Goal: Task Accomplishment & Management: Use online tool/utility

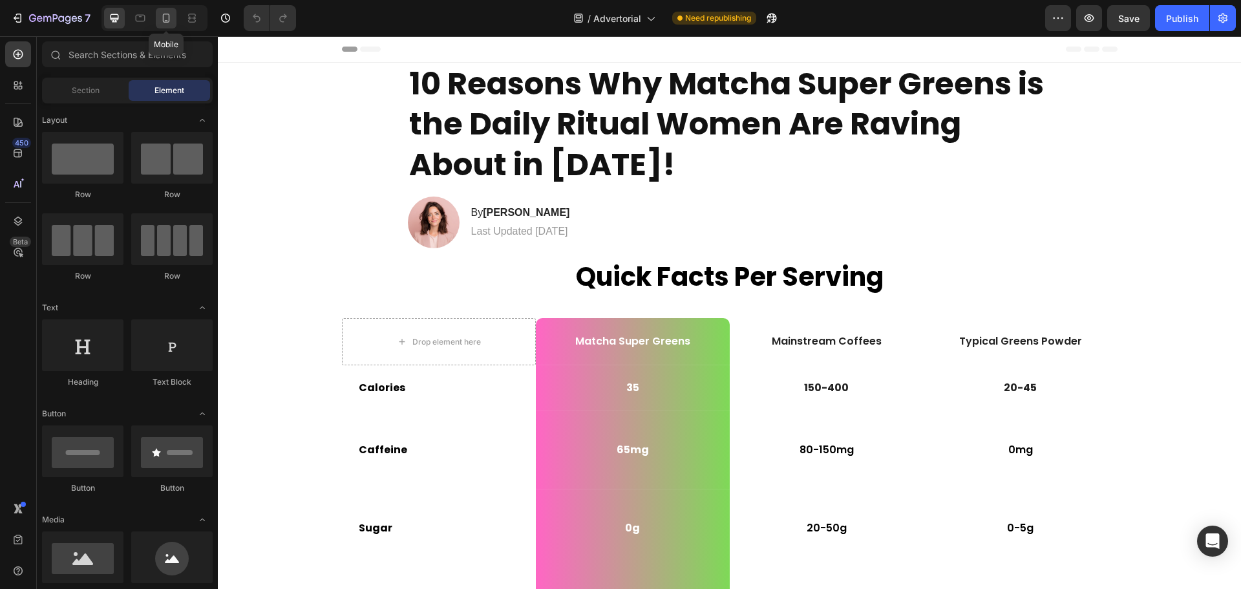
click at [161, 14] on icon at bounding box center [166, 18] width 13 height 13
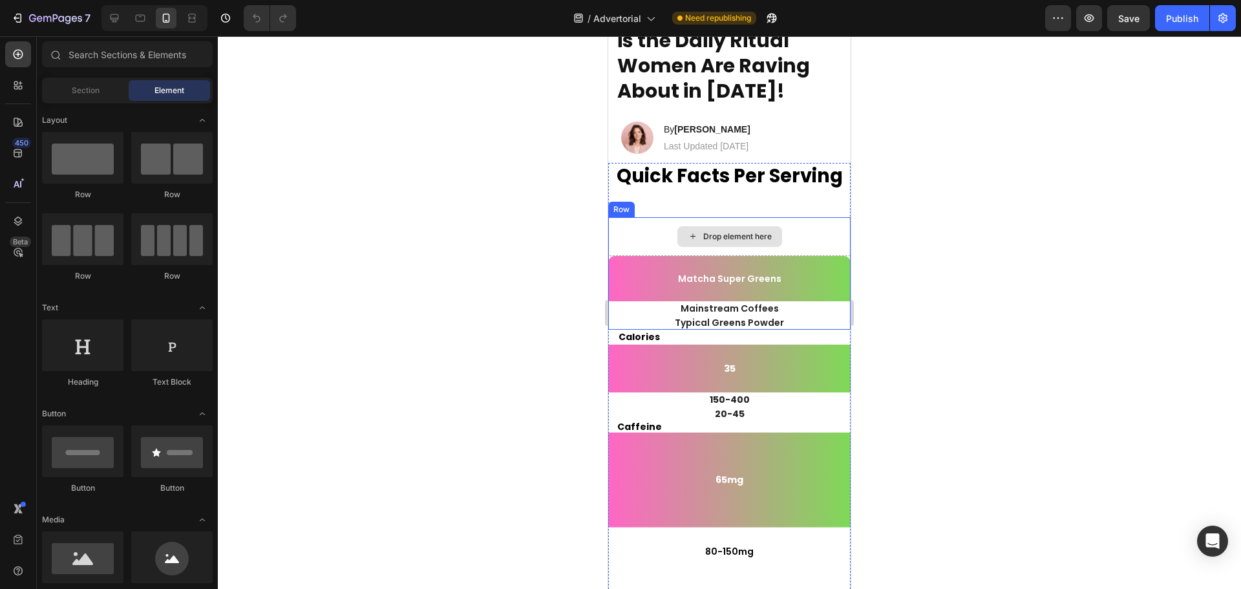
scroll to position [129, 0]
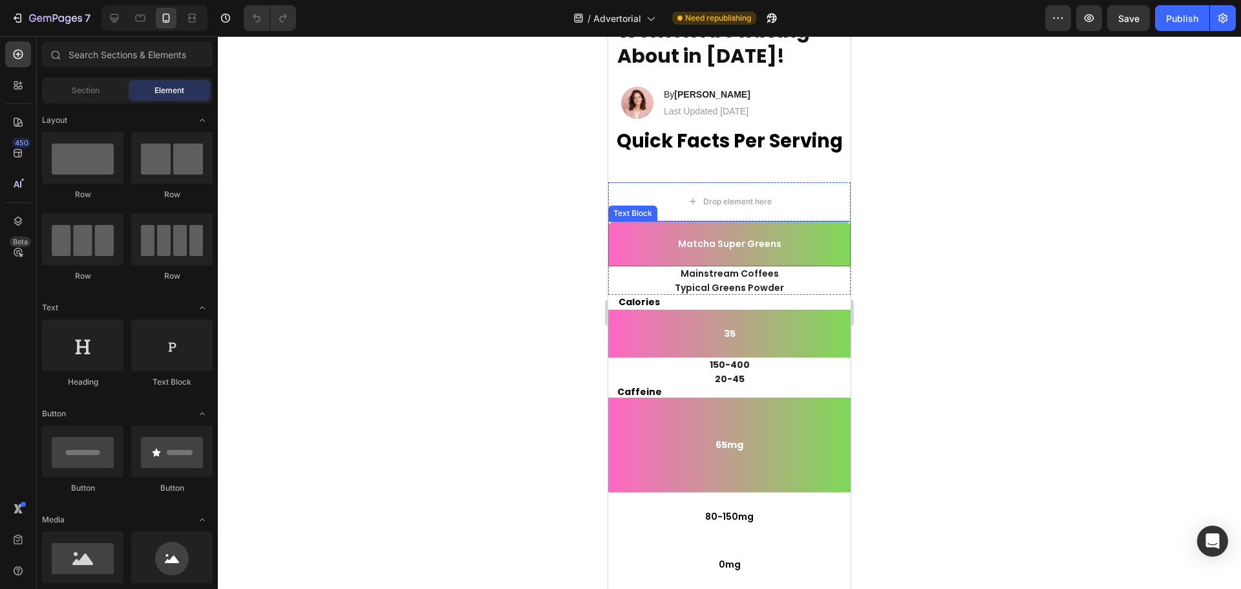
click at [650, 244] on p "Matcha Super Greens" at bounding box center [730, 244] width 240 height 12
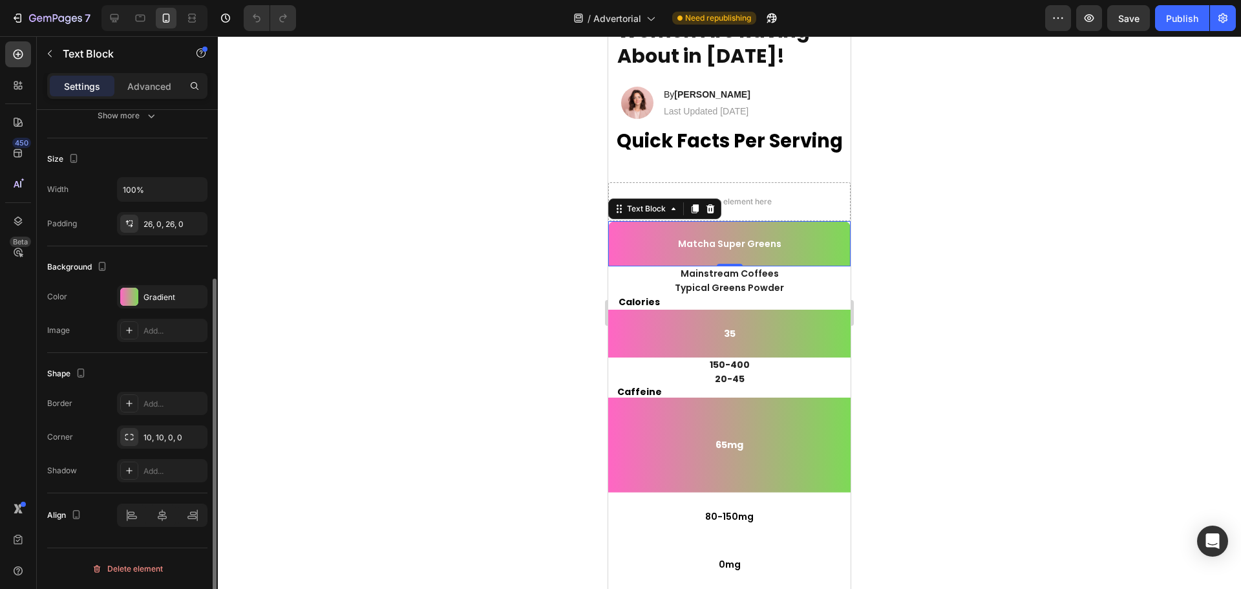
scroll to position [0, 0]
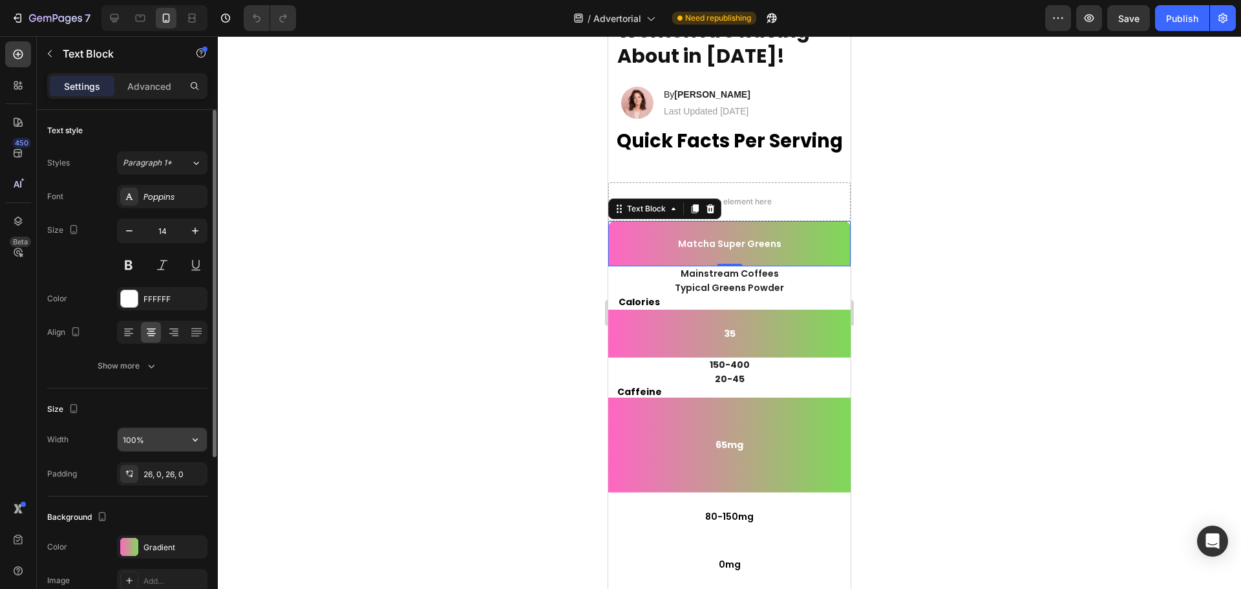
click at [197, 434] on icon "button" at bounding box center [195, 439] width 13 height 13
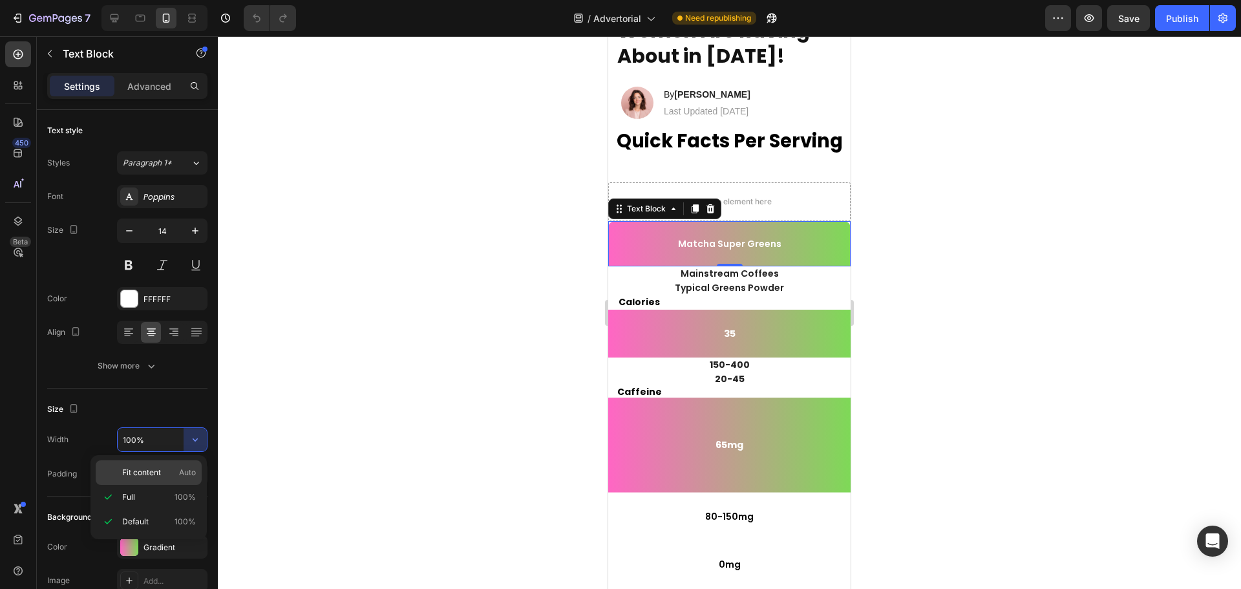
click at [182, 467] on span "Auto" at bounding box center [187, 473] width 17 height 12
type input "Auto"
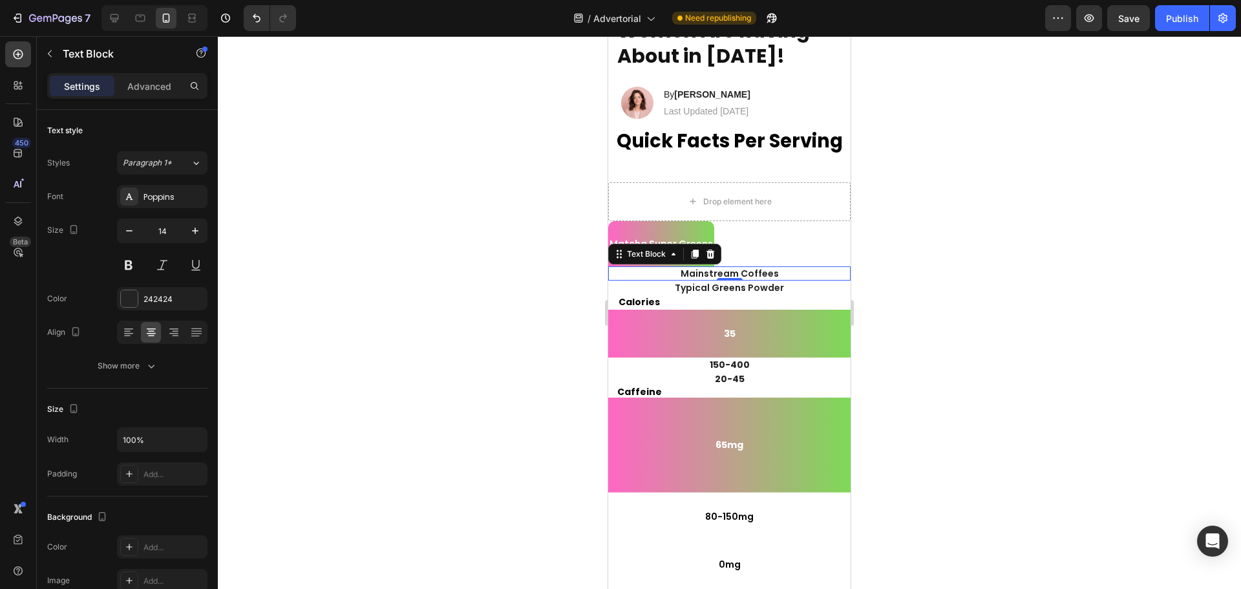
click at [649, 273] on p "Mainstream Coffees" at bounding box center [730, 274] width 240 height 12
click at [182, 437] on input "100%" at bounding box center [162, 439] width 89 height 23
click at [196, 437] on icon "button" at bounding box center [195, 439] width 13 height 13
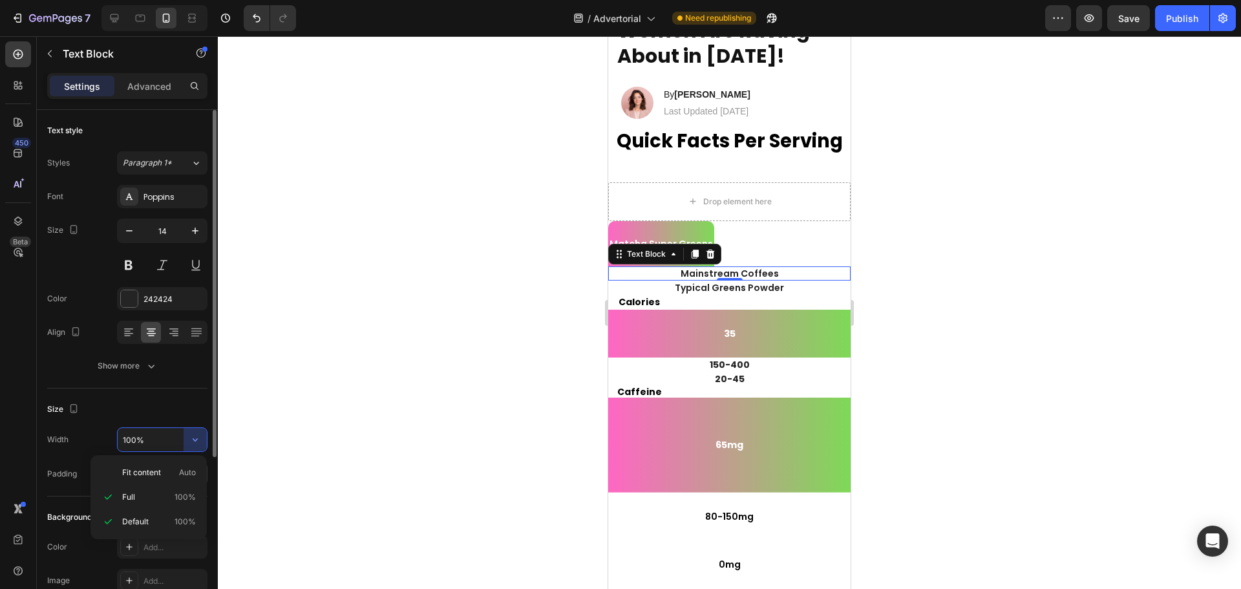
click at [173, 477] on p "Fit content Auto" at bounding box center [159, 473] width 74 height 12
type input "Auto"
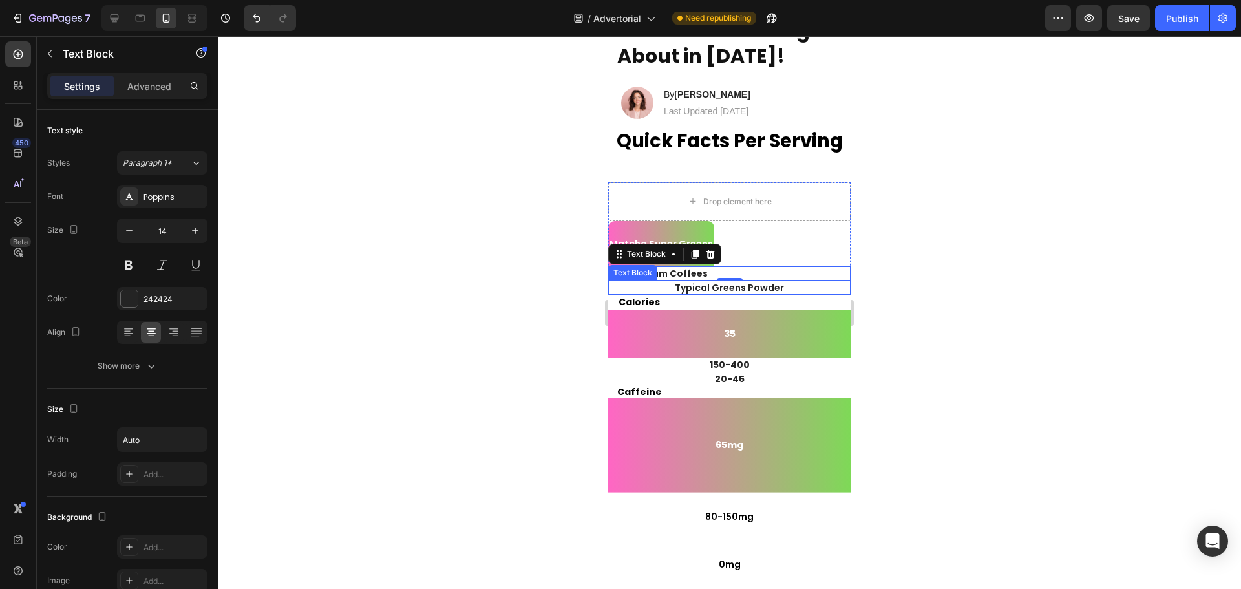
click at [628, 292] on p "Typical Greens Powder" at bounding box center [730, 288] width 240 height 12
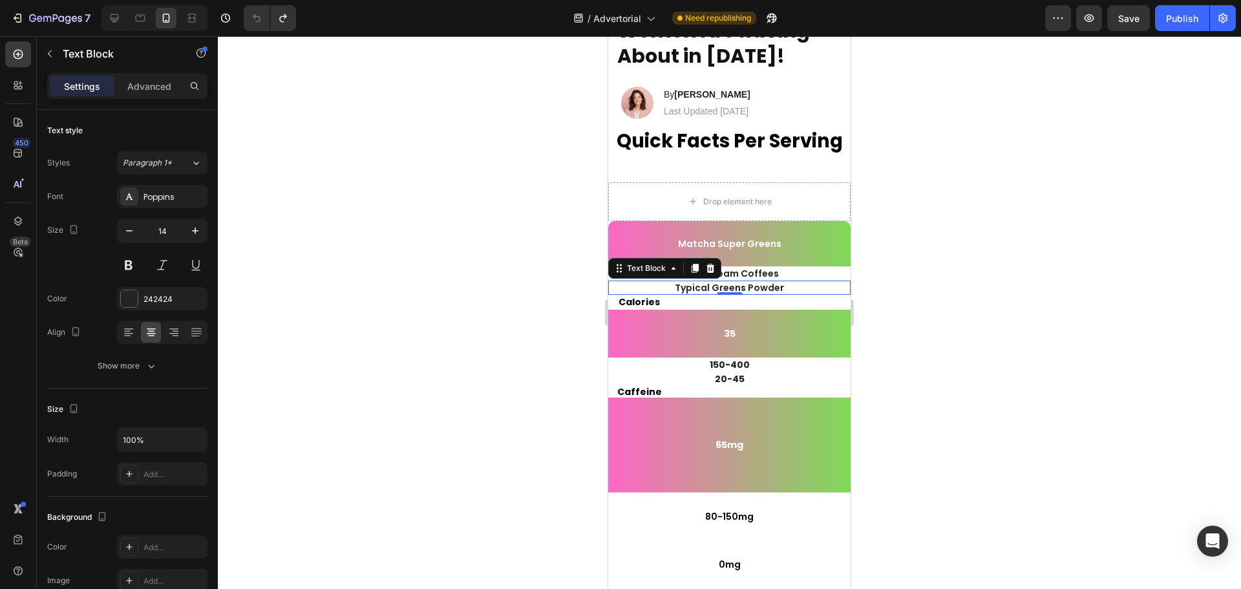
click at [970, 317] on div at bounding box center [729, 312] width 1023 height 553
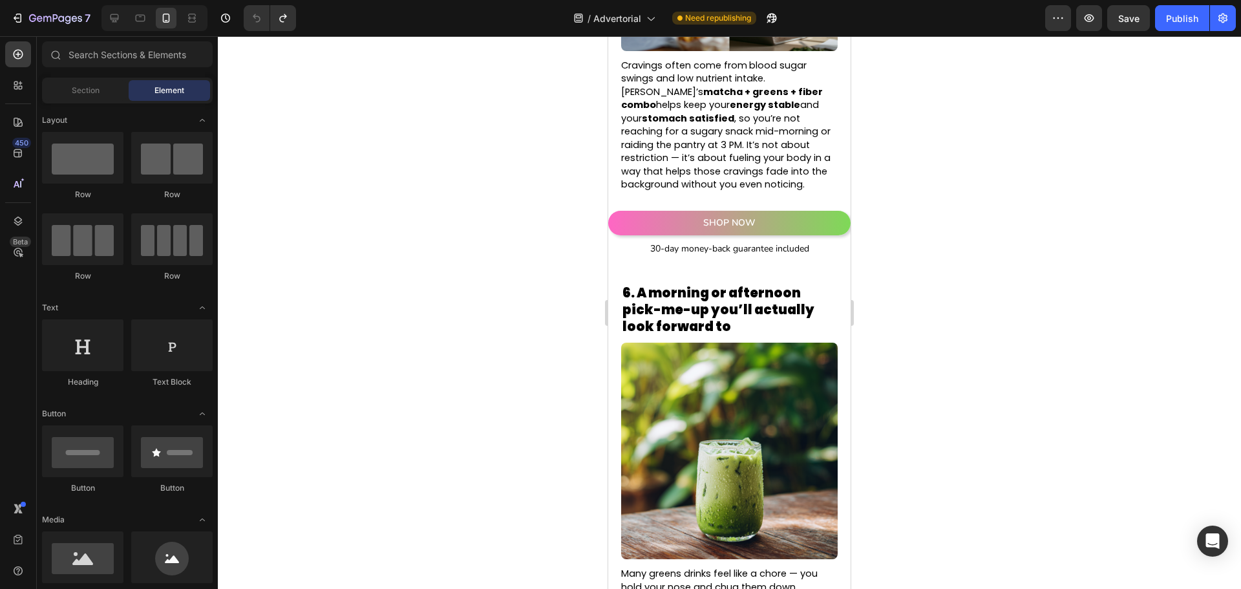
scroll to position [3228, 0]
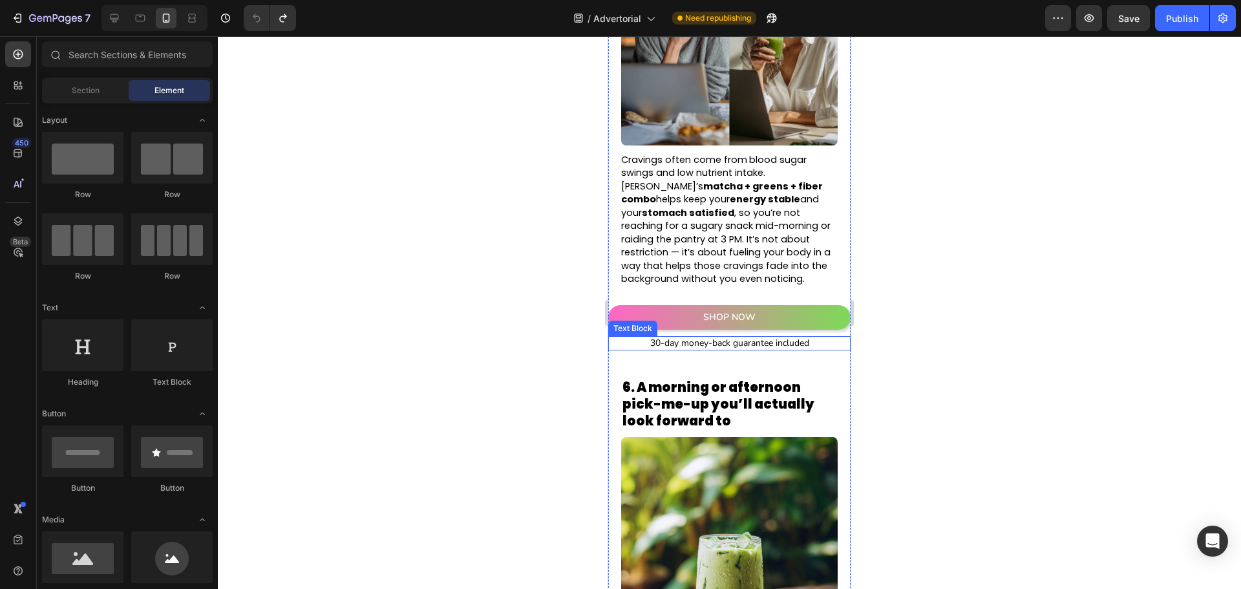
click at [787, 305] on link "SHOP NOW" at bounding box center [729, 317] width 242 height 25
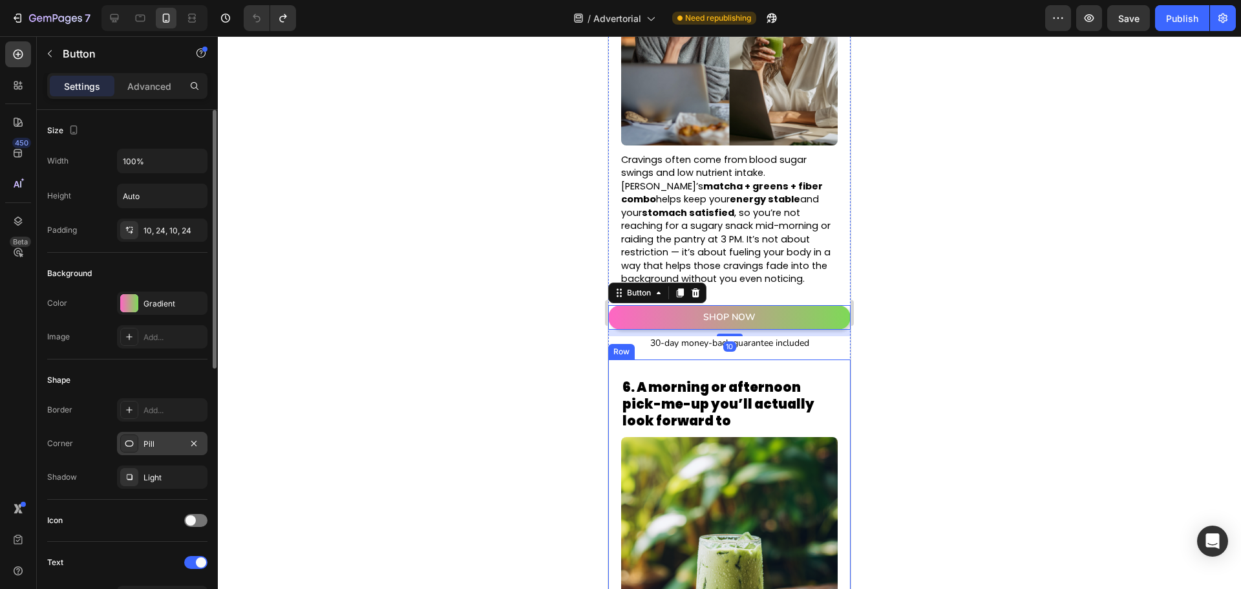
click at [152, 442] on div "Pill" at bounding box center [162, 444] width 37 height 12
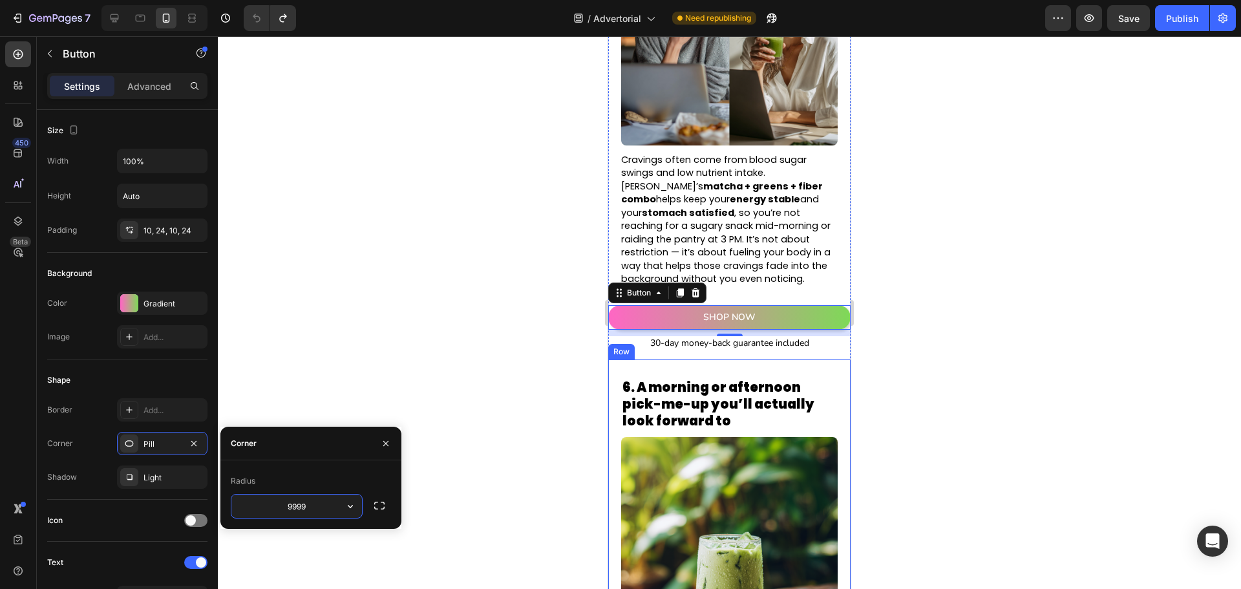
click at [319, 506] on input "9999" at bounding box center [296, 506] width 131 height 23
click at [301, 507] on input "9999" at bounding box center [296, 506] width 131 height 23
drag, startPoint x: 314, startPoint y: 506, endPoint x: 270, endPoint y: 506, distance: 44.0
click at [270, 506] on input "9999" at bounding box center [296, 506] width 131 height 23
click at [383, 441] on icon "button" at bounding box center [386, 443] width 10 height 10
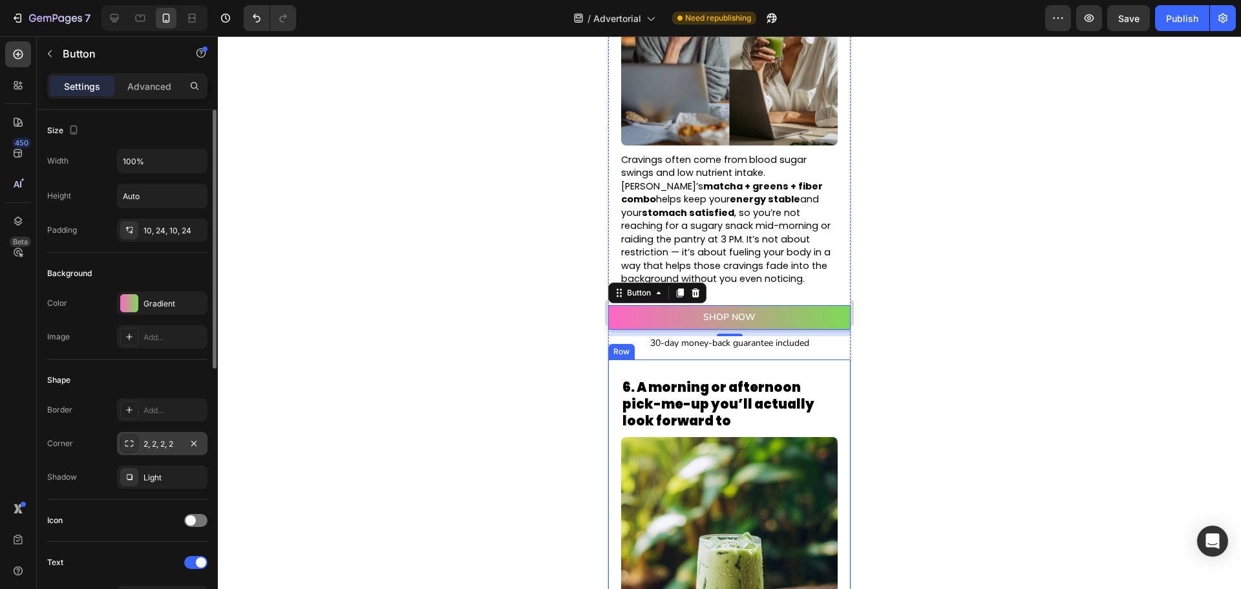
click at [178, 442] on div "2, 2, 2, 2" at bounding box center [162, 444] width 37 height 12
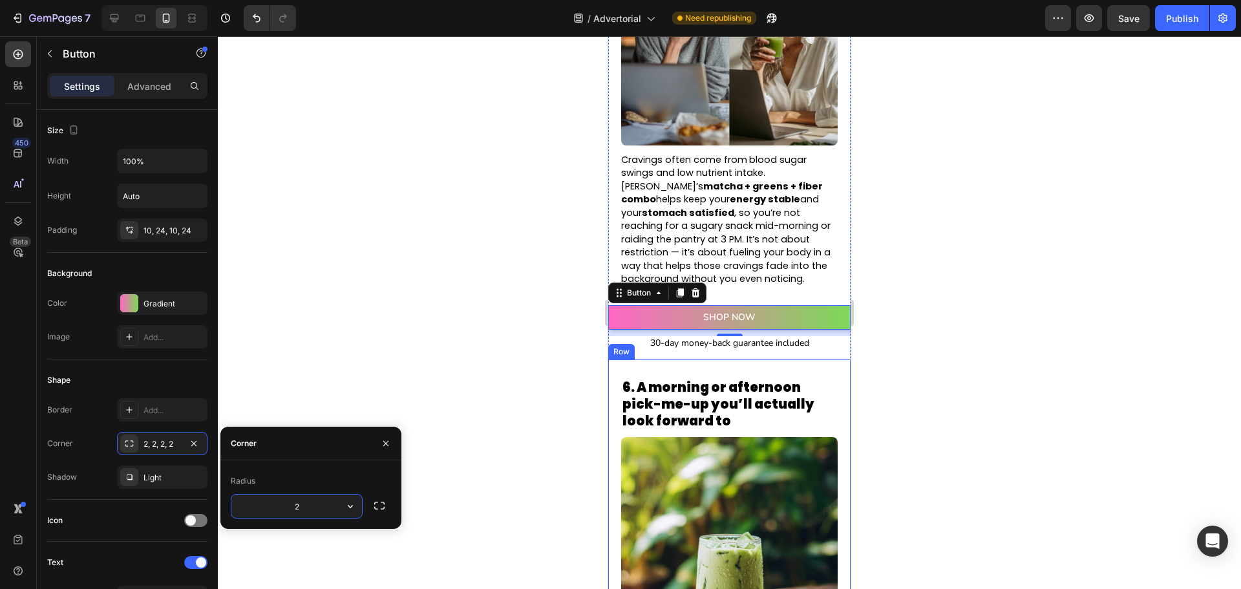
click at [350, 503] on icon "button" at bounding box center [350, 506] width 13 height 13
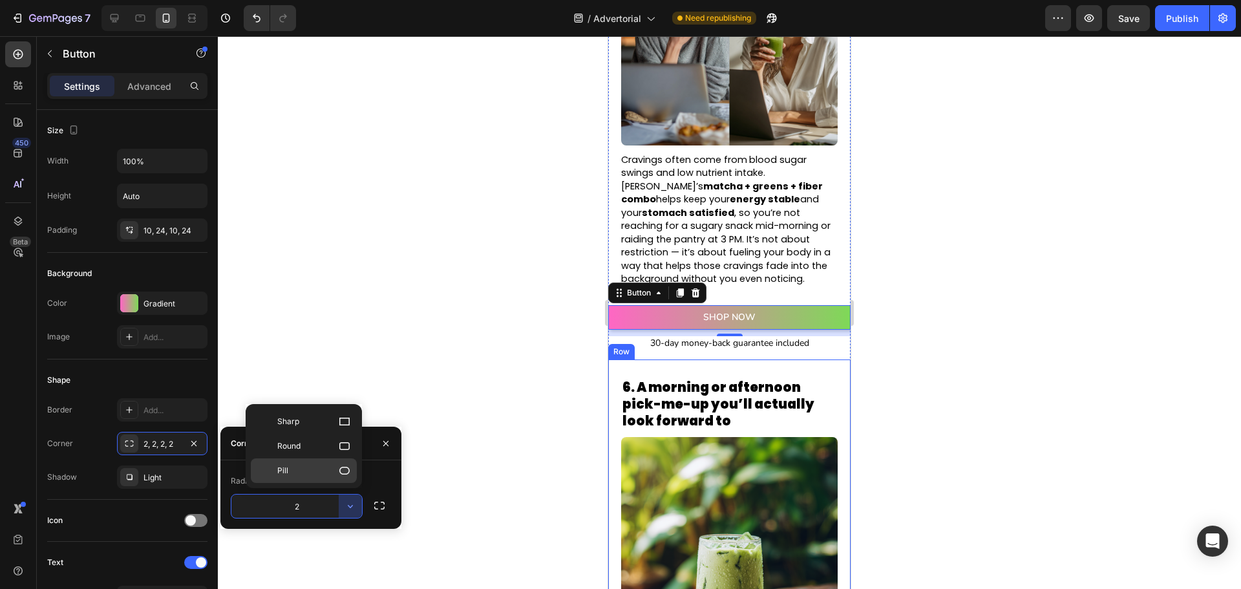
click at [336, 464] on div "Pill" at bounding box center [304, 470] width 106 height 25
type input "9999"
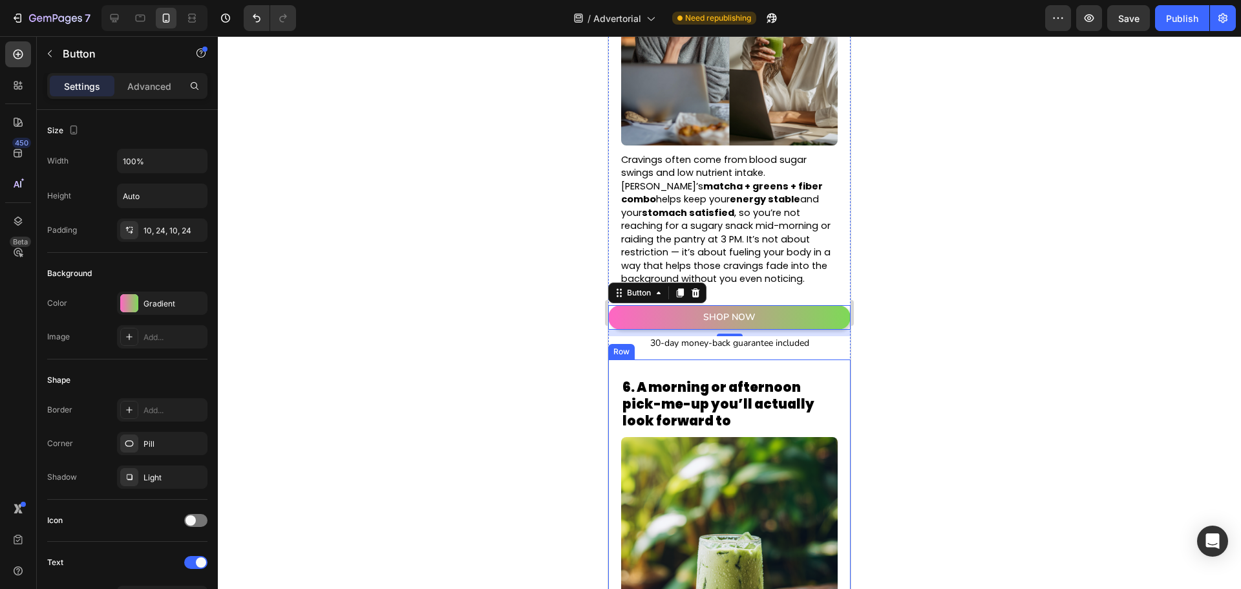
click at [445, 458] on div at bounding box center [729, 312] width 1023 height 553
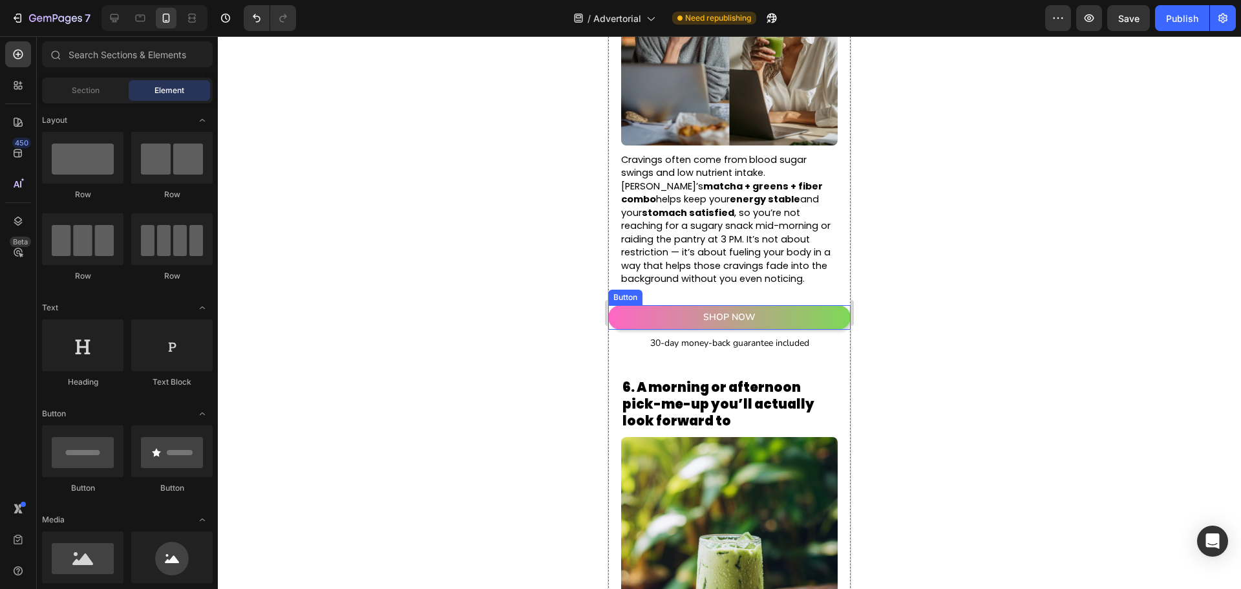
click at [663, 305] on link "SHOP NOW" at bounding box center [729, 317] width 242 height 25
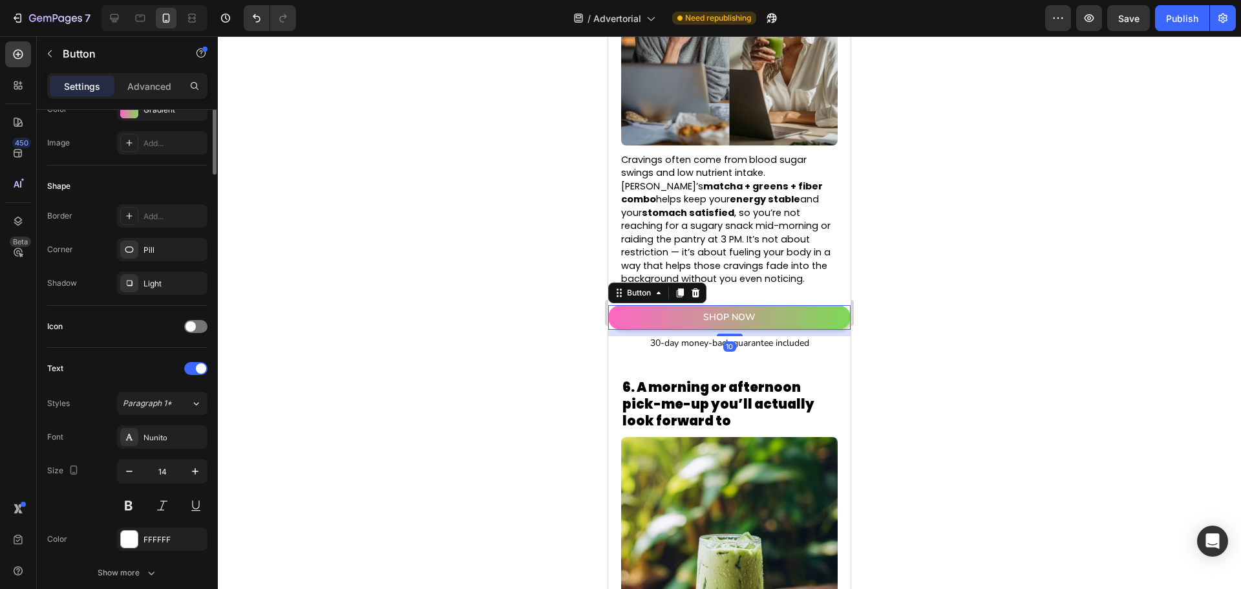
scroll to position [388, 0]
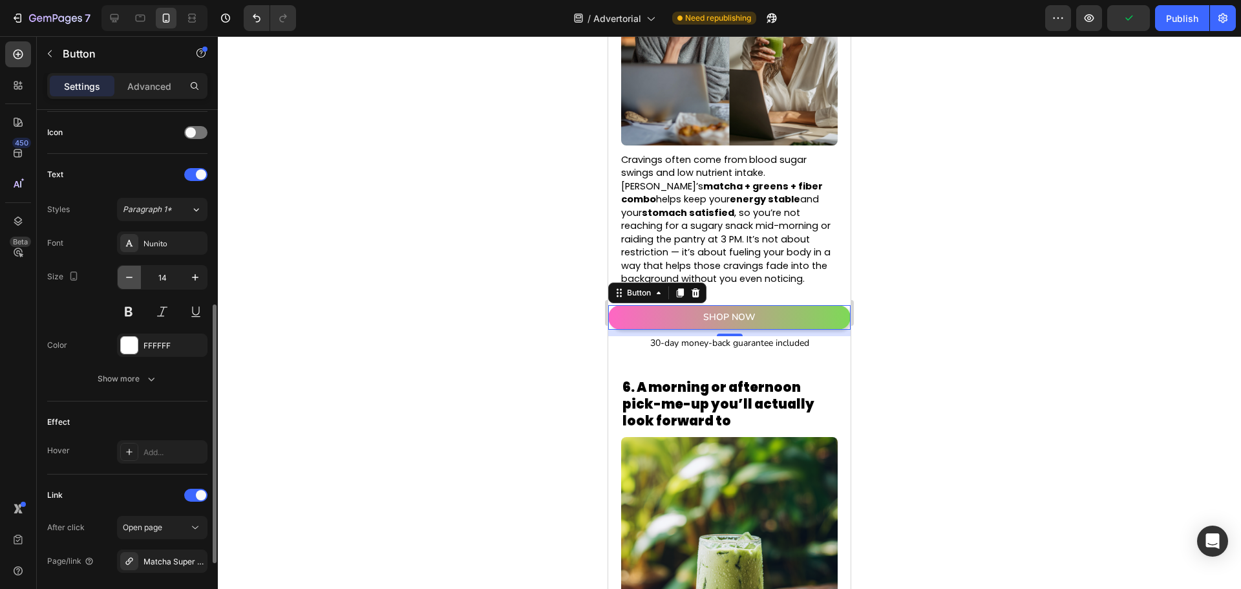
click at [126, 275] on icon "button" at bounding box center [129, 277] width 13 height 13
click at [194, 280] on icon "button" at bounding box center [195, 277] width 13 height 13
type input "14"
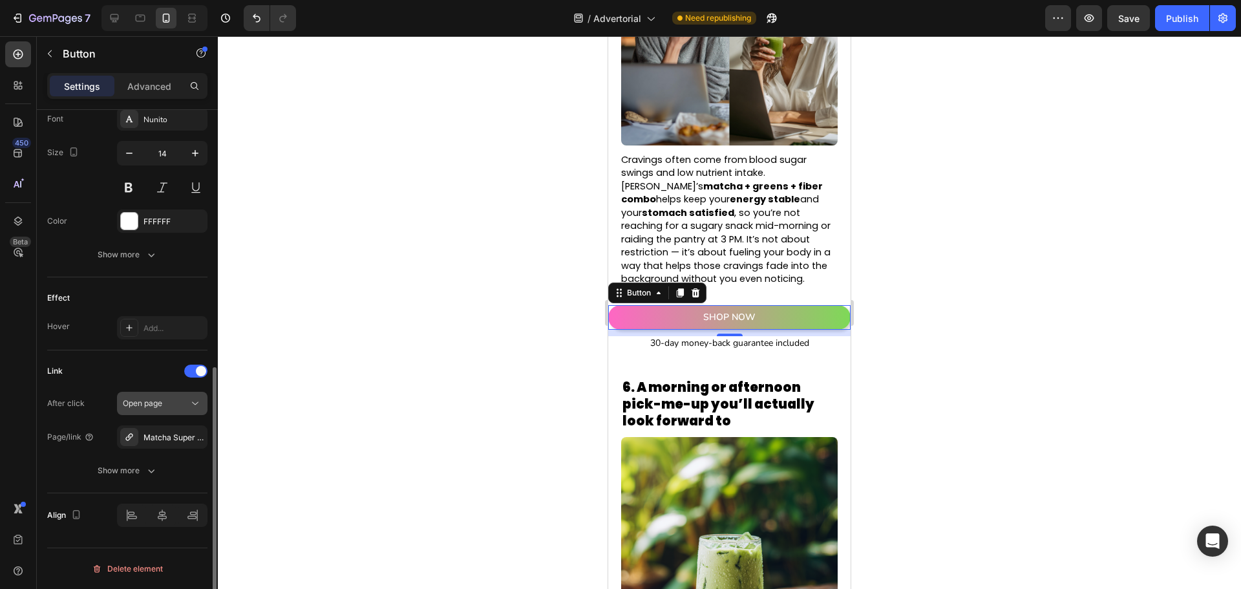
click at [169, 407] on div "Open page" at bounding box center [156, 404] width 66 height 12
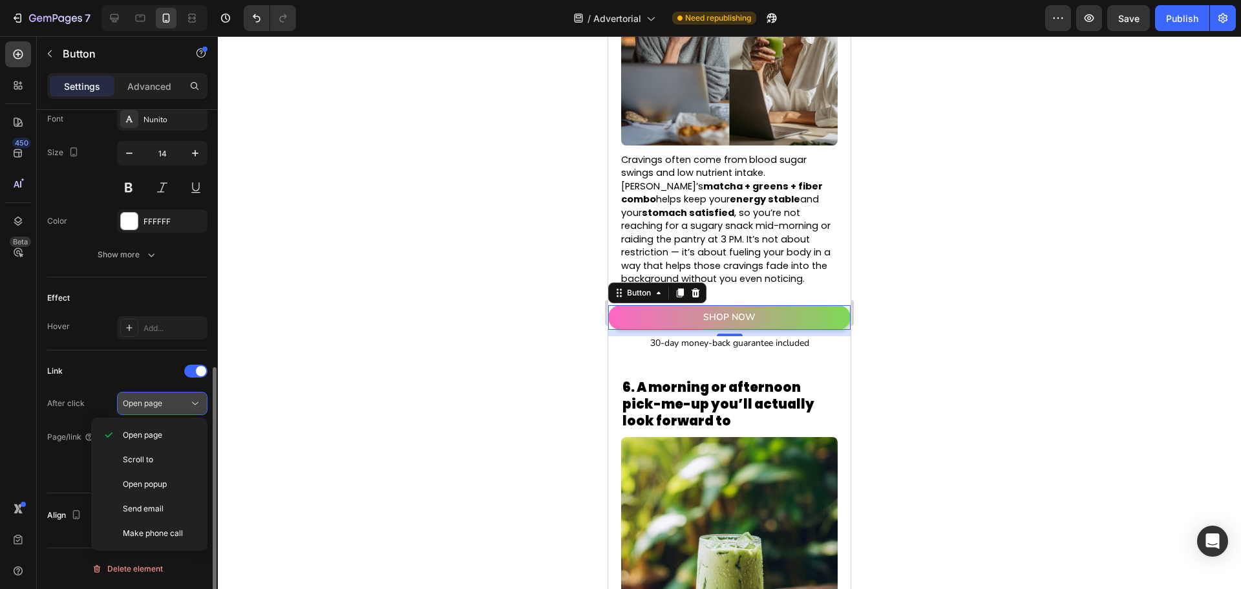
click at [173, 411] on button "Open page" at bounding box center [162, 403] width 91 height 23
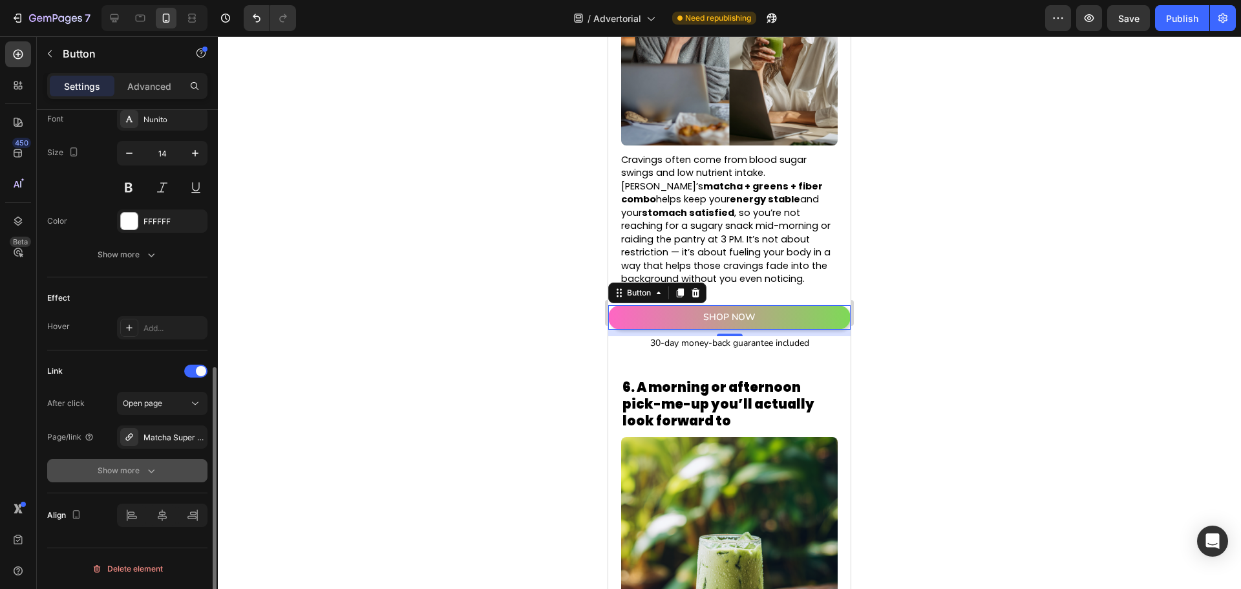
click at [162, 475] on button "Show more" at bounding box center [127, 470] width 160 height 23
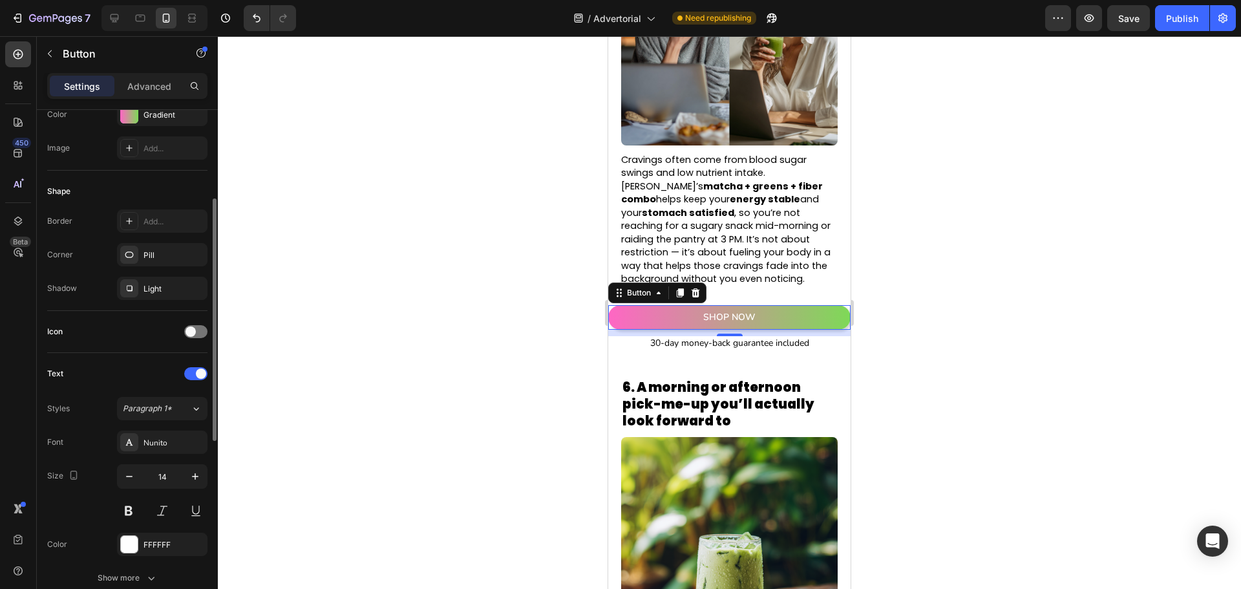
scroll to position [0, 0]
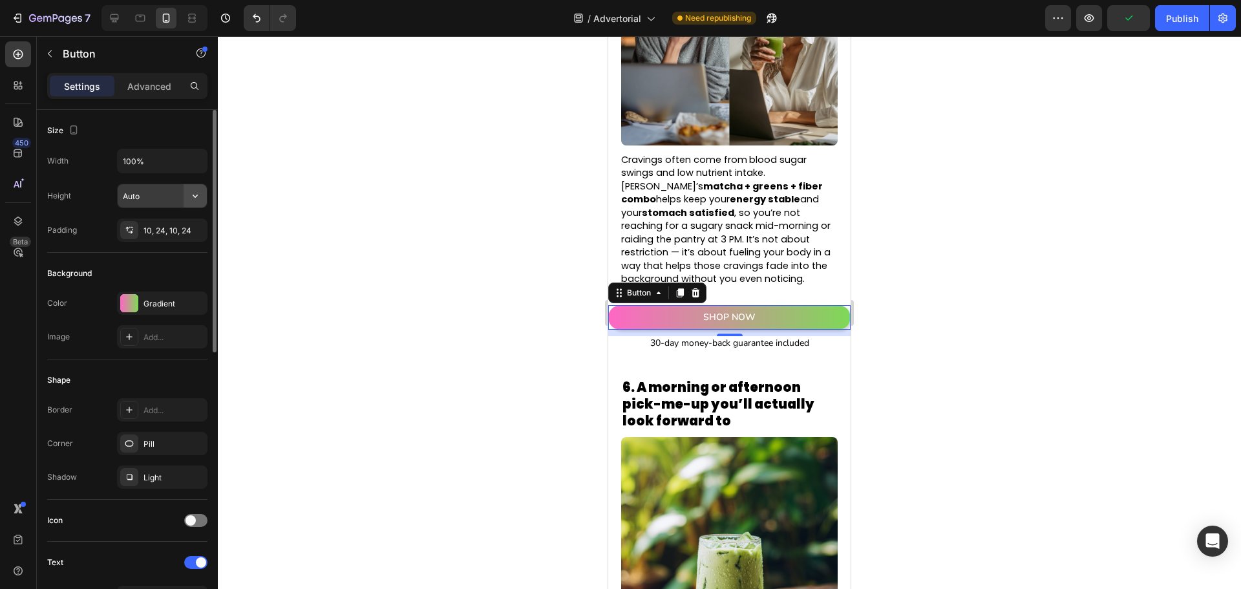
click at [200, 203] on button "button" at bounding box center [195, 195] width 23 height 23
drag, startPoint x: 153, startPoint y: 92, endPoint x: 153, endPoint y: 99, distance: 6.5
click at [153, 93] on div "Advanced" at bounding box center [149, 86] width 65 height 21
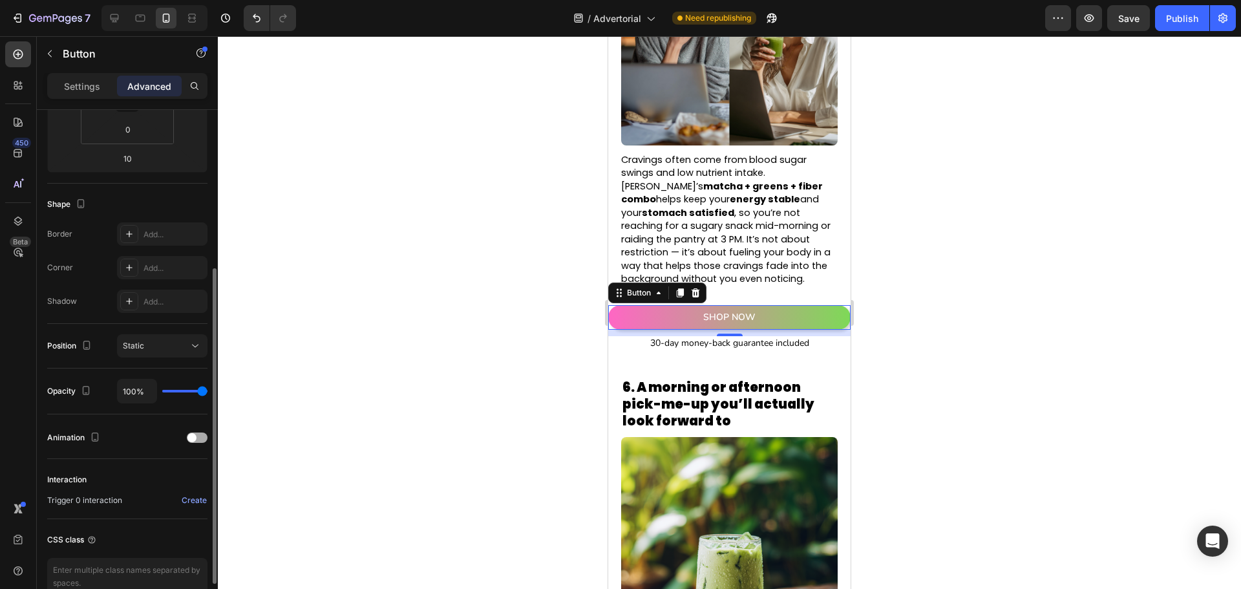
scroll to position [327, 0]
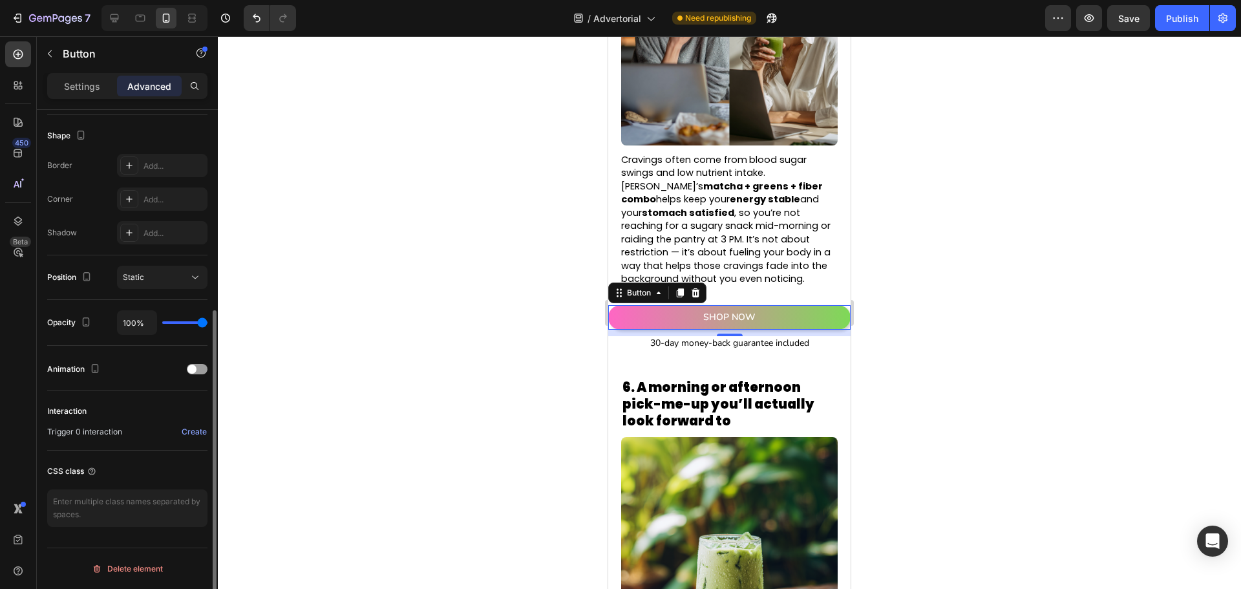
click at [198, 320] on div "100%" at bounding box center [162, 322] width 91 height 25
type input "93%"
type input "93"
type input "83%"
type input "83"
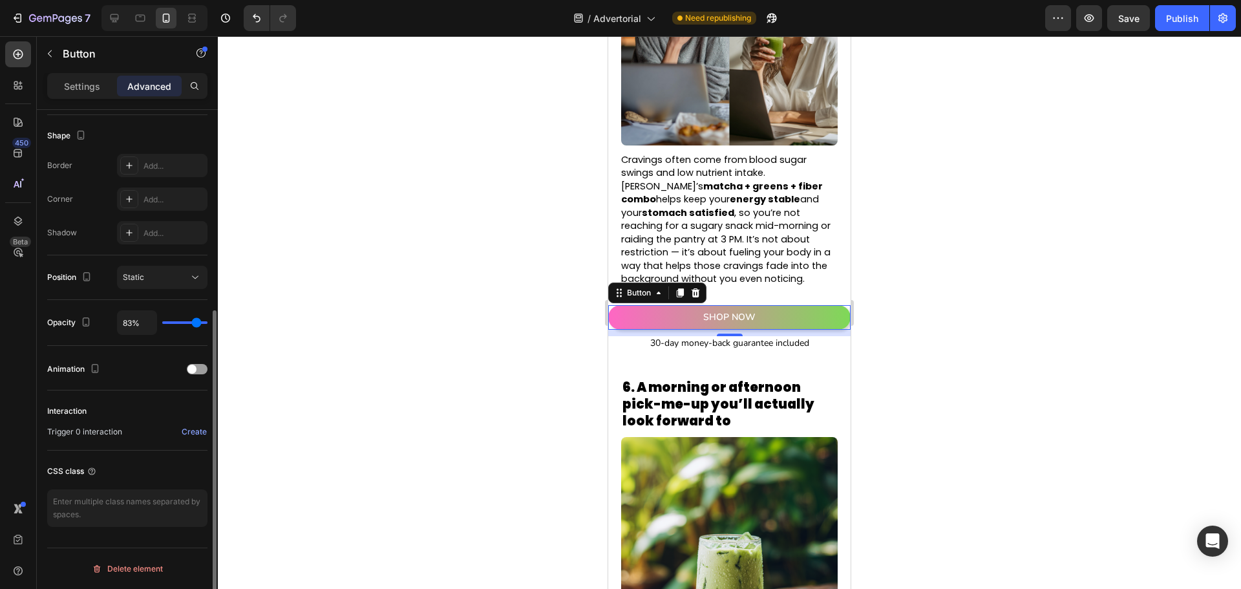
type input "0%"
type input "0"
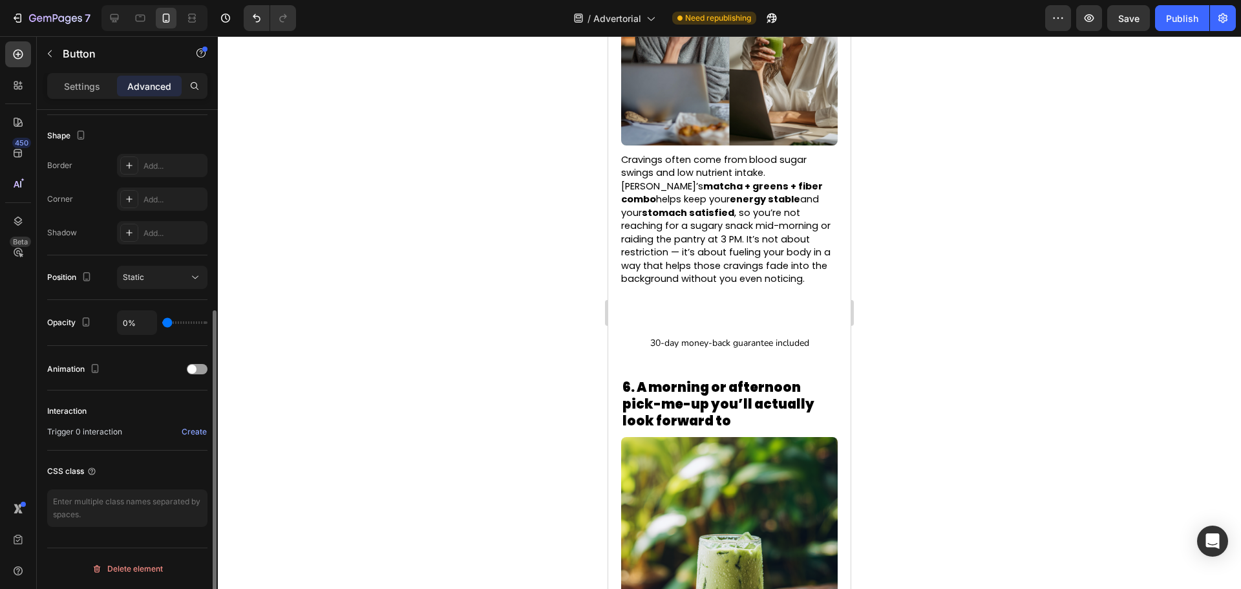
type input "2%"
type input "2"
type input "70%"
type input "70"
type input "85%"
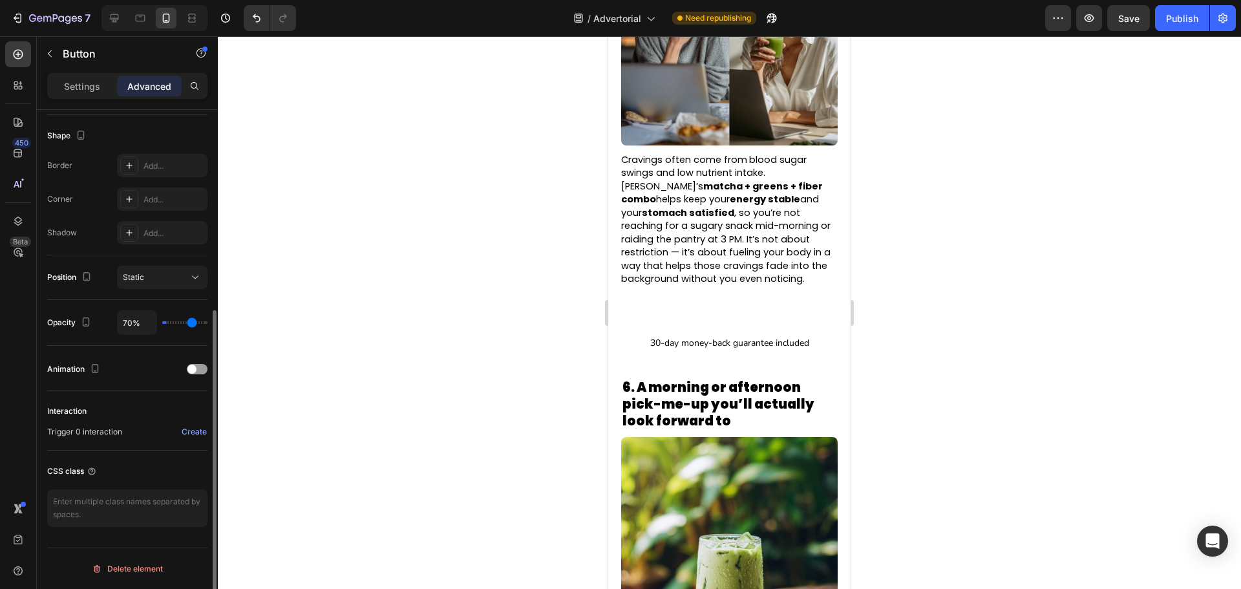
type input "85"
type input "93%"
type input "93"
type input "100%"
type input "100"
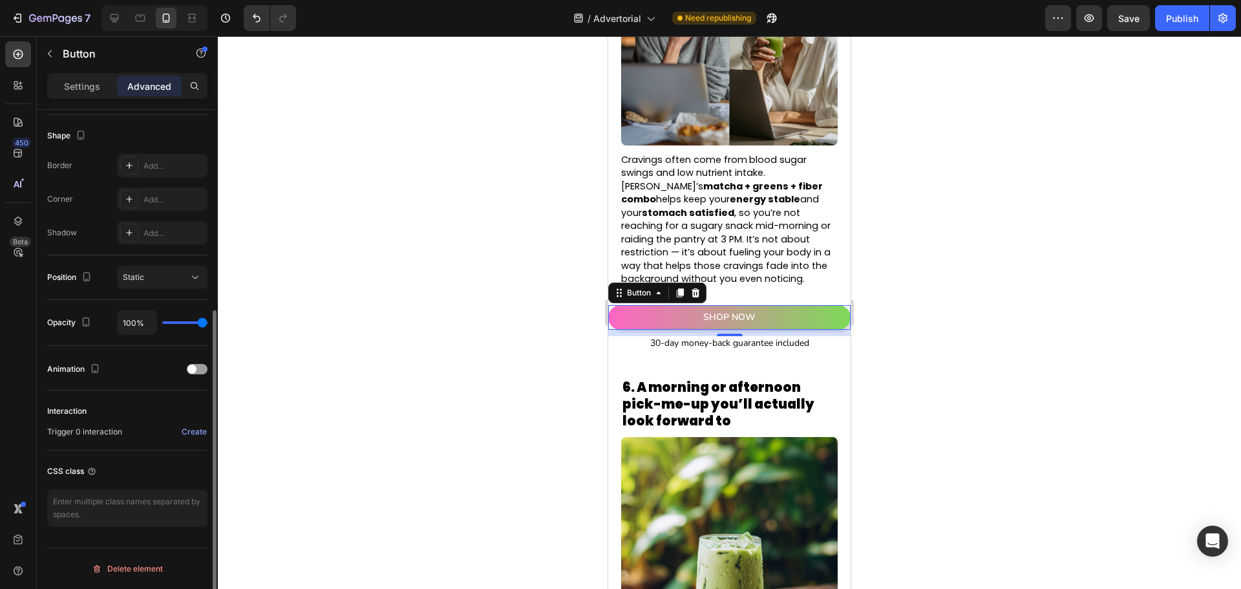
type input "98%"
type input "98"
type input "17%"
type input "17"
type input "6%"
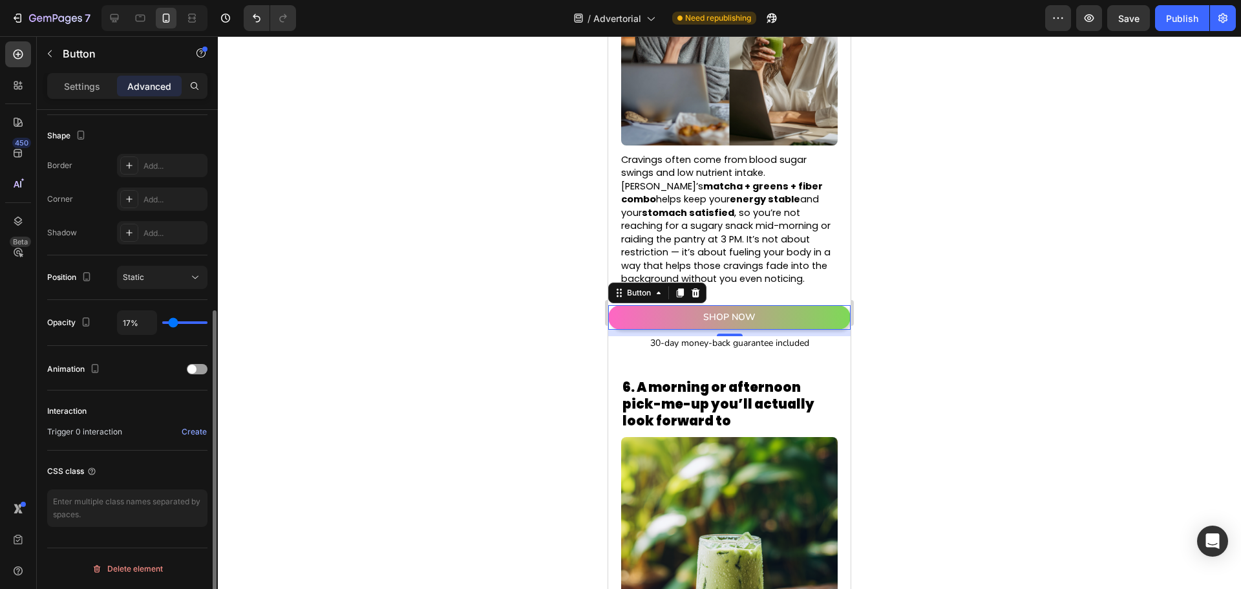
type input "6"
type input "4%"
type input "4"
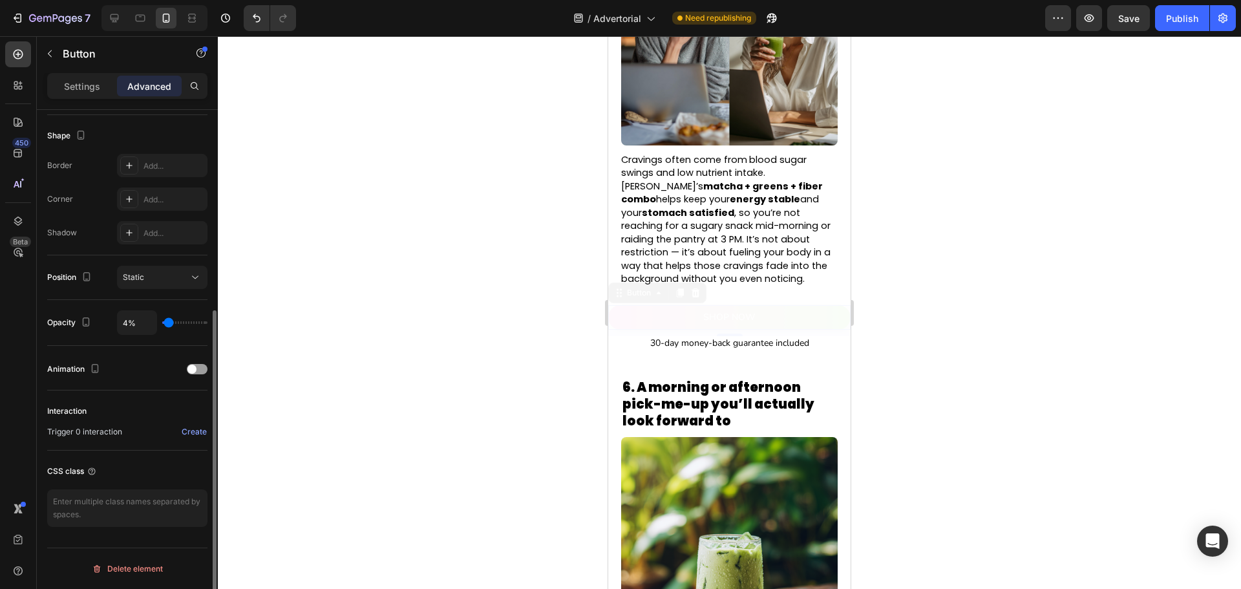
type input "13%"
type input "13"
type input "100%"
type input "100"
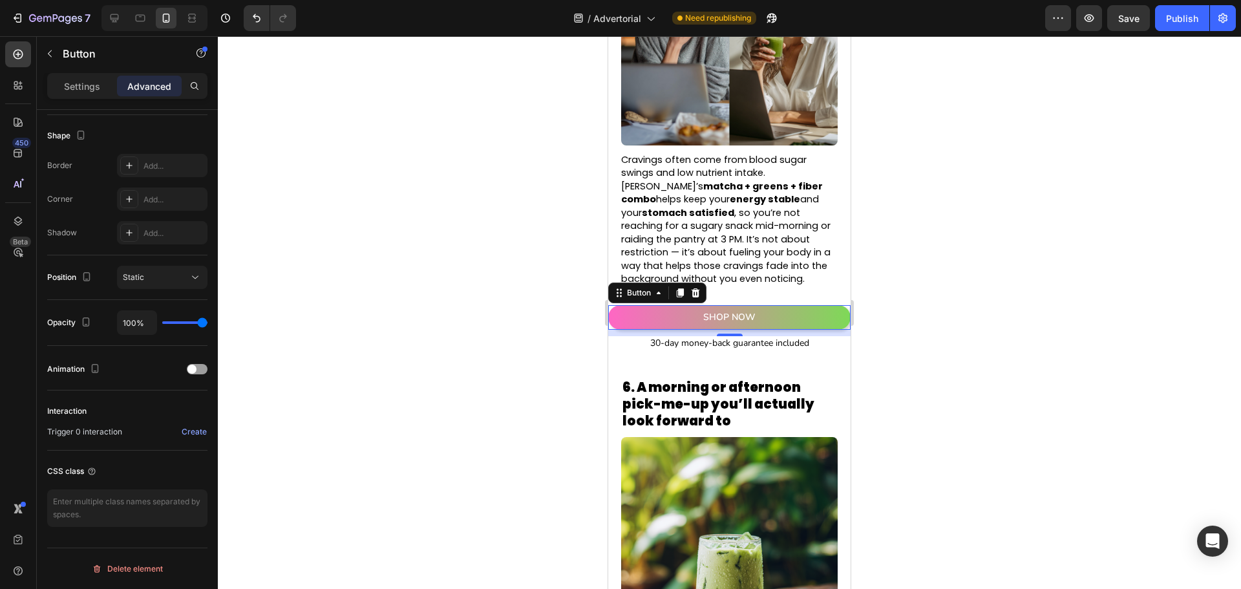
drag, startPoint x: 200, startPoint y: 323, endPoint x: 280, endPoint y: 334, distance: 80.8
click at [208, 324] on input "range" at bounding box center [184, 322] width 45 height 3
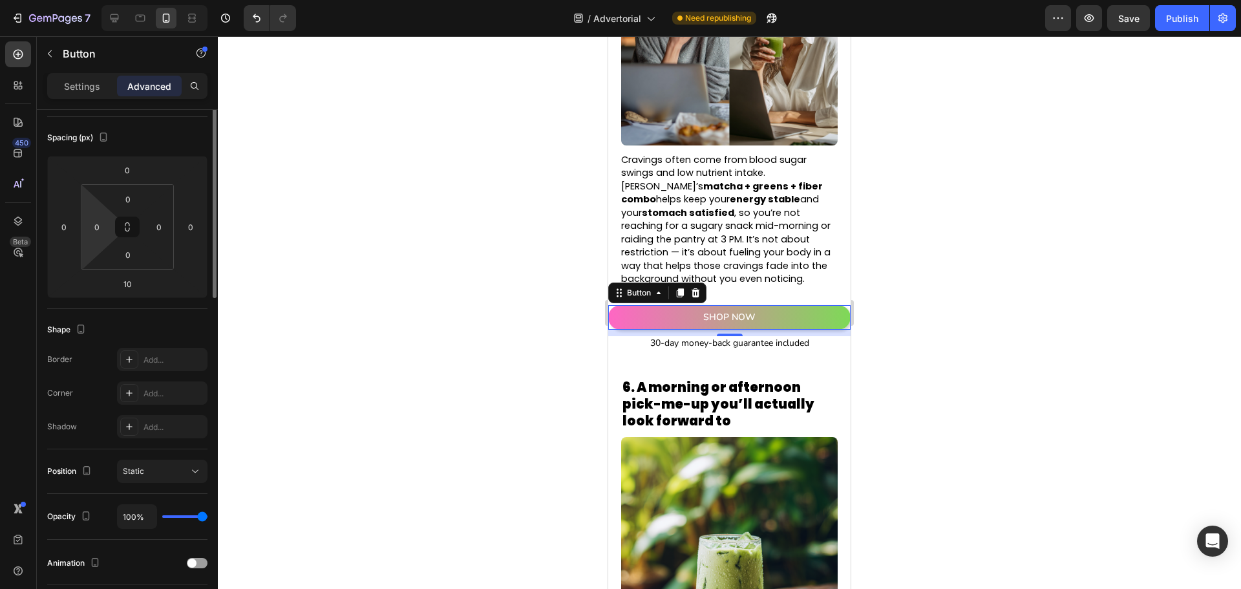
scroll to position [0, 0]
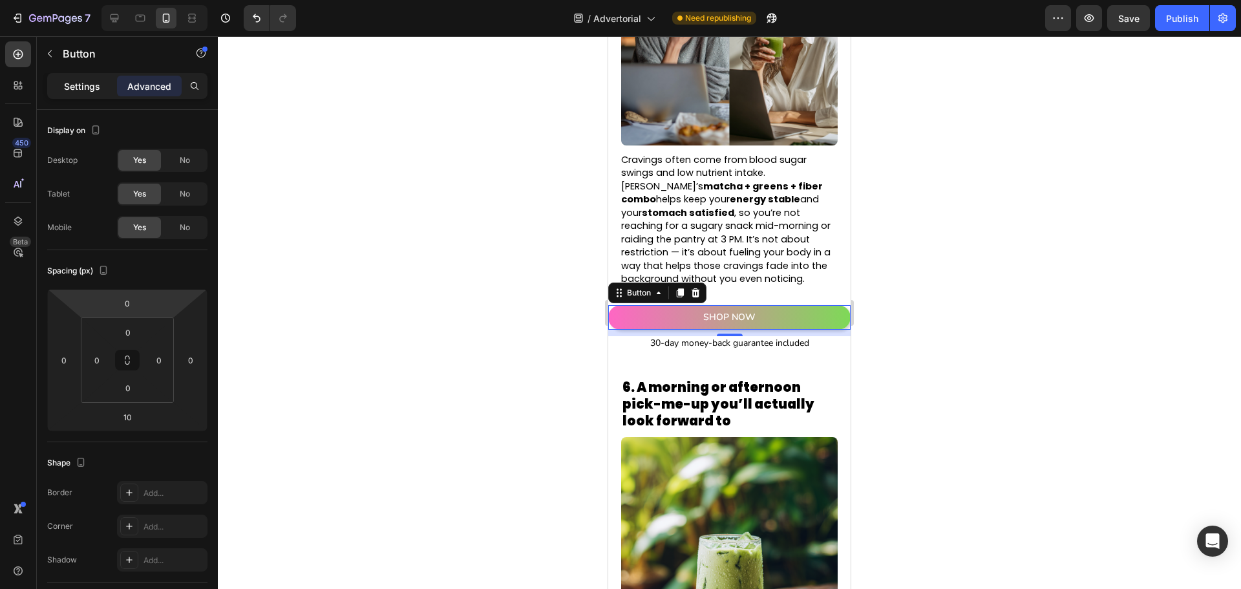
click at [74, 85] on p "Settings" at bounding box center [82, 87] width 36 height 14
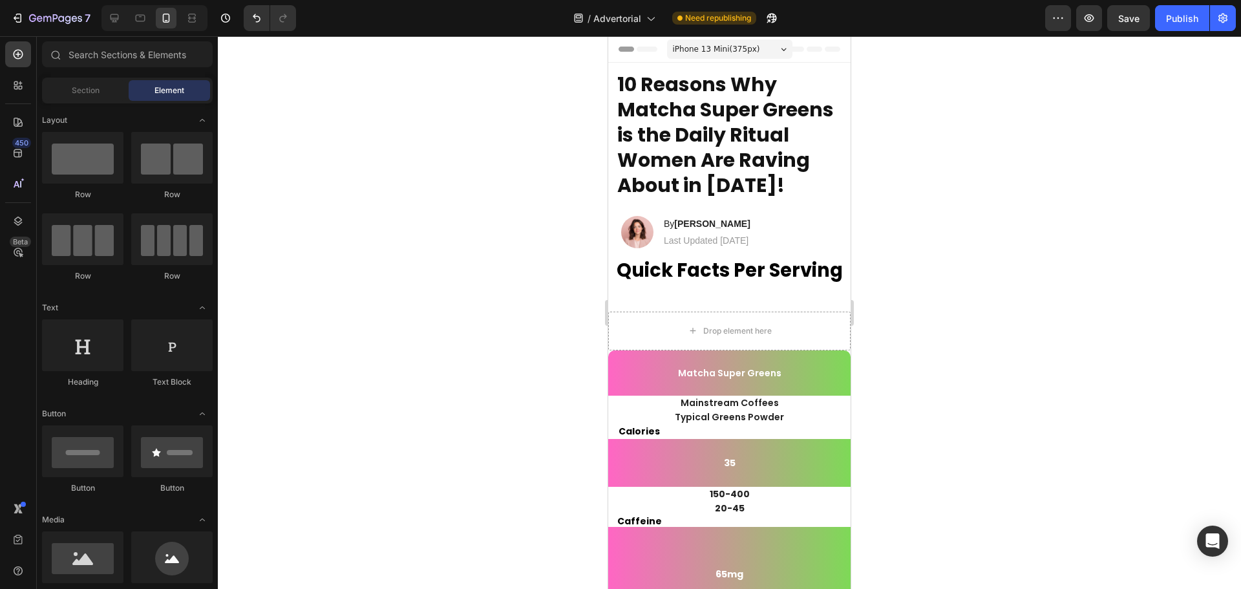
drag, startPoint x: 850, startPoint y: 308, endPoint x: 1444, endPoint y: 72, distance: 639.9
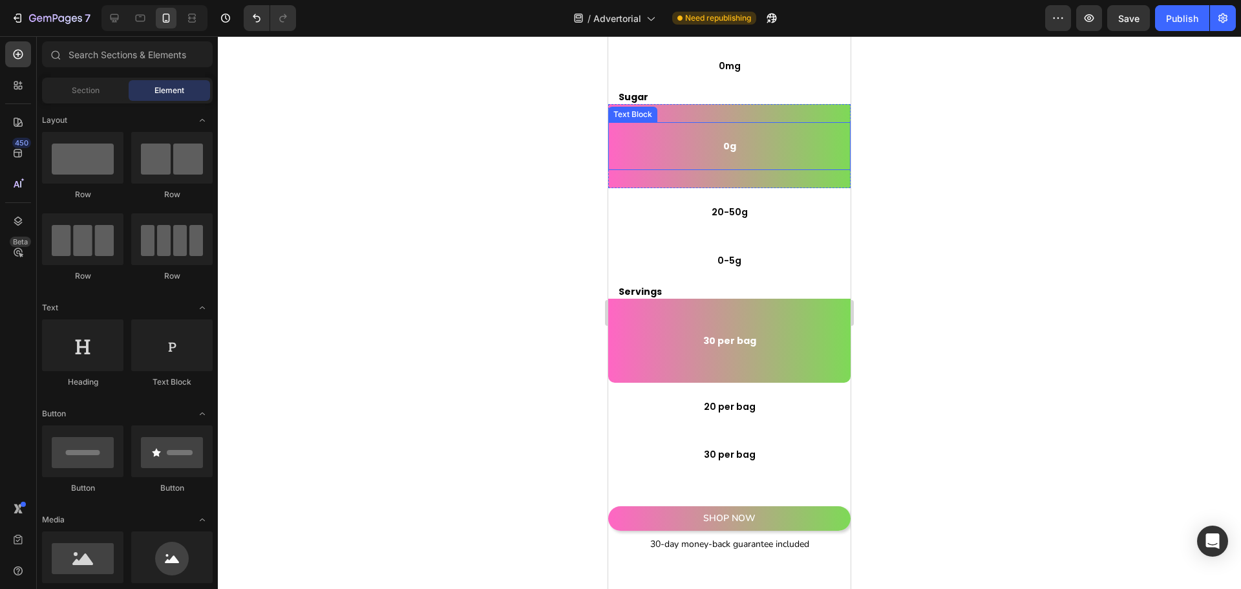
scroll to position [647, 0]
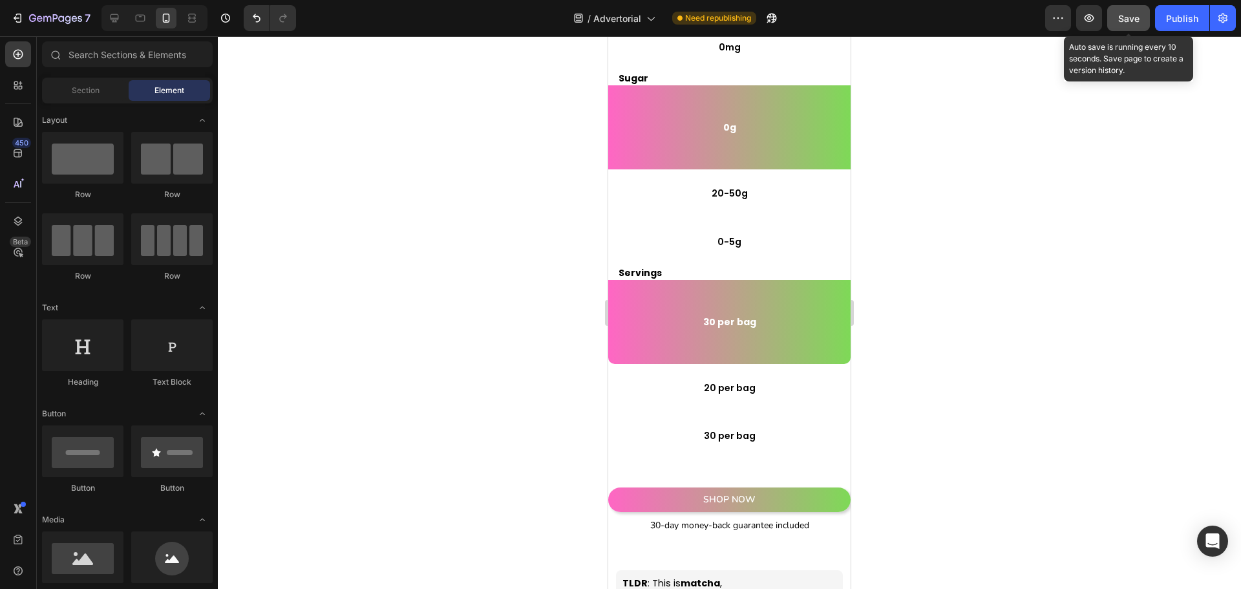
click at [1132, 24] on div "Save" at bounding box center [1129, 19] width 21 height 14
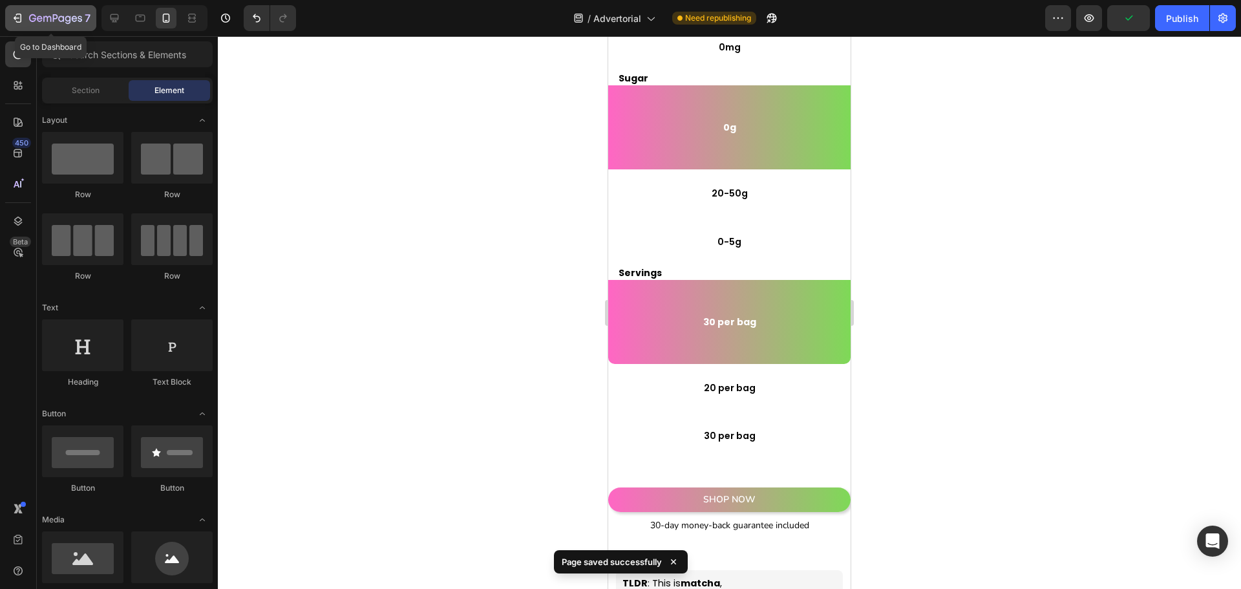
click at [37, 18] on icon "button" at bounding box center [40, 19] width 6 height 6
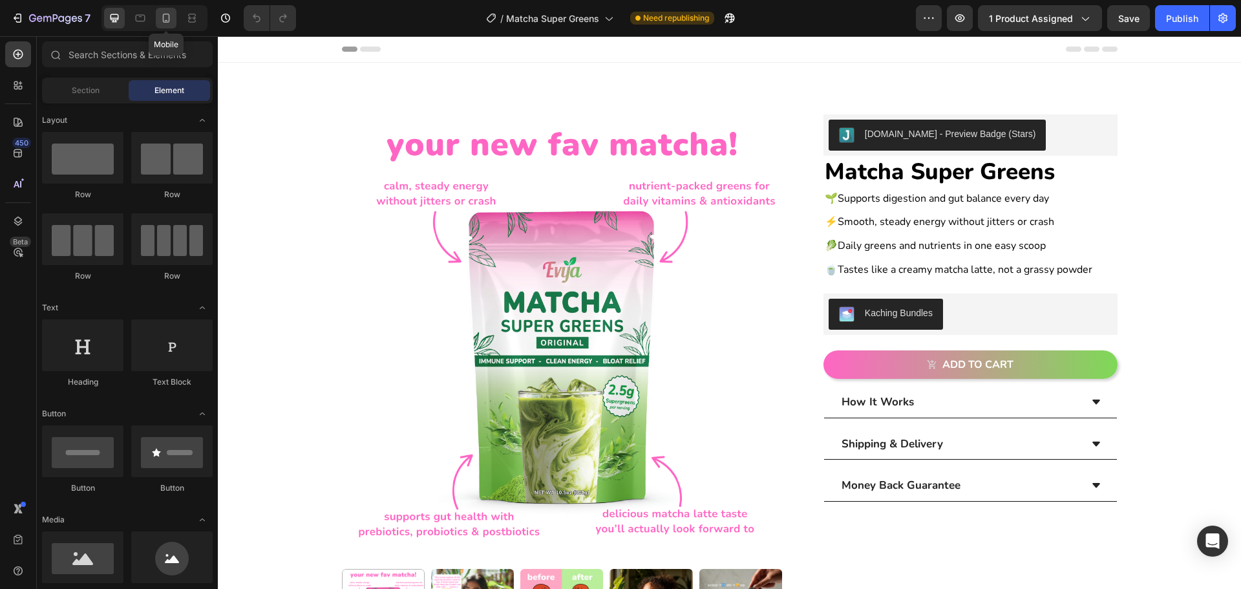
click at [164, 25] on div at bounding box center [166, 18] width 21 height 21
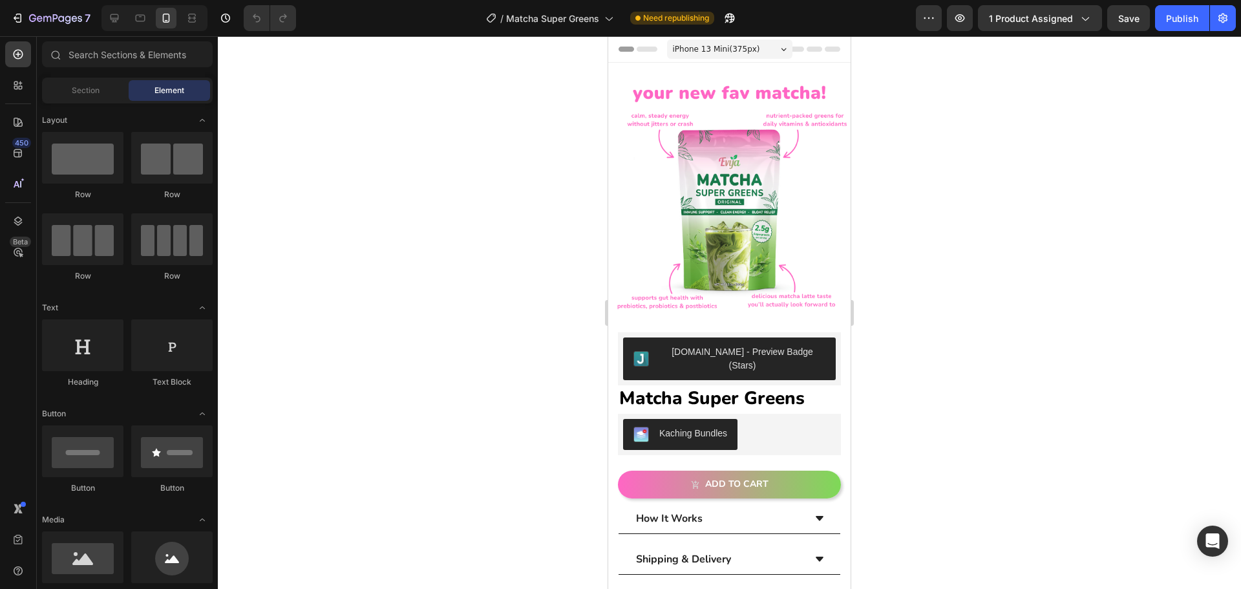
drag, startPoint x: 844, startPoint y: 282, endPoint x: 1405, endPoint y: 72, distance: 599.0
click at [736, 53] on span "iPhone 13 Mini ( 375 px)" at bounding box center [716, 49] width 87 height 13
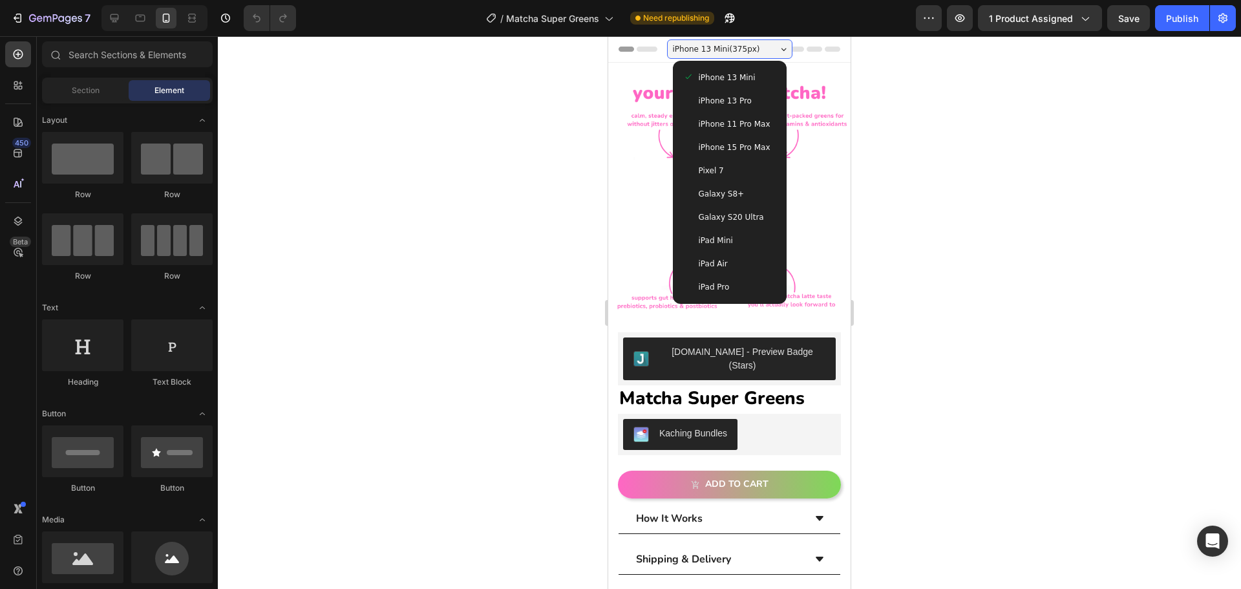
click at [709, 151] on span "iPhone 15 Pro Max" at bounding box center [735, 147] width 72 height 13
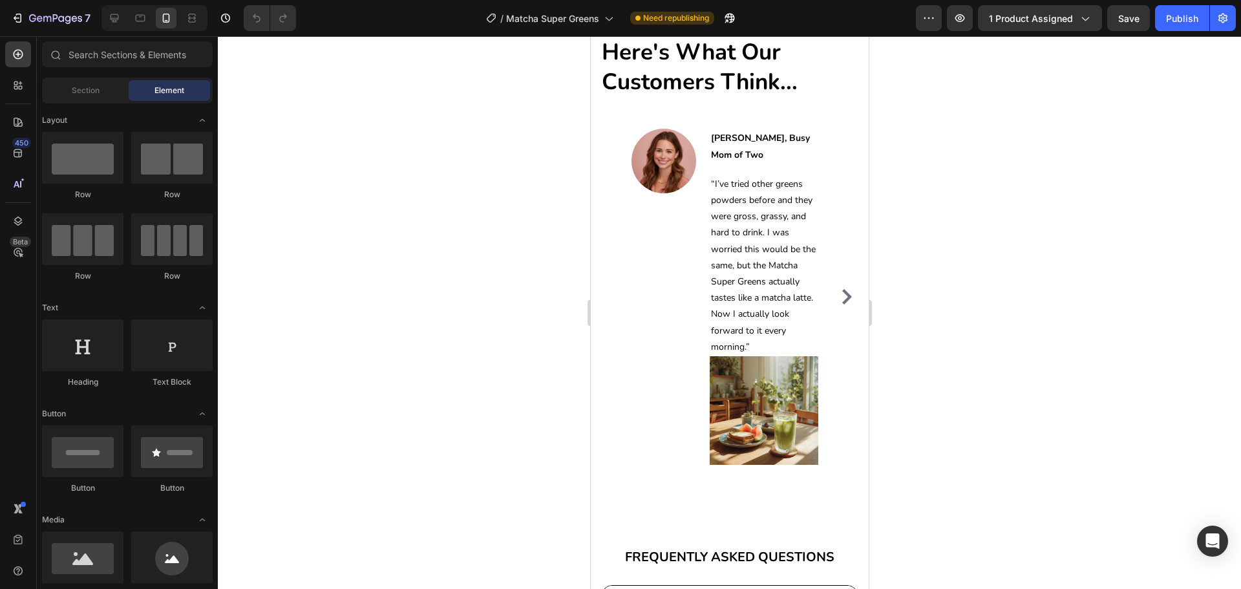
scroll to position [4873, 0]
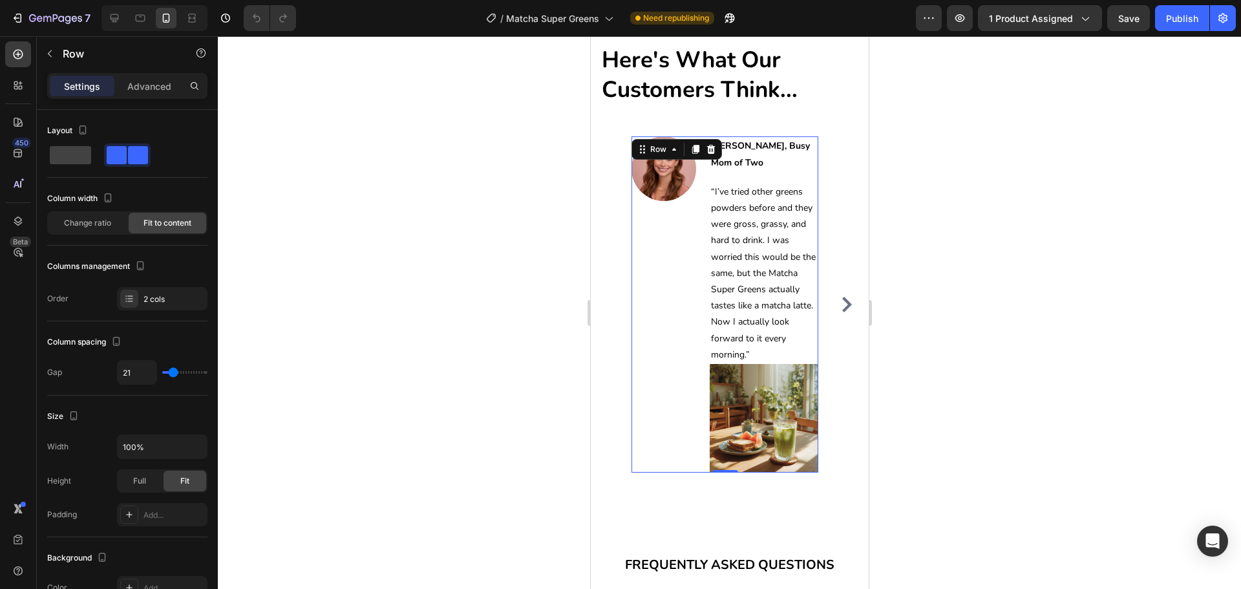
click at [694, 359] on div "Image" at bounding box center [663, 304] width 65 height 336
click at [91, 224] on span "Change ratio" at bounding box center [87, 223] width 47 height 12
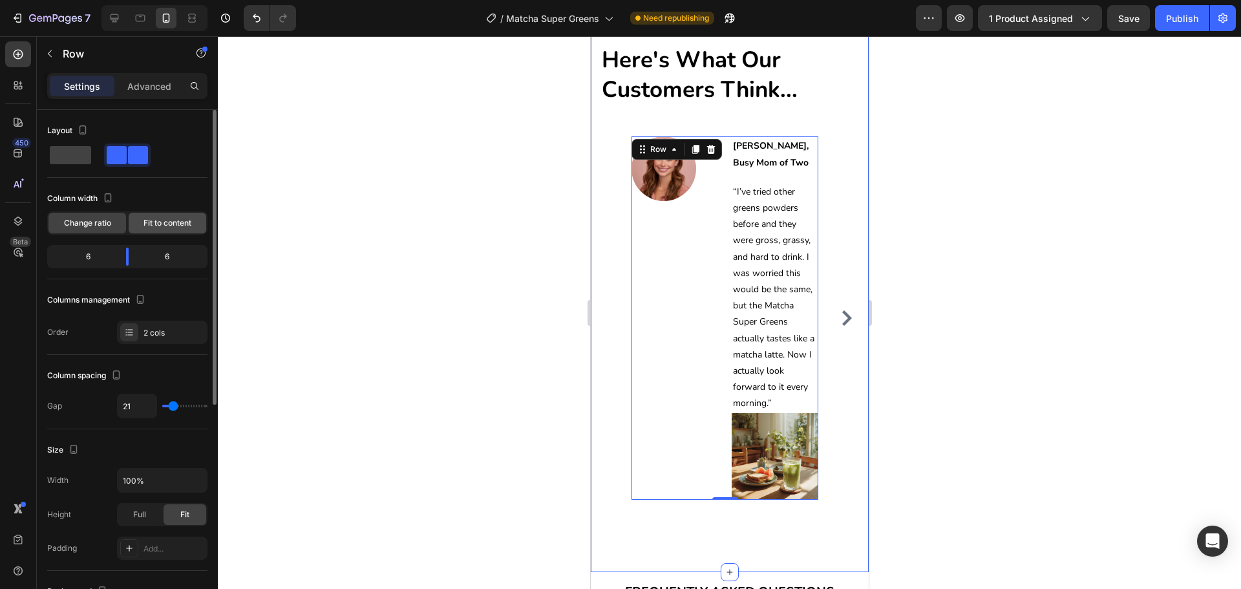
click at [164, 224] on span "Fit to content" at bounding box center [168, 223] width 48 height 12
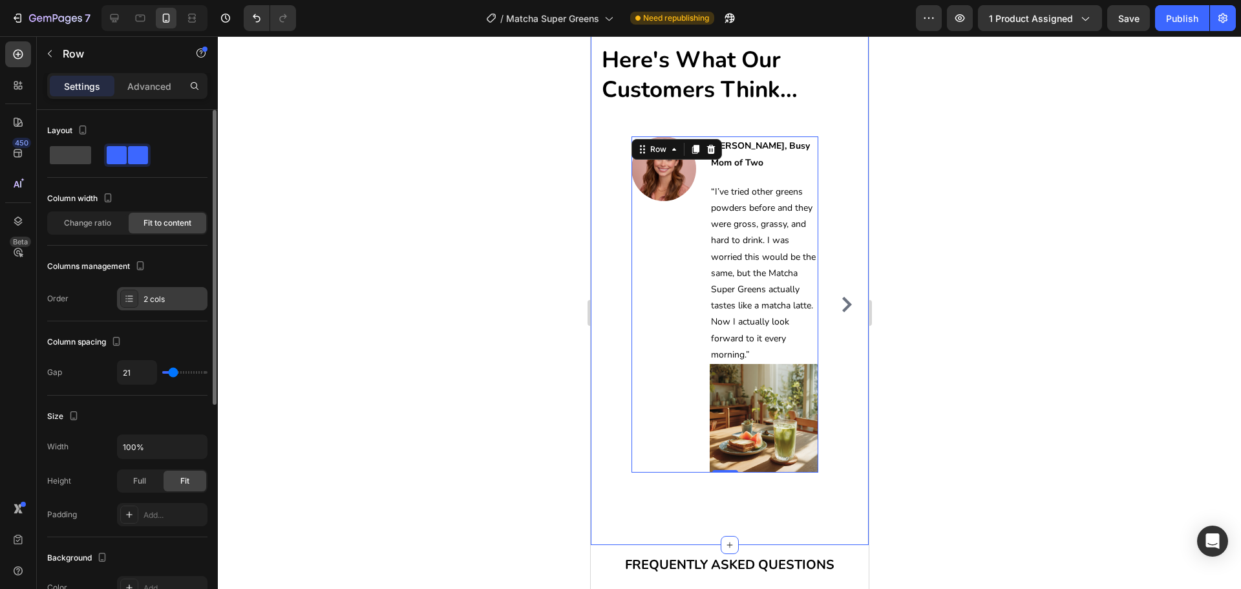
click at [158, 306] on div "2 cols" at bounding box center [162, 298] width 91 height 23
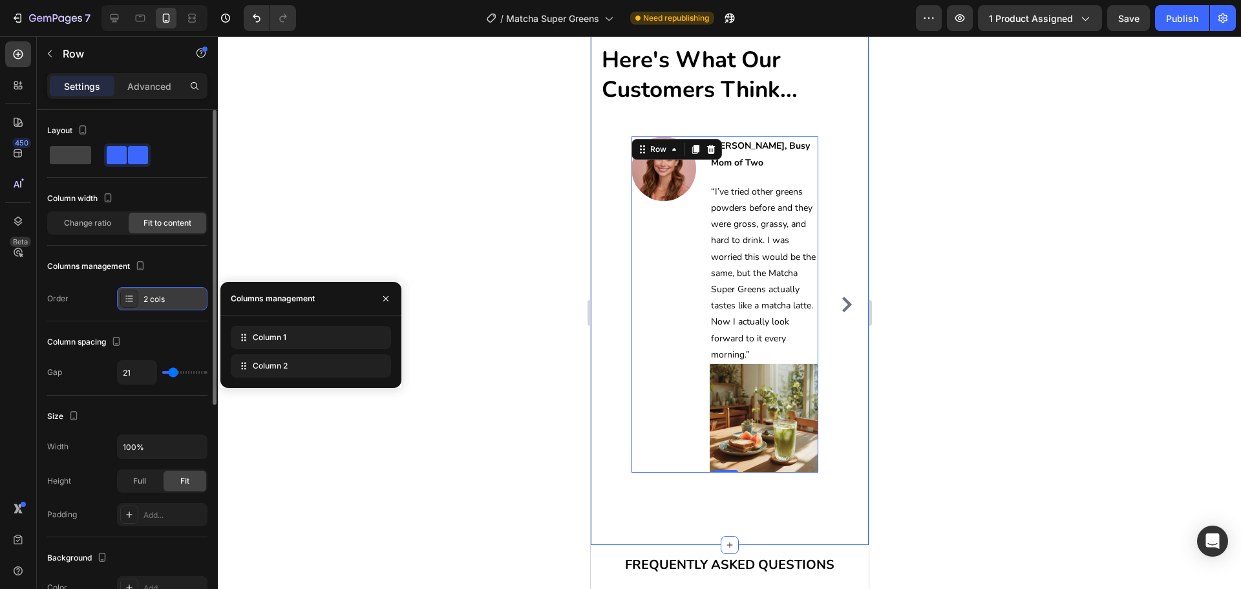
click at [158, 307] on div "2 cols" at bounding box center [162, 298] width 91 height 23
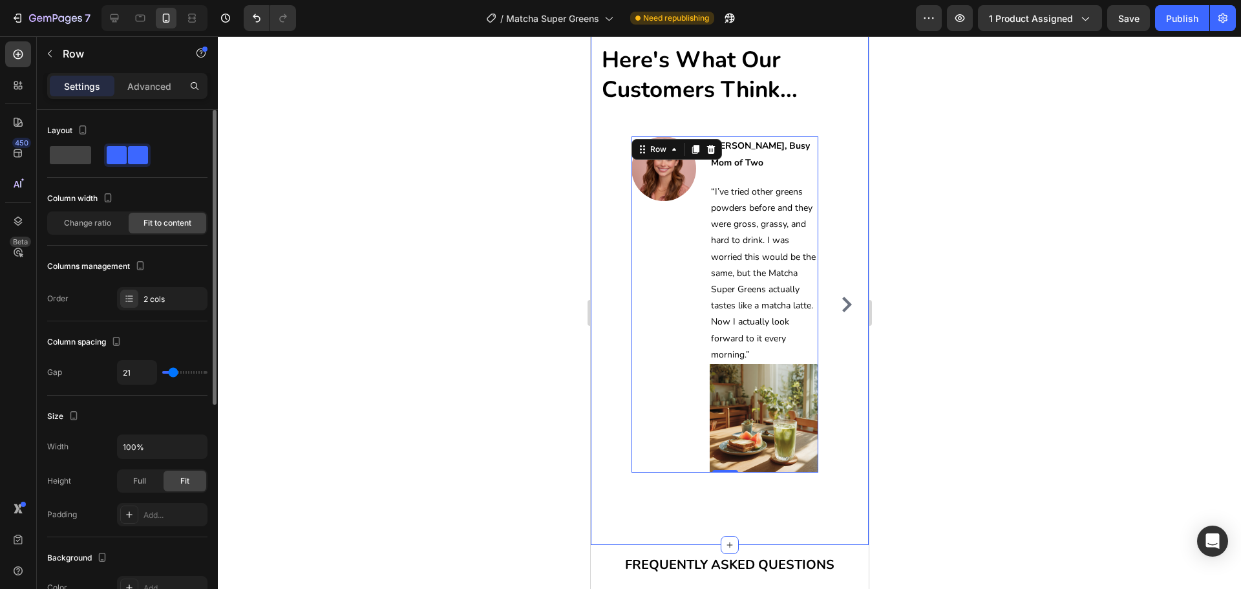
click at [105, 208] on div "Column width" at bounding box center [127, 198] width 160 height 21
click at [108, 229] on div "Change ratio" at bounding box center [87, 223] width 78 height 21
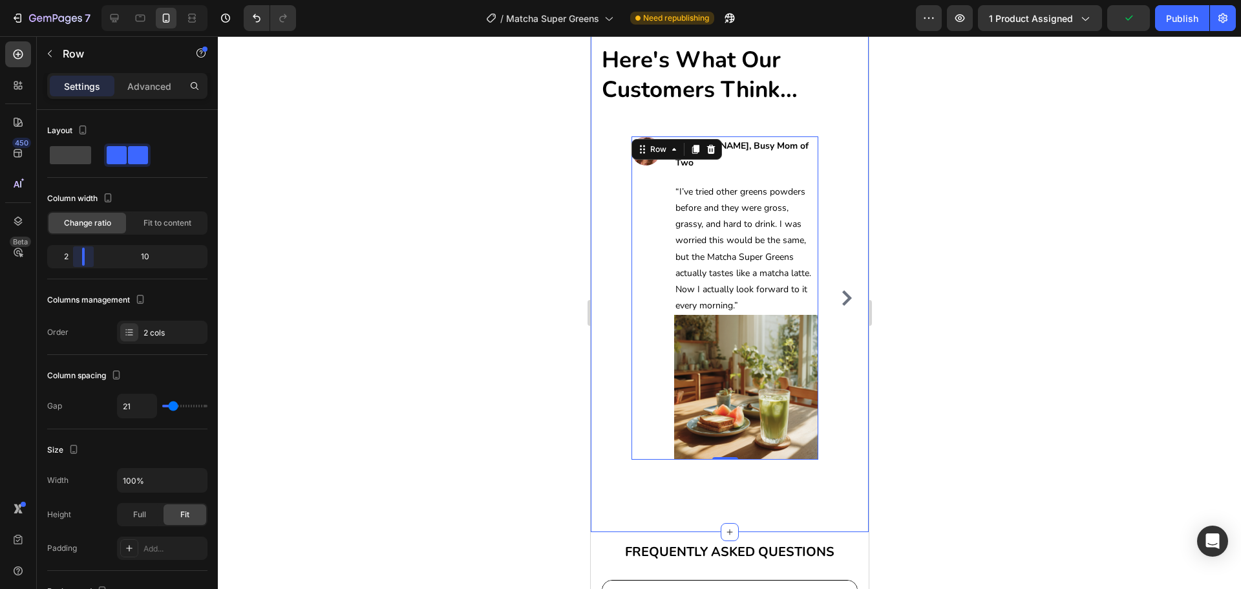
drag, startPoint x: 127, startPoint y: 259, endPoint x: 76, endPoint y: 264, distance: 51.9
click at [76, 0] on body "7 Version history / Matcha Super Greens Need republishing Preview 1 product ass…" at bounding box center [620, 0] width 1241 height 0
click at [1037, 233] on div at bounding box center [729, 312] width 1023 height 553
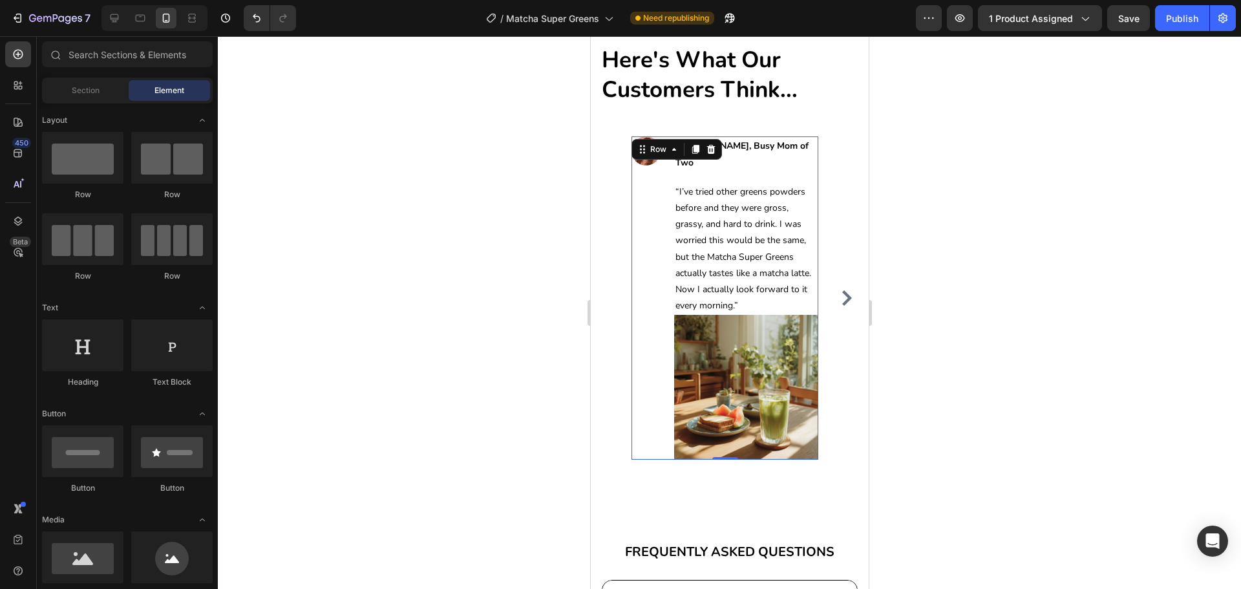
click at [647, 182] on div "Image" at bounding box center [645, 297] width 29 height 323
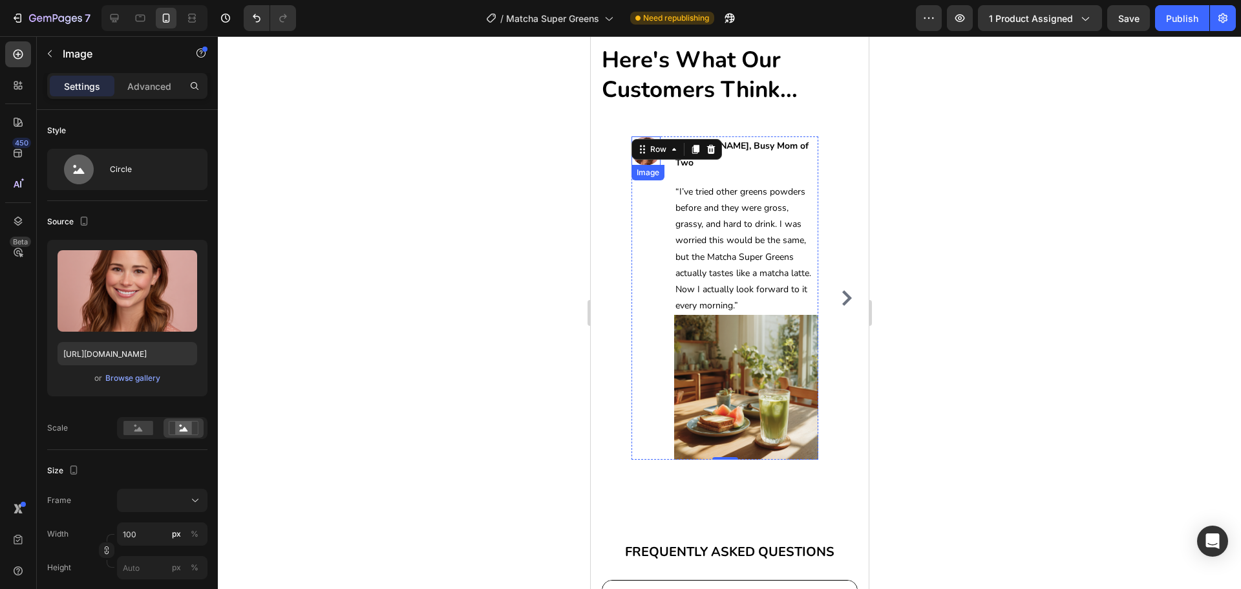
click at [648, 162] on div "Image" at bounding box center [645, 150] width 29 height 29
drag, startPoint x: 650, startPoint y: 156, endPoint x: 676, endPoint y: 153, distance: 26.1
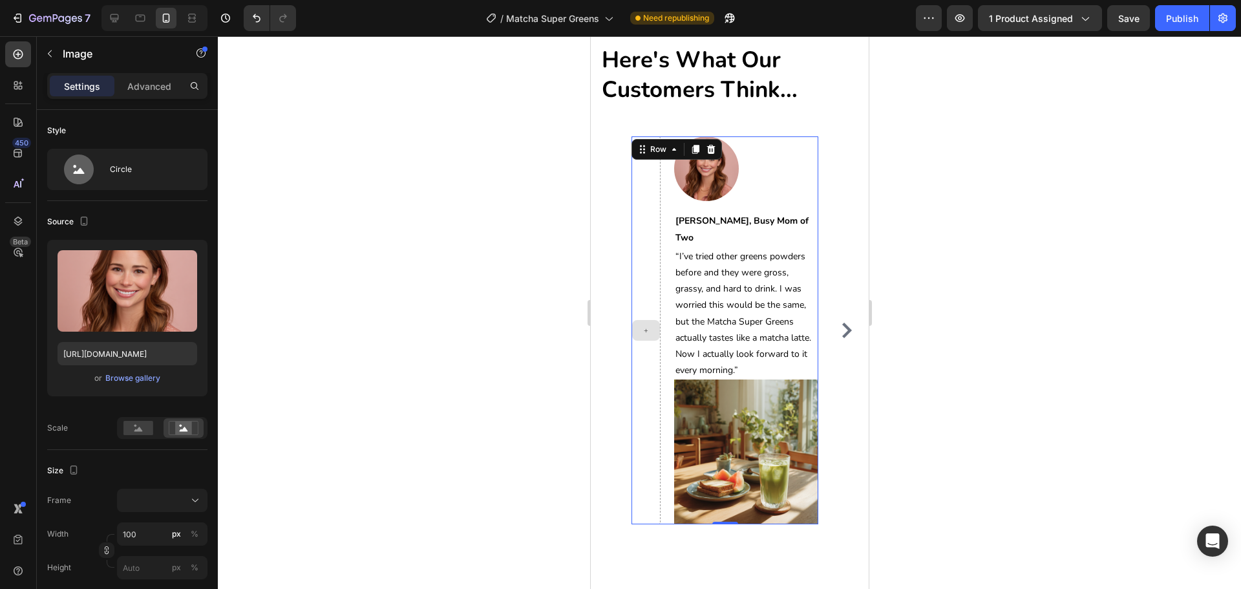
click at [649, 266] on div at bounding box center [645, 329] width 29 height 387
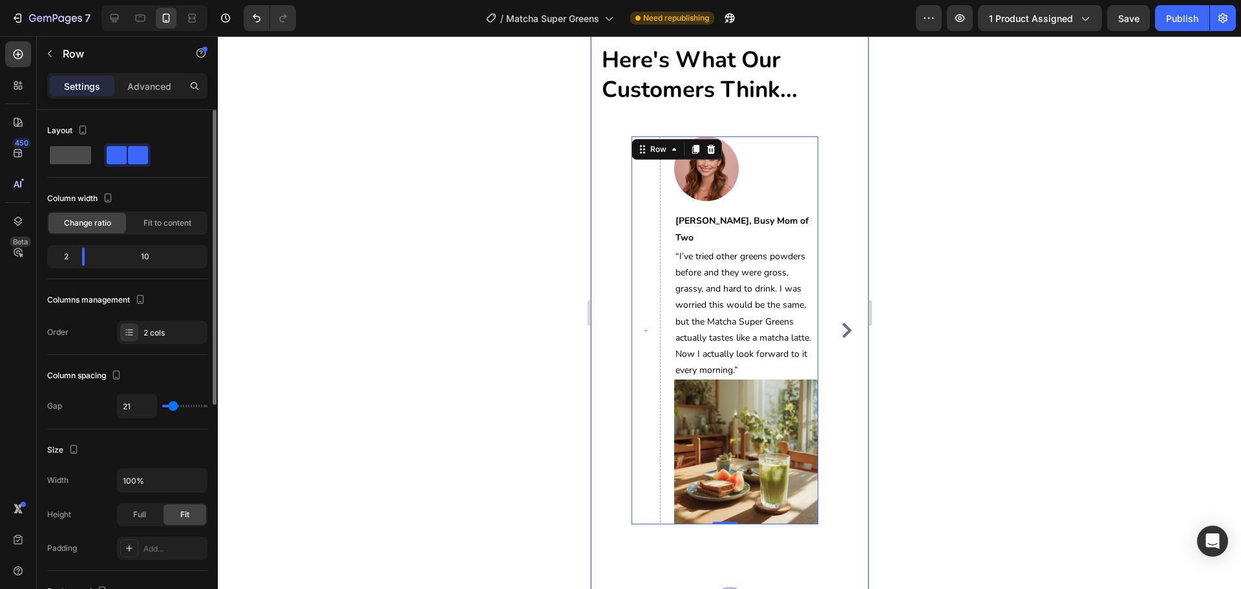
click at [72, 151] on span at bounding box center [70, 155] width 41 height 18
type input "0"
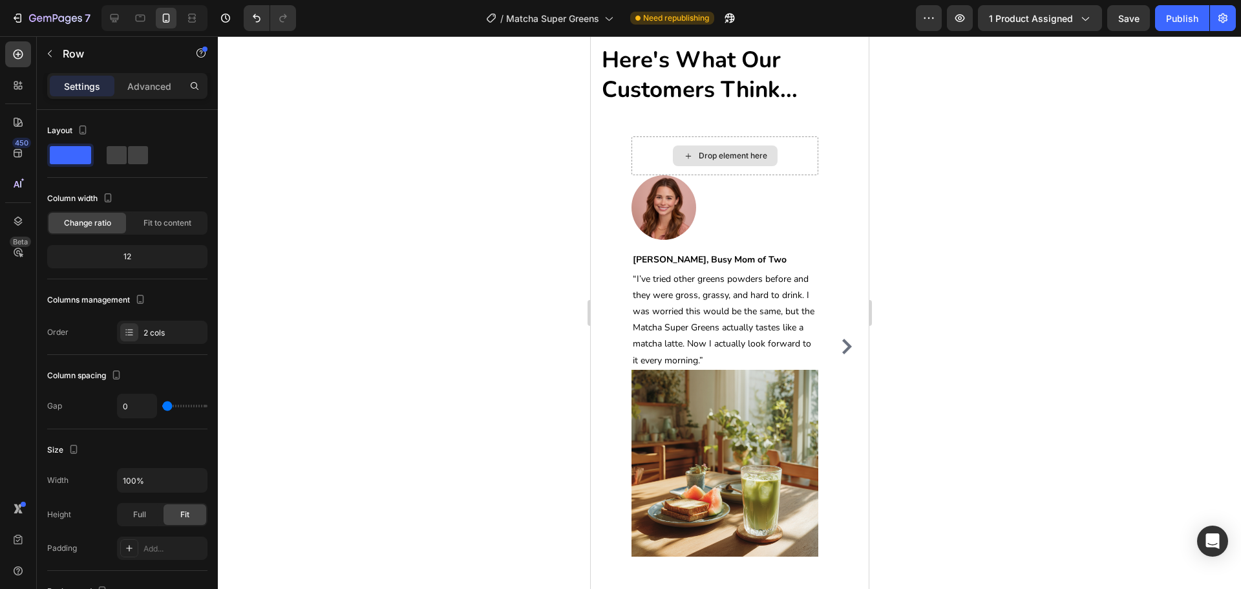
click at [760, 158] on div "Drop element here" at bounding box center [732, 156] width 69 height 10
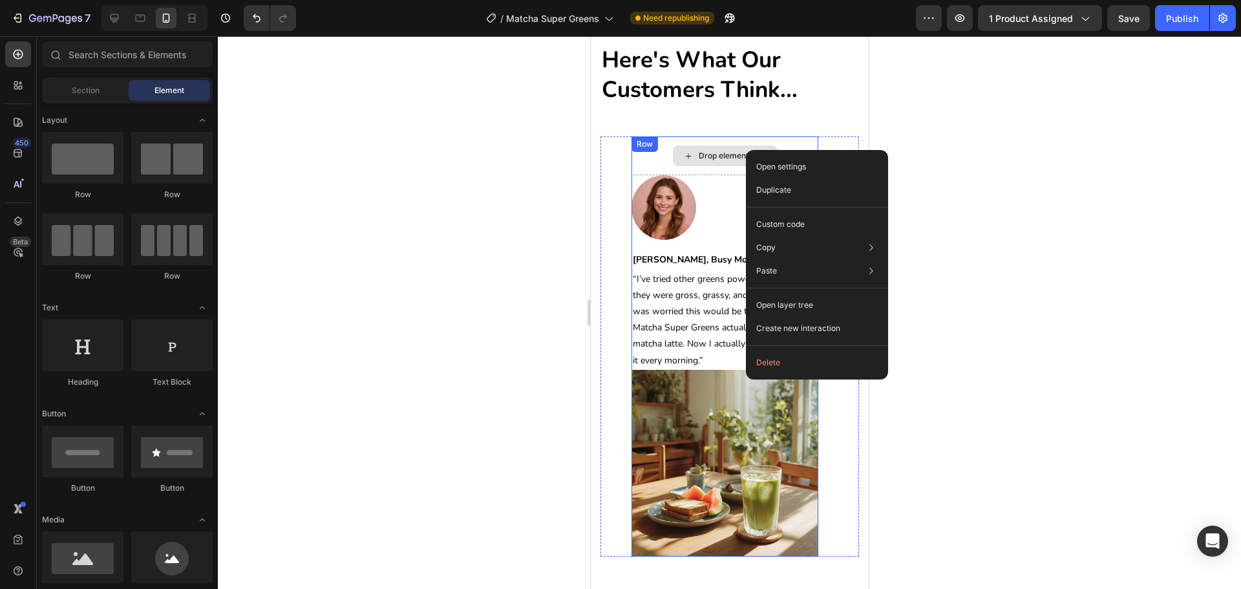
click at [704, 158] on div "Drop element here" at bounding box center [732, 156] width 69 height 10
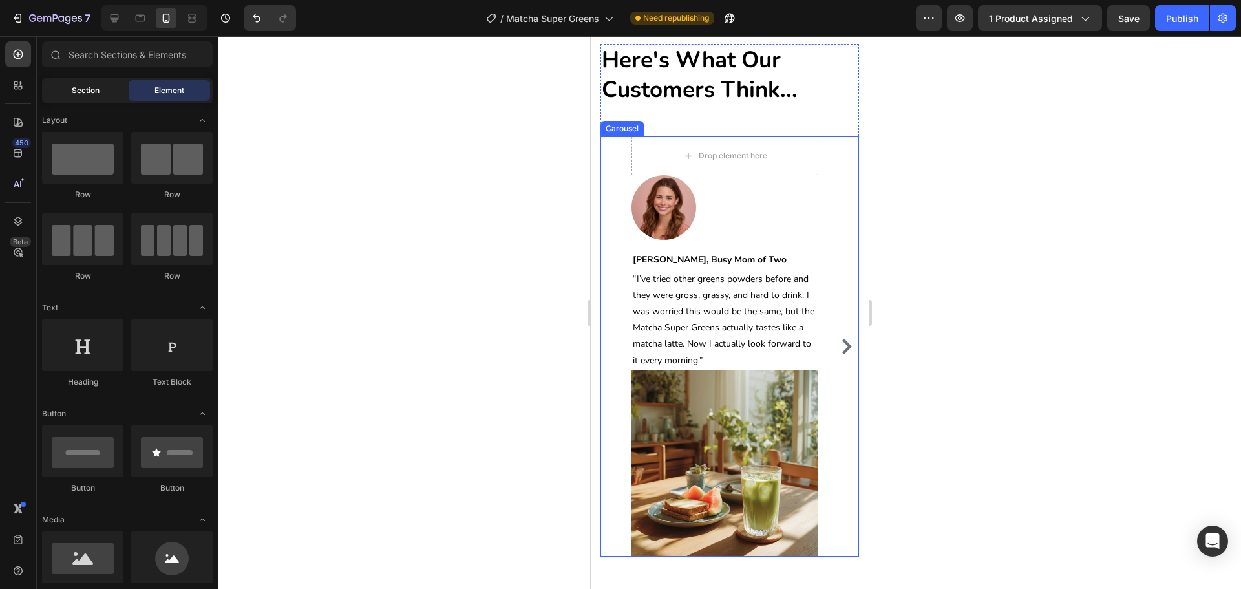
click at [76, 96] on div "Section" at bounding box center [85, 90] width 81 height 21
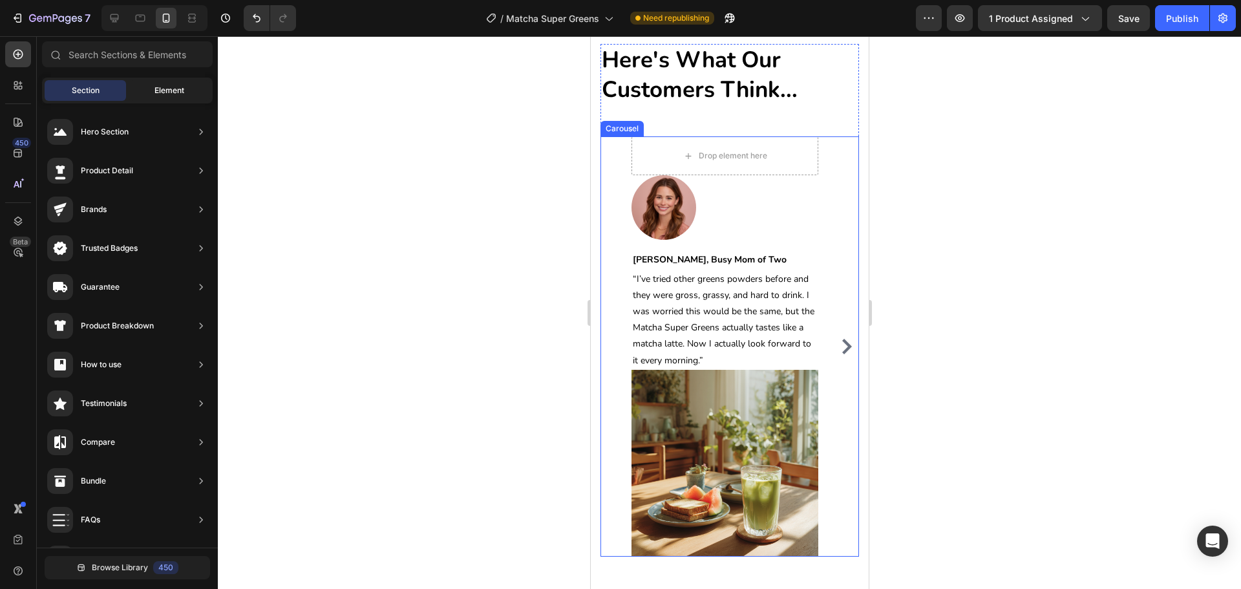
drag, startPoint x: 179, startPoint y: 94, endPoint x: 192, endPoint y: 100, distance: 14.2
click at [180, 94] on span "Element" at bounding box center [170, 91] width 30 height 12
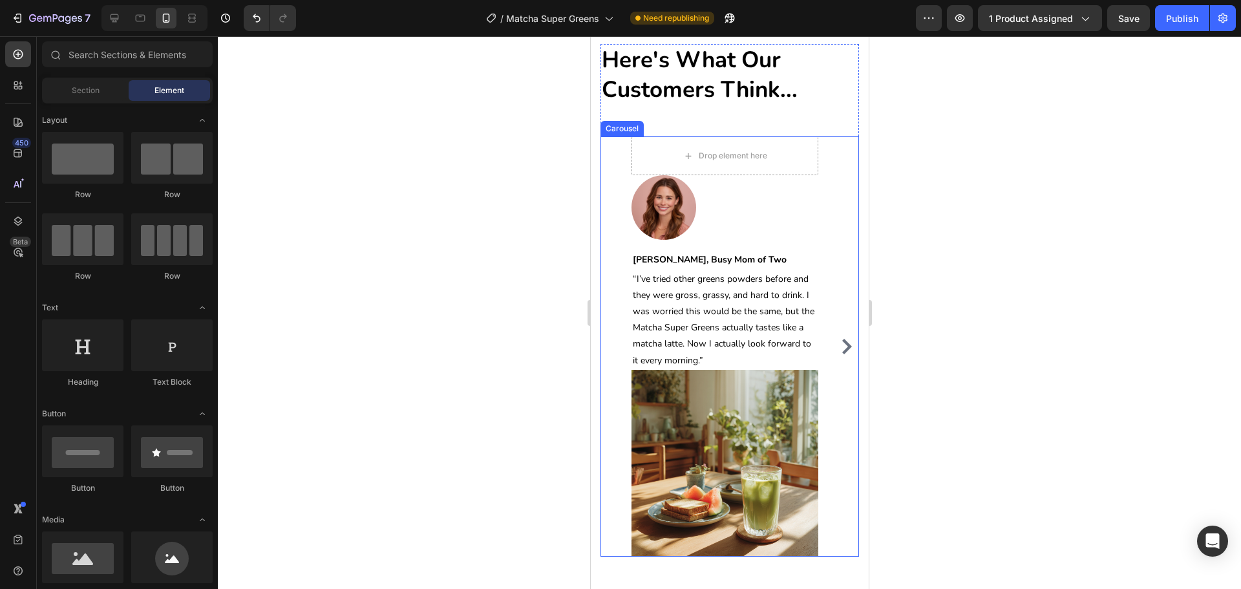
click at [825, 235] on div "Drop element here Image [PERSON_NAME], Busy Mom of Two Text block Row “I’ve tri…" at bounding box center [729, 346] width 259 height 420
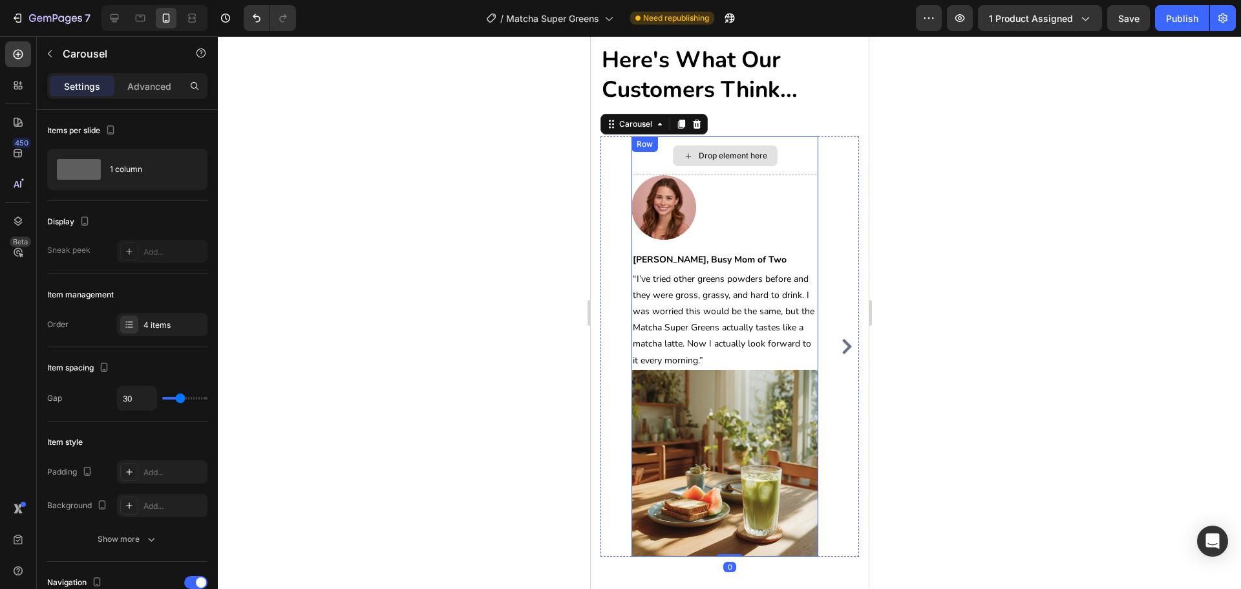
click at [771, 158] on div "Drop element here" at bounding box center [724, 155] width 105 height 21
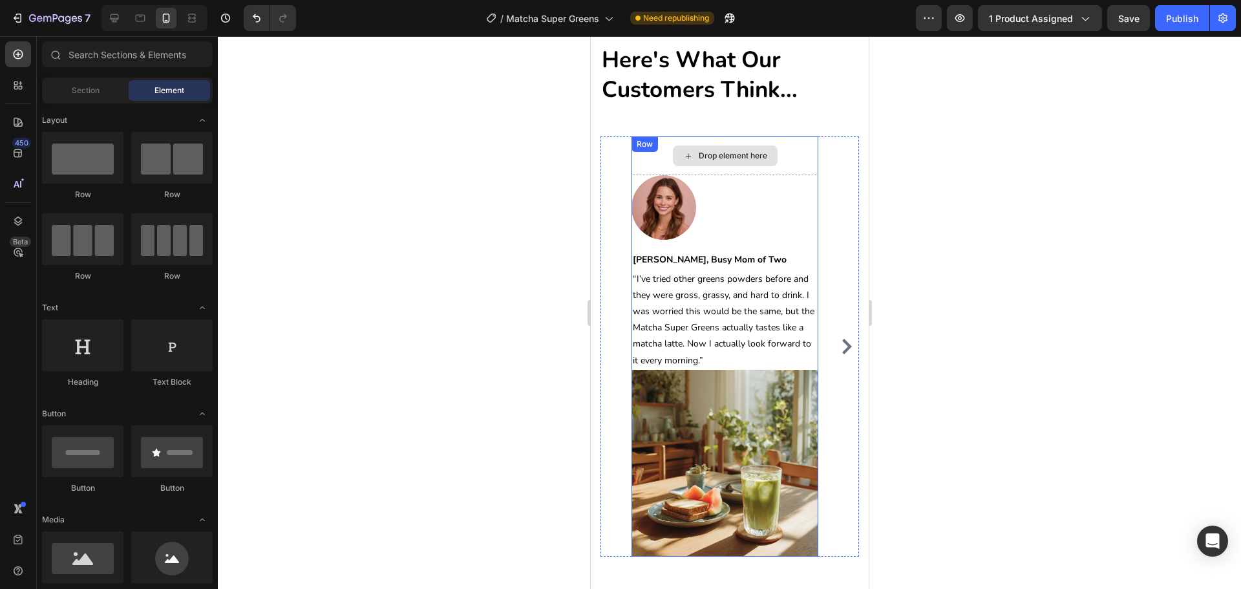
click at [728, 153] on div "Drop element here" at bounding box center [732, 156] width 69 height 10
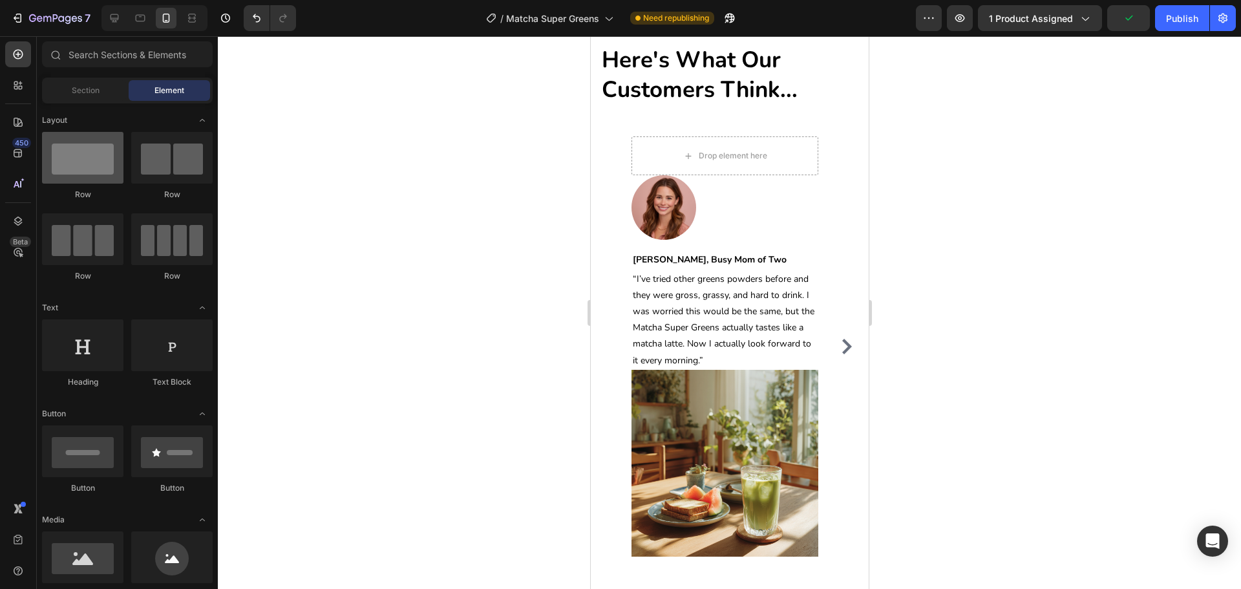
click at [77, 156] on div at bounding box center [82, 158] width 81 height 52
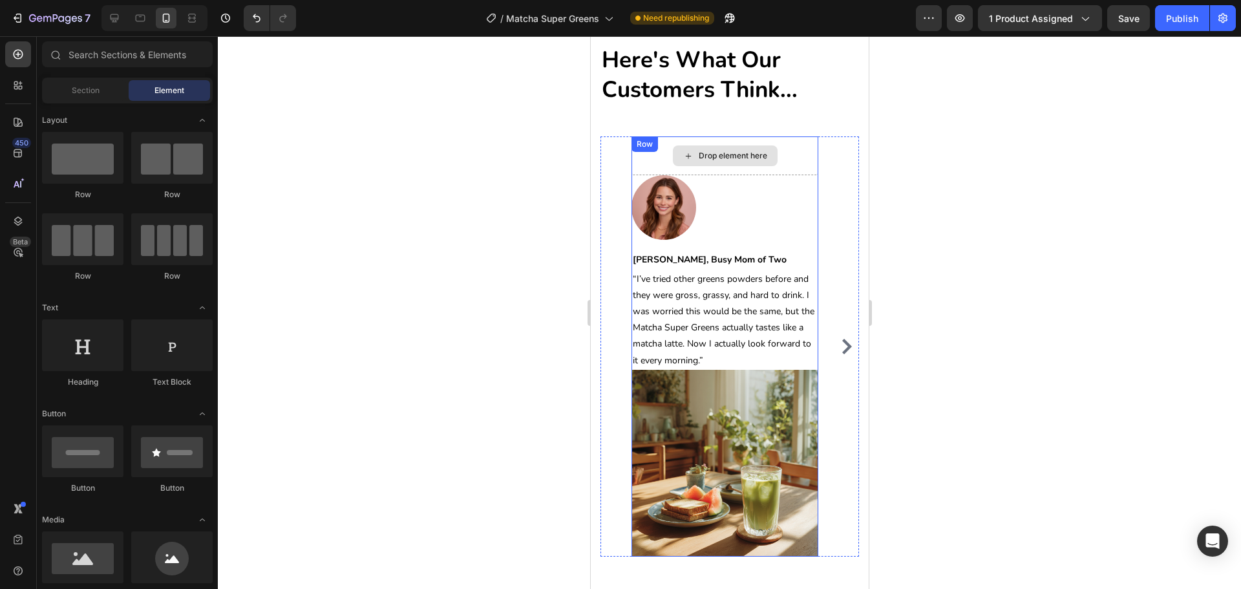
click at [738, 152] on div "Drop element here" at bounding box center [732, 156] width 69 height 10
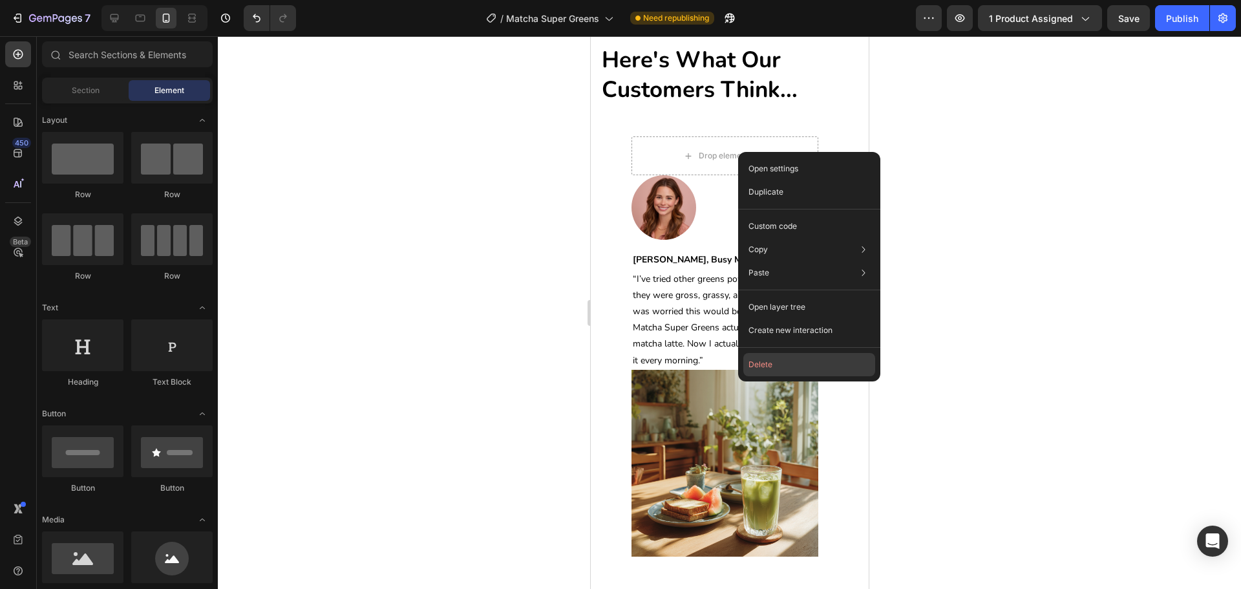
click at [758, 358] on button "Delete" at bounding box center [810, 364] width 132 height 23
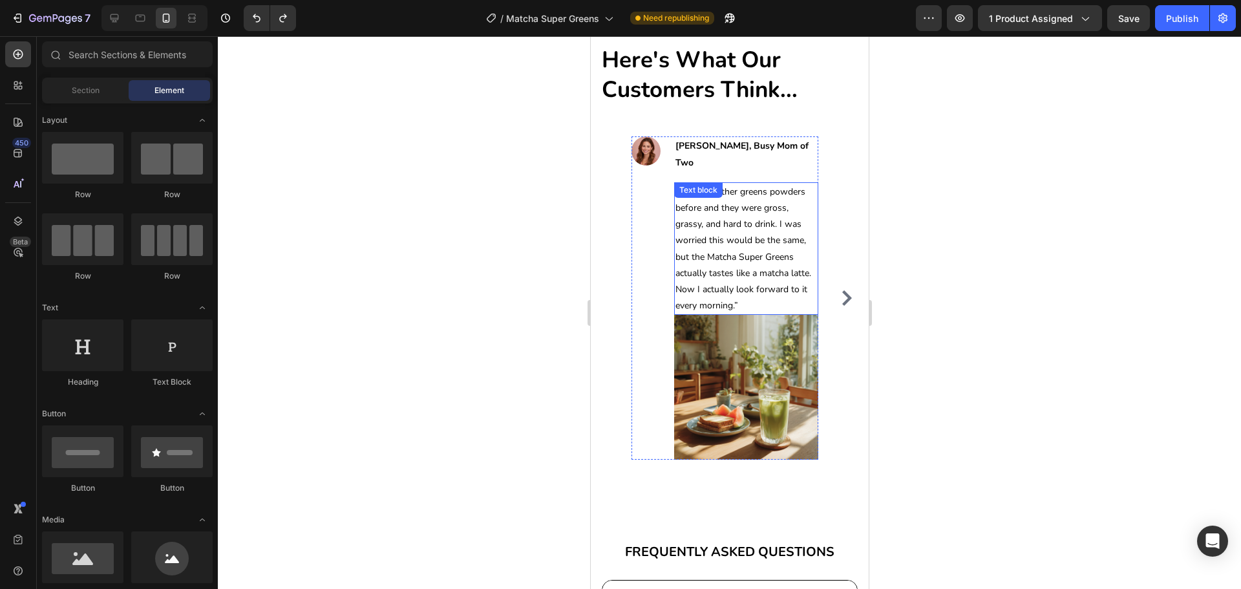
click at [839, 290] on icon "Carousel Next Arrow" at bounding box center [847, 298] width 16 height 16
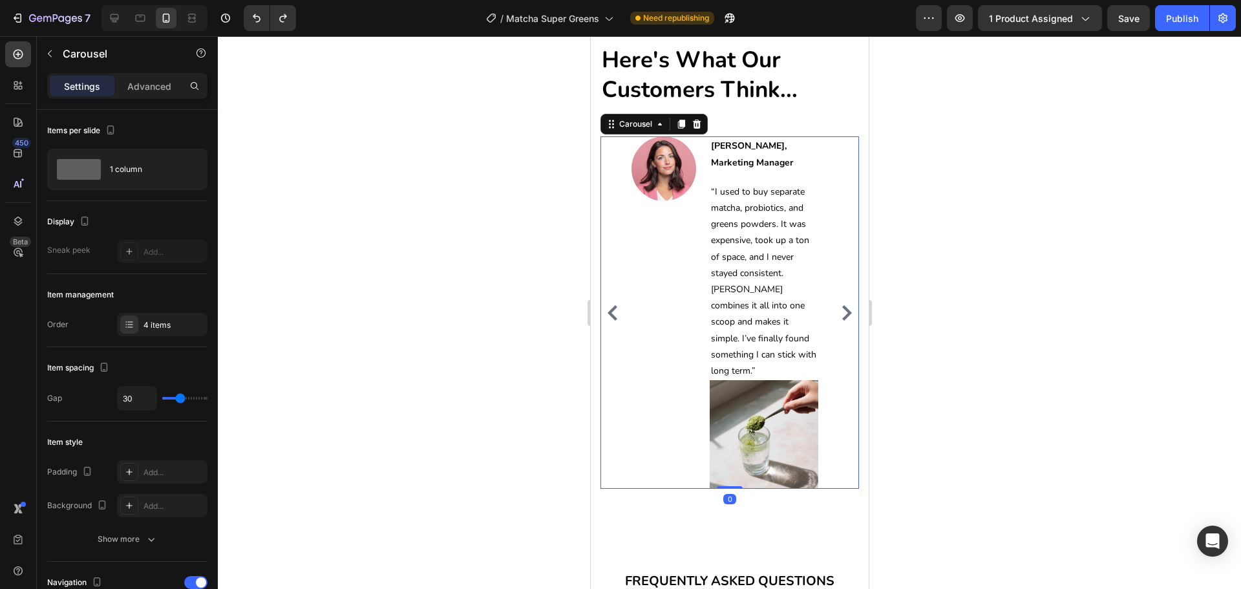
click at [609, 305] on icon "Carousel Back Arrow" at bounding box center [613, 313] width 16 height 16
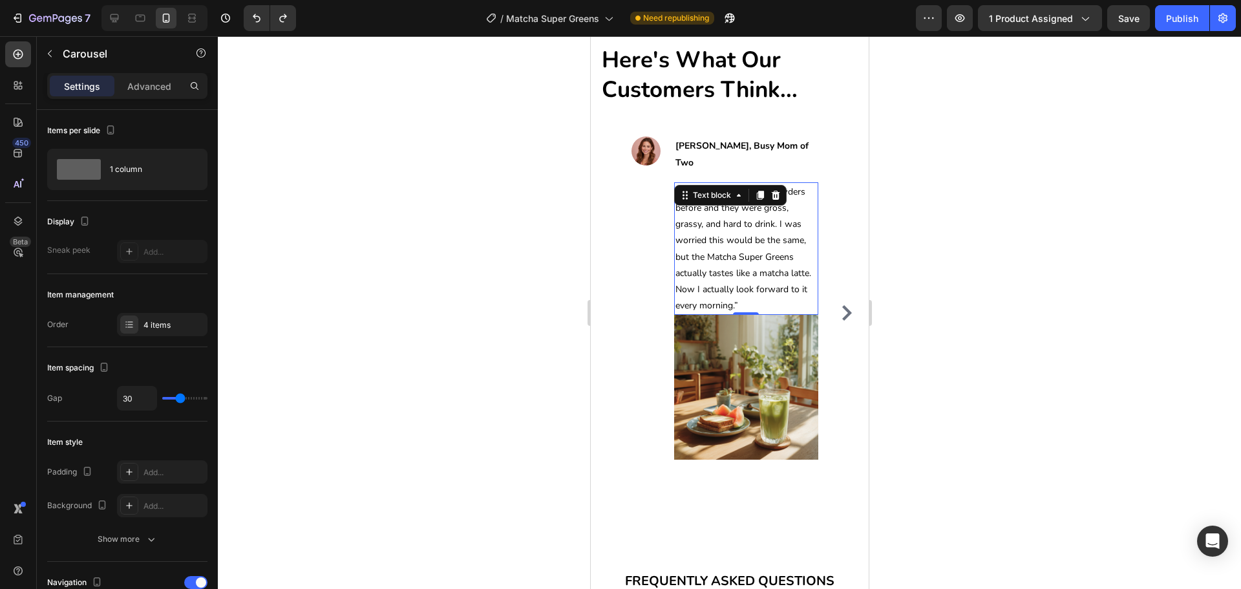
click at [688, 231] on p "“I’ve tried other greens powders before and they were gross, grassy, and hard t…" at bounding box center [746, 249] width 142 height 131
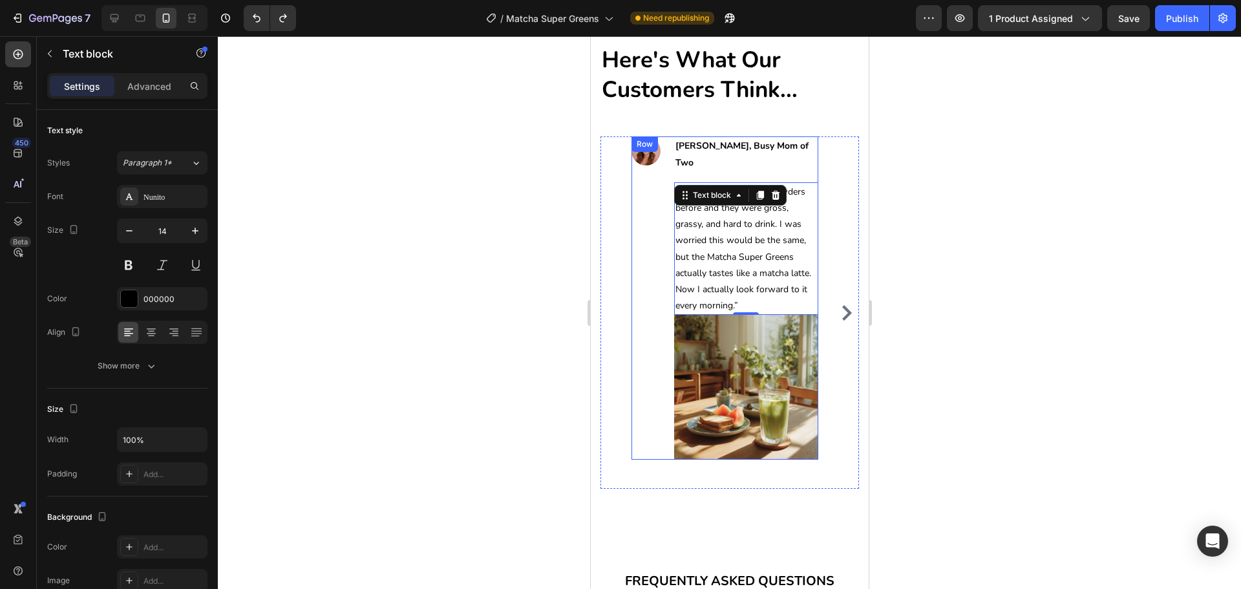
click at [662, 238] on div "Image [PERSON_NAME], Busy Mom of Two Text block “I’ve tried other greens powder…" at bounding box center [724, 297] width 187 height 323
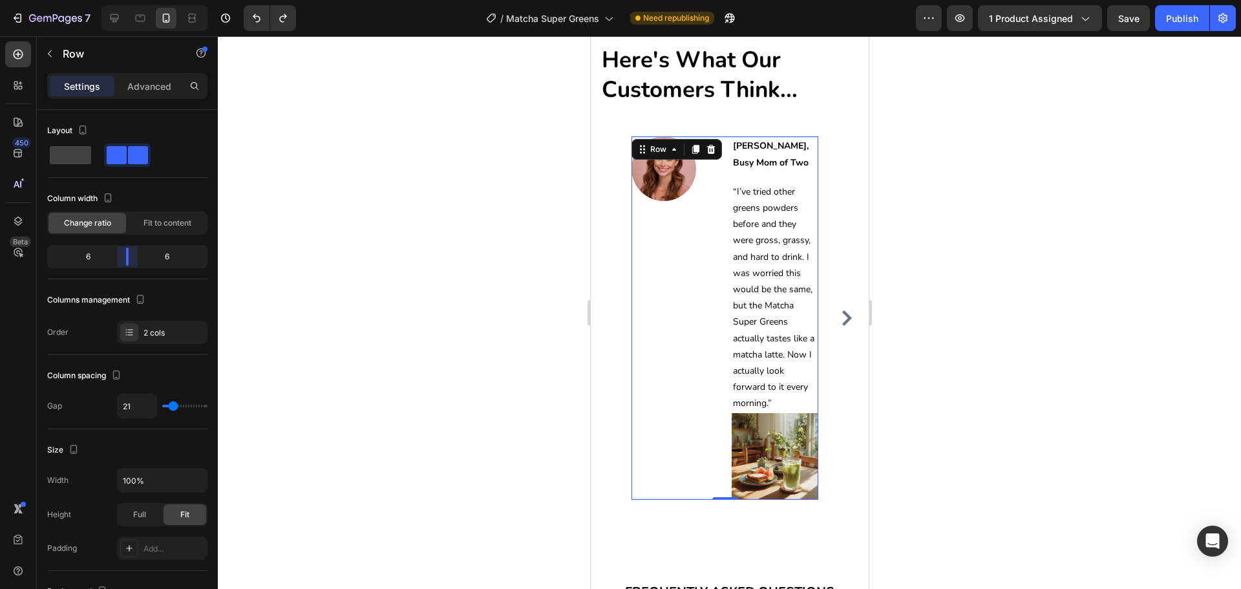
drag, startPoint x: 83, startPoint y: 261, endPoint x: 123, endPoint y: 261, distance: 40.1
click at [123, 0] on body "7 Version history / Matcha Super Greens Need republishing Preview 1 product ass…" at bounding box center [620, 0] width 1241 height 0
click at [118, 19] on icon at bounding box center [115, 18] width 8 height 8
type input "24"
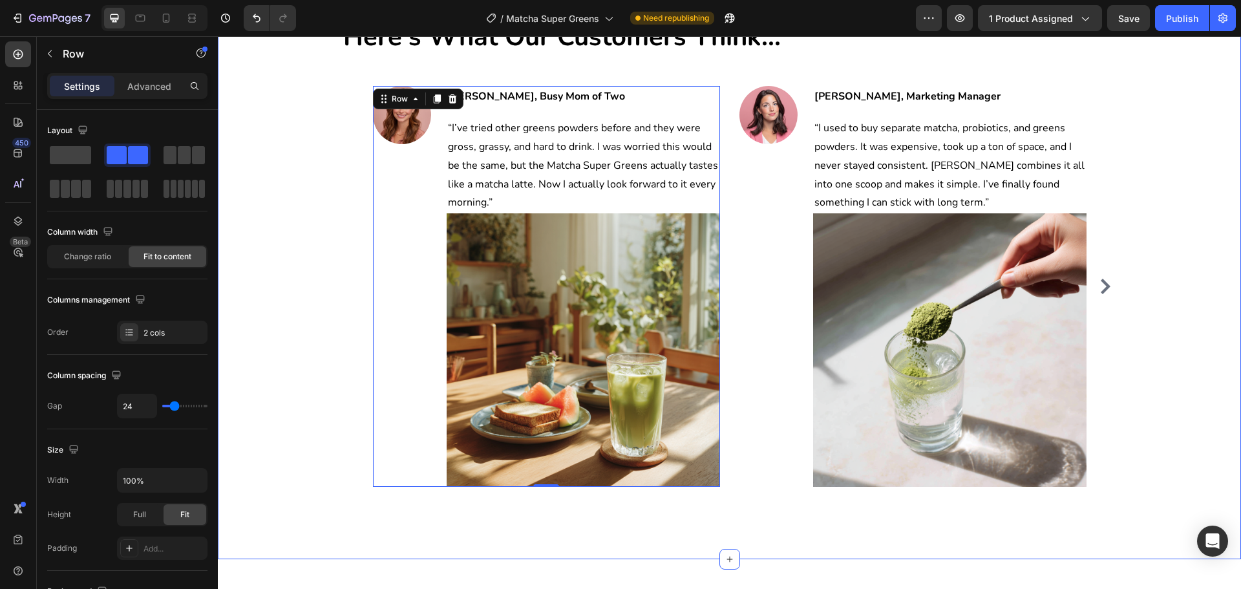
scroll to position [4973, 0]
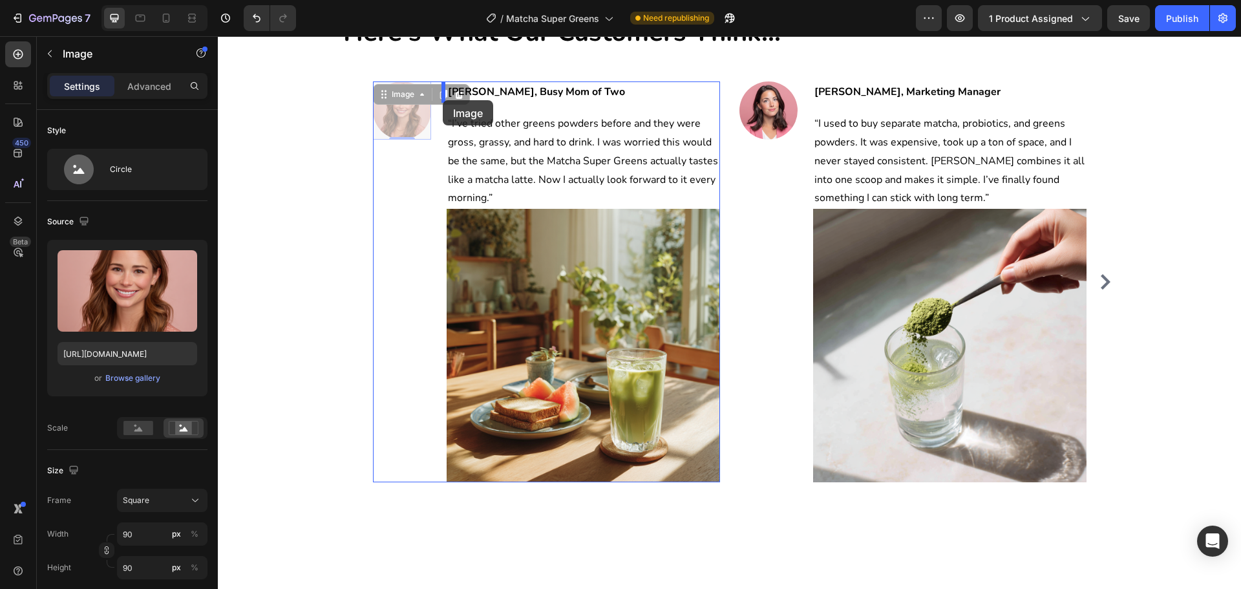
drag, startPoint x: 407, startPoint y: 113, endPoint x: 443, endPoint y: 100, distance: 37.8
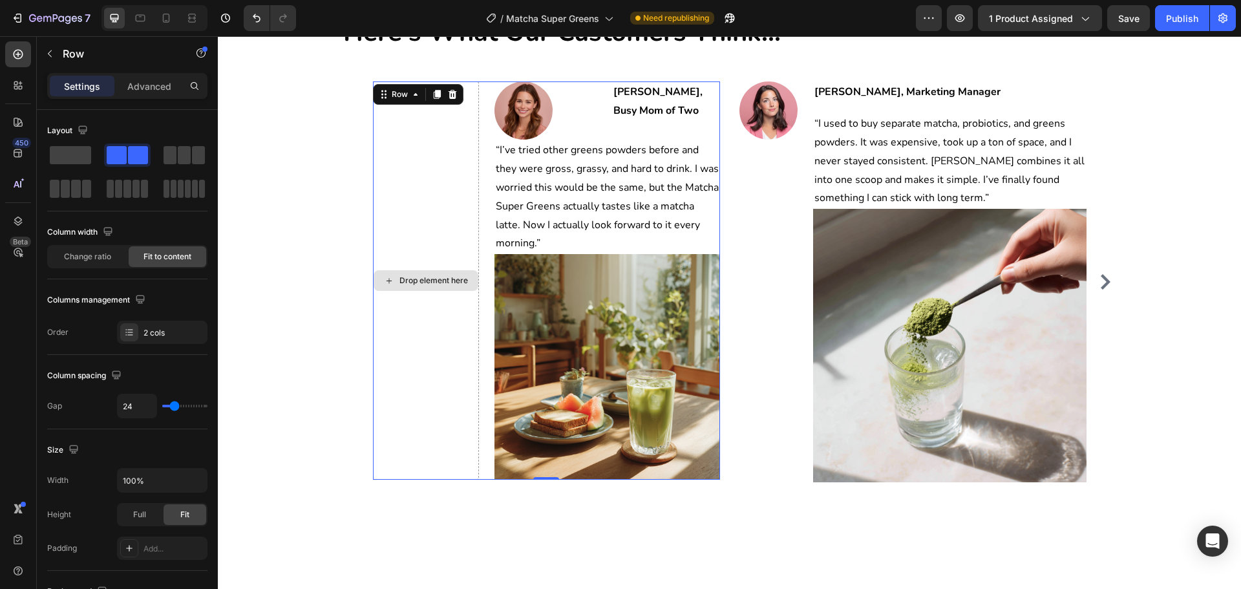
click at [439, 231] on div "Drop element here" at bounding box center [426, 280] width 106 height 398
click at [436, 163] on div "Drop element here" at bounding box center [426, 280] width 106 height 398
click at [85, 148] on span at bounding box center [70, 155] width 41 height 18
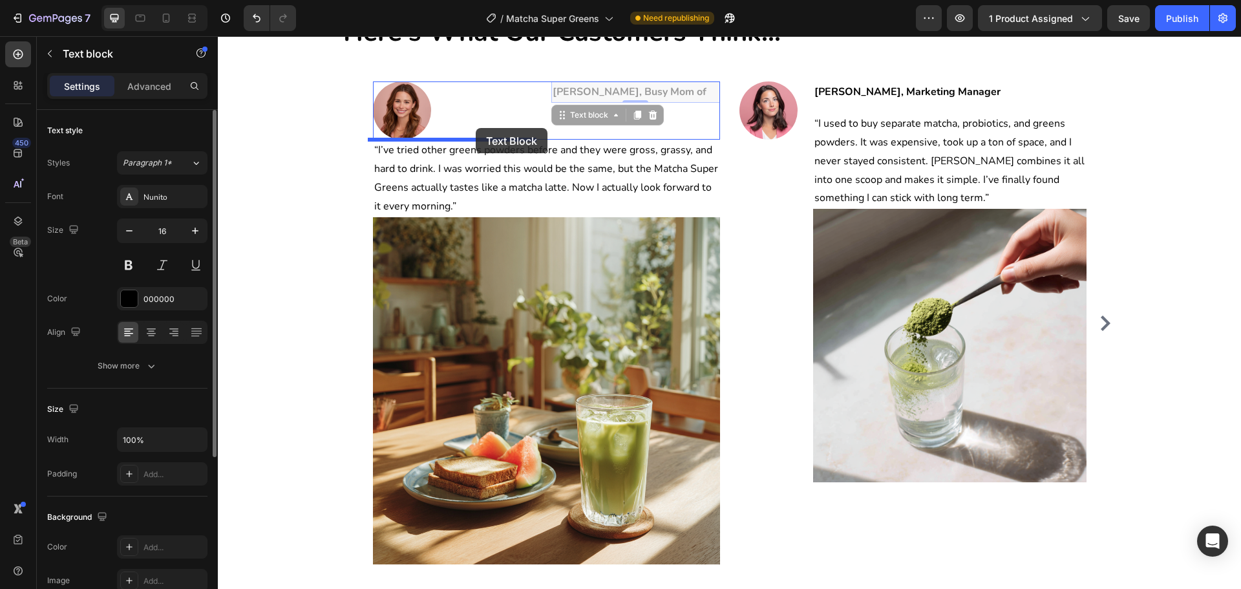
drag, startPoint x: 567, startPoint y: 92, endPoint x: 476, endPoint y: 128, distance: 97.9
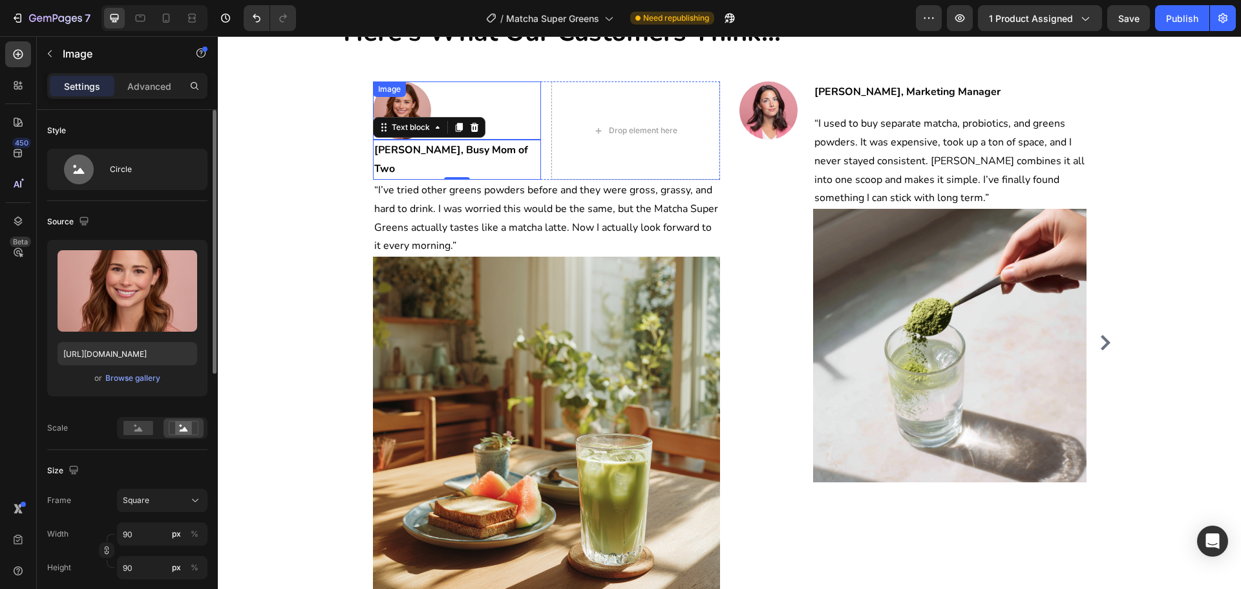
click at [468, 101] on div at bounding box center [457, 110] width 169 height 58
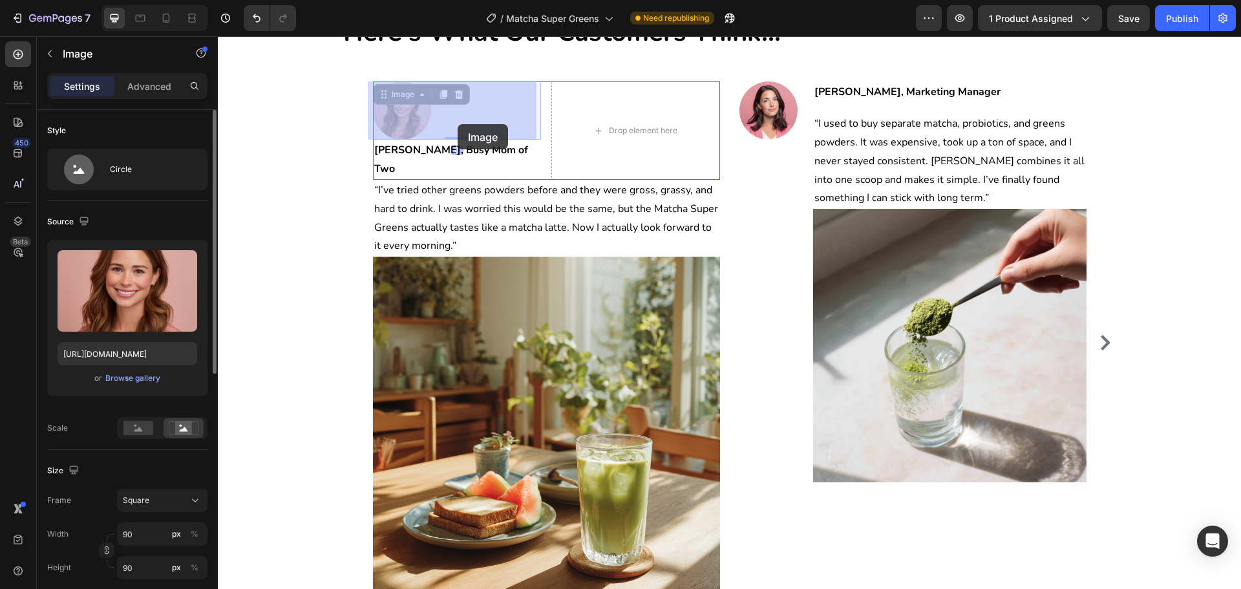
drag, startPoint x: 466, startPoint y: 112, endPoint x: 458, endPoint y: 124, distance: 14.0
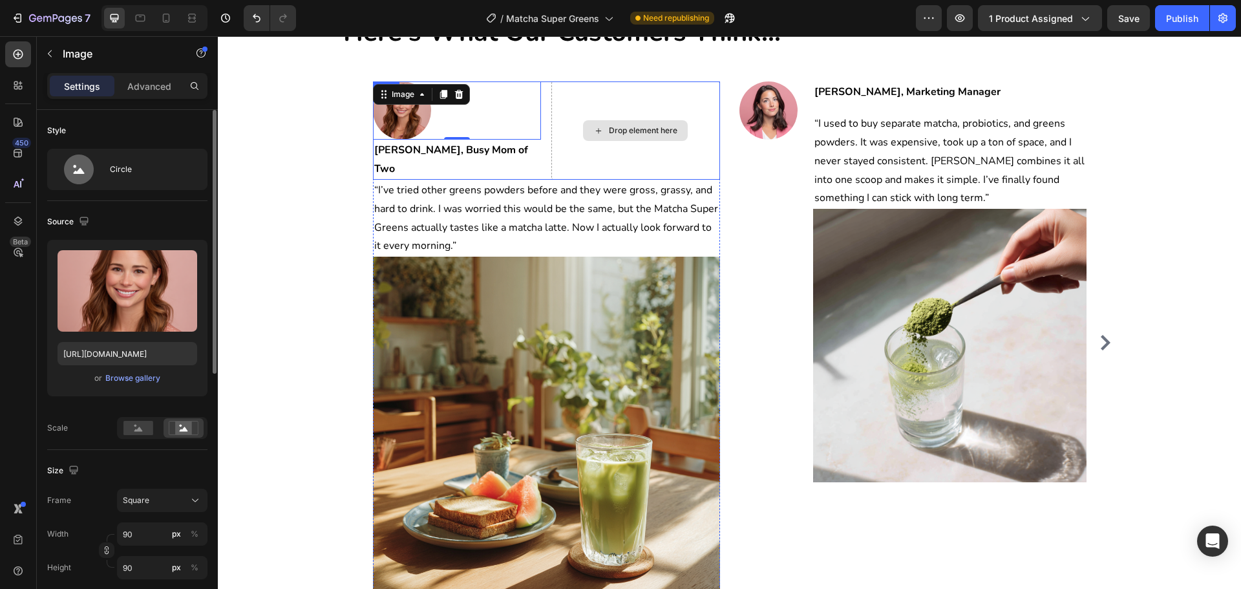
click at [630, 134] on div "Drop element here" at bounding box center [636, 130] width 169 height 98
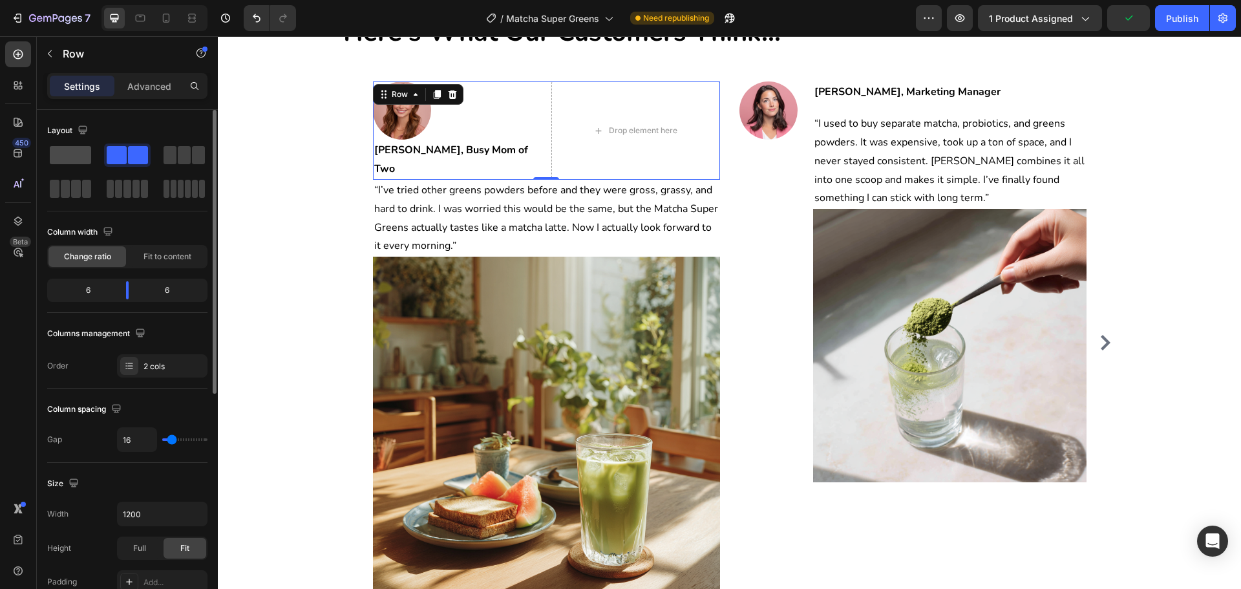
click at [65, 158] on span at bounding box center [70, 155] width 41 height 18
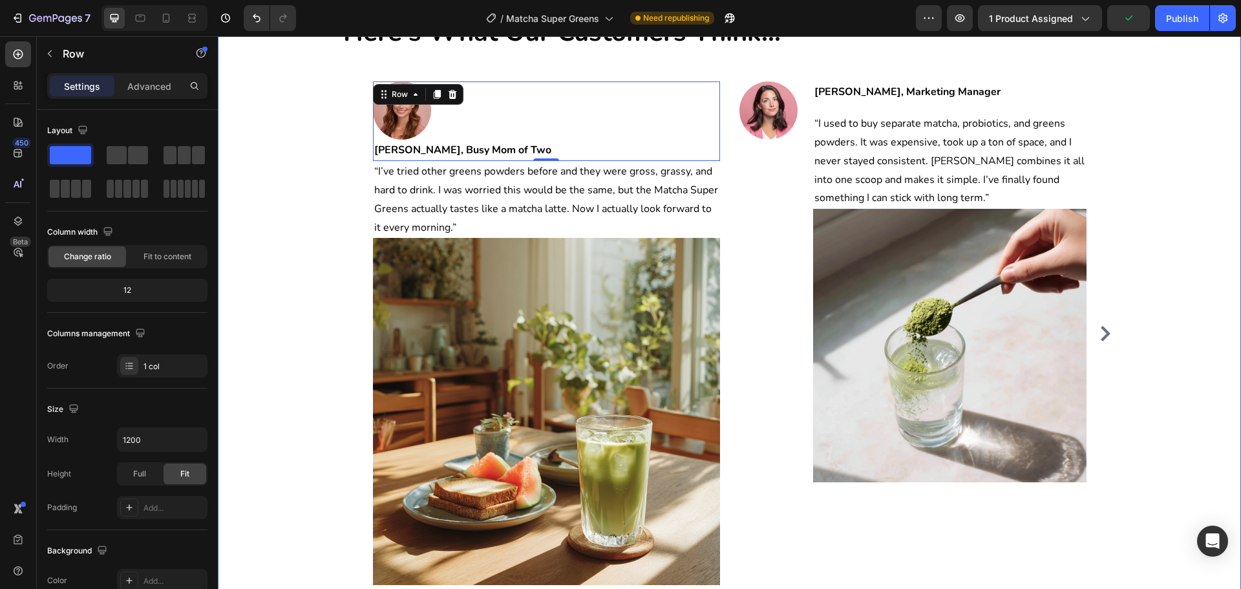
click at [316, 200] on div "Here's What Our Customers Think... Heading Image [PERSON_NAME], Busy Mom of Two…" at bounding box center [730, 310] width 1004 height 592
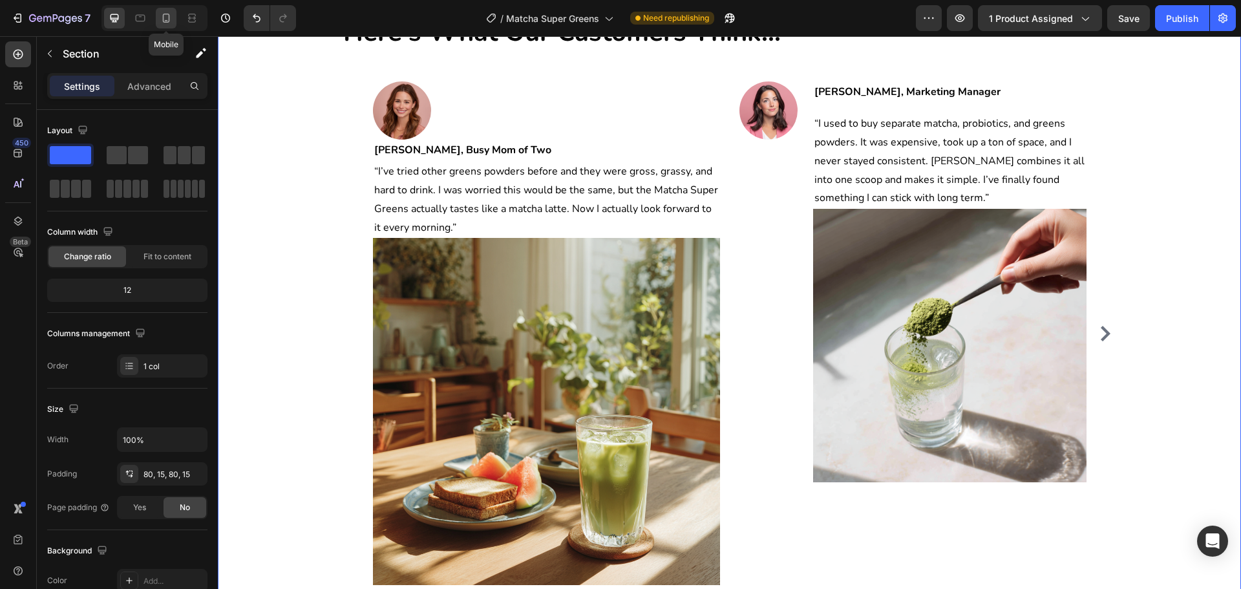
click at [166, 12] on icon at bounding box center [166, 18] width 13 height 13
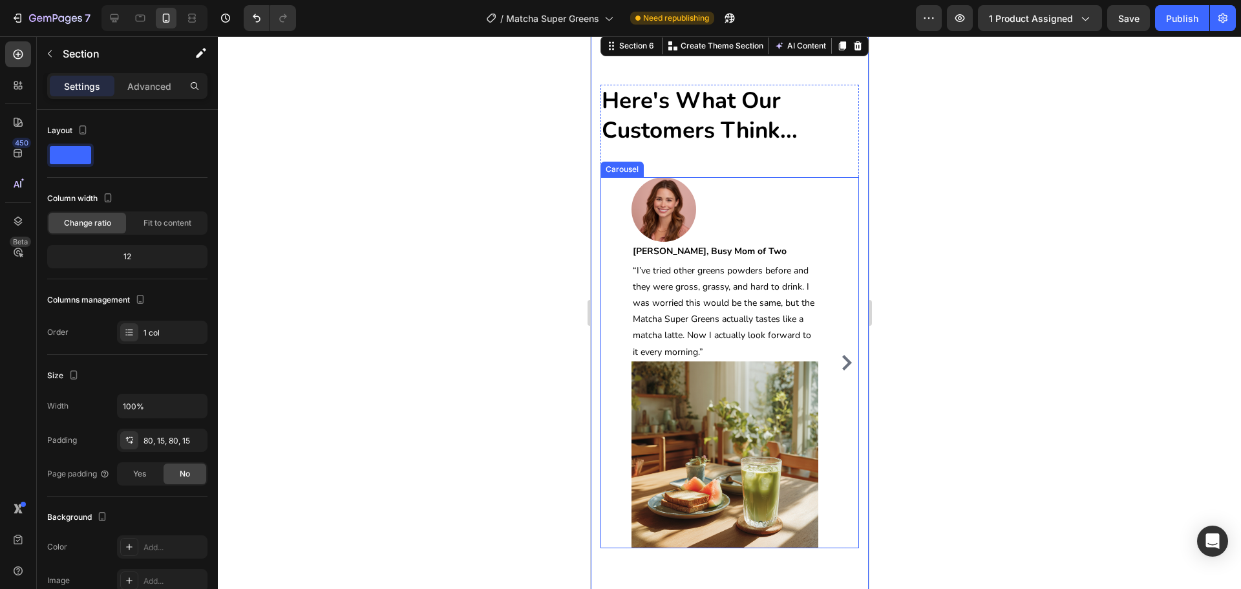
scroll to position [4655, 0]
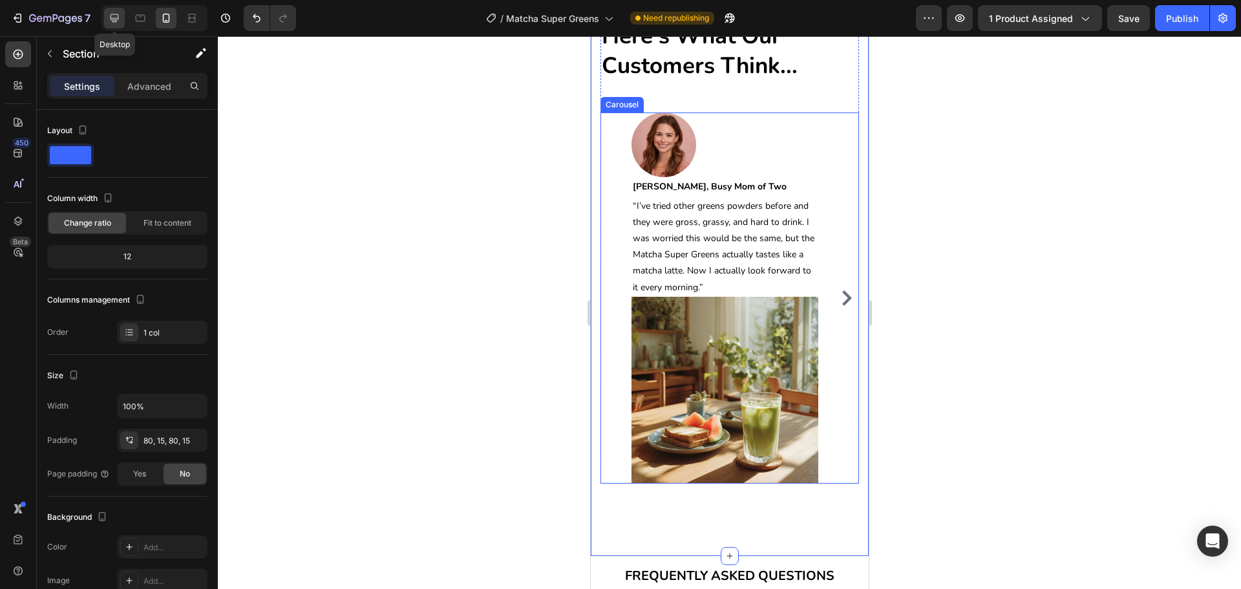
click at [116, 20] on icon at bounding box center [115, 18] width 8 height 8
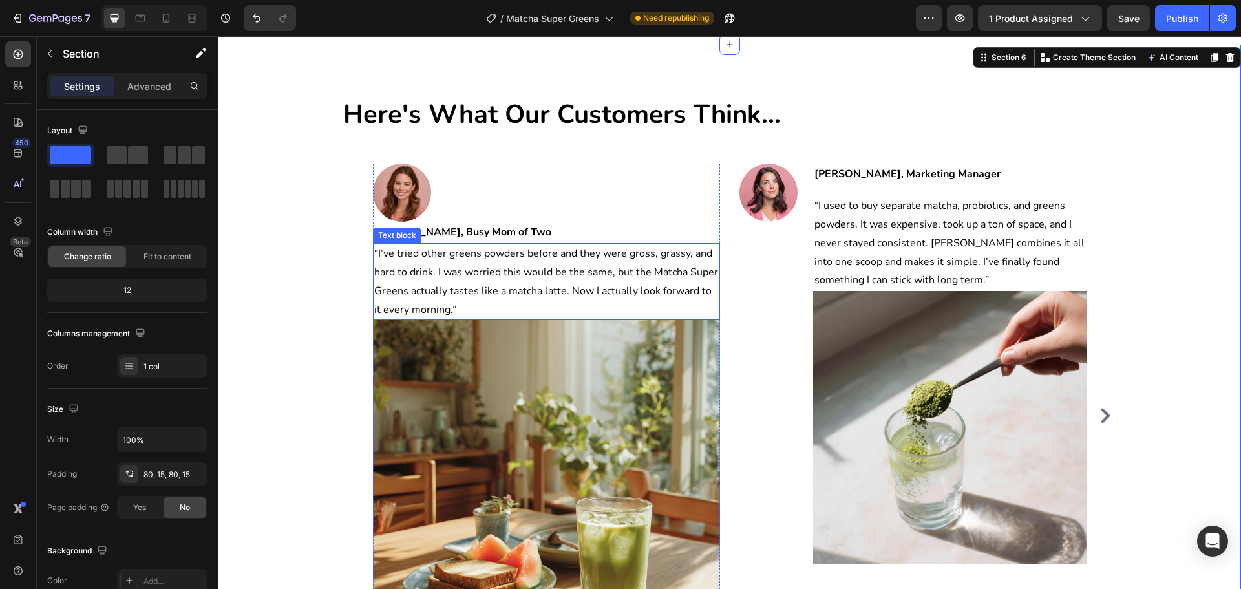
scroll to position [4612, 0]
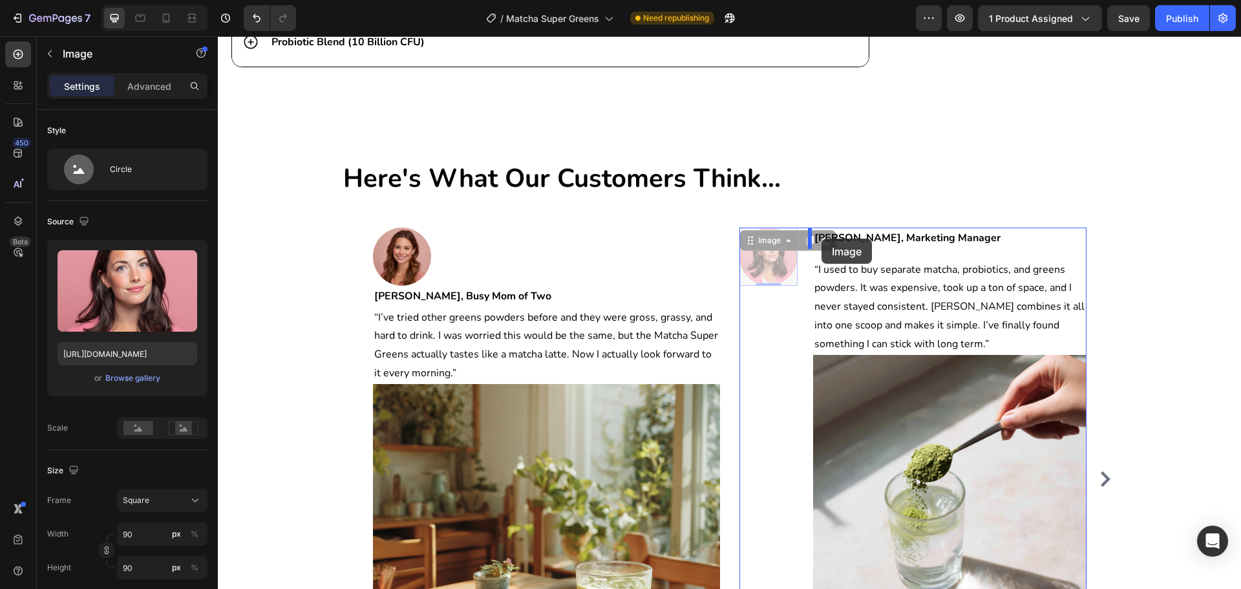
drag, startPoint x: 756, startPoint y: 260, endPoint x: 822, endPoint y: 239, distance: 69.3
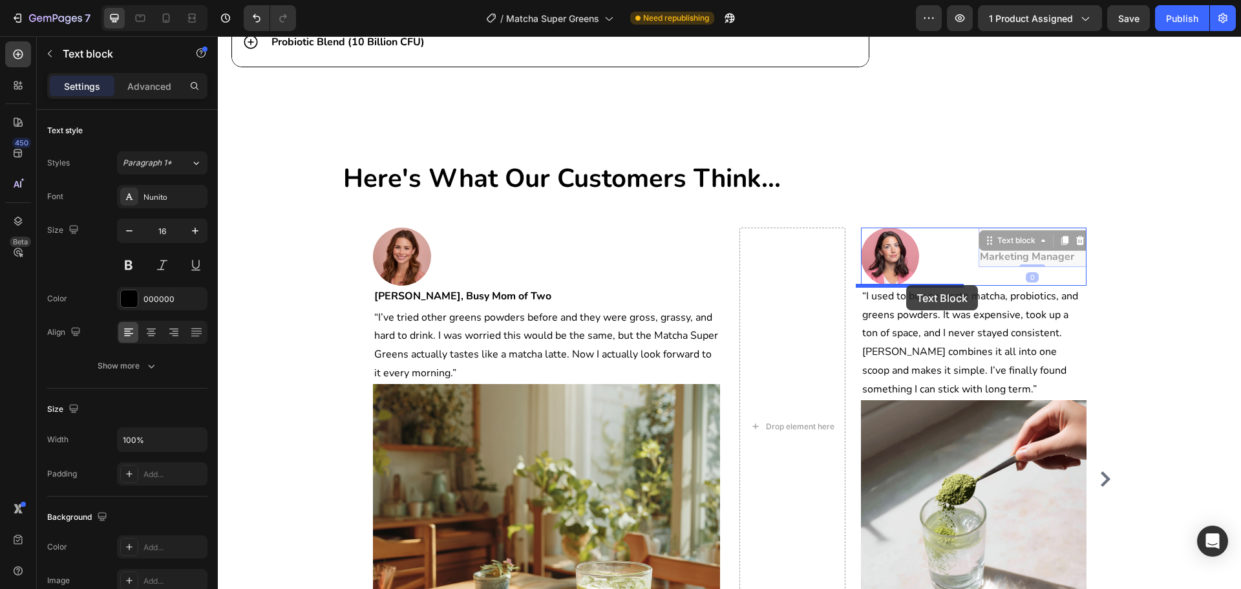
drag, startPoint x: 1010, startPoint y: 243, endPoint x: 906, endPoint y: 285, distance: 111.7
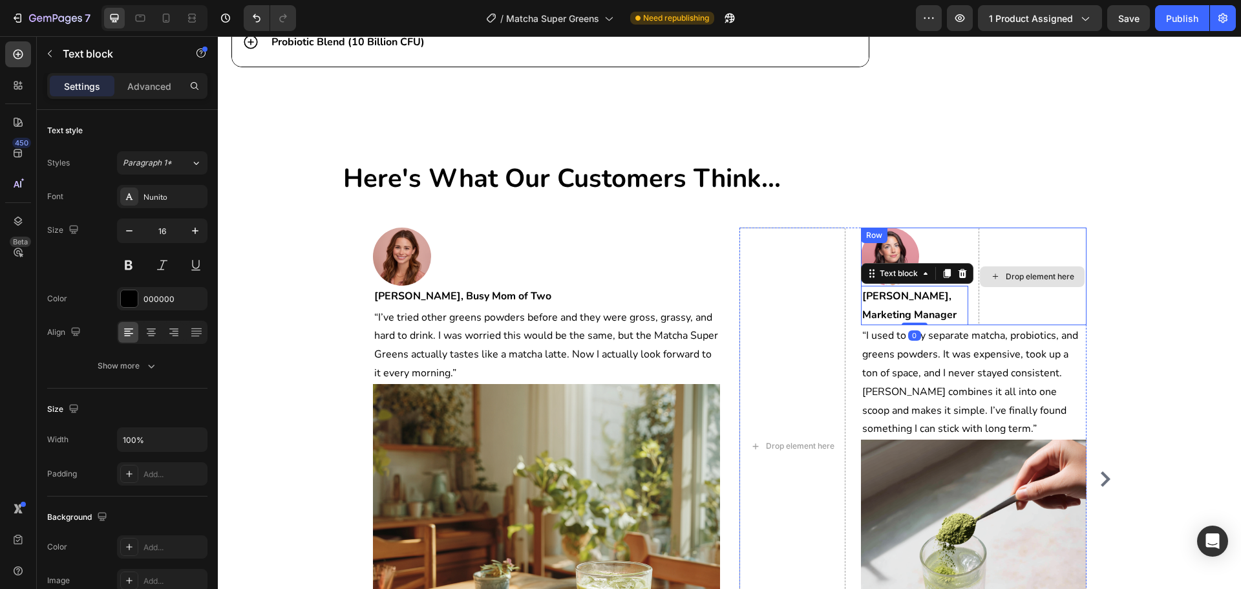
click at [1028, 306] on div "Drop element here" at bounding box center [1033, 277] width 108 height 98
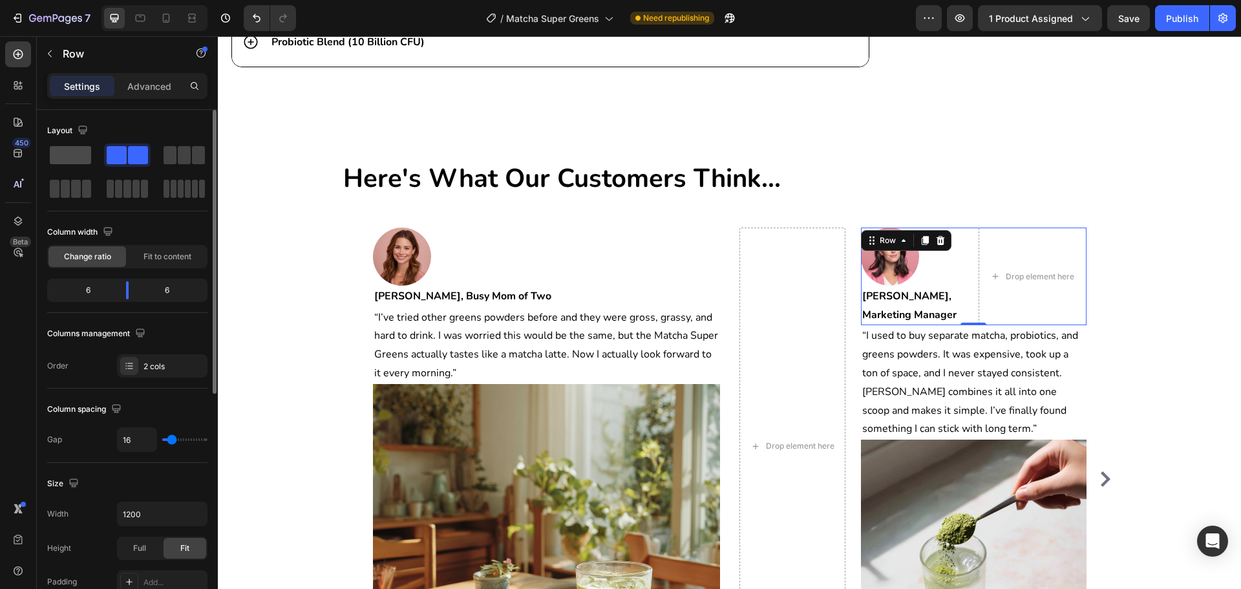
click at [70, 147] on span at bounding box center [70, 155] width 41 height 18
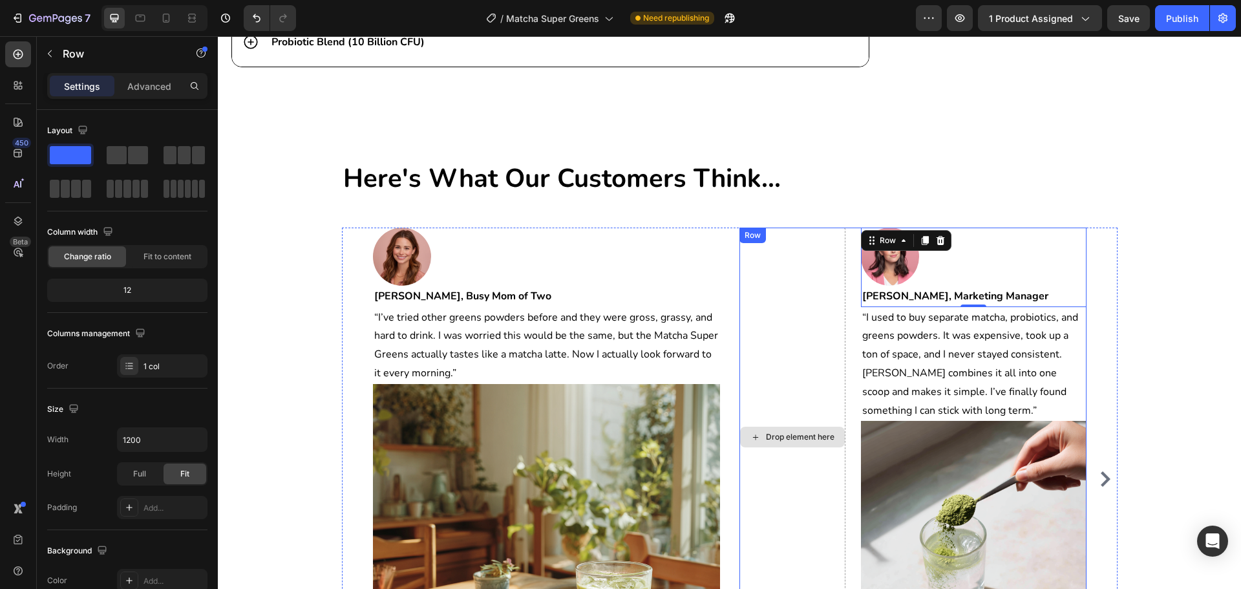
click at [809, 282] on div "Drop element here" at bounding box center [793, 438] width 106 height 420
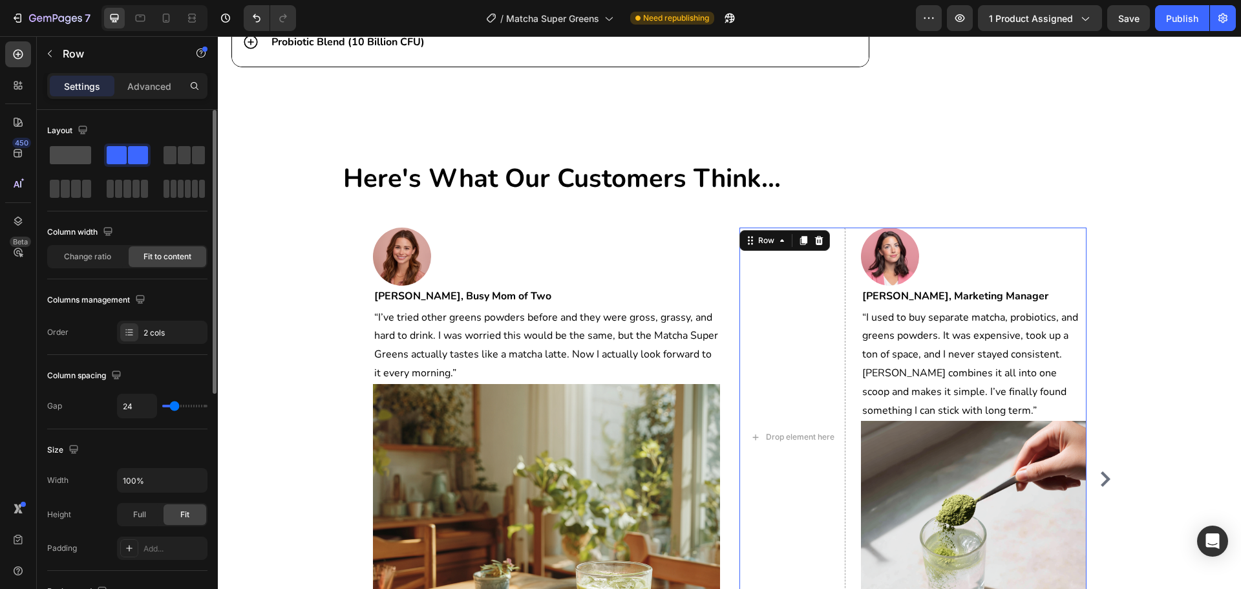
click at [104, 166] on div at bounding box center [127, 155] width 47 height 23
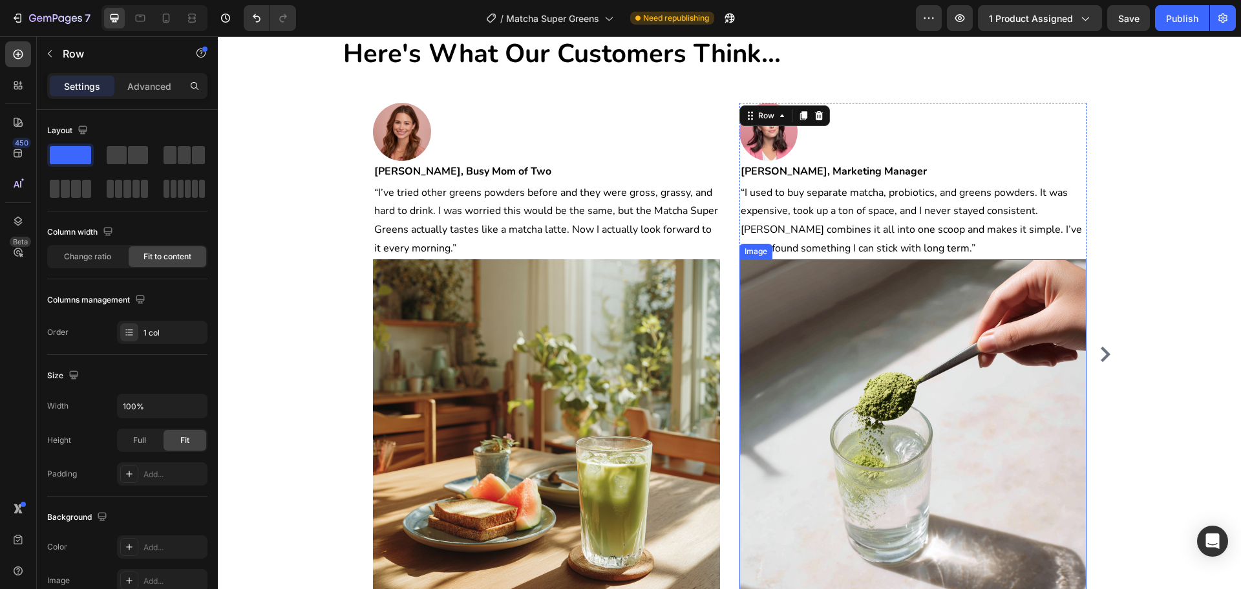
scroll to position [4741, 0]
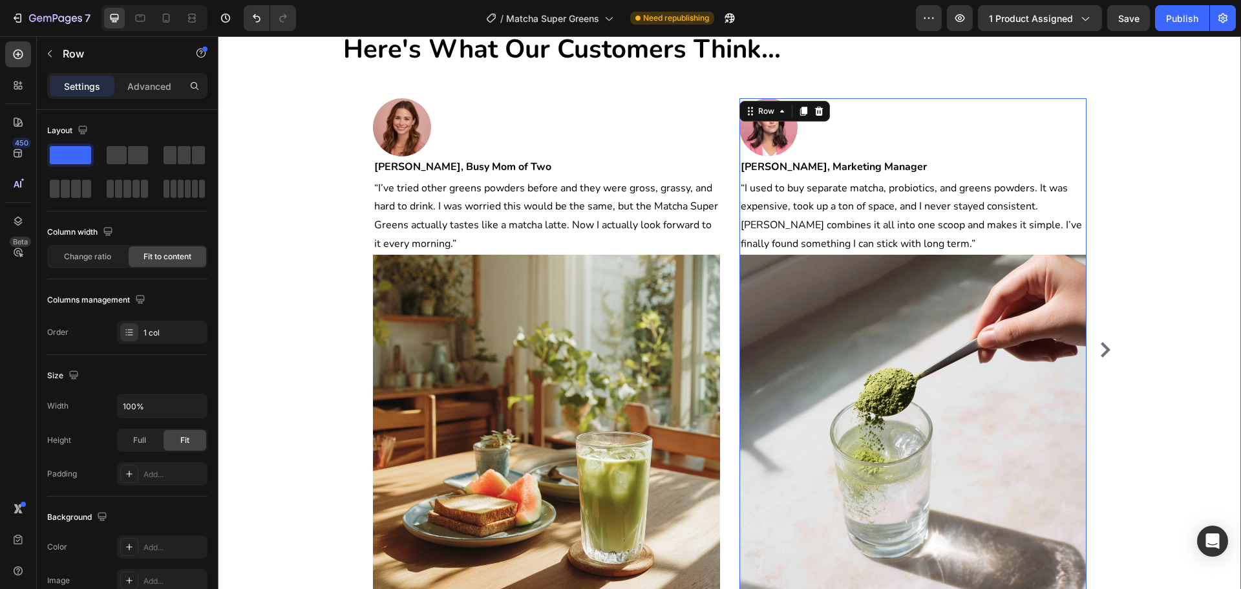
click at [1183, 330] on div "Here's What Our Customers Think... Heading Image [PERSON_NAME], Busy Mom of Two…" at bounding box center [730, 327] width 1004 height 592
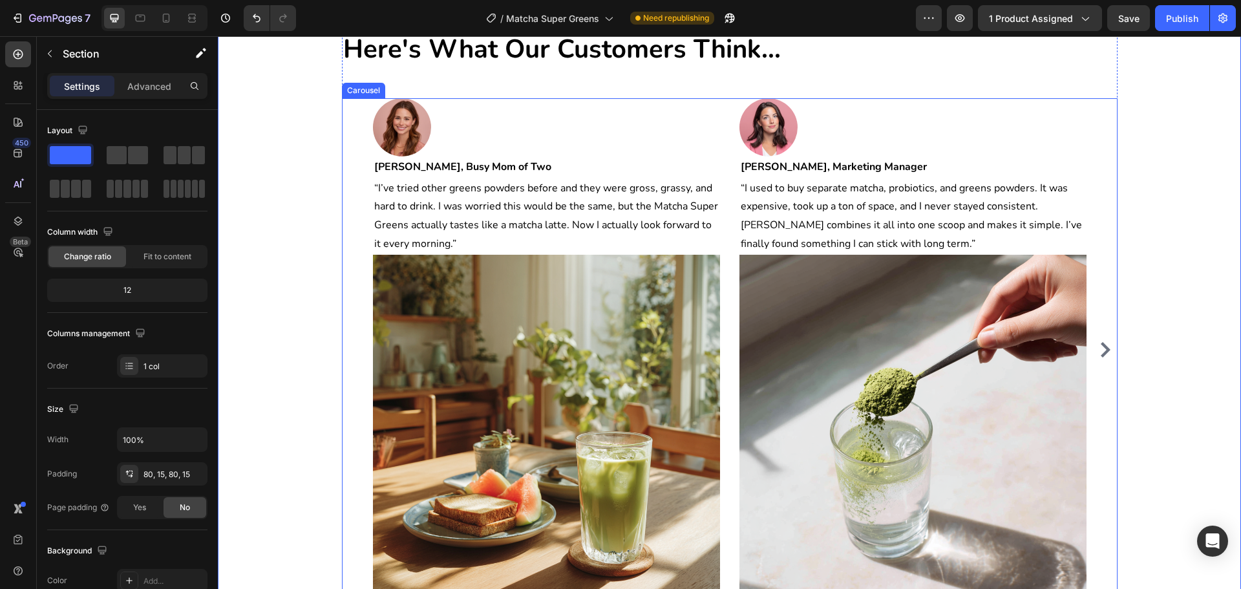
click at [1098, 347] on icon "Carousel Next Arrow" at bounding box center [1106, 350] width 16 height 16
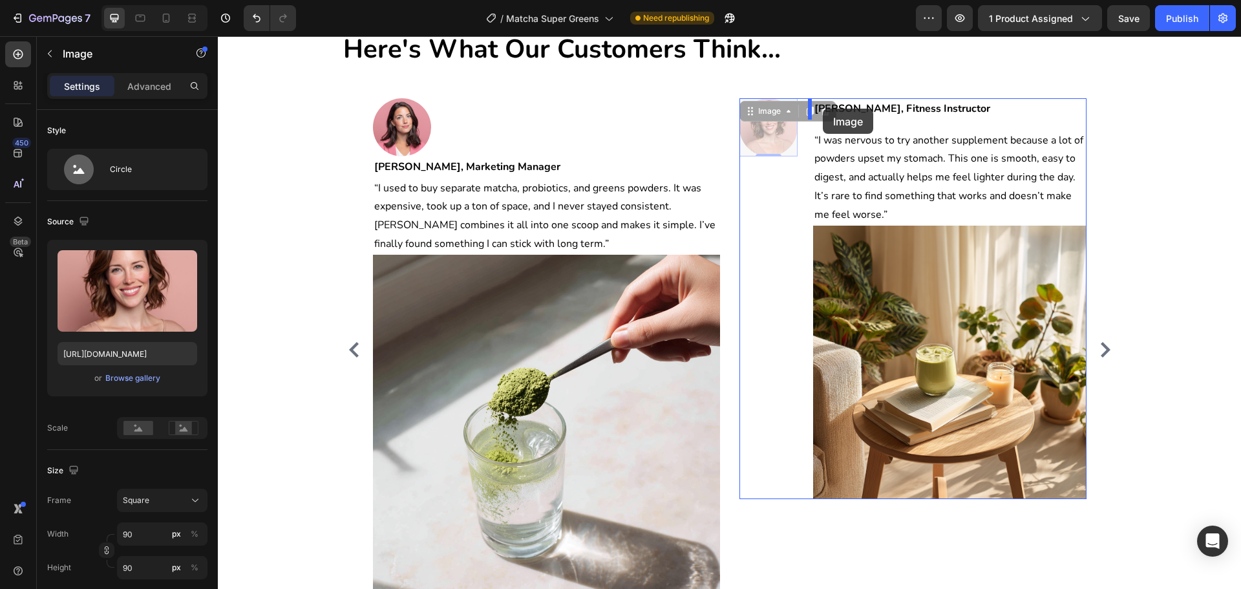
drag, startPoint x: 767, startPoint y: 120, endPoint x: 823, endPoint y: 109, distance: 57.4
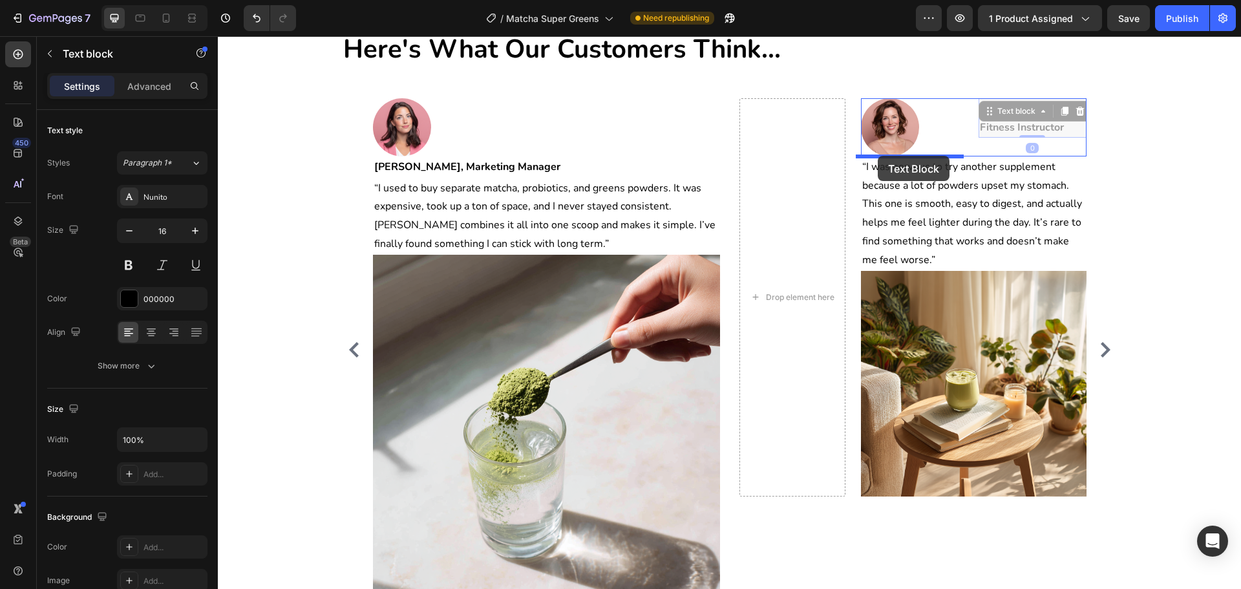
drag, startPoint x: 998, startPoint y: 114, endPoint x: 878, endPoint y: 156, distance: 127.2
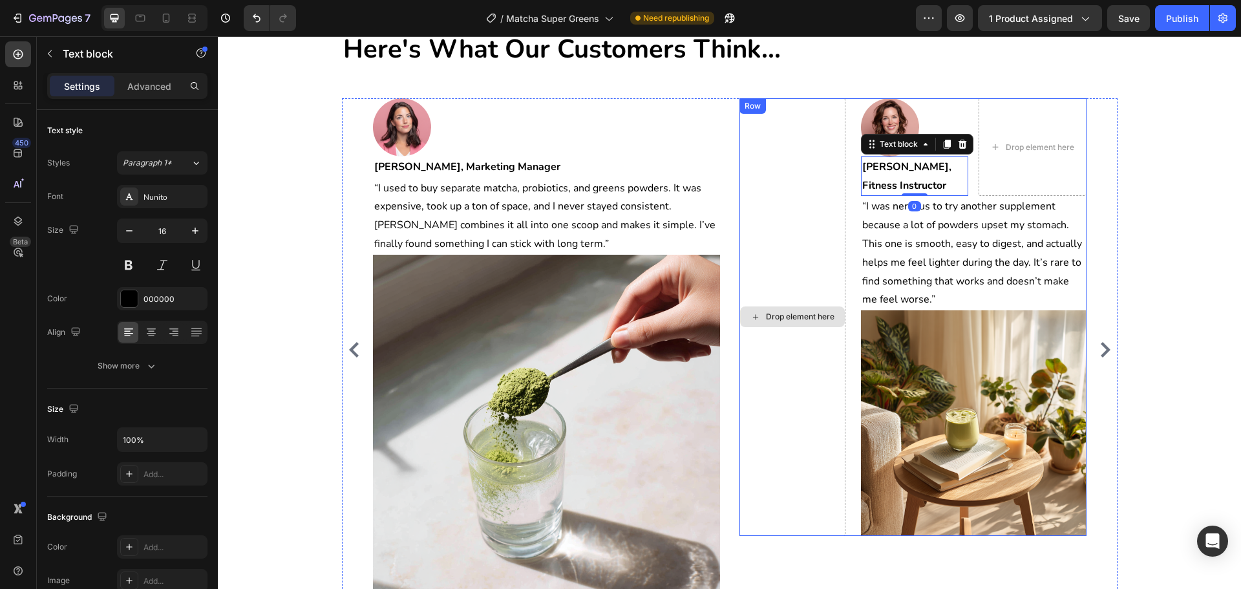
click at [785, 142] on div "Drop element here" at bounding box center [793, 317] width 106 height 438
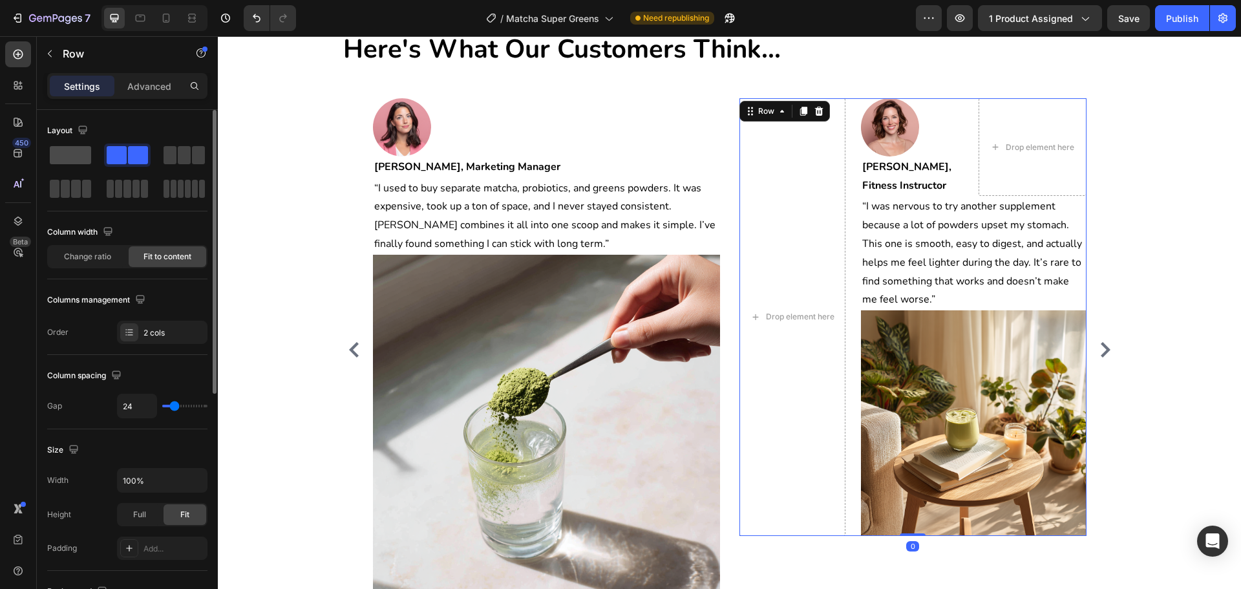
click at [65, 149] on span at bounding box center [70, 155] width 41 height 18
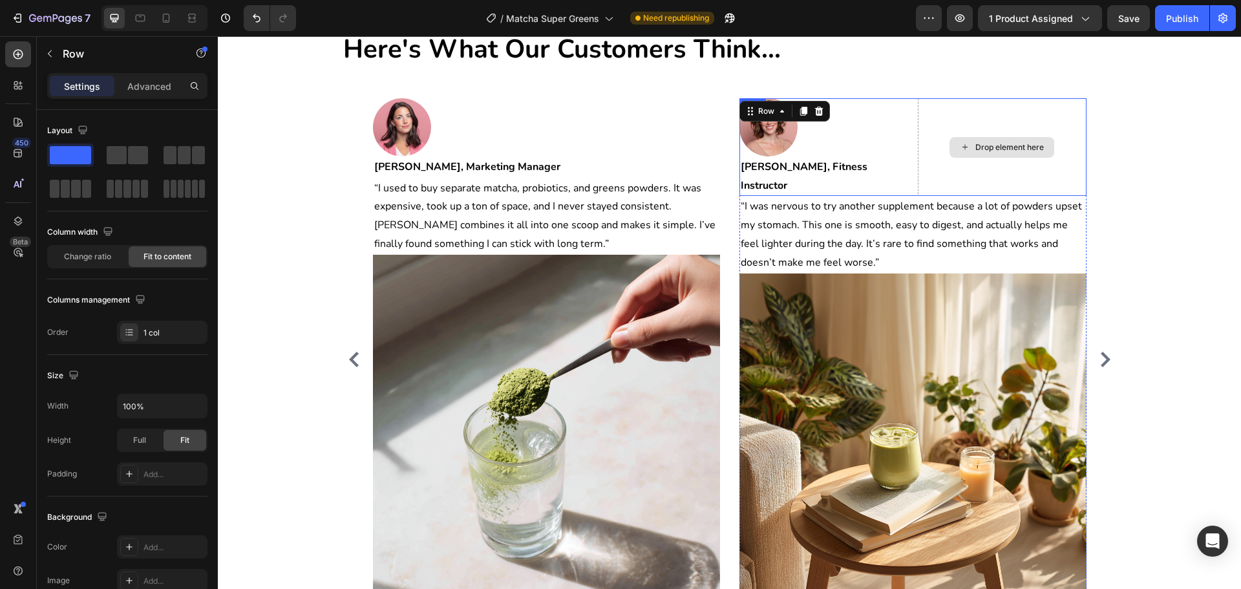
click at [974, 127] on div "Drop element here" at bounding box center [1002, 147] width 169 height 98
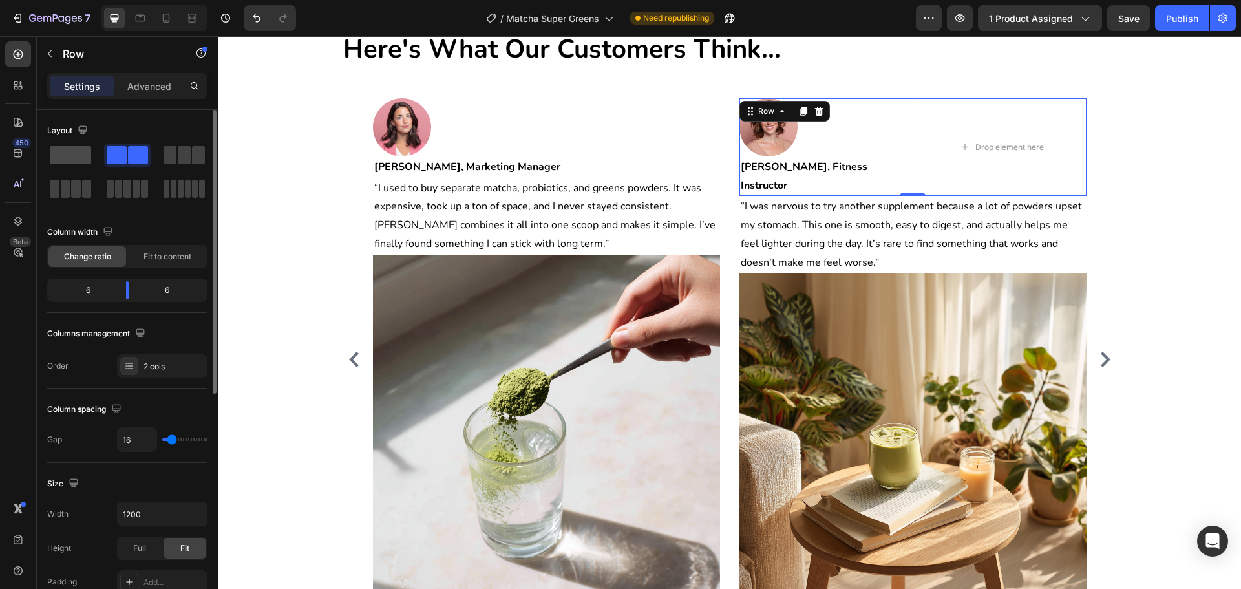
click at [81, 155] on span at bounding box center [70, 155] width 41 height 18
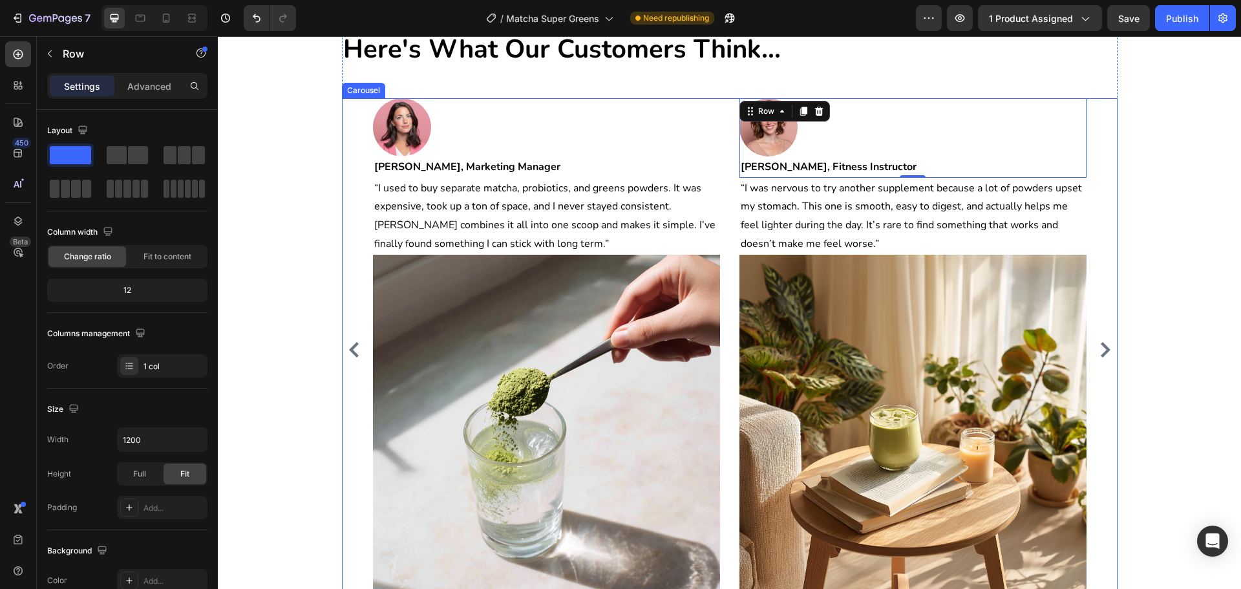
click at [1111, 215] on div "Image [PERSON_NAME], Busy Mom of Two Text block Row “I’ve tried other greens po…" at bounding box center [730, 350] width 776 height 504
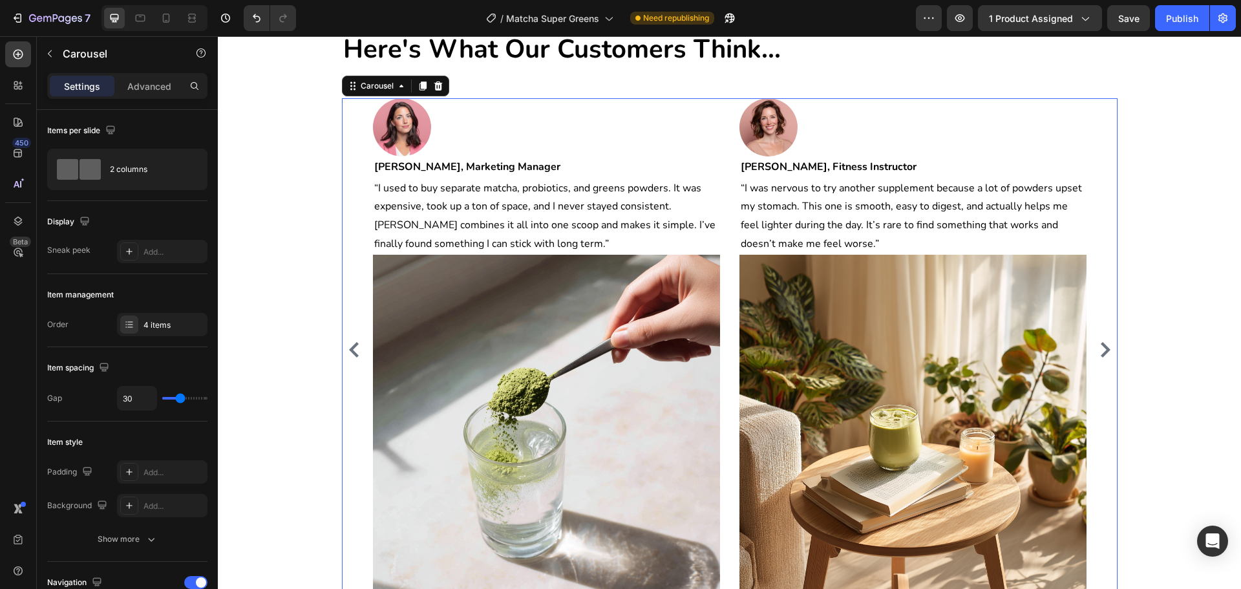
click at [1100, 348] on icon "Carousel Next Arrow" at bounding box center [1106, 350] width 16 height 16
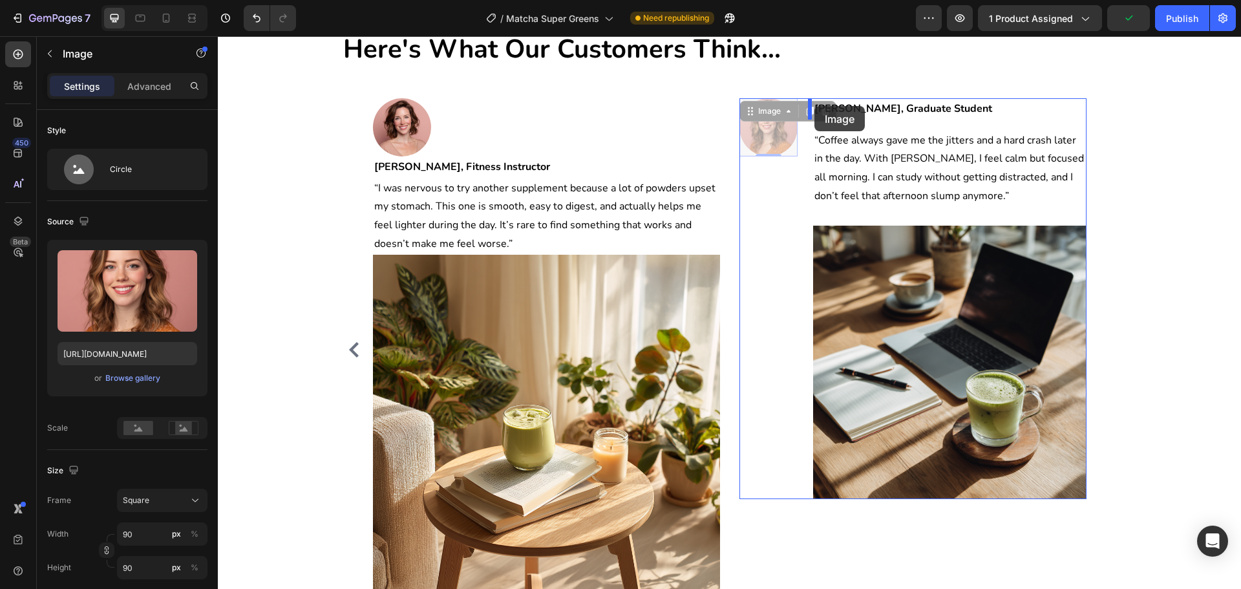
drag, startPoint x: 777, startPoint y: 122, endPoint x: 815, endPoint y: 106, distance: 41.2
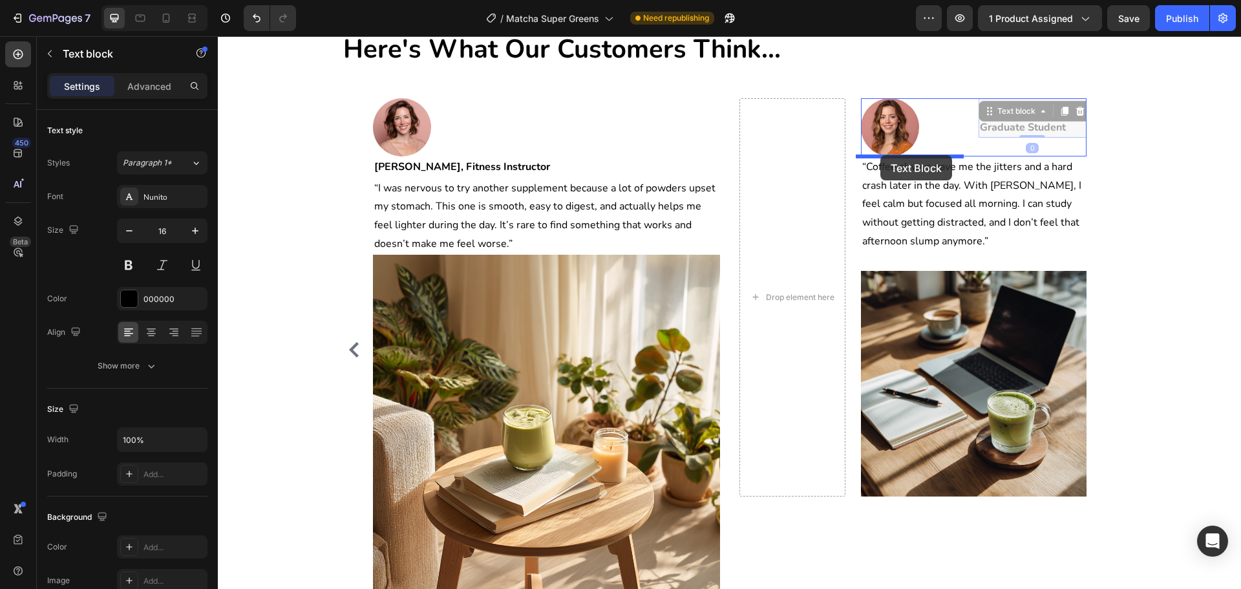
drag, startPoint x: 987, startPoint y: 118, endPoint x: 881, endPoint y: 155, distance: 113.1
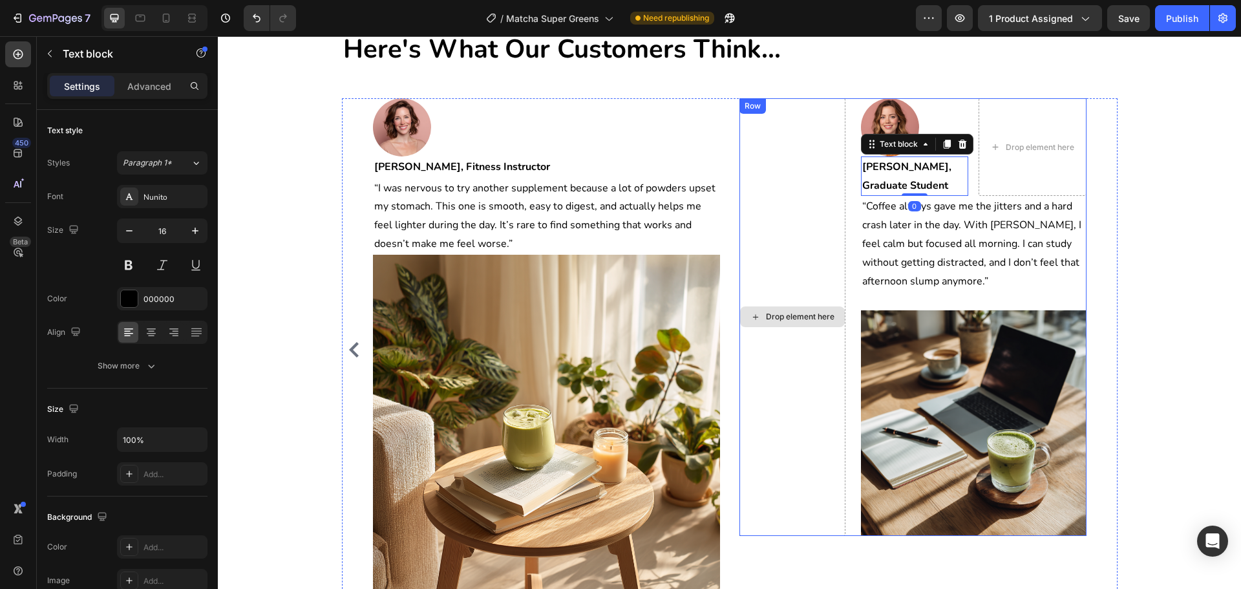
click at [740, 210] on div "Drop element here" at bounding box center [793, 317] width 106 height 438
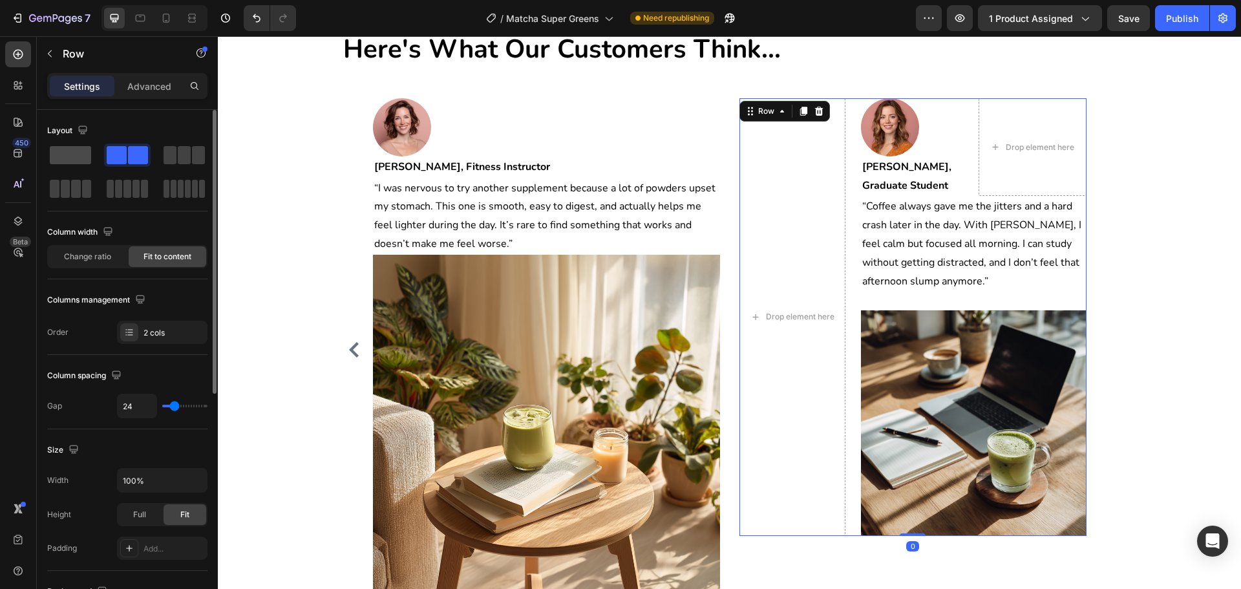
click at [81, 151] on span at bounding box center [70, 155] width 41 height 18
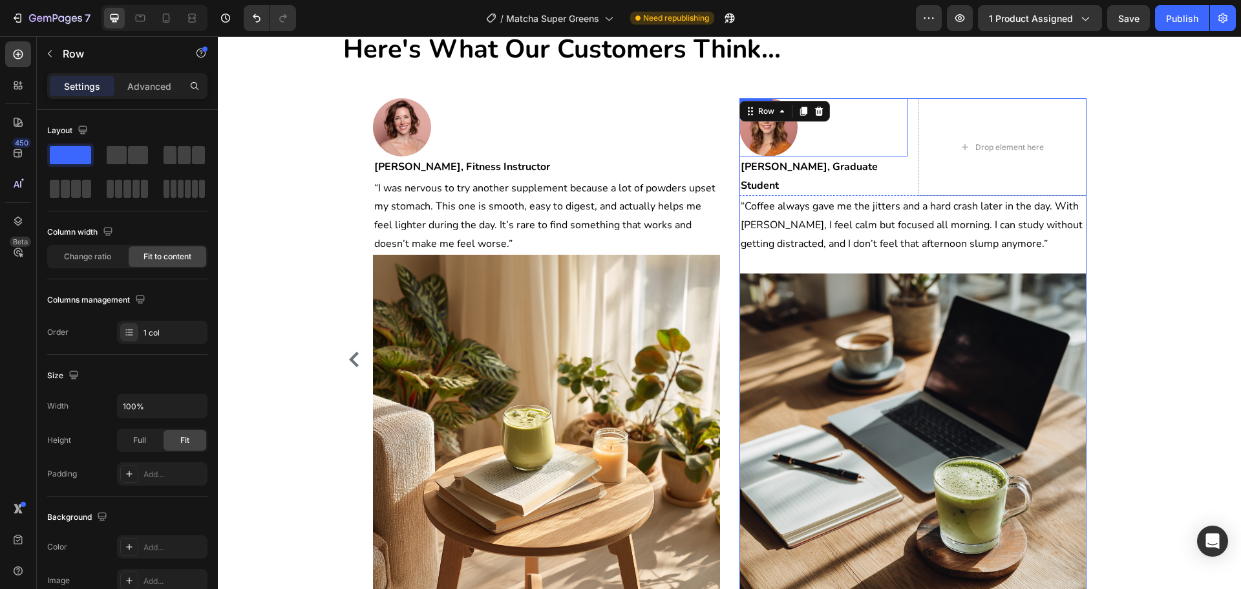
click at [992, 142] on div "Drop element here" at bounding box center [1010, 147] width 69 height 10
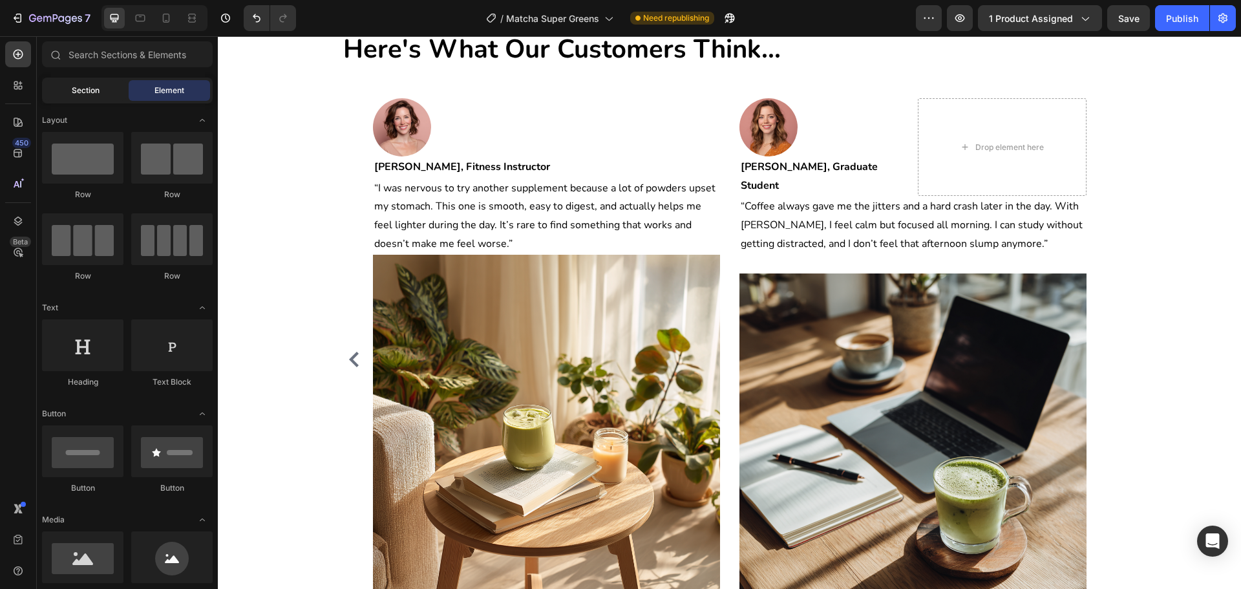
click at [93, 89] on span "Section" at bounding box center [86, 91] width 28 height 12
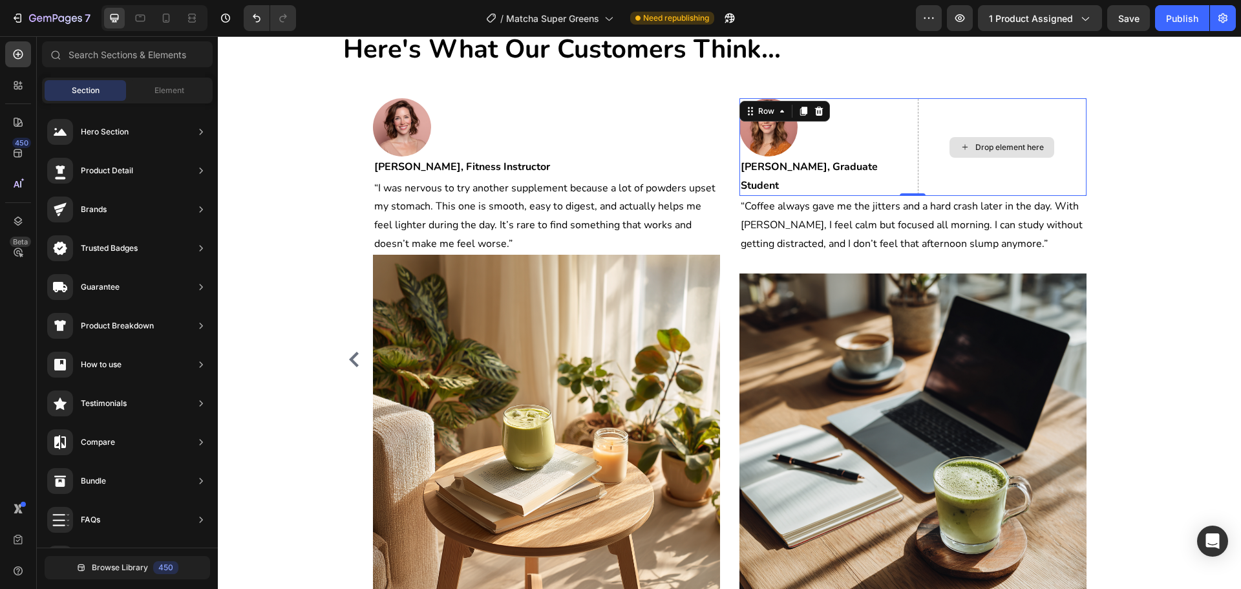
click at [934, 116] on div "Drop element here" at bounding box center [1002, 147] width 169 height 98
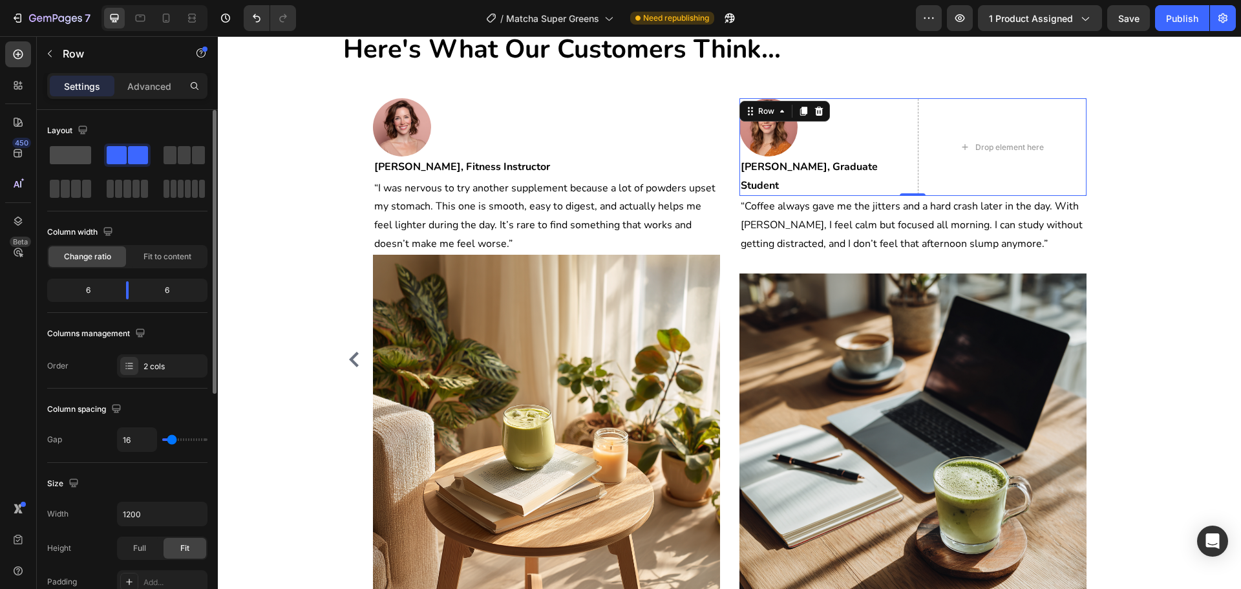
click at [59, 158] on span at bounding box center [70, 155] width 41 height 18
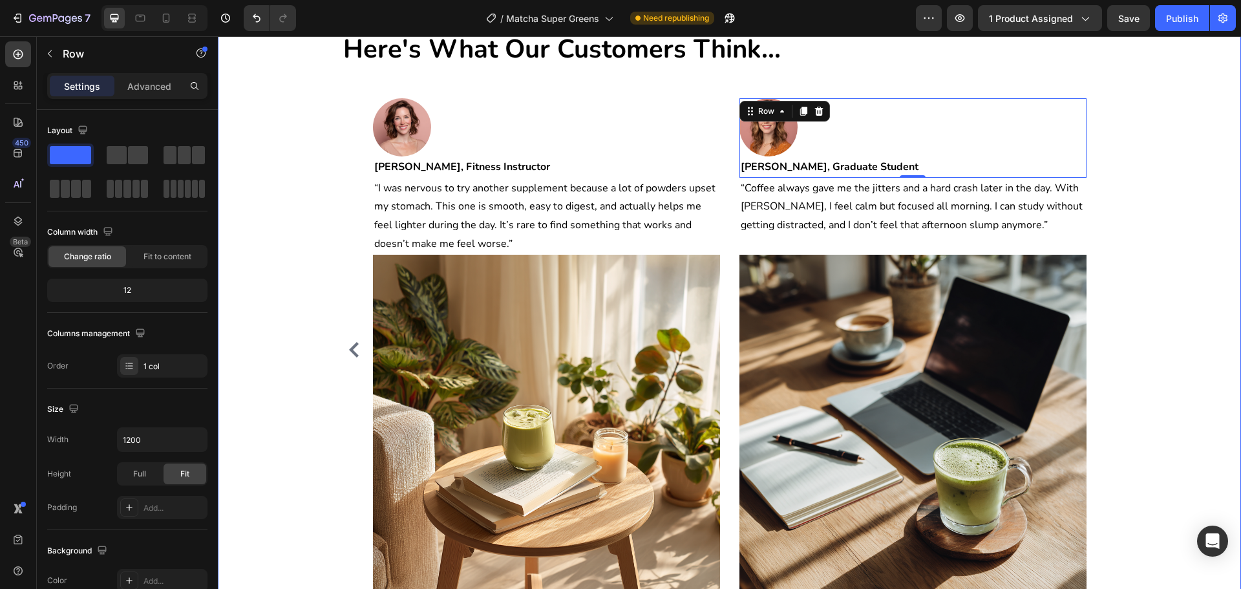
click at [1158, 258] on div "Here's What Our Customers Think... Heading Image [PERSON_NAME], Busy Mom of Two…" at bounding box center [730, 327] width 1004 height 592
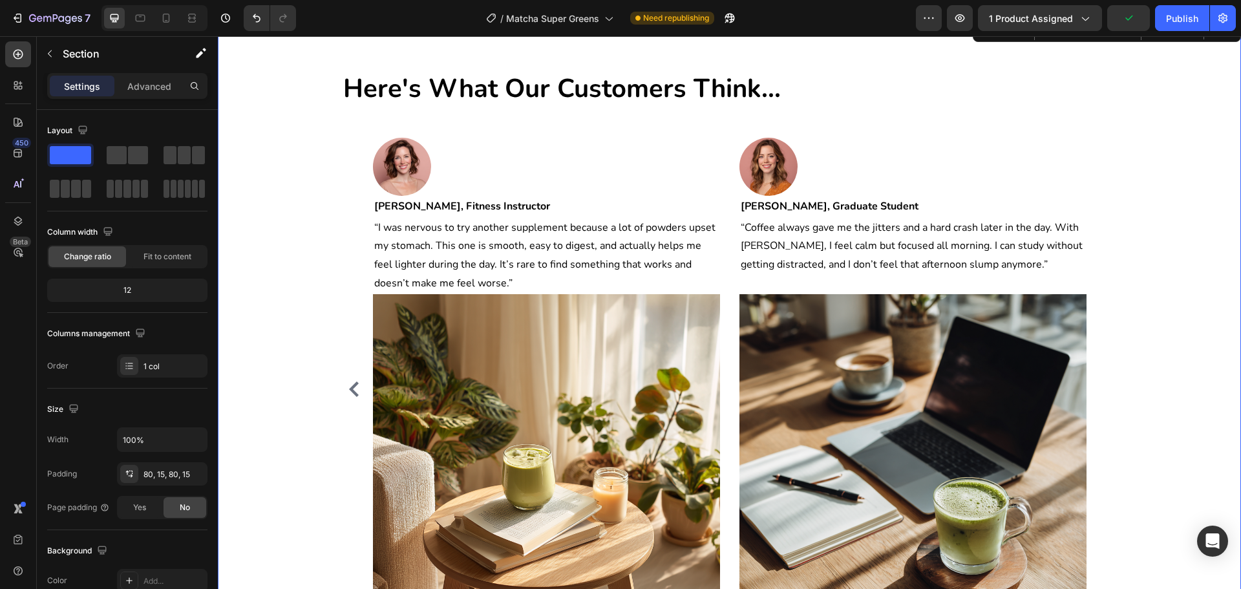
scroll to position [4677, 0]
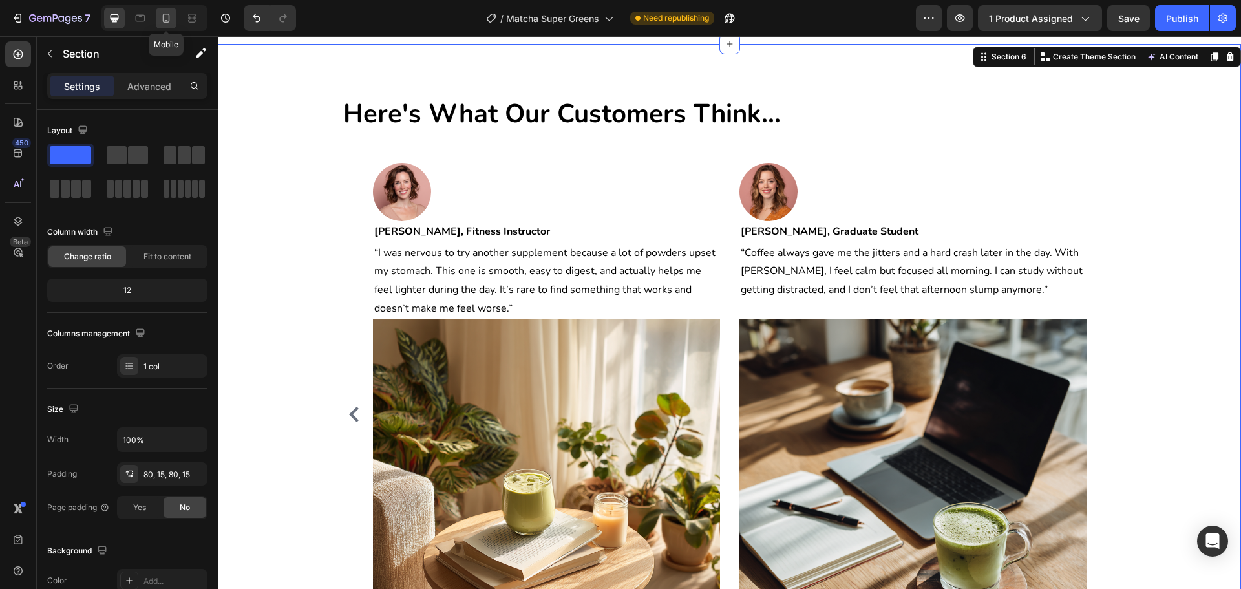
click at [162, 17] on icon at bounding box center [166, 18] width 13 height 13
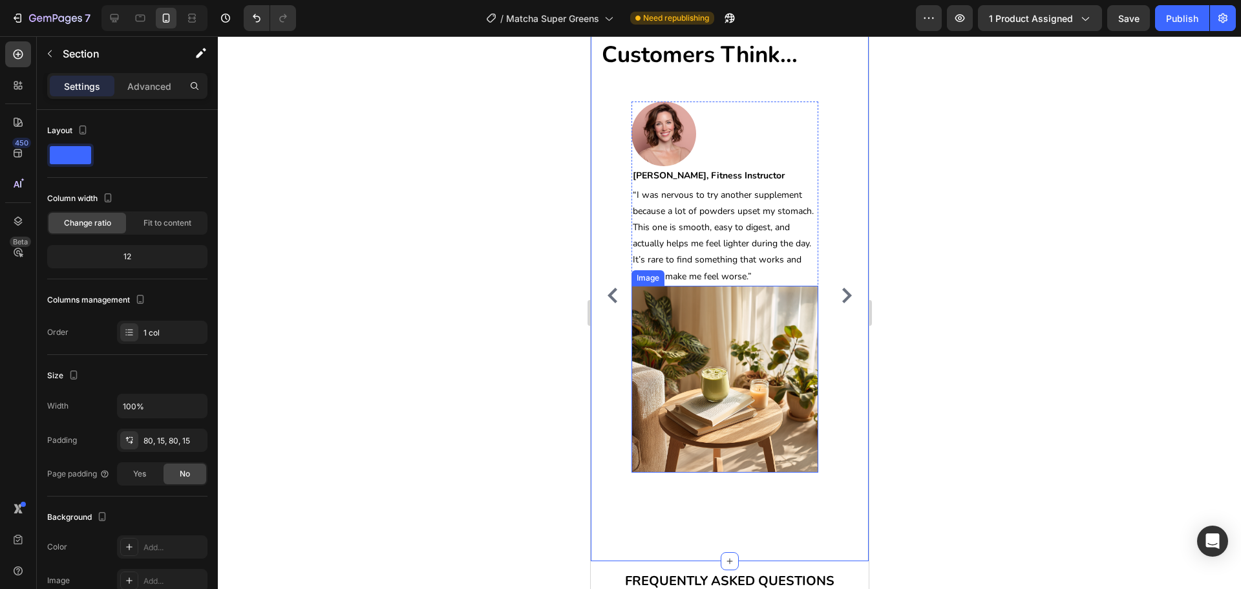
scroll to position [4913, 0]
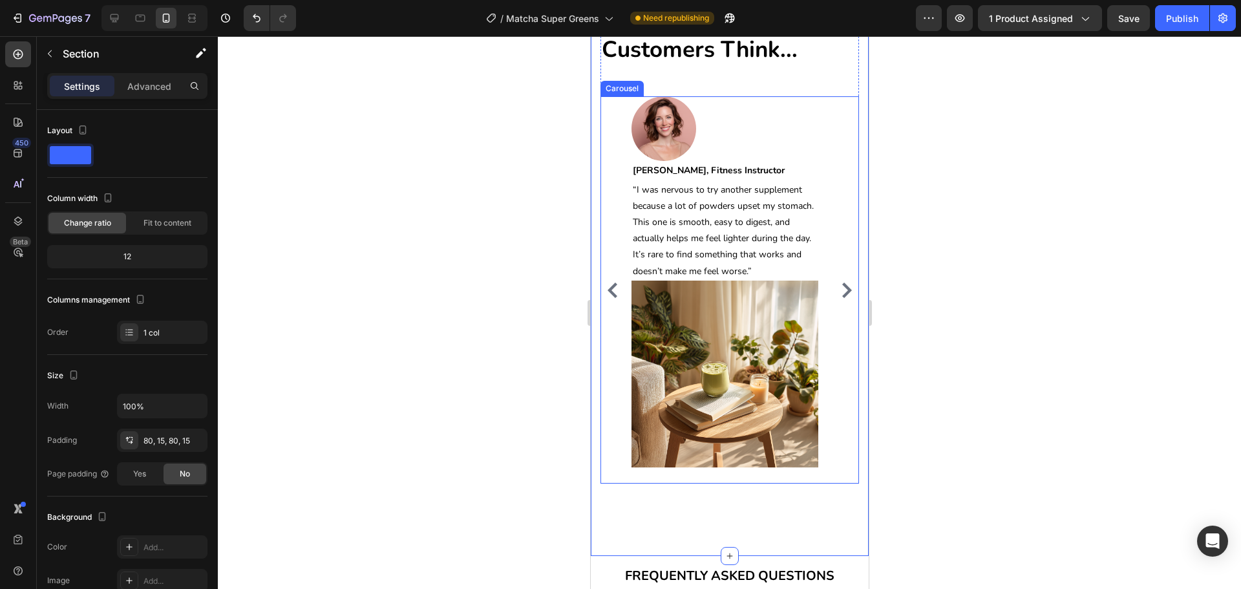
click at [605, 283] on icon "Carousel Back Arrow" at bounding box center [613, 291] width 16 height 16
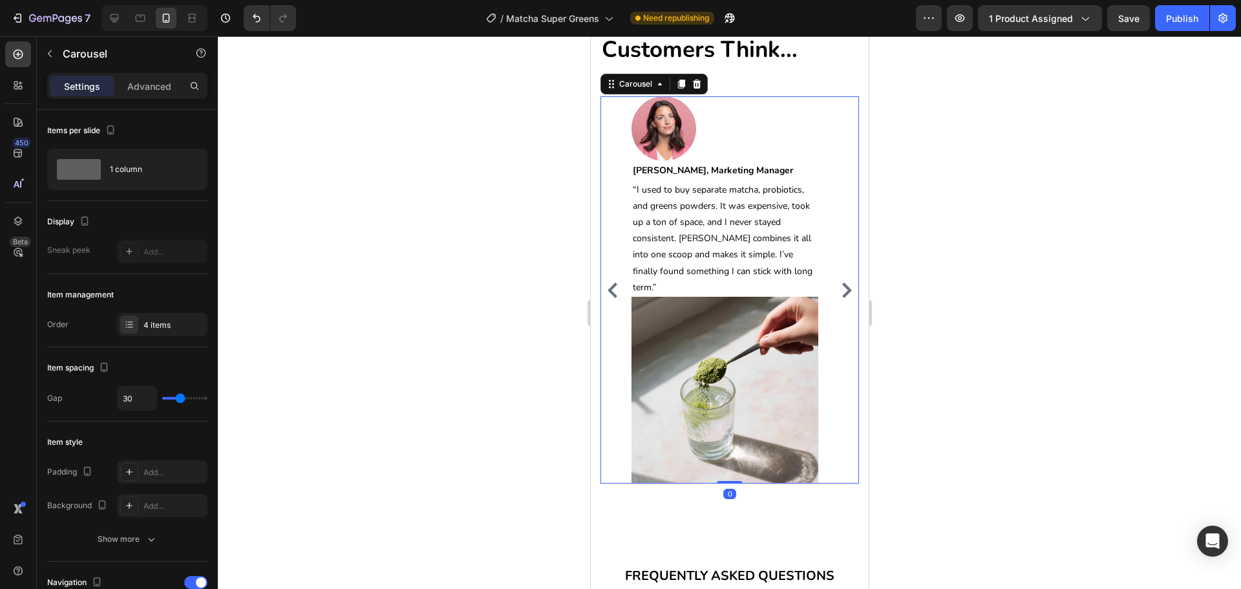
click at [606, 283] on icon "Carousel Back Arrow" at bounding box center [613, 291] width 16 height 16
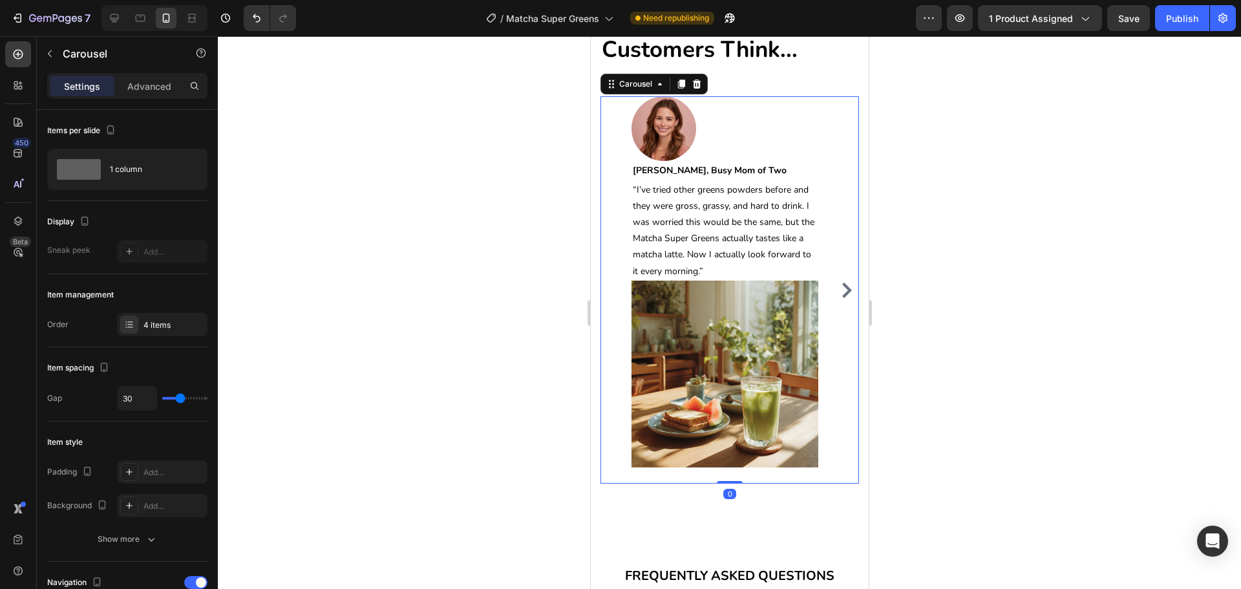
click at [607, 284] on div "Image [PERSON_NAME], Busy Mom of Two Text block Row “I’ve tried other greens po…" at bounding box center [729, 289] width 259 height 387
click at [839, 289] on icon "Carousel Next Arrow" at bounding box center [847, 291] width 16 height 16
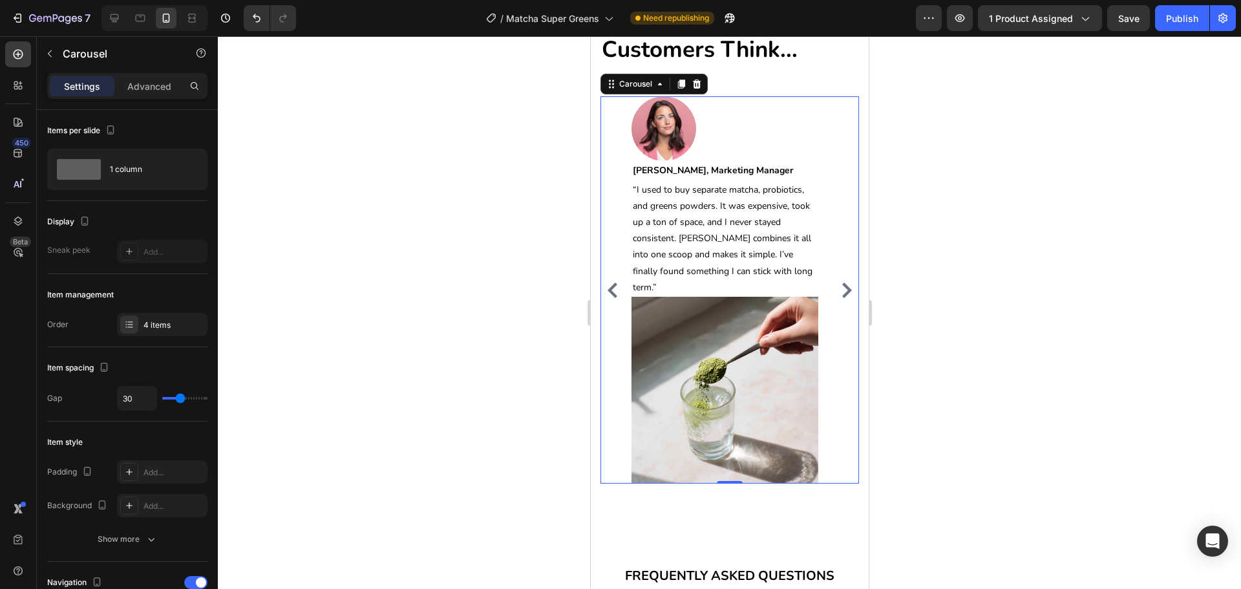
click at [839, 289] on icon "Carousel Next Arrow" at bounding box center [847, 291] width 16 height 16
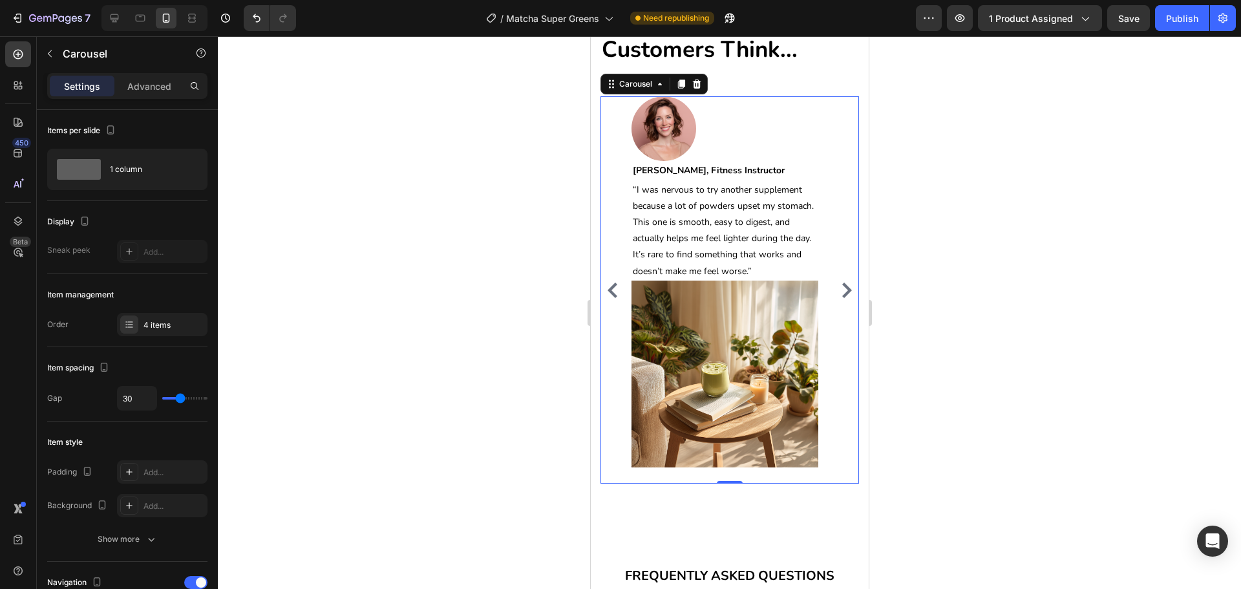
click at [839, 289] on icon "Carousel Next Arrow" at bounding box center [847, 291] width 16 height 16
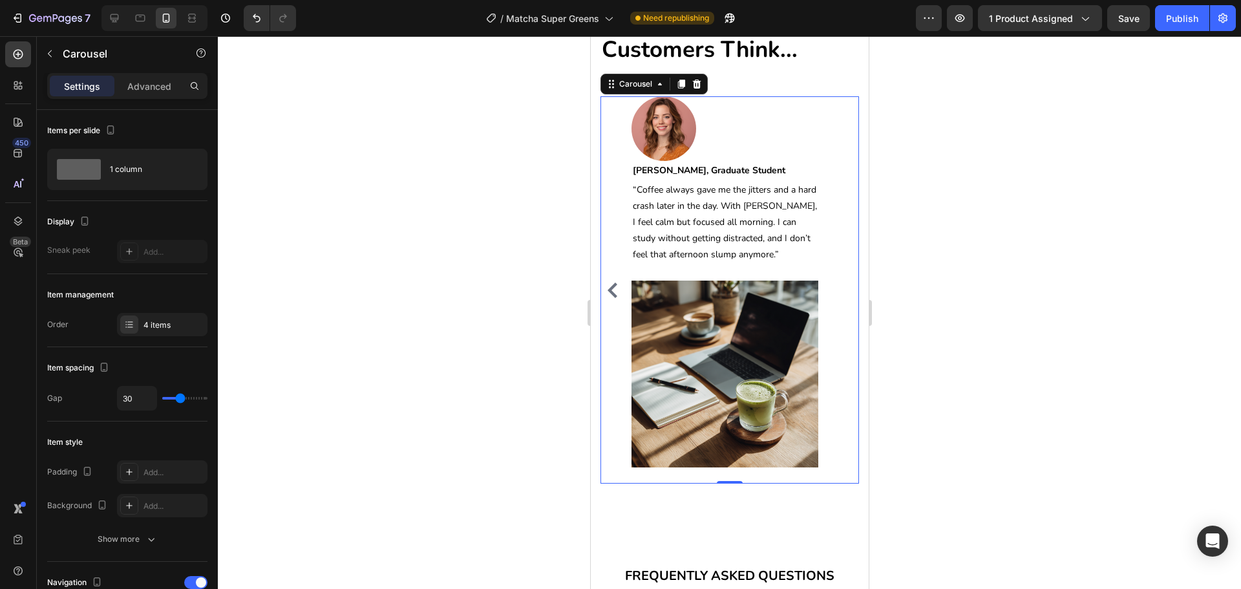
click at [841, 286] on div "Image [PERSON_NAME], Busy Mom of Two Text block Row “I’ve tried other greens po…" at bounding box center [729, 289] width 259 height 387
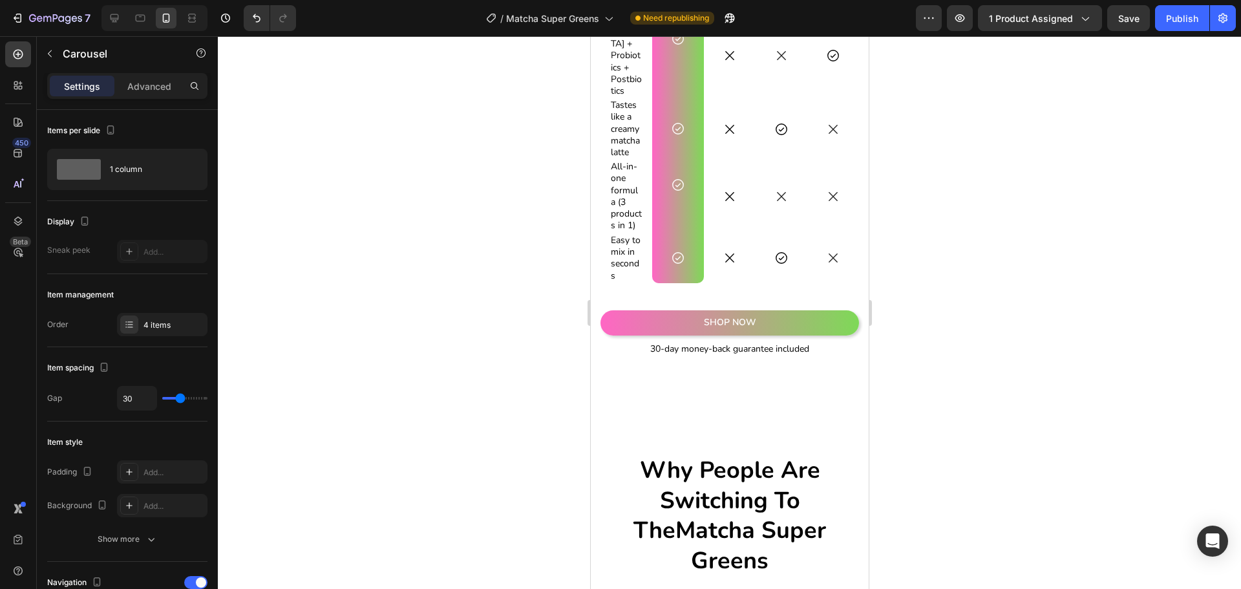
scroll to position [2687, 0]
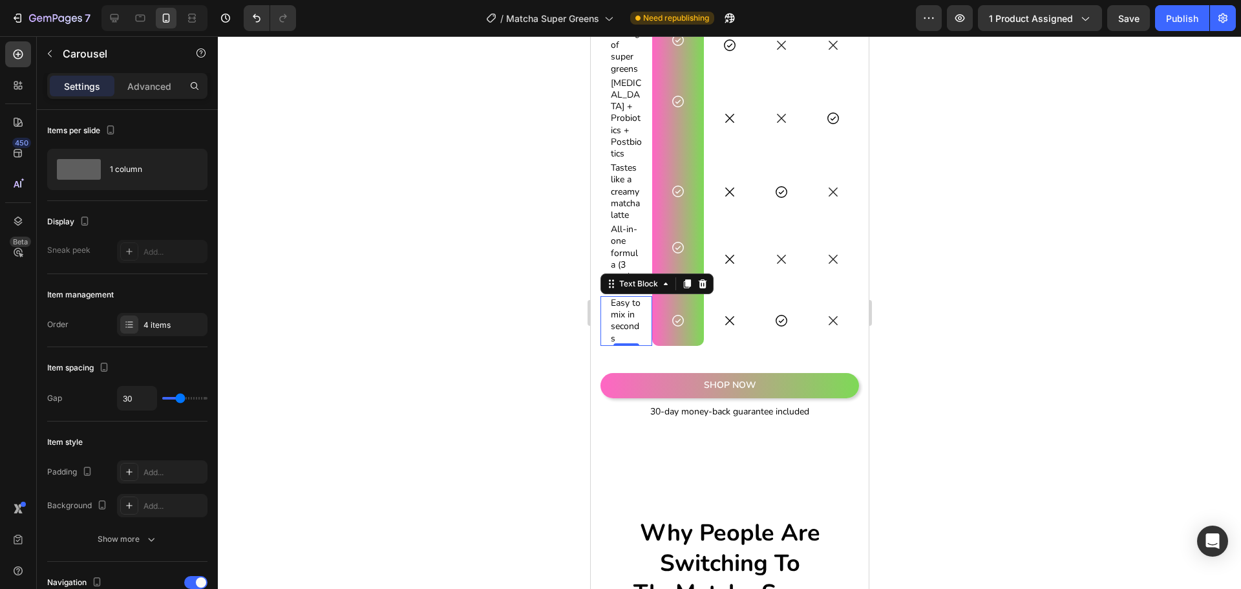
click at [614, 337] on p "Easy to mix in seconds" at bounding box center [625, 320] width 31 height 47
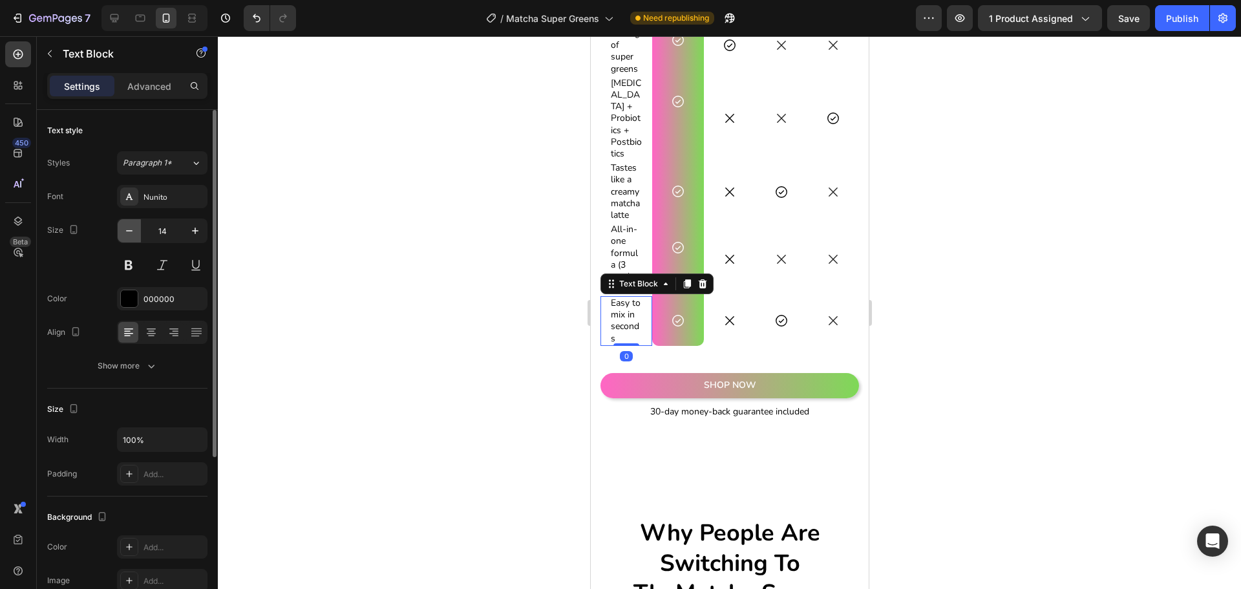
click at [131, 235] on icon "button" at bounding box center [129, 230] width 13 height 13
click at [130, 235] on icon "button" at bounding box center [129, 230] width 13 height 13
click at [198, 235] on icon "button" at bounding box center [195, 230] width 13 height 13
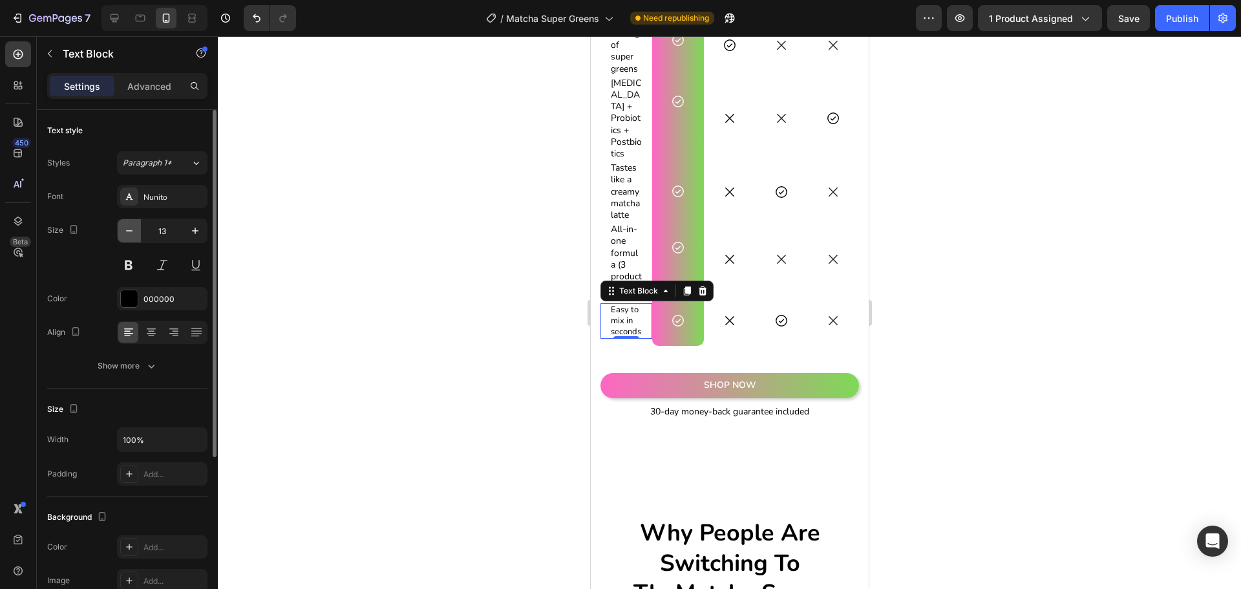
click at [130, 239] on button "button" at bounding box center [129, 230] width 23 height 23
type input "12"
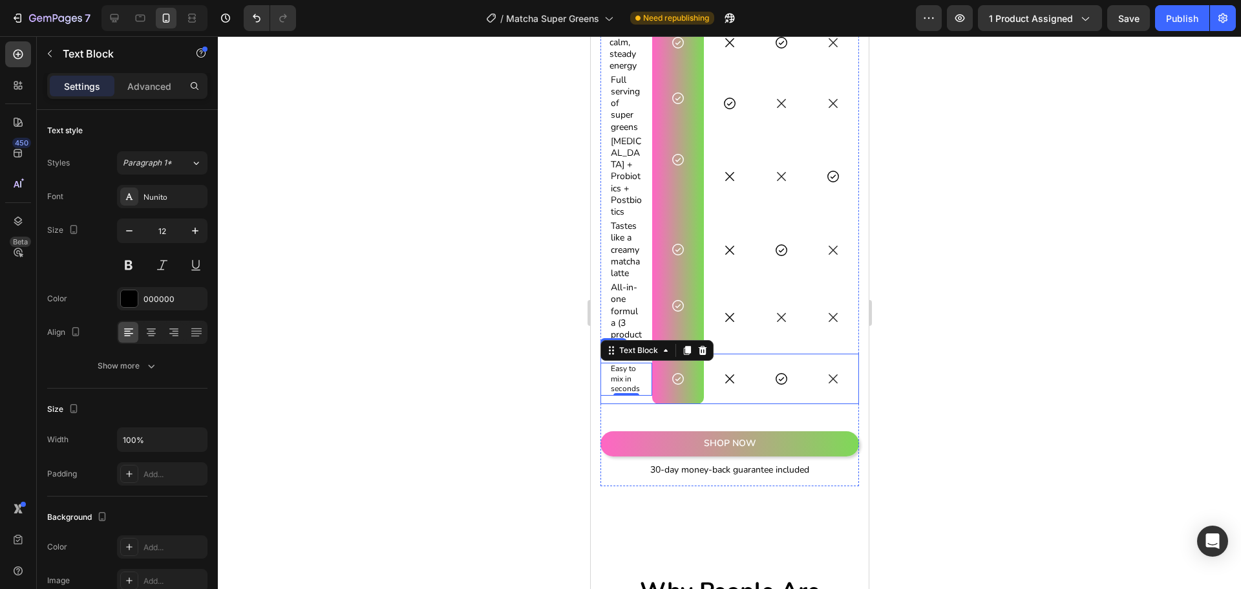
scroll to position [2622, 0]
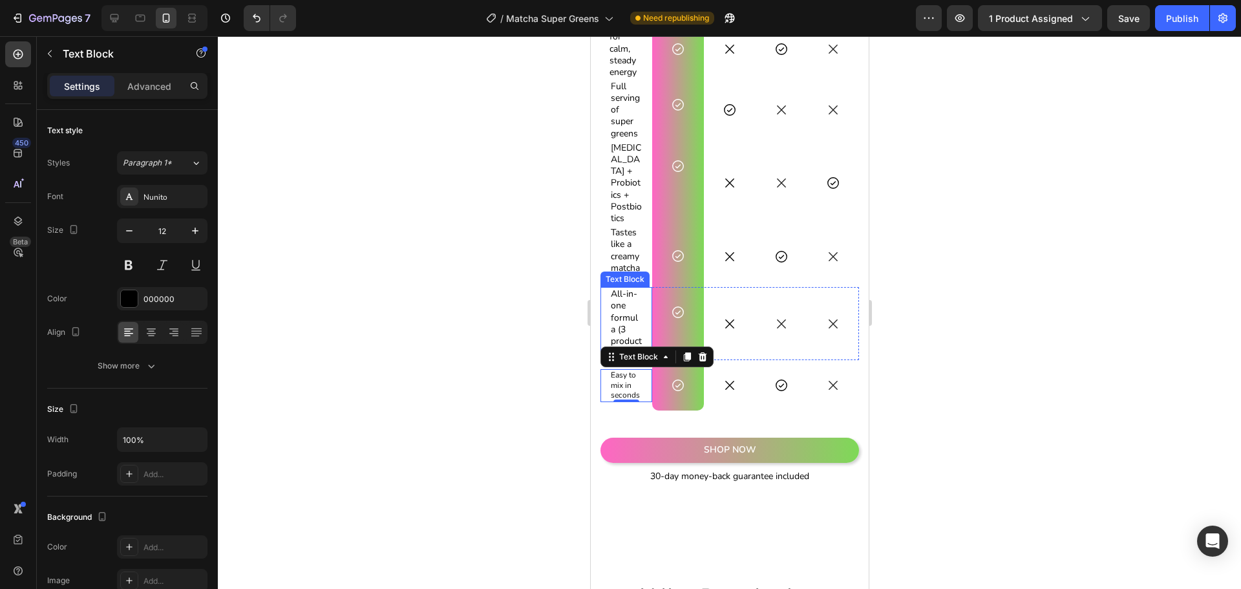
click at [633, 340] on p "All-in-one formula (3 products in 1)" at bounding box center [625, 323] width 31 height 70
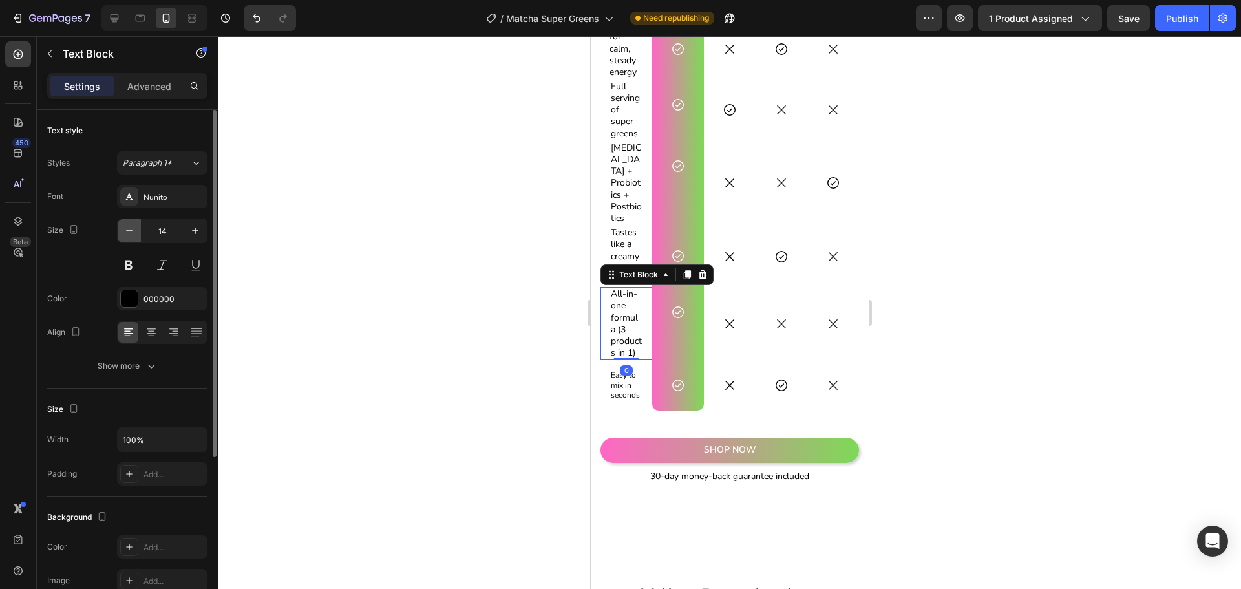
click at [127, 230] on icon "button" at bounding box center [129, 230] width 13 height 13
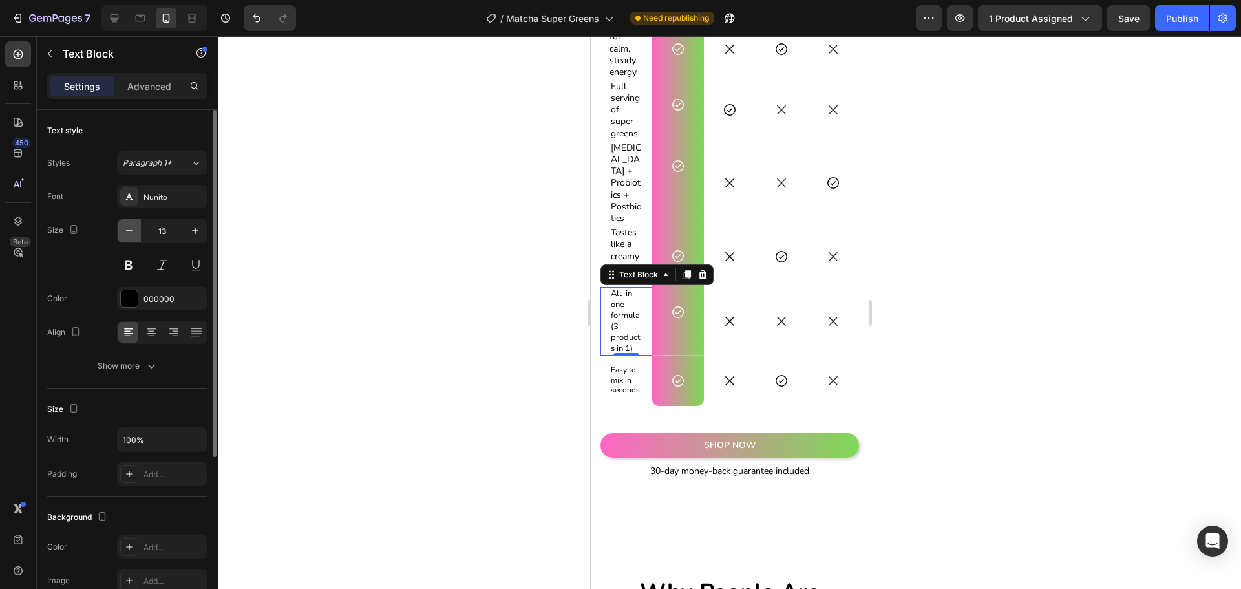
click at [127, 230] on icon "button" at bounding box center [129, 230] width 13 height 13
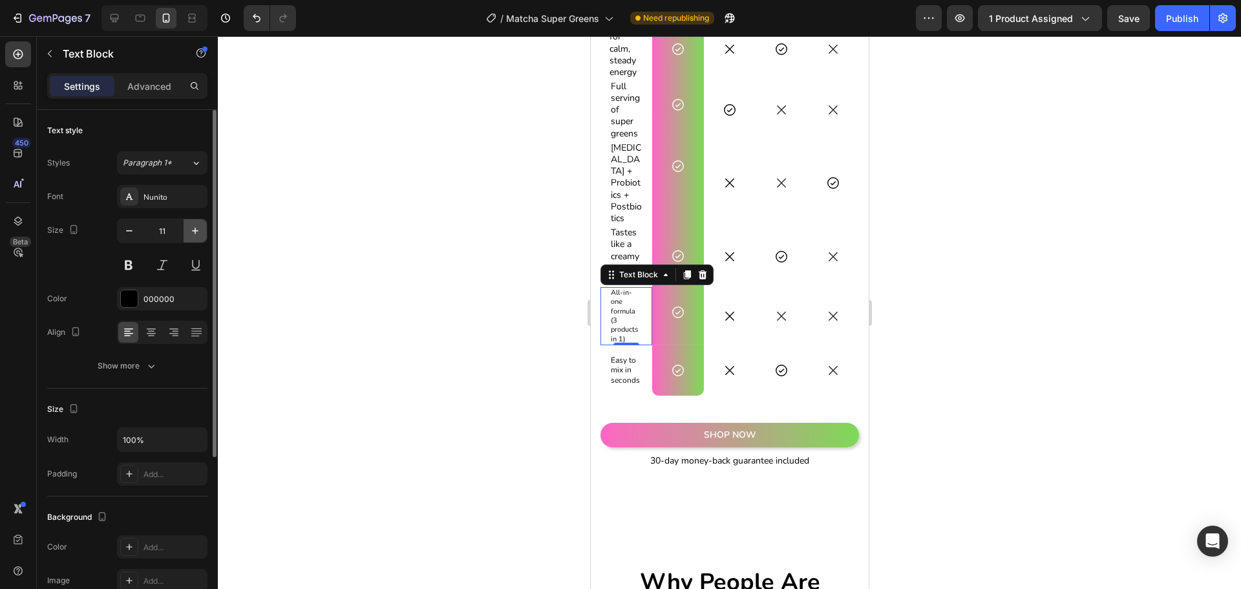
click at [202, 231] on button "button" at bounding box center [195, 230] width 23 height 23
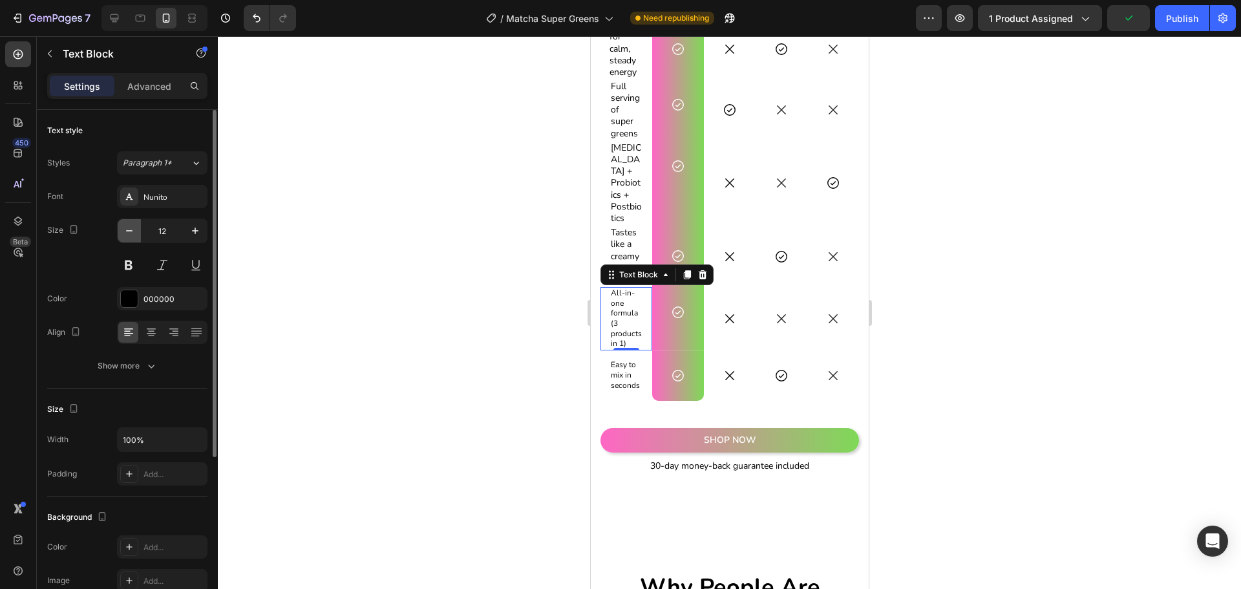
click at [128, 231] on icon "button" at bounding box center [129, 230] width 6 height 1
click at [128, 230] on icon "button" at bounding box center [129, 230] width 13 height 13
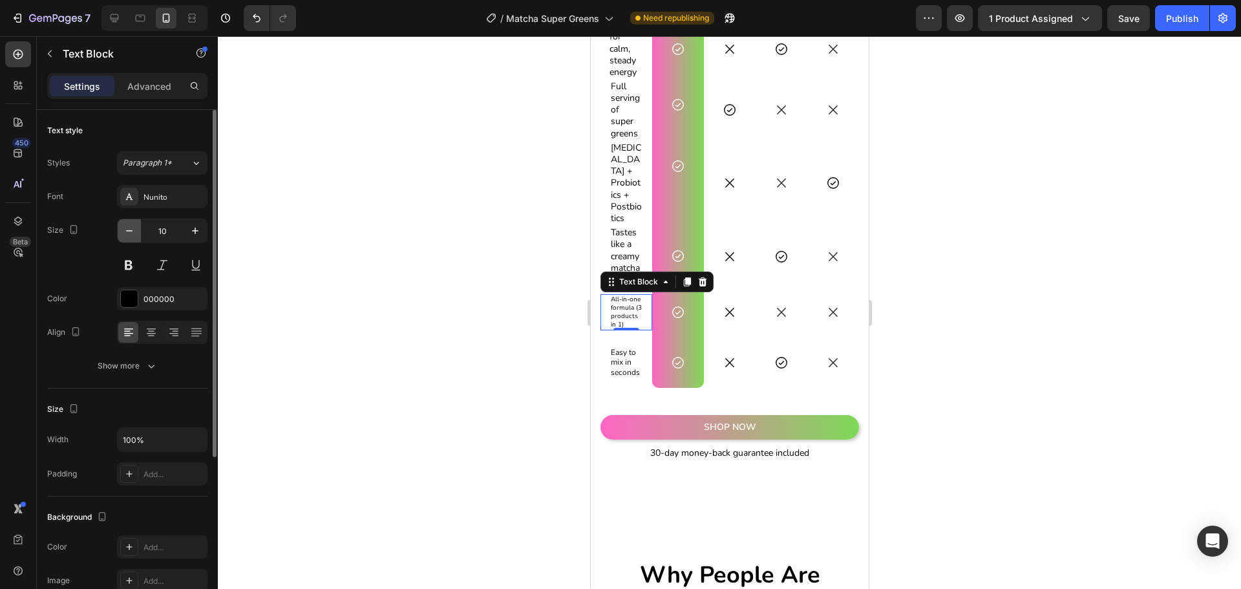
click at [128, 230] on icon "button" at bounding box center [129, 230] width 13 height 13
type input "9"
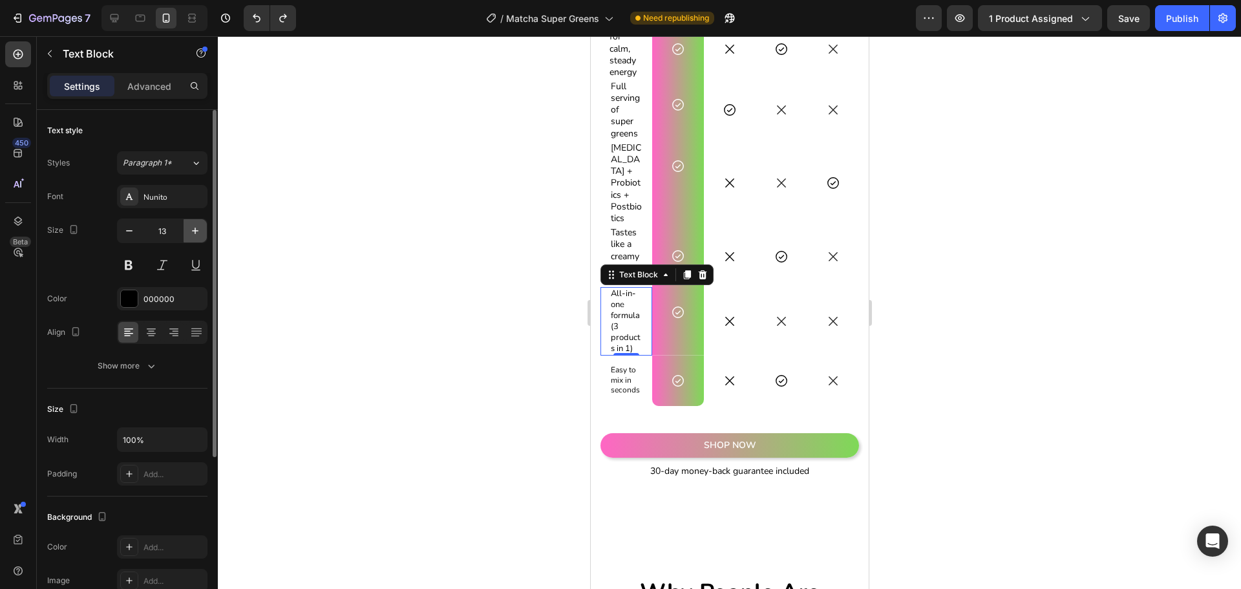
type input "14"
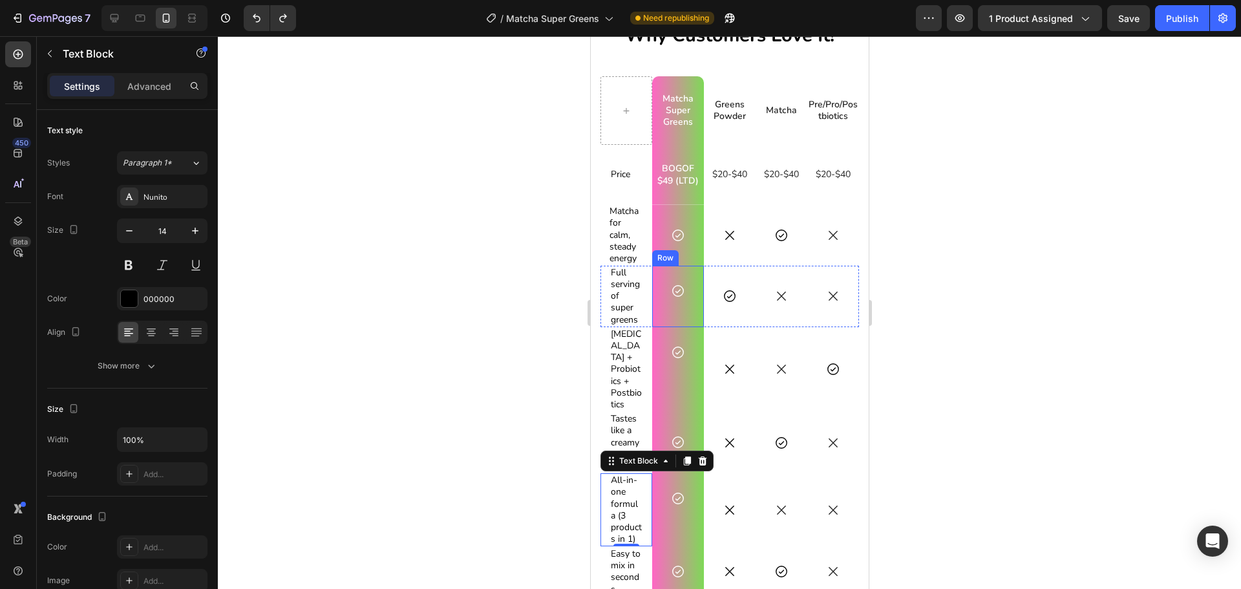
scroll to position [2428, 0]
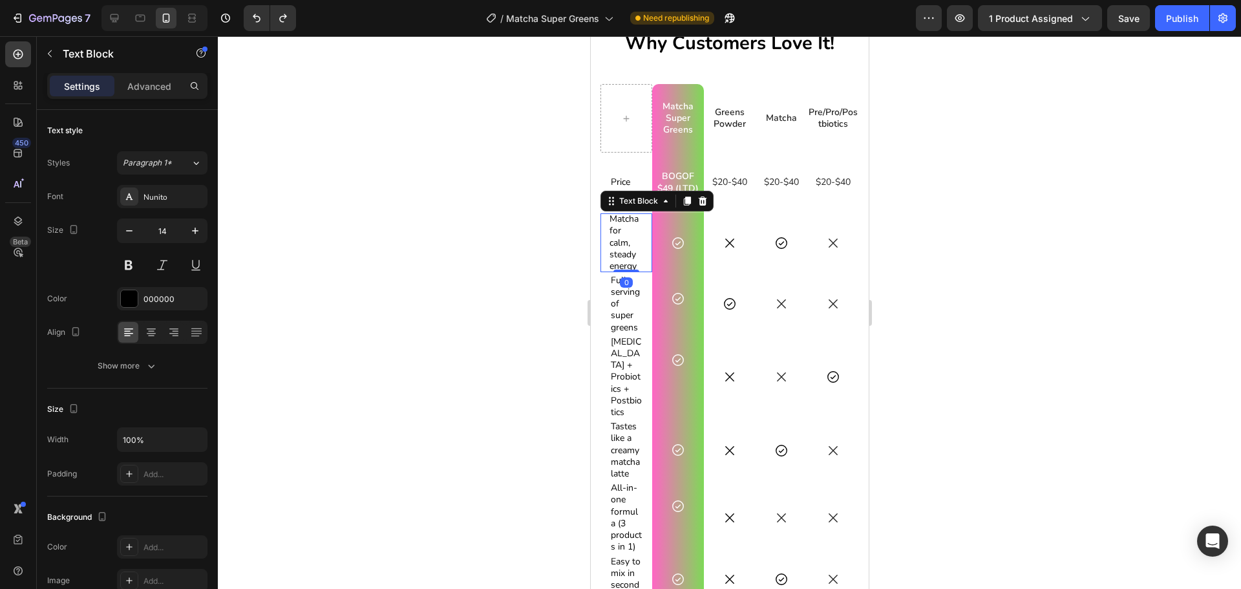
click at [632, 229] on p "Matcha for calm, steady energy" at bounding box center [626, 242] width 34 height 59
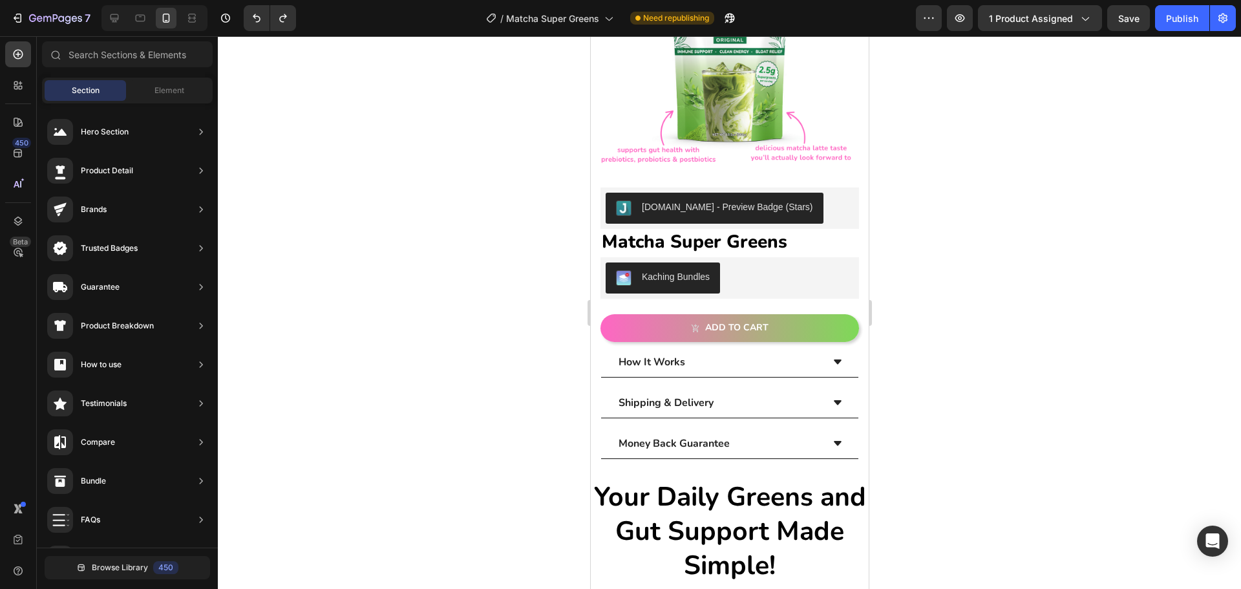
scroll to position [0, 0]
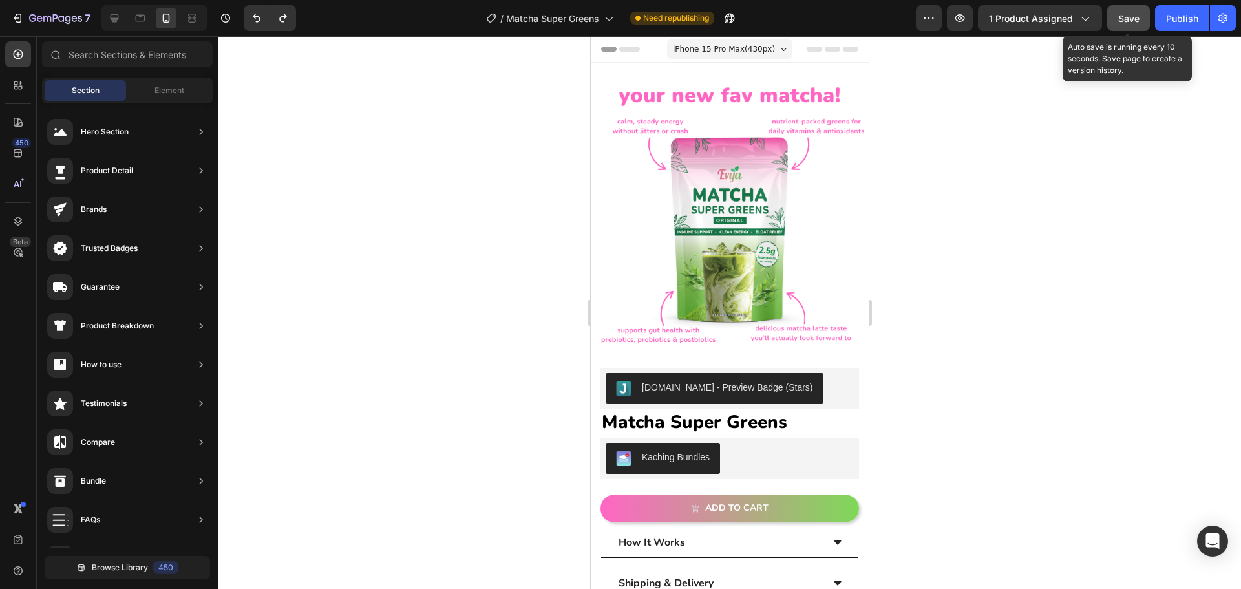
click at [1146, 16] on button "Save" at bounding box center [1129, 18] width 43 height 26
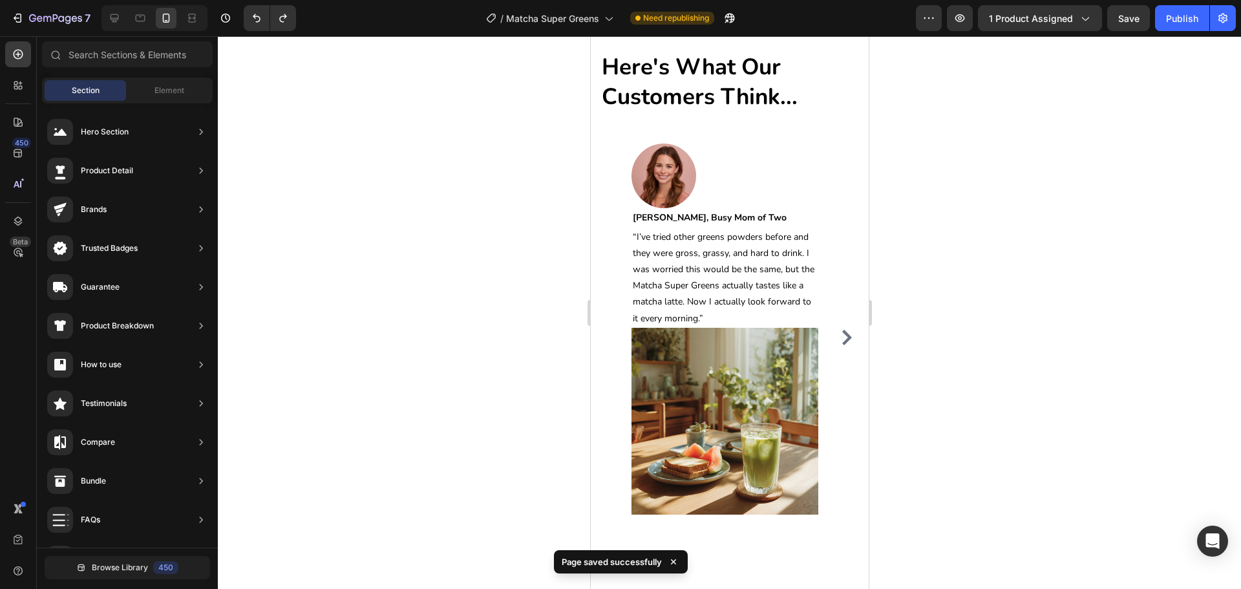
scroll to position [4836, 0]
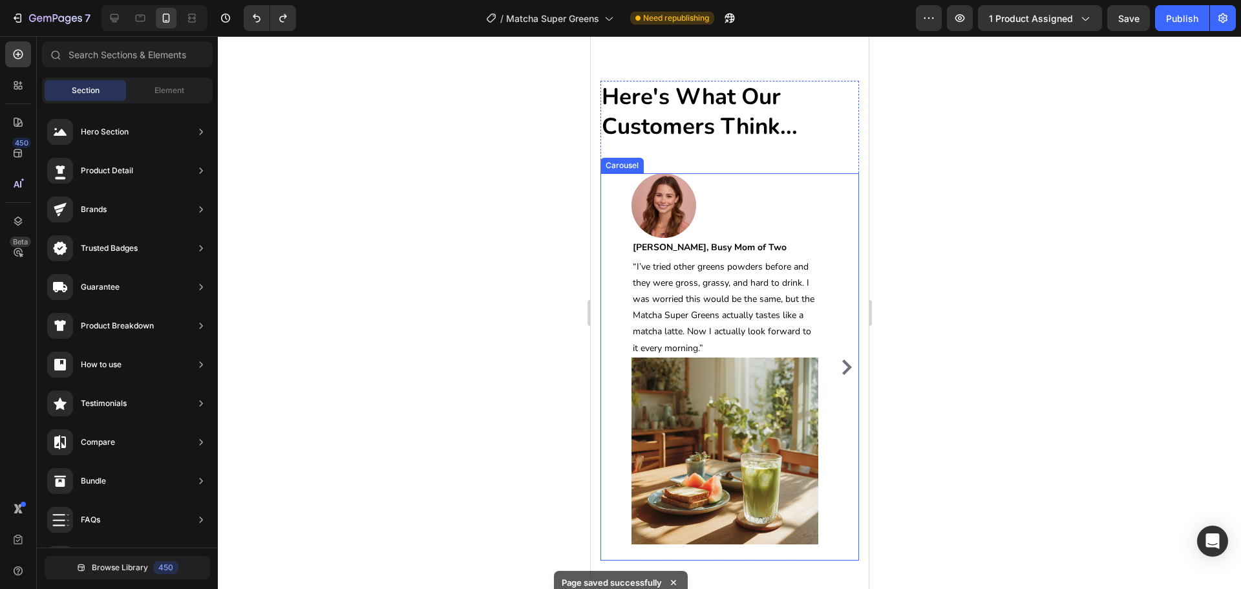
click at [839, 359] on icon "Carousel Next Arrow" at bounding box center [847, 367] width 16 height 16
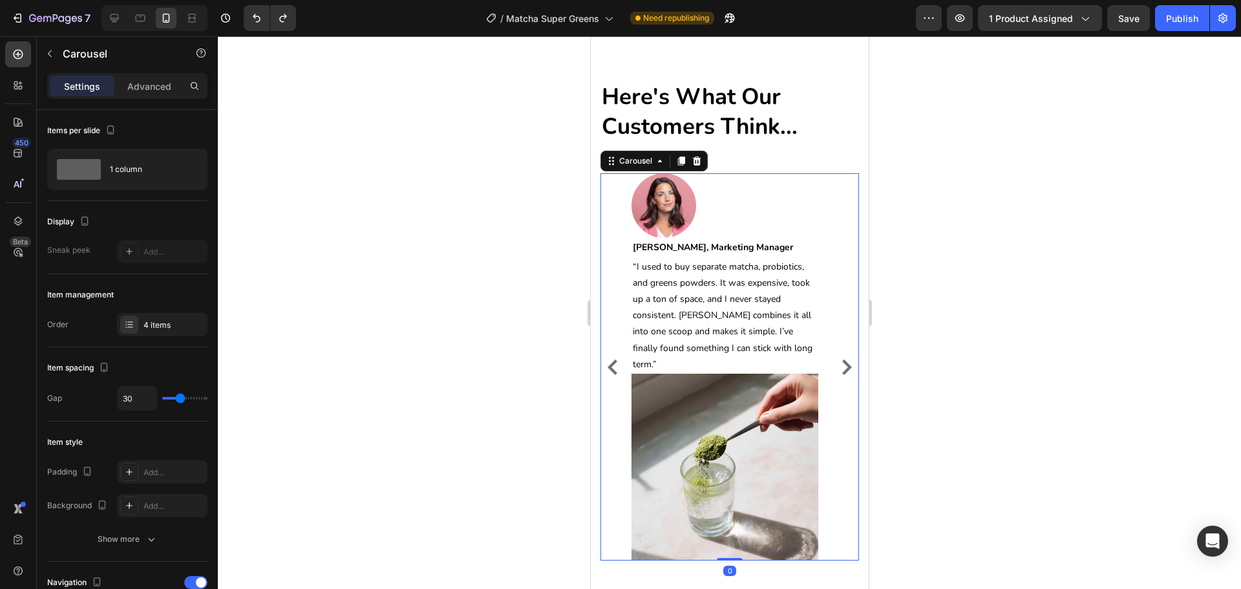
click at [842, 359] on icon "Carousel Next Arrow" at bounding box center [847, 367] width 10 height 16
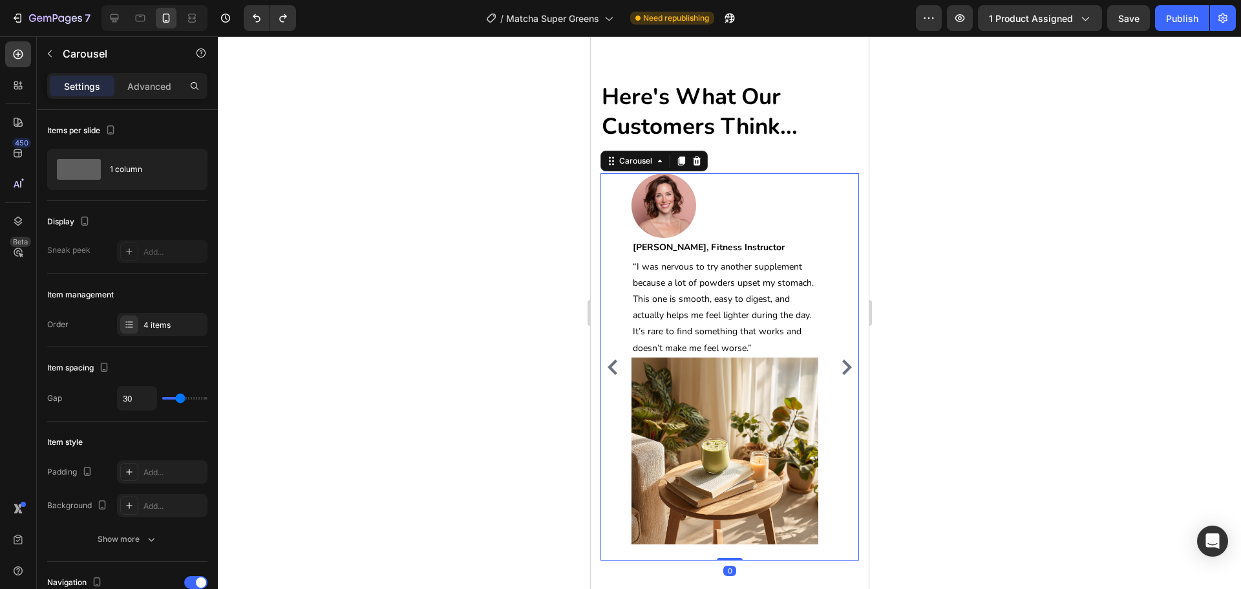
click at [842, 359] on icon "Carousel Next Arrow" at bounding box center [847, 367] width 10 height 16
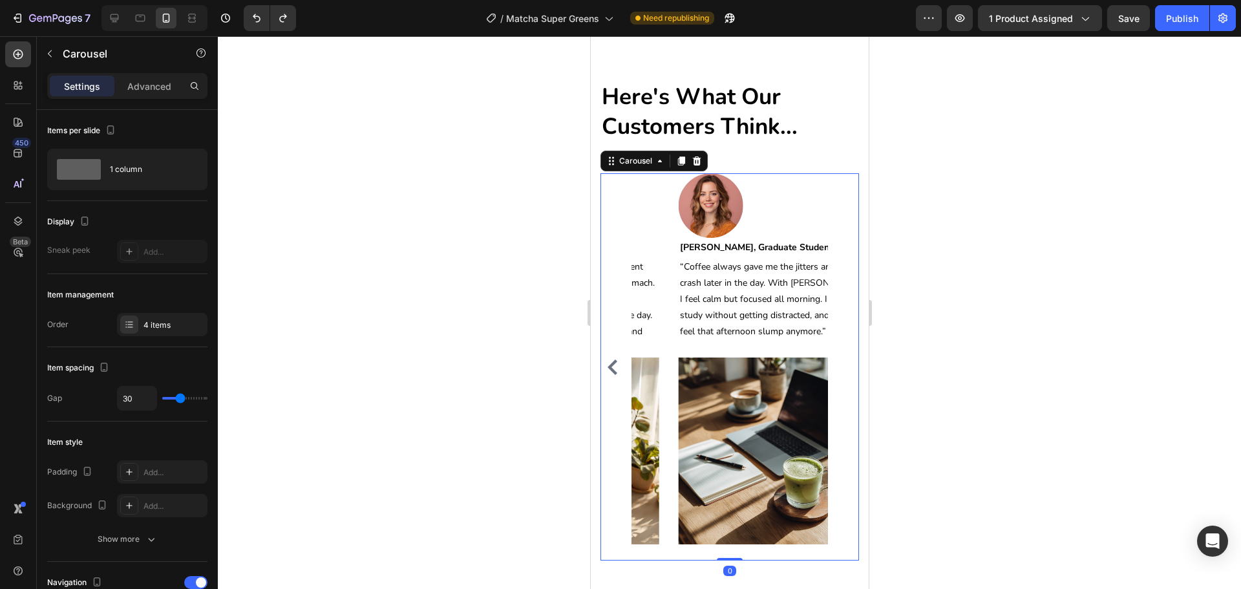
click at [838, 358] on div "Image [PERSON_NAME], Busy Mom of Two Text block Row “I’ve tried other greens po…" at bounding box center [729, 366] width 259 height 387
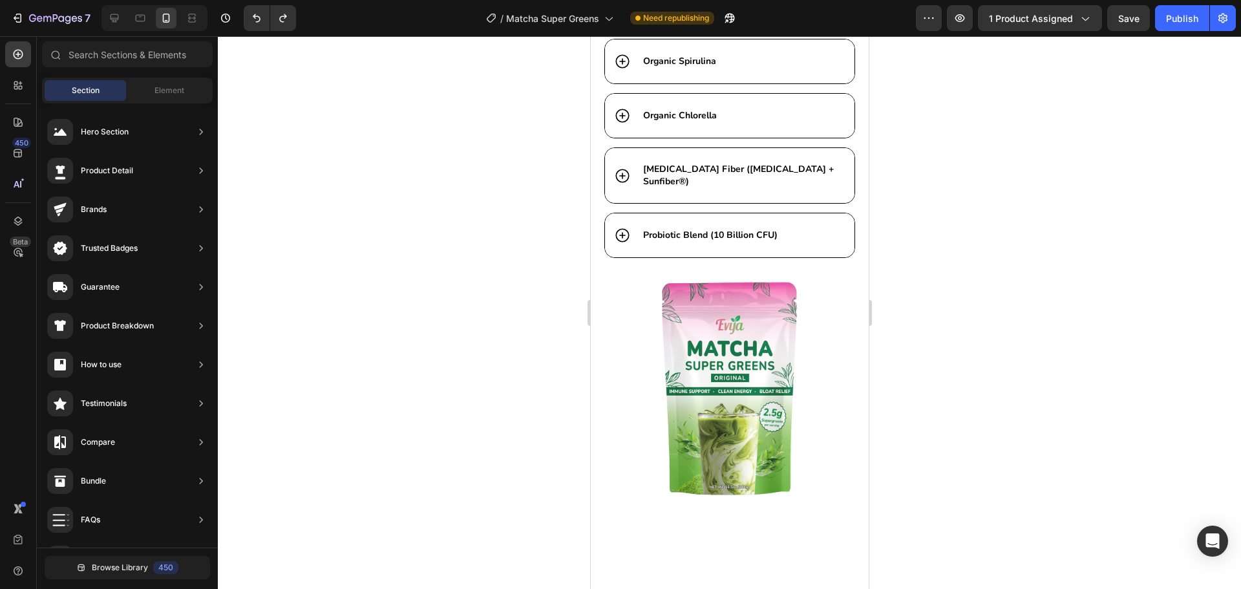
drag, startPoint x: 865, startPoint y: 468, endPoint x: 1462, endPoint y: 456, distance: 597.5
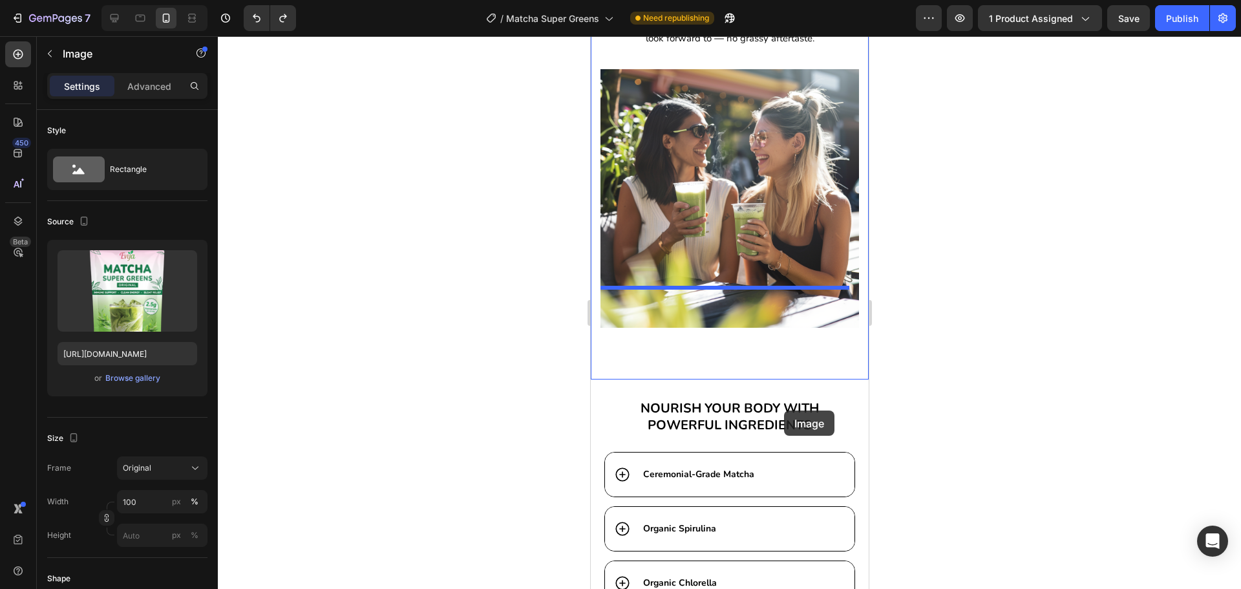
scroll to position [4125, 0]
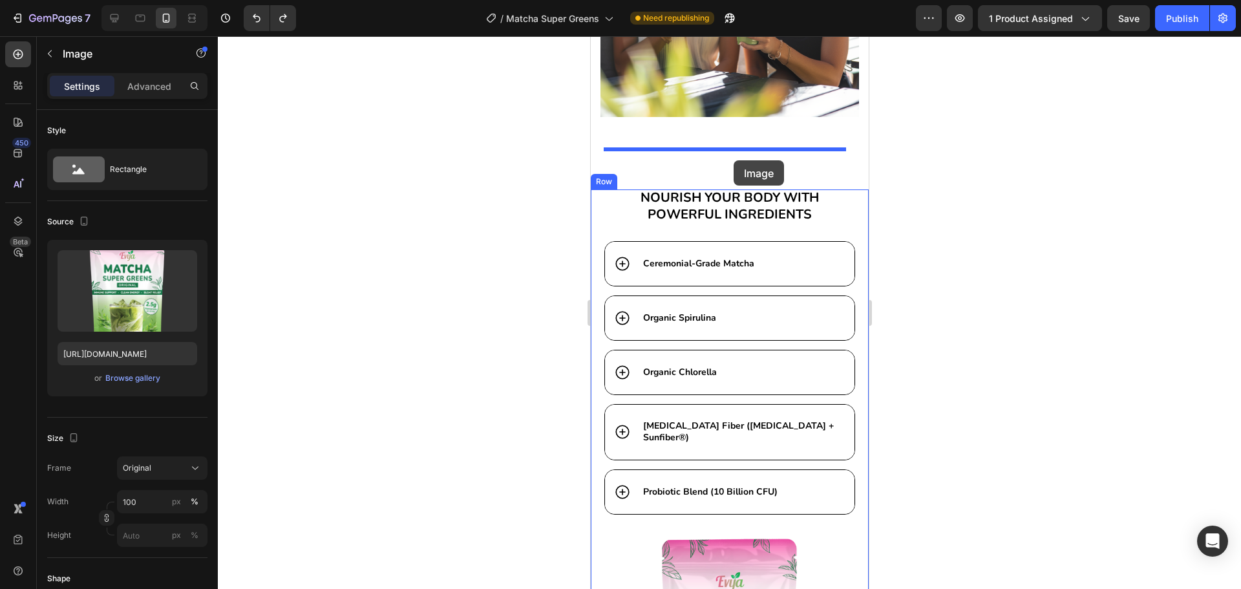
drag, startPoint x: 741, startPoint y: 460, endPoint x: 733, endPoint y: 160, distance: 299.5
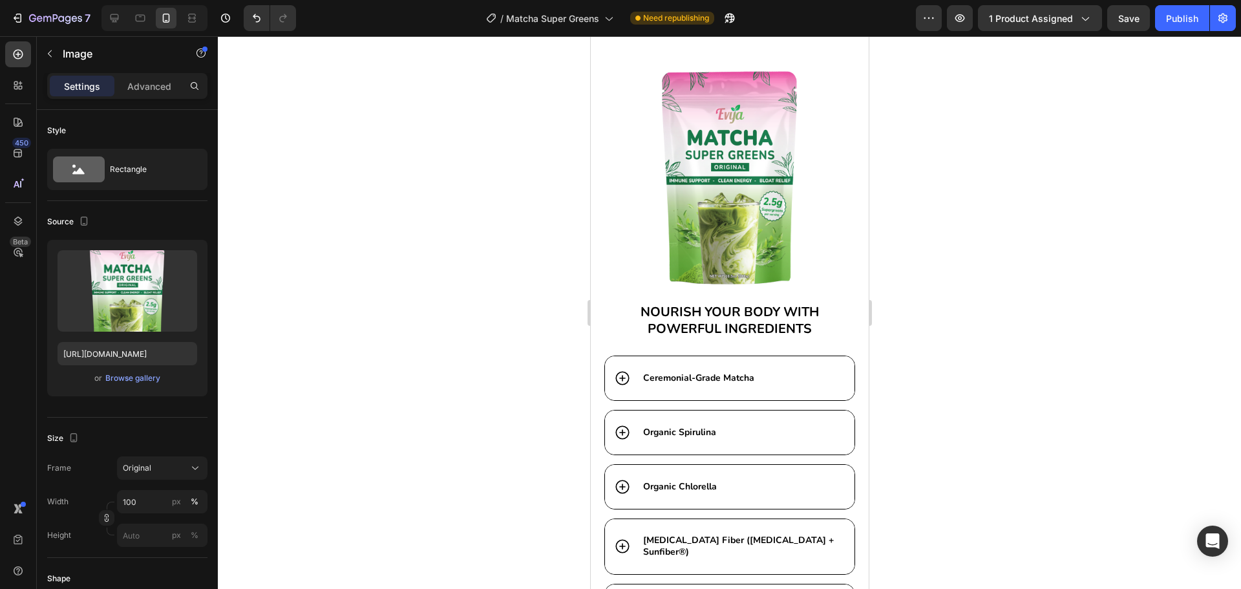
scroll to position [4384, 0]
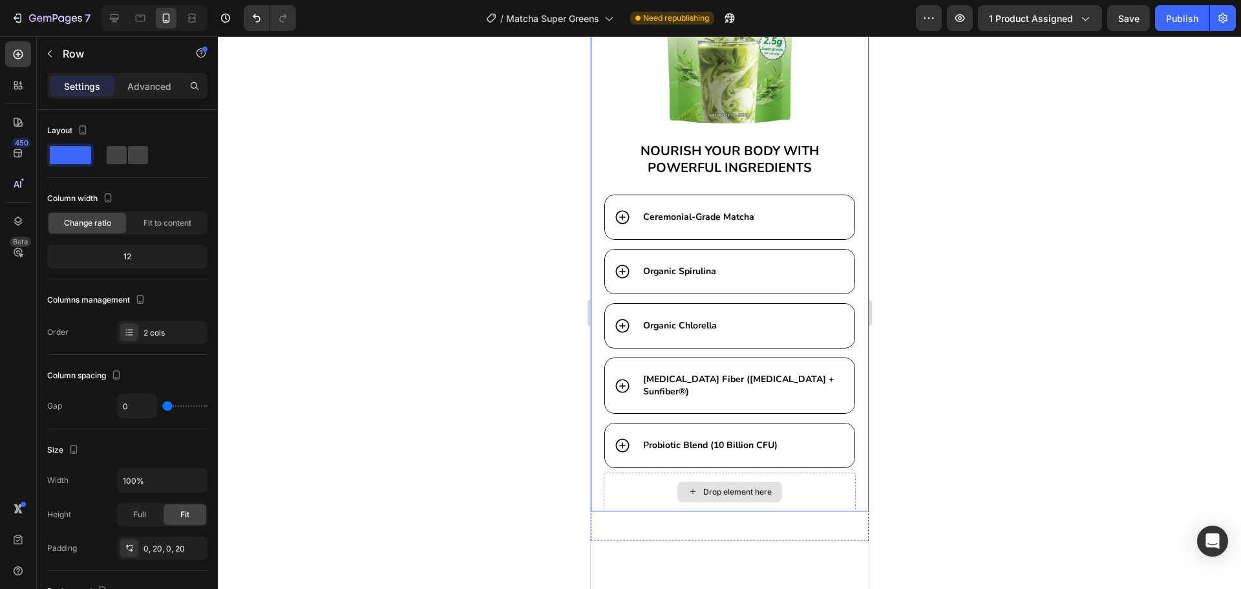
click at [792, 473] on div "Drop element here" at bounding box center [729, 492] width 252 height 39
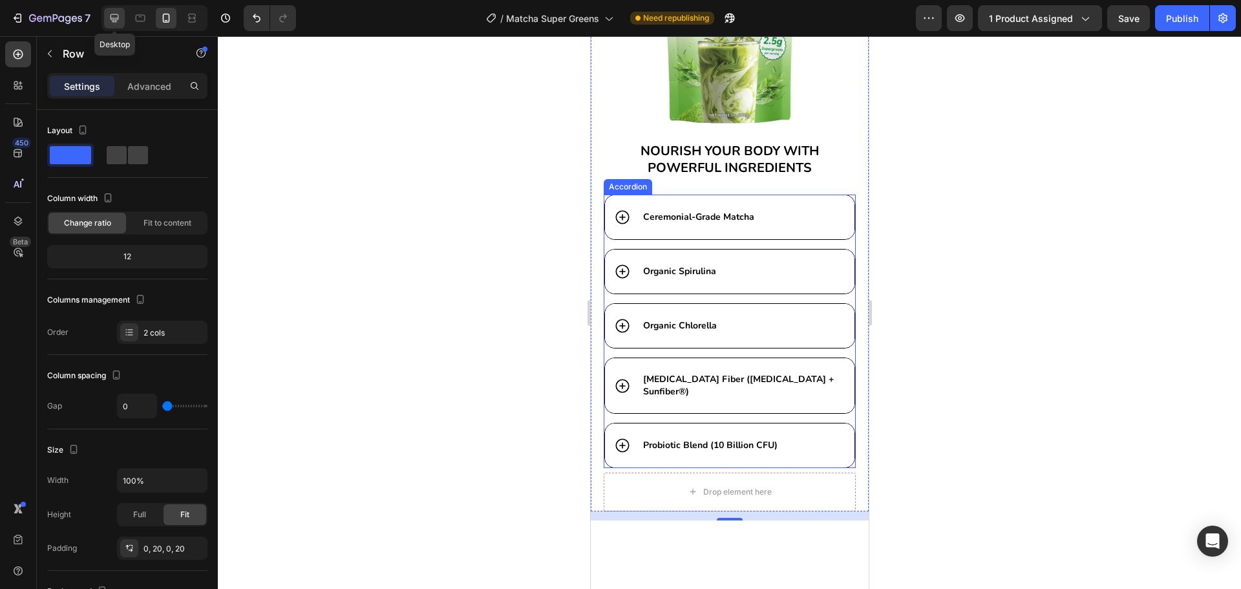
click at [118, 16] on icon at bounding box center [114, 18] width 13 height 13
type input "32"
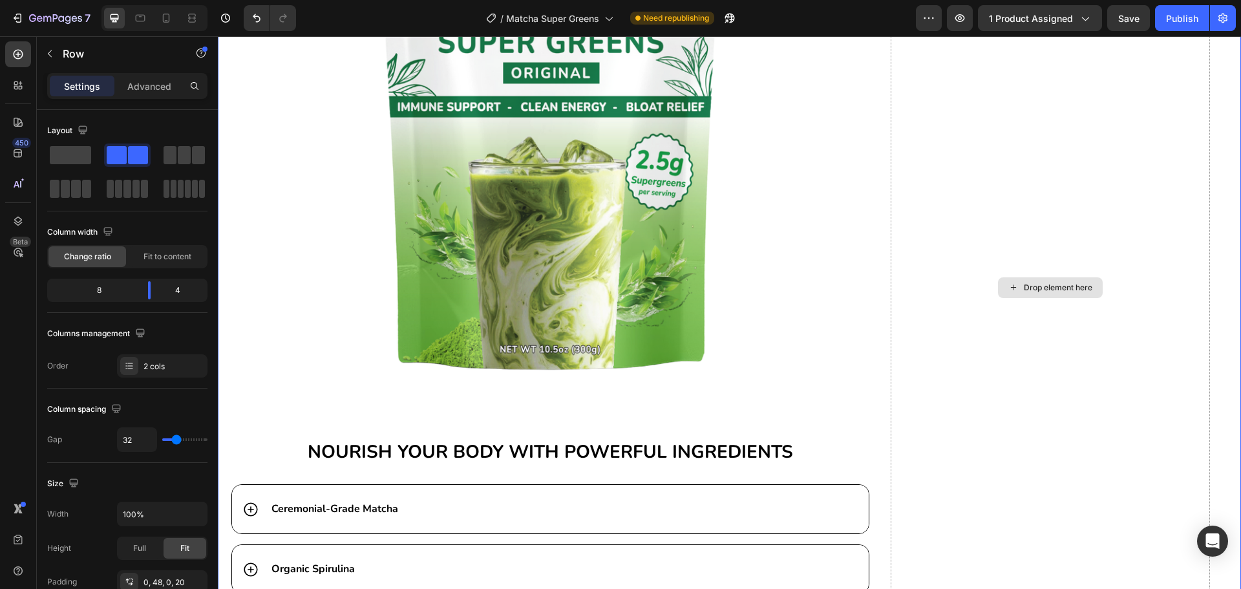
scroll to position [4027, 0]
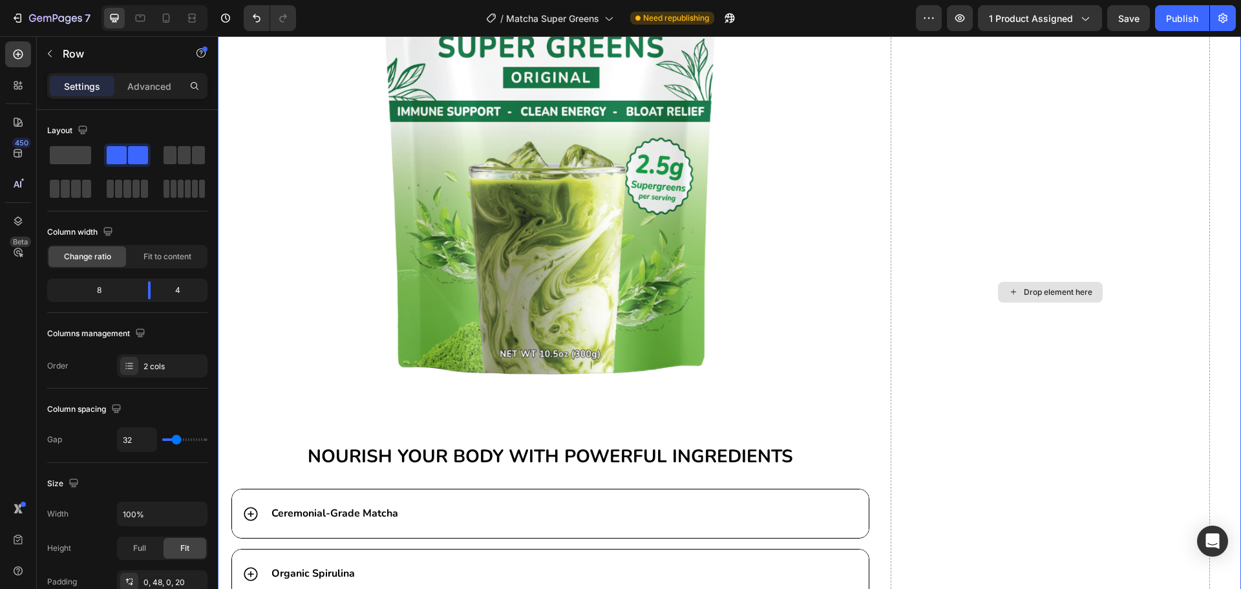
click at [952, 289] on div "Drop element here" at bounding box center [1050, 292] width 319 height 1014
click at [79, 155] on span at bounding box center [70, 155] width 41 height 18
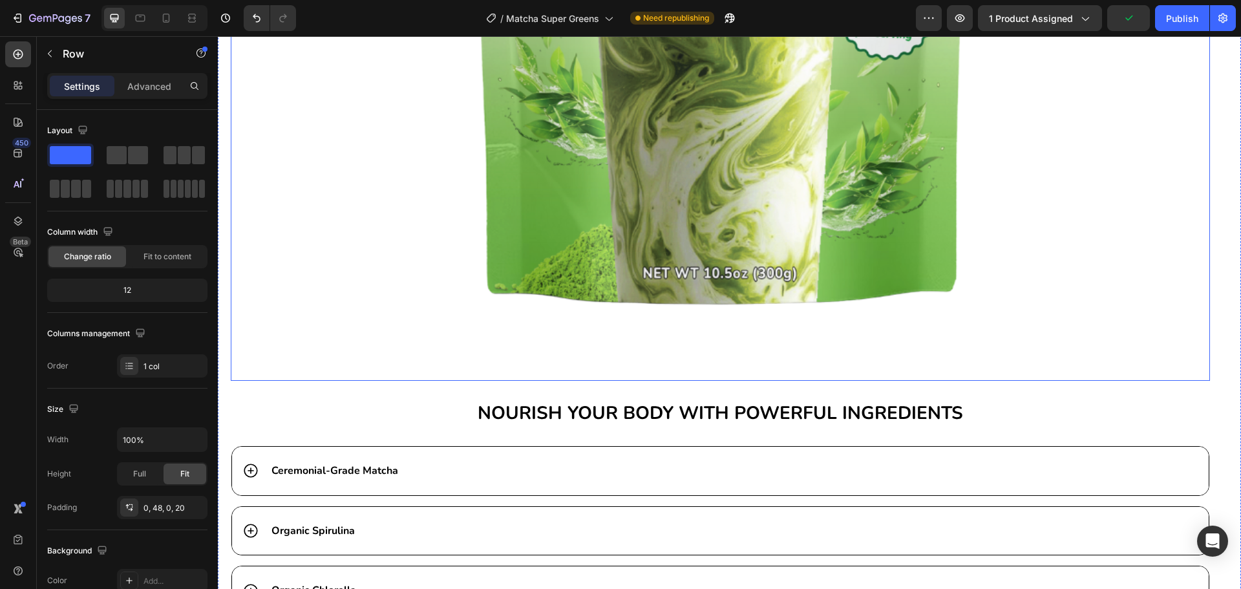
scroll to position [4415, 0]
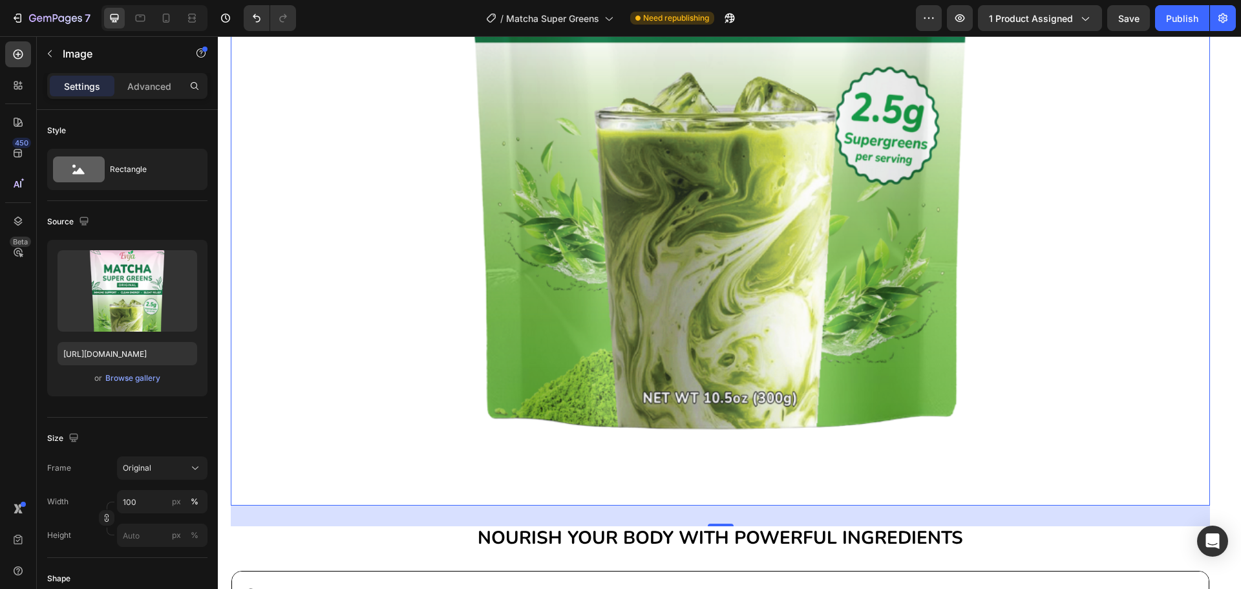
scroll to position [4480, 0]
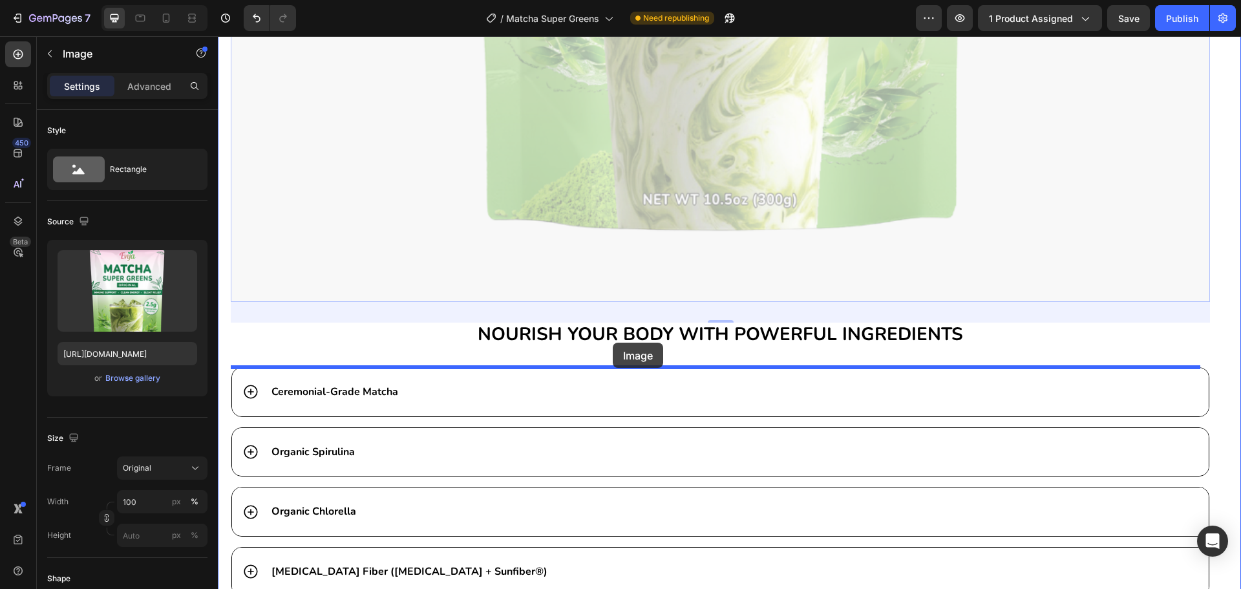
drag, startPoint x: 456, startPoint y: 206, endPoint x: 610, endPoint y: 341, distance: 204.7
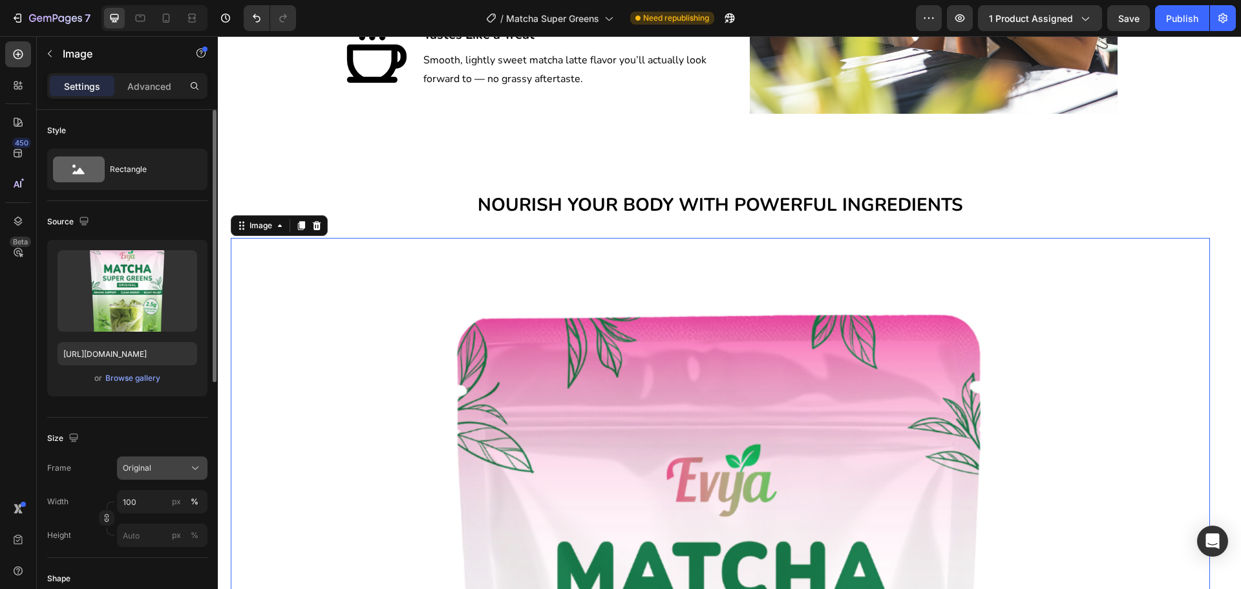
scroll to position [129, 0]
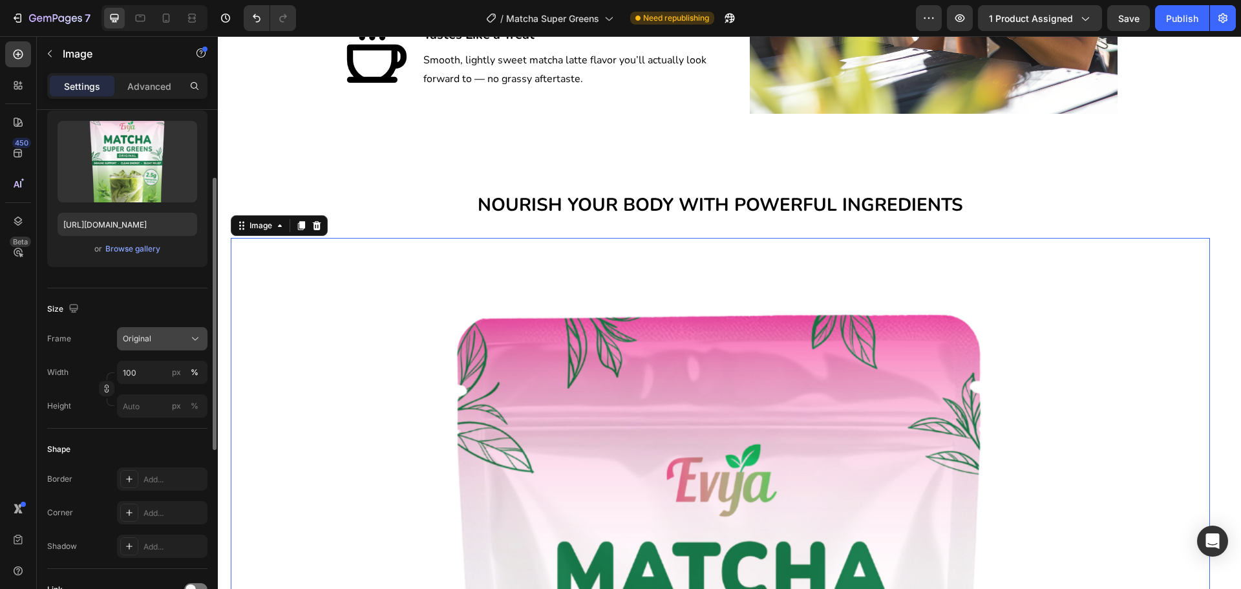
click at [166, 337] on div "Original" at bounding box center [154, 339] width 63 height 12
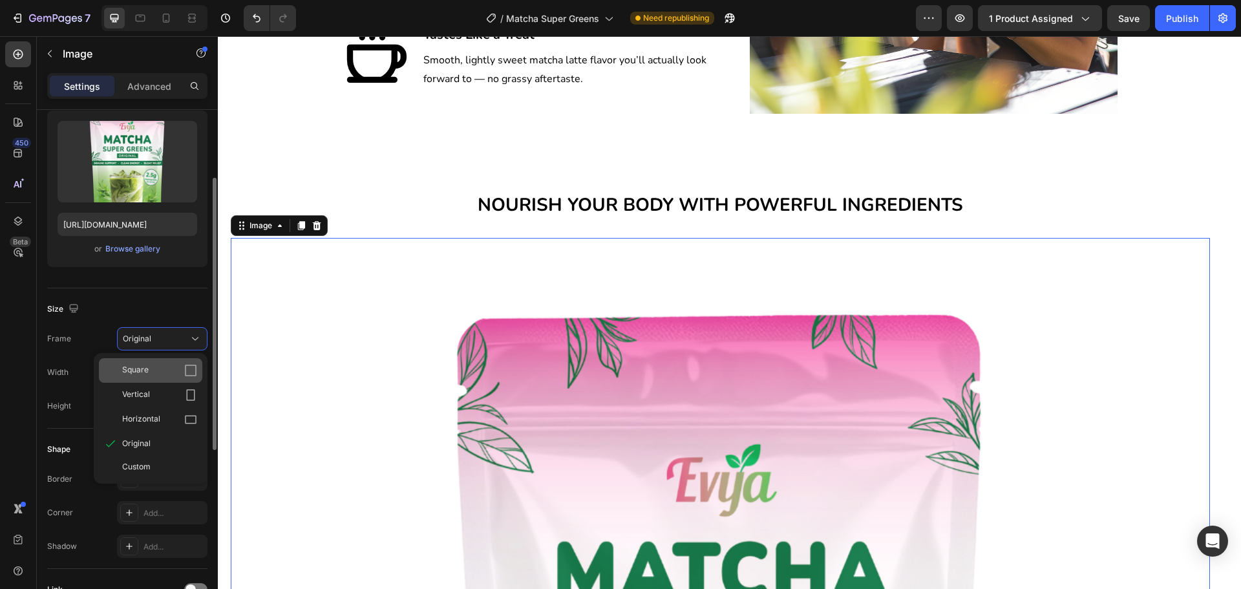
click at [169, 365] on div "Square" at bounding box center [159, 370] width 75 height 13
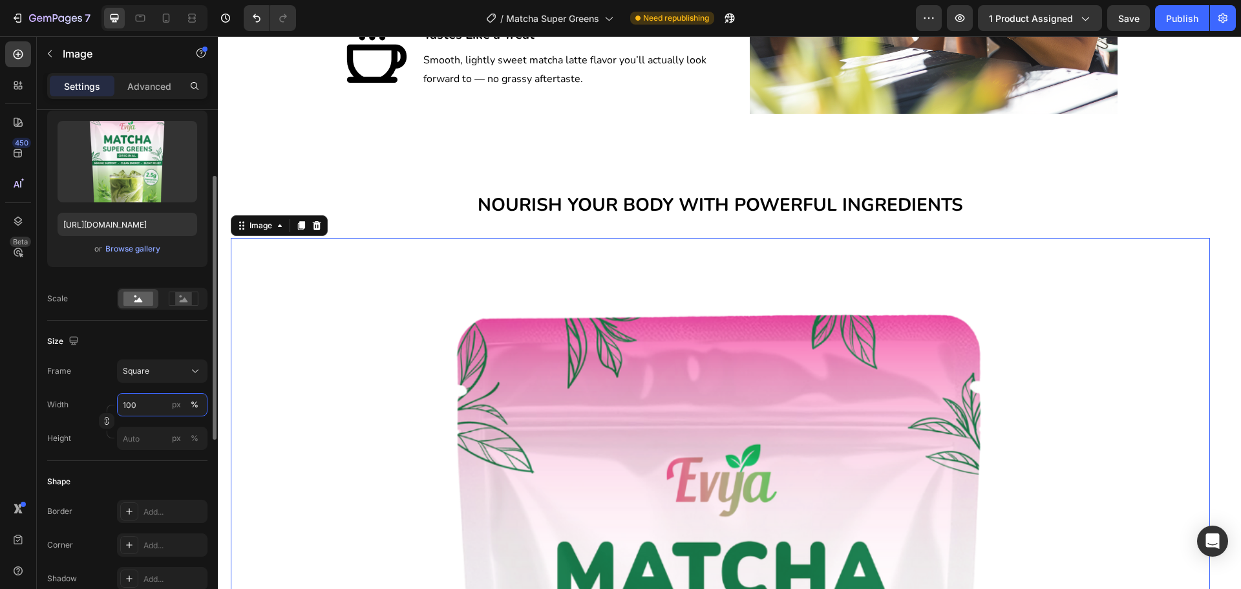
click at [158, 406] on input "100" at bounding box center [162, 404] width 91 height 23
click at [158, 407] on input "100" at bounding box center [162, 404] width 91 height 23
click at [162, 0] on div "7 Version history / Matcha Super Greens Need republishing Preview 1 product ass…" at bounding box center [620, 0] width 1241 height 0
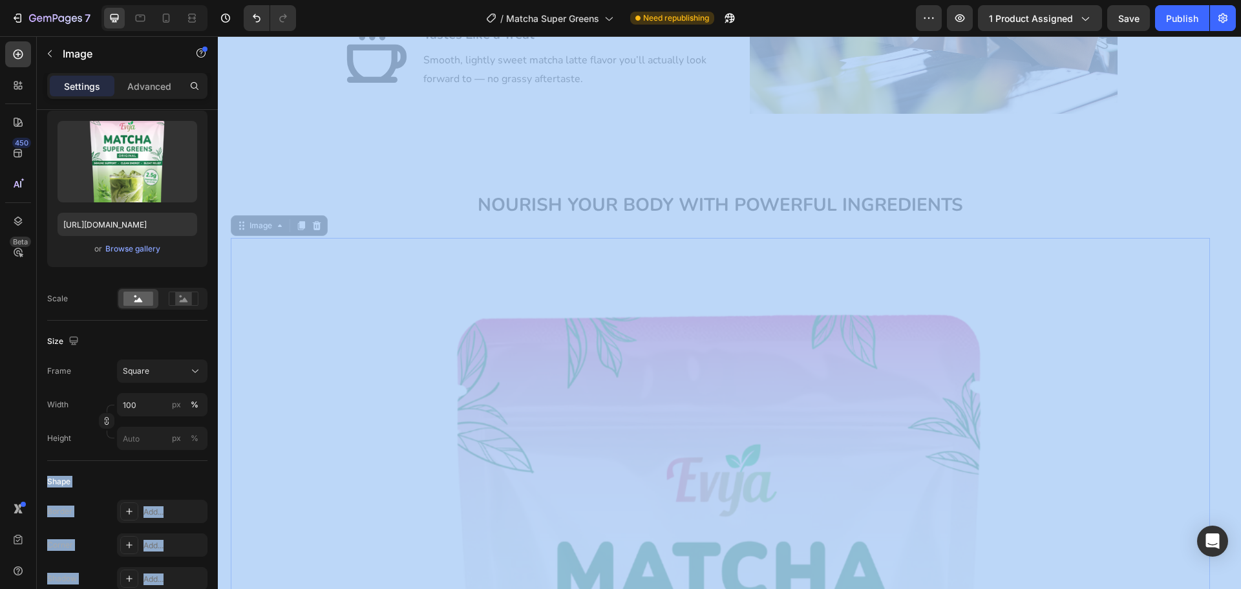
click at [164, 0] on div "7 Version history / Matcha Super Greens Need republishing Preview 1 product ass…" at bounding box center [620, 0] width 1241 height 0
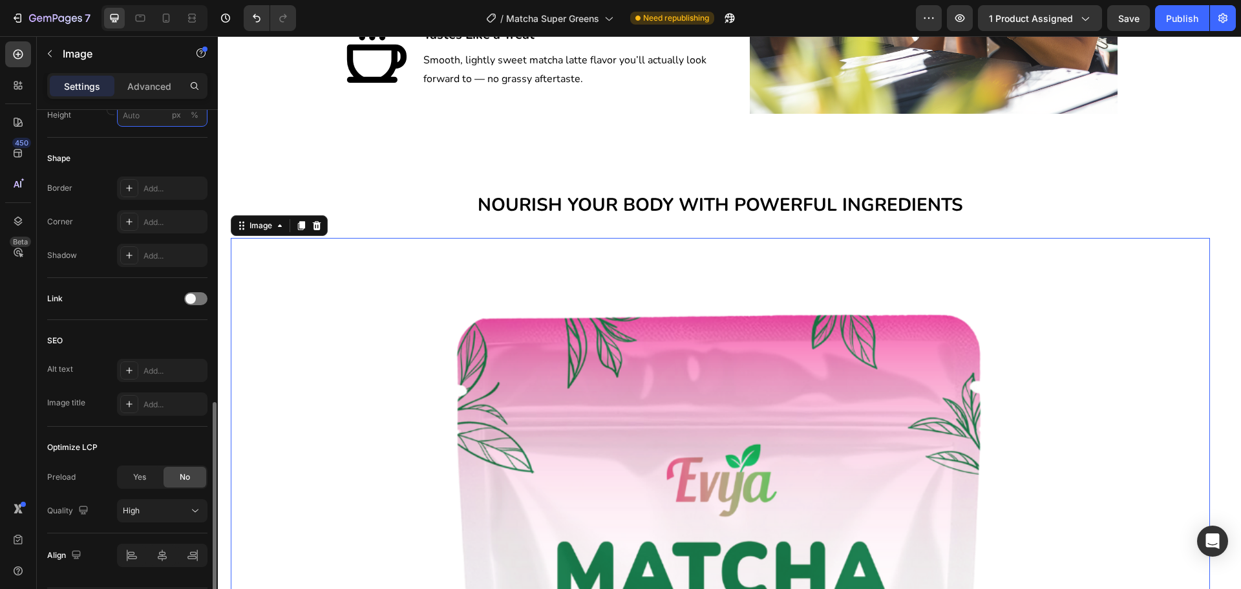
scroll to position [493, 0]
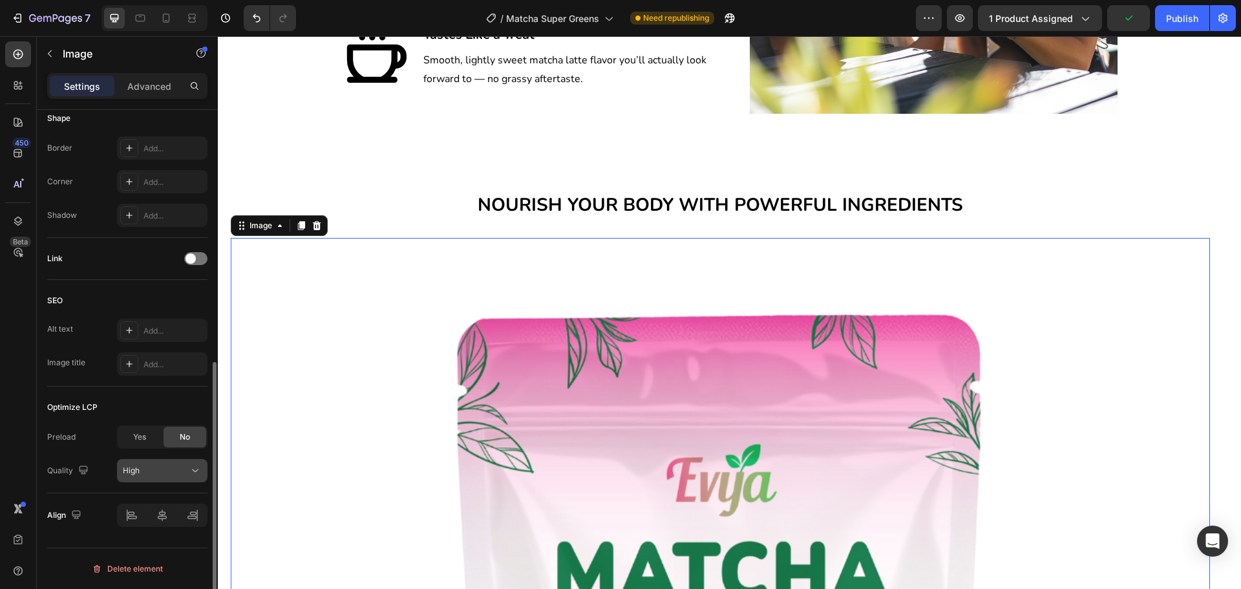
click at [167, 471] on div "High" at bounding box center [156, 471] width 66 height 12
click at [166, 473] on div "High" at bounding box center [156, 471] width 66 height 12
click at [254, 8] on button "Undo/Redo" at bounding box center [257, 18] width 26 height 26
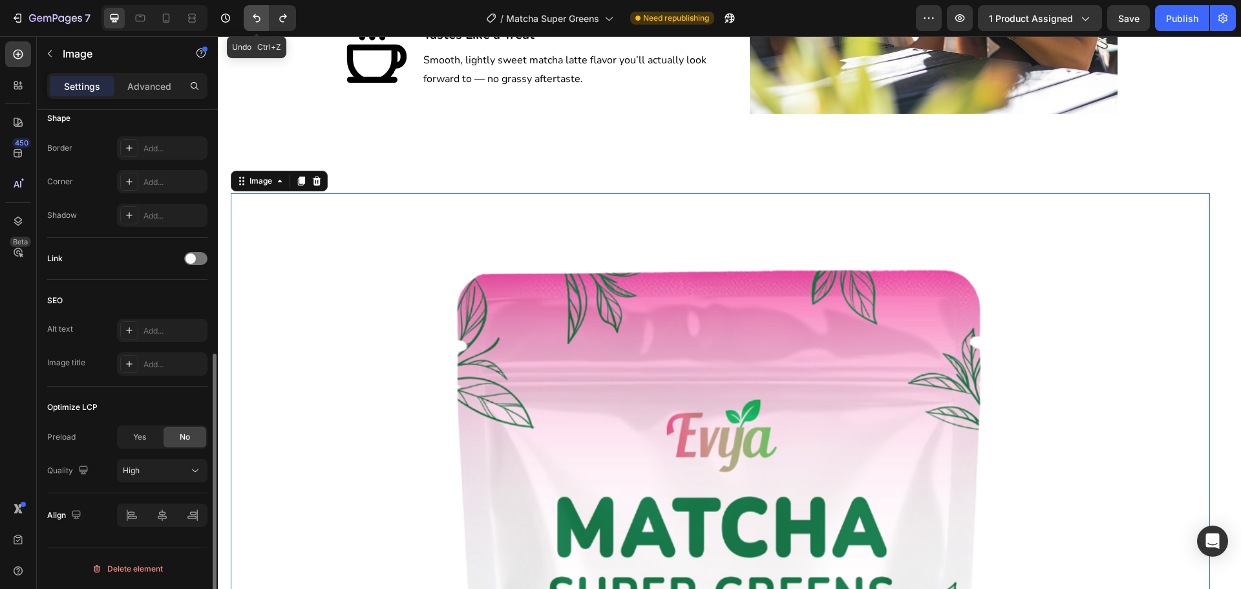
click at [254, 8] on button "Undo/Redo" at bounding box center [257, 18] width 26 height 26
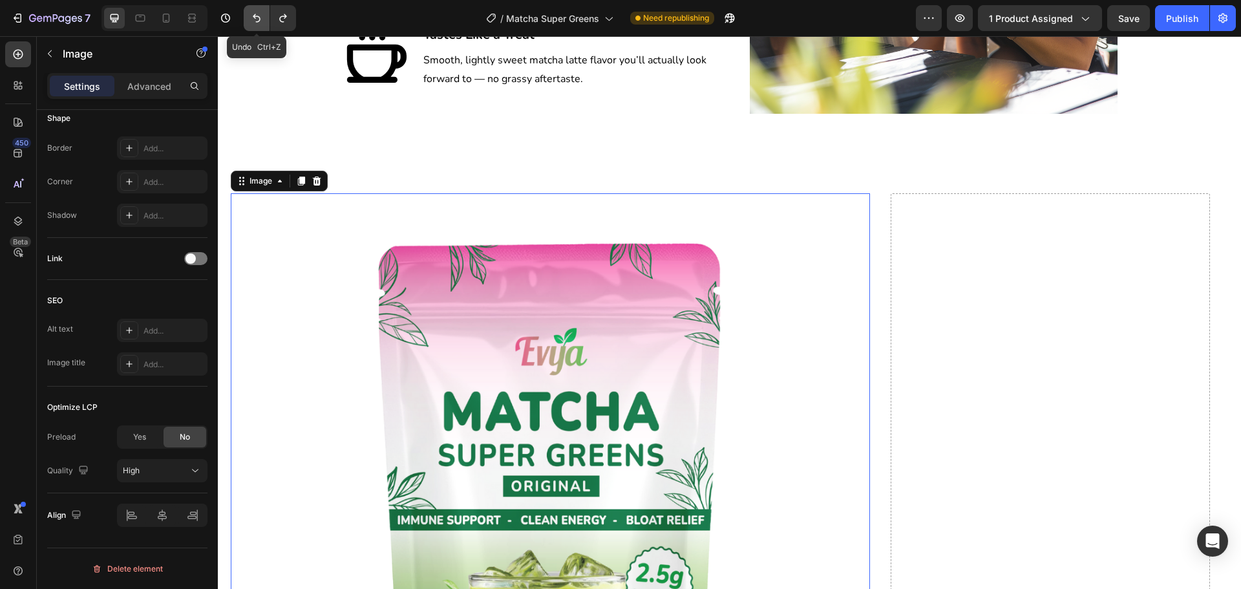
click at [254, 8] on button "Undo/Redo" at bounding box center [257, 18] width 26 height 26
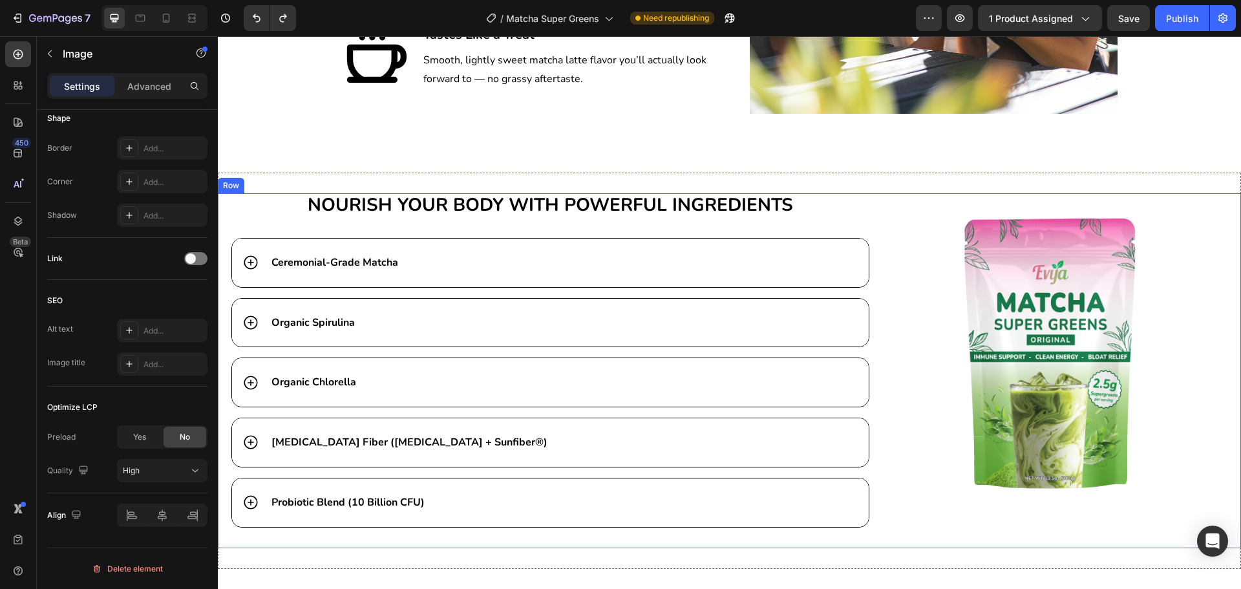
click at [878, 286] on div "NOURISH YOUR BODY WITH POWERFUL INGREDIENTS Heading Ceremonial-Grade Matcha Org…" at bounding box center [729, 370] width 1023 height 354
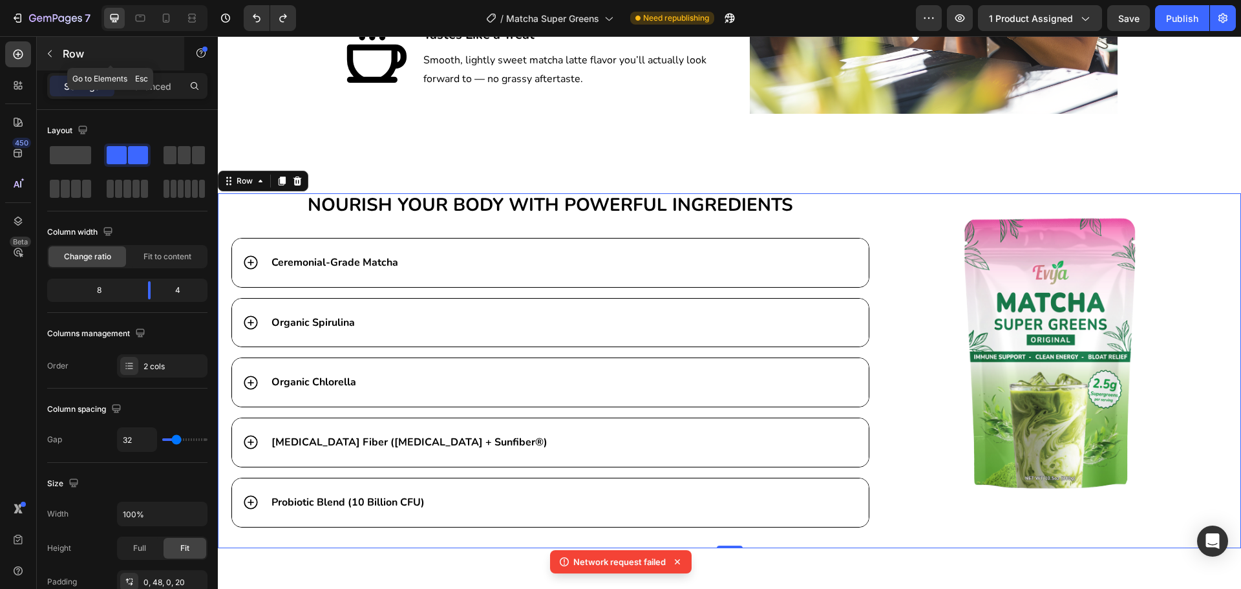
click at [56, 50] on button "button" at bounding box center [49, 53] width 21 height 21
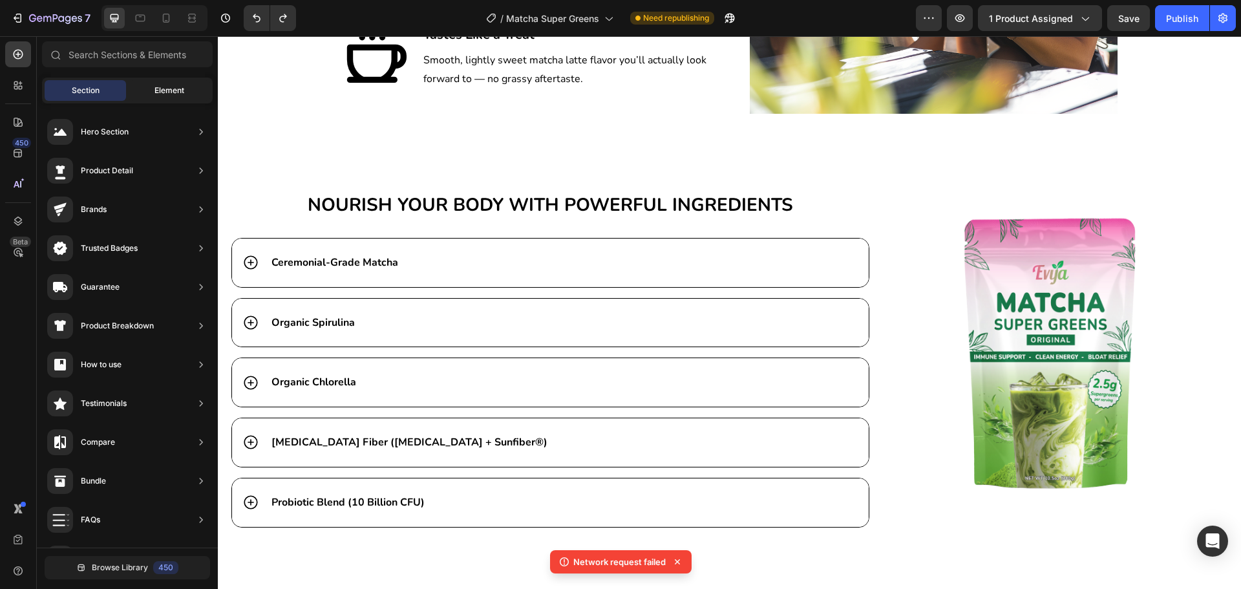
click at [168, 85] on span "Element" at bounding box center [170, 91] width 30 height 12
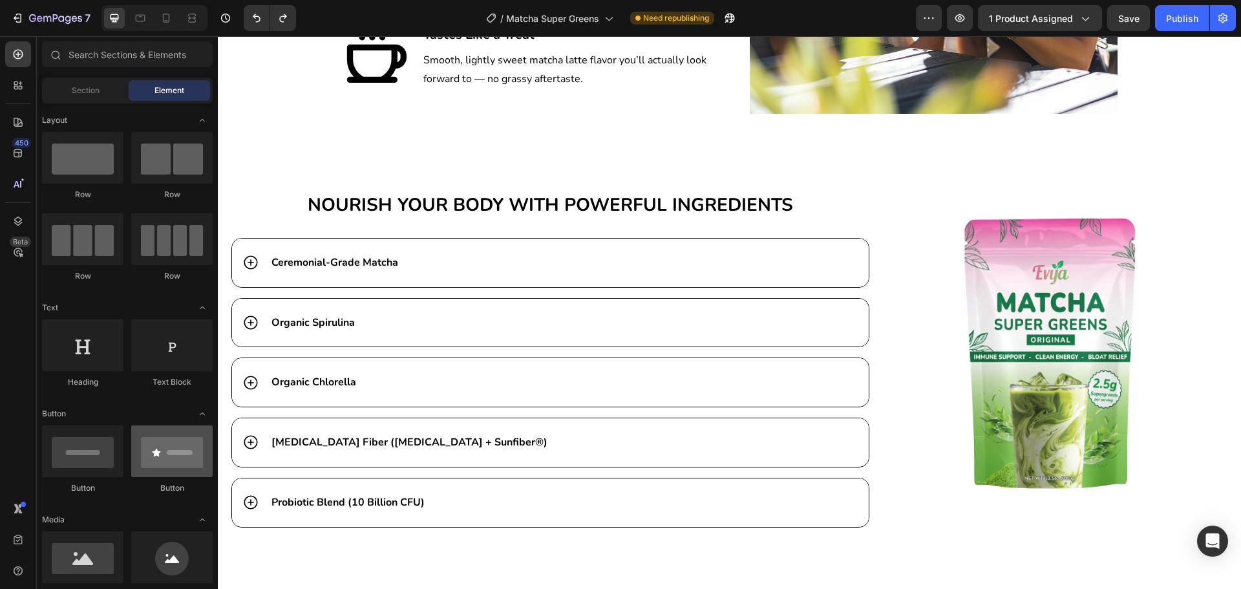
scroll to position [65, 0]
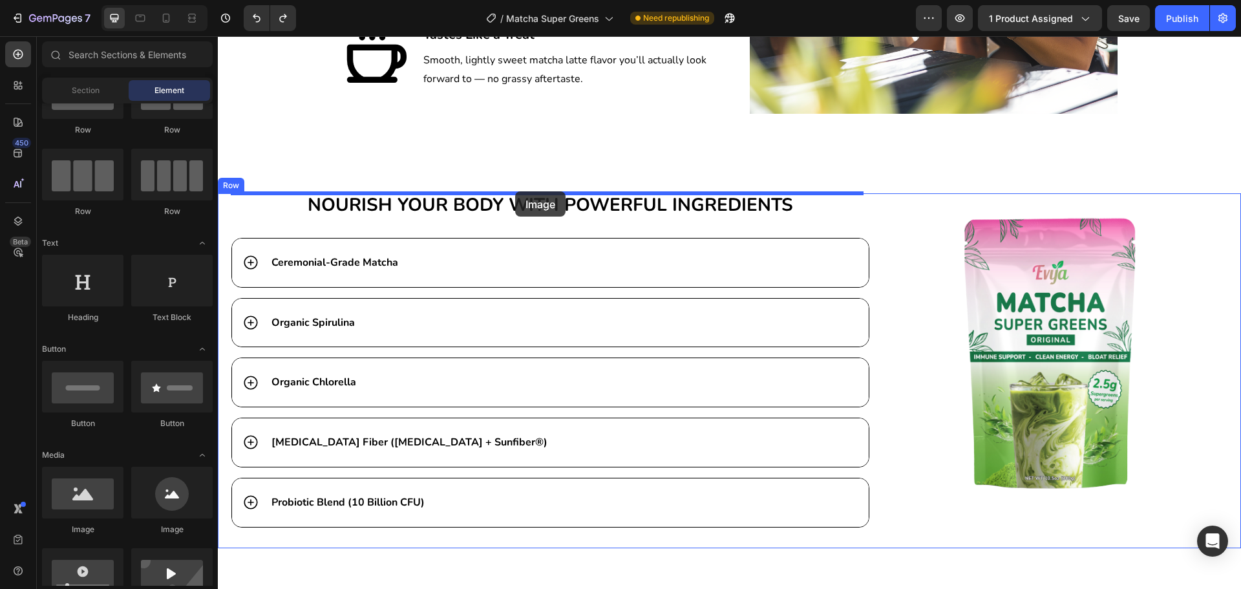
drag, startPoint x: 306, startPoint y: 531, endPoint x: 515, endPoint y: 191, distance: 399.3
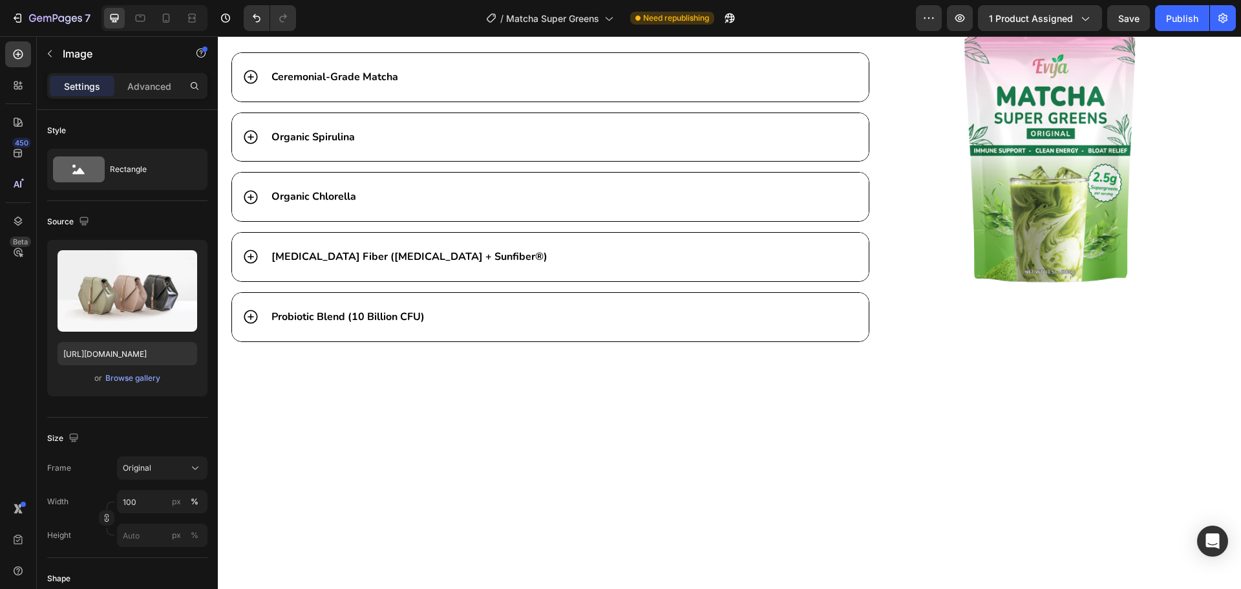
scroll to position [3813, 0]
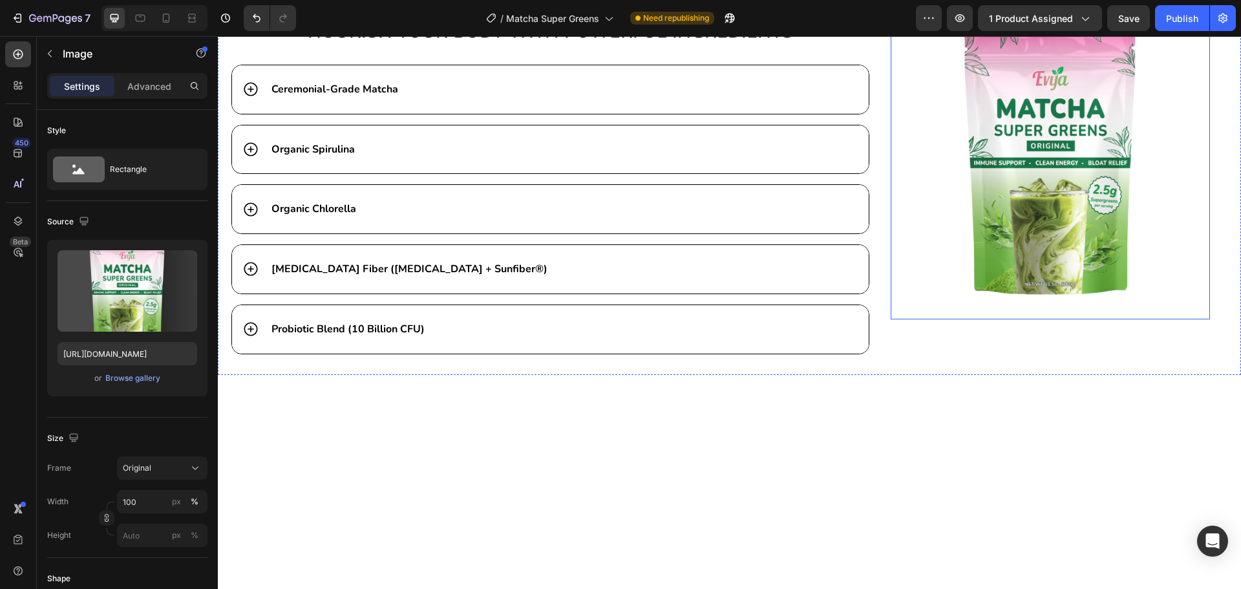
click at [1014, 140] on img at bounding box center [1050, 158] width 319 height 319
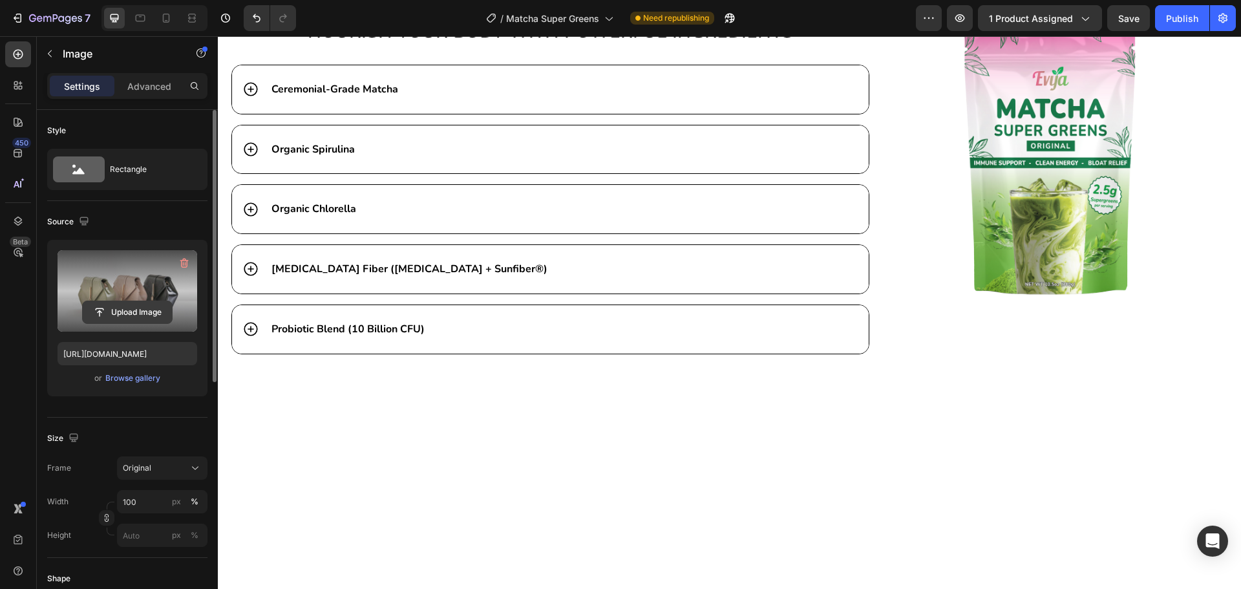
click at [125, 311] on input "file" at bounding box center [127, 312] width 89 height 22
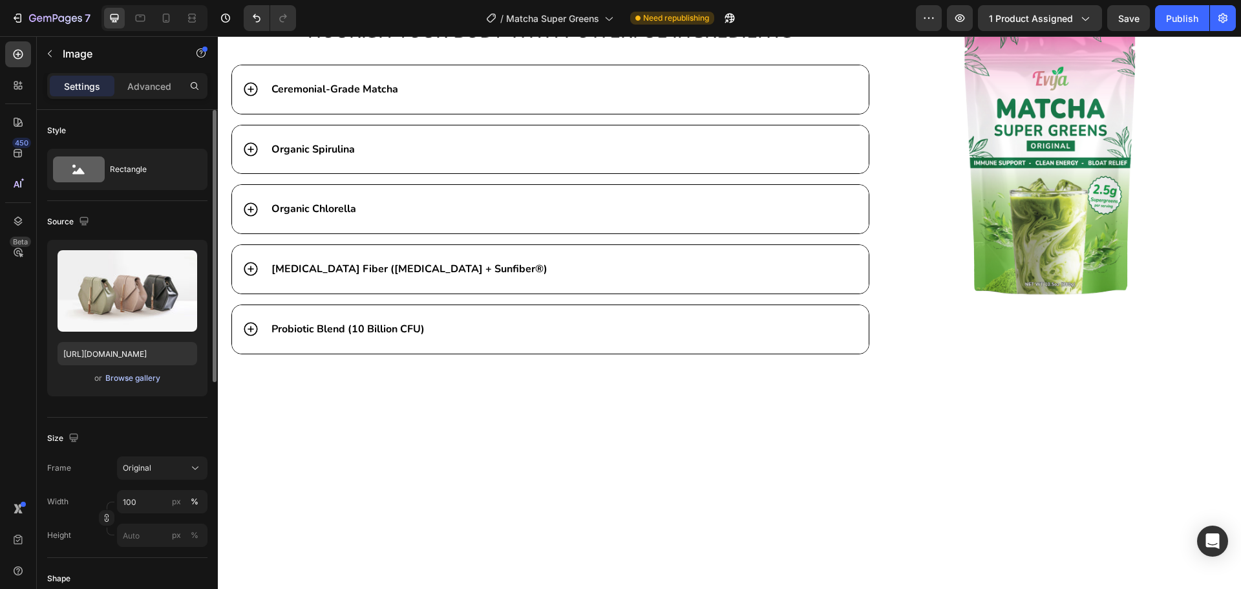
click at [120, 379] on div "Browse gallery" at bounding box center [132, 378] width 55 height 12
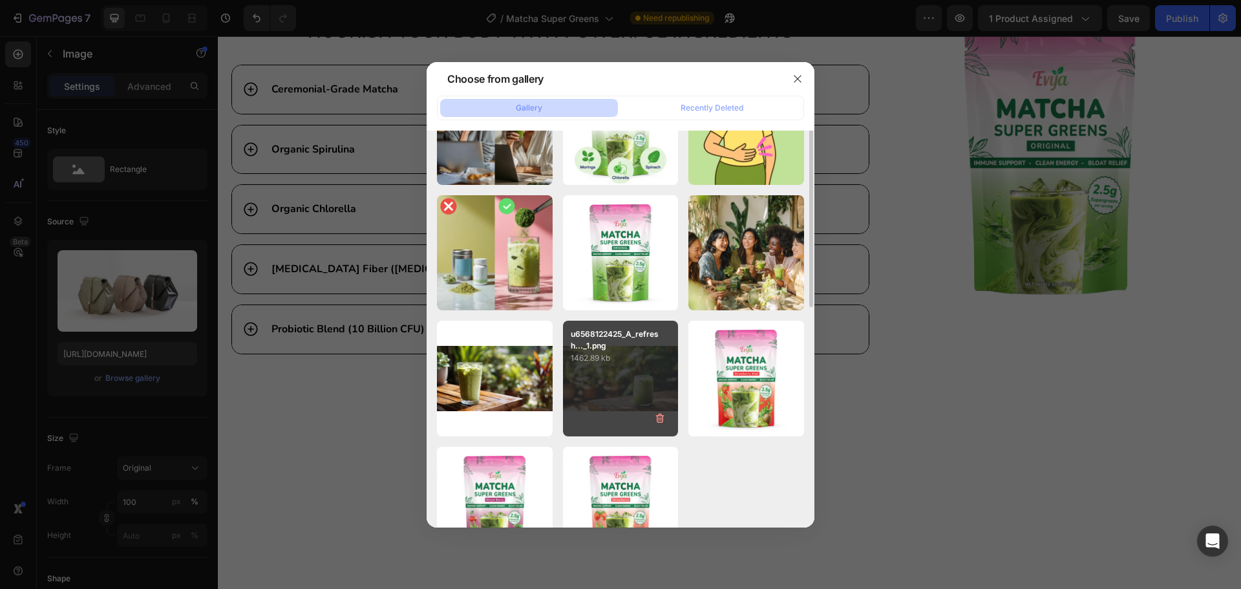
scroll to position [369, 0]
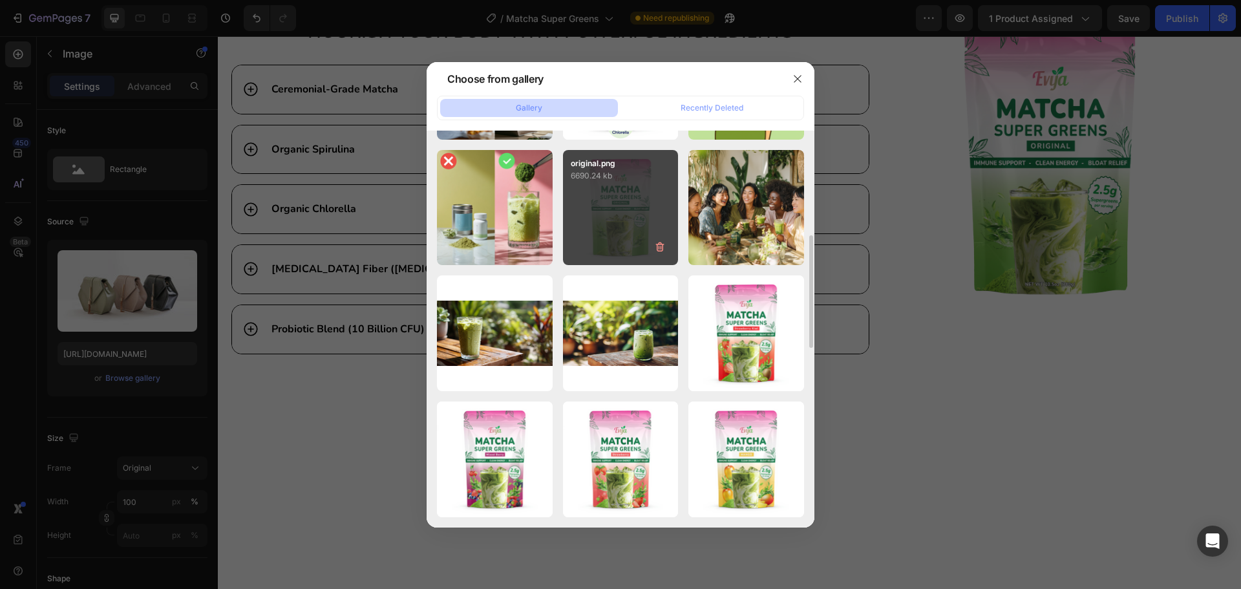
click at [625, 228] on div "original.png 6690.24 kb" at bounding box center [621, 208] width 116 height 116
type input "[URL][DOMAIN_NAME]"
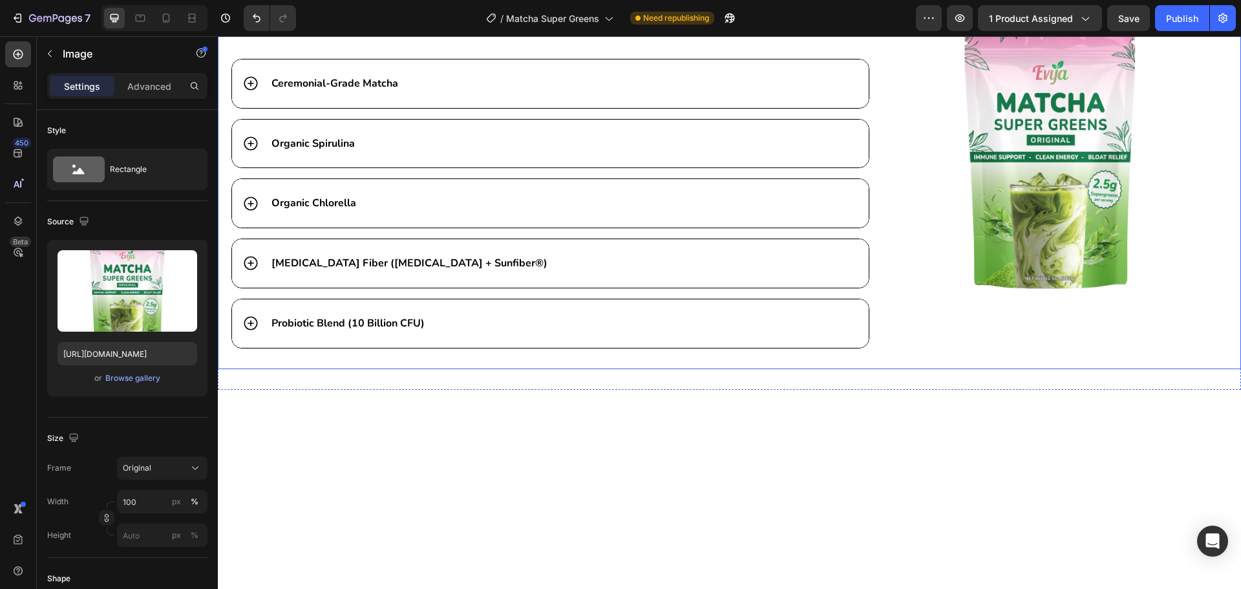
scroll to position [3813, 0]
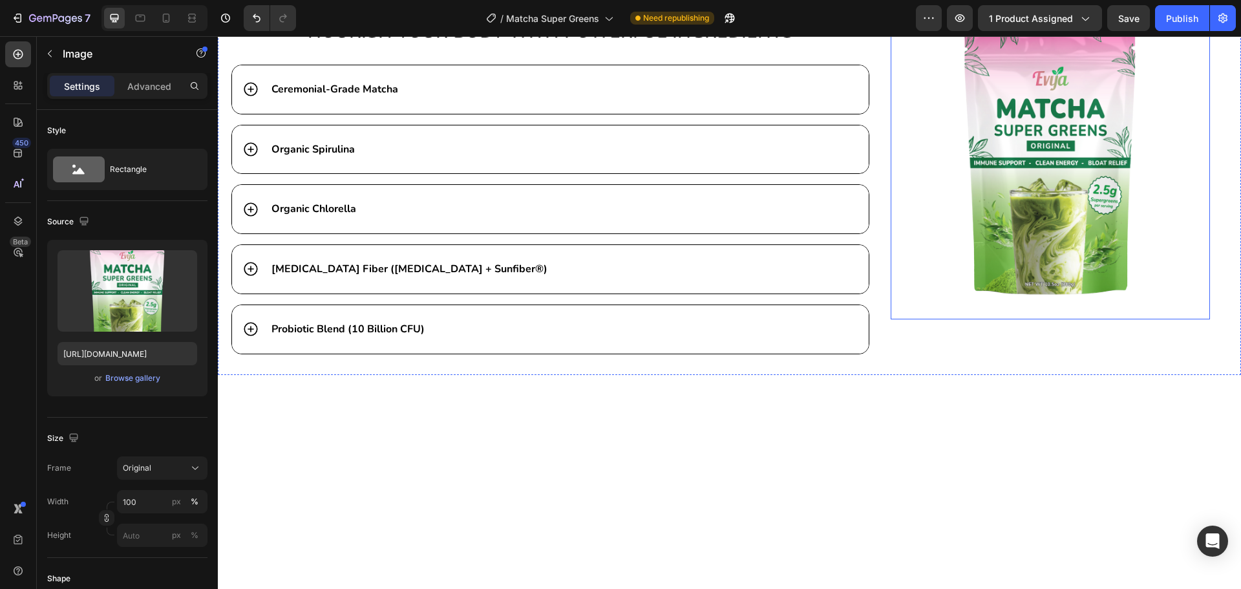
click at [1003, 253] on img at bounding box center [1050, 158] width 319 height 319
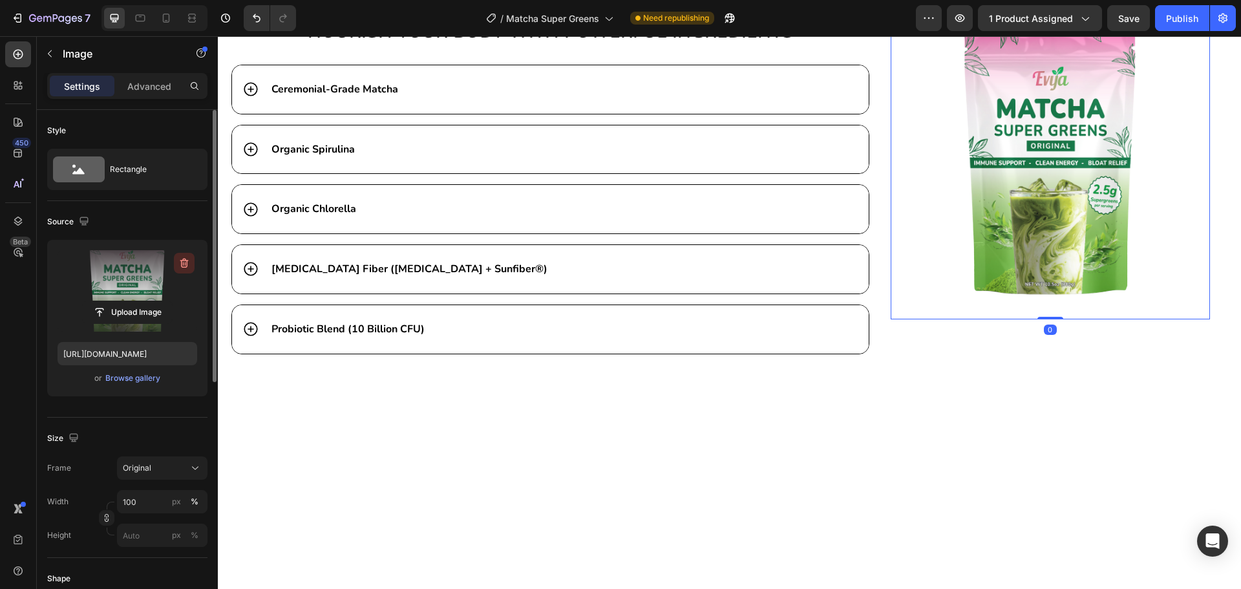
drag, startPoint x: 183, startPoint y: 264, endPoint x: 229, endPoint y: 275, distance: 47.4
click at [183, 264] on icon "button" at bounding box center [183, 264] width 1 height 4
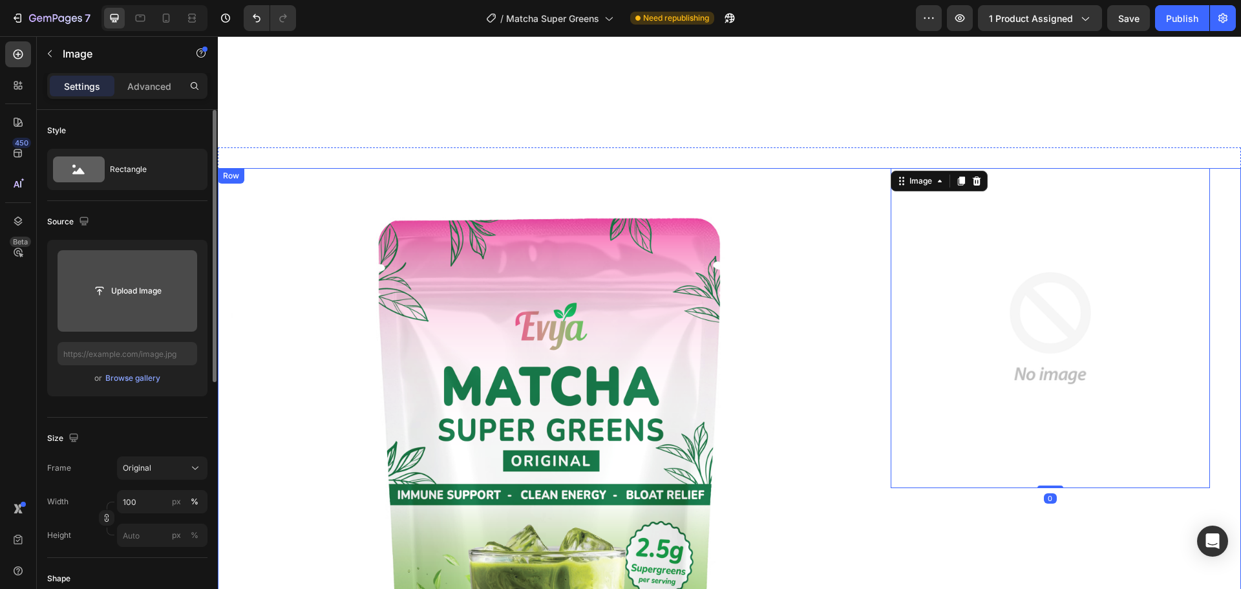
scroll to position [3619, 0]
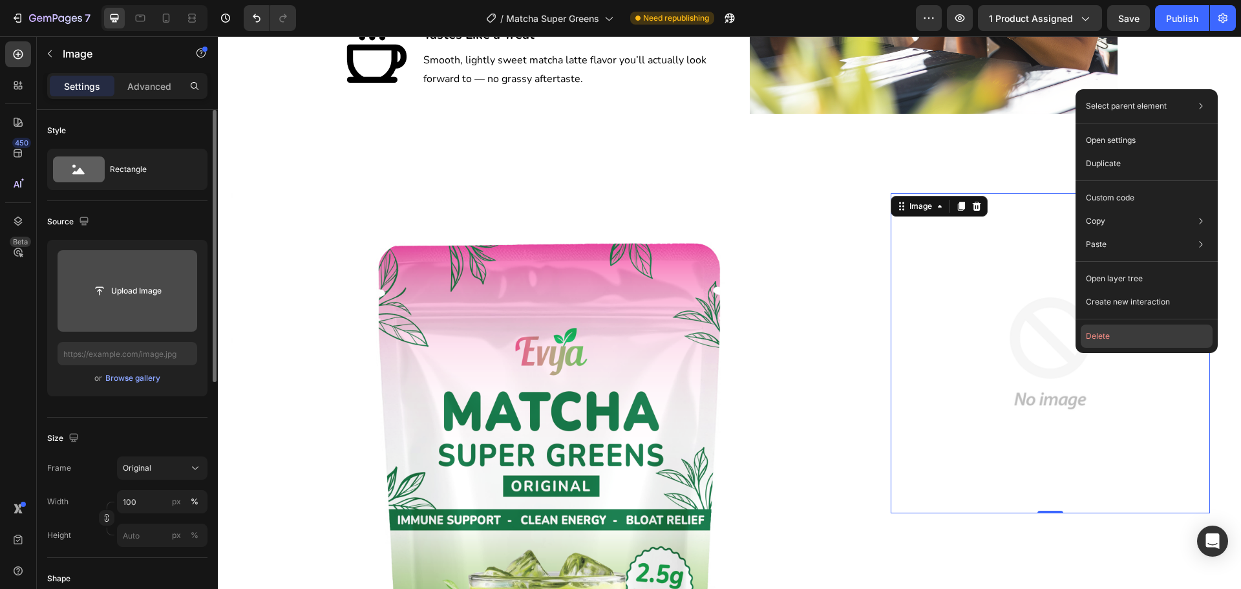
click at [1106, 332] on button "Delete" at bounding box center [1147, 336] width 132 height 23
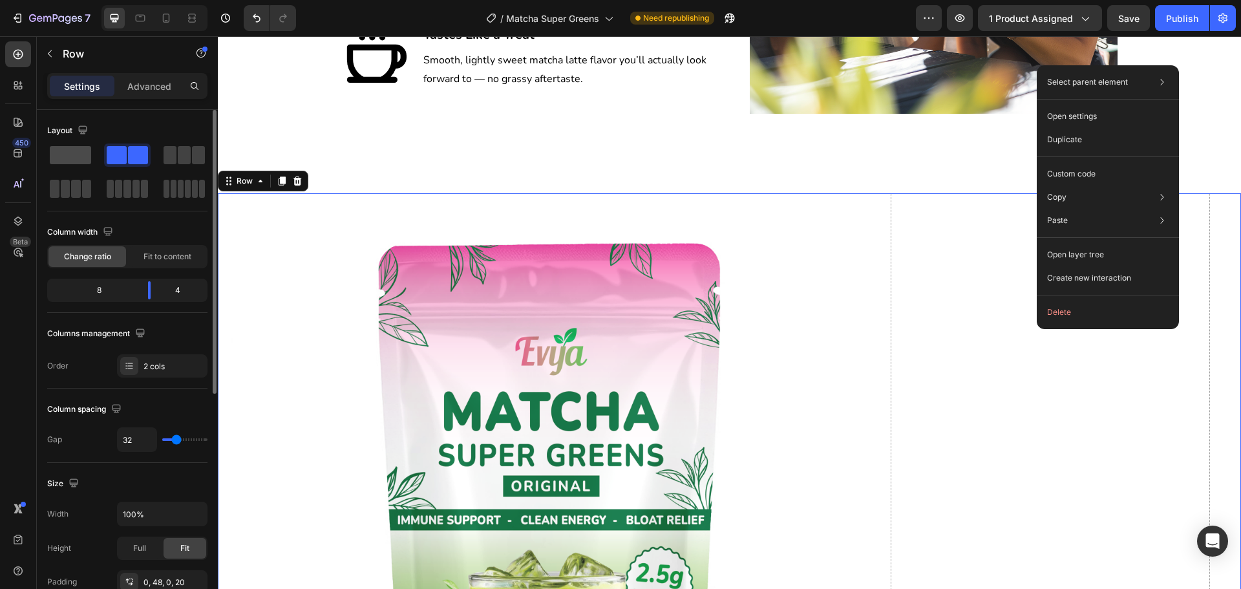
click at [70, 156] on span at bounding box center [70, 155] width 41 height 18
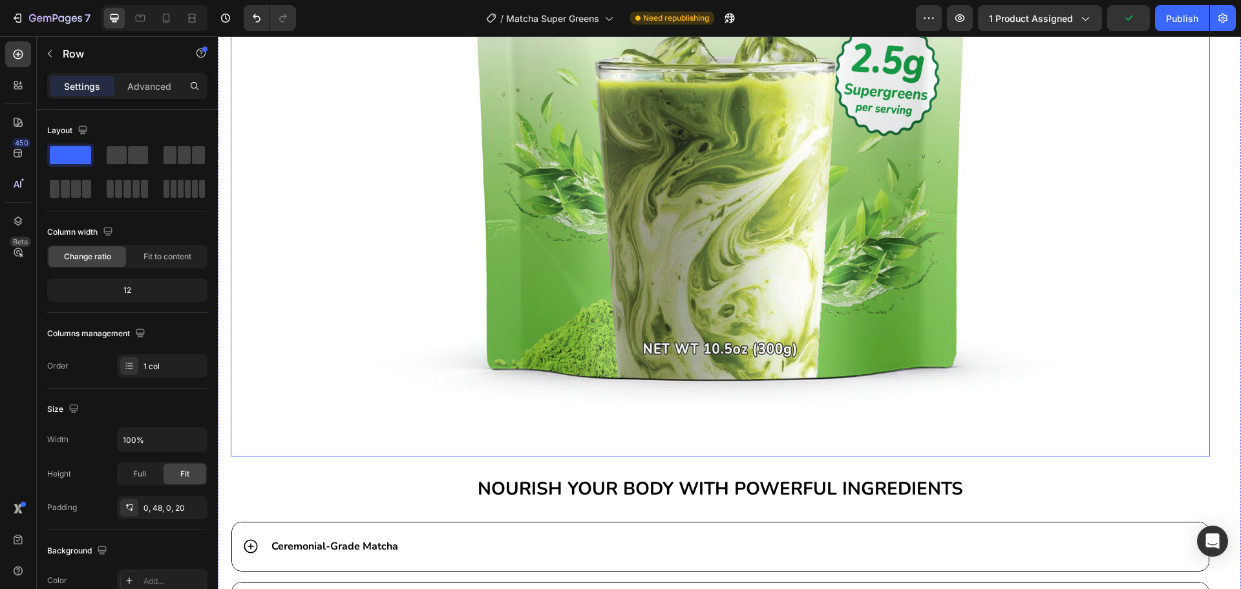
scroll to position [4330, 0]
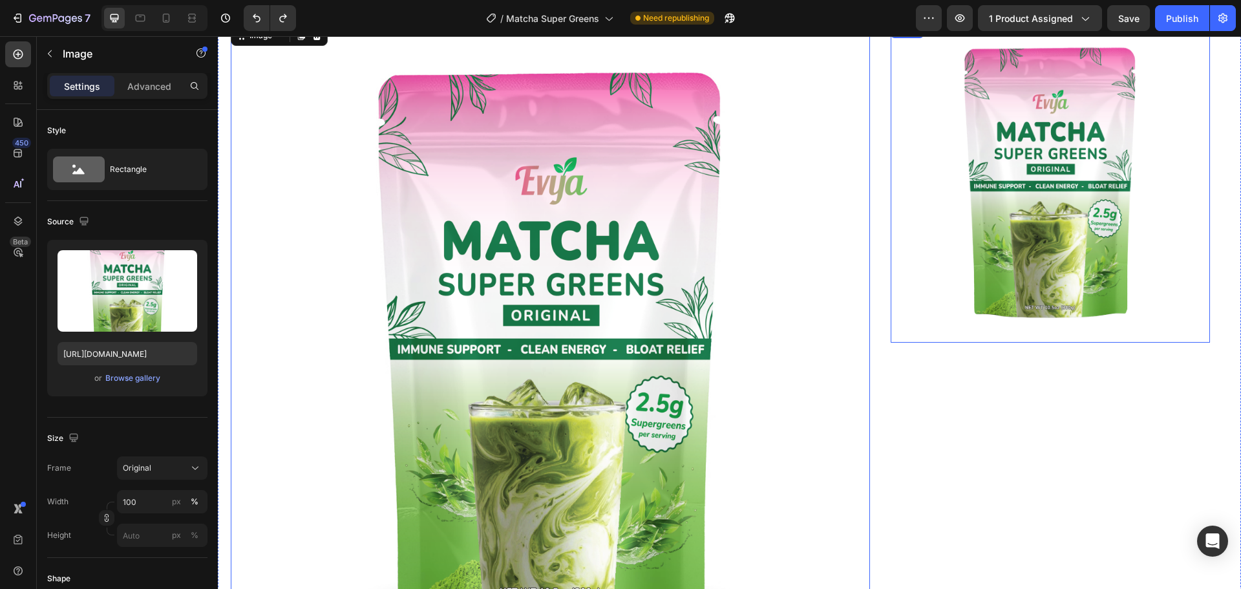
scroll to position [3748, 0]
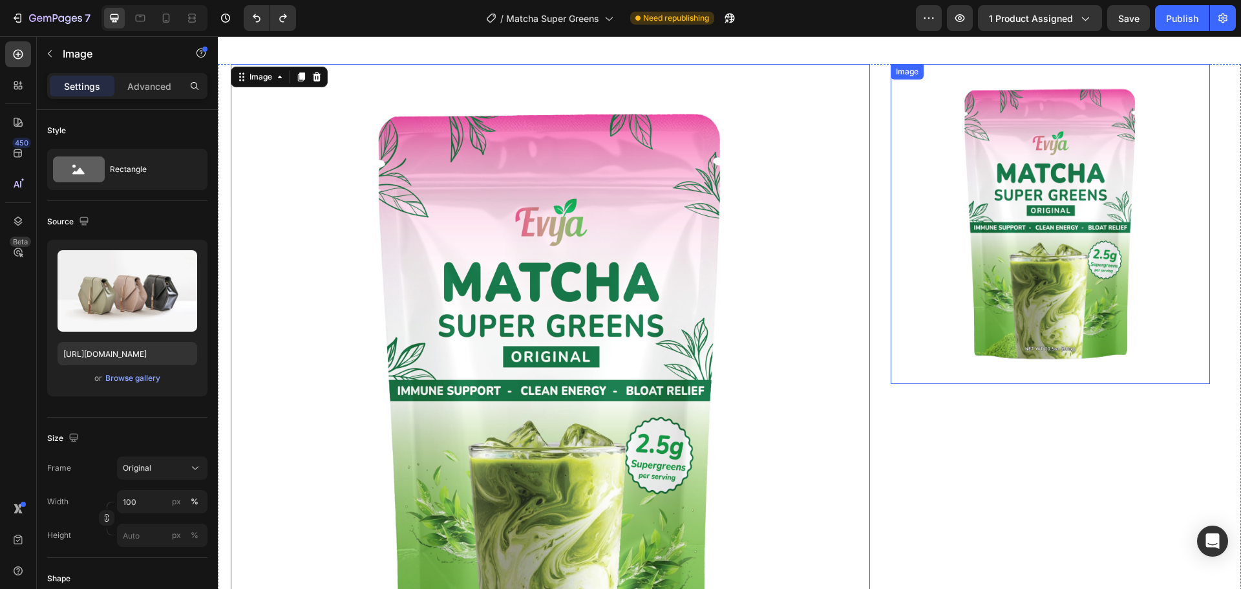
type input "[URL][DOMAIN_NAME]"
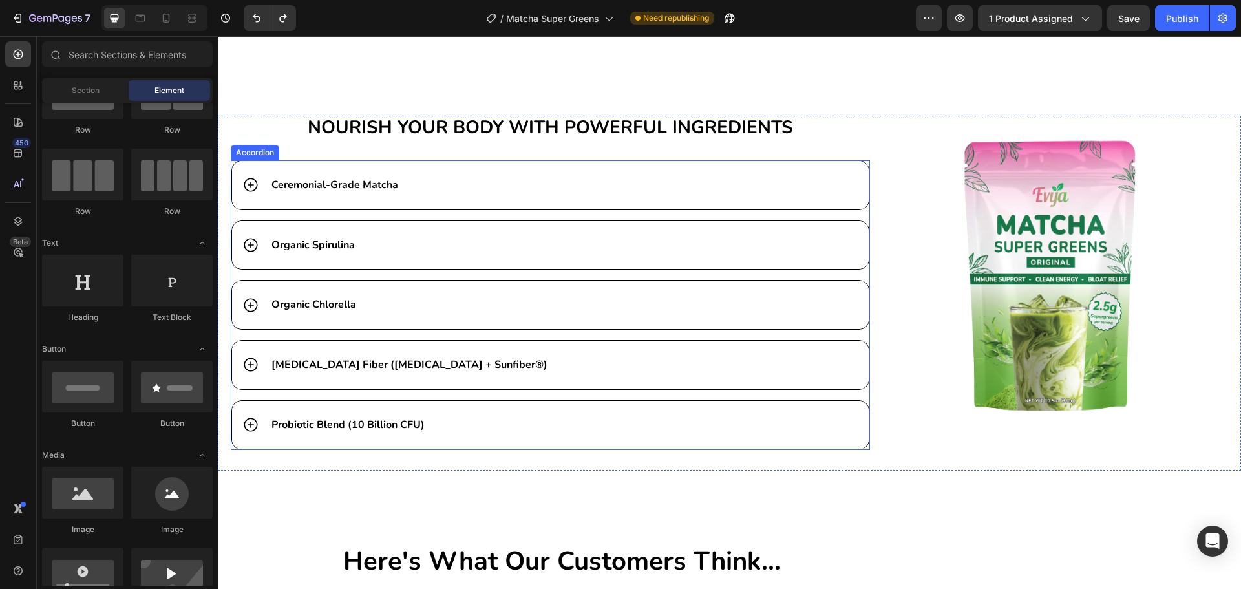
scroll to position [3683, 0]
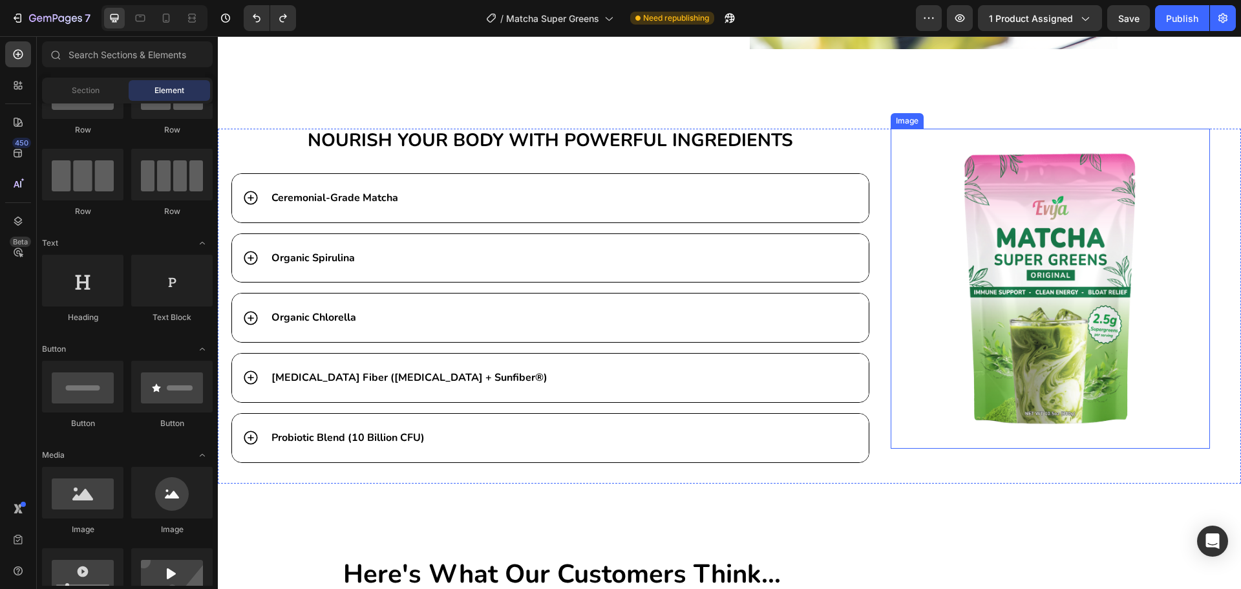
click at [1106, 295] on img at bounding box center [1050, 288] width 319 height 319
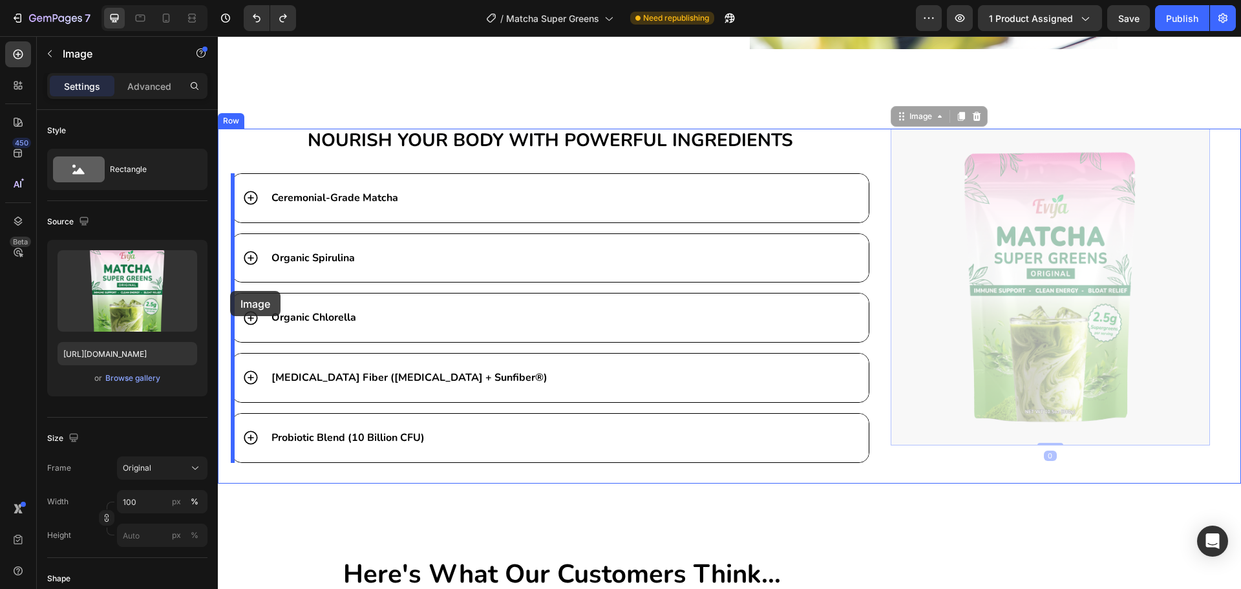
drag, startPoint x: 1106, startPoint y: 295, endPoint x: 230, endPoint y: 291, distance: 876.1
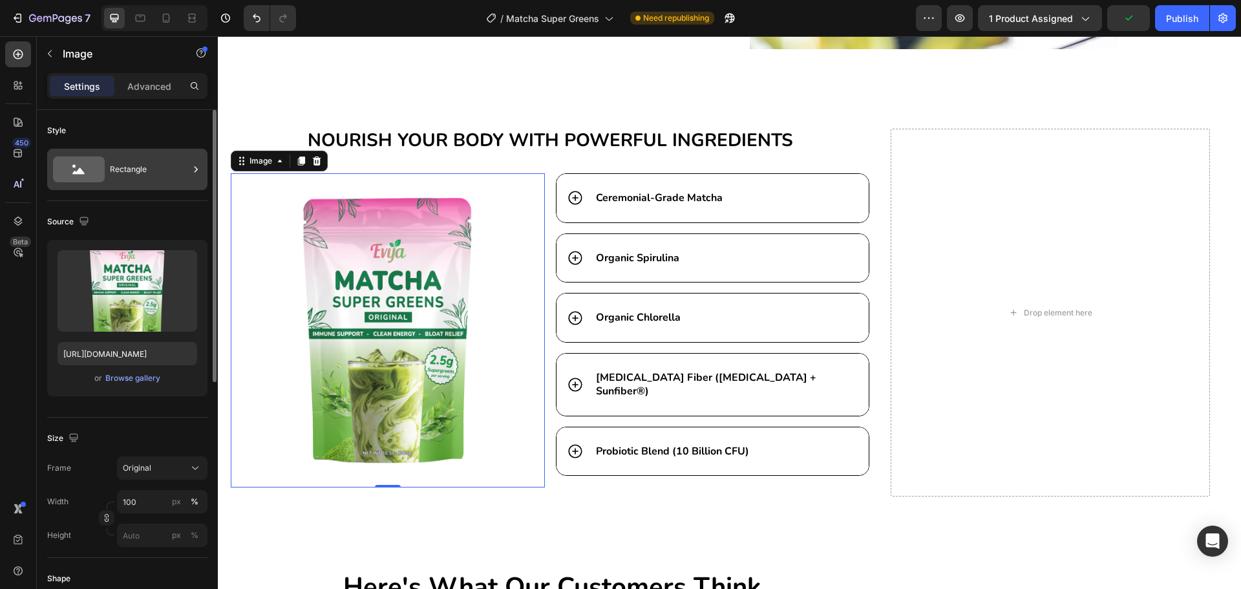
click at [134, 166] on div "Rectangle" at bounding box center [149, 170] width 79 height 30
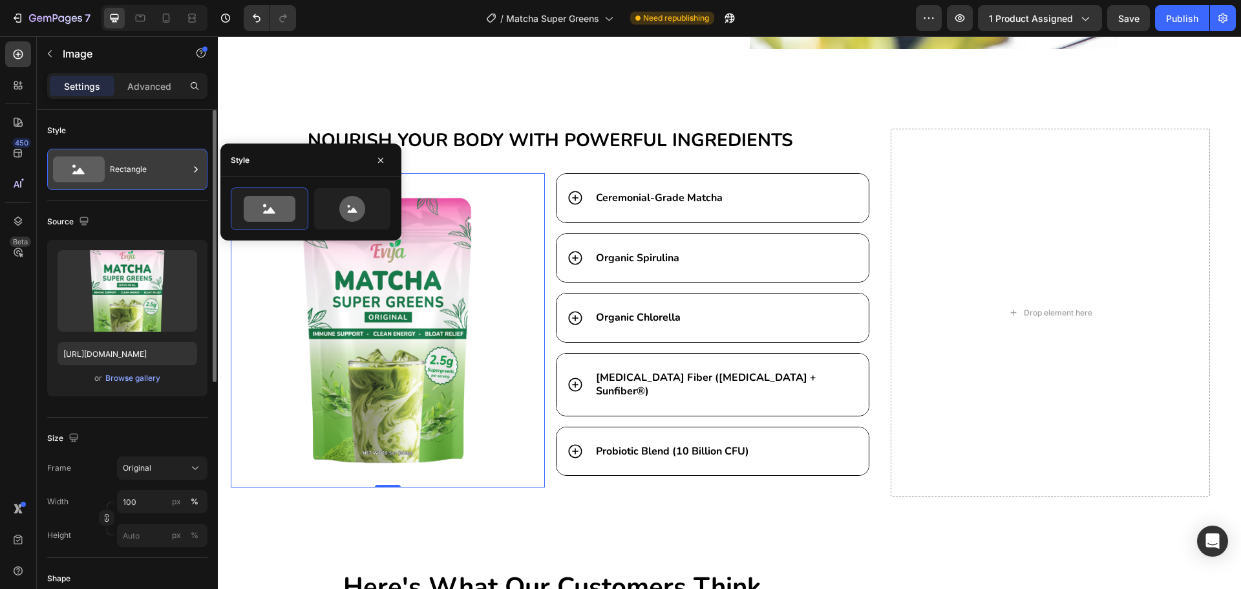
click at [124, 167] on div "Rectangle" at bounding box center [149, 170] width 79 height 30
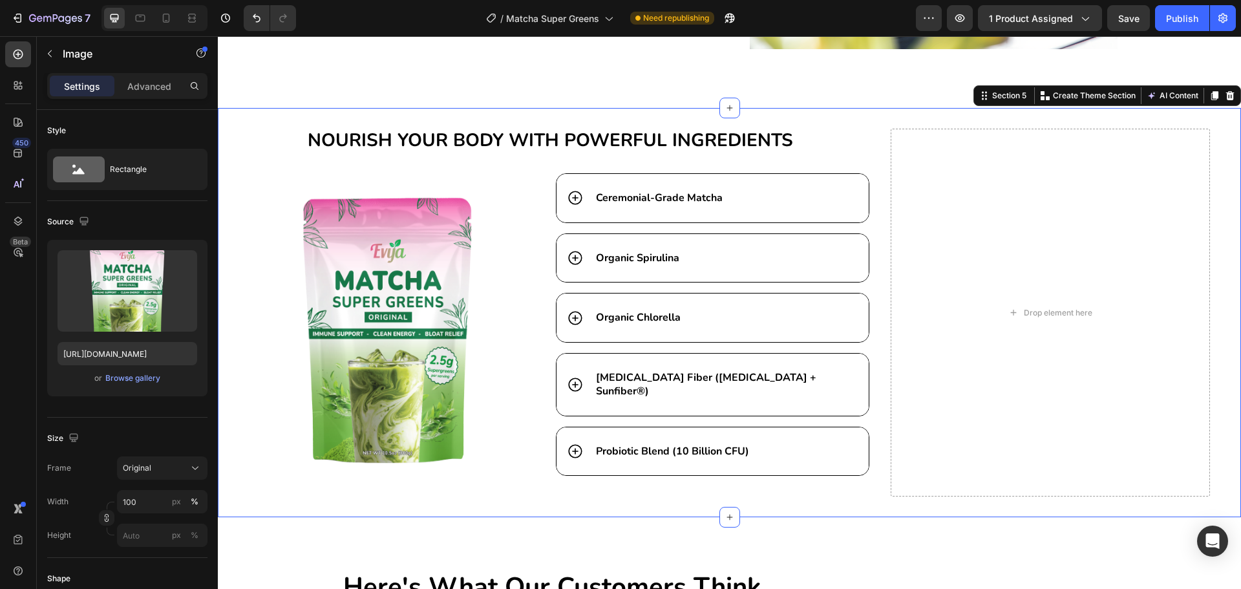
click at [879, 491] on div "NOURISH YOUR BODY WITH POWERFUL INGREDIENTS Heading Image Ceremonial-Grade Matc…" at bounding box center [729, 312] width 1023 height 409
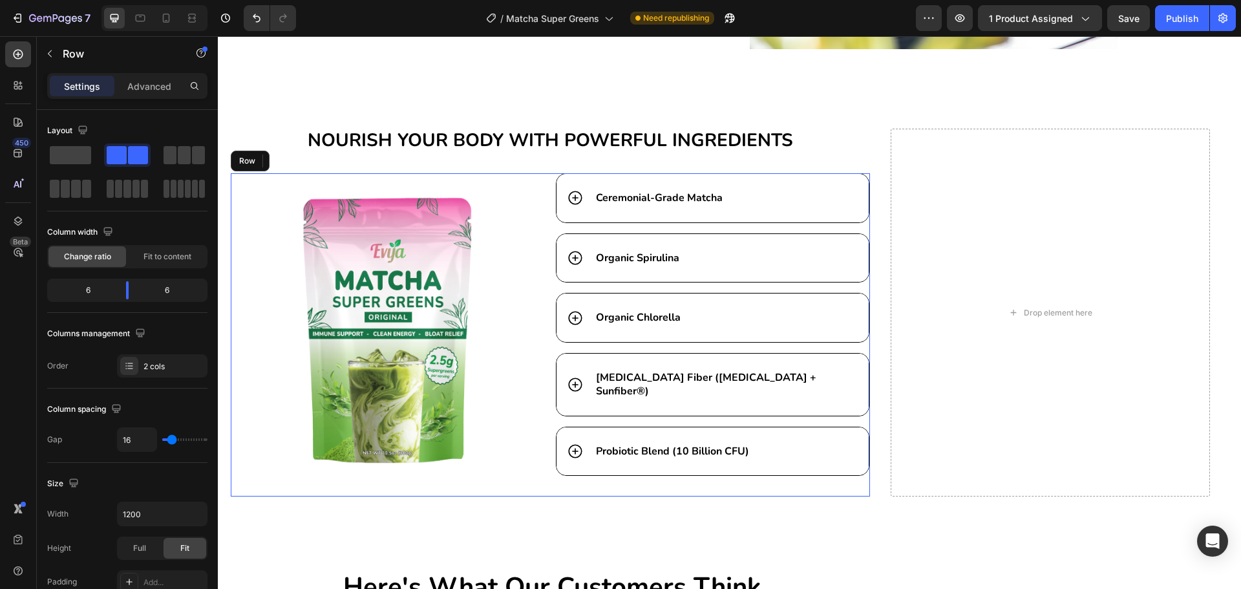
click at [841, 472] on div "Ceremonial-Grade Matcha Organic Spirulina Organic Chlorella [MEDICAL_DATA] Fibe…" at bounding box center [712, 335] width 314 height 324
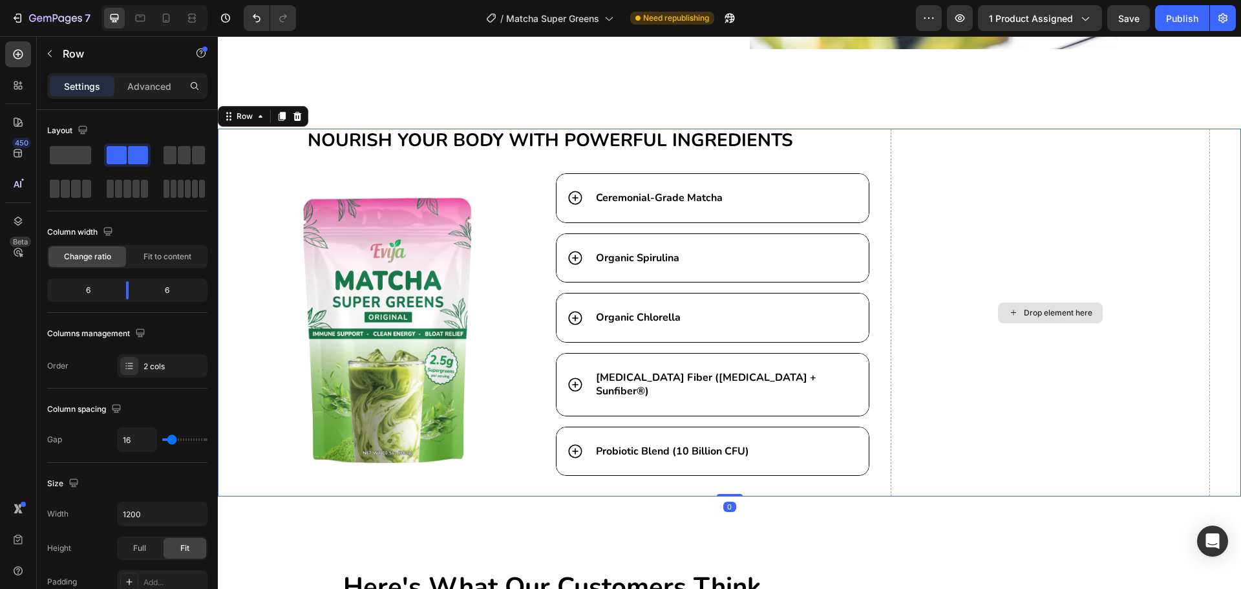
click at [932, 433] on div "Drop element here" at bounding box center [1050, 313] width 319 height 368
click at [51, 156] on span at bounding box center [70, 155] width 41 height 18
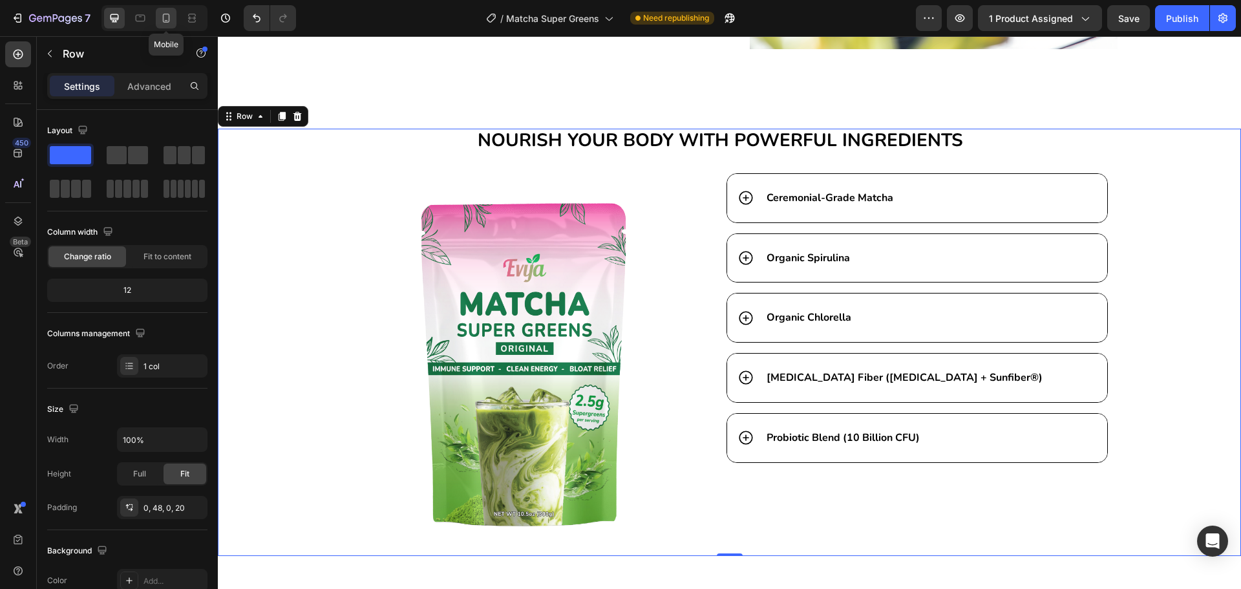
click at [170, 14] on icon at bounding box center [166, 18] width 13 height 13
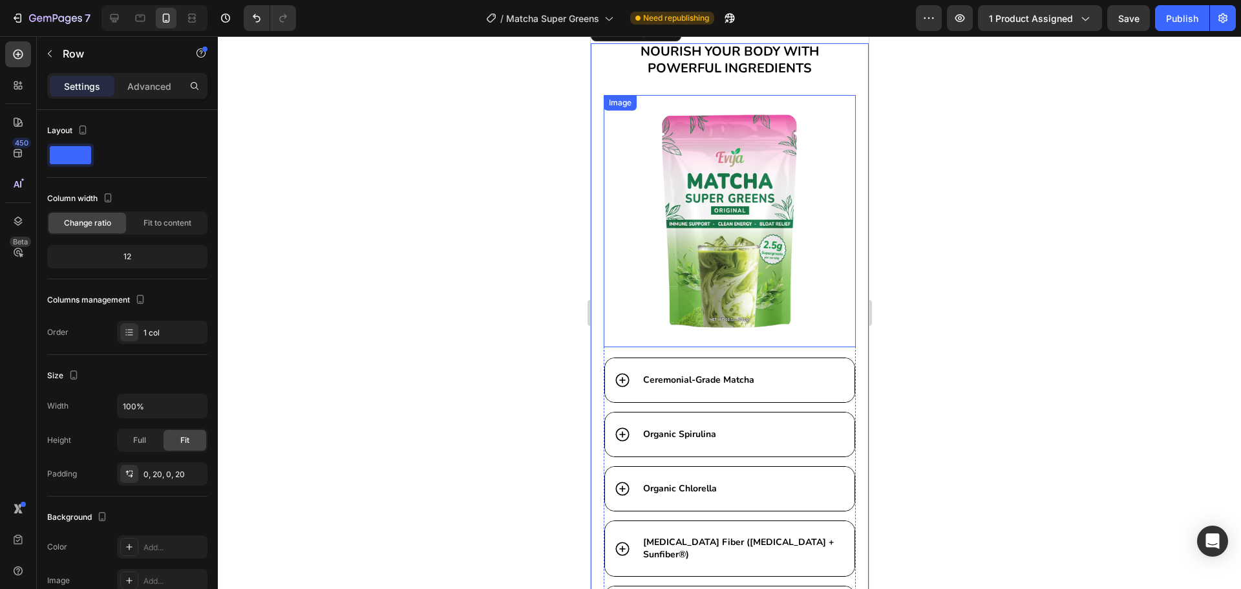
scroll to position [4194, 0]
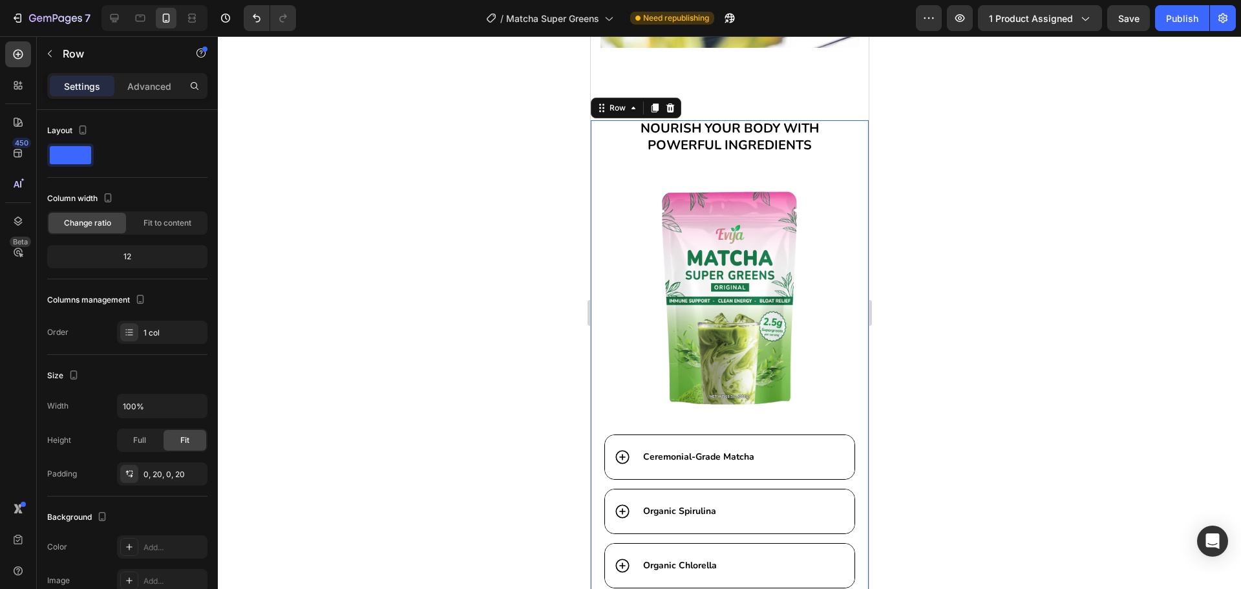
click at [1027, 127] on div at bounding box center [729, 312] width 1023 height 553
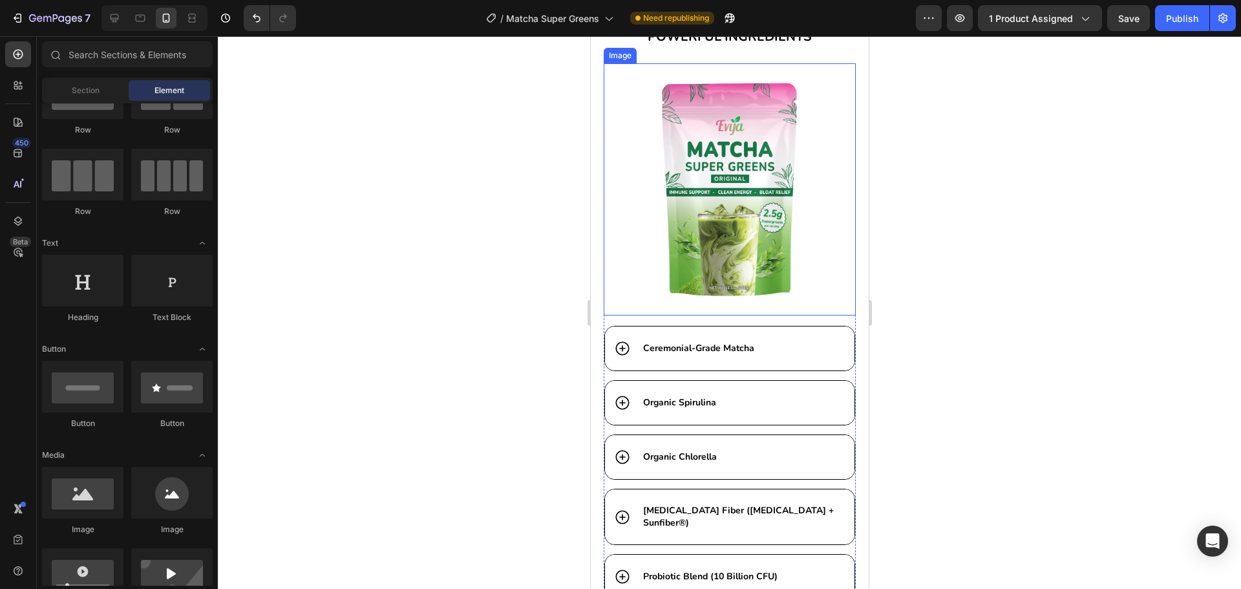
scroll to position [4323, 0]
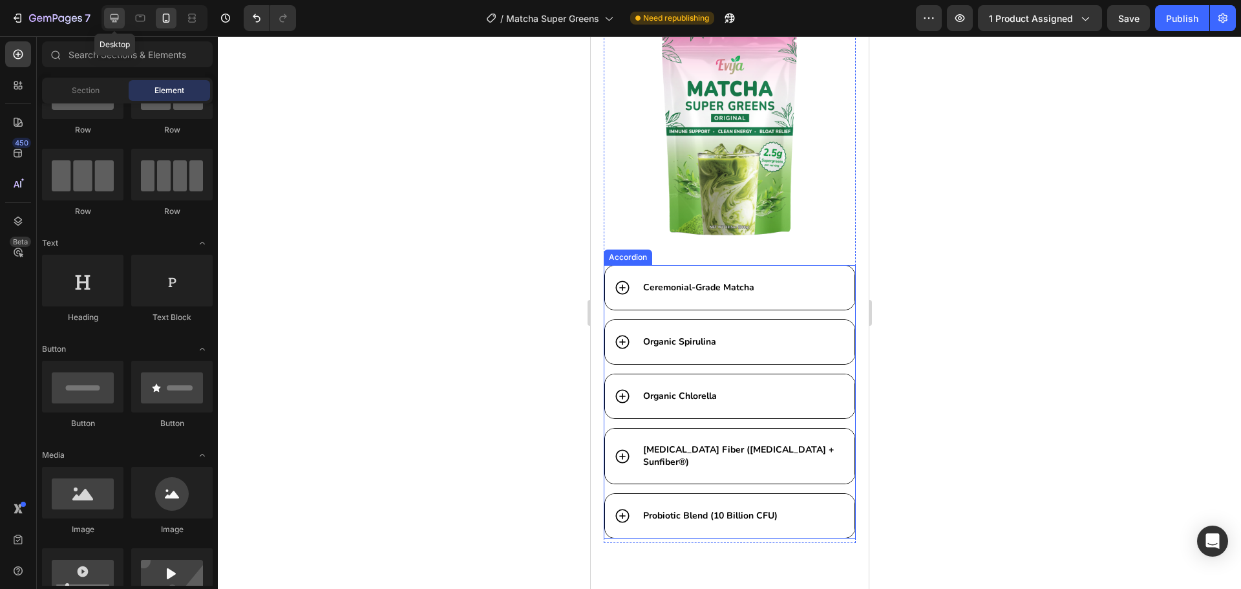
click at [116, 17] on icon at bounding box center [114, 18] width 13 height 13
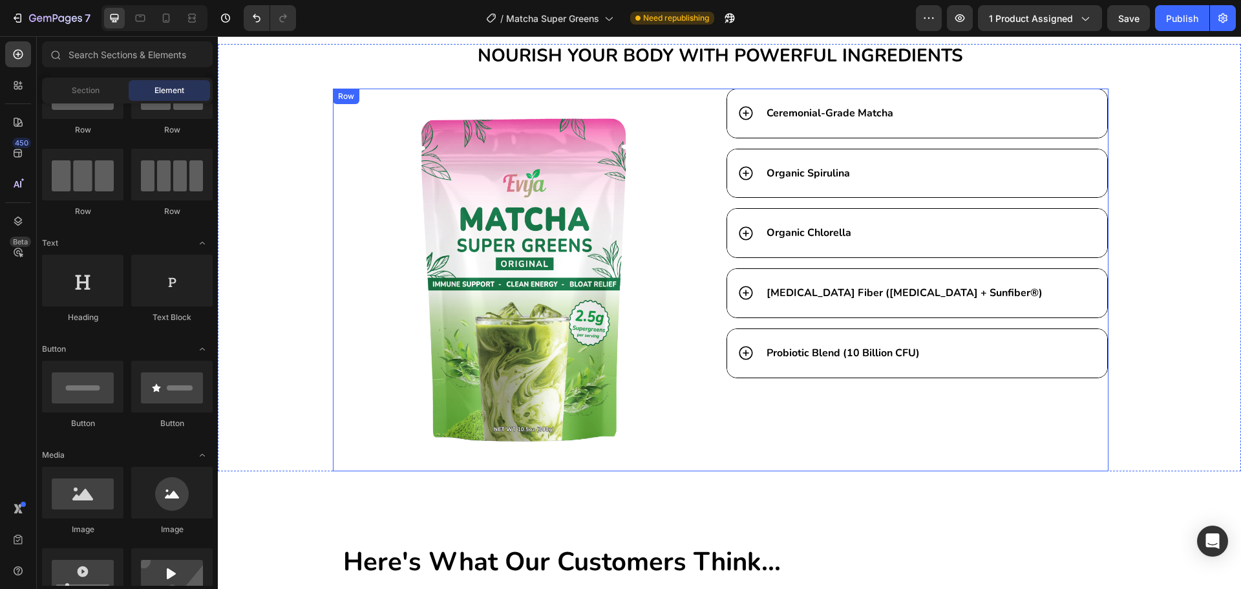
scroll to position [3660, 0]
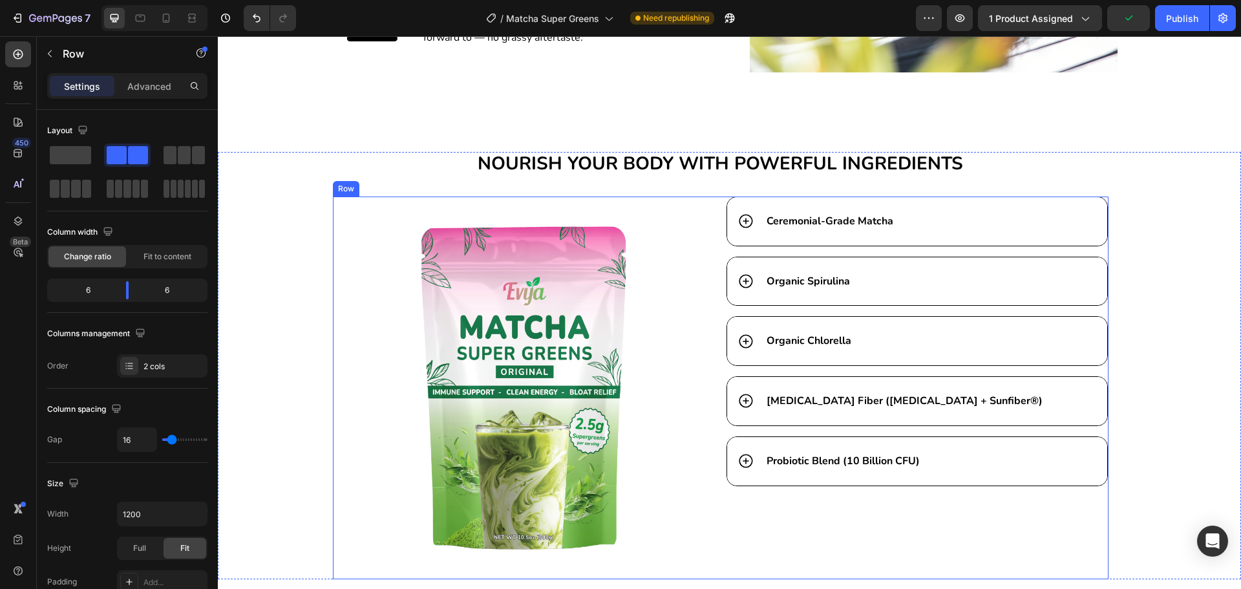
click at [878, 533] on div "Ceremonial-Grade Matcha Organic Spirulina Organic Chlorella [MEDICAL_DATA] Fibe…" at bounding box center [917, 388] width 383 height 383
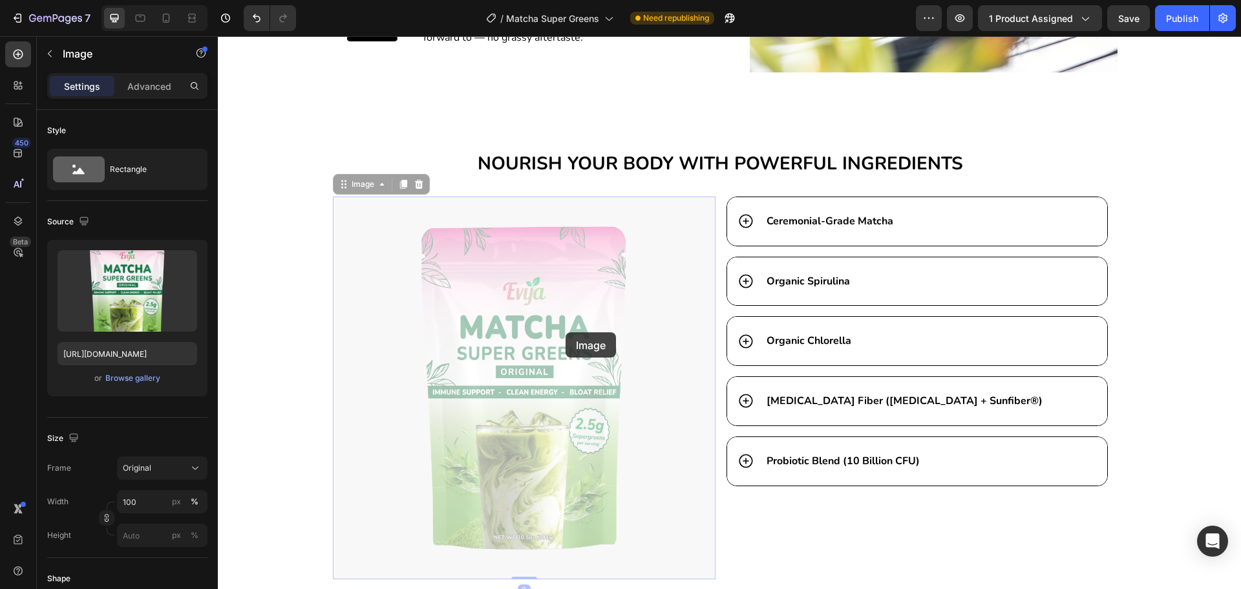
drag, startPoint x: 566, startPoint y: 332, endPoint x: 562, endPoint y: 322, distance: 11.0
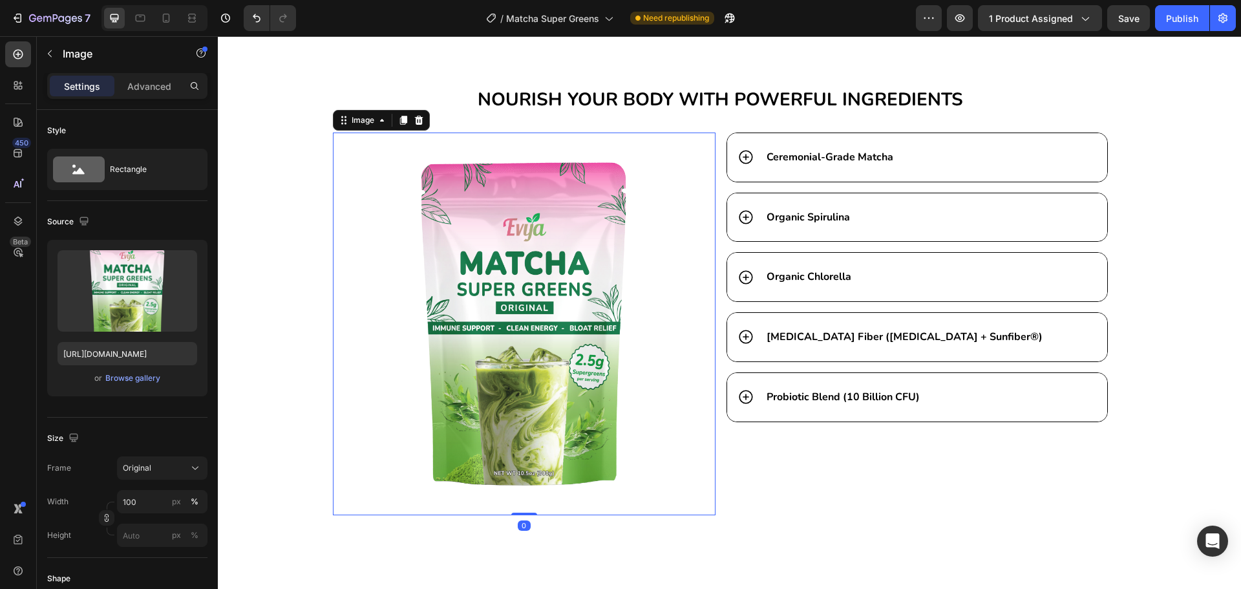
scroll to position [3725, 0]
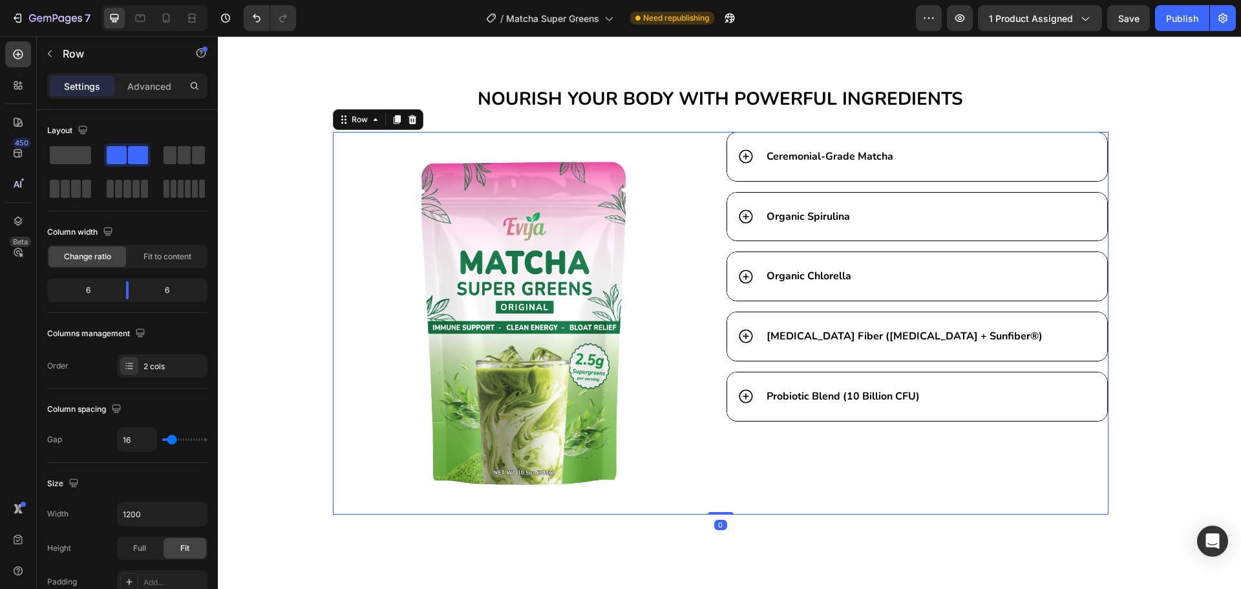
click at [793, 456] on div "Ceremonial-Grade Matcha Organic Spirulina Organic Chlorella [MEDICAL_DATA] Fibe…" at bounding box center [917, 323] width 383 height 383
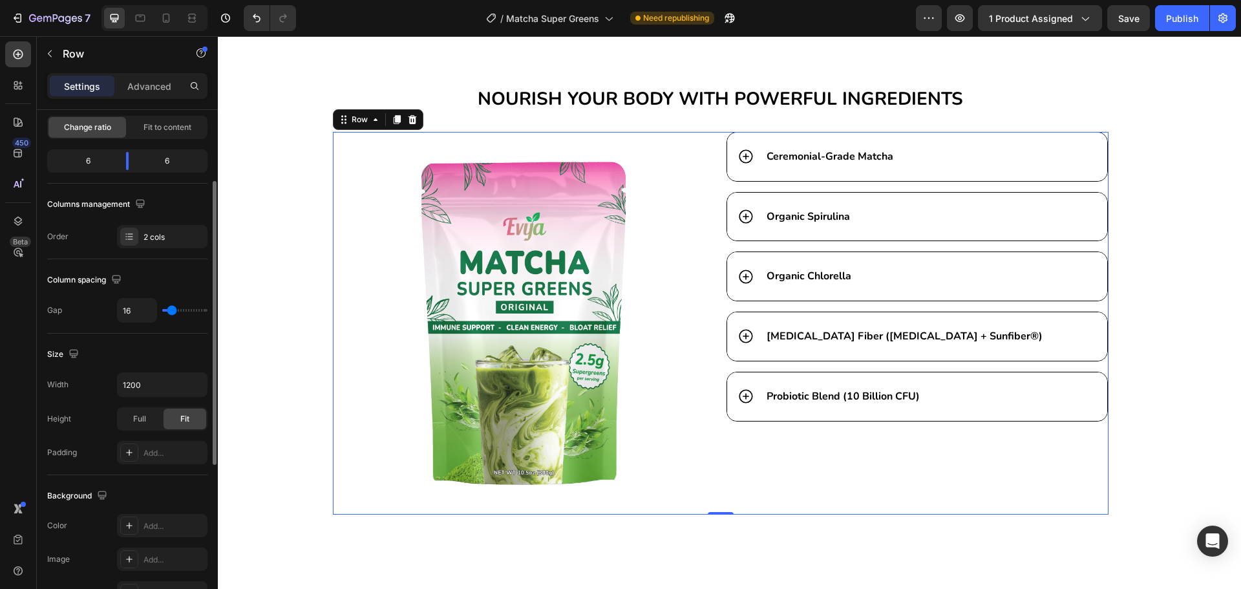
type input "13"
type input "44"
type input "49"
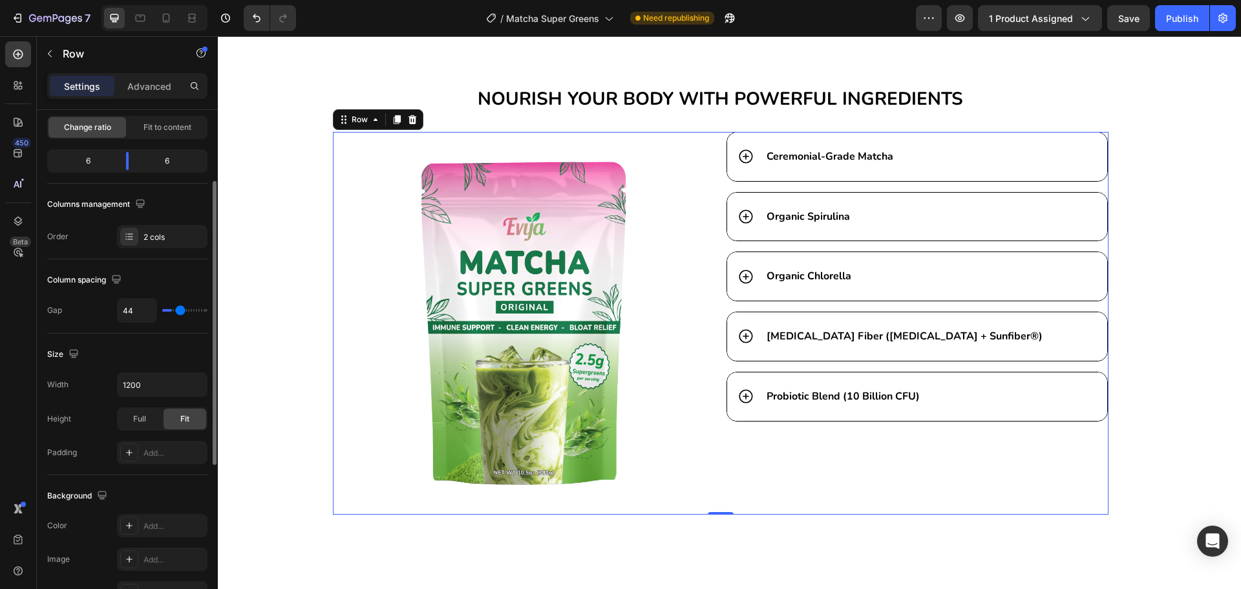
type input "49"
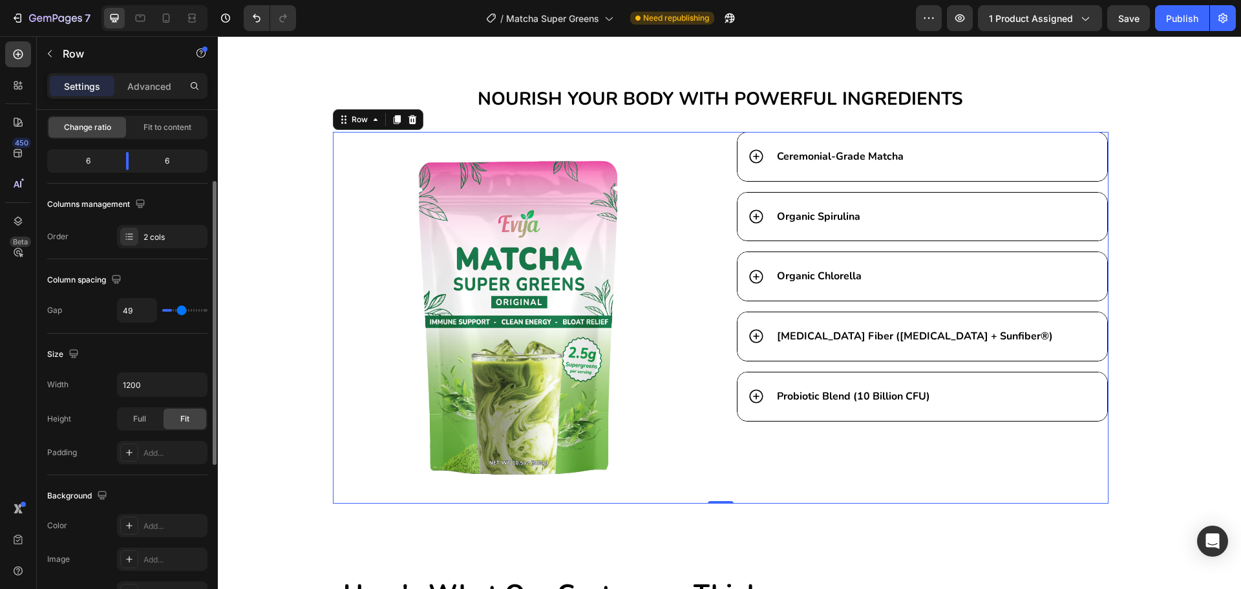
type input "51"
type input "53"
type input "56"
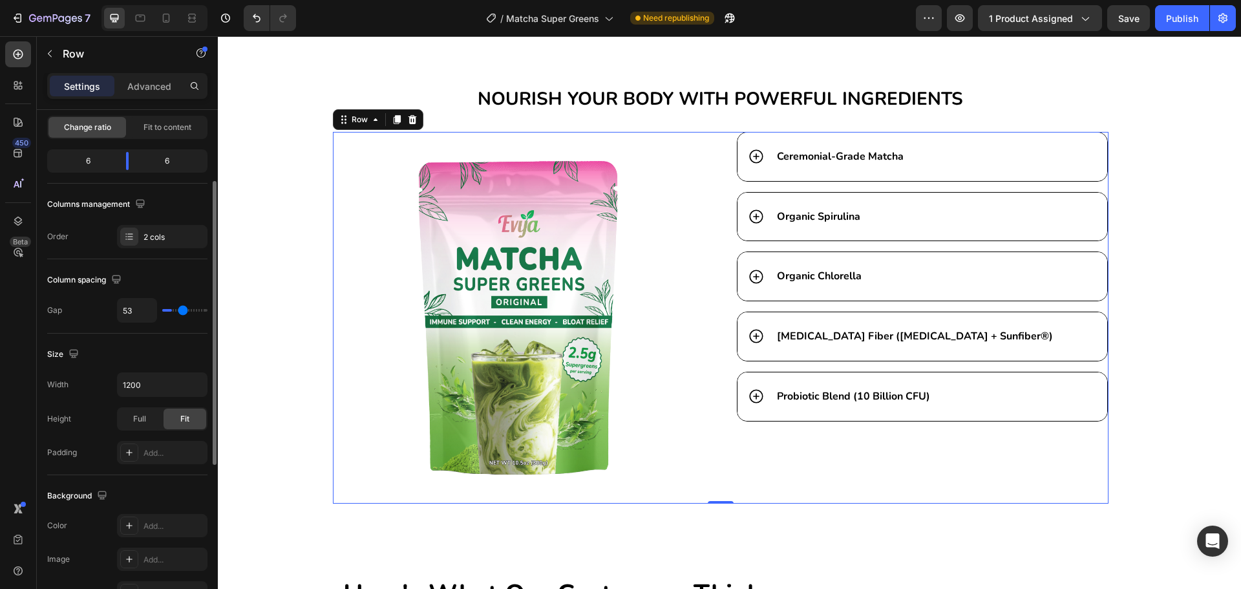
type input "56"
type input "58"
type input "60"
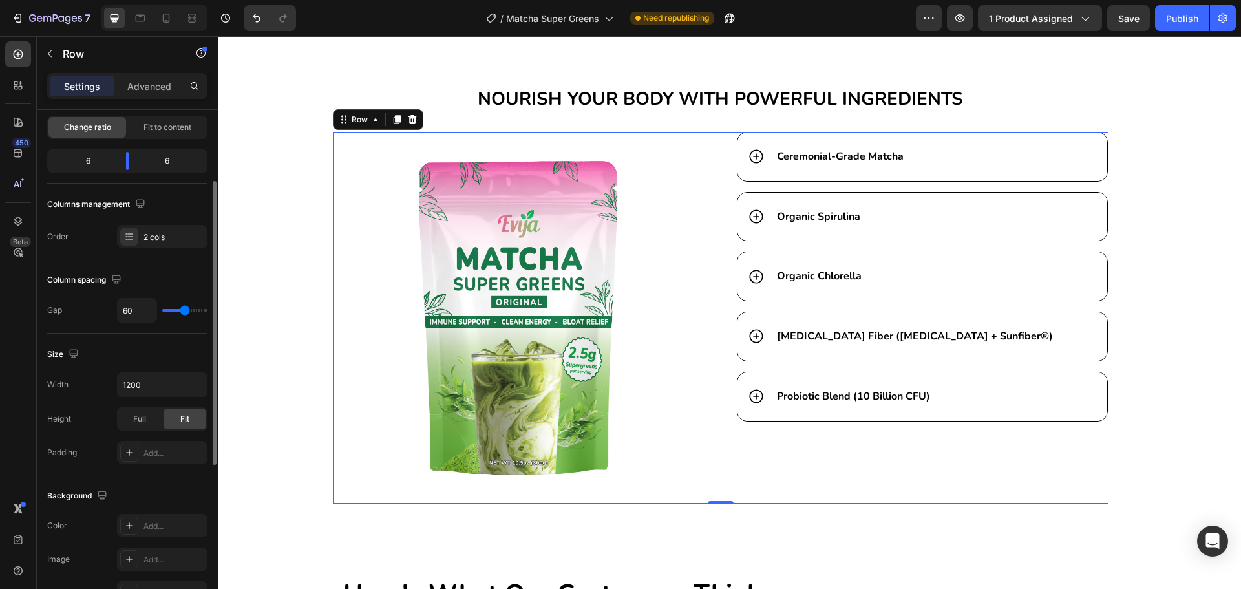
type input "62"
type input "64"
type input "67"
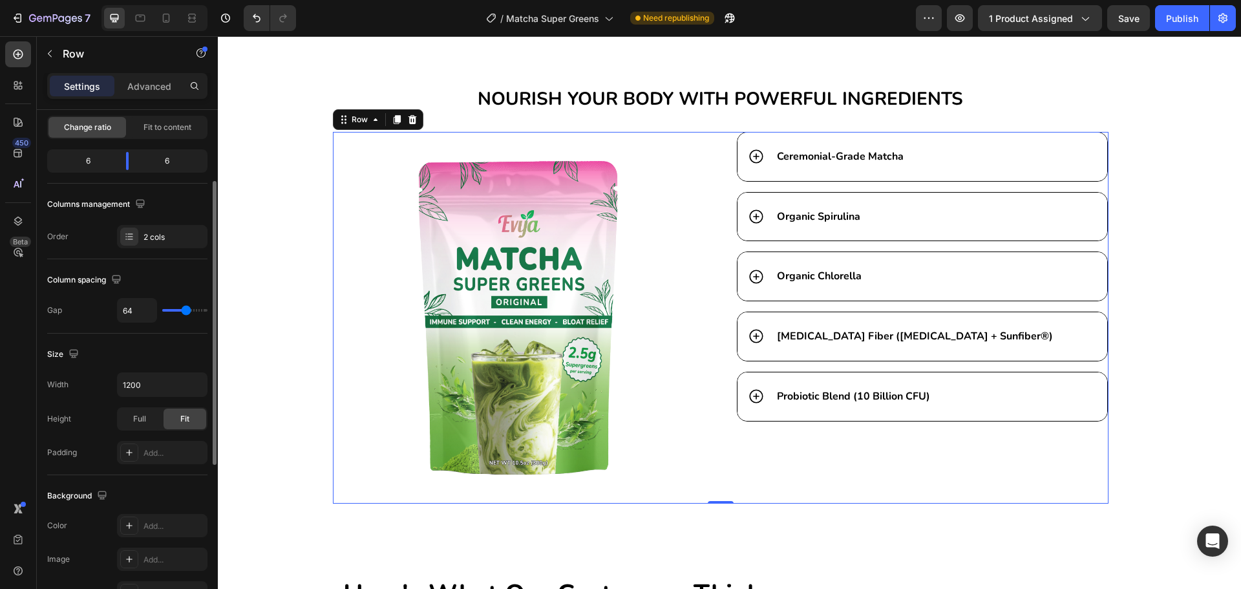
type input "67"
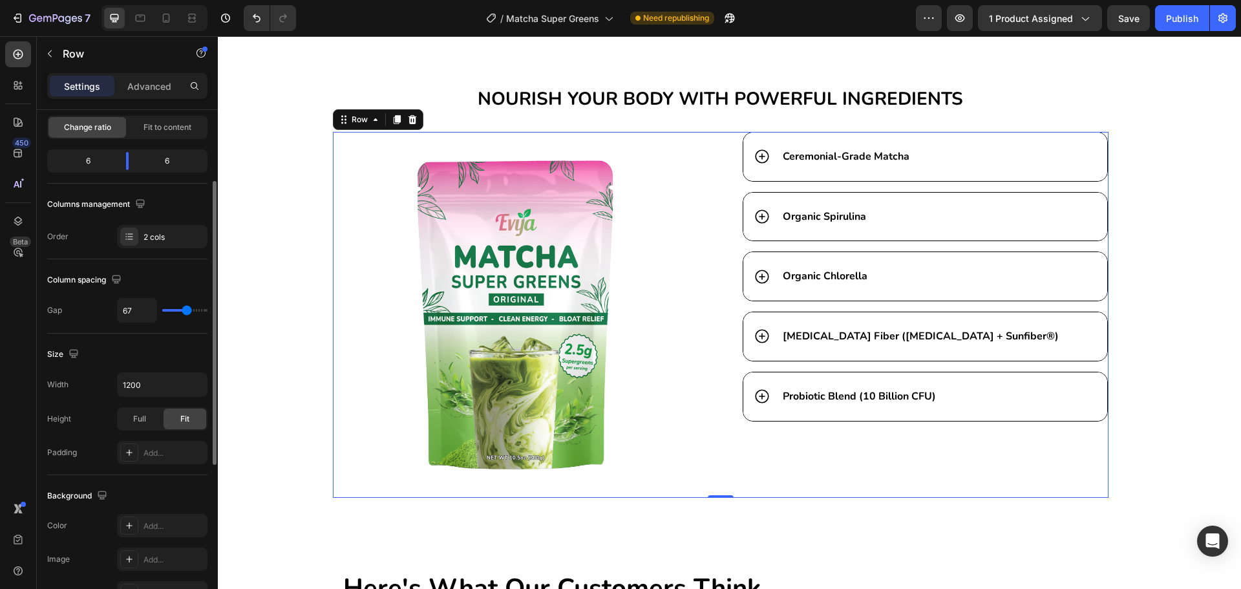
type input "69"
type input "67"
type input "62"
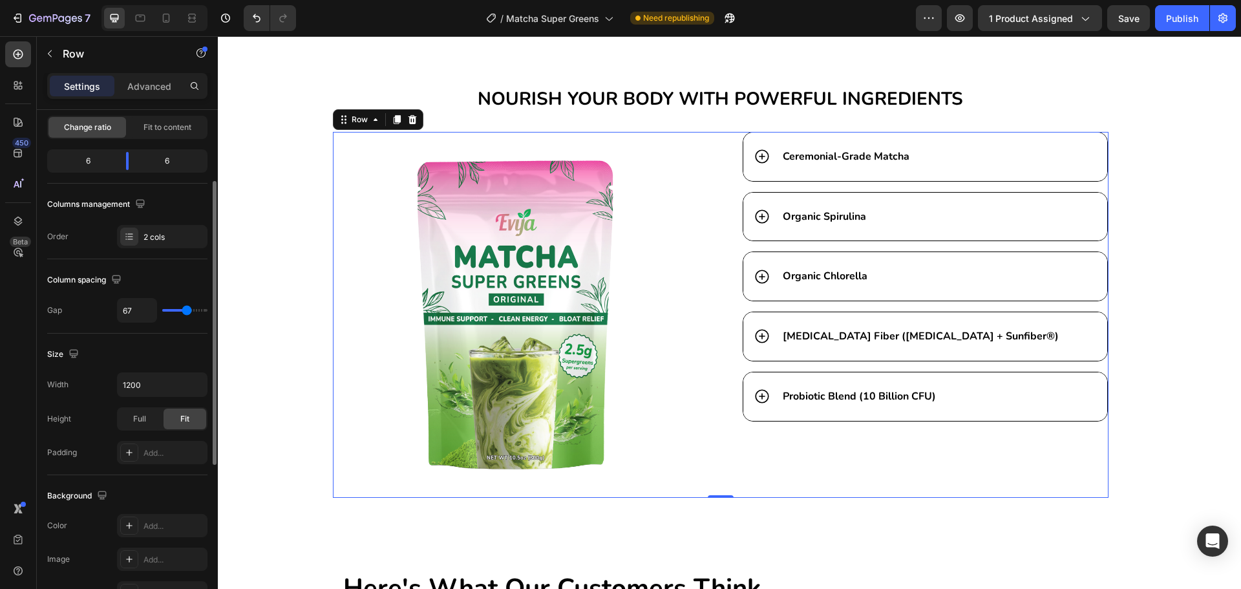
type input "62"
type input "42"
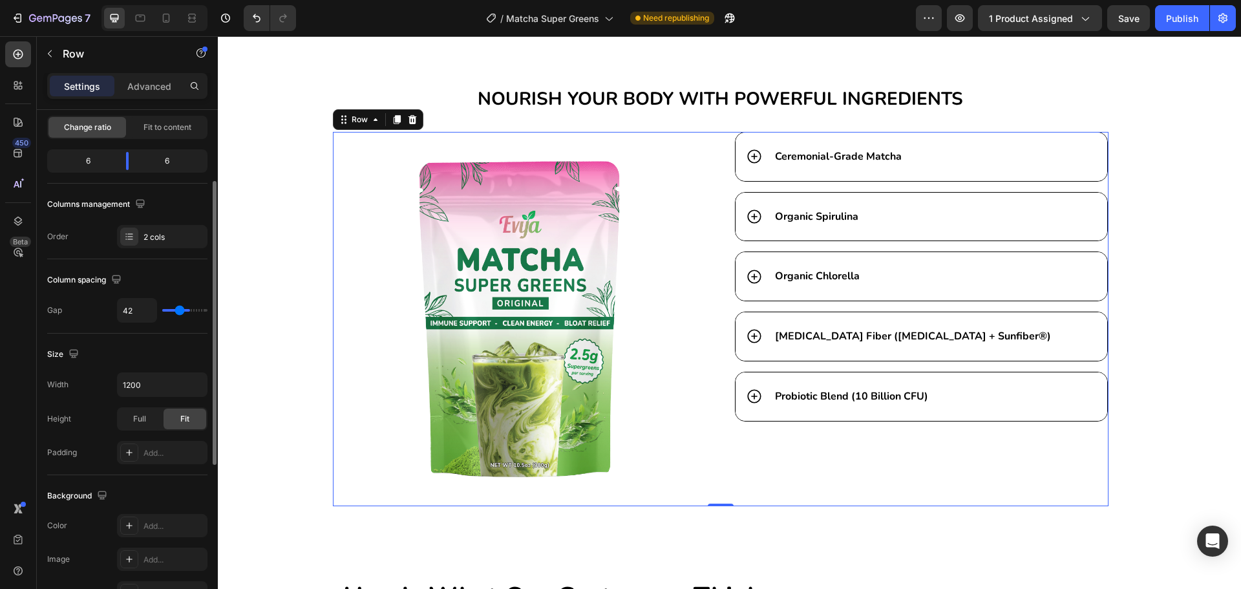
type input "33"
type input "29"
type input "24"
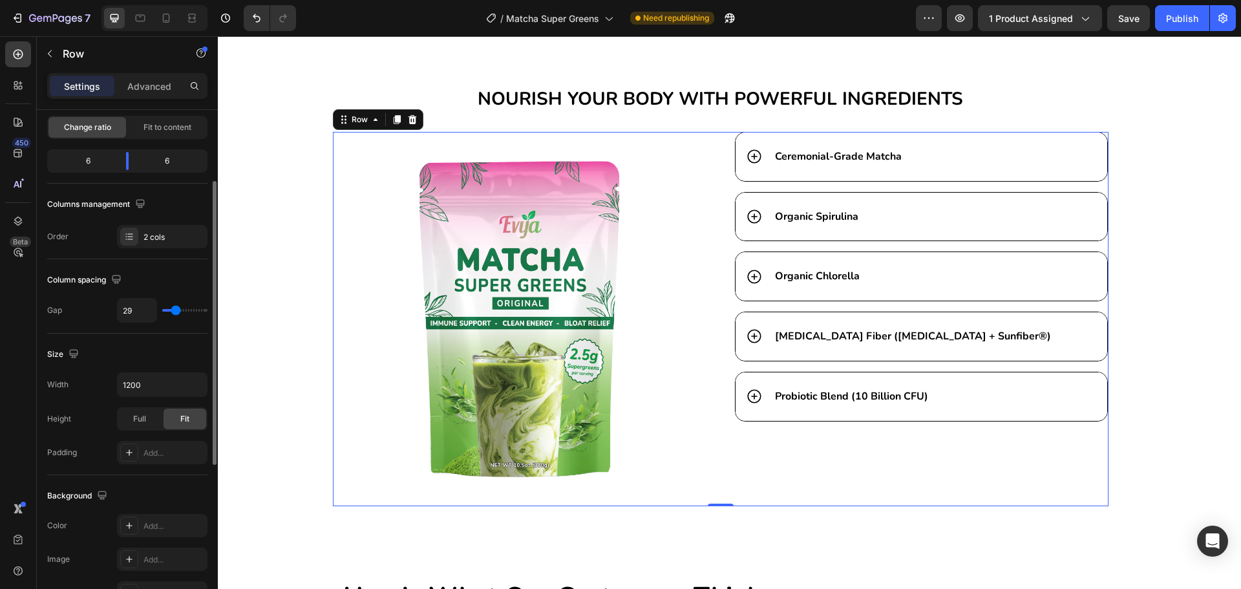
type input "24"
type input "22"
type input "18"
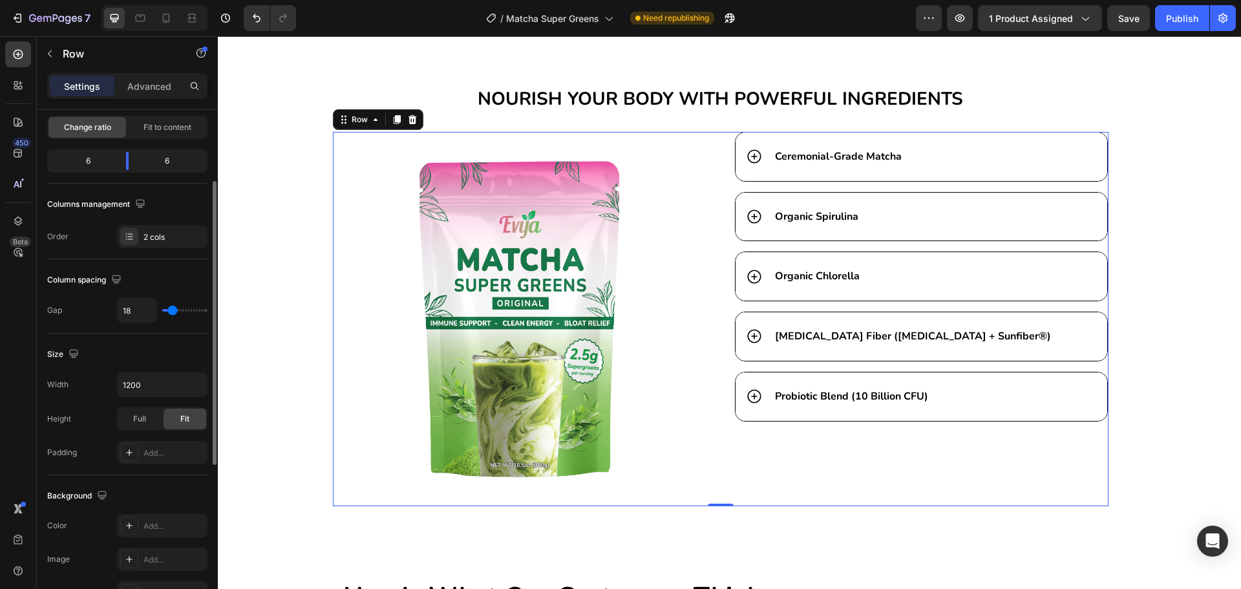
type input "16"
type input "11"
type input "4"
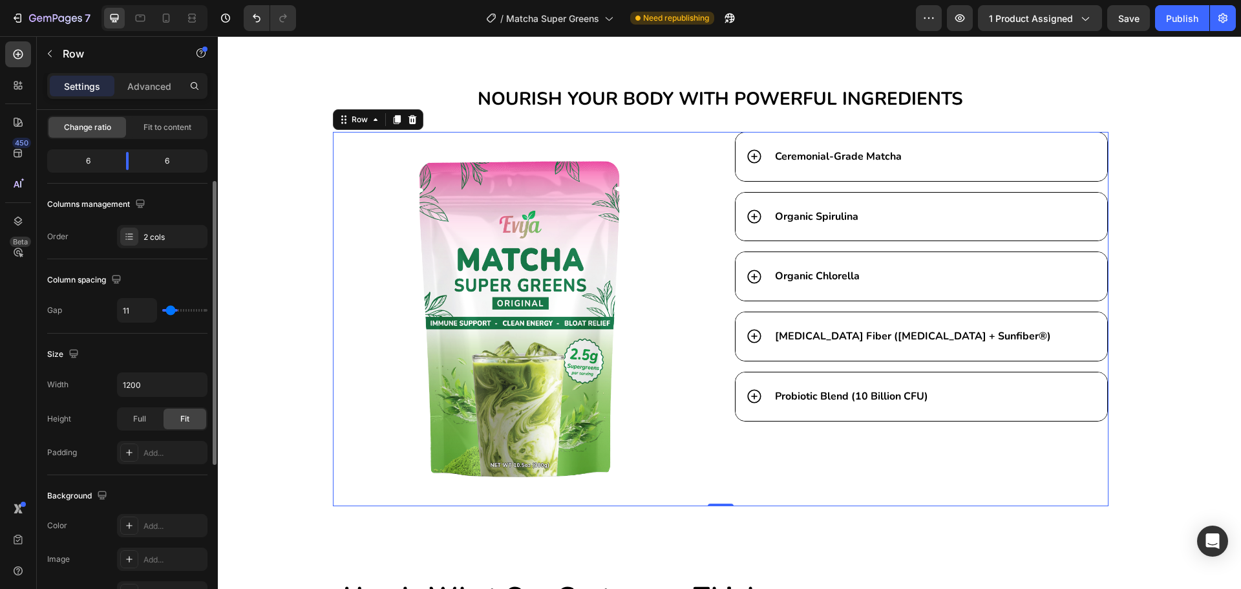
type input "4"
type input "0"
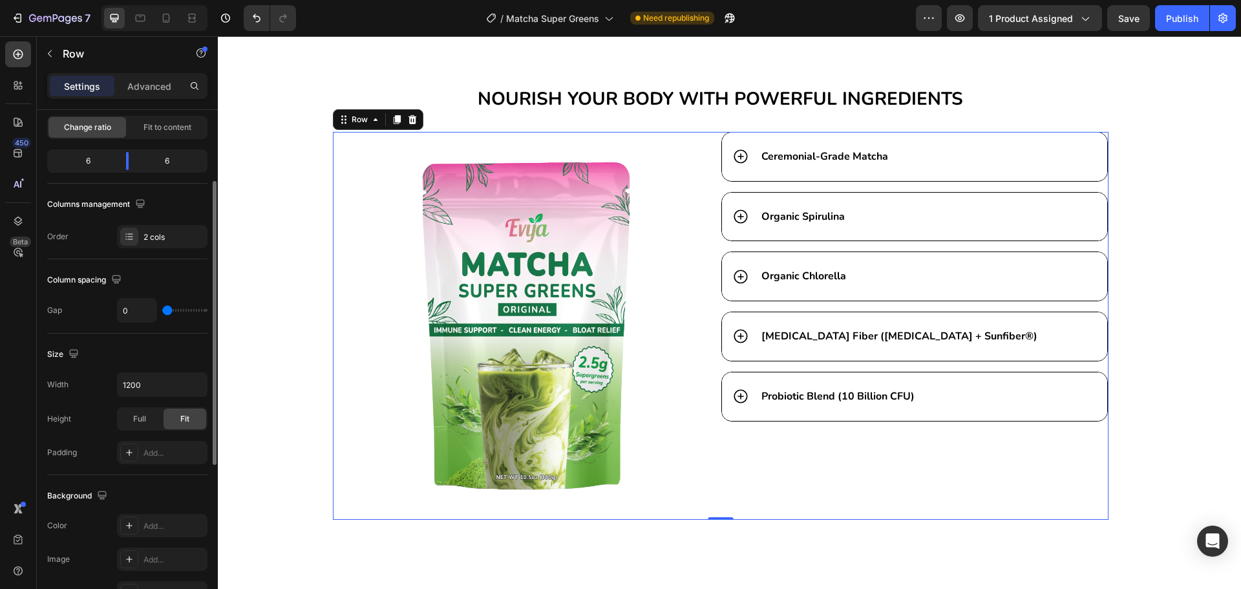
type input "2"
type input "53"
type input "56"
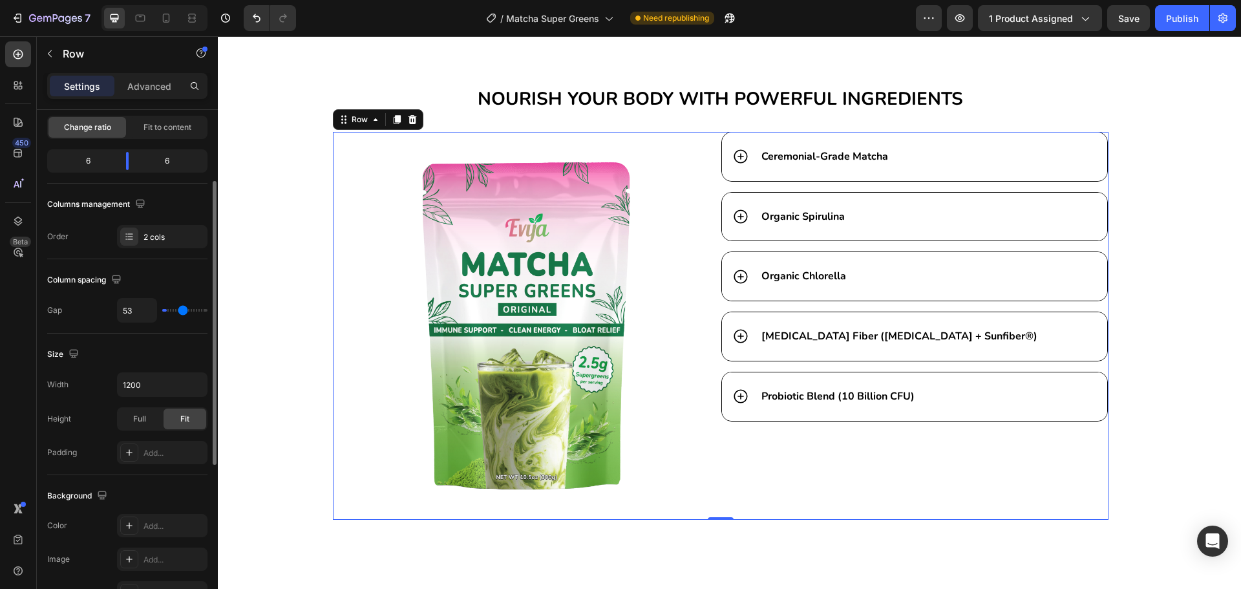
type input "56"
type input "62"
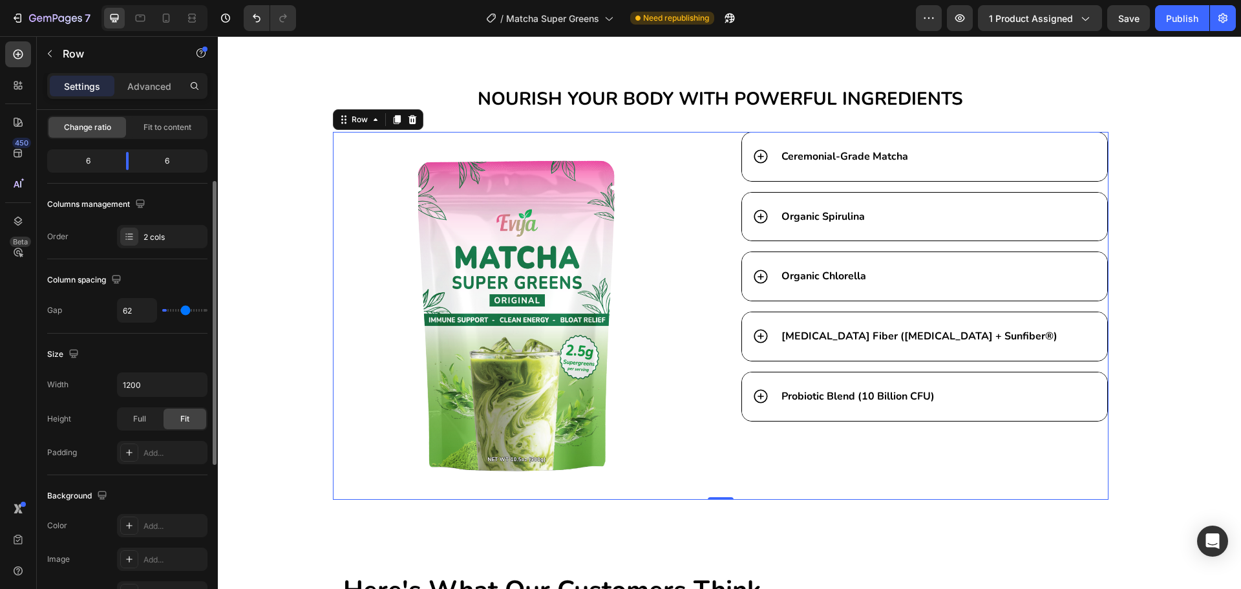
type input "67"
type input "73"
type input "80"
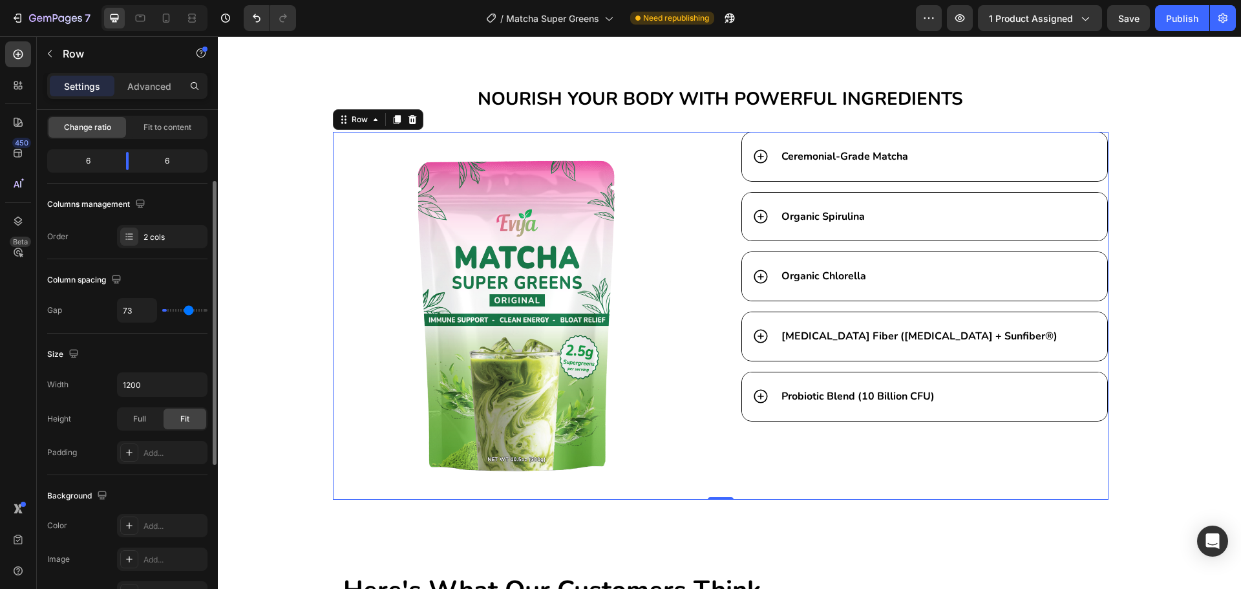
type input "80"
type input "87"
type input "93"
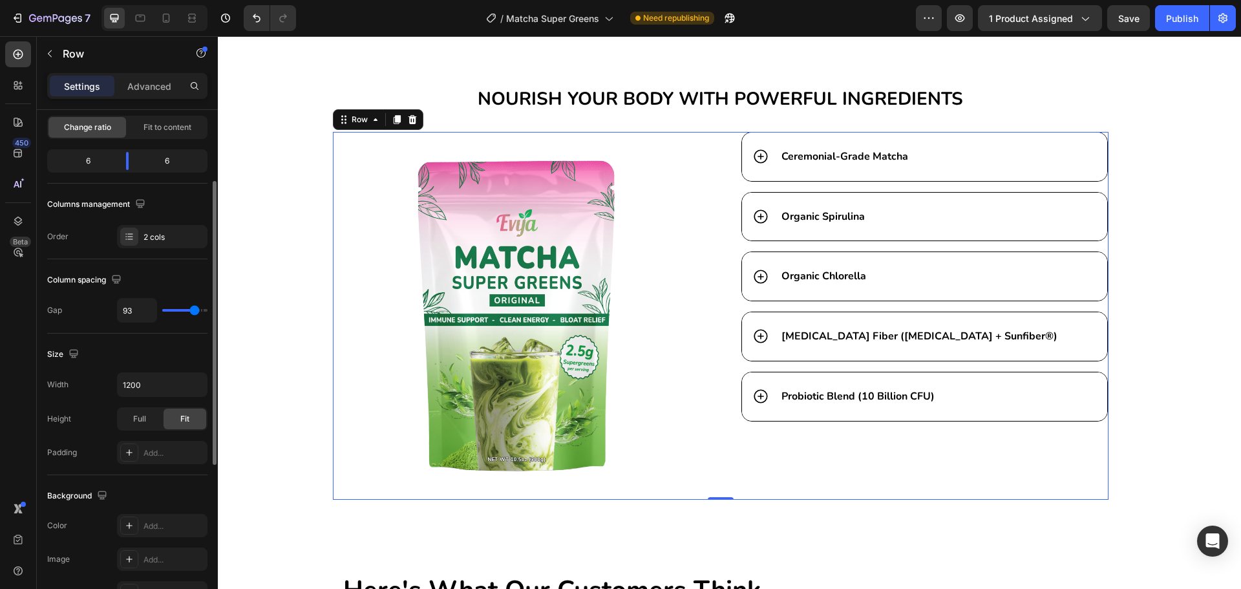
type input "98"
type input "102"
type input "109"
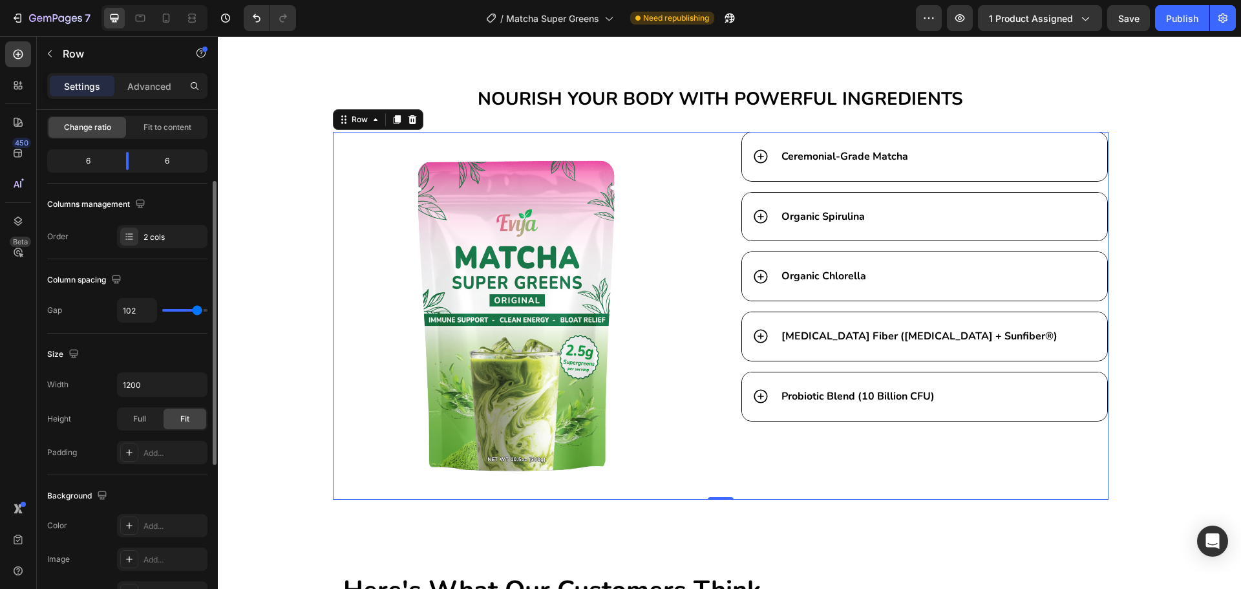
type input "109"
type input "113"
type input "120"
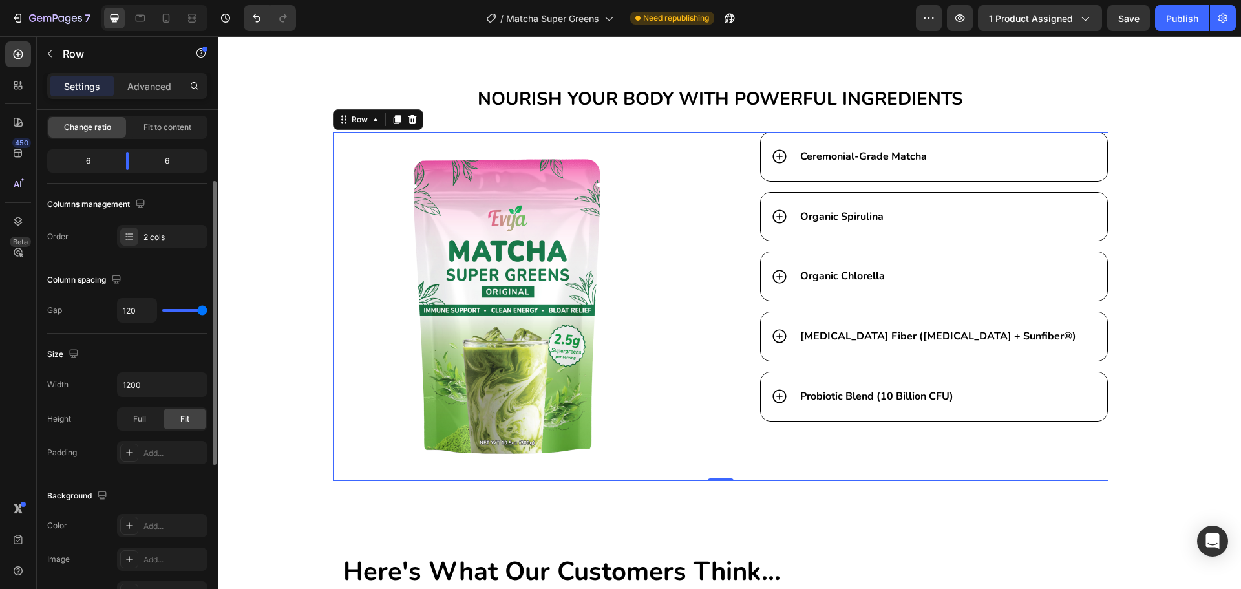
type input "118"
type input "67"
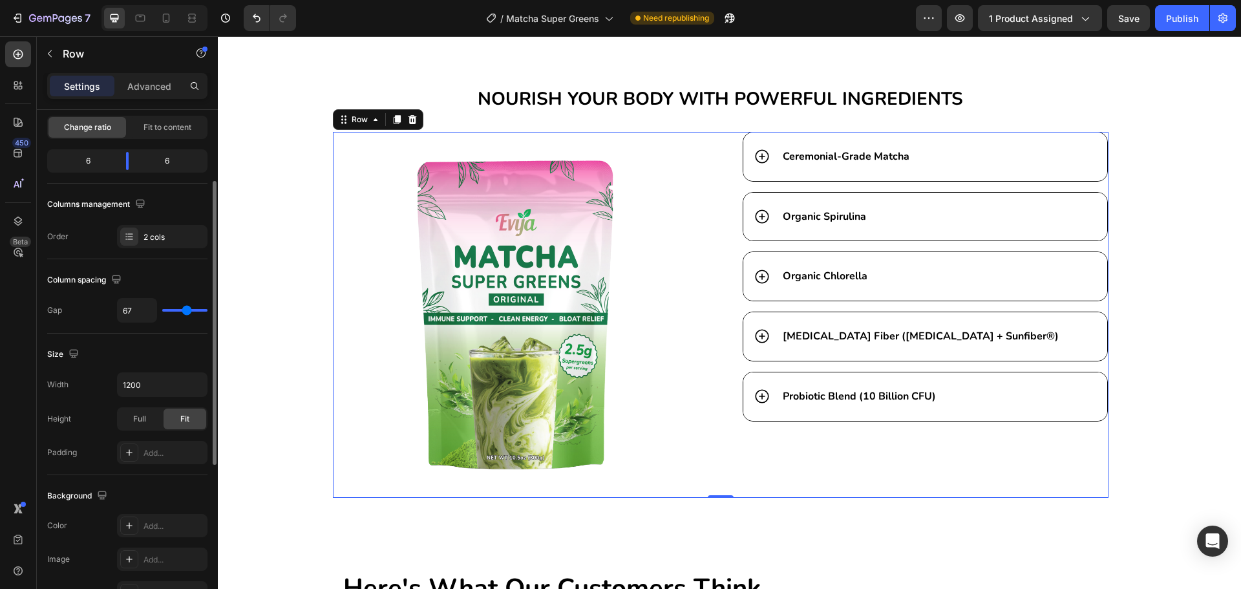
type input "47"
type input "40"
type input "36"
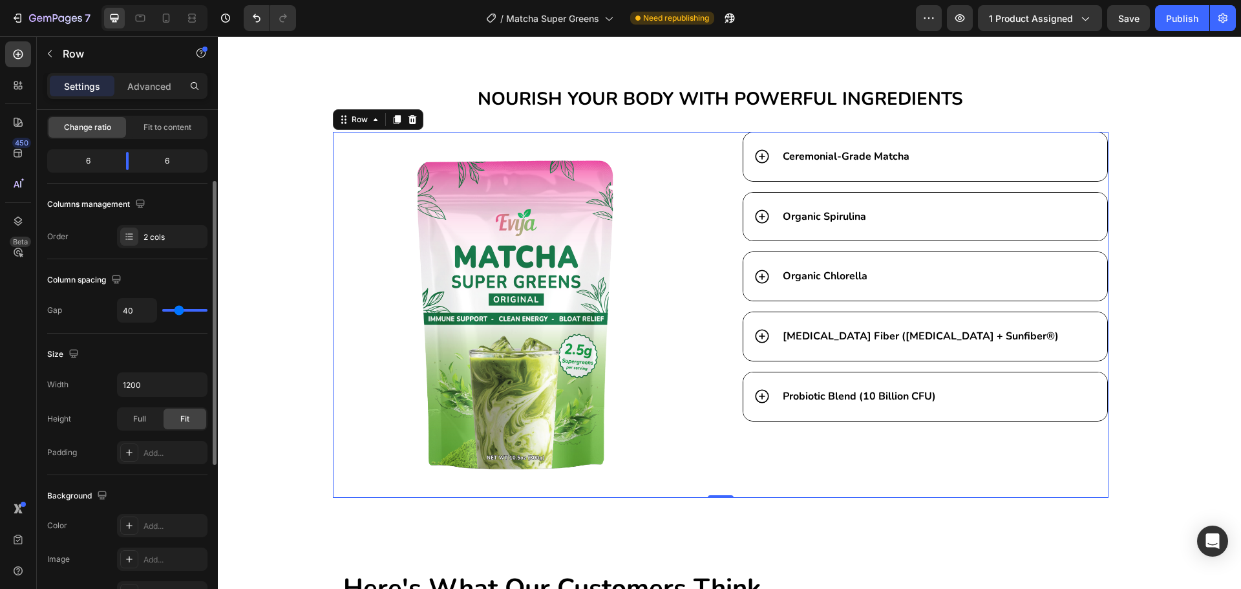
type input "36"
type input "31"
type input "29"
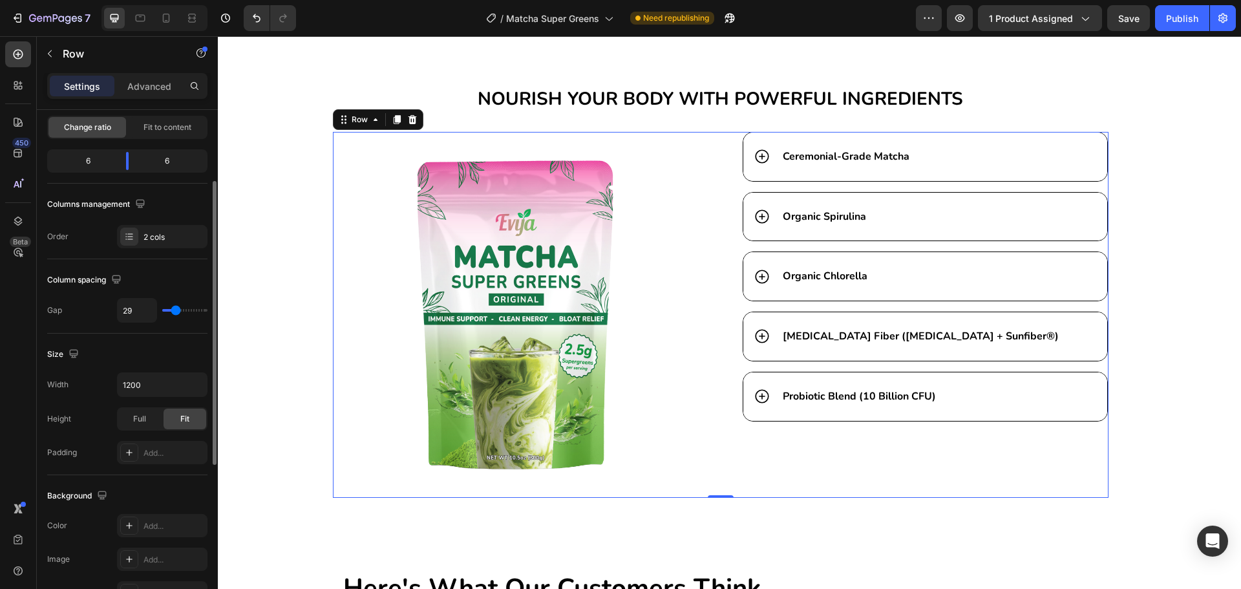
type input "27"
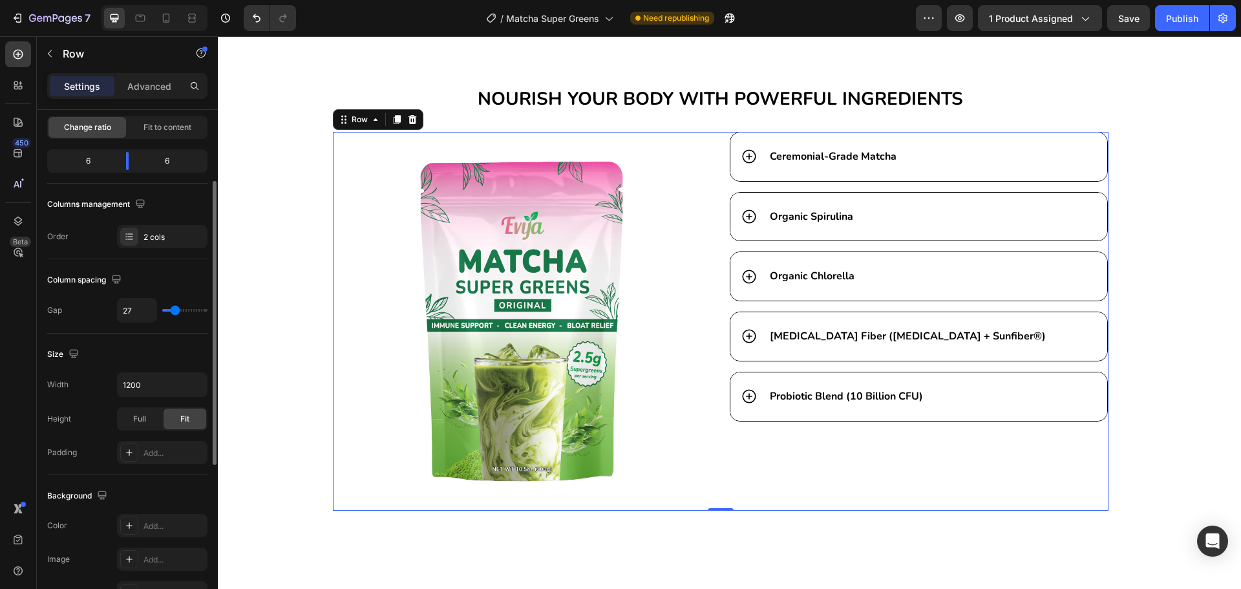
type input "29"
type input "31"
type input "33"
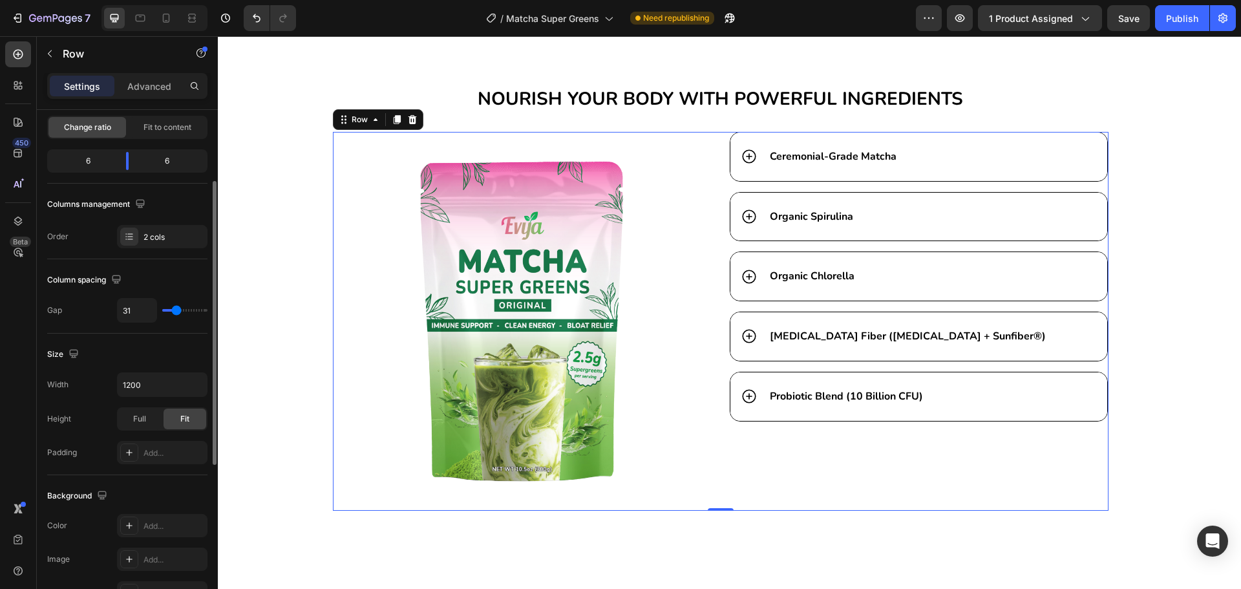
type input "33"
type input "36"
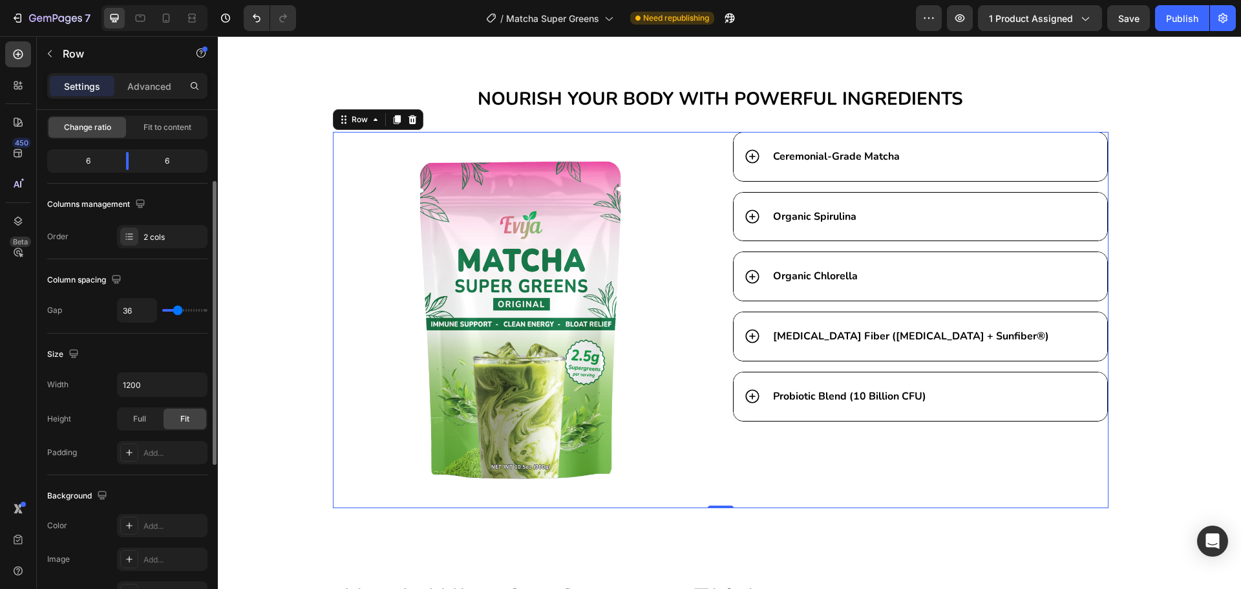
type input "31"
type input "9"
type input "4"
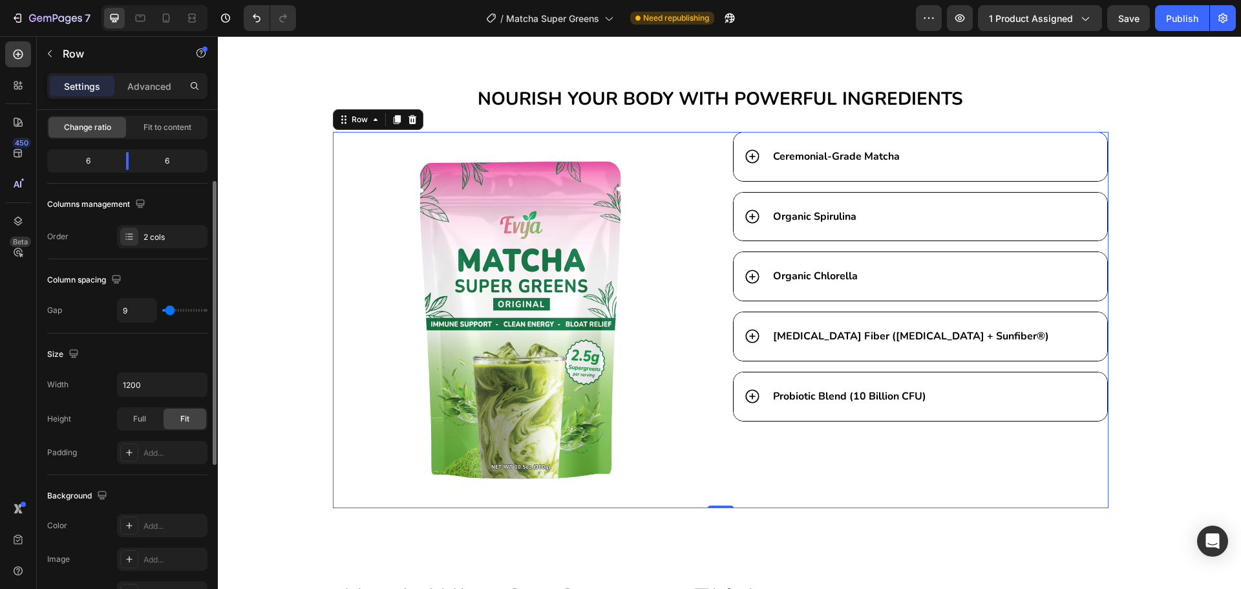
type input "4"
type input "2"
type input "0"
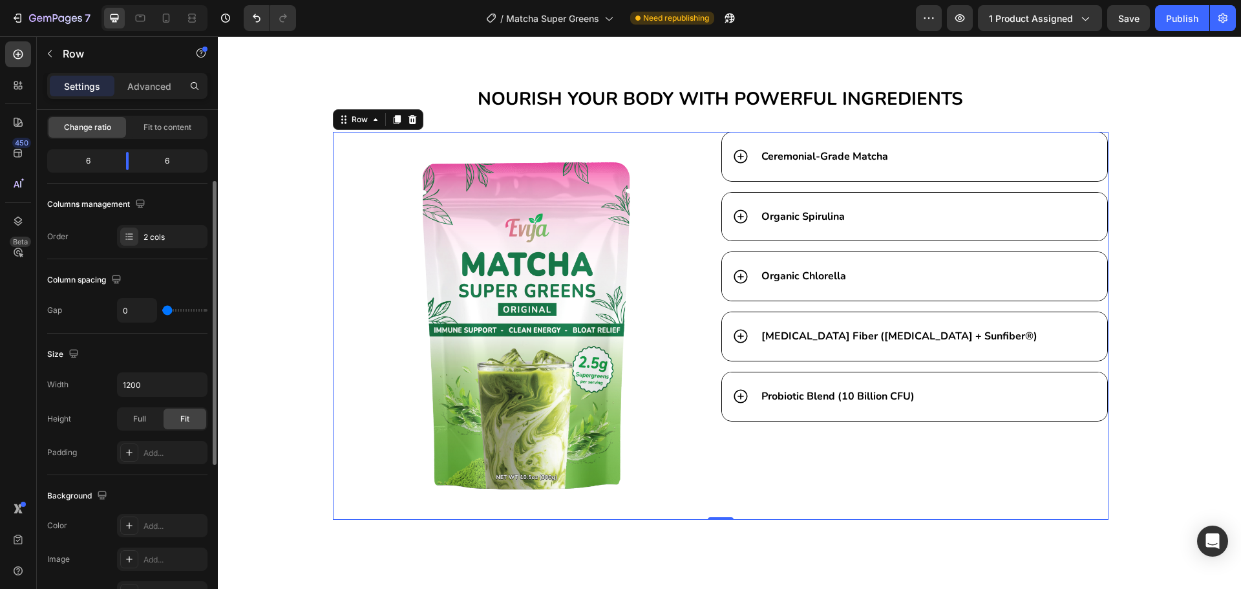
type input "7"
type input "104"
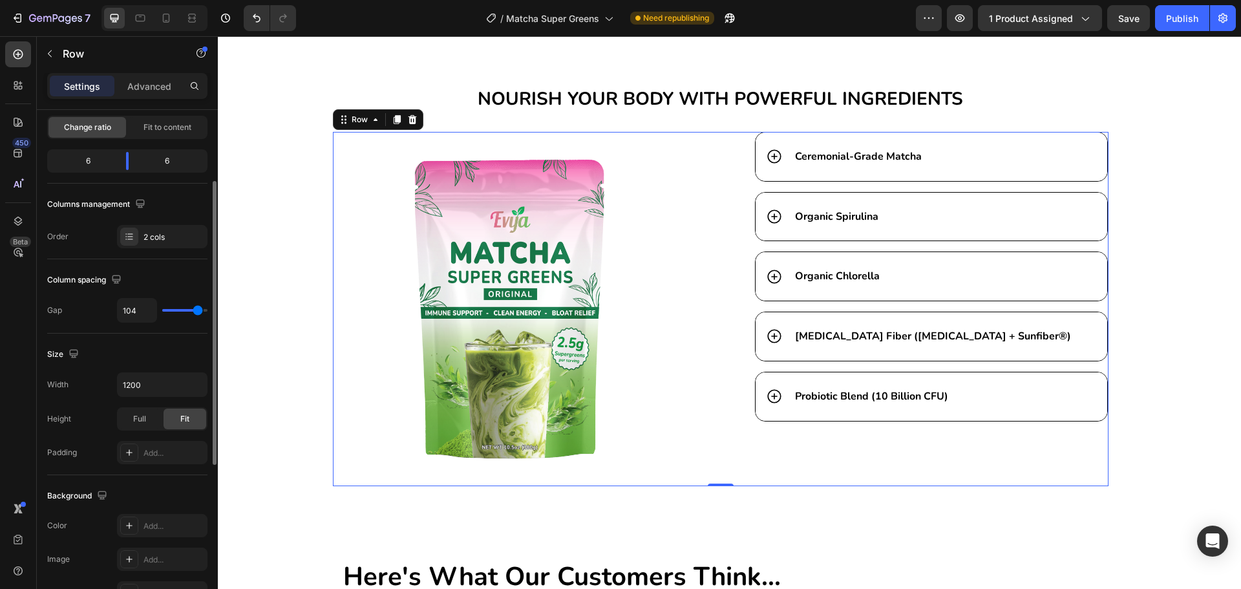
type input "116"
type input "118"
type input "120"
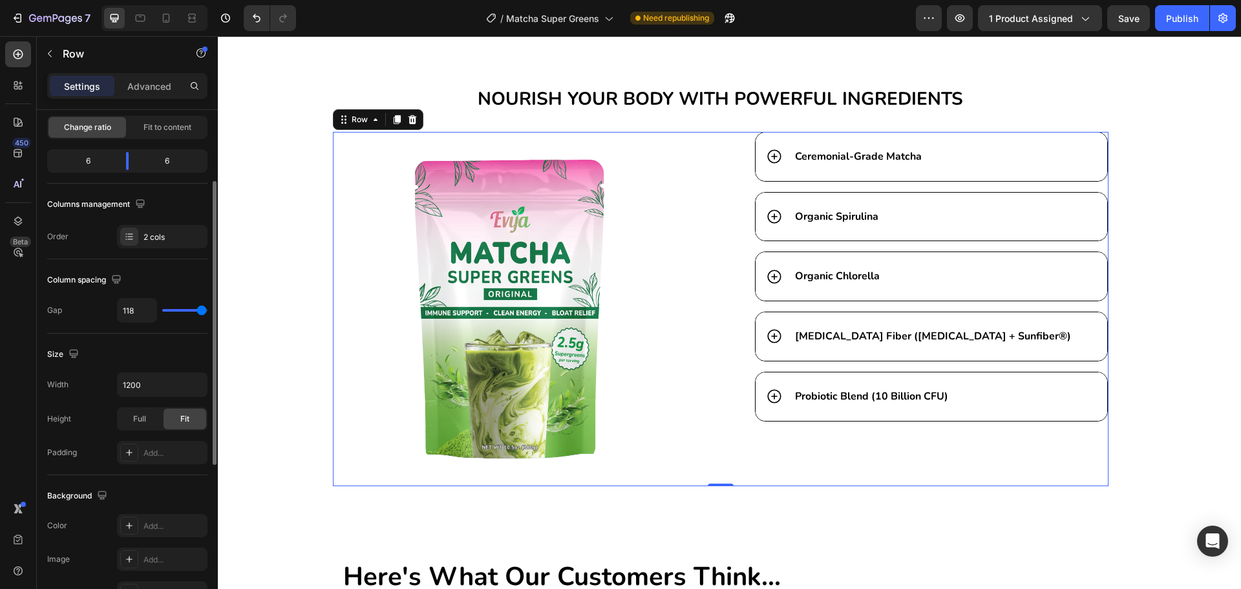
type input "120"
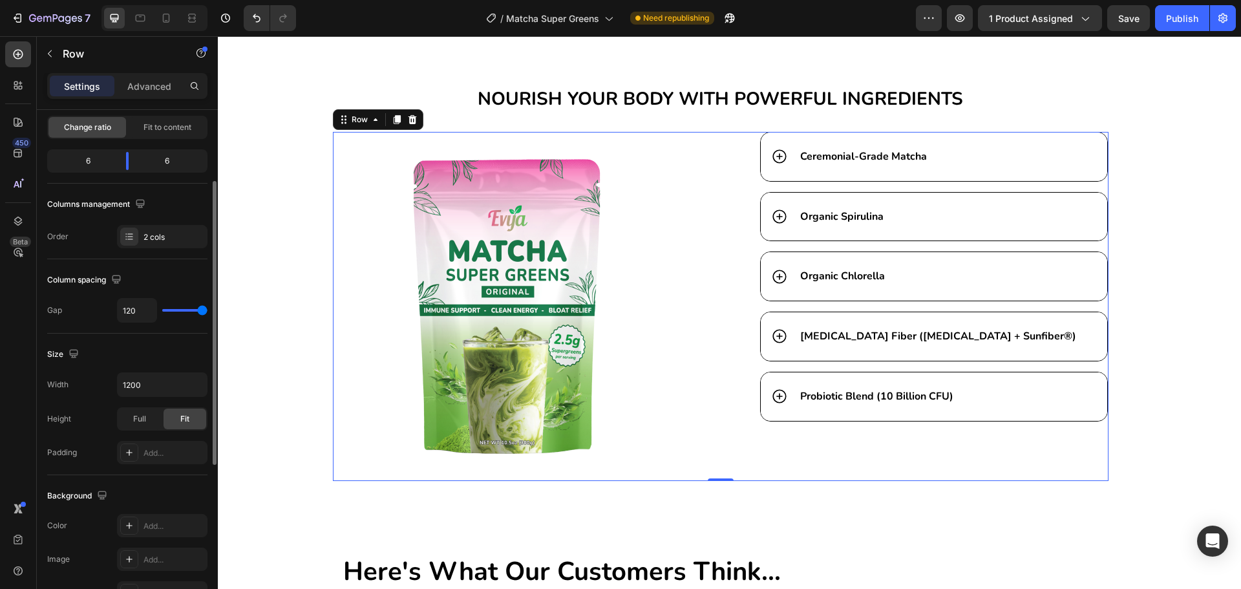
type input "111"
type input "0"
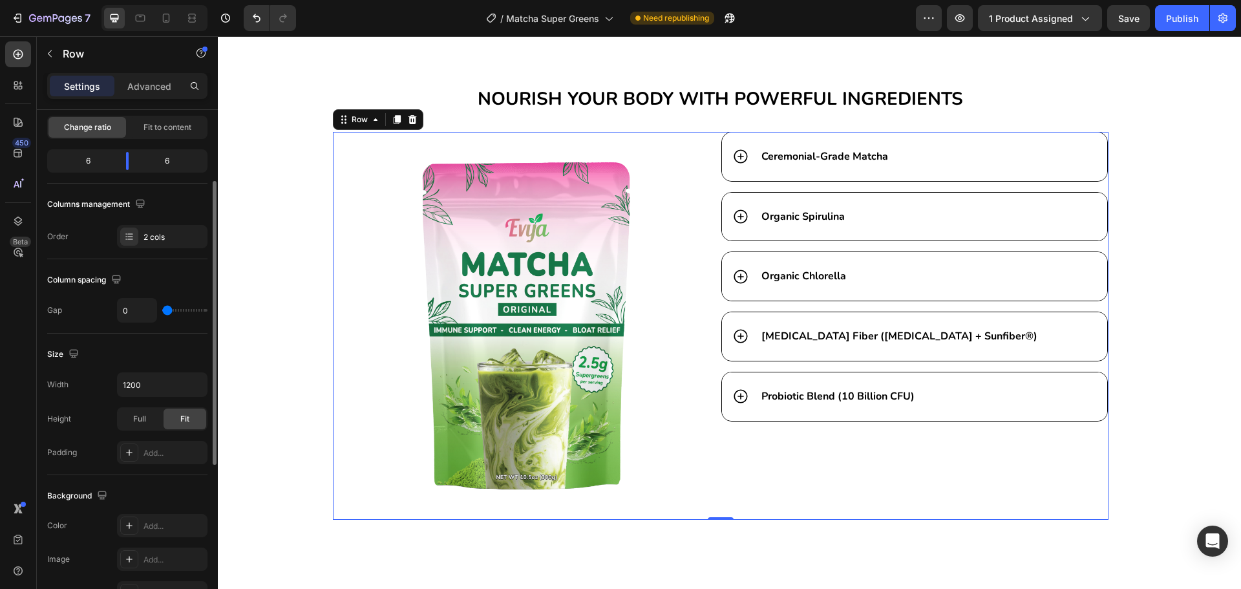
type input "2"
type input "4"
type input "7"
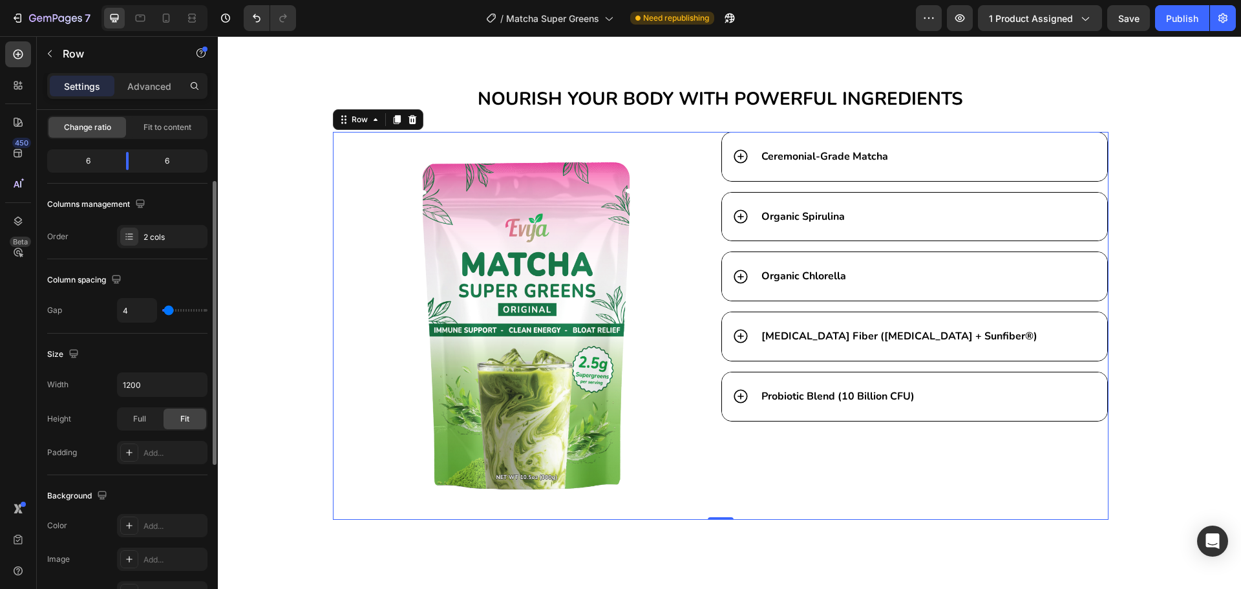
type input "7"
type input "9"
type input "11"
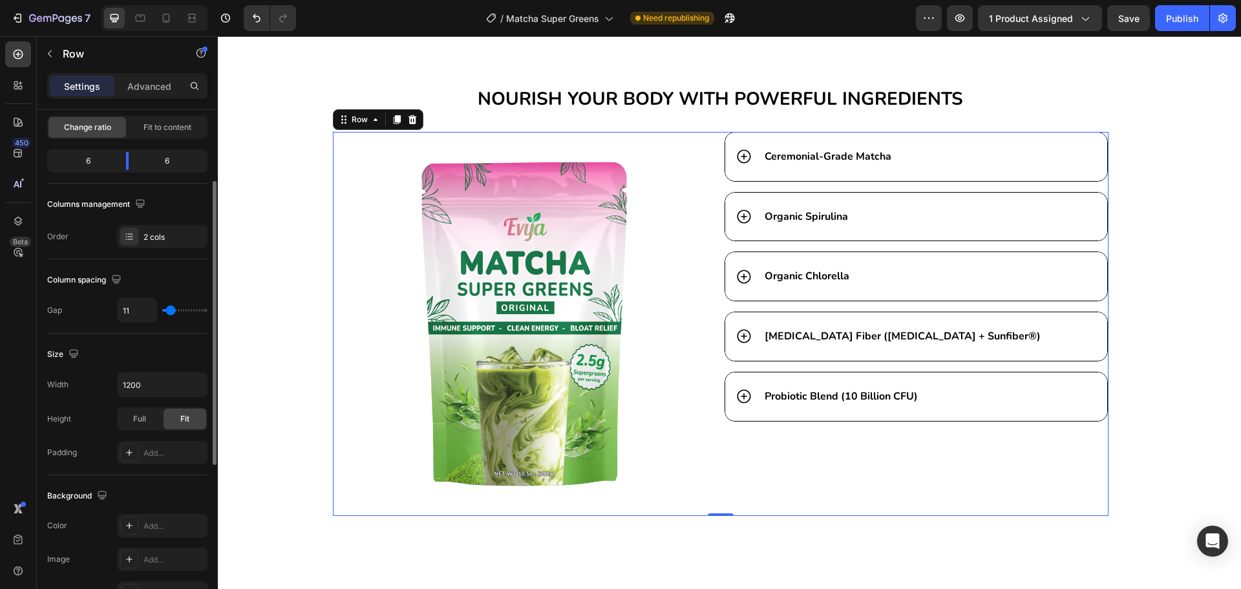
type input "13"
type input "16"
type input "18"
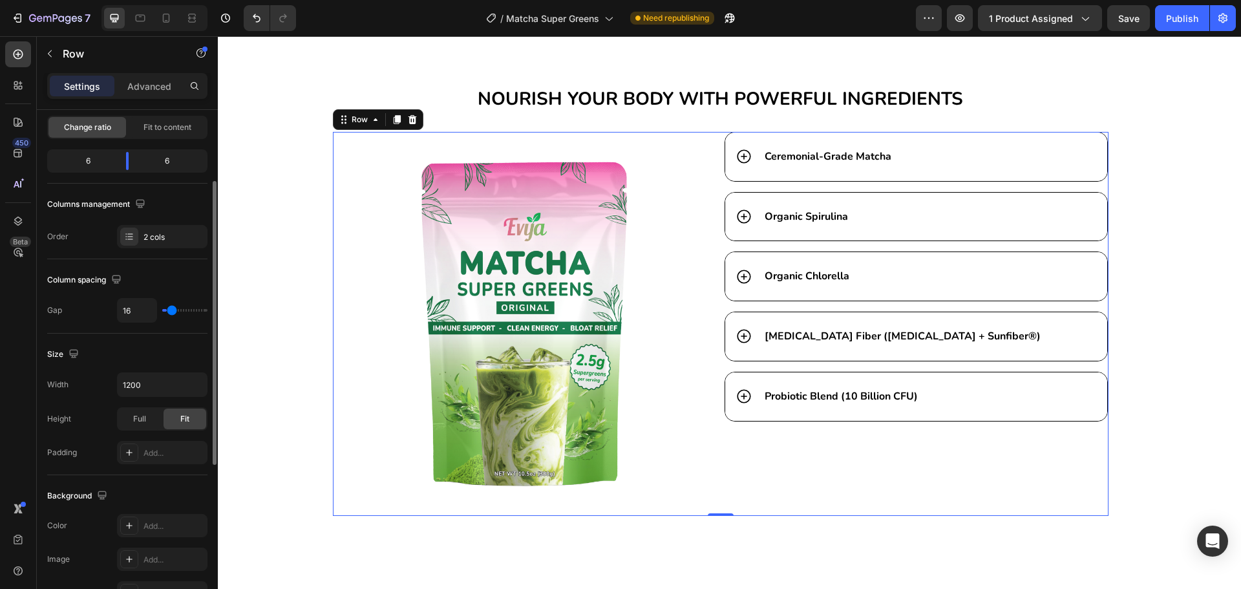
type input "18"
type input "16"
drag, startPoint x: 171, startPoint y: 308, endPoint x: 172, endPoint y: 338, distance: 29.8
click at [172, 312] on input "range" at bounding box center [184, 310] width 45 height 3
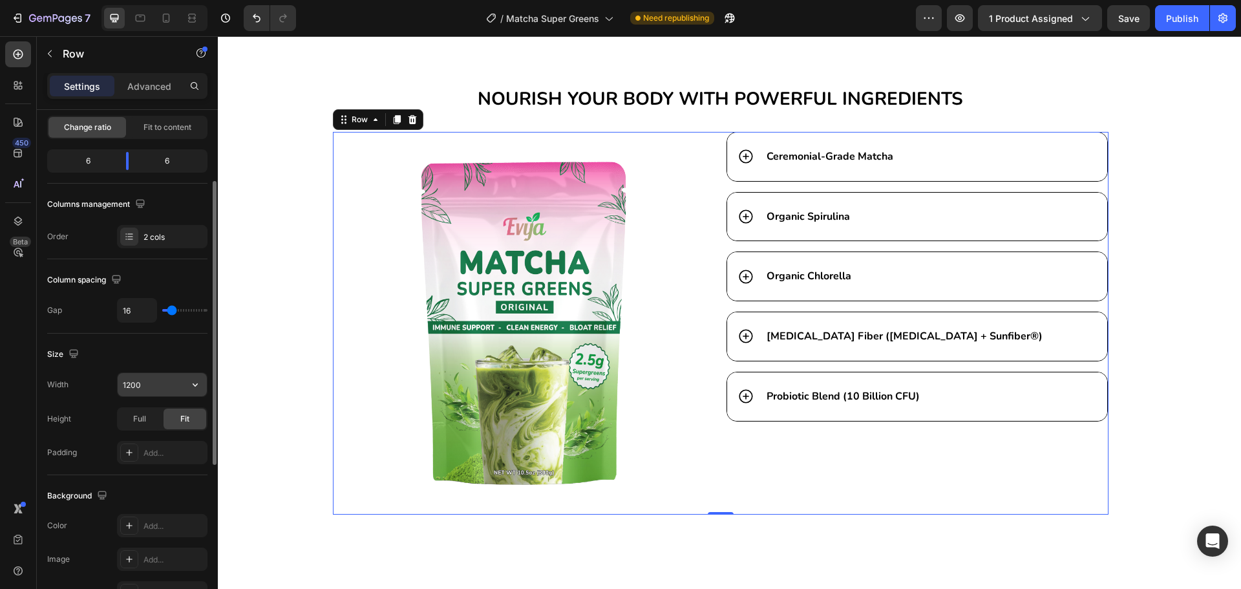
click at [195, 380] on icon "button" at bounding box center [195, 384] width 13 height 13
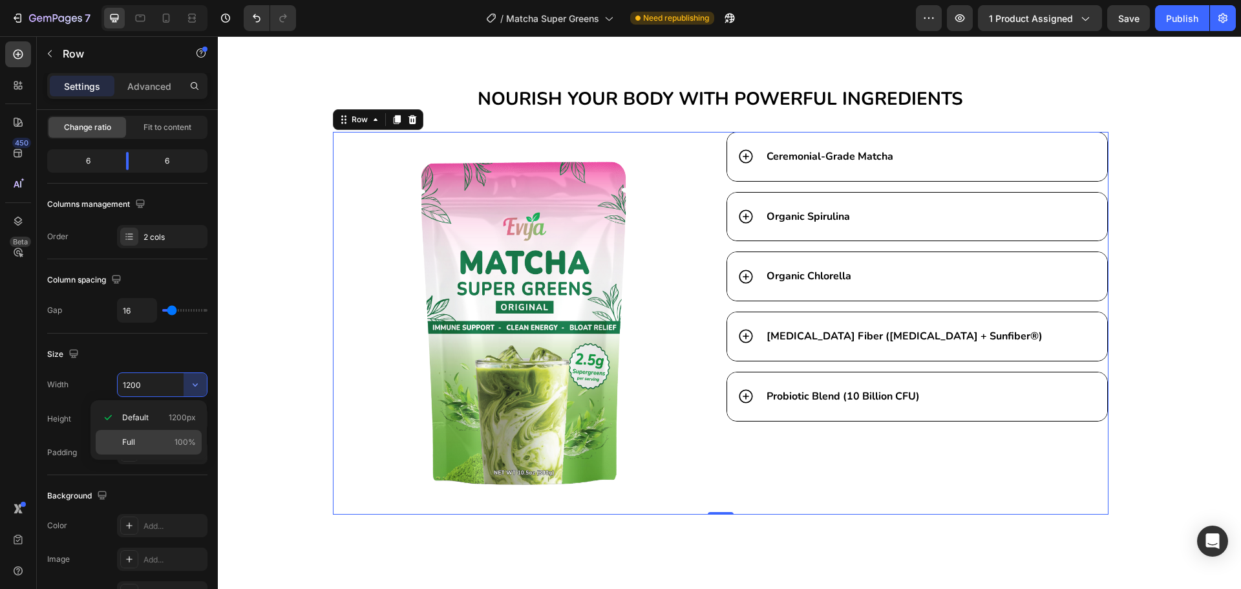
click at [162, 438] on p "Full 100%" at bounding box center [159, 442] width 74 height 12
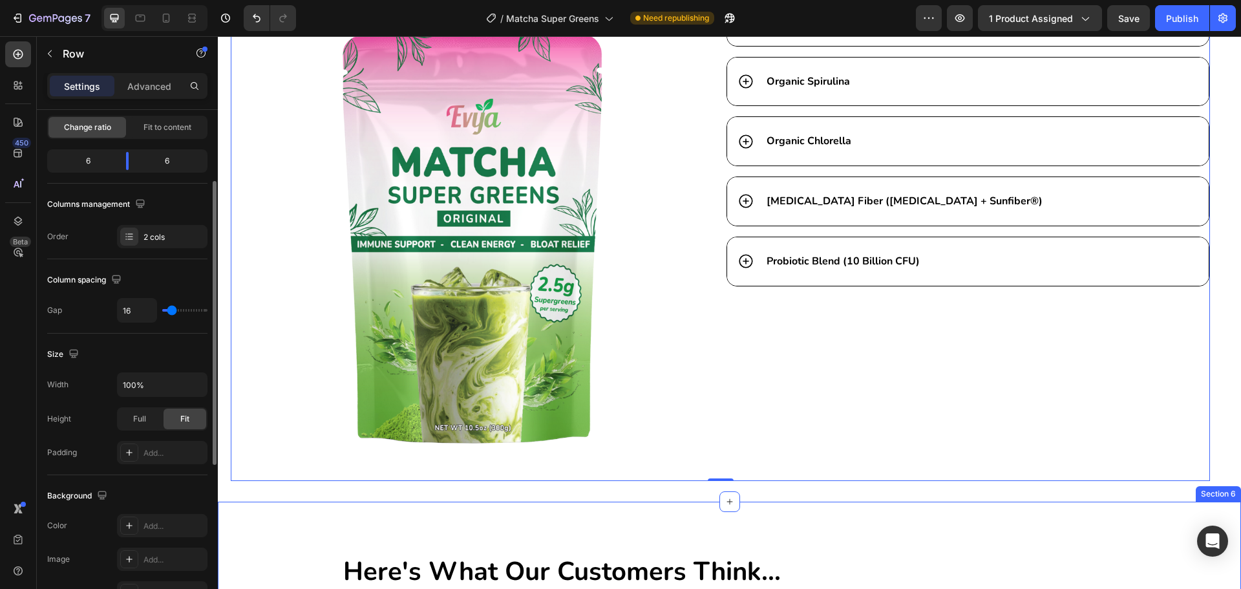
scroll to position [3854, 0]
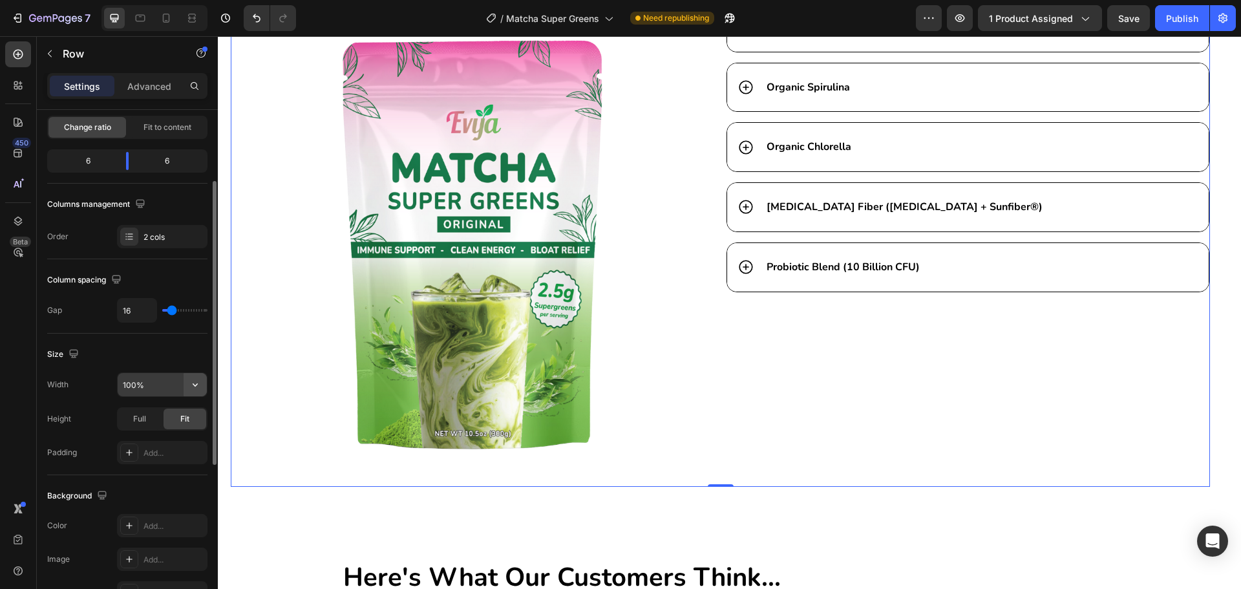
click at [204, 383] on button "button" at bounding box center [195, 384] width 23 height 23
click at [182, 422] on span "1200px" at bounding box center [182, 418] width 27 height 12
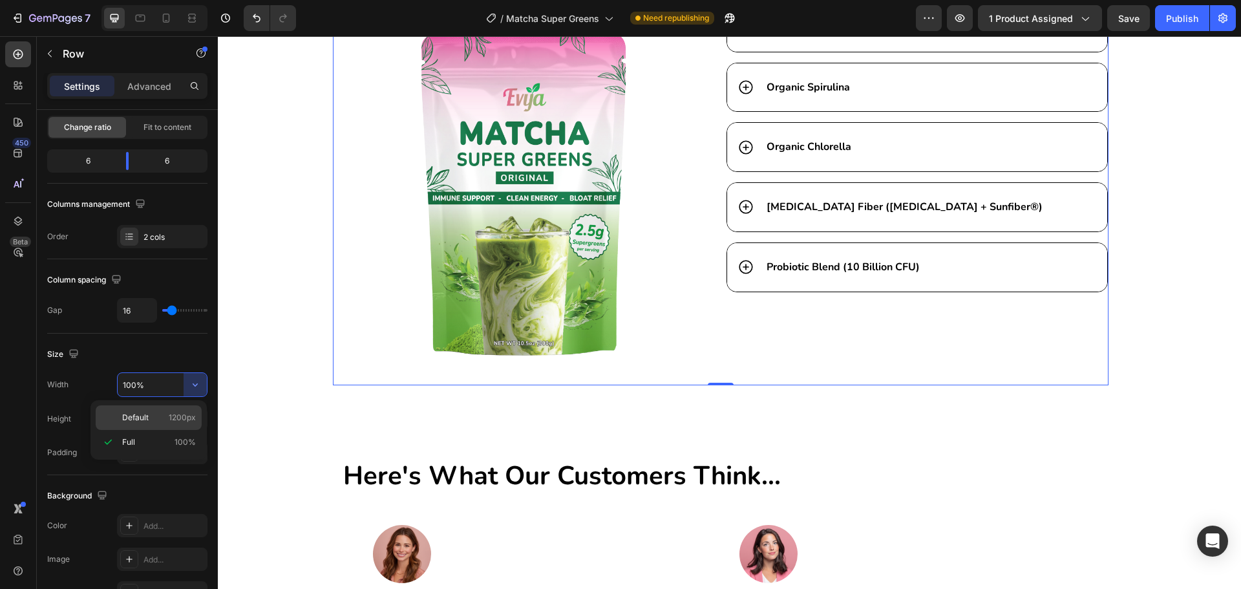
type input "1200"
click at [149, 425] on div "Full" at bounding box center [139, 419] width 43 height 21
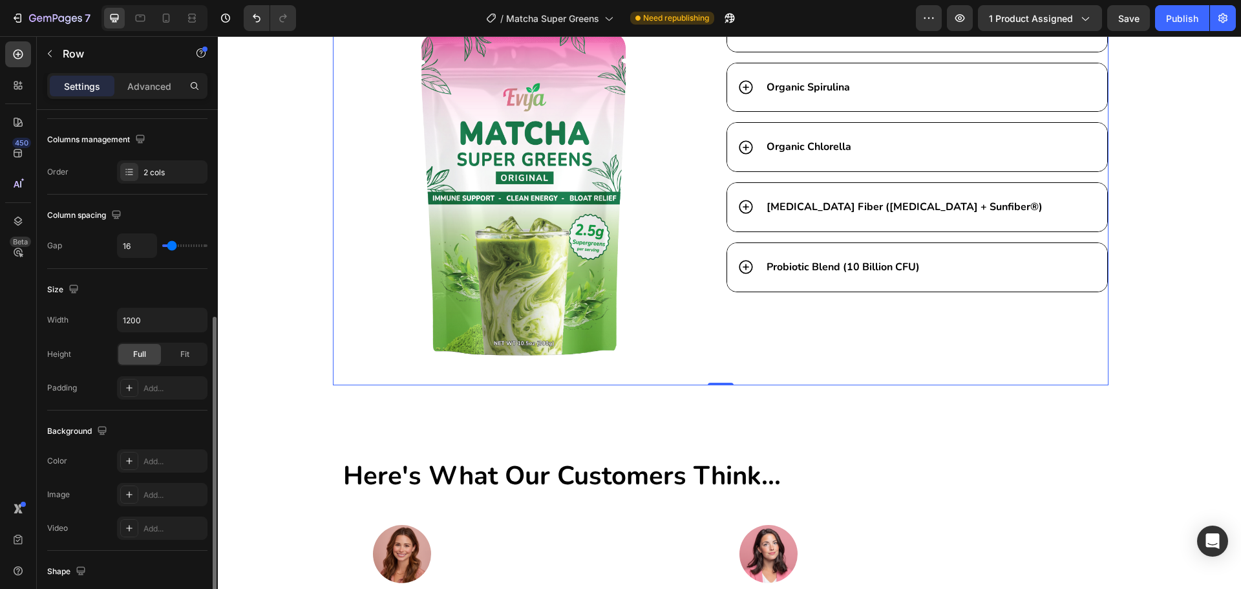
scroll to position [323, 0]
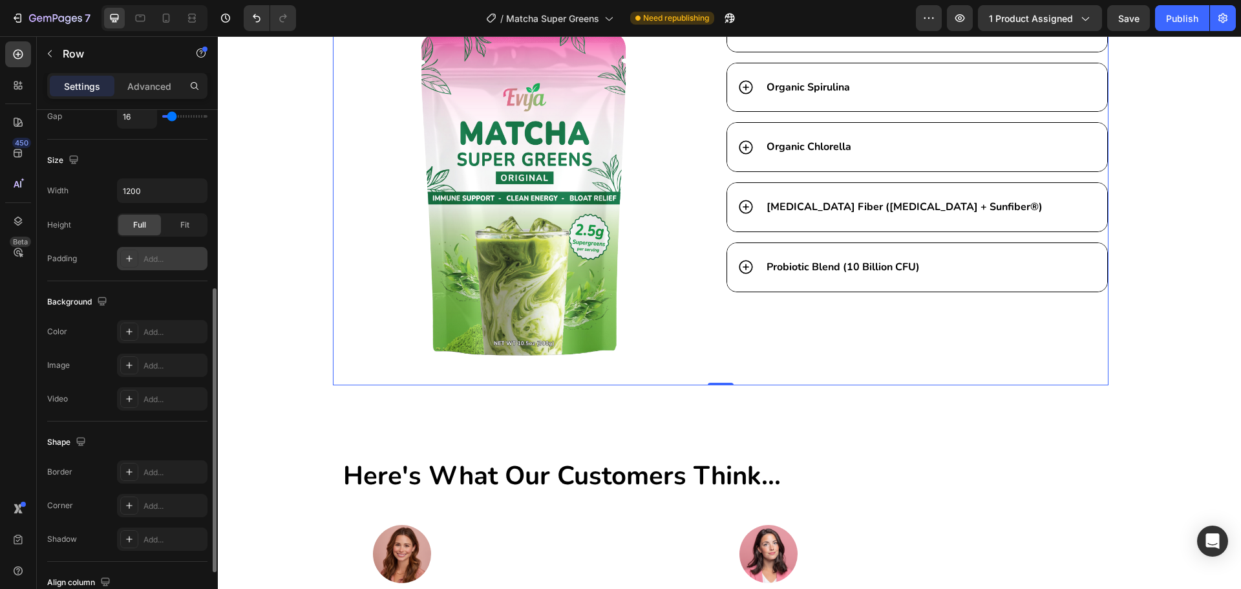
click at [164, 254] on div "Add..." at bounding box center [174, 259] width 61 height 12
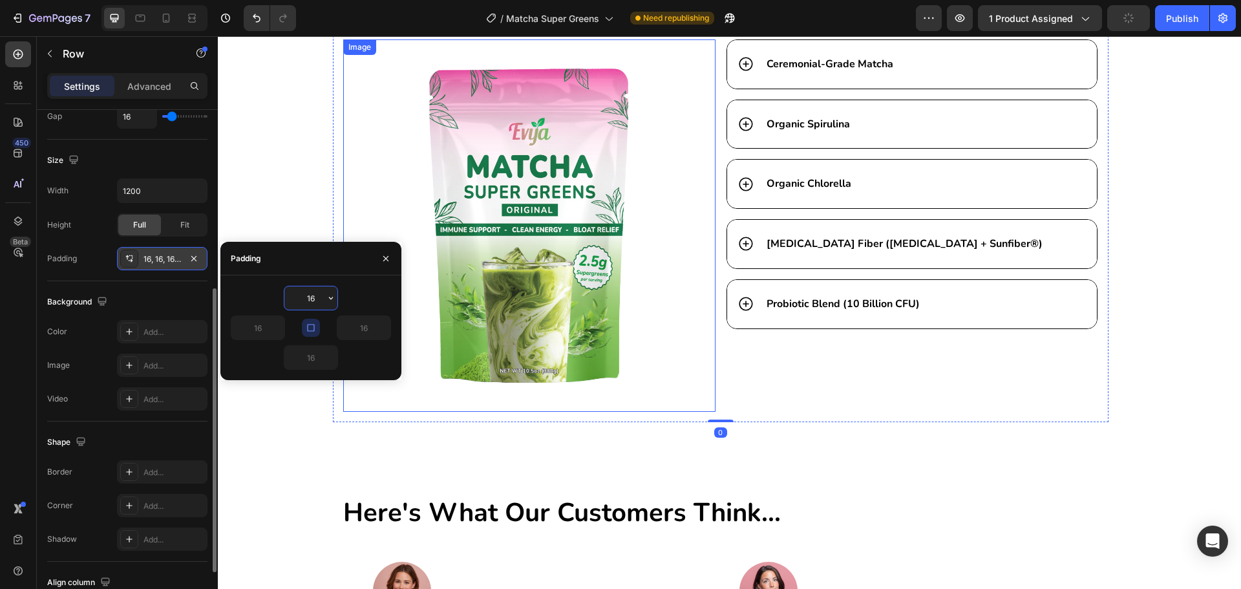
scroll to position [3725, 0]
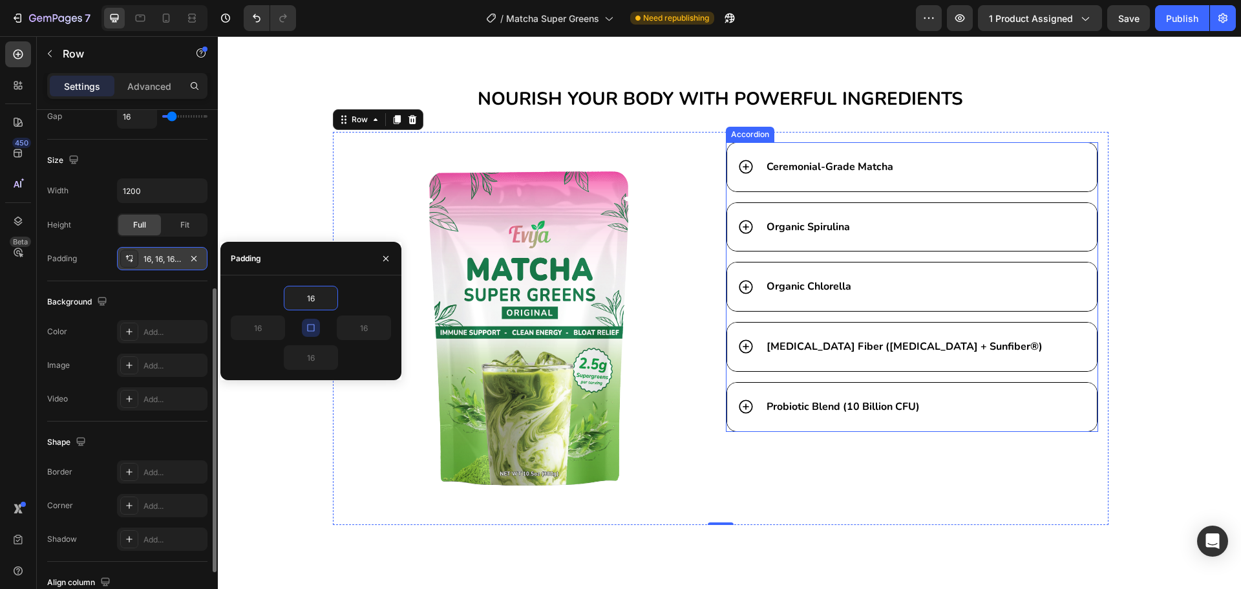
click at [729, 193] on div "Ceremonial-Grade Matcha Organic Spirulina Organic Chlorella [MEDICAL_DATA] Fibe…" at bounding box center [912, 287] width 372 height 290
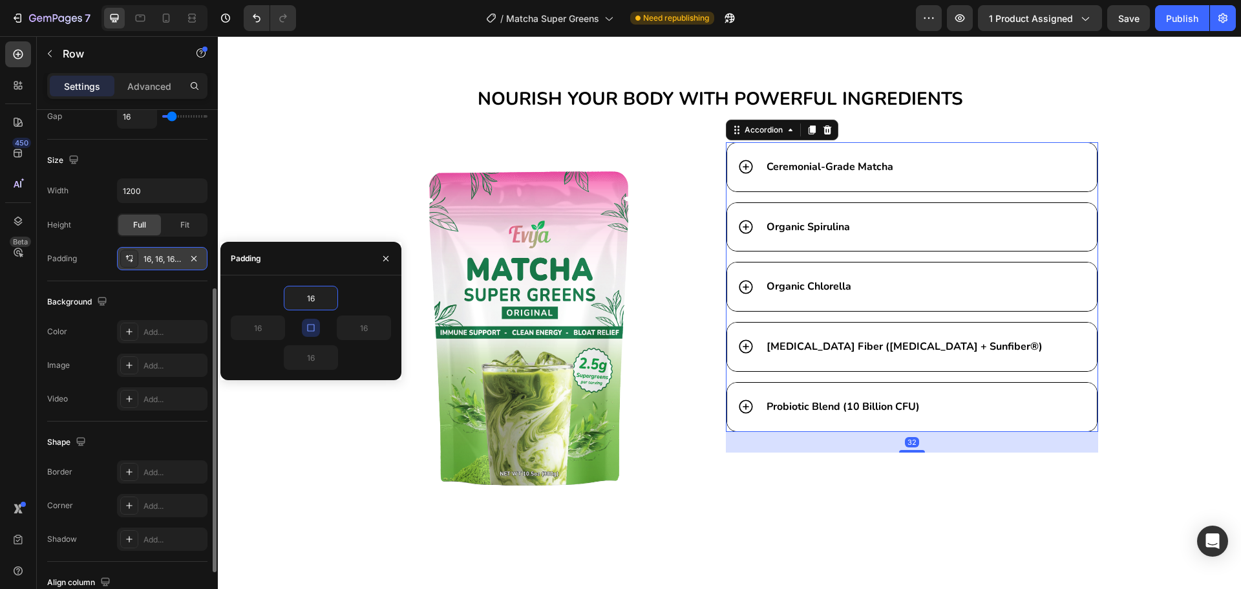
scroll to position [0, 0]
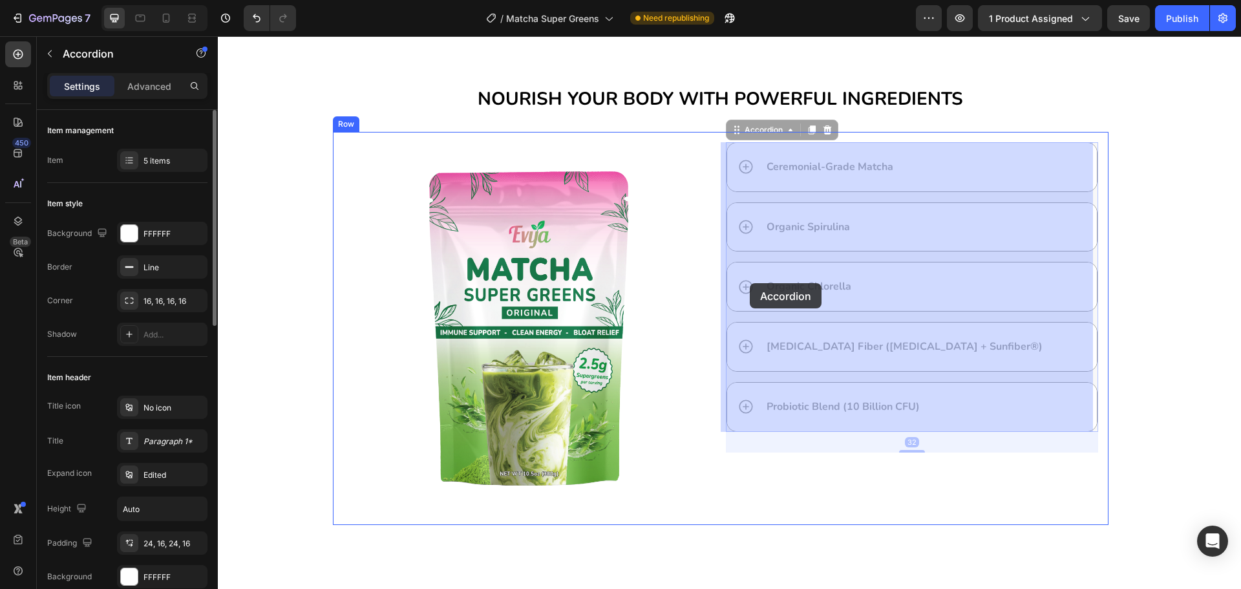
drag, startPoint x: 729, startPoint y: 193, endPoint x: 749, endPoint y: 281, distance: 90.8
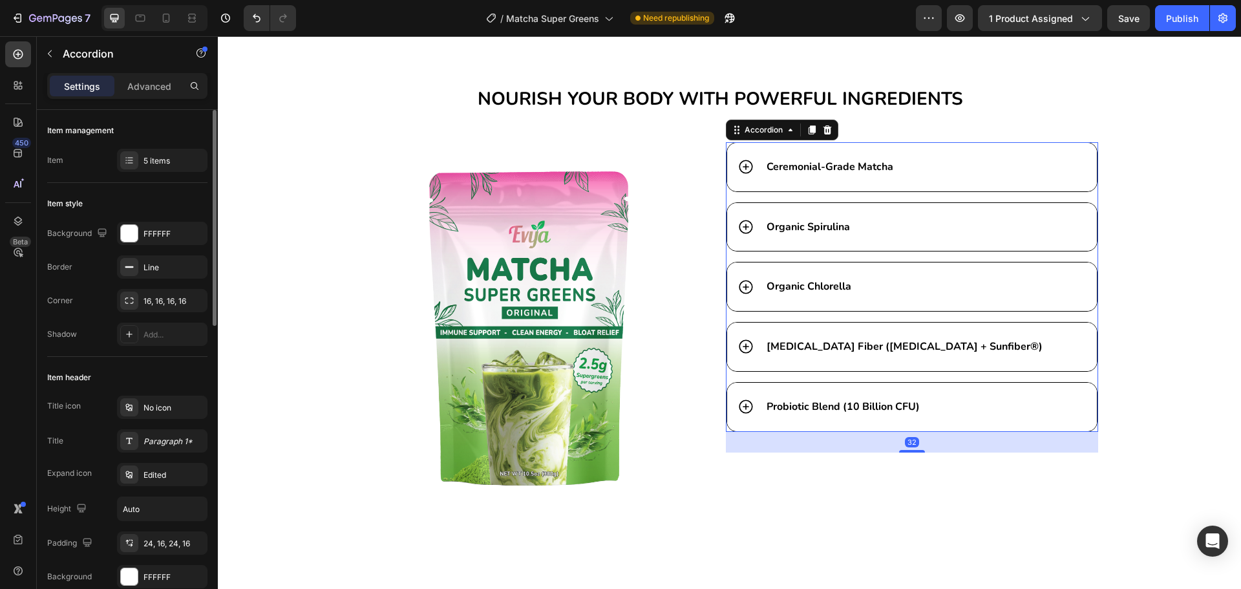
click at [913, 432] on div "32" at bounding box center [912, 432] width 372 height 0
type input "100%"
type input "100"
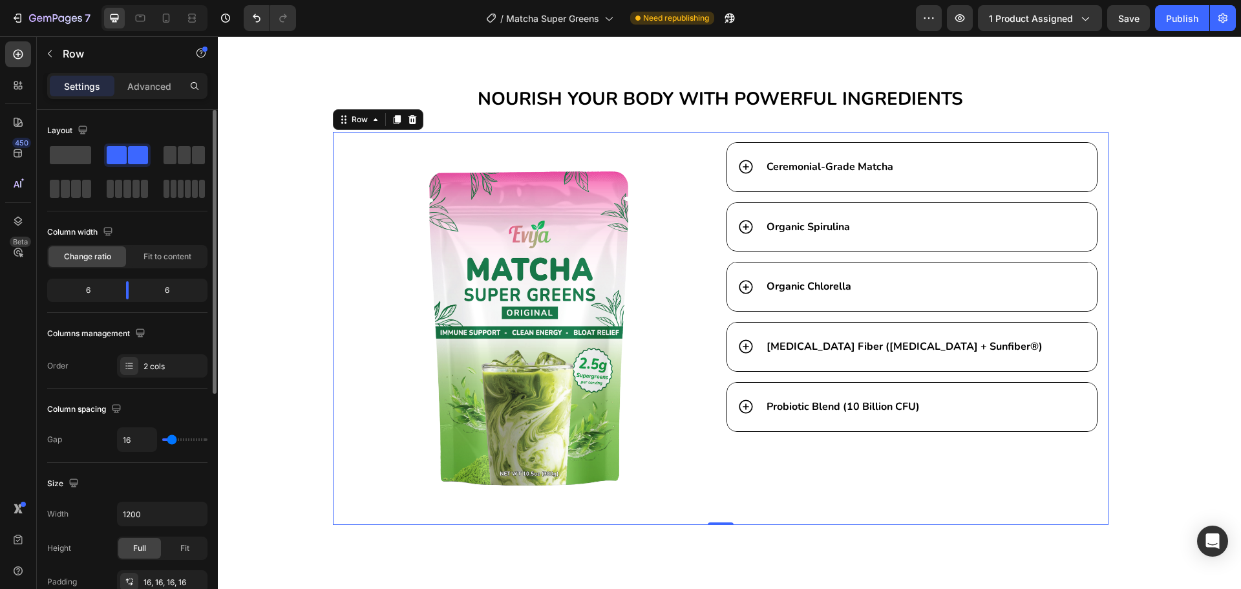
click at [461, 517] on div "Image Ceremonial-Grade Matcha Organic Spirulina Organic Chlorella [MEDICAL_DATA…" at bounding box center [721, 328] width 776 height 393
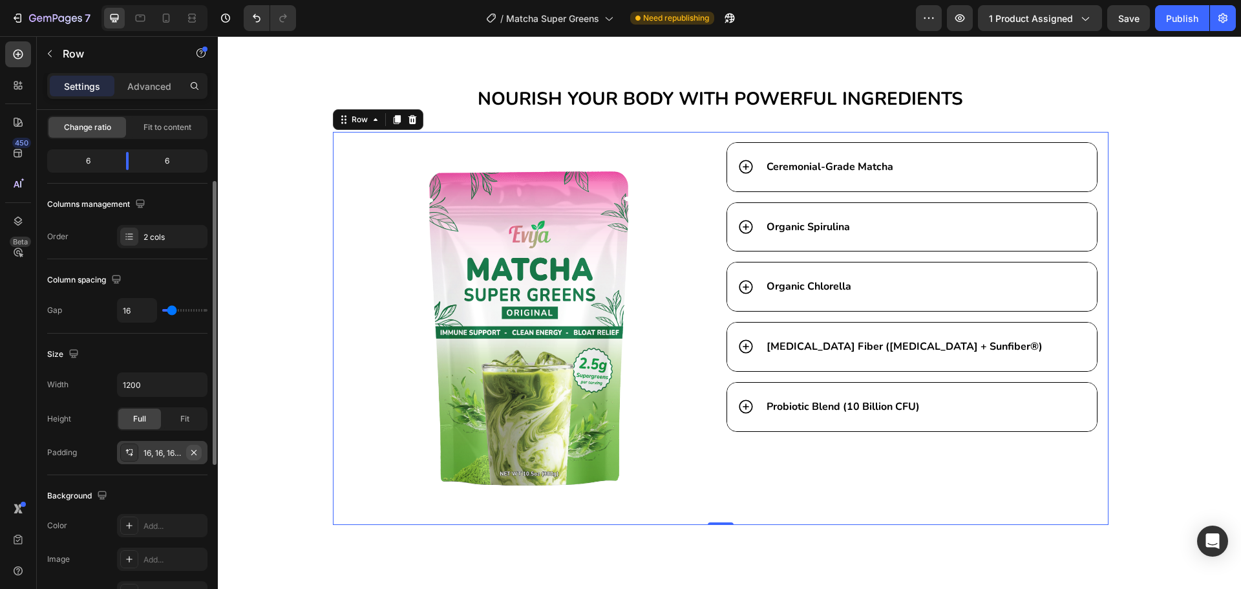
click at [195, 446] on button "button" at bounding box center [194, 453] width 16 height 16
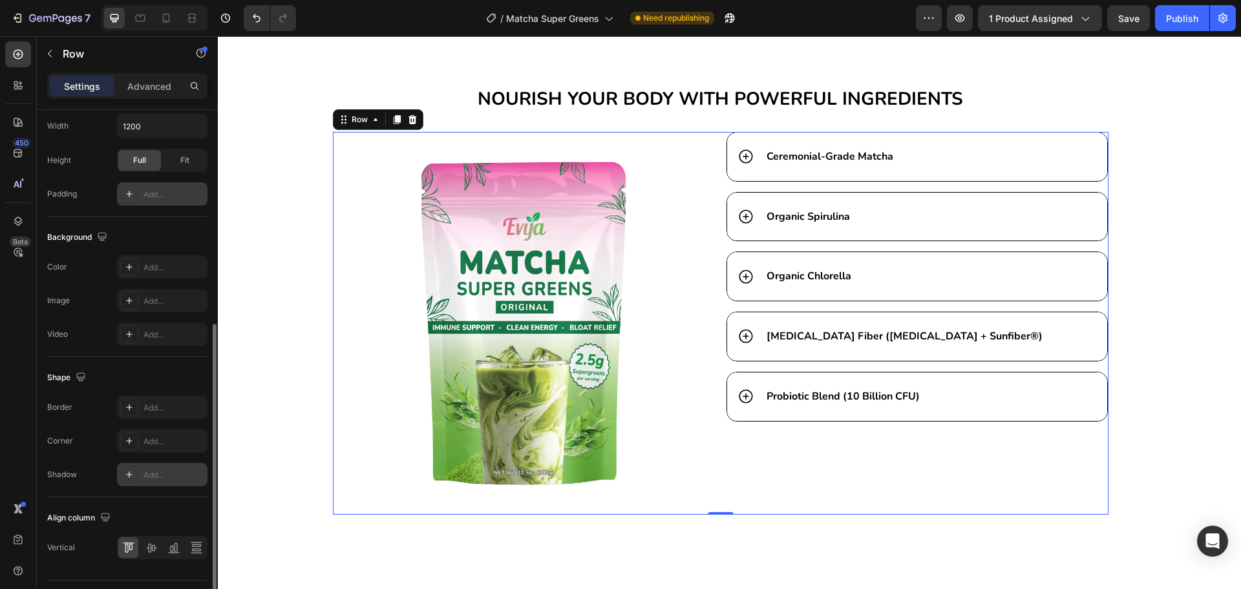
scroll to position [420, 0]
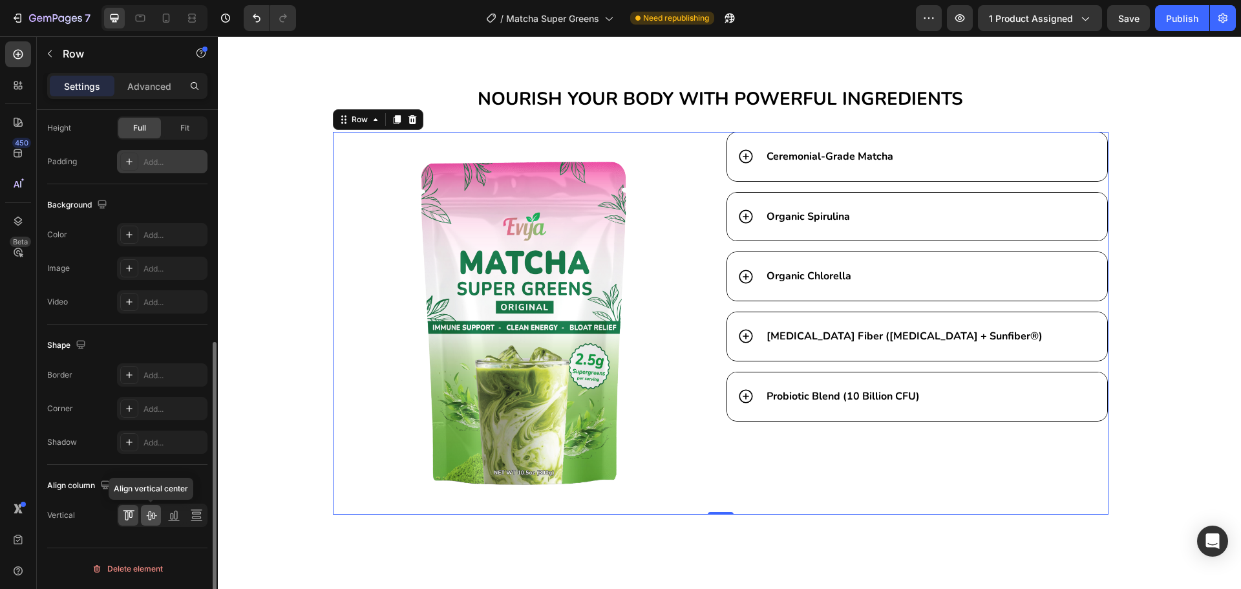
click at [155, 511] on icon at bounding box center [151, 515] width 13 height 13
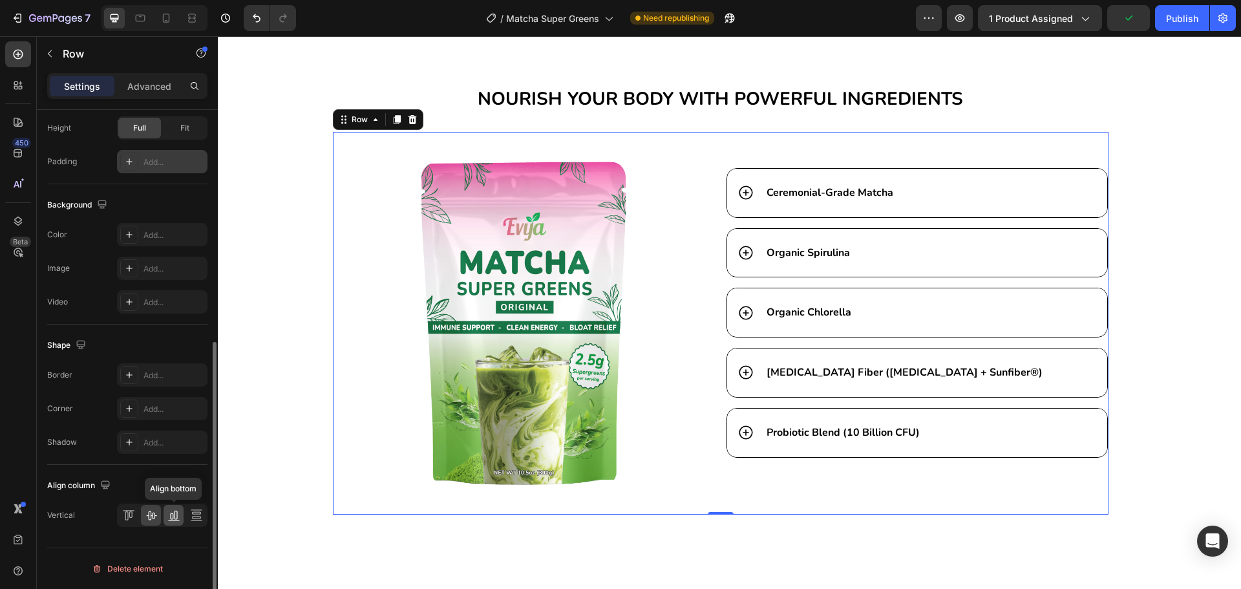
click at [169, 517] on icon at bounding box center [173, 515] width 13 height 13
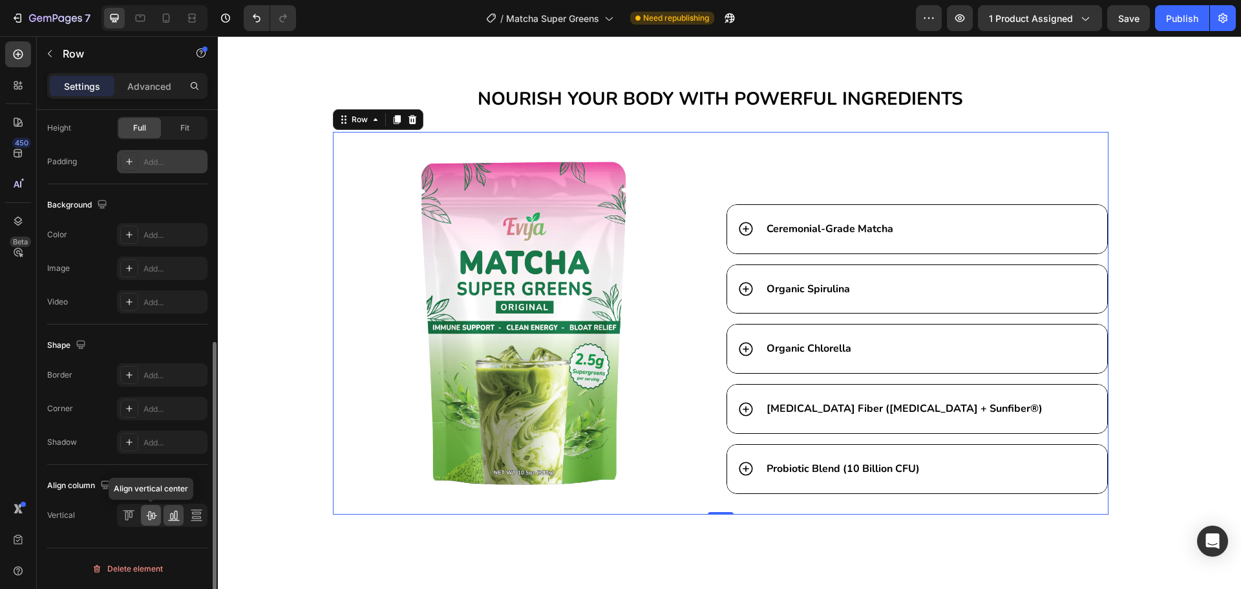
click at [158, 516] on div at bounding box center [151, 515] width 20 height 21
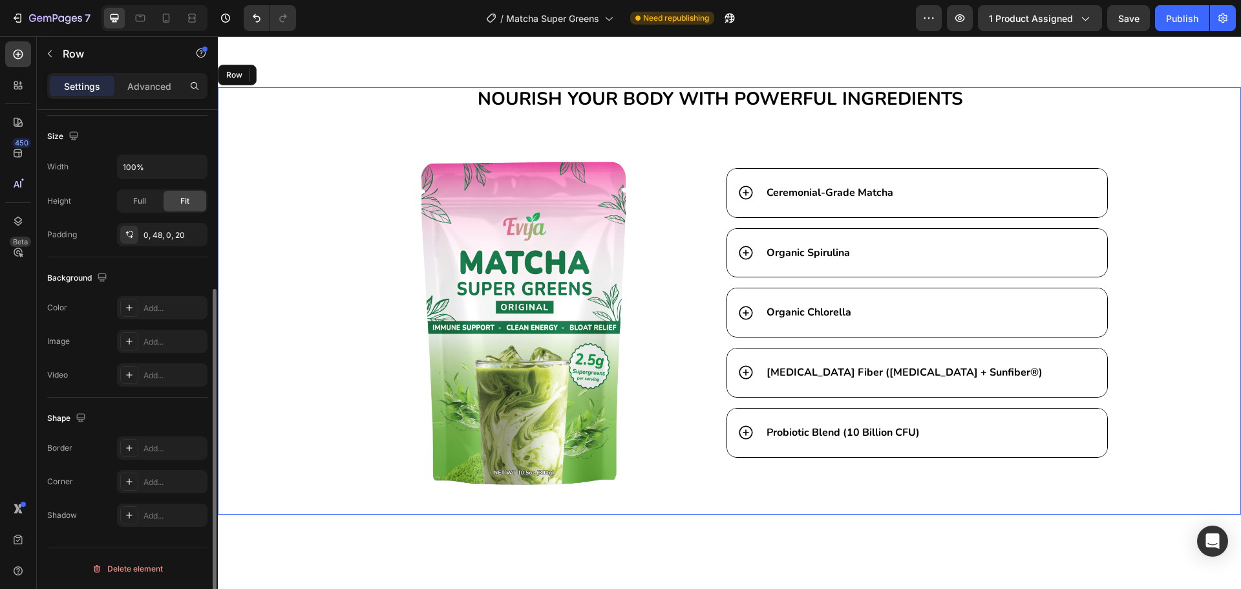
click at [1178, 411] on div "NOURISH YOUR BODY WITH POWERFUL INGREDIENTS Heading Image Ceremonial-Grade Matc…" at bounding box center [721, 300] width 980 height 427
click at [166, 17] on icon at bounding box center [166, 18] width 13 height 13
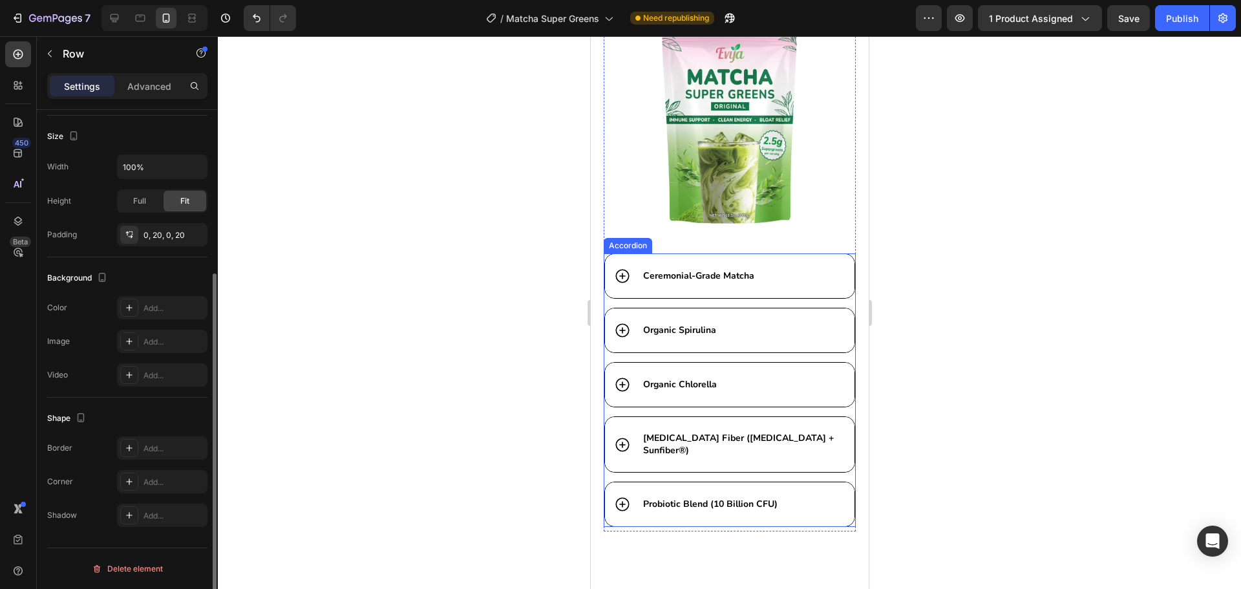
scroll to position [4559, 0]
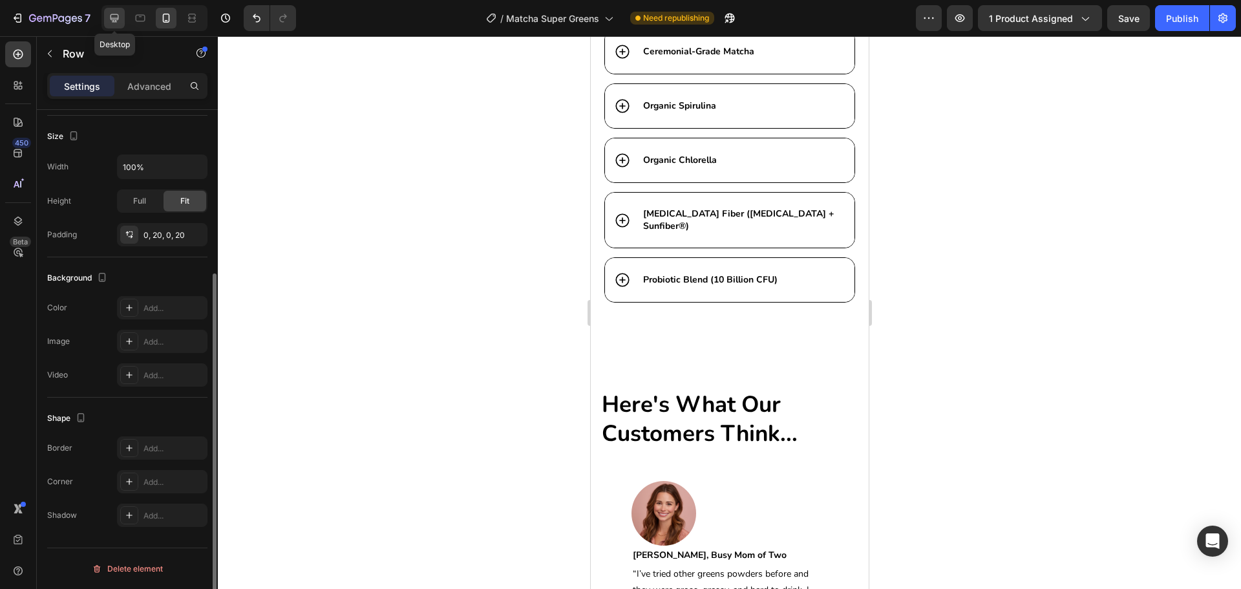
click at [109, 14] on icon at bounding box center [114, 18] width 13 height 13
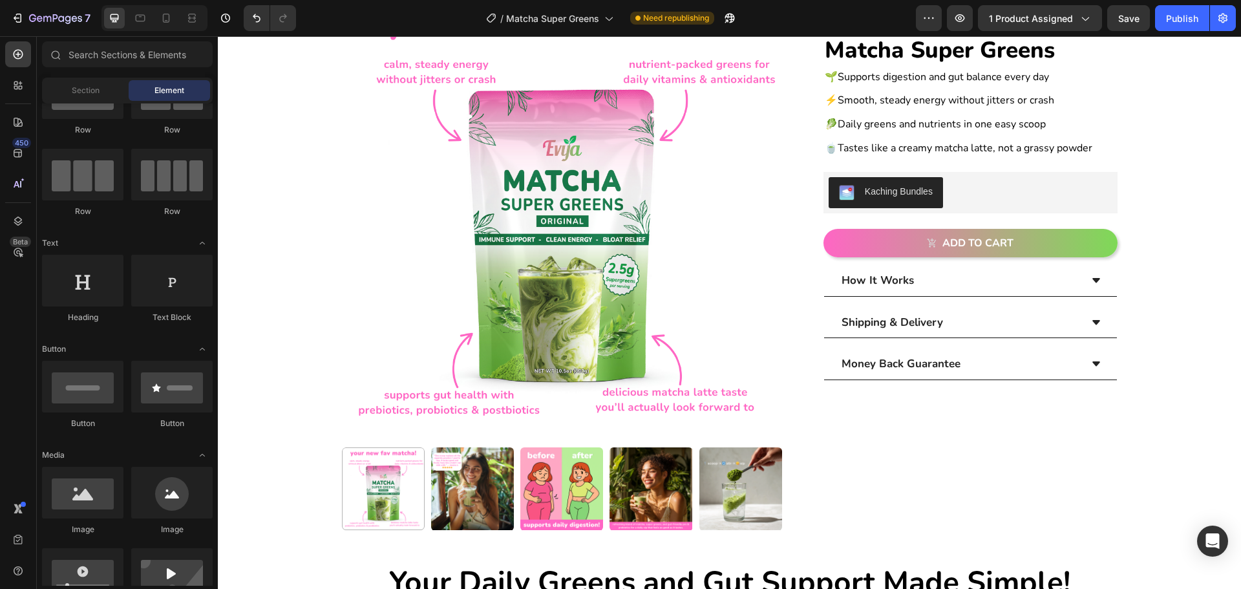
scroll to position [133, 0]
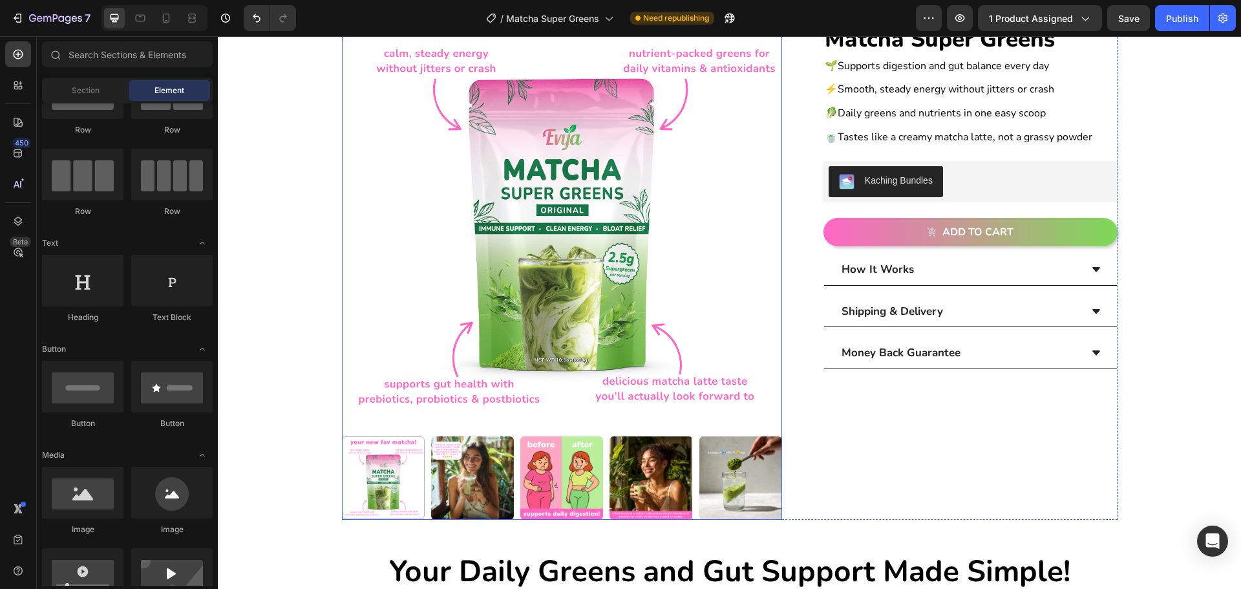
click at [482, 463] on img at bounding box center [472, 477] width 83 height 83
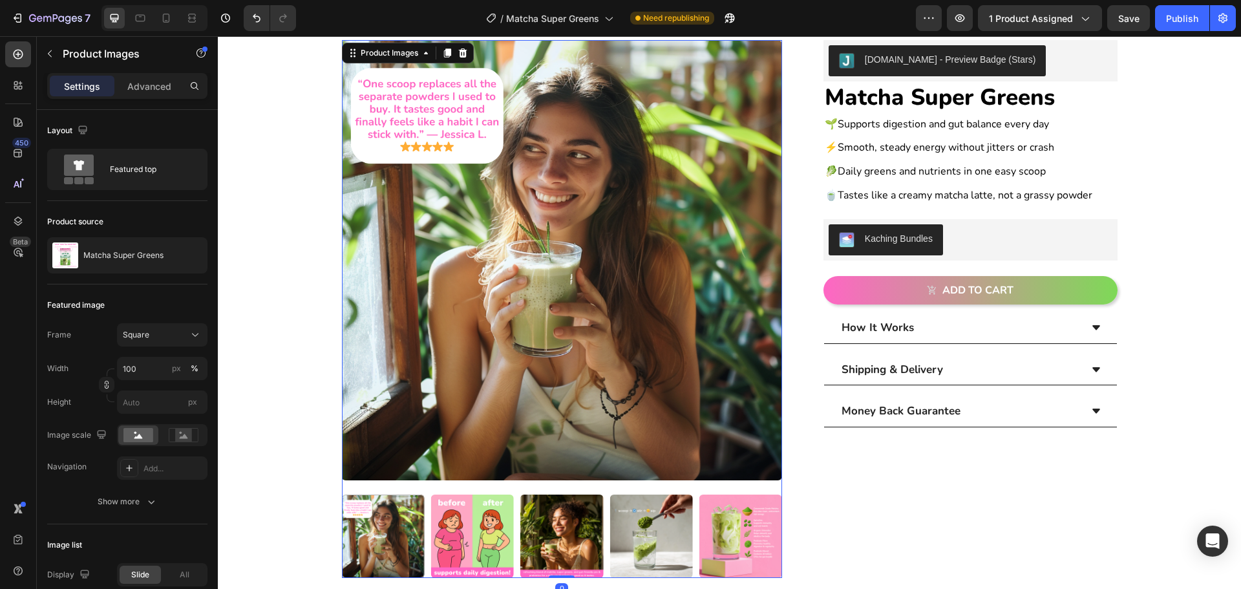
scroll to position [68, 0]
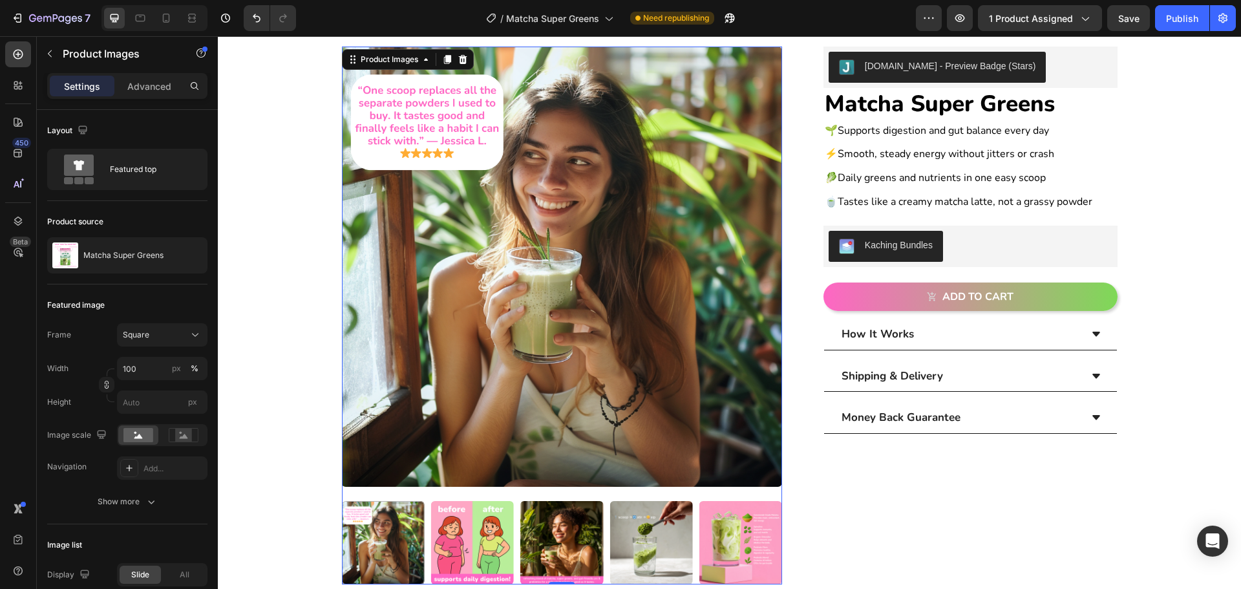
click at [471, 531] on img at bounding box center [472, 542] width 83 height 83
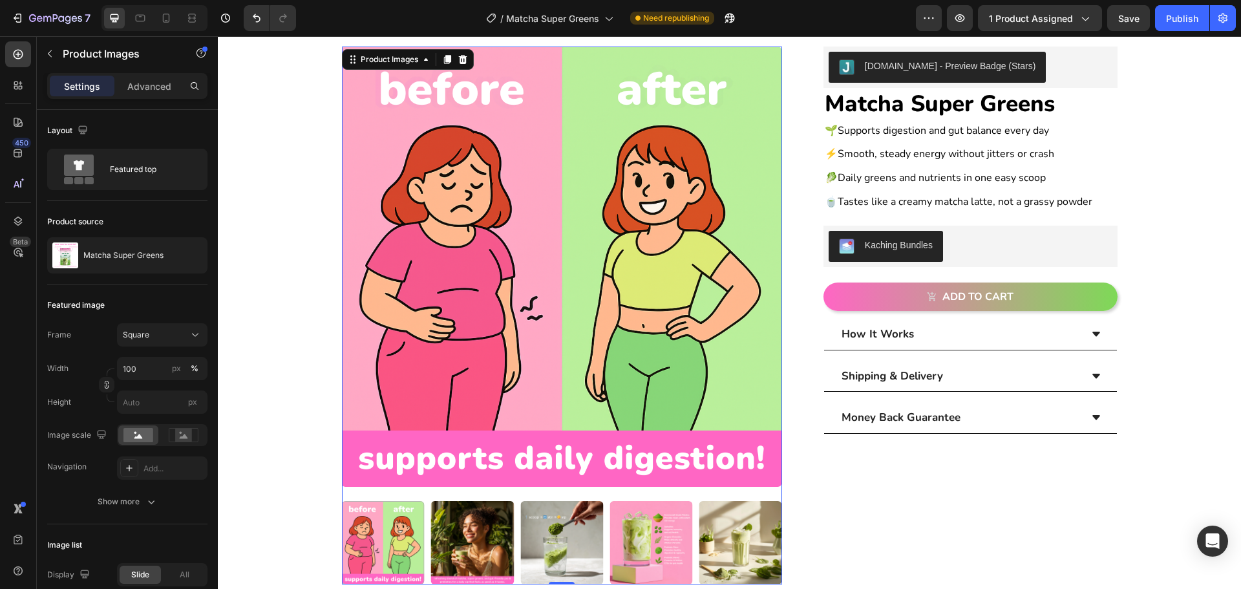
click at [478, 542] on img at bounding box center [472, 542] width 83 height 83
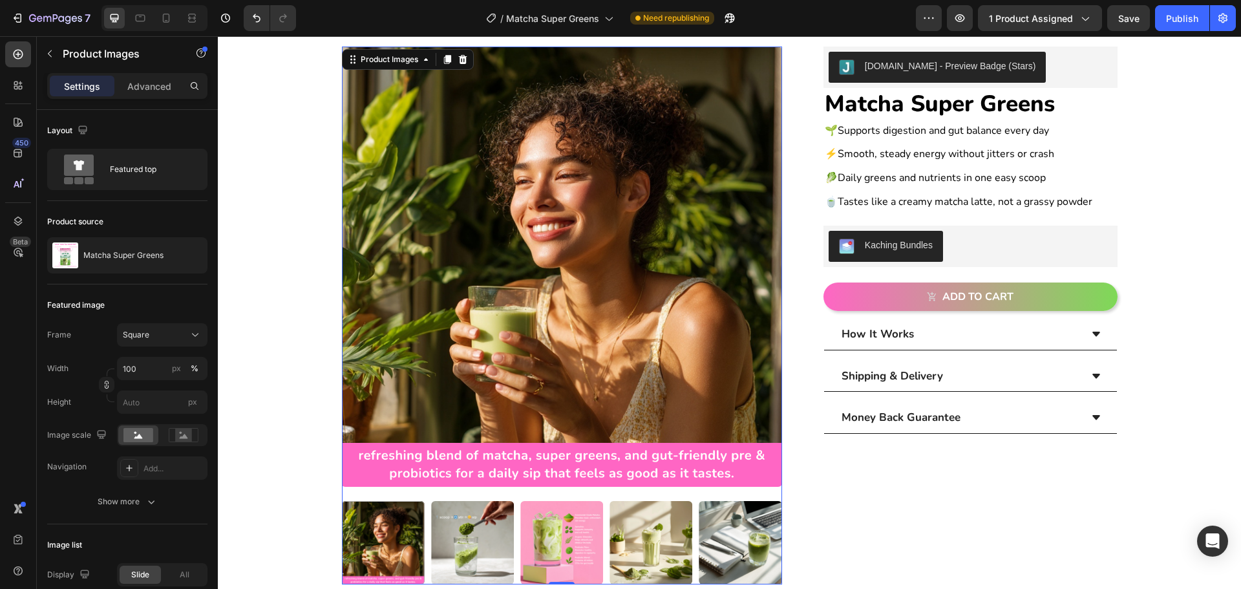
click at [462, 546] on img at bounding box center [472, 542] width 83 height 83
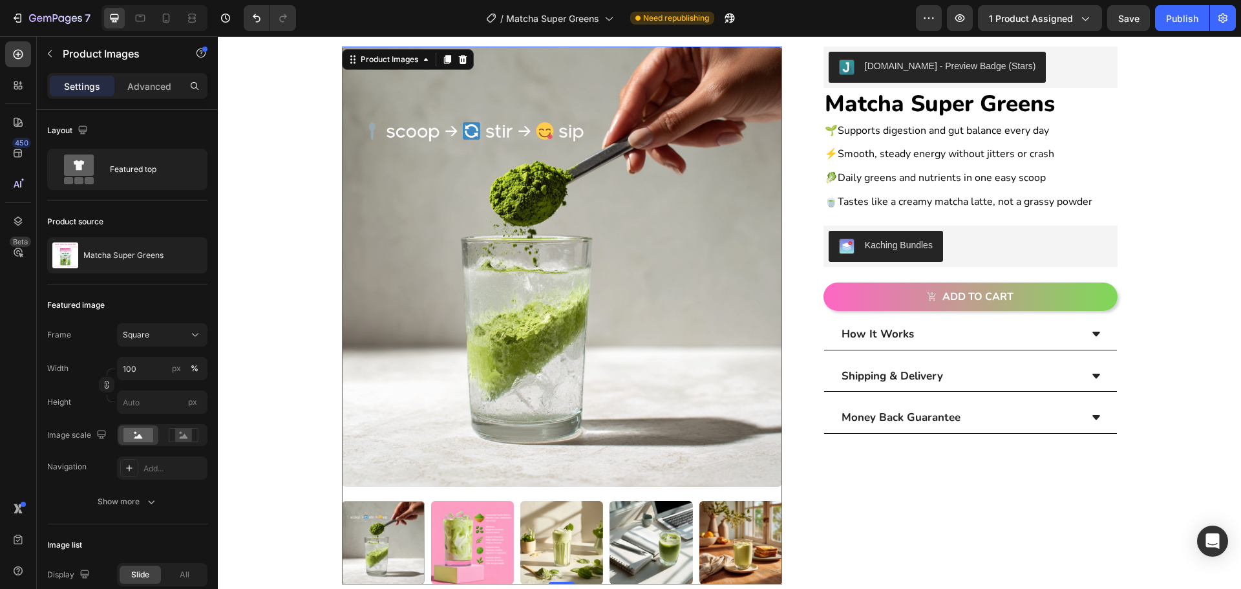
click at [458, 543] on img at bounding box center [472, 542] width 83 height 83
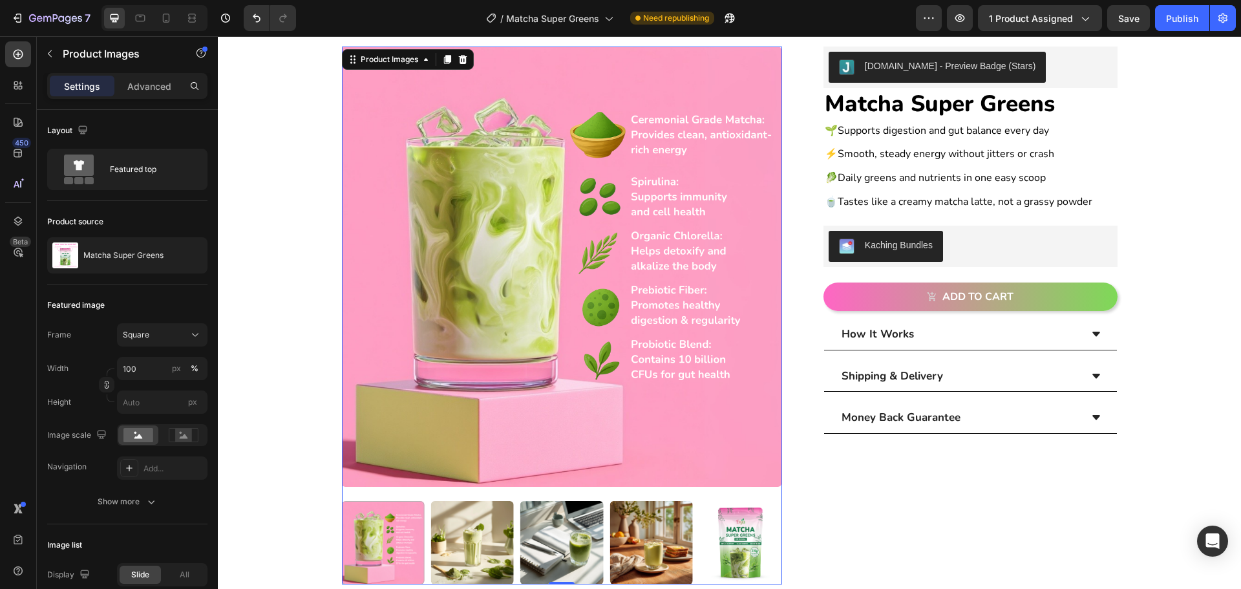
click at [458, 542] on img at bounding box center [472, 542] width 83 height 83
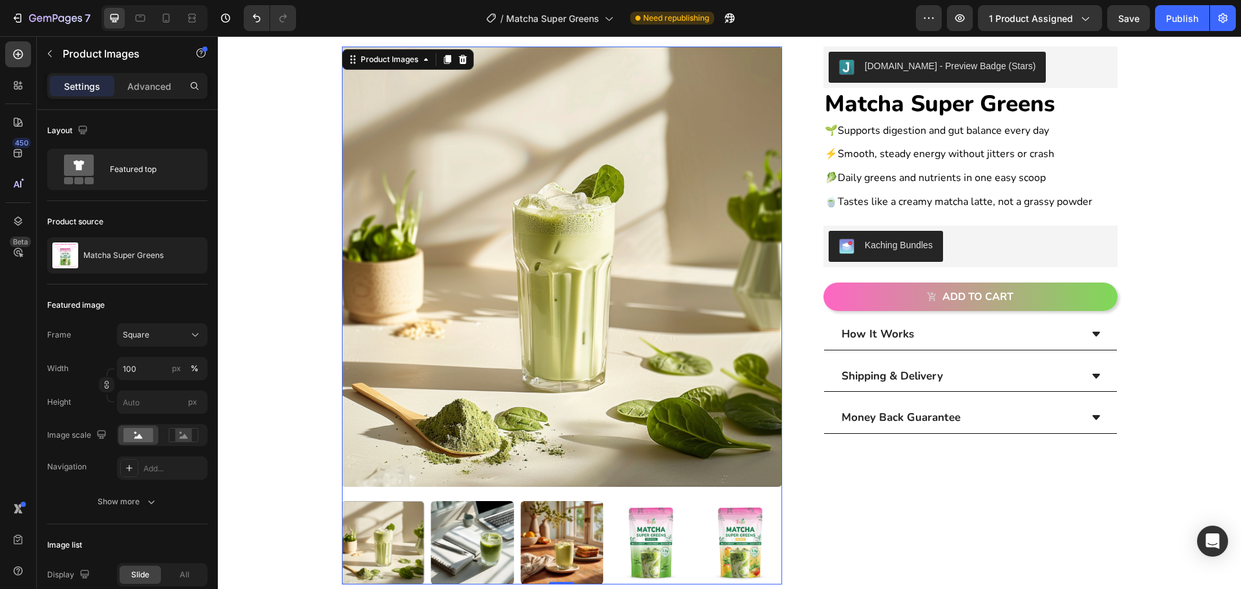
click at [458, 547] on img at bounding box center [472, 542] width 83 height 83
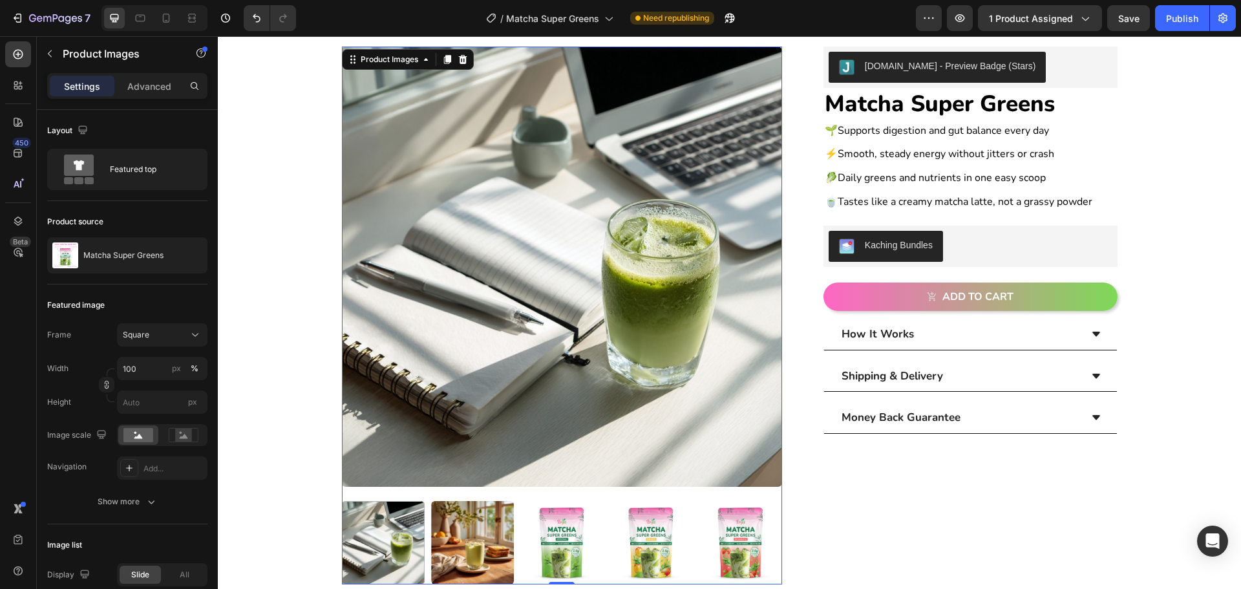
click at [458, 545] on img at bounding box center [472, 542] width 83 height 83
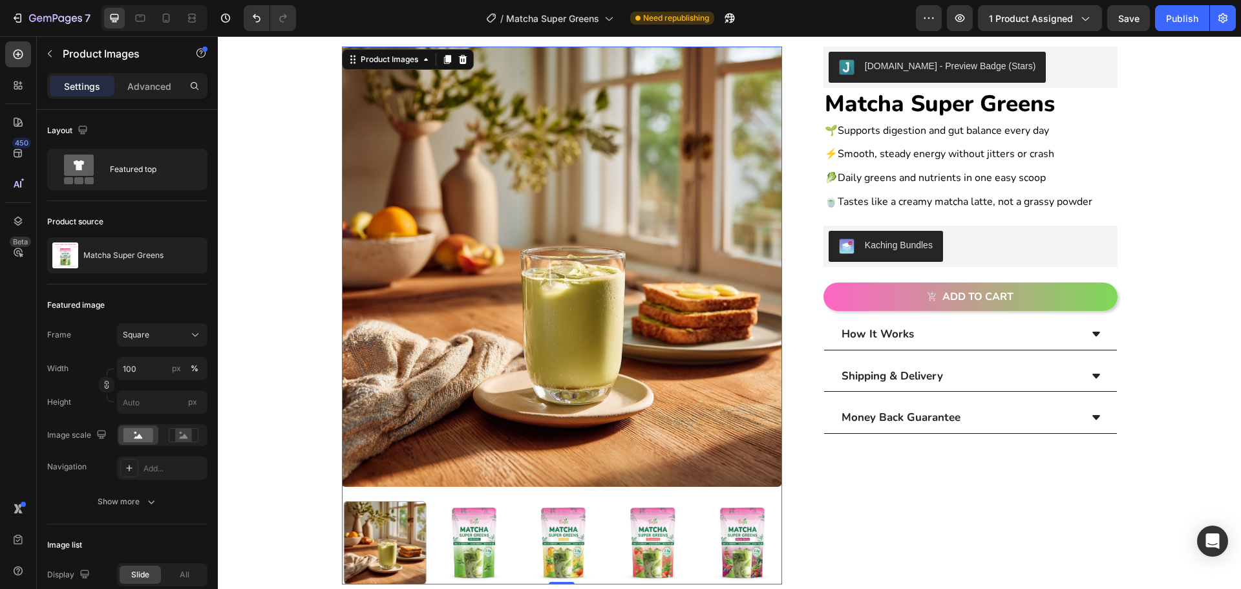
click at [458, 546] on img at bounding box center [474, 542] width 83 height 83
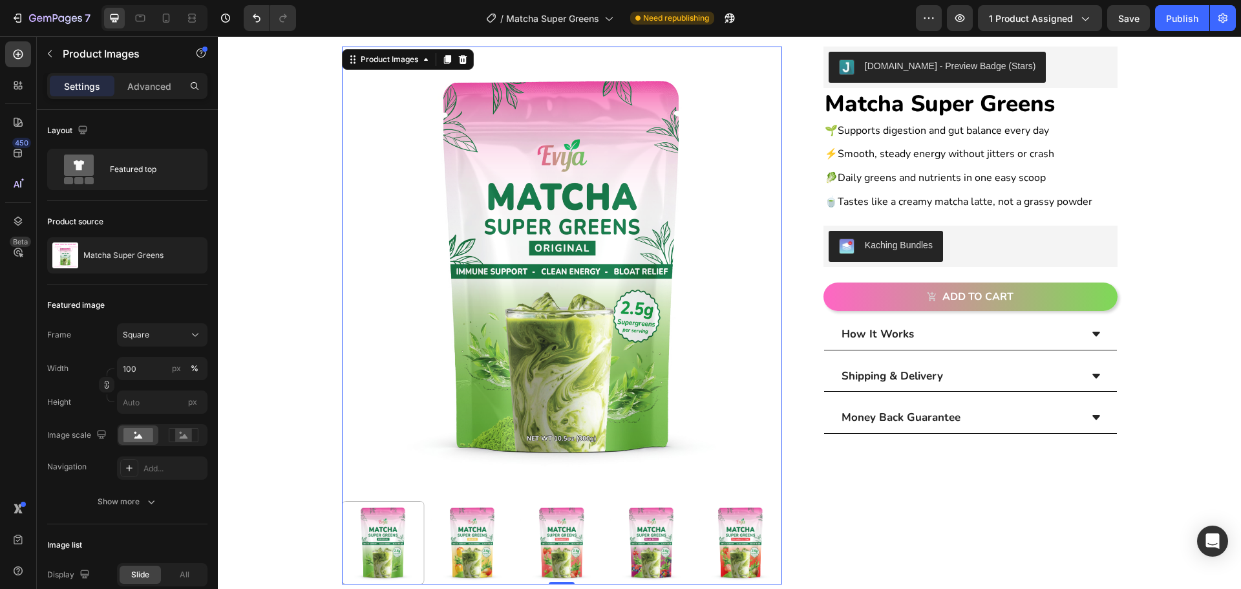
click at [491, 558] on img at bounding box center [472, 542] width 83 height 83
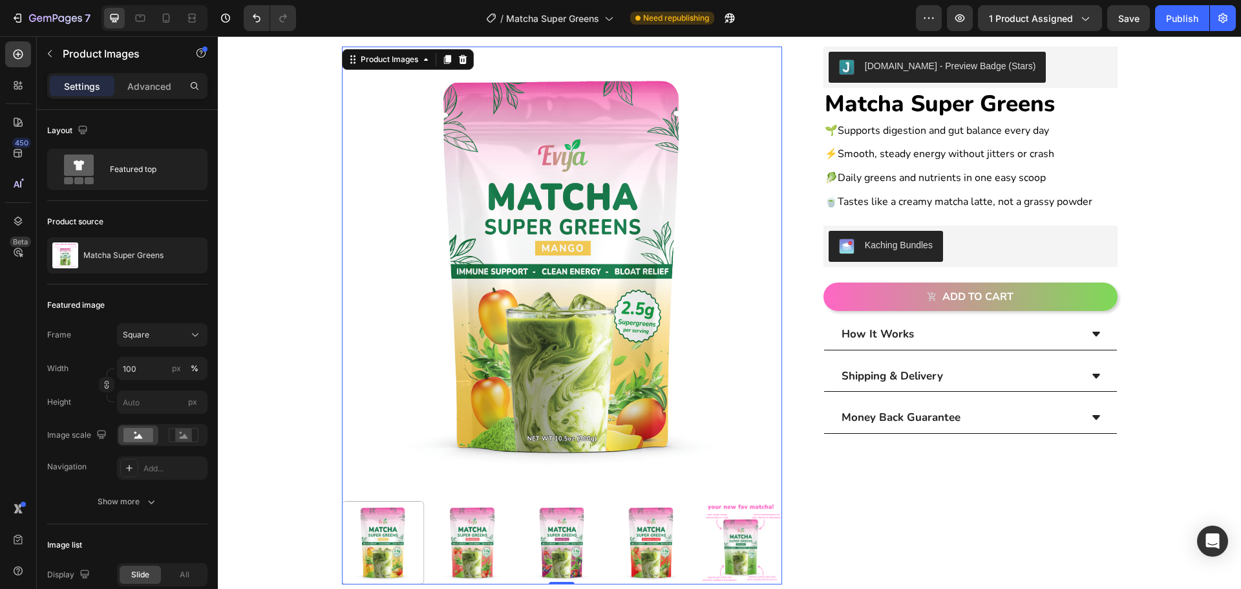
click at [482, 554] on img at bounding box center [472, 542] width 83 height 83
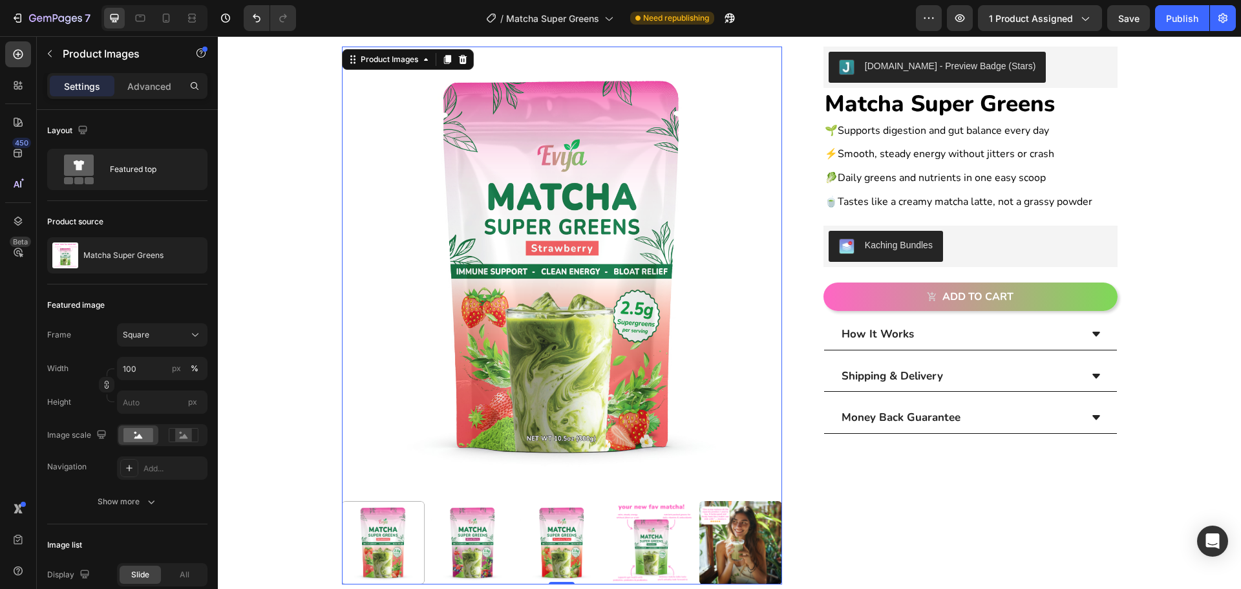
click at [480, 550] on img at bounding box center [472, 542] width 83 height 83
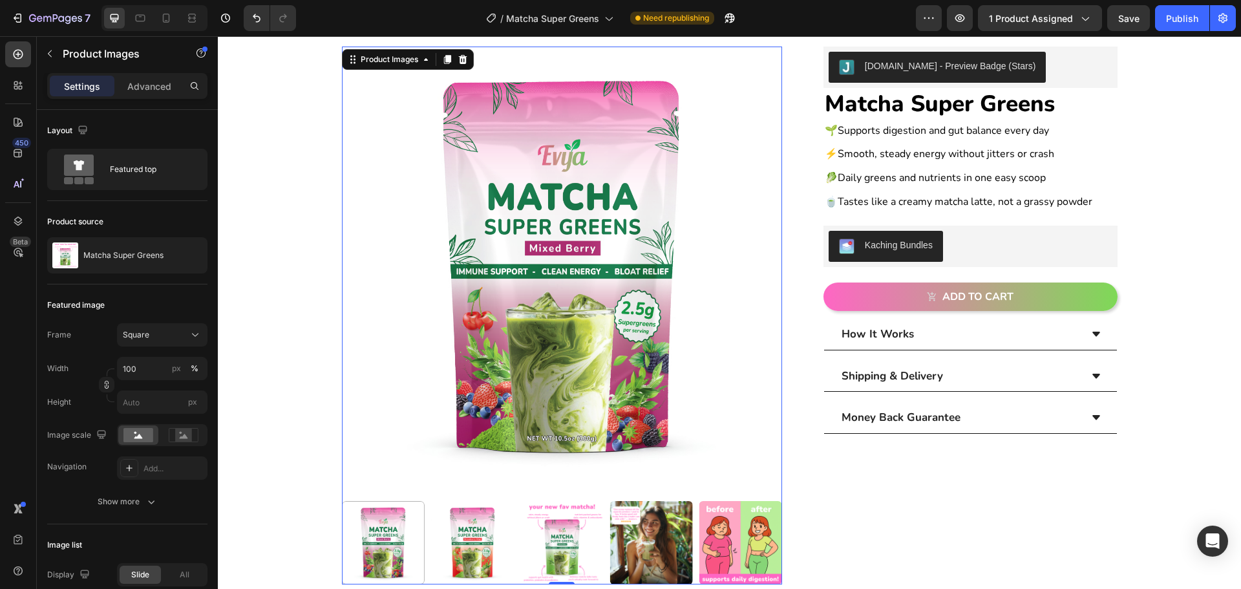
click at [477, 552] on img at bounding box center [472, 542] width 83 height 83
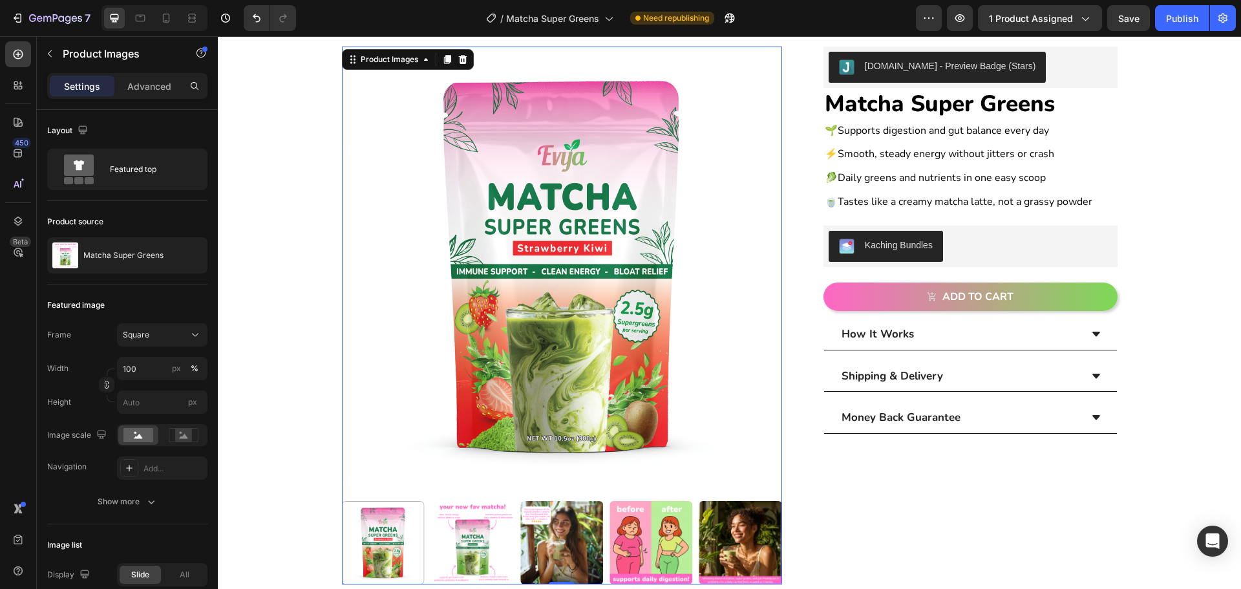
click at [477, 550] on img at bounding box center [472, 542] width 83 height 83
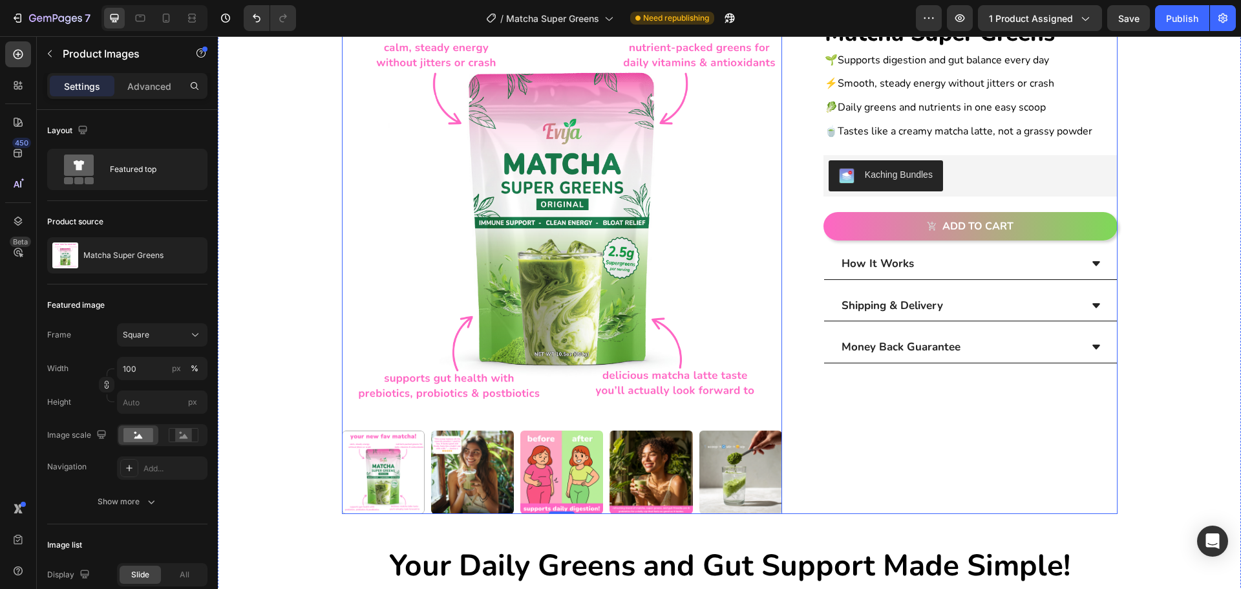
scroll to position [133, 0]
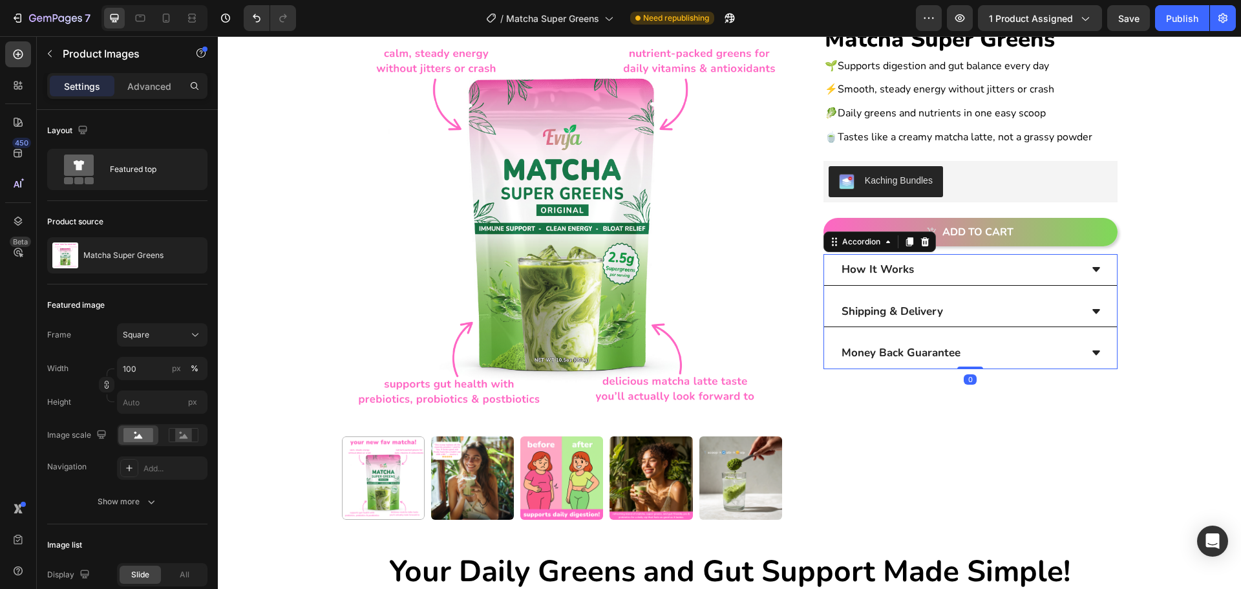
click at [830, 292] on div "How It Works Shipping & Delivery Money Back Guarantee" at bounding box center [971, 311] width 294 height 115
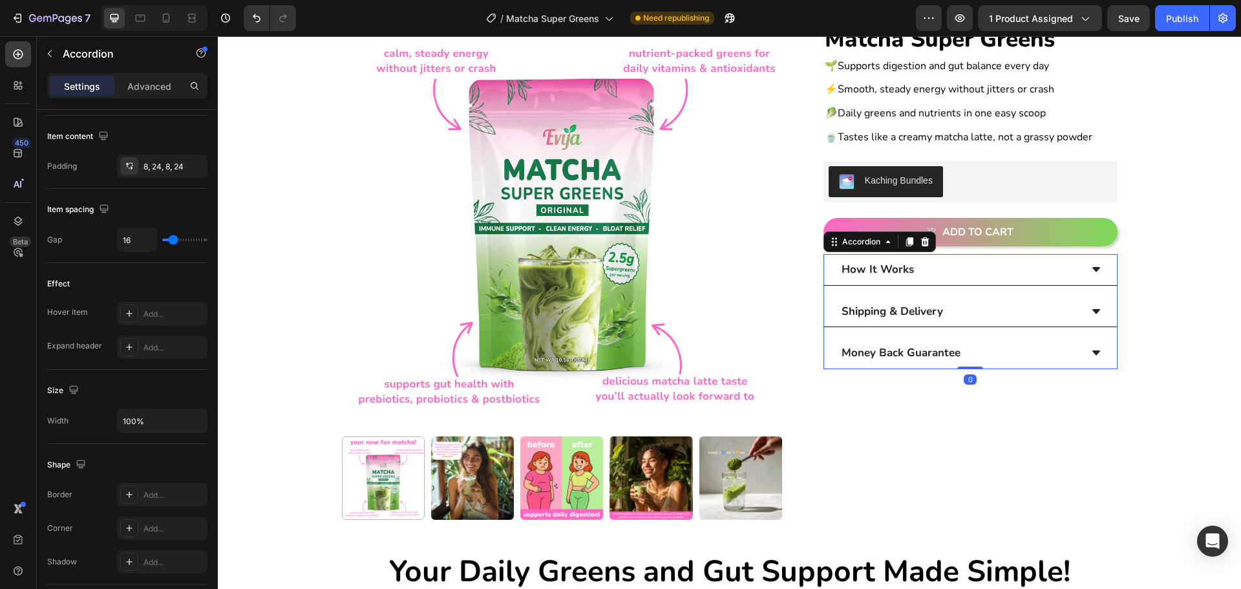
scroll to position [715, 0]
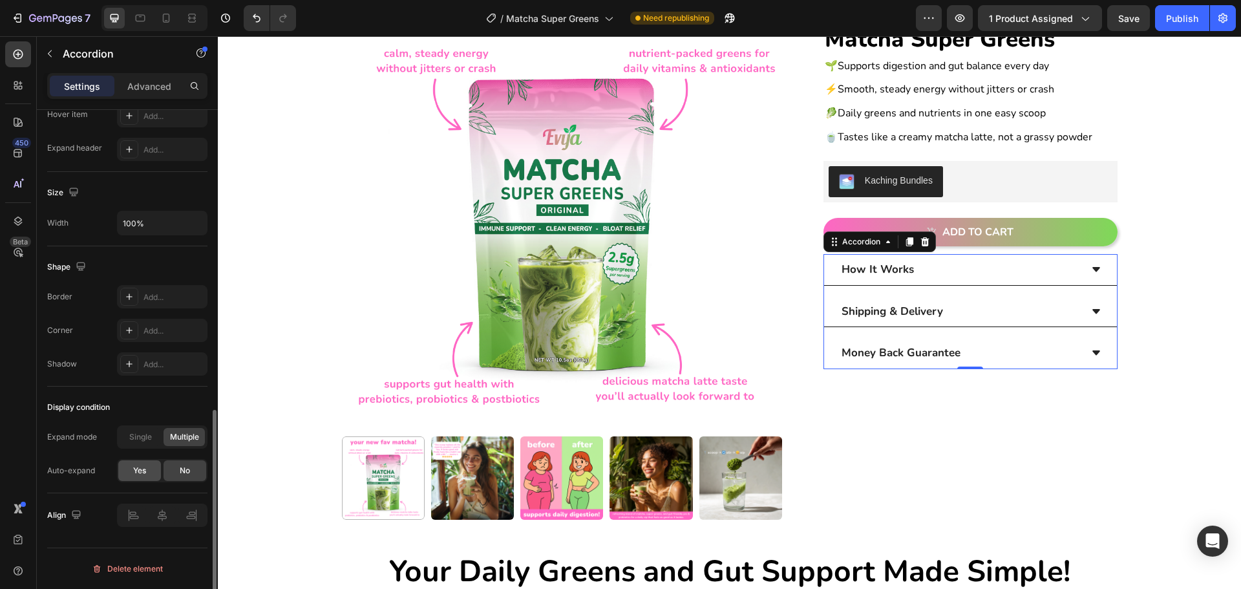
click at [142, 470] on span "Yes" at bounding box center [139, 471] width 13 height 12
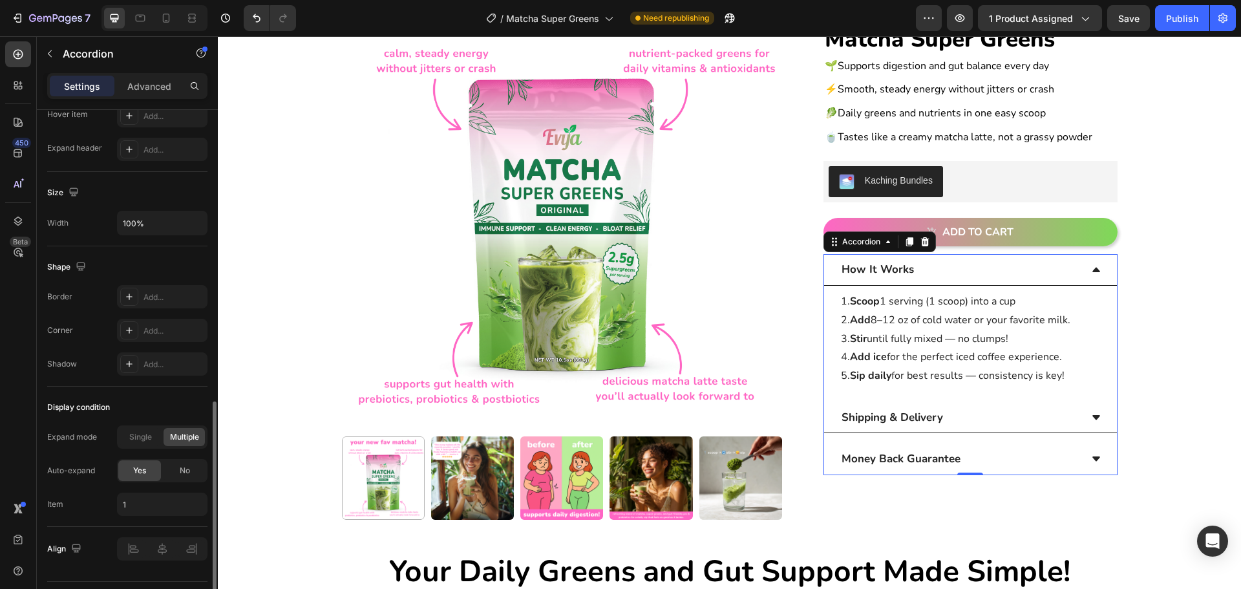
click at [163, 471] on div "Yes No" at bounding box center [162, 470] width 91 height 23
click at [175, 471] on div "No" at bounding box center [185, 470] width 43 height 21
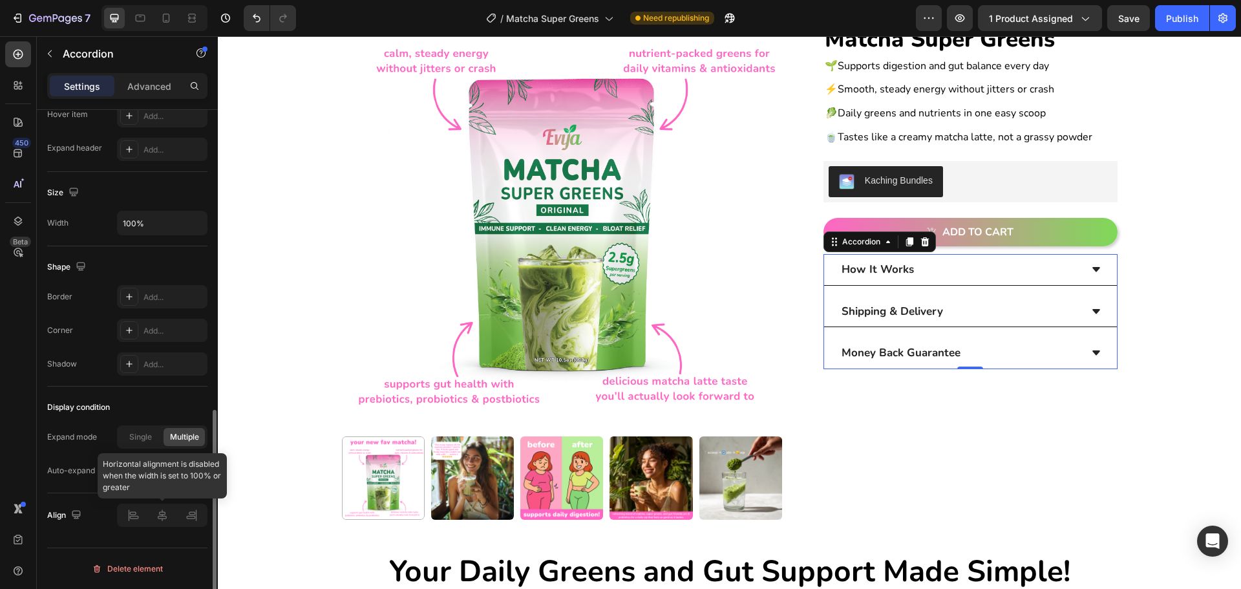
drag, startPoint x: 139, startPoint y: 513, endPoint x: 155, endPoint y: 513, distance: 16.2
click at [139, 513] on div at bounding box center [162, 515] width 91 height 23
click at [166, 513] on div at bounding box center [162, 515] width 91 height 23
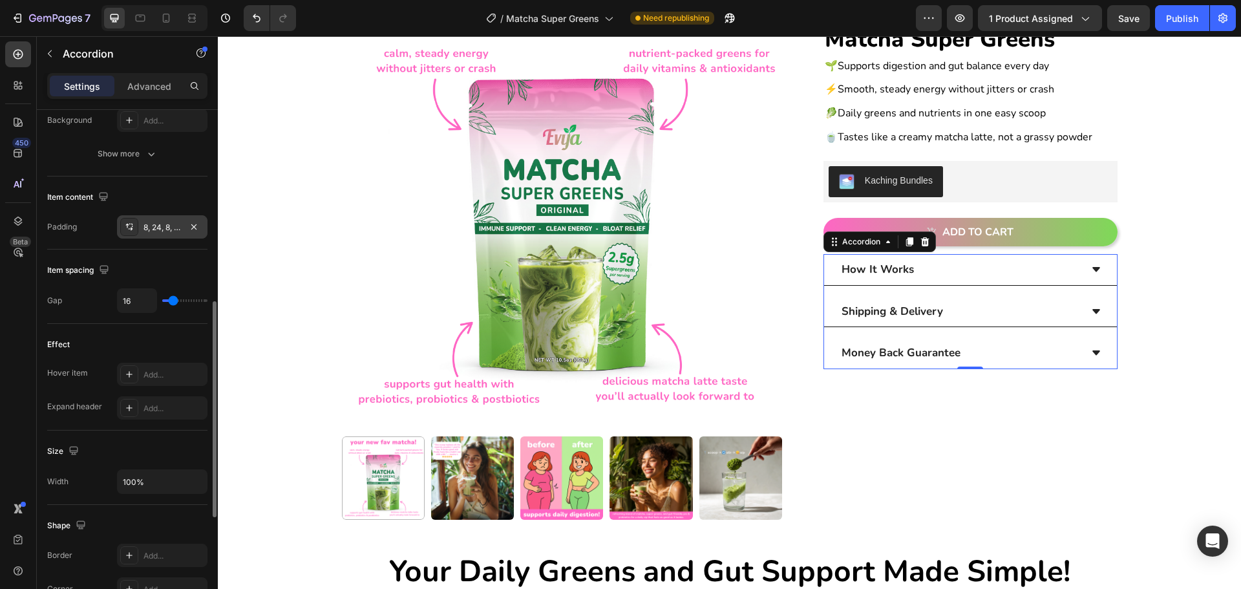
scroll to position [327, 0]
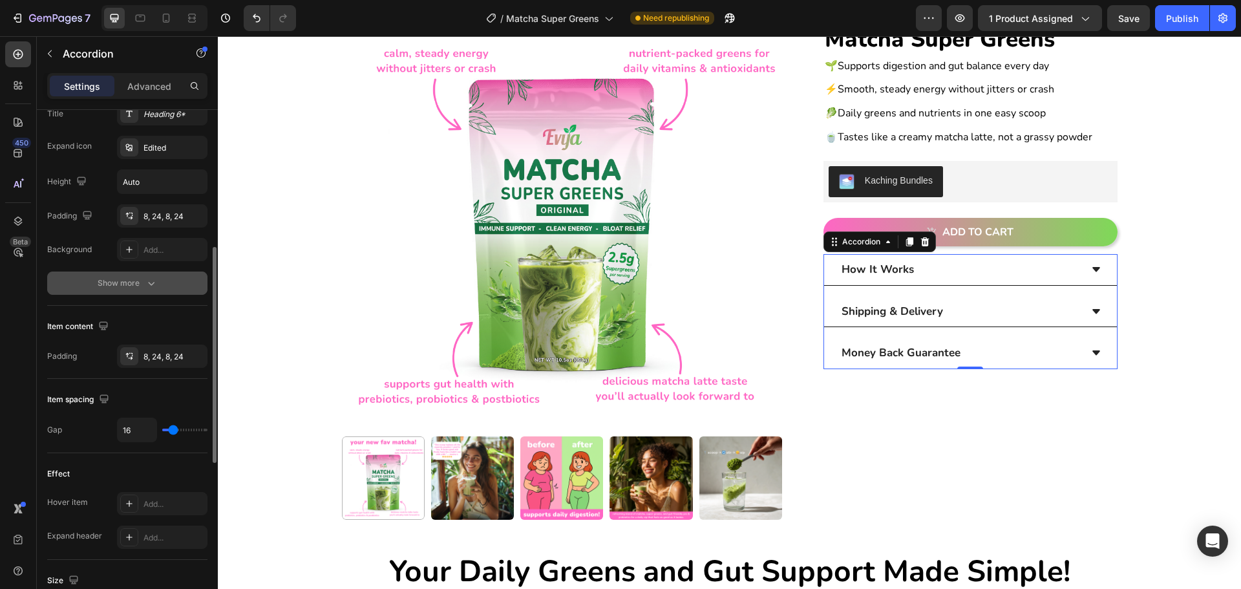
click at [151, 284] on icon "button" at bounding box center [151, 284] width 6 height 4
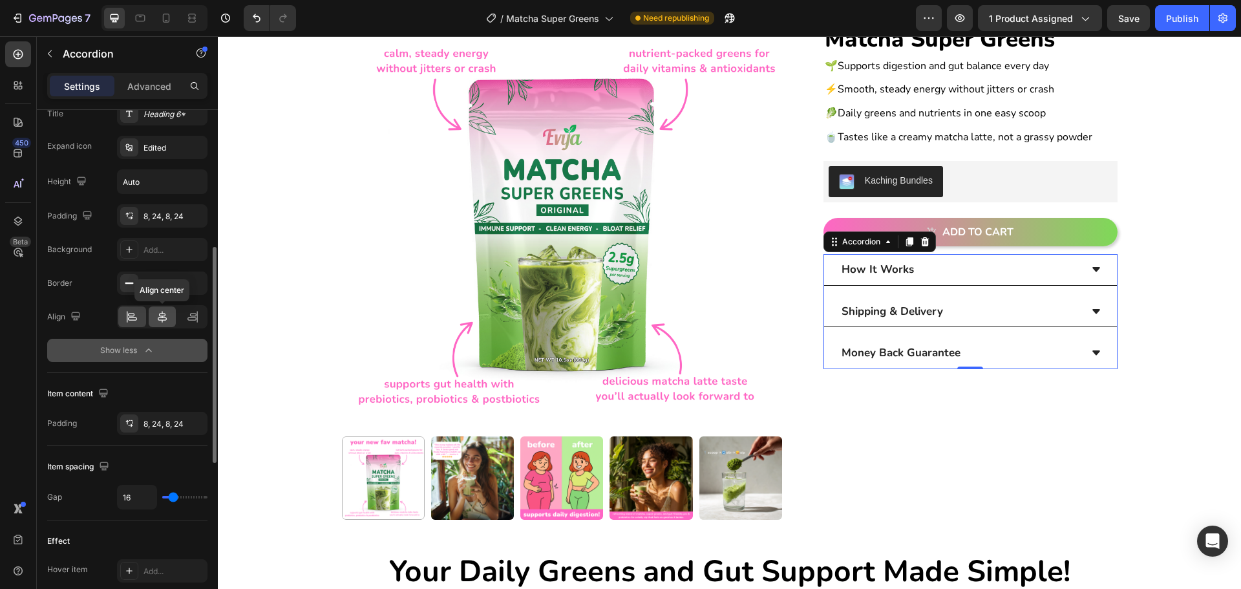
click at [158, 313] on icon at bounding box center [162, 316] width 13 height 13
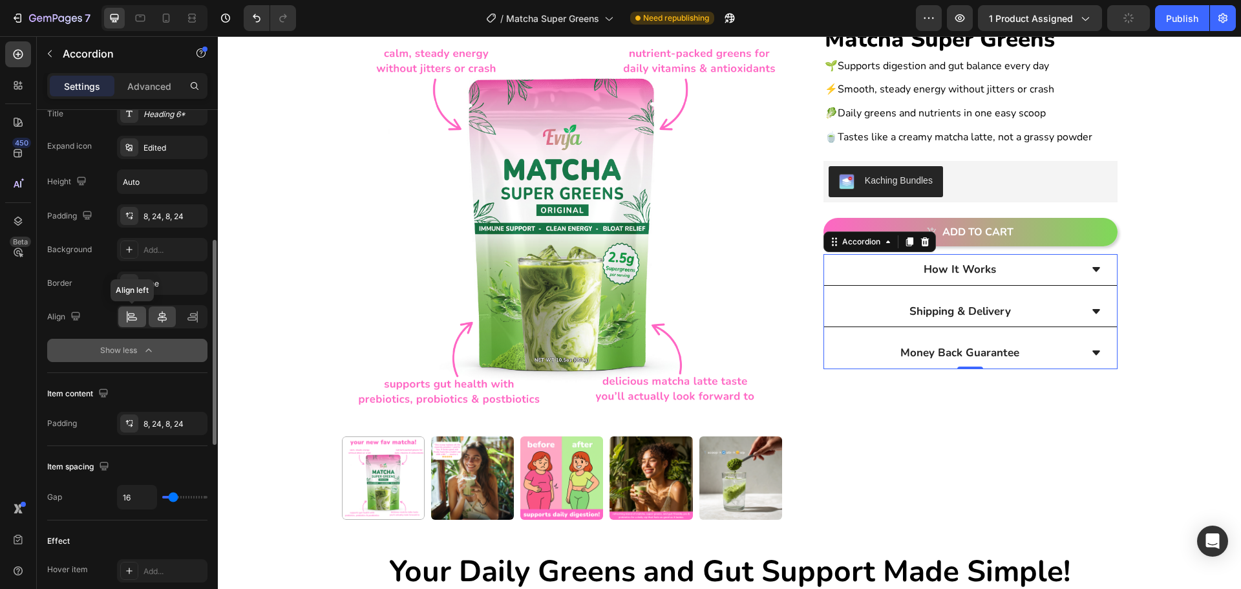
click at [142, 314] on div at bounding box center [132, 316] width 28 height 21
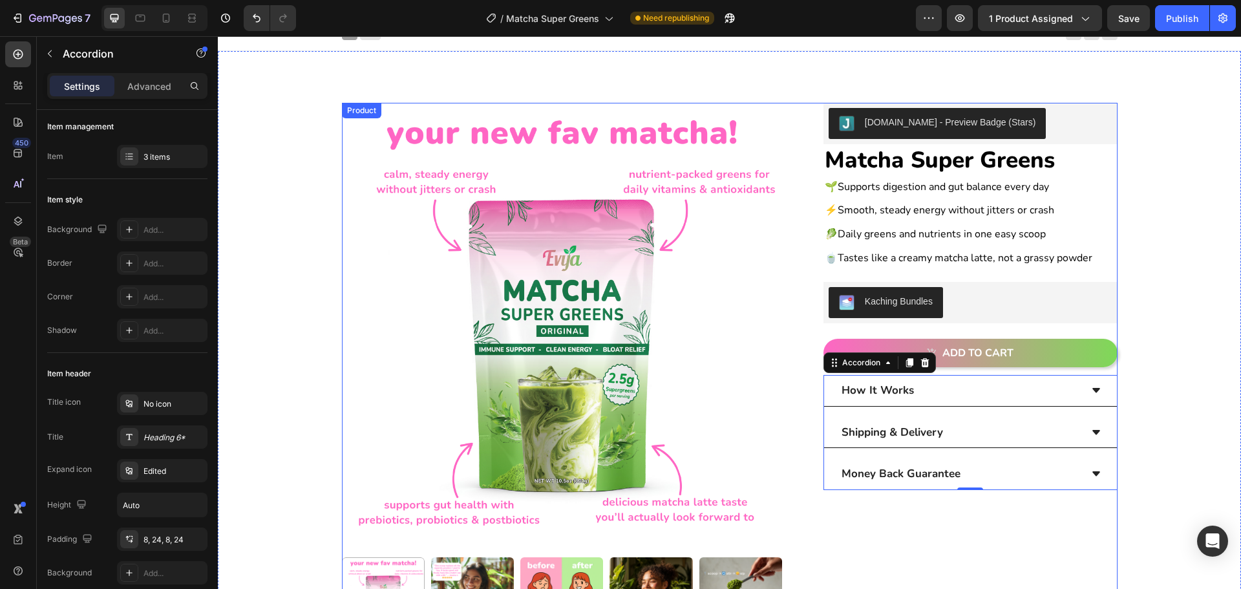
scroll to position [0, 0]
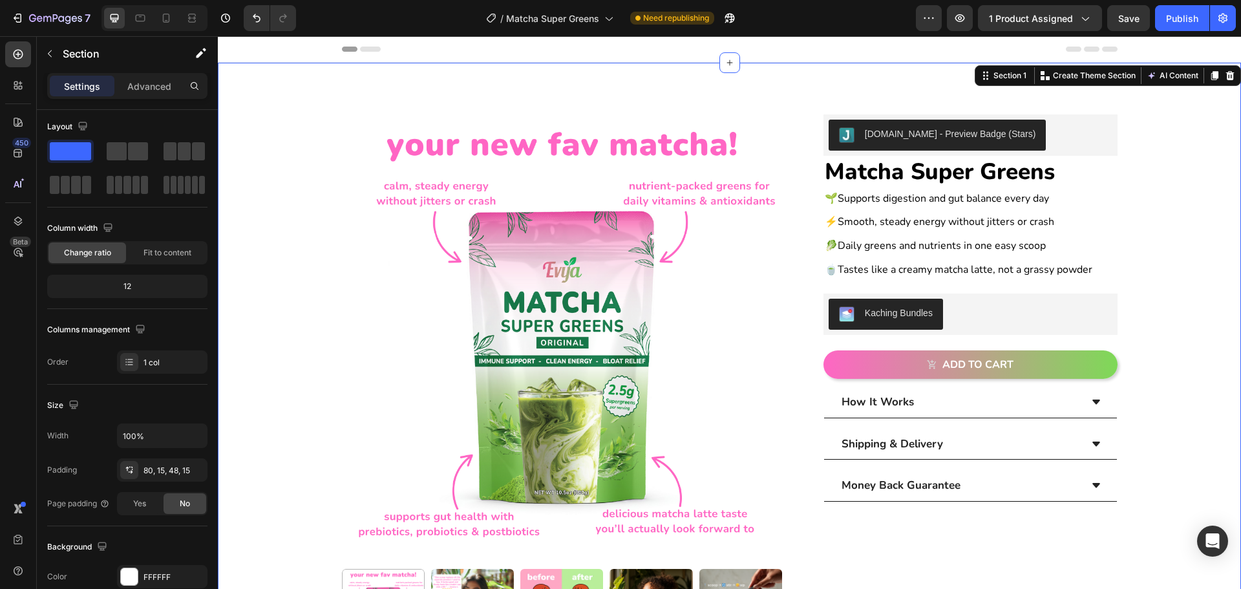
click at [1199, 356] on div "Product Images [DOMAIN_NAME] - Preview Badge (Stars) [DOMAIN_NAME] Matcha Super…" at bounding box center [730, 448] width 1004 height 668
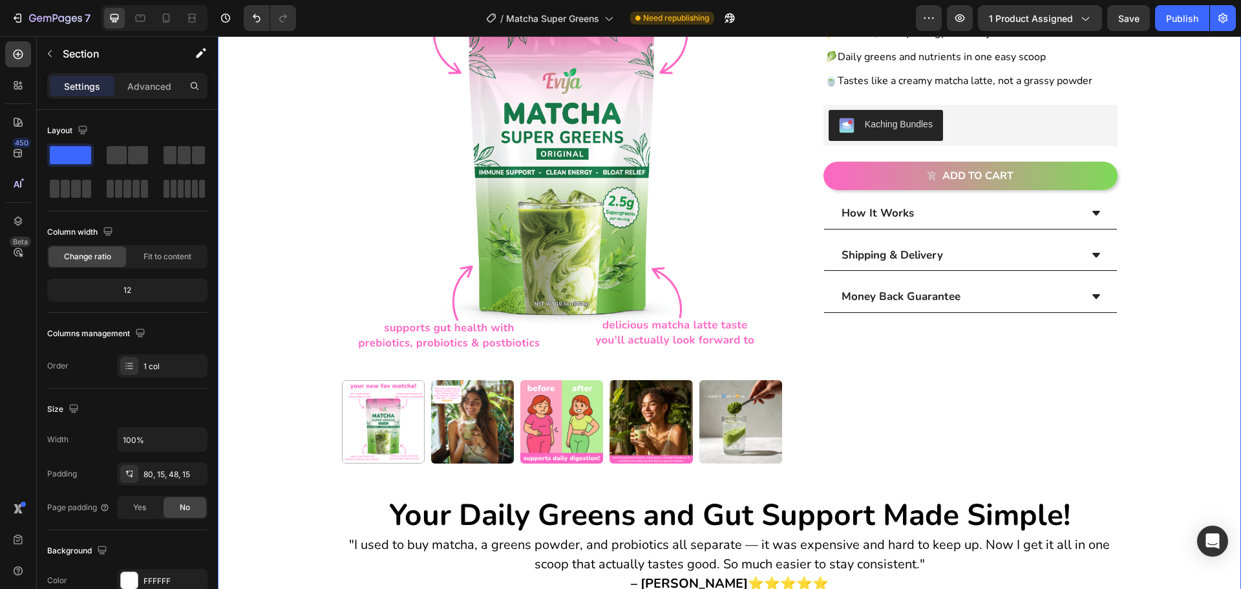
scroll to position [194, 0]
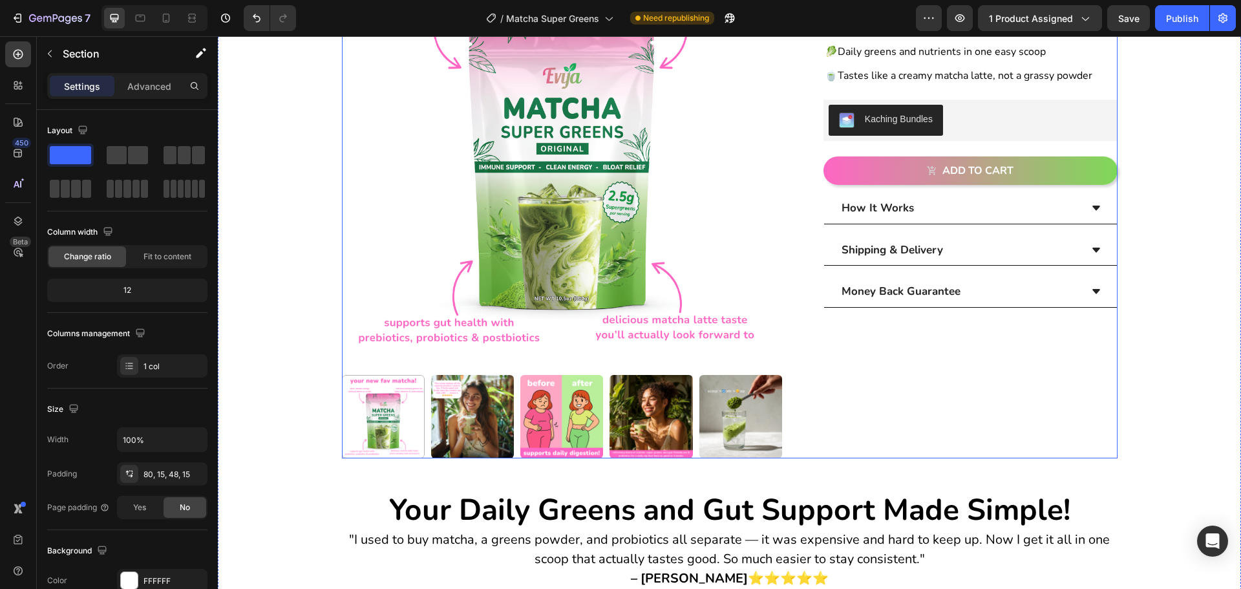
click at [1074, 433] on div "[DOMAIN_NAME] - Preview Badge (Stars) [DOMAIN_NAME] Matcha Super Greens Product…" at bounding box center [960, 189] width 315 height 538
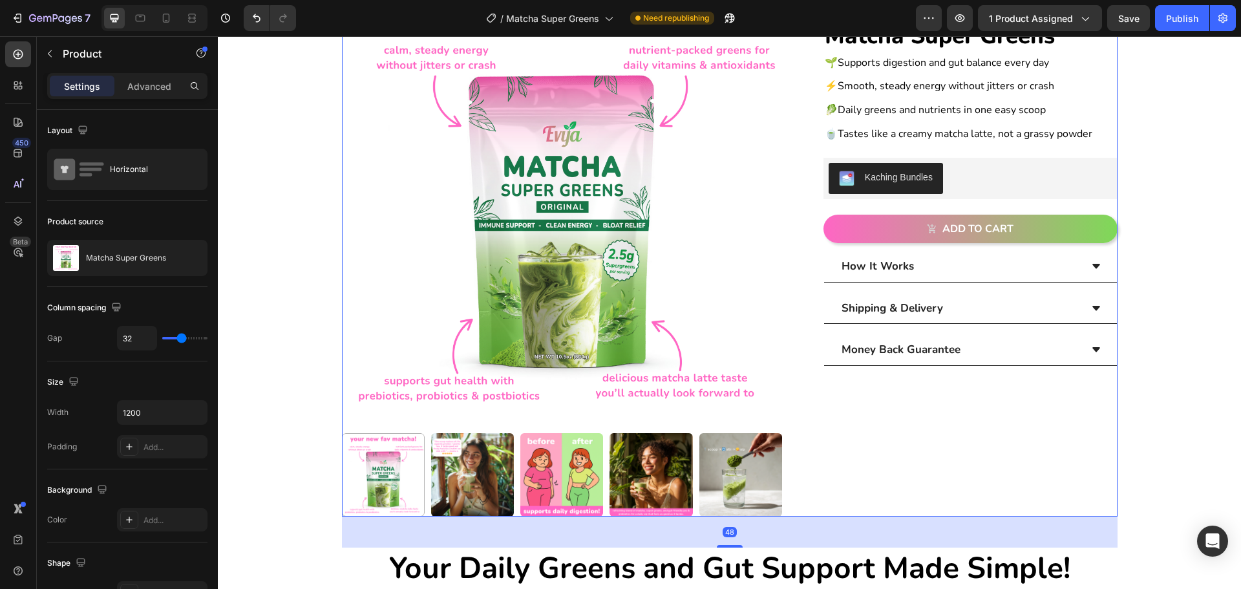
scroll to position [129, 0]
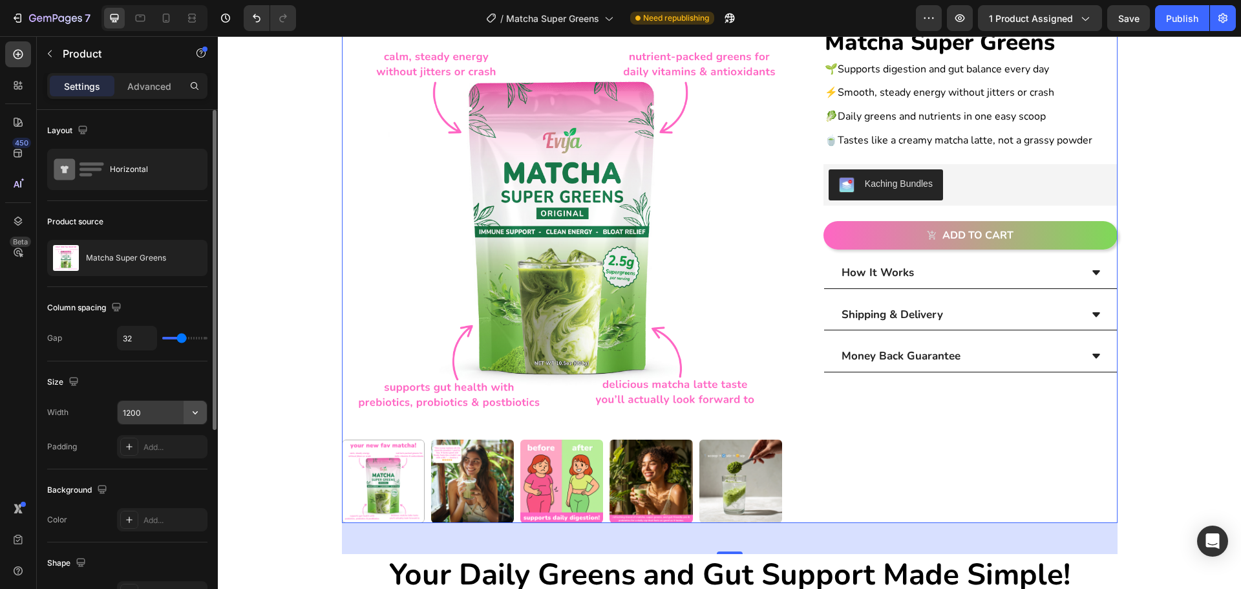
click at [192, 412] on icon "button" at bounding box center [195, 412] width 13 height 13
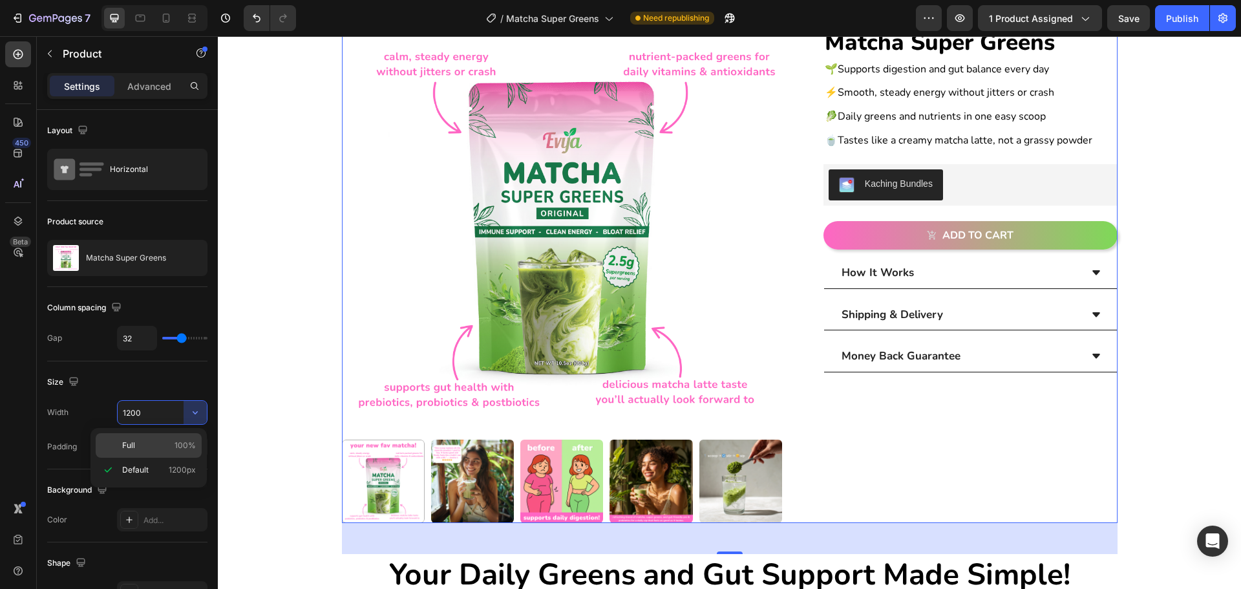
click at [171, 449] on p "Full 100%" at bounding box center [159, 446] width 74 height 12
type input "100%"
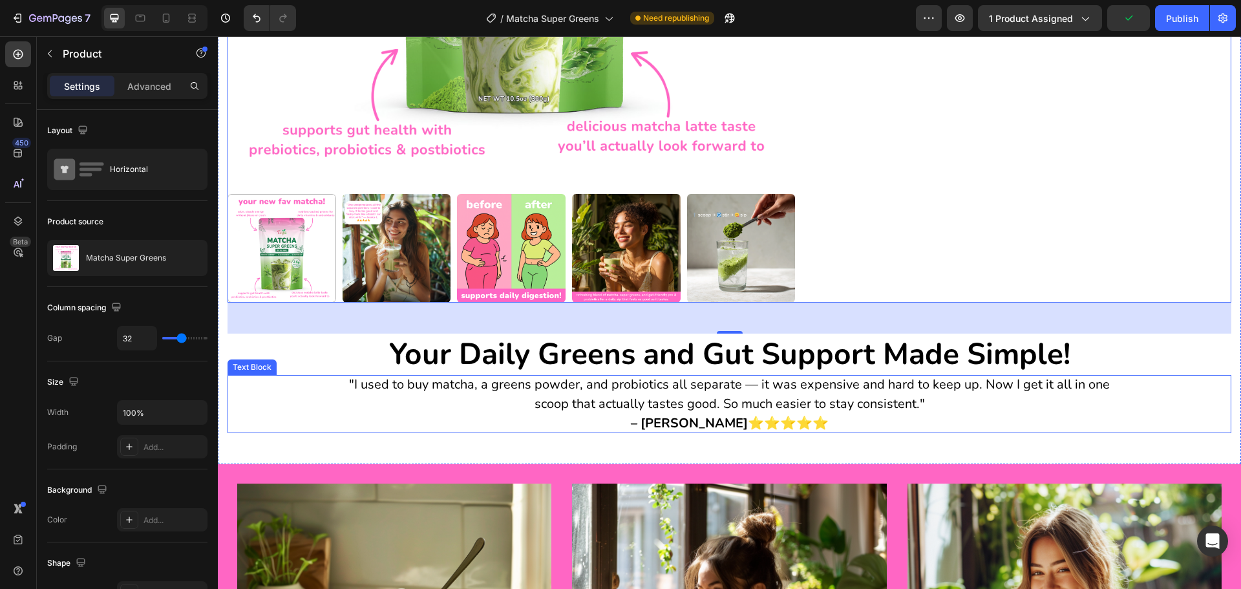
scroll to position [517, 0]
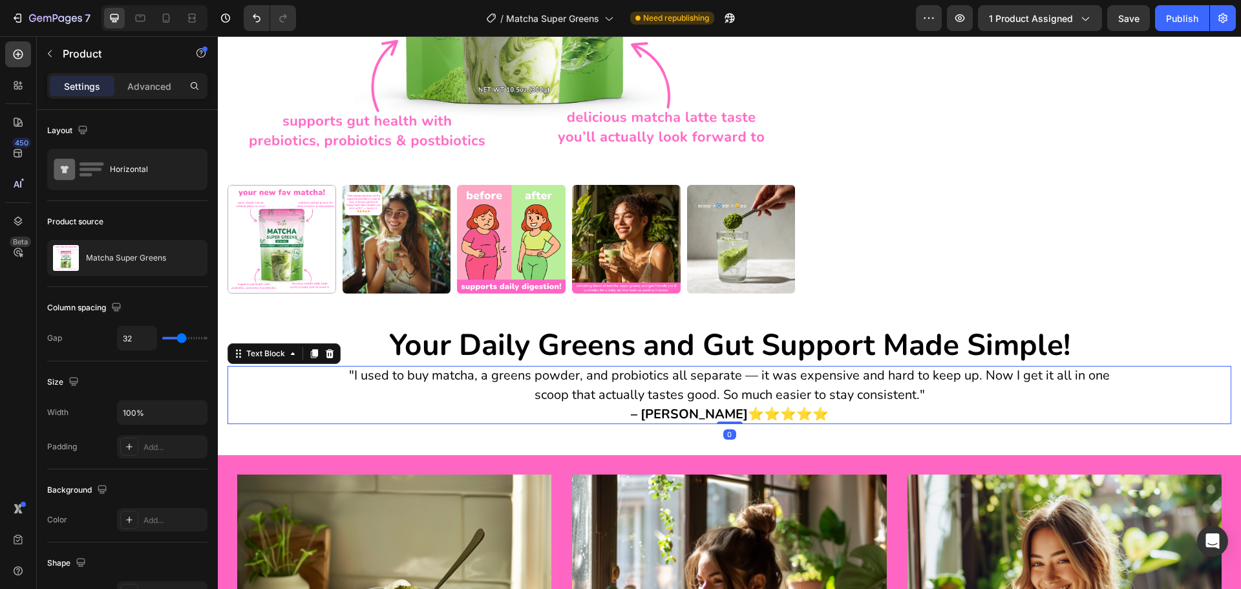
click at [279, 391] on div ""I used to buy matcha, a greens powder, and probiotics all separate — it was ex…" at bounding box center [730, 395] width 1004 height 58
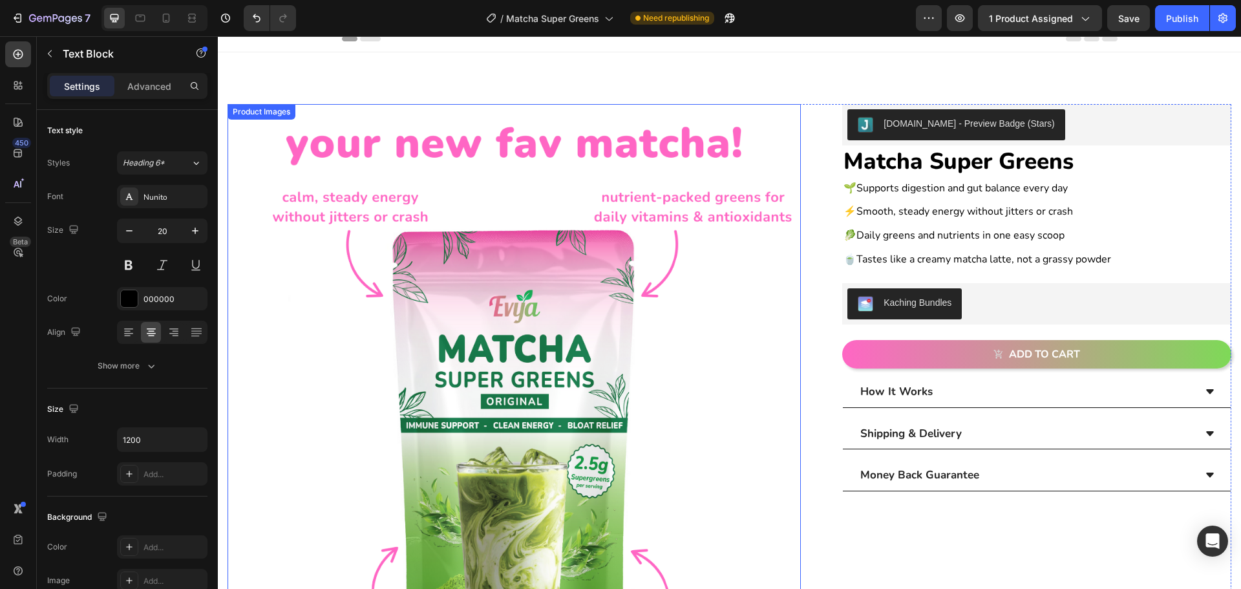
scroll to position [0, 0]
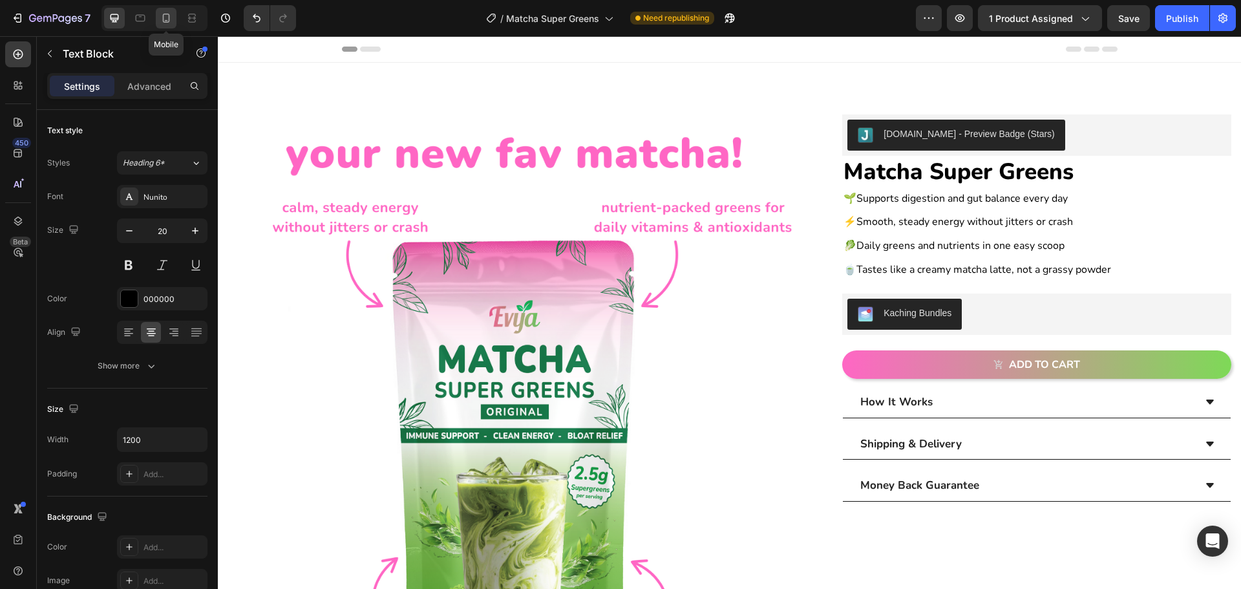
click at [175, 16] on div at bounding box center [166, 18] width 21 height 21
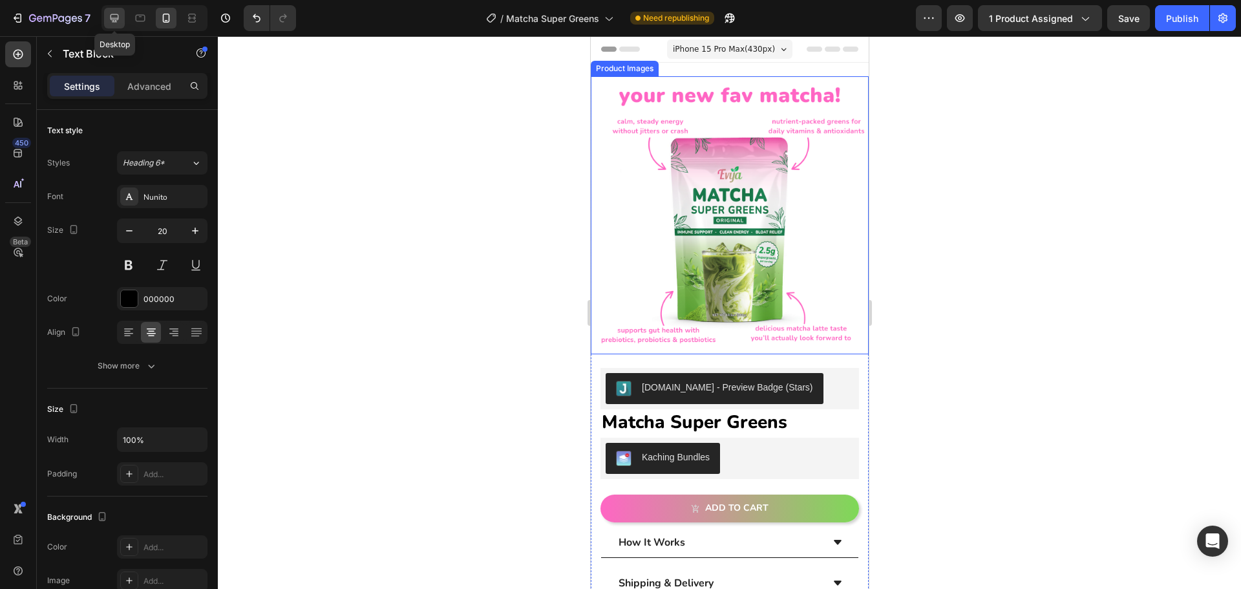
click at [115, 12] on icon at bounding box center [114, 18] width 13 height 13
type input "1200"
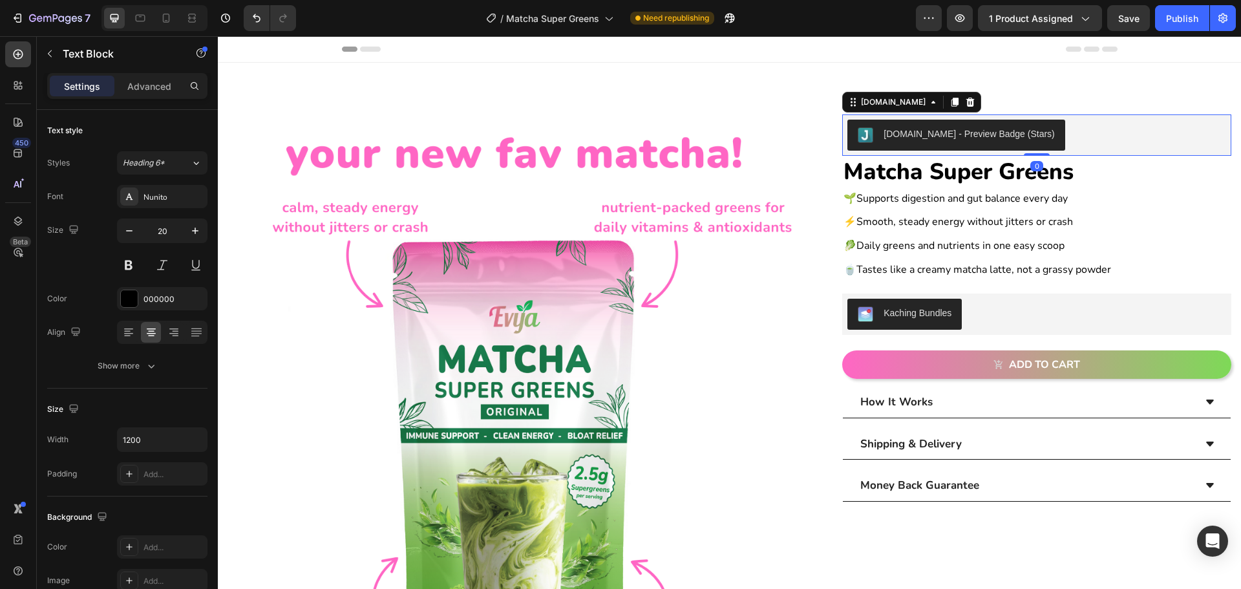
click at [932, 136] on div "[DOMAIN_NAME] - Preview Badge (Stars)" at bounding box center [969, 134] width 171 height 14
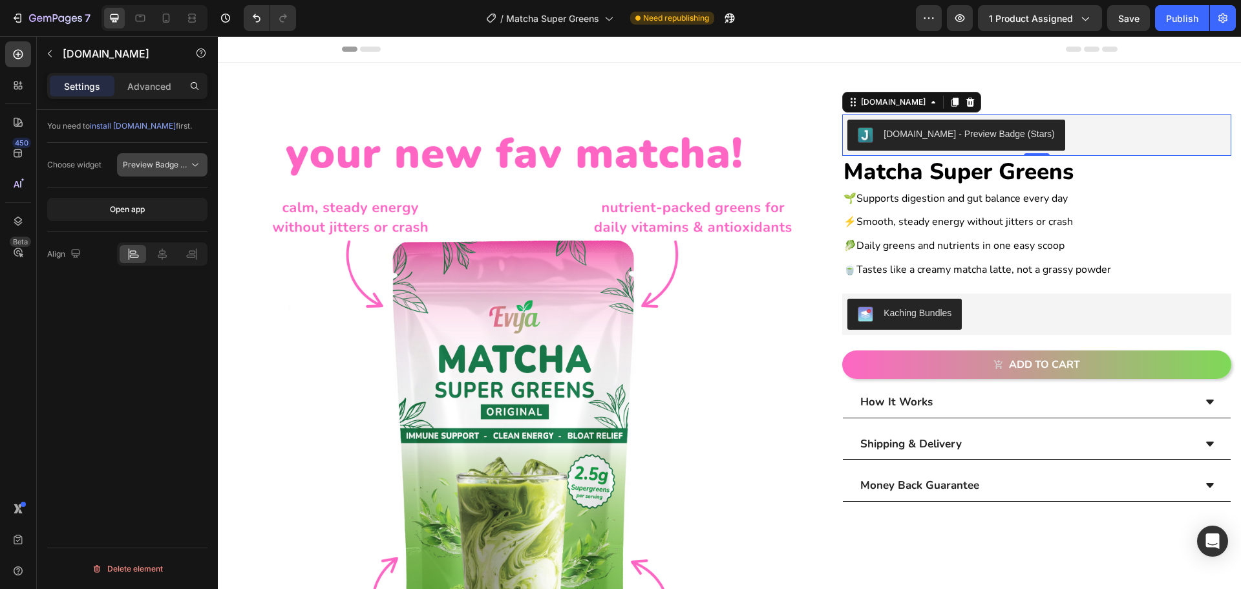
click at [130, 169] on span "Preview Badge (Stars)" at bounding box center [156, 165] width 66 height 12
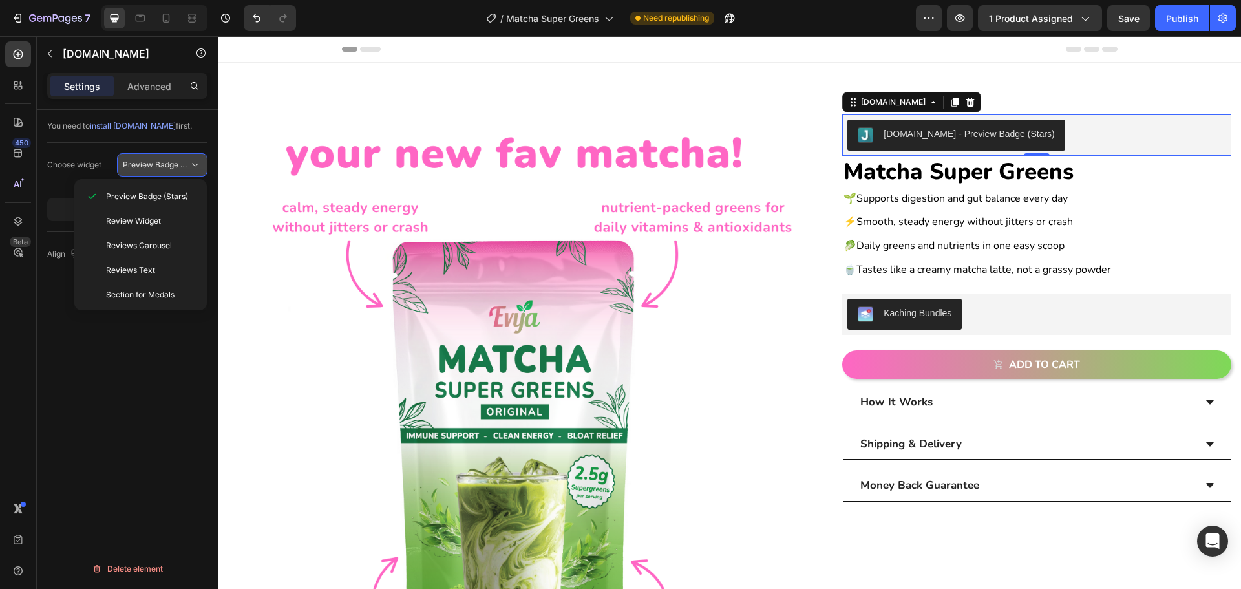
click at [178, 166] on span "Preview Badge (Stars)" at bounding box center [164, 165] width 82 height 10
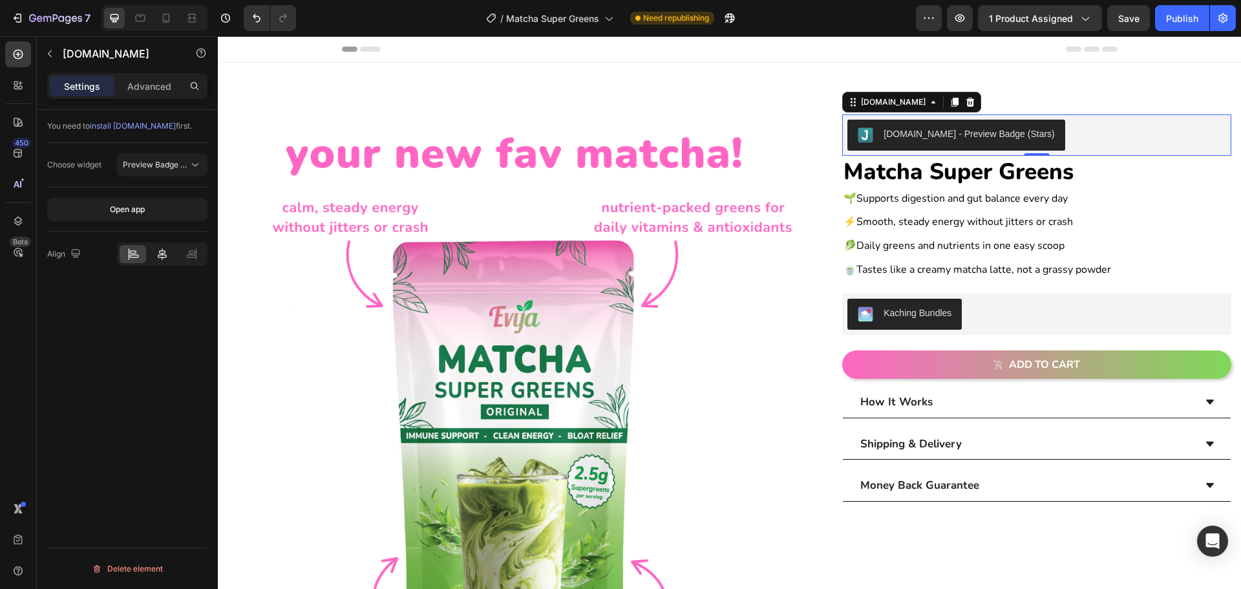
click at [160, 254] on icon at bounding box center [162, 254] width 13 height 13
click at [136, 256] on icon at bounding box center [133, 254] width 13 height 13
click at [48, 51] on icon "button" at bounding box center [50, 53] width 10 height 10
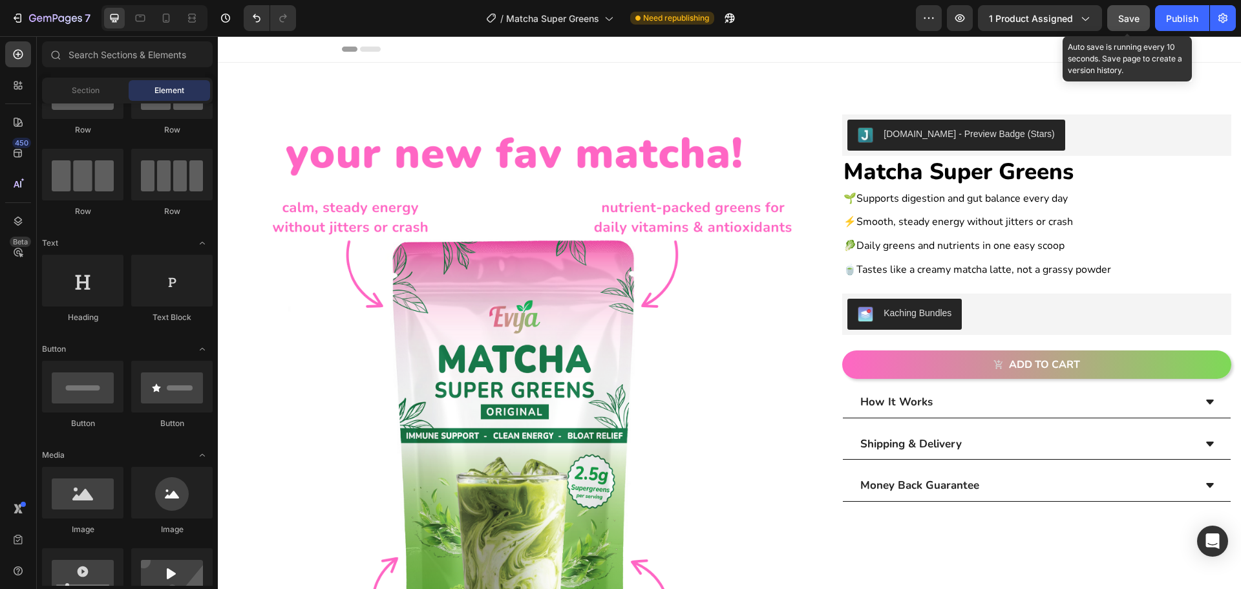
click at [1144, 14] on button "Save" at bounding box center [1129, 18] width 43 height 26
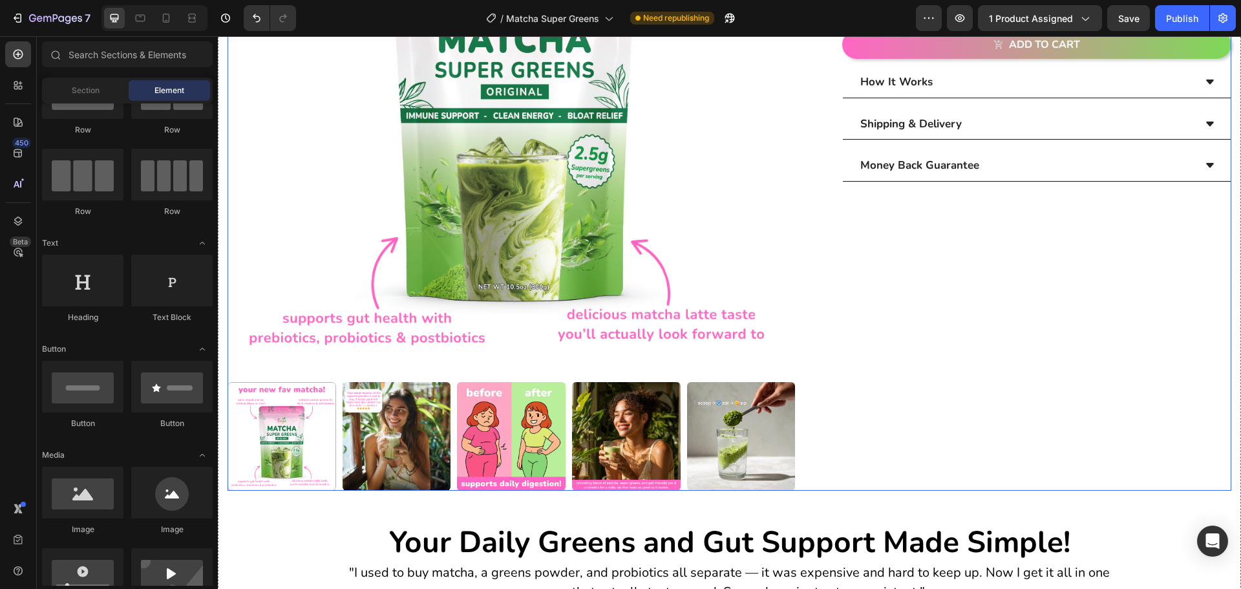
scroll to position [323, 0]
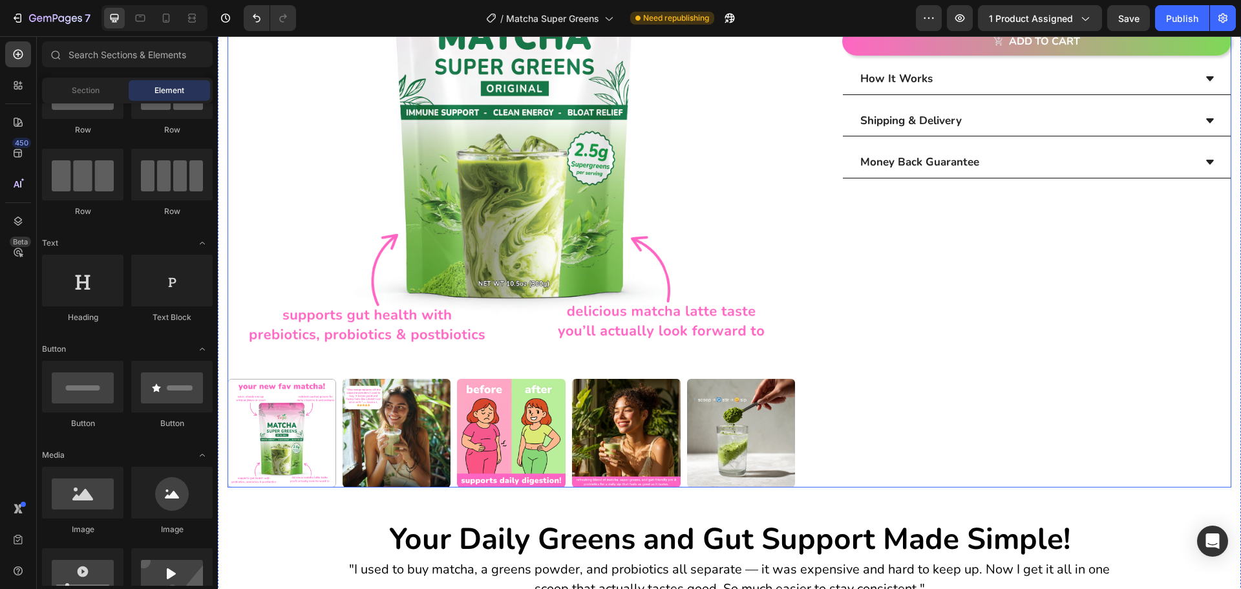
click at [952, 453] on div "[DOMAIN_NAME] - Preview Badge (Stars) [DOMAIN_NAME] Matcha Super Greens Product…" at bounding box center [1027, 139] width 410 height 696
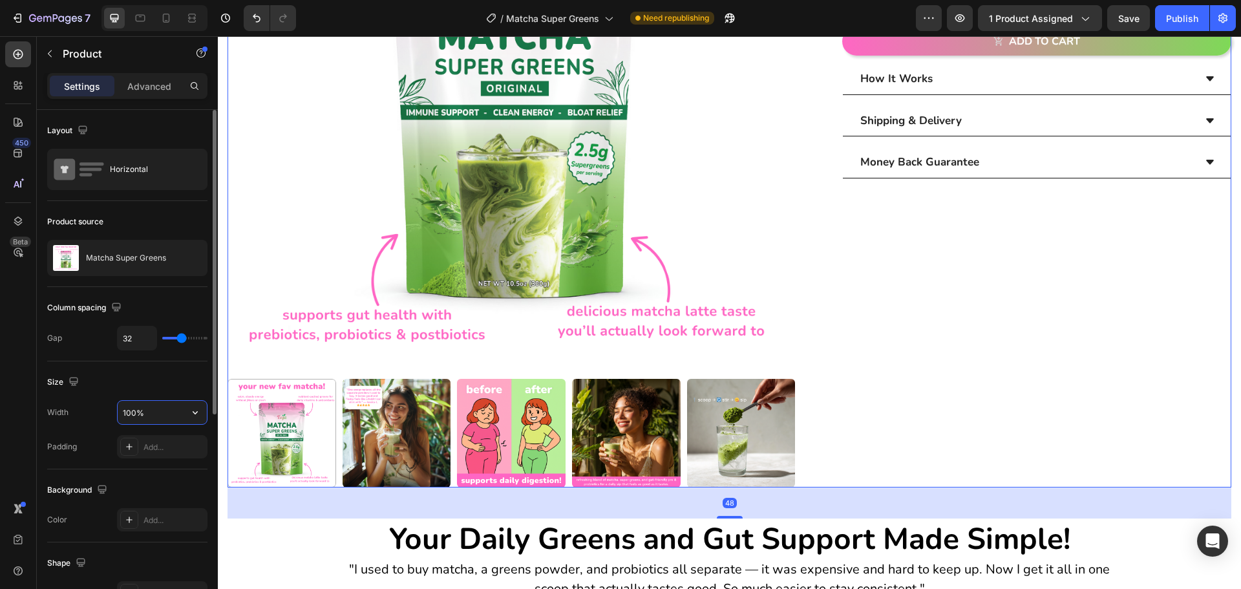
click at [146, 418] on input "100%" at bounding box center [162, 412] width 89 height 23
click at [193, 414] on icon "button" at bounding box center [195, 412] width 13 height 13
click at [160, 461] on div "Default 1200px" at bounding box center [149, 470] width 106 height 25
type input "1200"
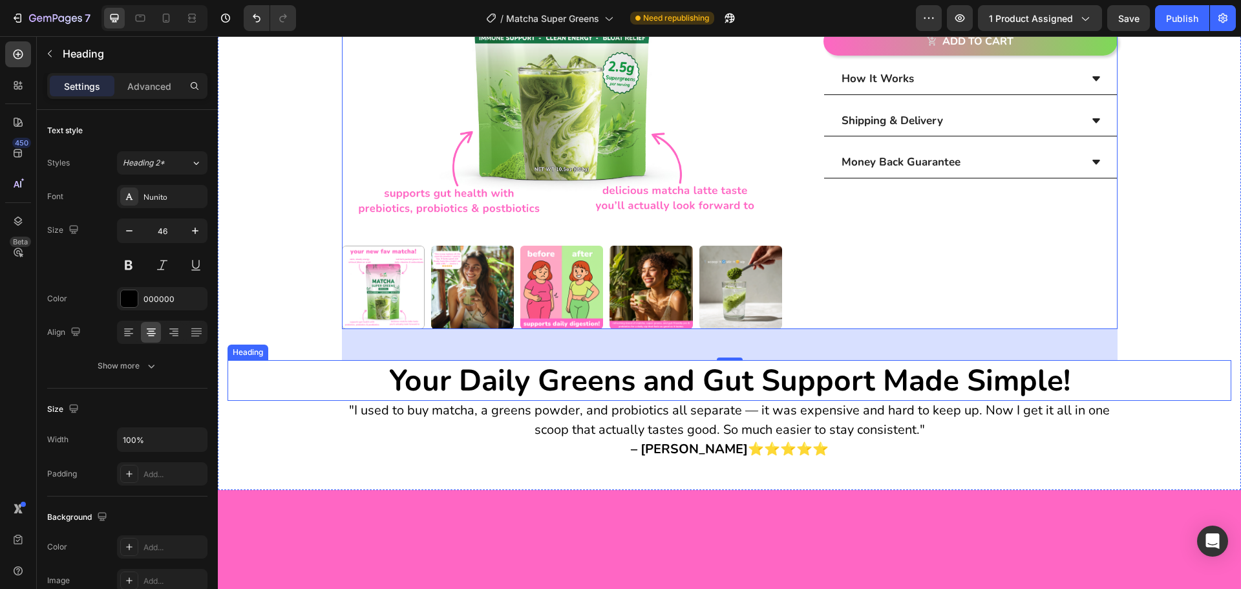
click at [341, 385] on h2 "Your Daily Greens and Gut Support Made Simple!" at bounding box center [730, 380] width 1004 height 41
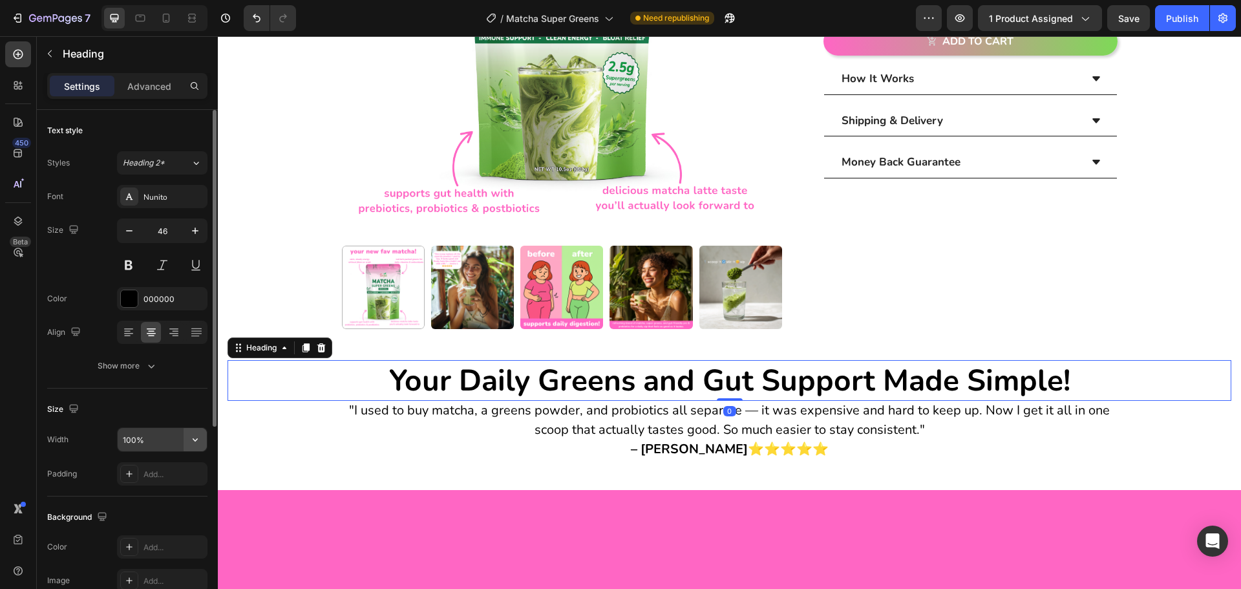
click at [195, 440] on icon "button" at bounding box center [195, 439] width 13 height 13
click at [188, 518] on span "1200px" at bounding box center [182, 522] width 27 height 12
type input "1200"
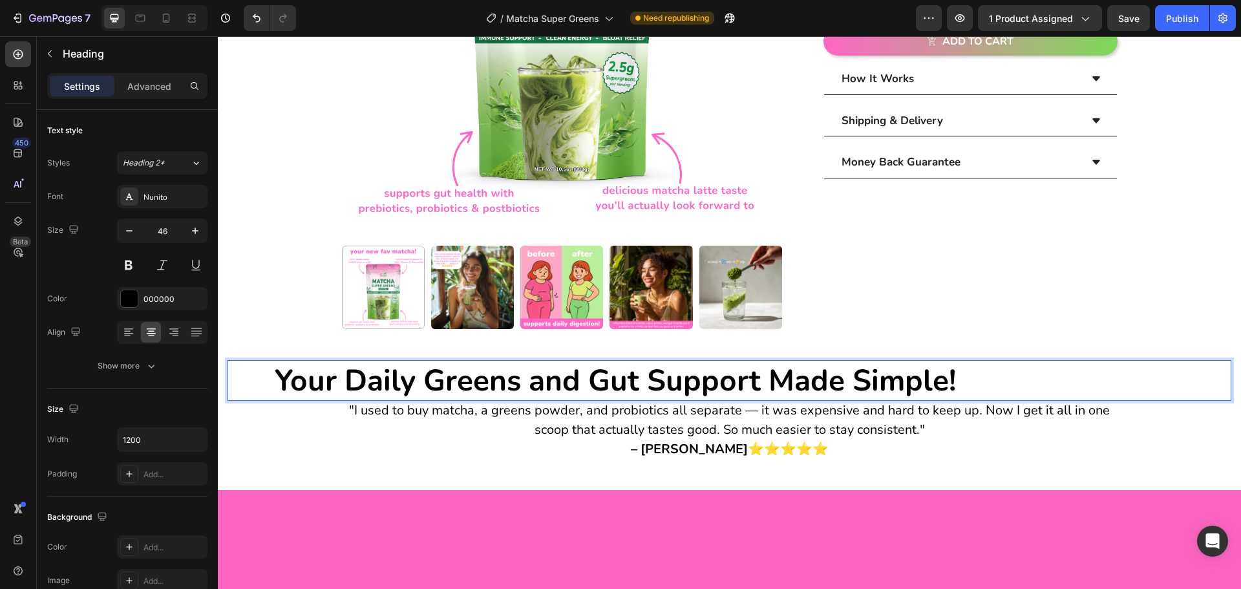
click at [304, 378] on strong "Your Daily Greens and Gut Support Made Simple!" at bounding box center [615, 380] width 681 height 41
click at [936, 387] on strong "Your Daily Greens and Gut Support Made Simple!" at bounding box center [615, 380] width 681 height 41
click at [1005, 332] on div "Product Images [DOMAIN_NAME] - Preview Badge (Stars) [DOMAIN_NAME] Matcha Super…" at bounding box center [730, 125] width 1004 height 668
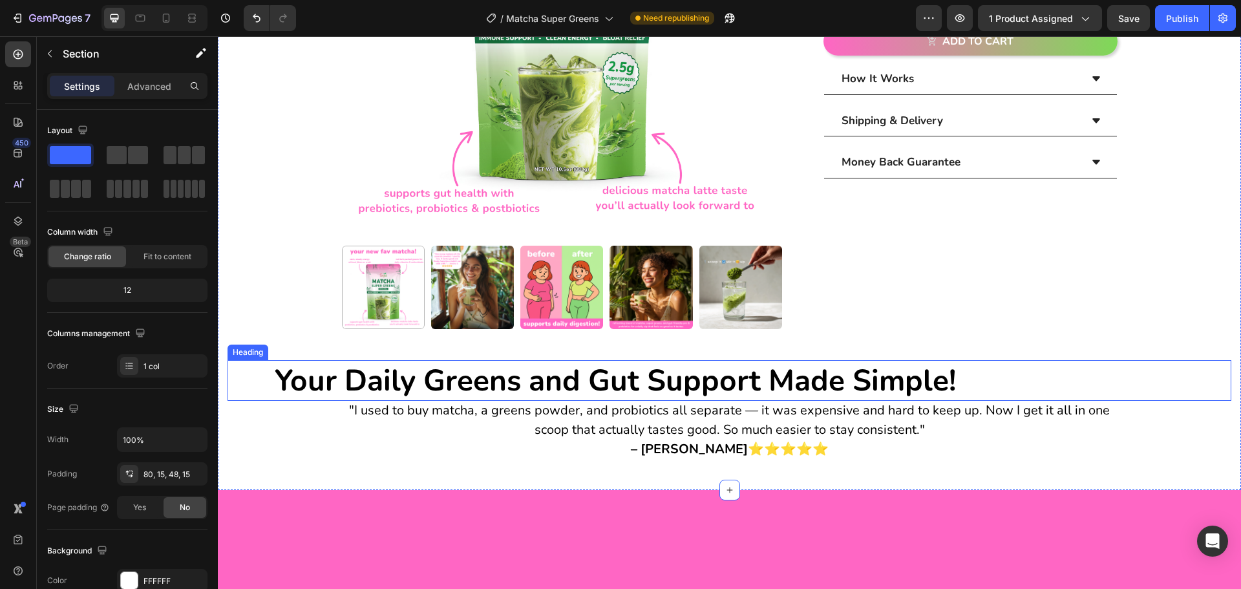
click at [997, 382] on p "⁠⁠⁠⁠⁠⁠⁠ Your Daily Greens and Gut Support Made Simple!" at bounding box center [615, 380] width 773 height 39
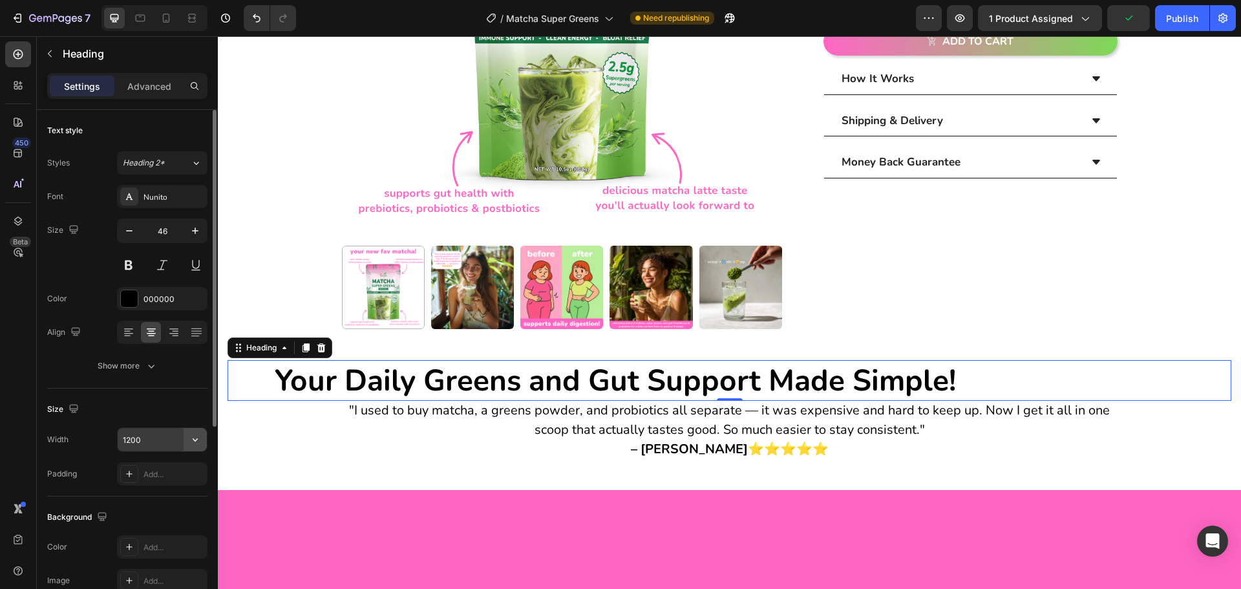
click at [197, 440] on icon "button" at bounding box center [195, 439] width 5 height 3
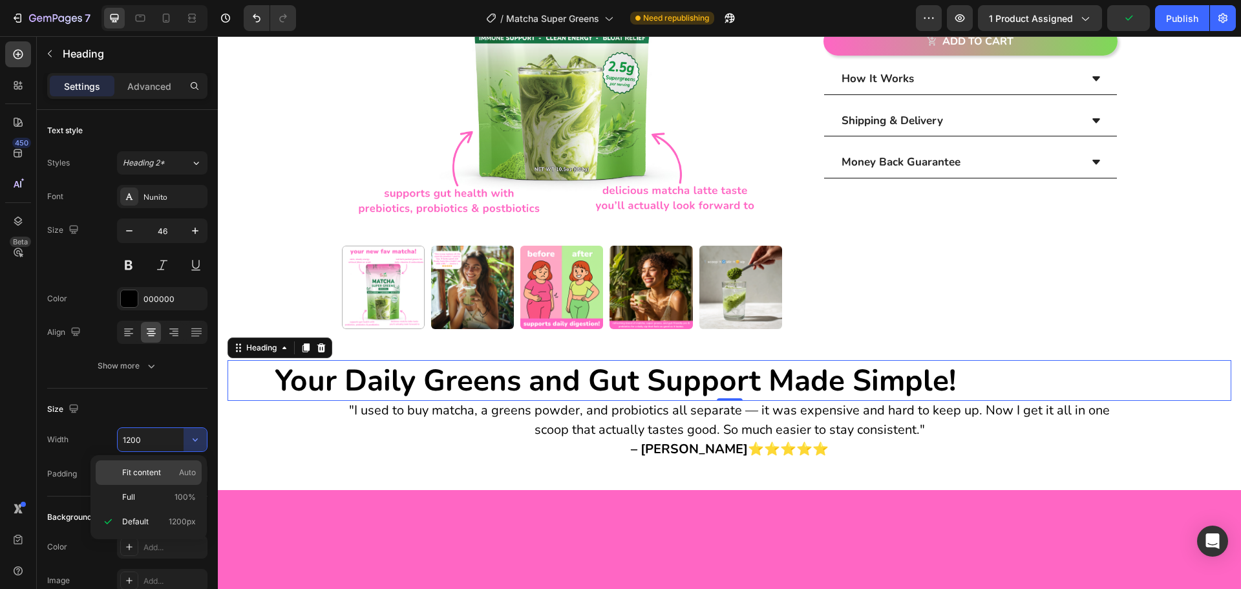
click at [179, 473] on span "Auto" at bounding box center [187, 473] width 17 height 12
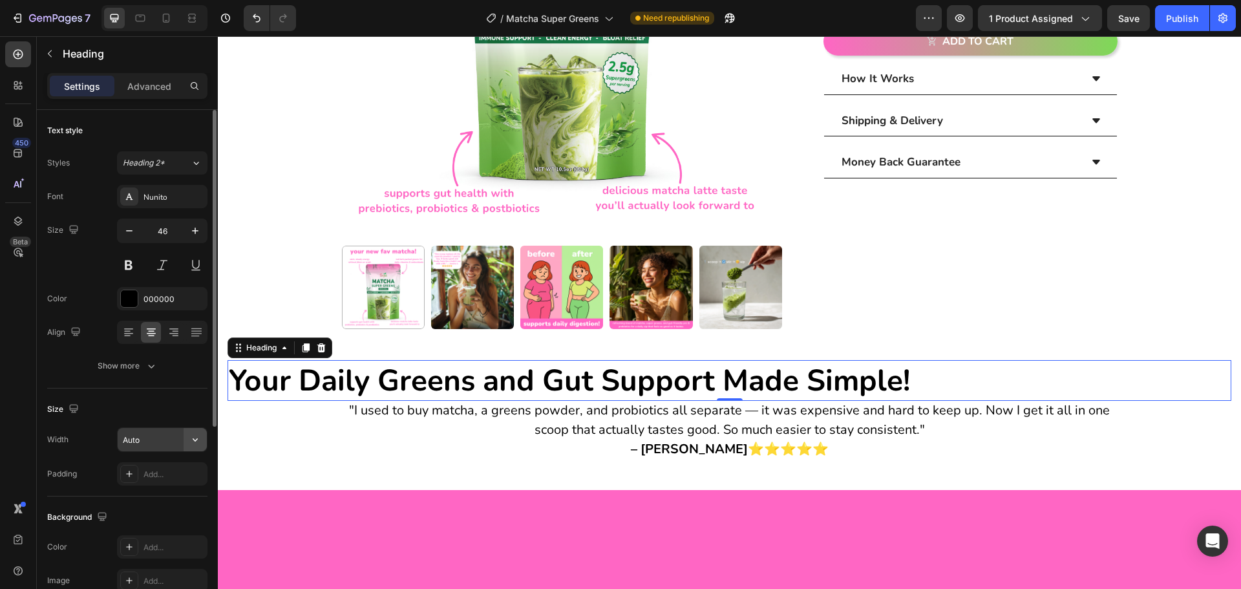
click at [195, 440] on icon "button" at bounding box center [195, 439] width 13 height 13
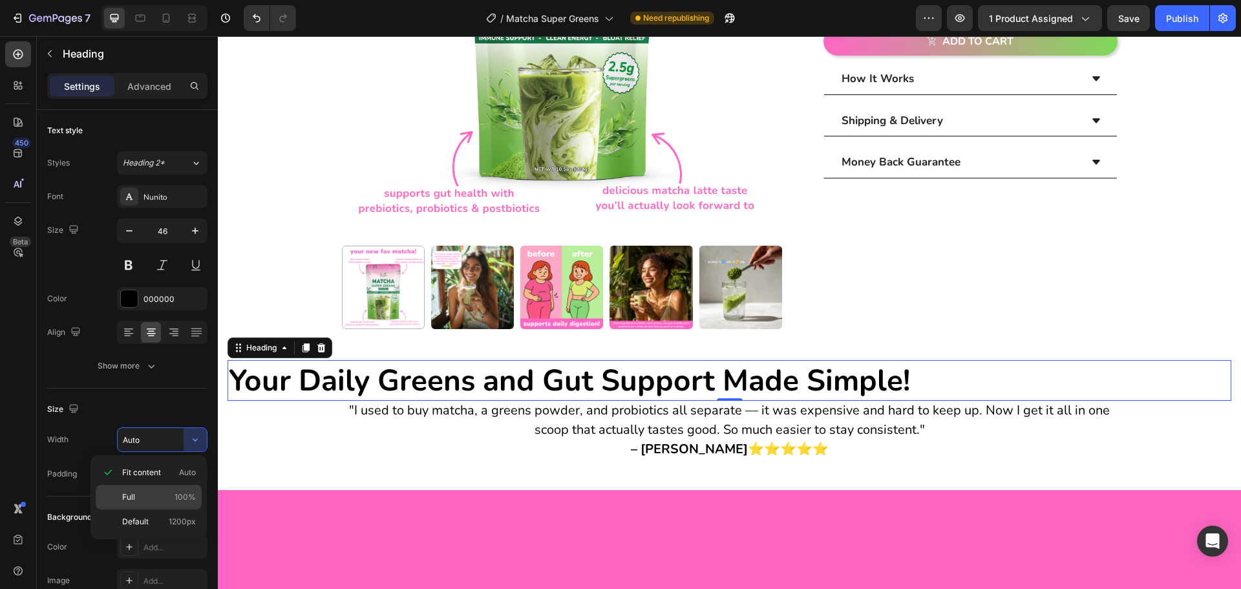
click at [167, 494] on p "Full 100%" at bounding box center [159, 497] width 74 height 12
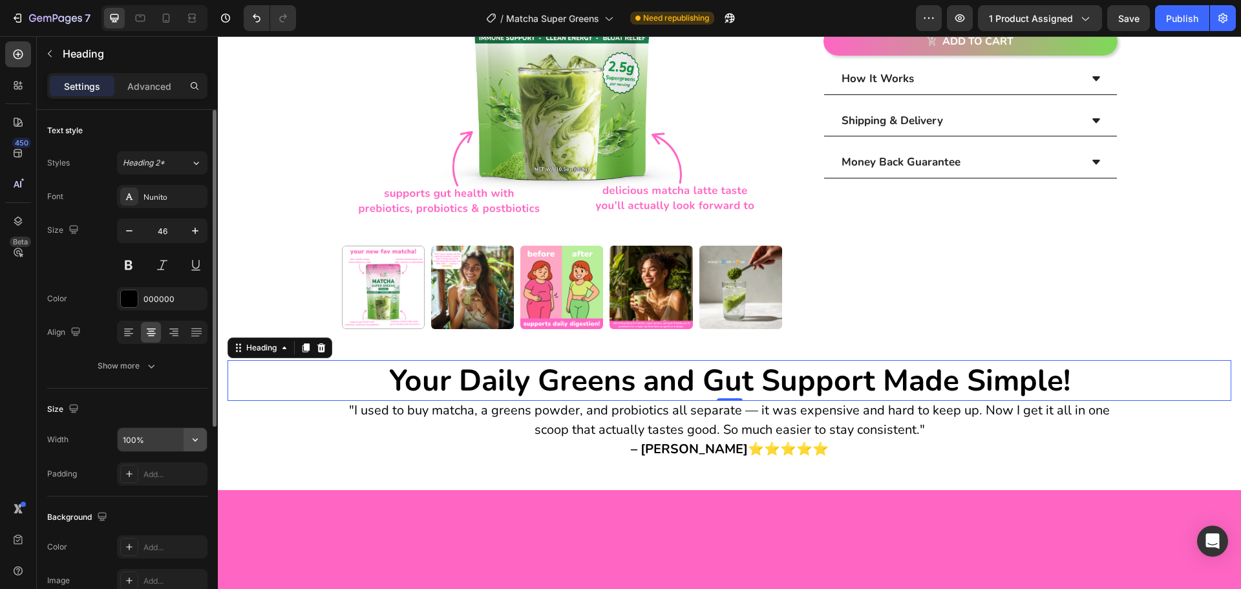
click at [197, 440] on icon "button" at bounding box center [195, 439] width 5 height 3
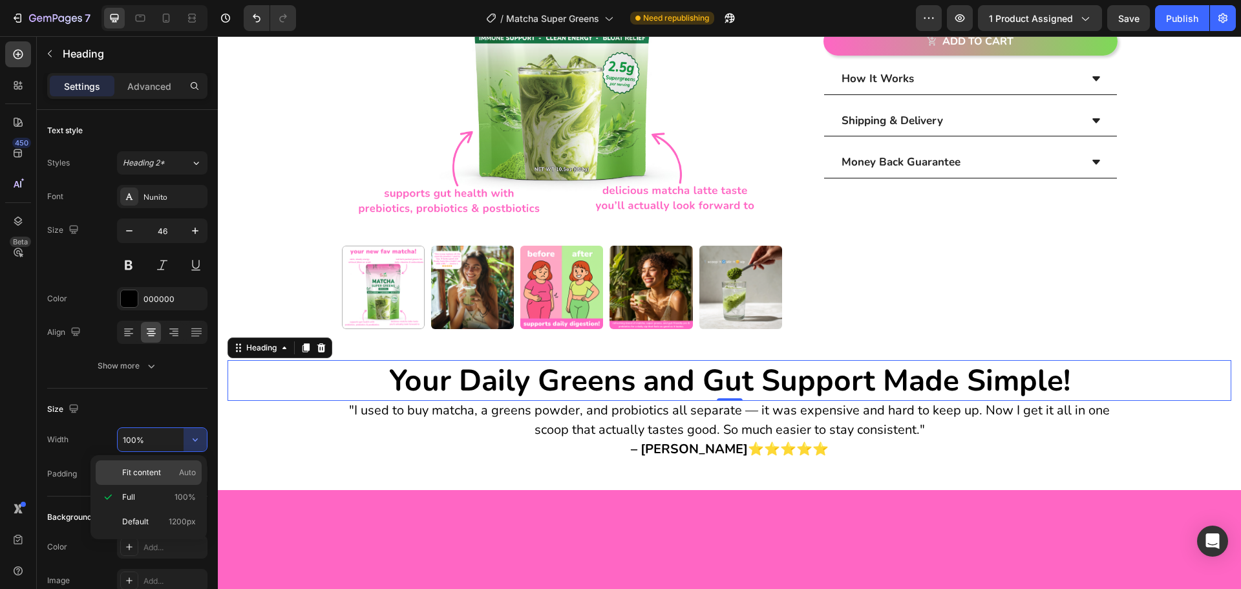
click at [189, 469] on span "Auto" at bounding box center [187, 473] width 17 height 12
type input "Auto"
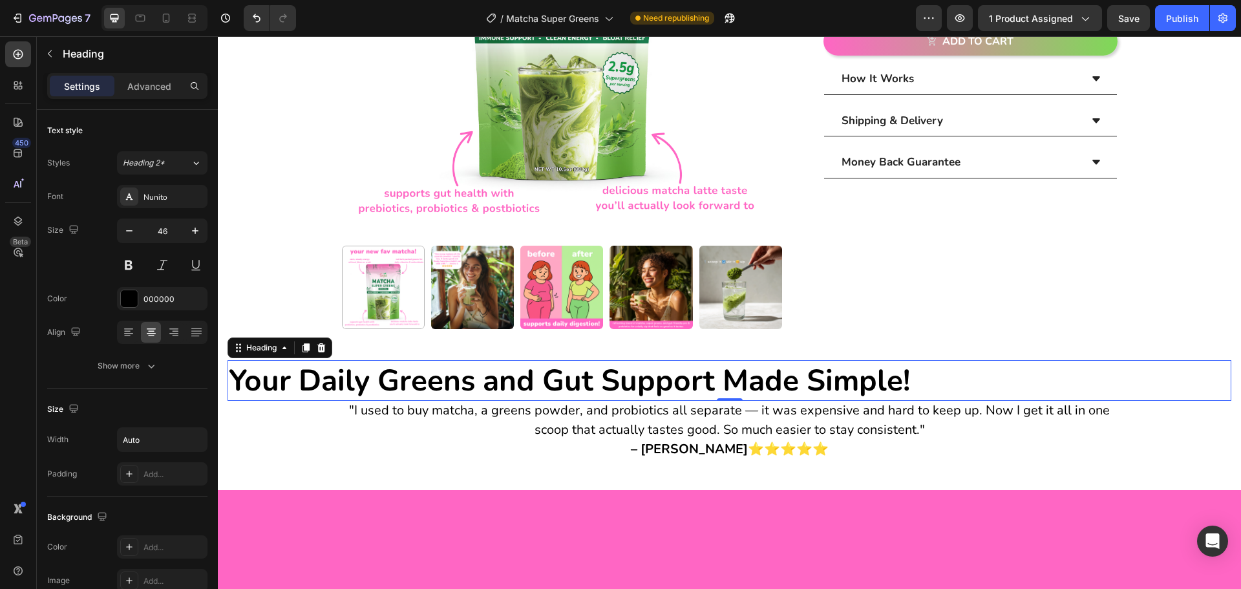
click at [964, 378] on div "⁠⁠⁠⁠⁠⁠⁠ Your Daily Greens and Gut Support Made Simple!" at bounding box center [730, 380] width 1004 height 41
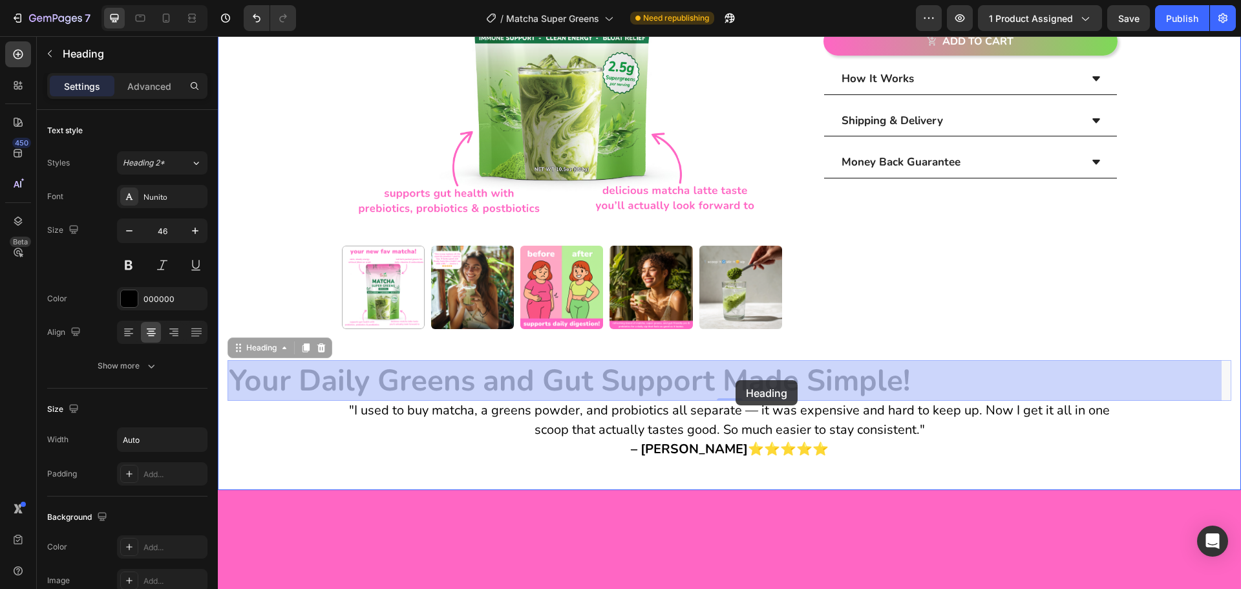
drag, startPoint x: 959, startPoint y: 380, endPoint x: 736, endPoint y: 380, distance: 223.7
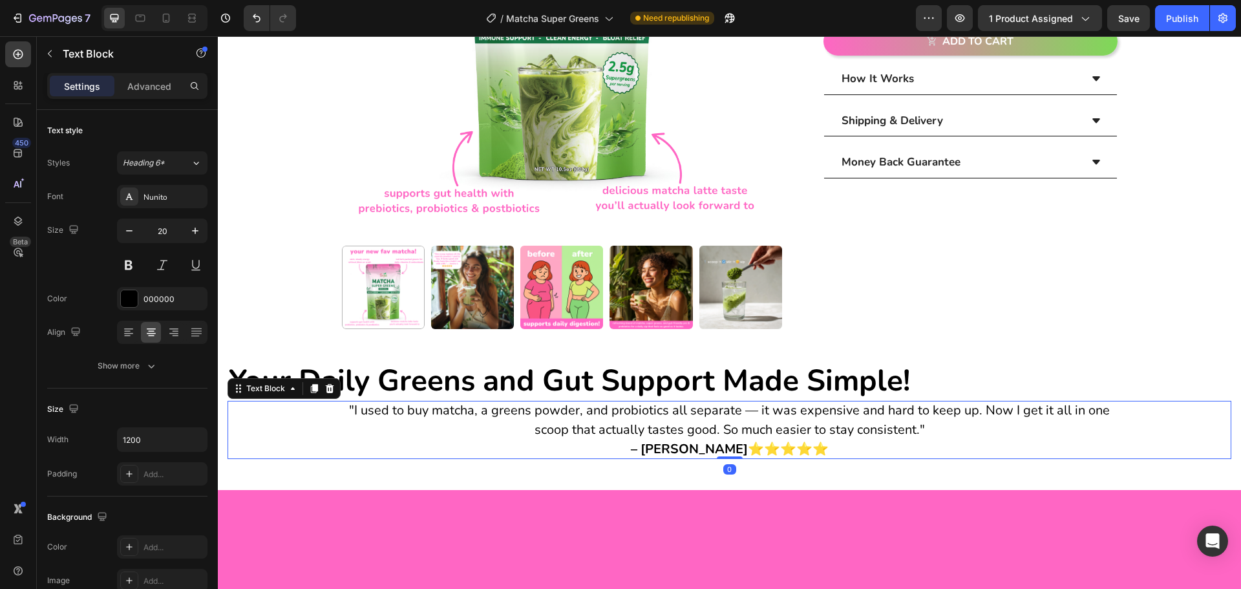
click at [560, 451] on p "– [PERSON_NAME] ⭐️⭐️⭐️⭐️⭐️" at bounding box center [730, 449] width 776 height 19
click at [438, 383] on strong "Your Daily Greens and Gut Support Made Simple!" at bounding box center [569, 380] width 681 height 41
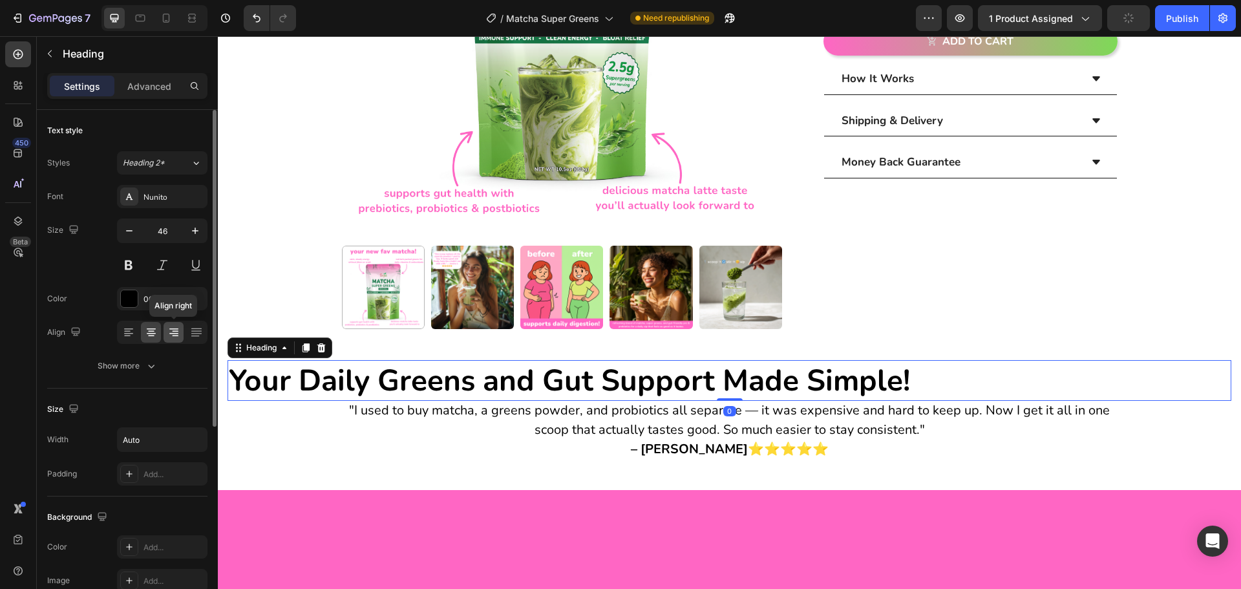
click at [165, 331] on div at bounding box center [174, 332] width 20 height 21
click at [154, 332] on icon at bounding box center [151, 332] width 13 height 13
click at [159, 441] on input "Auto" at bounding box center [162, 439] width 89 height 23
click at [194, 438] on icon "button" at bounding box center [195, 439] width 13 height 13
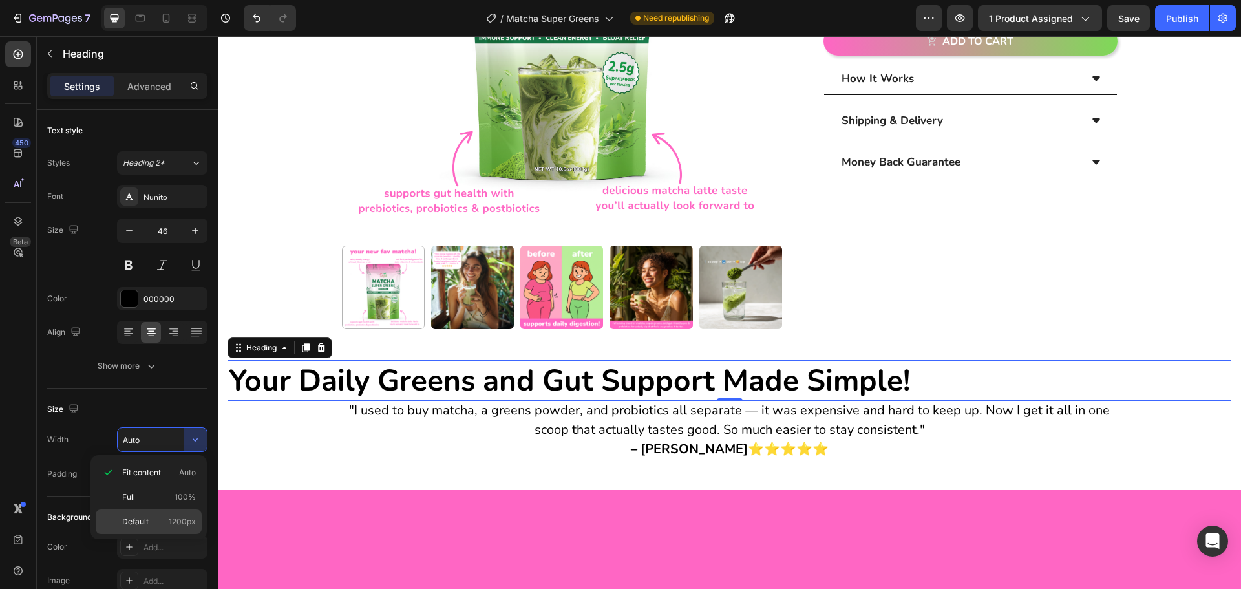
click at [176, 514] on div "Default 1200px" at bounding box center [149, 521] width 106 height 25
type input "1200"
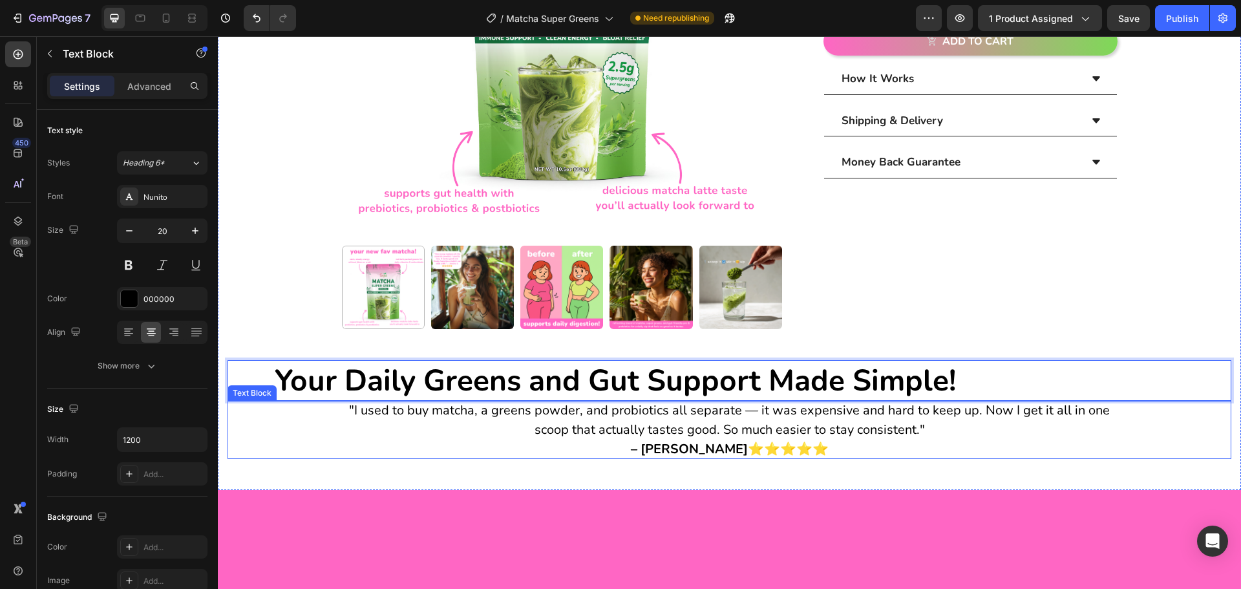
click at [311, 425] on div ""I used to buy matcha, a greens powder, and probiotics all separate — it was ex…" at bounding box center [730, 430] width 1004 height 58
click at [377, 360] on strong "Your Daily Greens and Gut Support Made Simple!" at bounding box center [615, 380] width 681 height 41
click at [342, 420] on p ""I used to buy matcha, a greens powder, and probiotics all separate — it was ex…" at bounding box center [730, 420] width 776 height 39
click at [374, 372] on strong "Your Daily Greens and Gut Support Made Simple!" at bounding box center [615, 380] width 681 height 41
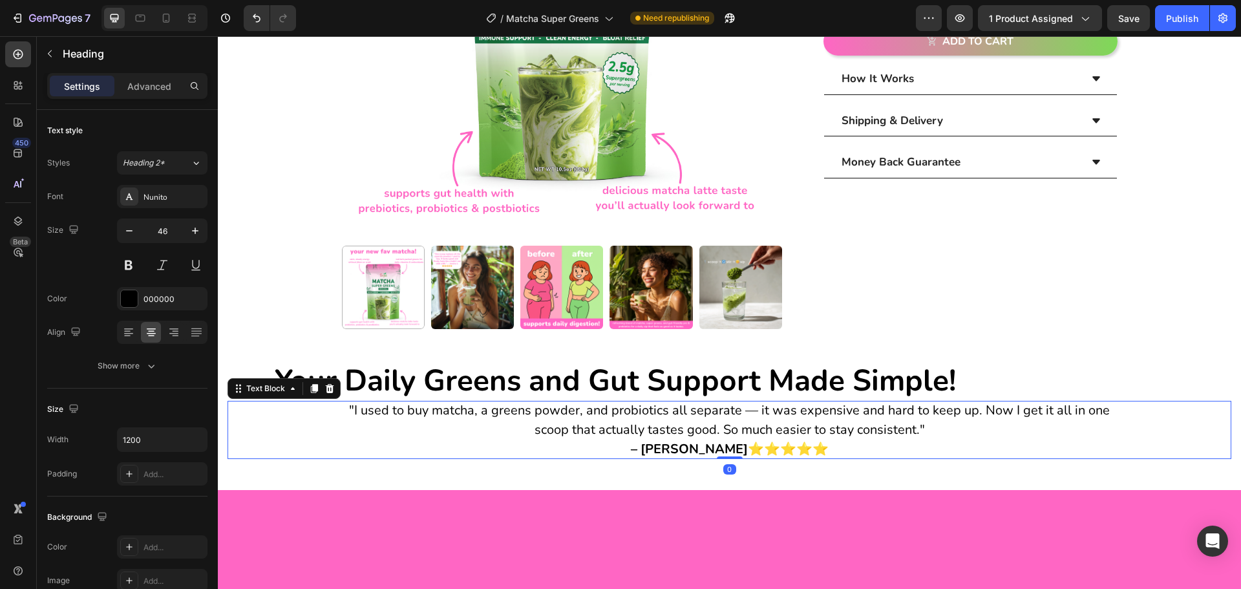
click at [347, 422] on p ""I used to buy matcha, a greens powder, and probiotics all separate — it was ex…" at bounding box center [730, 420] width 776 height 39
click at [369, 383] on strong "Your Daily Greens and Gut Support Made Simple!" at bounding box center [615, 380] width 681 height 41
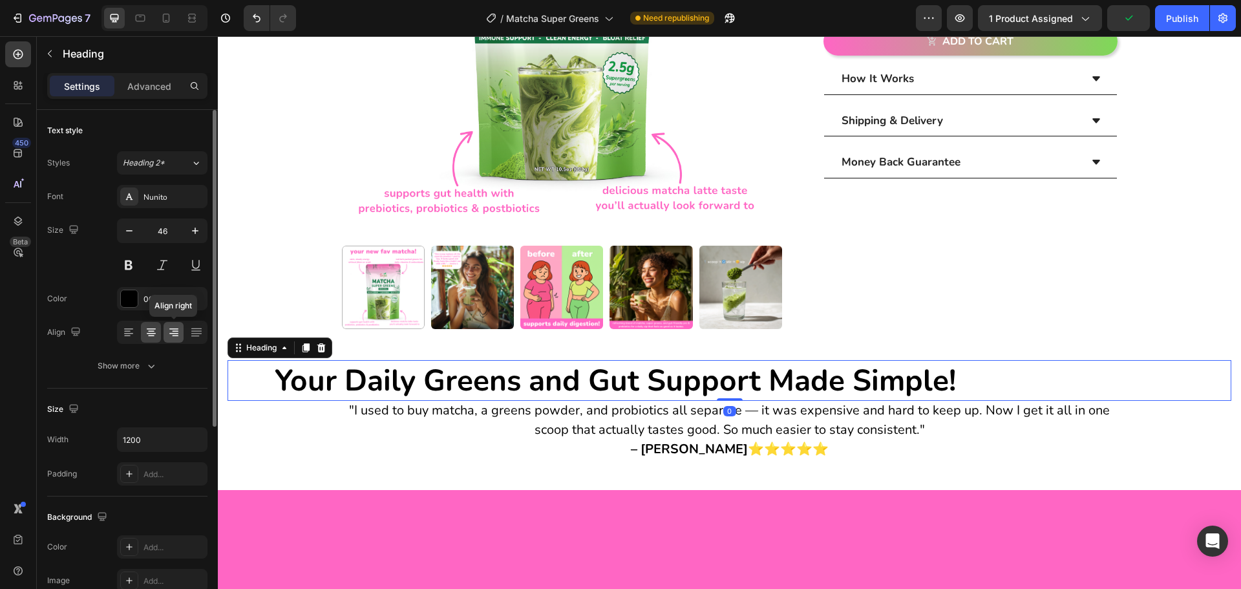
click at [181, 330] on div at bounding box center [174, 332] width 20 height 21
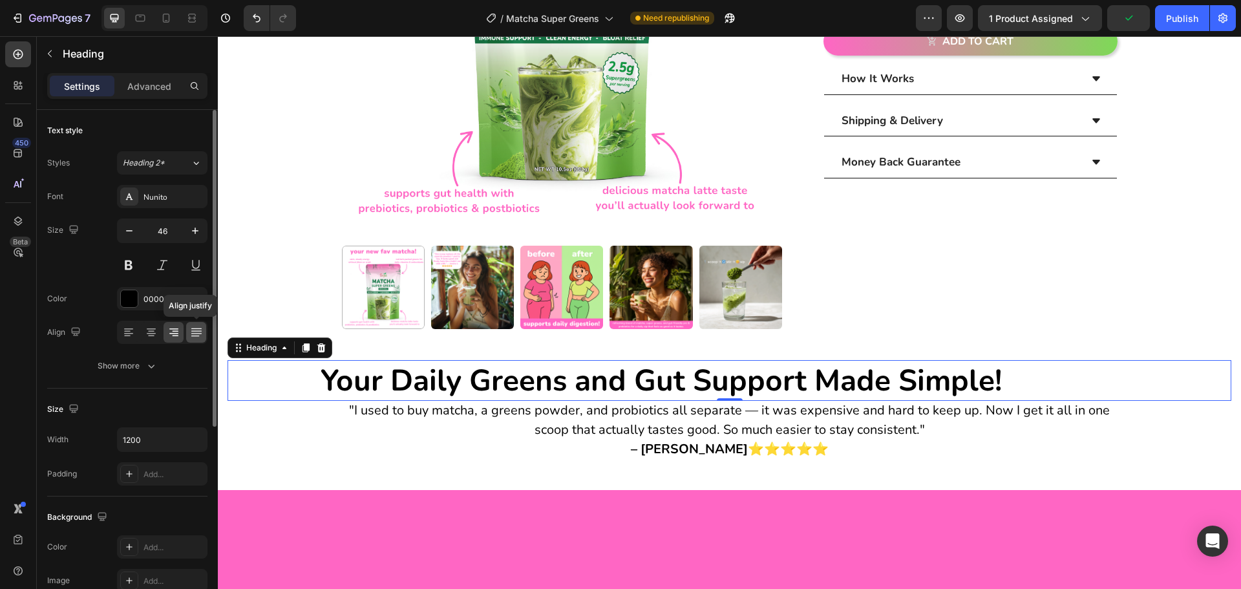
click at [206, 328] on div at bounding box center [196, 332] width 20 height 21
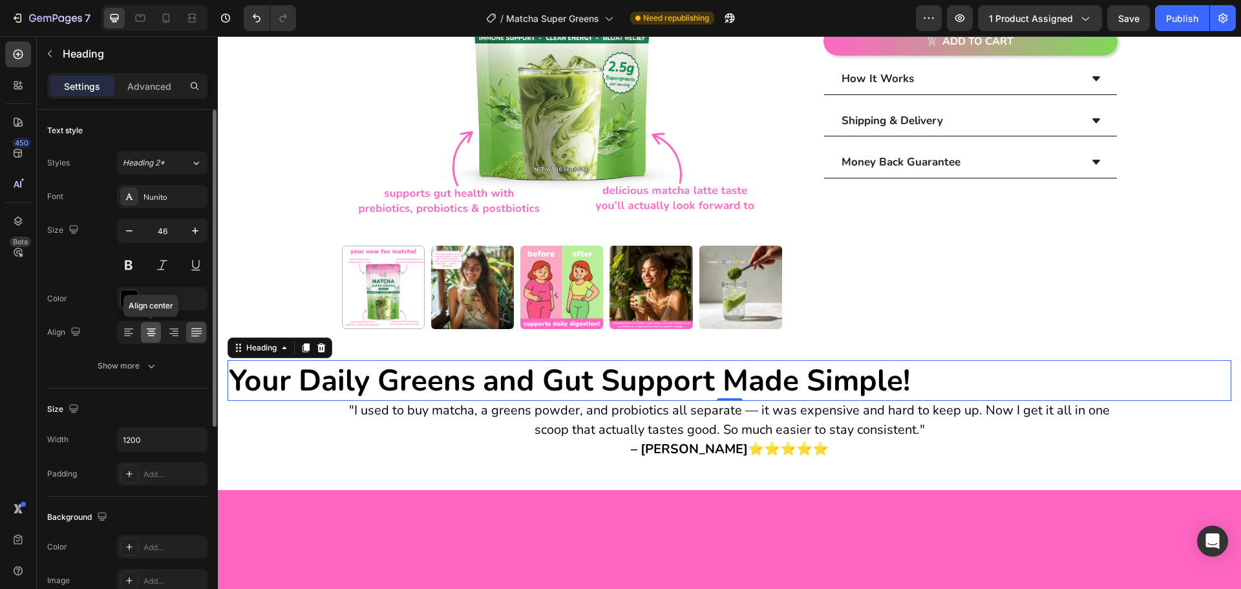
click at [156, 332] on icon at bounding box center [151, 332] width 13 height 13
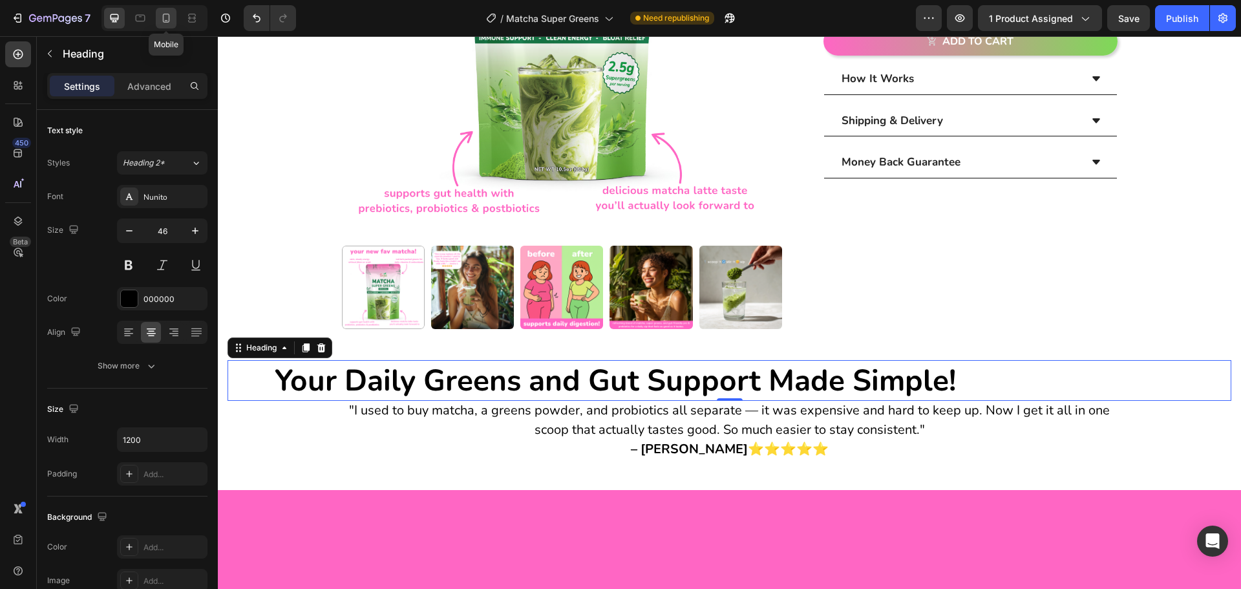
click at [160, 16] on icon at bounding box center [166, 18] width 13 height 13
type input "41"
type input "100%"
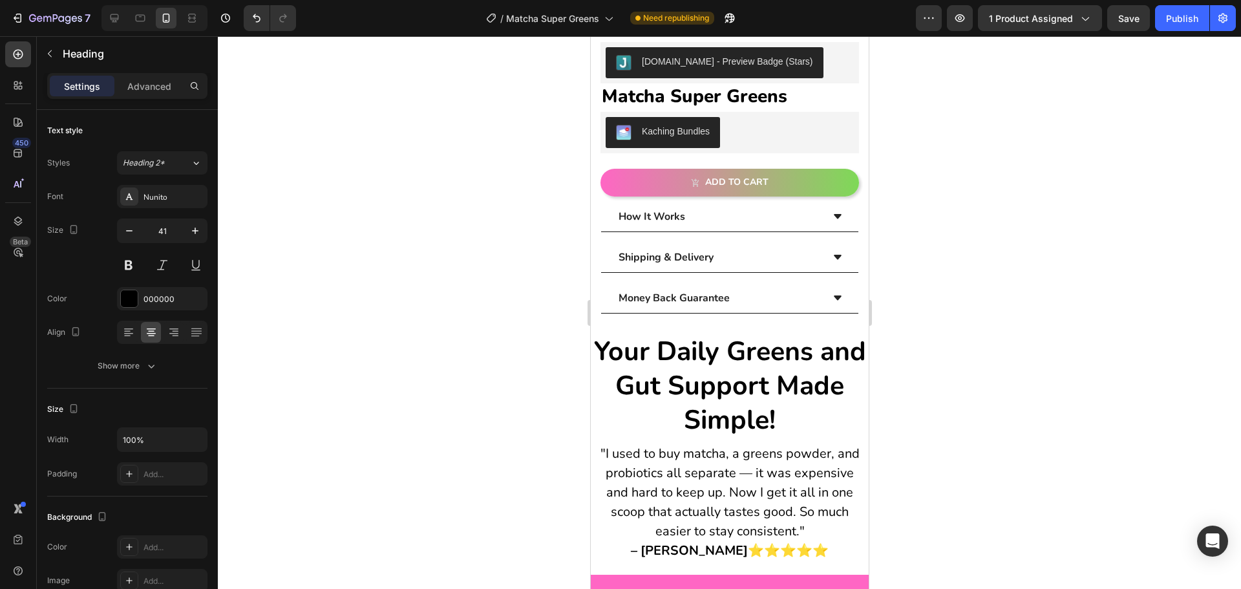
scroll to position [324, 0]
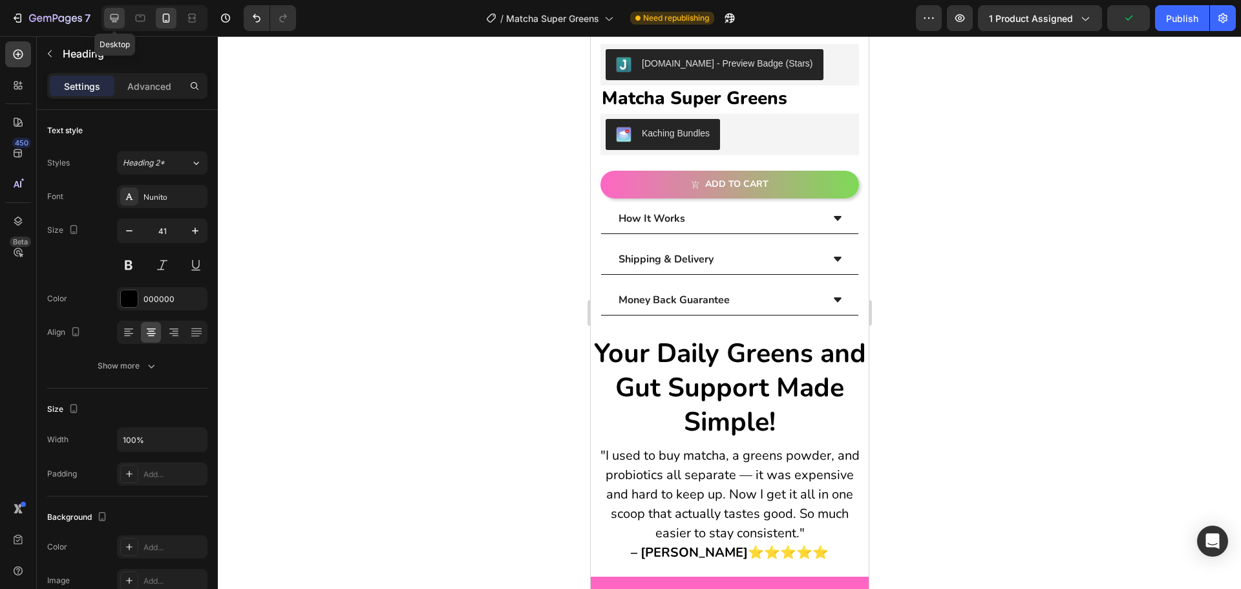
click at [120, 17] on icon at bounding box center [114, 18] width 13 height 13
type input "46"
type input "1200"
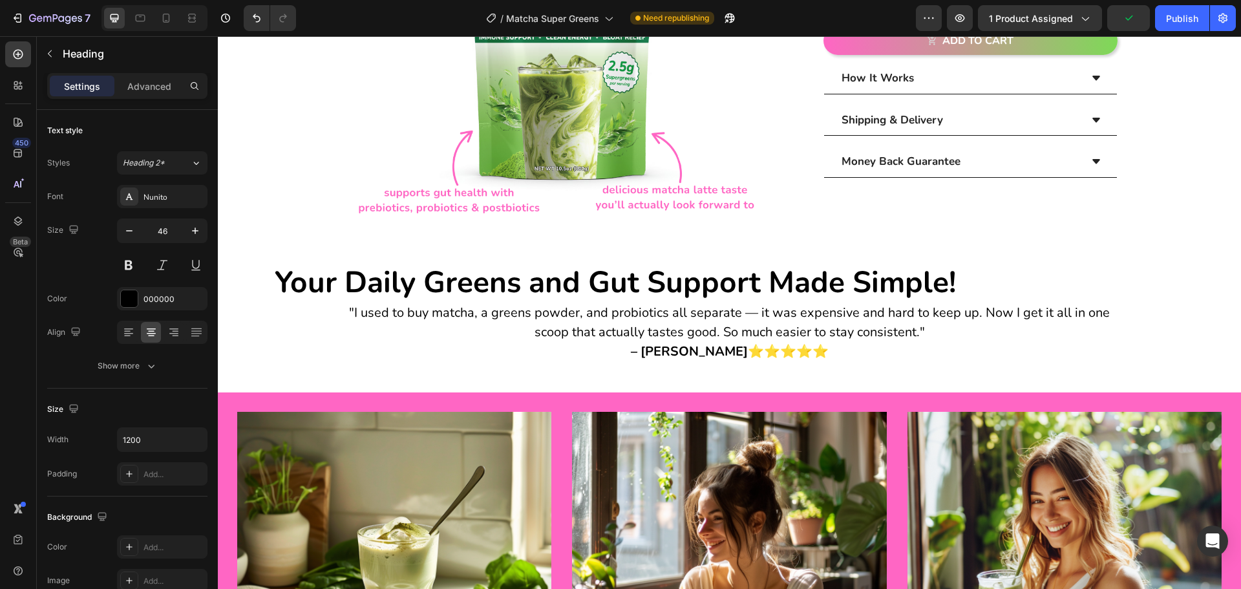
scroll to position [377, 0]
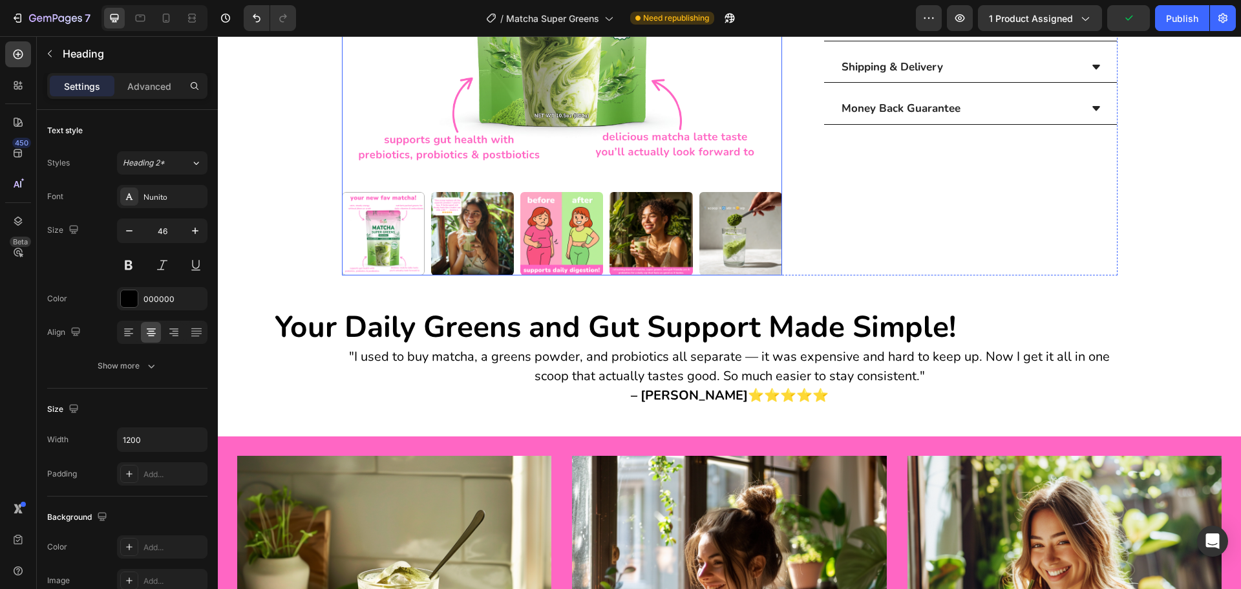
click at [347, 229] on div at bounding box center [383, 233] width 83 height 83
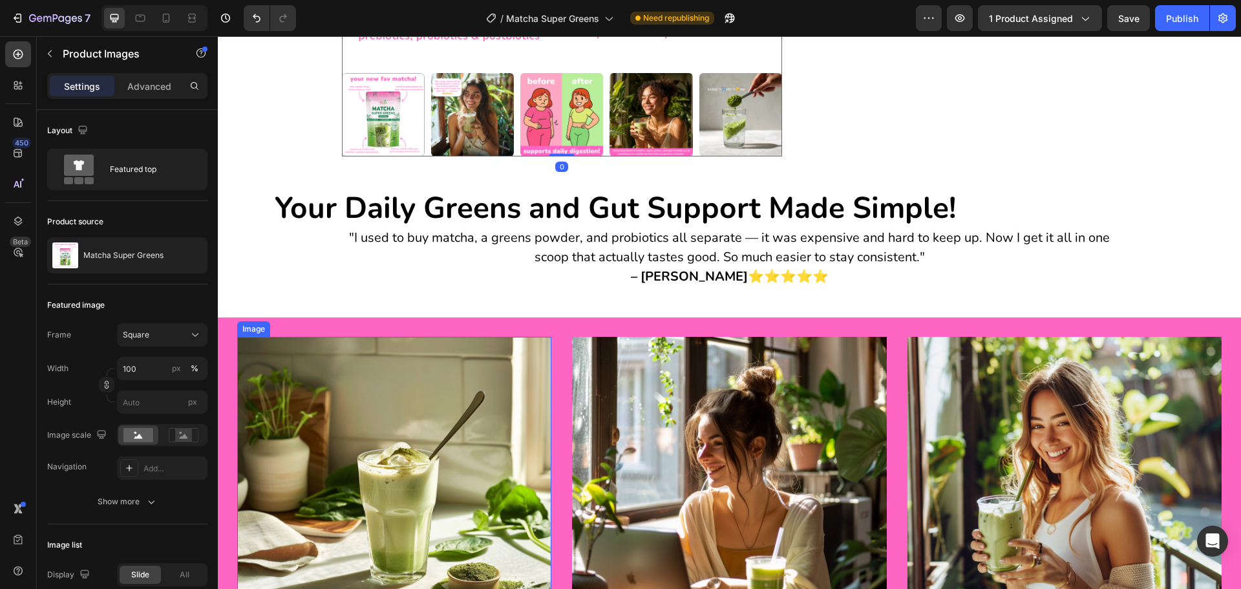
scroll to position [473, 0]
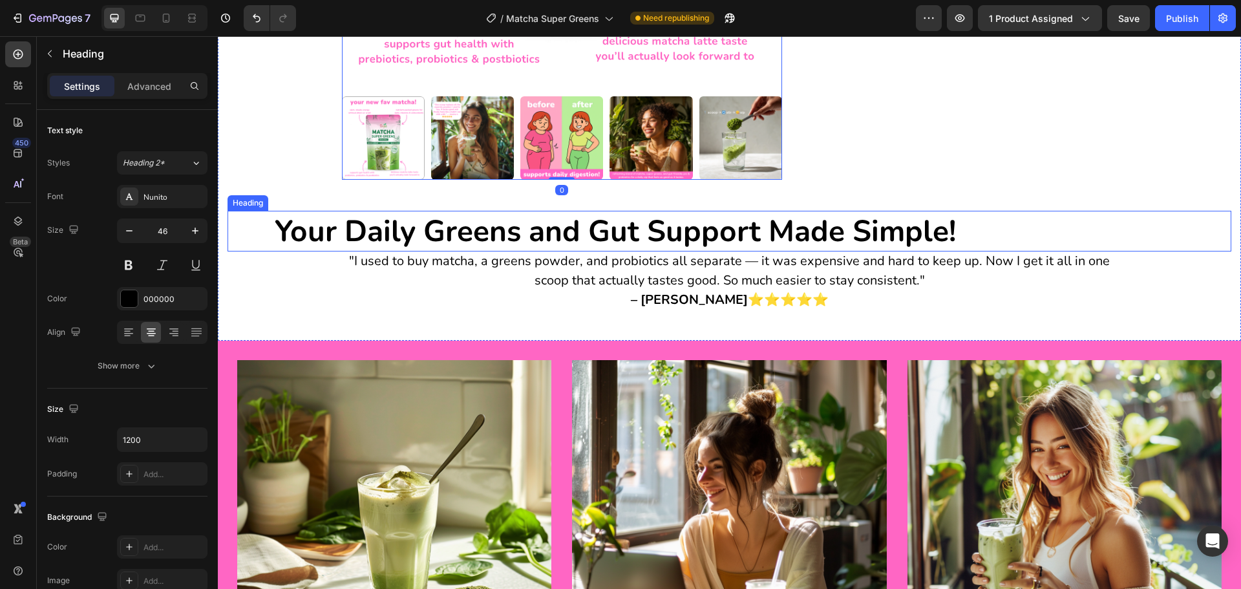
click at [261, 230] on p "⁠⁠⁠⁠⁠⁠⁠ Your Daily Greens and Gut Support Made Simple!" at bounding box center [615, 231] width 773 height 39
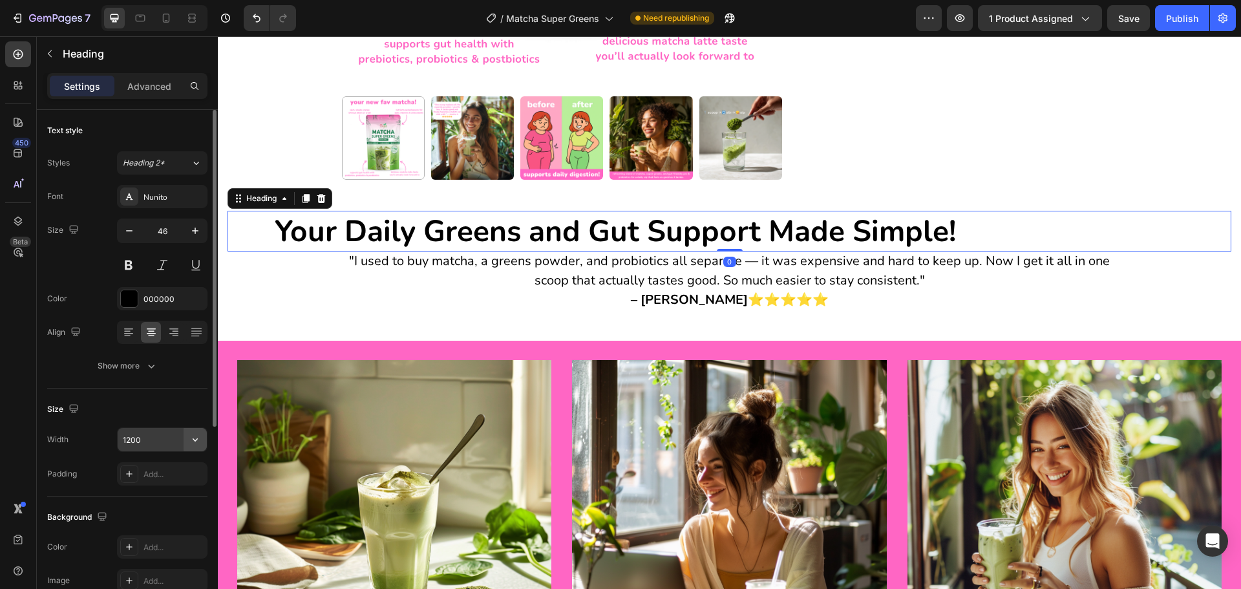
click at [191, 442] on icon "button" at bounding box center [195, 439] width 13 height 13
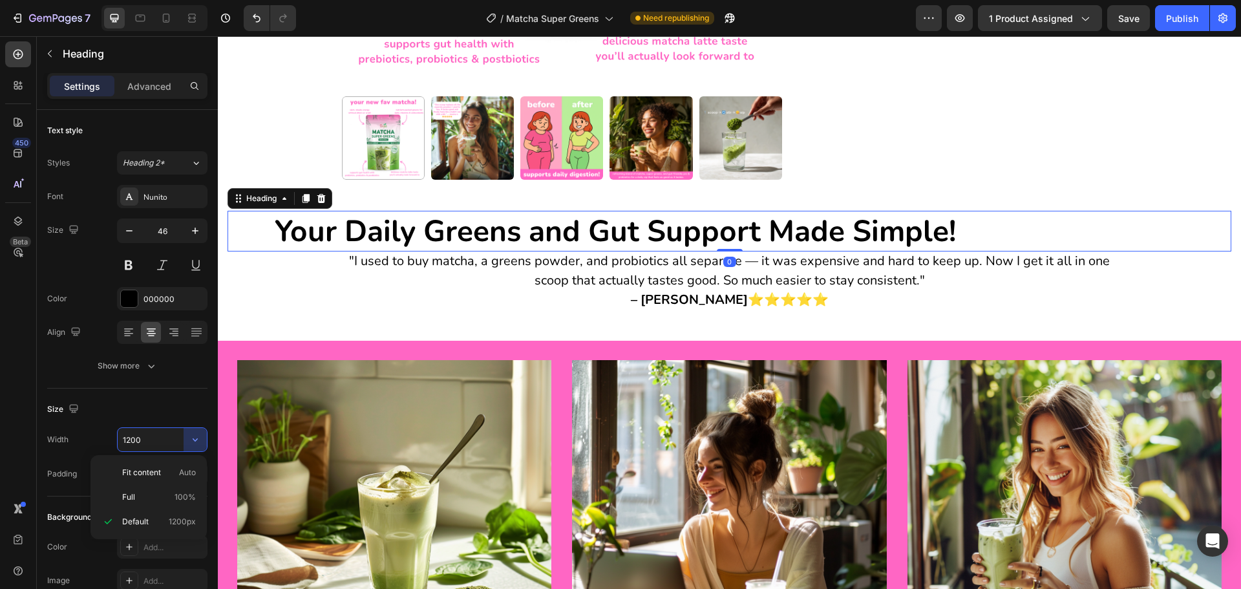
click at [193, 0] on div "7 Version history / Matcha Super Greens Need republishing Preview 1 product ass…" at bounding box center [620, 0] width 1241 height 0
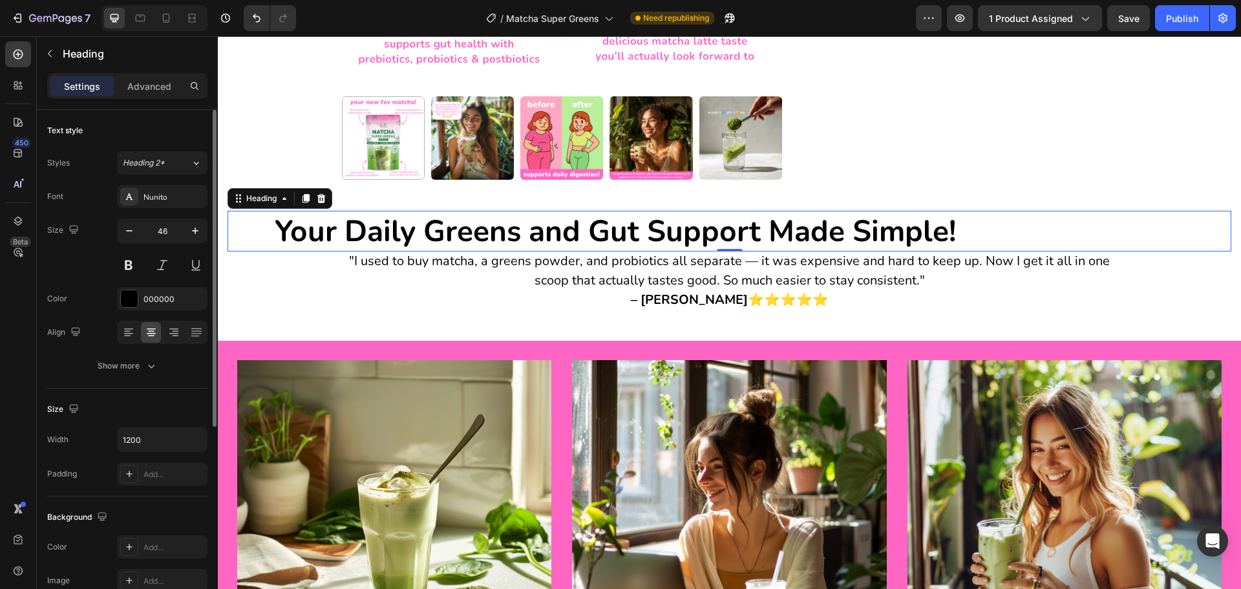
click at [146, 414] on div "Size" at bounding box center [127, 409] width 160 height 21
click at [197, 438] on icon "button" at bounding box center [195, 439] width 13 height 13
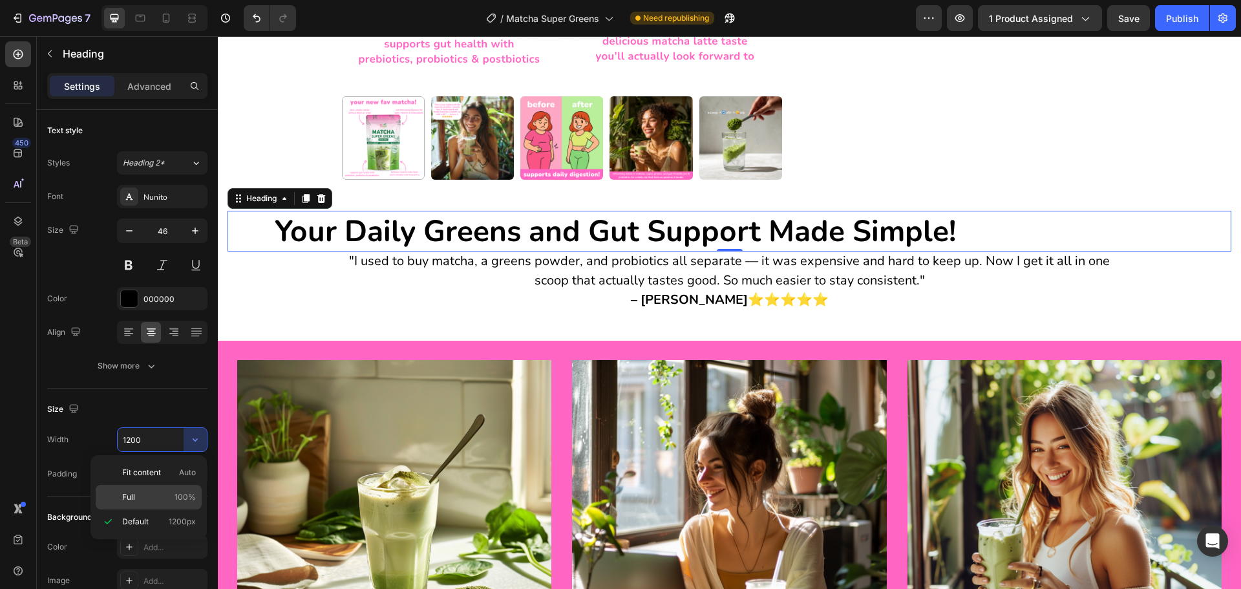
click at [173, 498] on p "Full 100%" at bounding box center [159, 497] width 74 height 12
type input "100%"
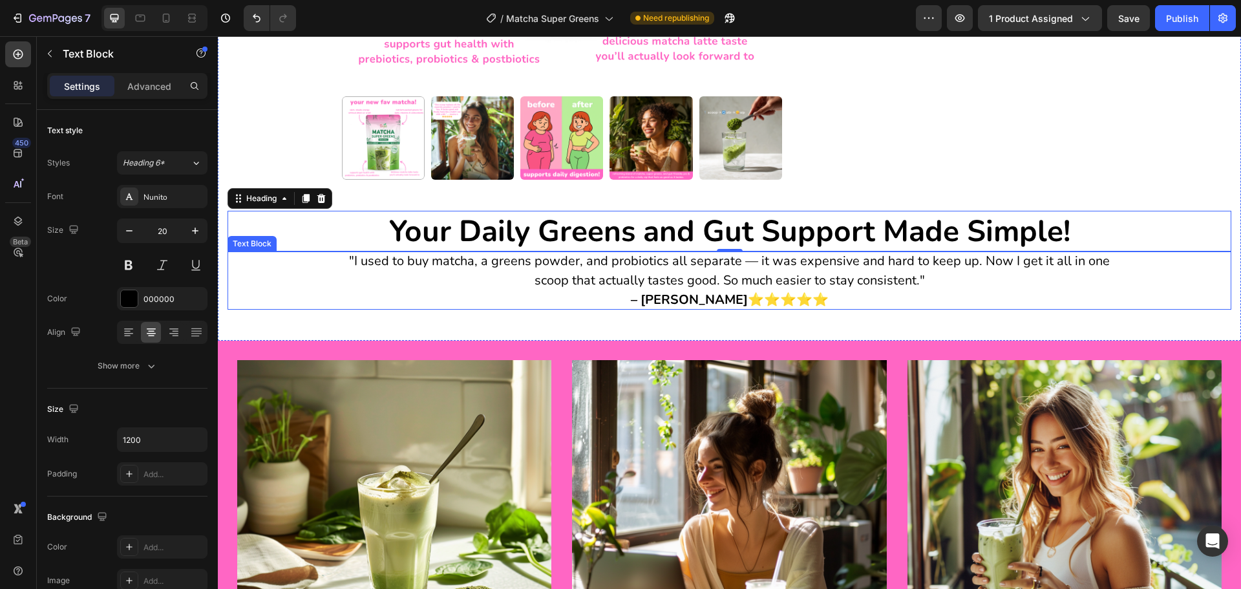
click at [444, 299] on p "– [PERSON_NAME] ⭐️⭐️⭐️⭐️⭐️" at bounding box center [730, 299] width 776 height 19
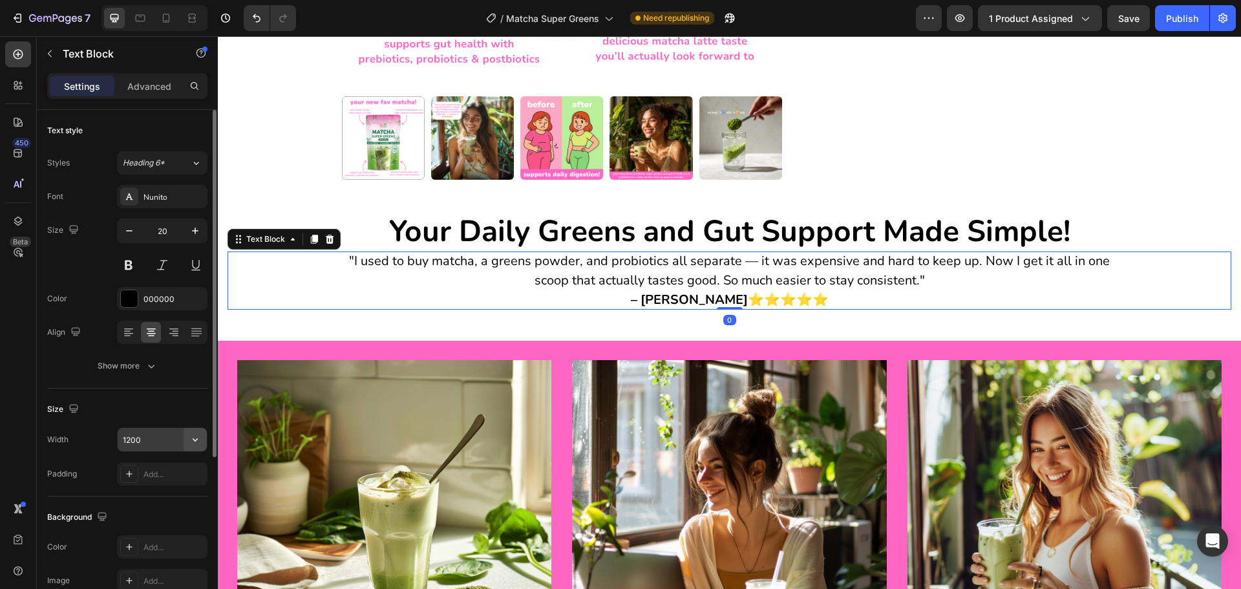
click at [193, 442] on icon "button" at bounding box center [195, 439] width 13 height 13
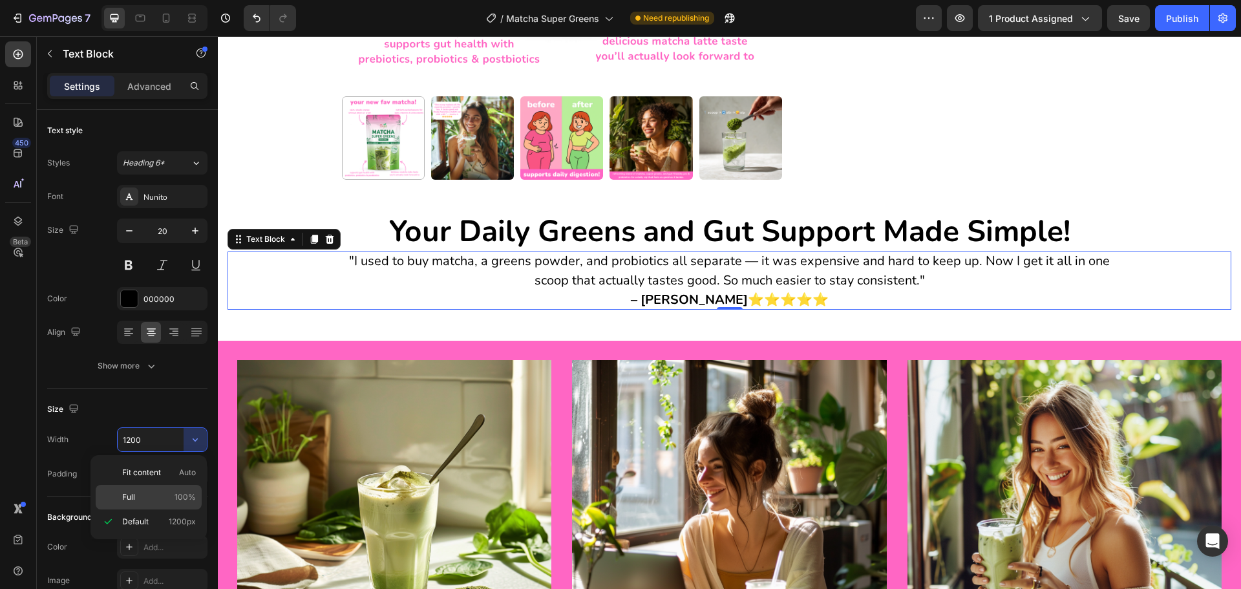
click at [180, 500] on span "100%" at bounding box center [185, 497] width 21 height 12
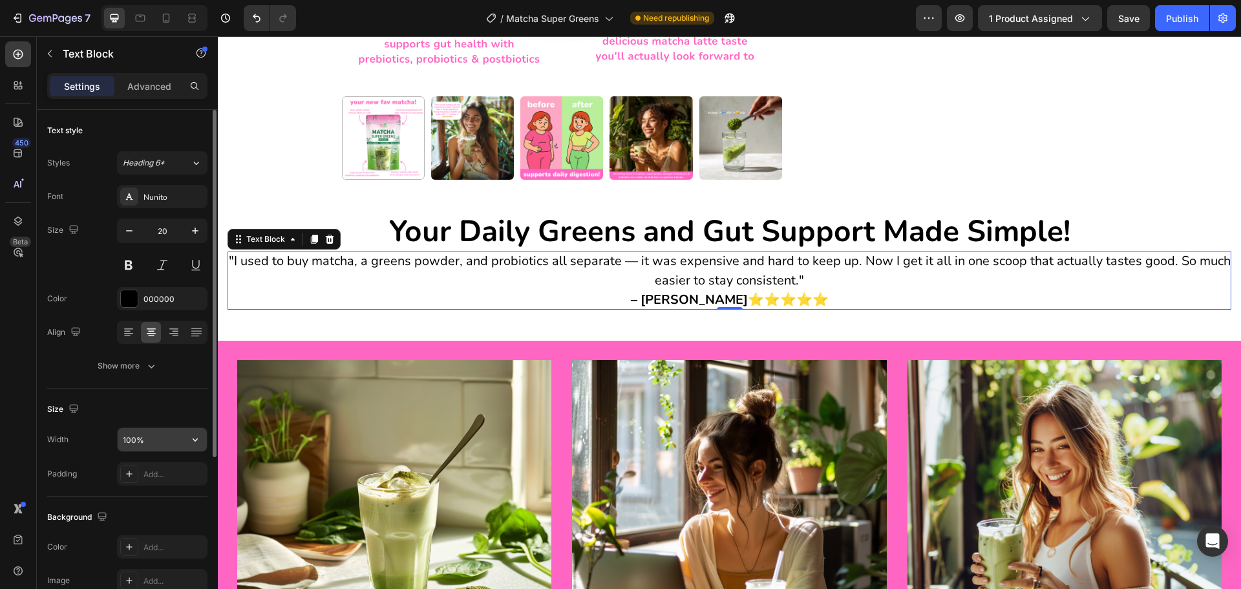
click at [200, 442] on icon "button" at bounding box center [195, 439] width 13 height 13
click at [188, 515] on div "Default 1200px" at bounding box center [149, 521] width 106 height 25
type input "1200"
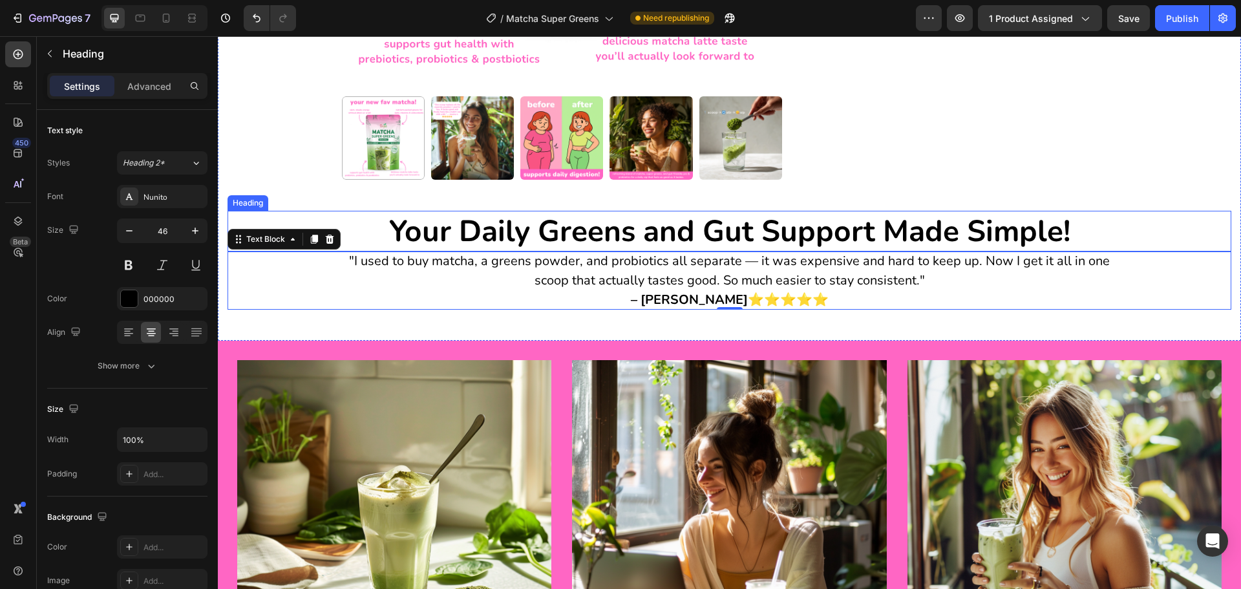
click at [358, 221] on p "⁠⁠⁠⁠⁠⁠⁠ Your Daily Greens and Gut Support Made Simple!" at bounding box center [730, 231] width 1002 height 39
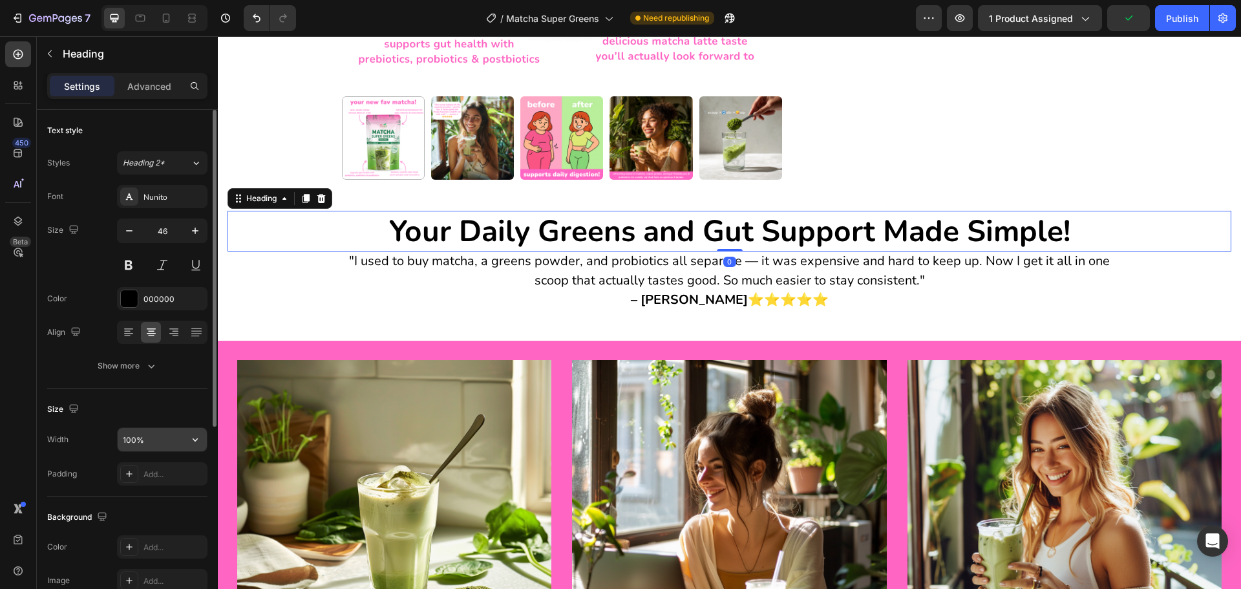
click at [189, 442] on icon "button" at bounding box center [195, 439] width 13 height 13
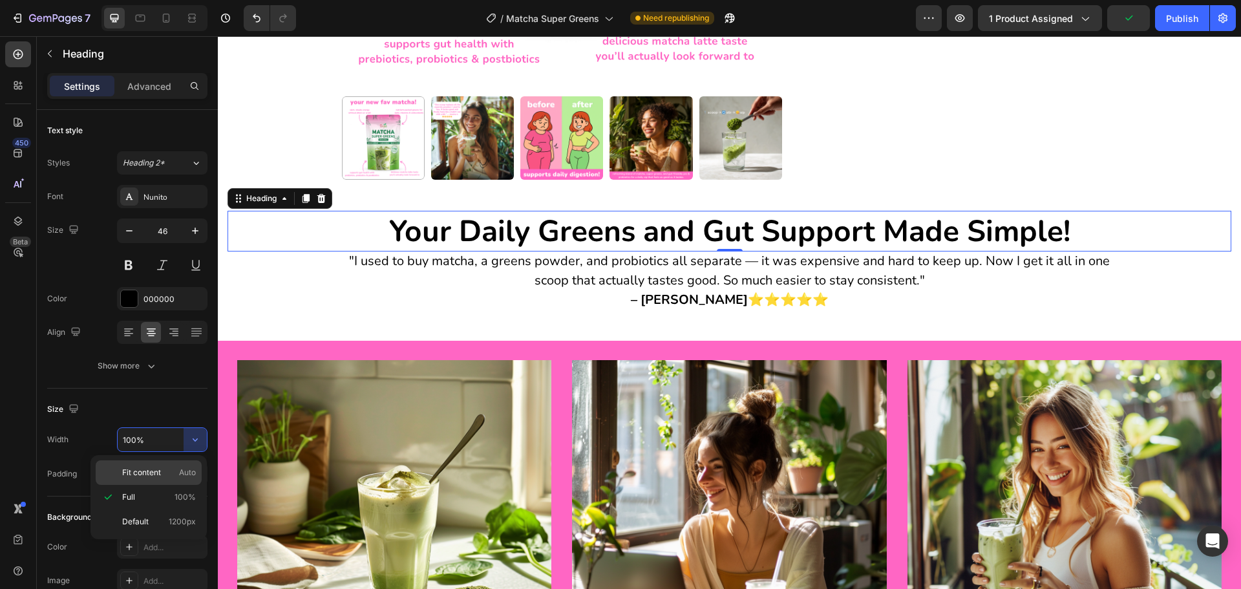
click at [179, 480] on div "Fit content Auto" at bounding box center [149, 472] width 106 height 25
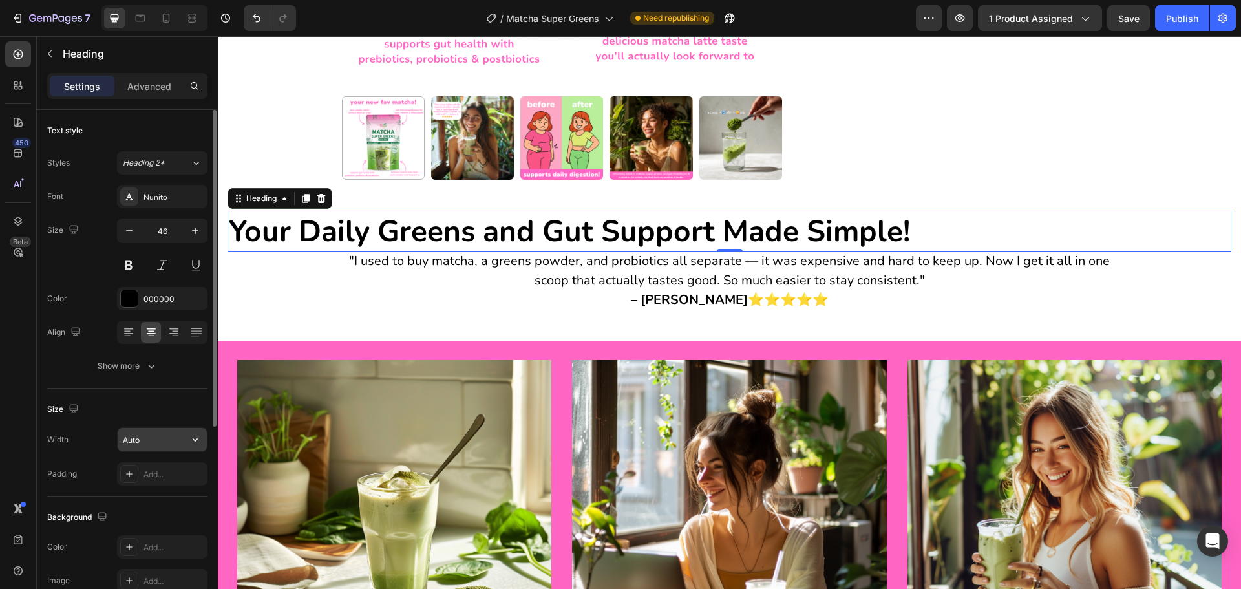
click at [187, 434] on button "button" at bounding box center [195, 439] width 23 height 23
click at [187, 513] on div "Default 1200px" at bounding box center [149, 521] width 106 height 25
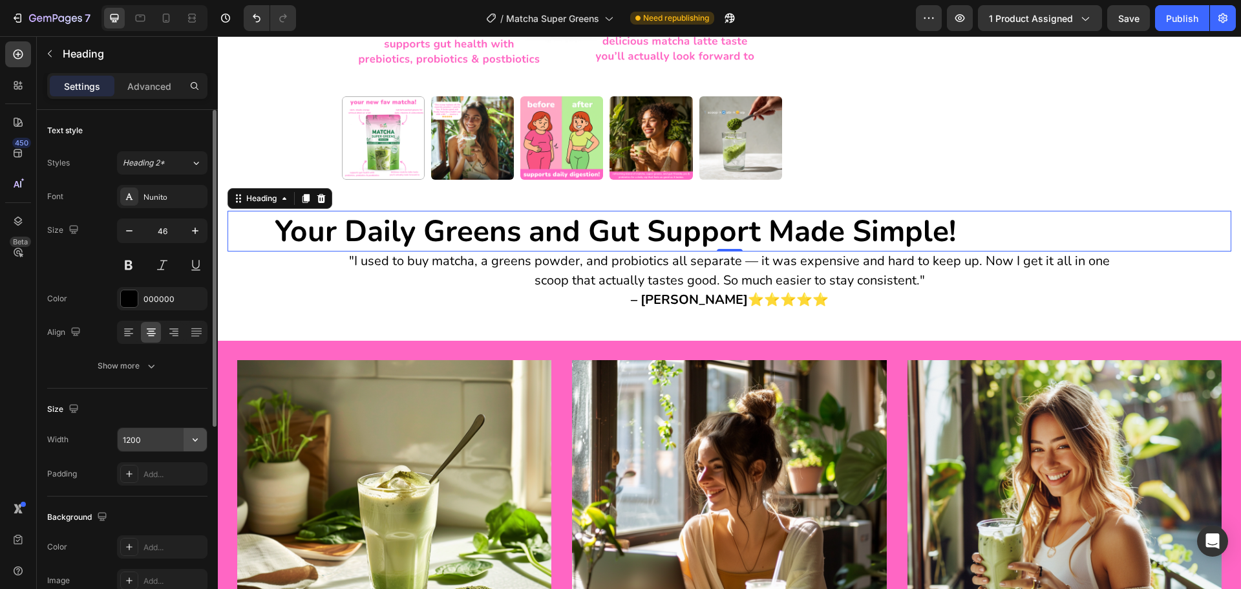
click at [192, 438] on icon "button" at bounding box center [195, 439] width 13 height 13
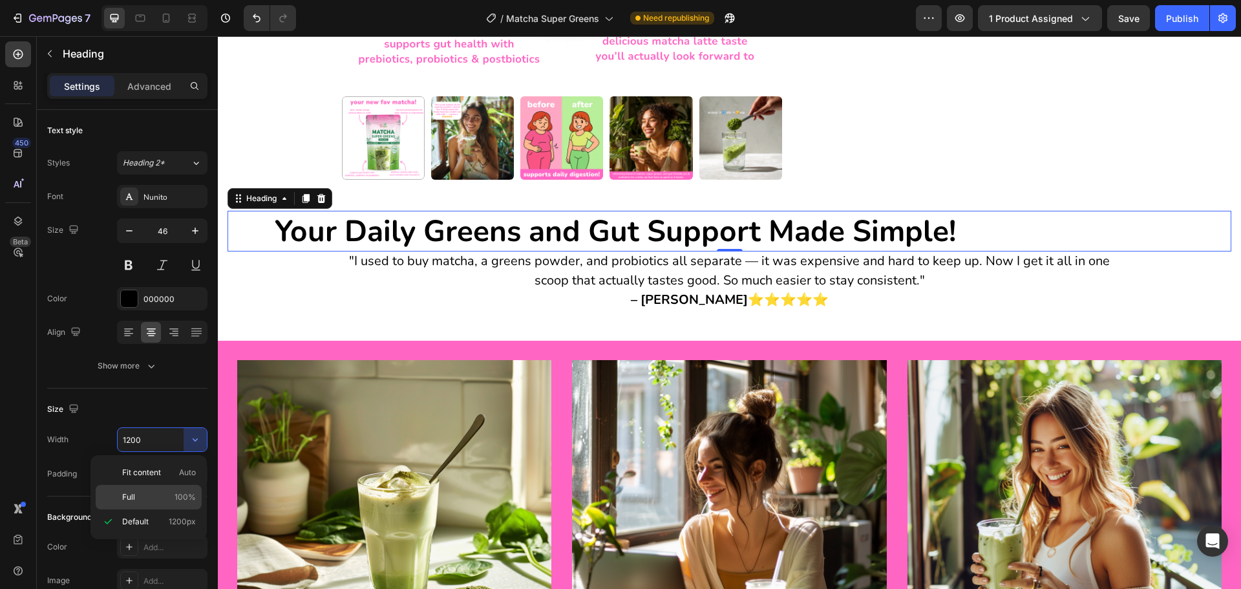
click at [195, 492] on span "100%" at bounding box center [185, 497] width 21 height 12
type input "100%"
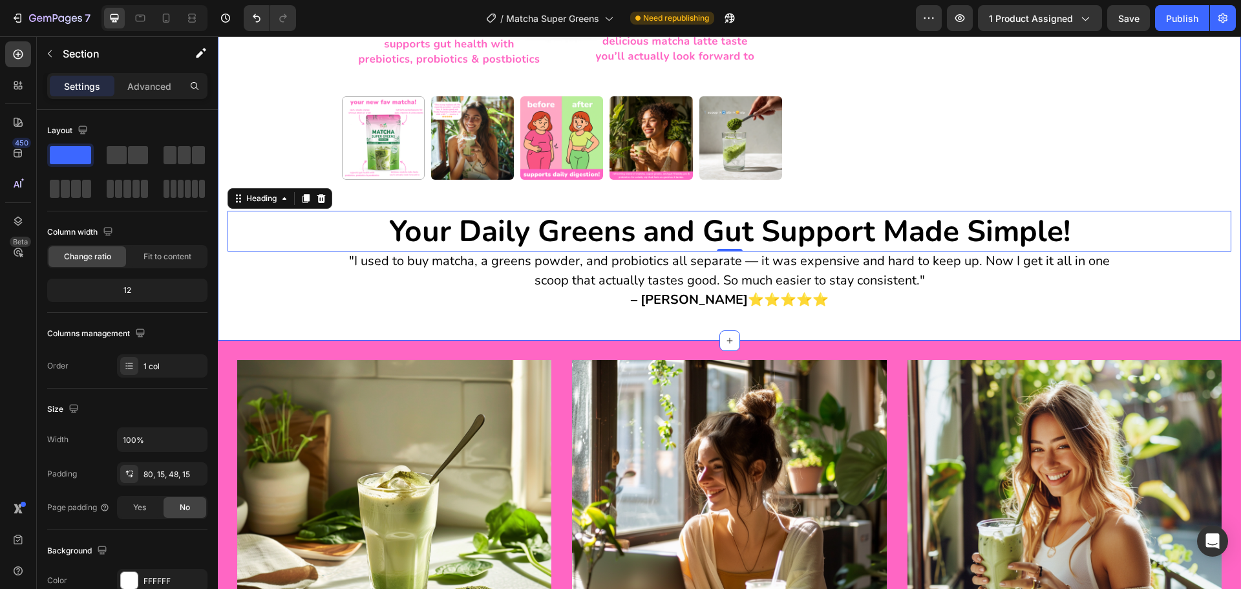
drag, startPoint x: 380, startPoint y: 328, endPoint x: 386, endPoint y: 323, distance: 7.8
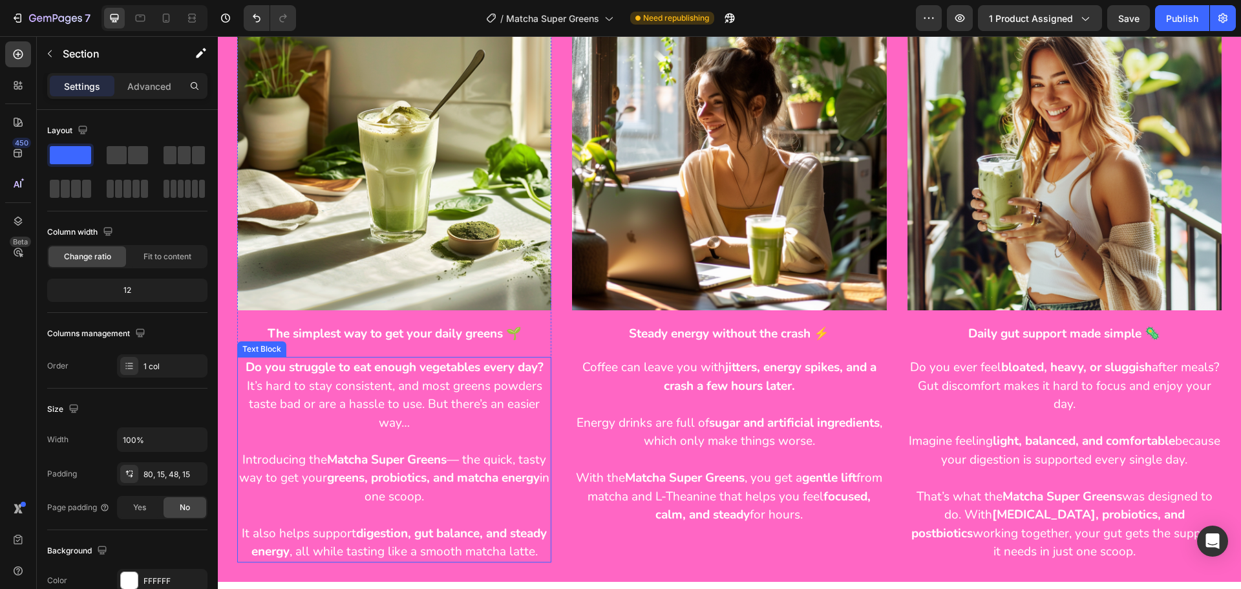
scroll to position [990, 0]
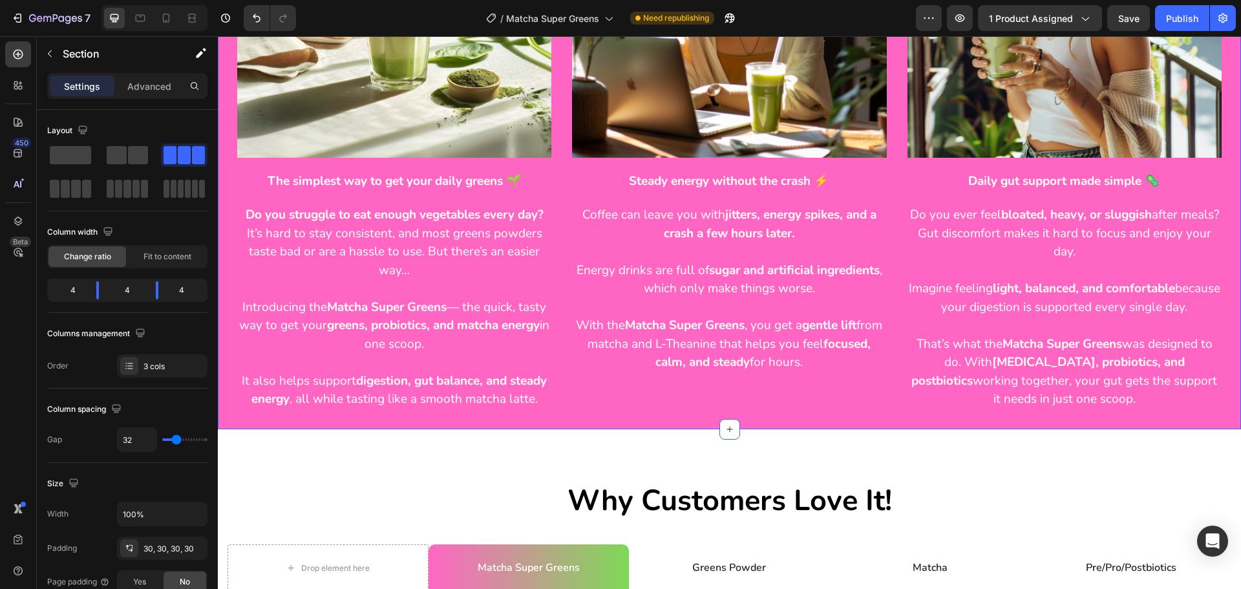
click at [253, 429] on div "Image The simplest way to get your daily greens 🌱 Text Block Do you struggle to…" at bounding box center [729, 125] width 1023 height 605
click at [189, 509] on icon "button" at bounding box center [195, 514] width 13 height 13
click at [181, 566] on span "1200px" at bounding box center [182, 572] width 27 height 12
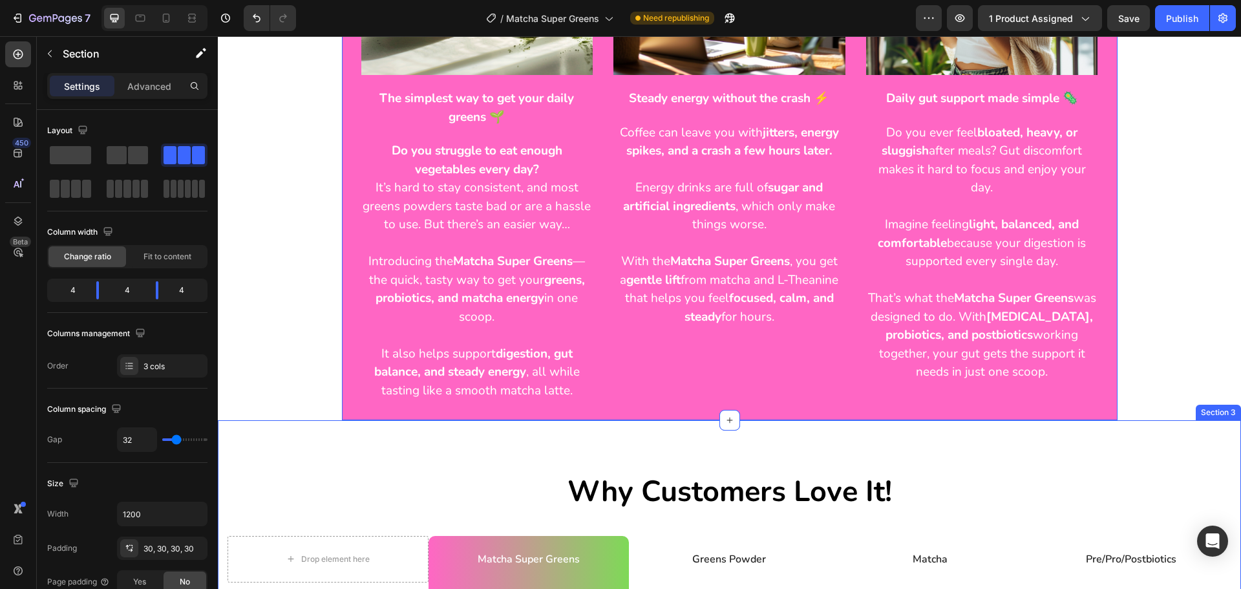
type input "100%"
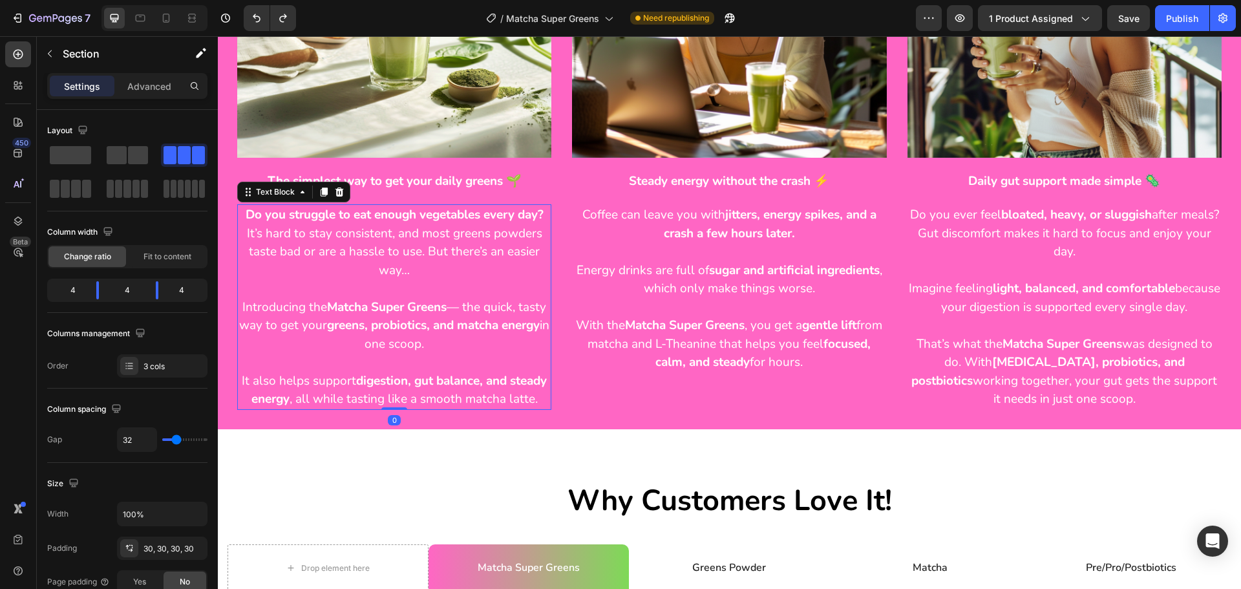
click at [295, 409] on p "It also helps support digestion, gut balance, and steady energy , all while tas…" at bounding box center [395, 390] width 312 height 37
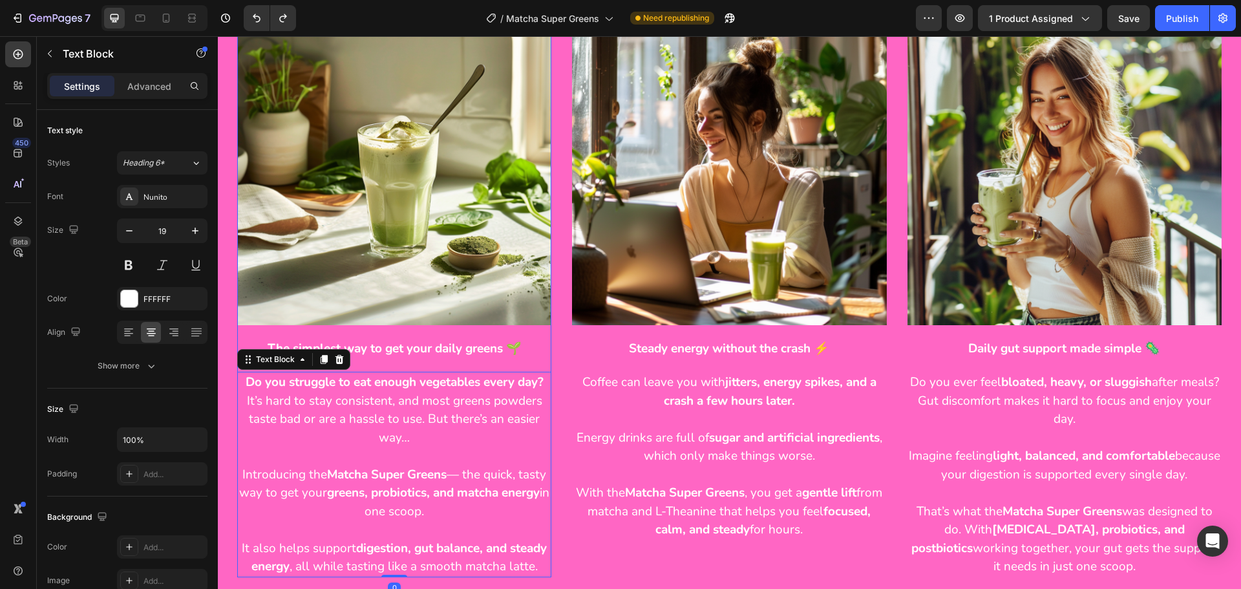
scroll to position [861, 0]
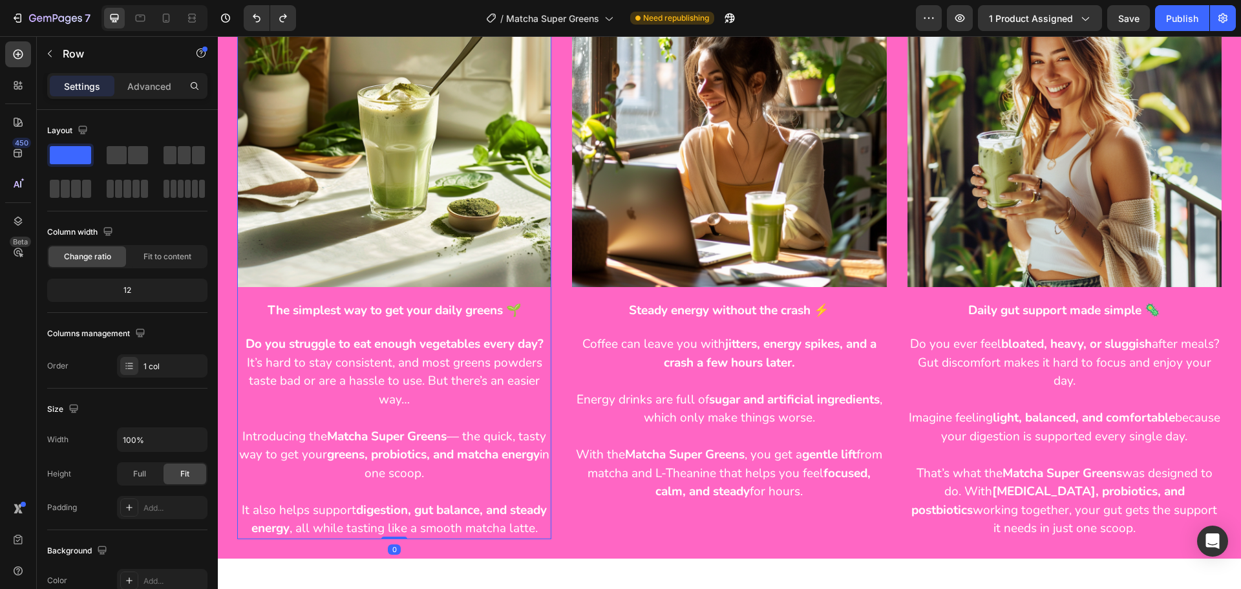
click at [423, 290] on div "Image The simplest way to get your daily greens 🌱 Text Block Do you struggle to…" at bounding box center [394, 255] width 314 height 566
click at [200, 433] on icon "button" at bounding box center [195, 439] width 13 height 13
click at [186, 471] on span "1200px" at bounding box center [182, 473] width 27 height 12
type input "1200"
click at [629, 290] on div "Image Steady energy without the crash ⚡ Text Block Coffee can leave you with ji…" at bounding box center [729, 237] width 314 height 530
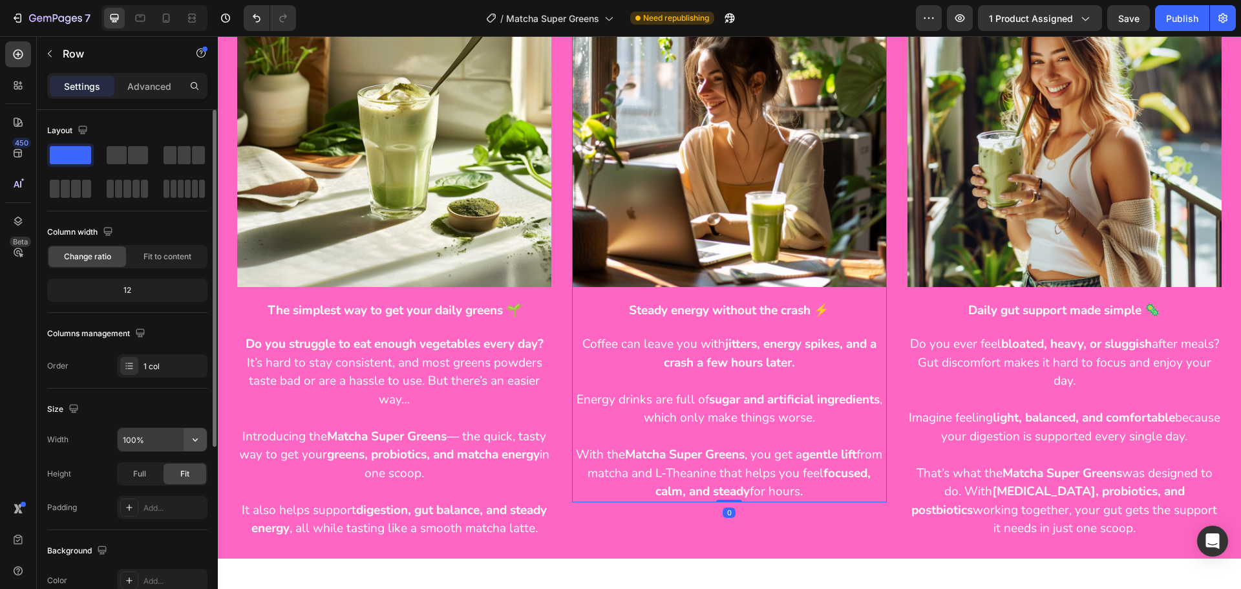
click at [193, 437] on icon "button" at bounding box center [195, 439] width 13 height 13
click at [178, 479] on div "Default 1200px" at bounding box center [149, 472] width 106 height 25
type input "1200"
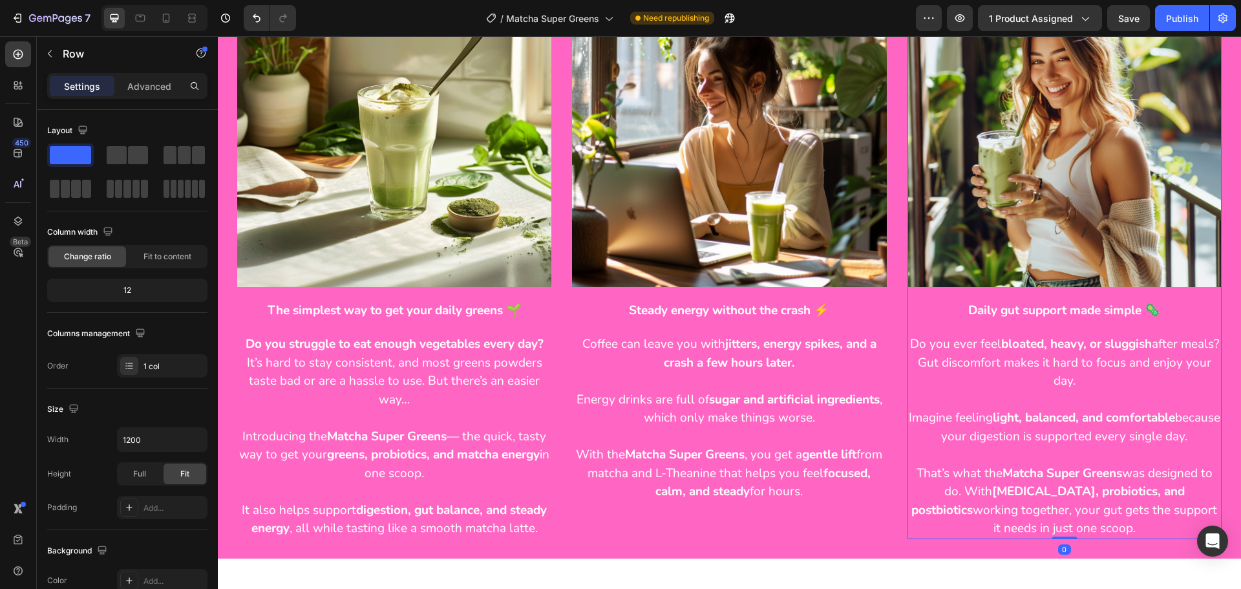
click at [973, 292] on div "Image Daily gut support made simple 🦠 Text Block Do you ever feel bloated, heav…" at bounding box center [1065, 255] width 314 height 566
click at [197, 433] on icon "button" at bounding box center [195, 439] width 13 height 13
click at [186, 478] on div "Default 1200px" at bounding box center [149, 472] width 106 height 25
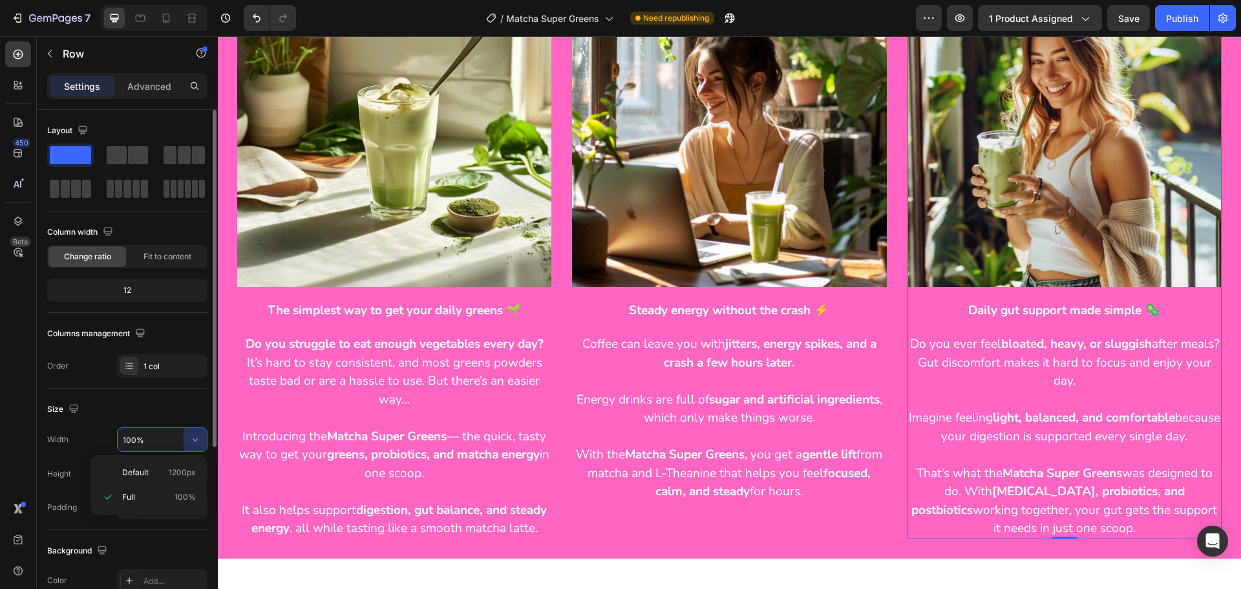
type input "1200"
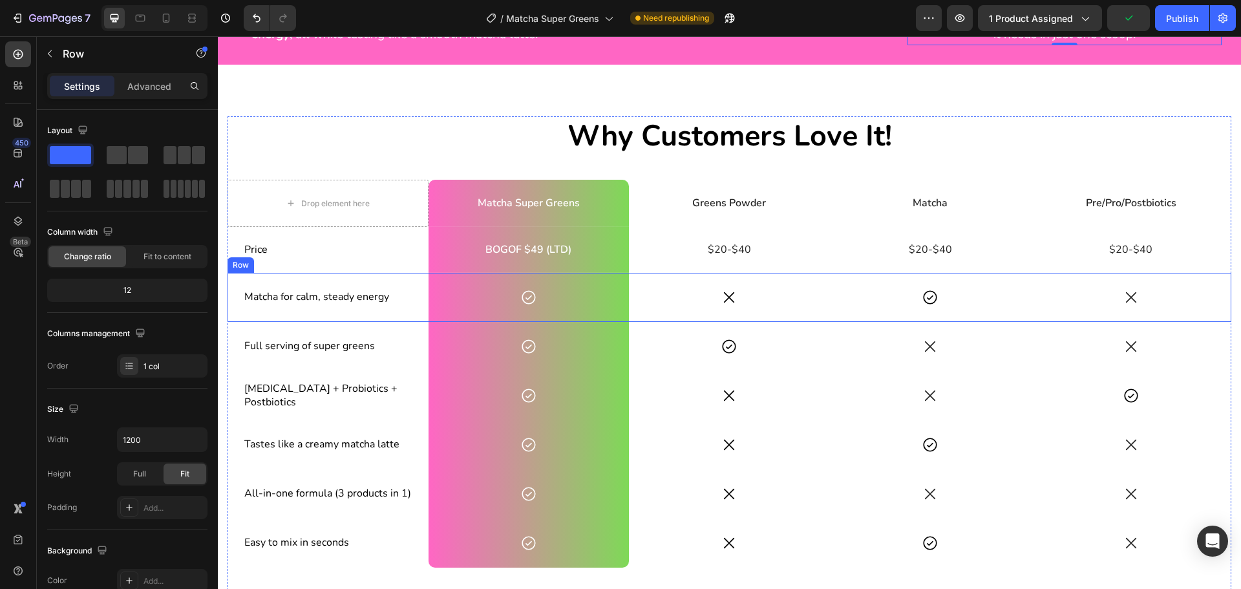
scroll to position [1378, 0]
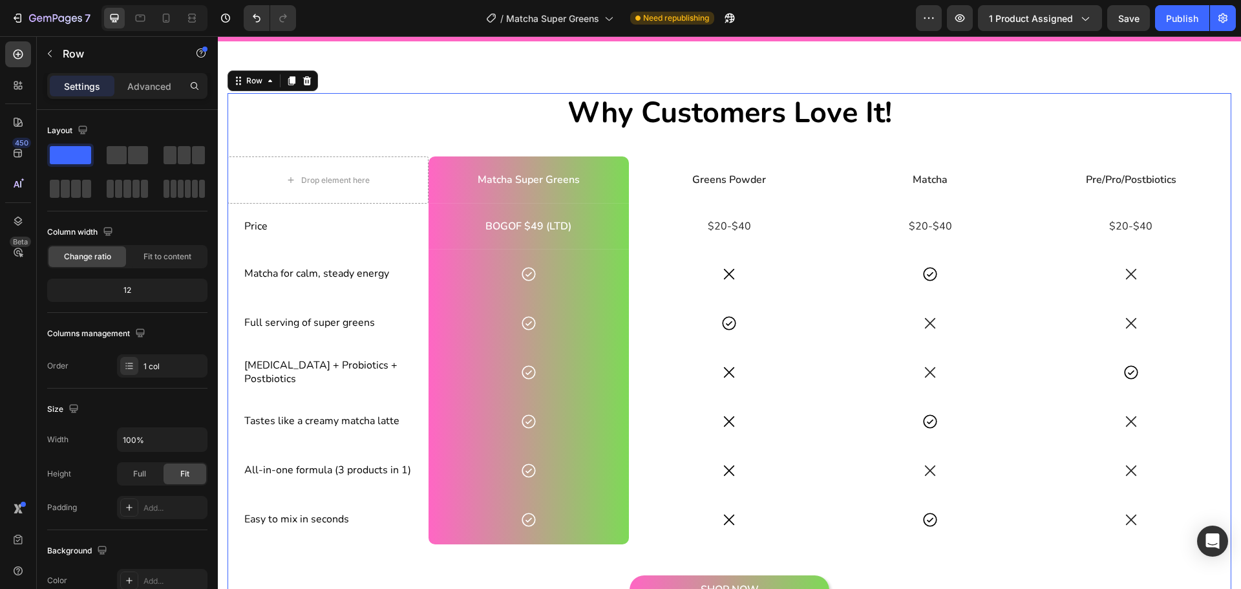
click at [264, 159] on div "Why Customers Love It! Heading Drop element here Matcha Super Greens Text Block…" at bounding box center [730, 366] width 1004 height 546
click at [189, 442] on icon "button" at bounding box center [195, 439] width 13 height 13
click at [180, 470] on span "1200px" at bounding box center [182, 473] width 27 height 12
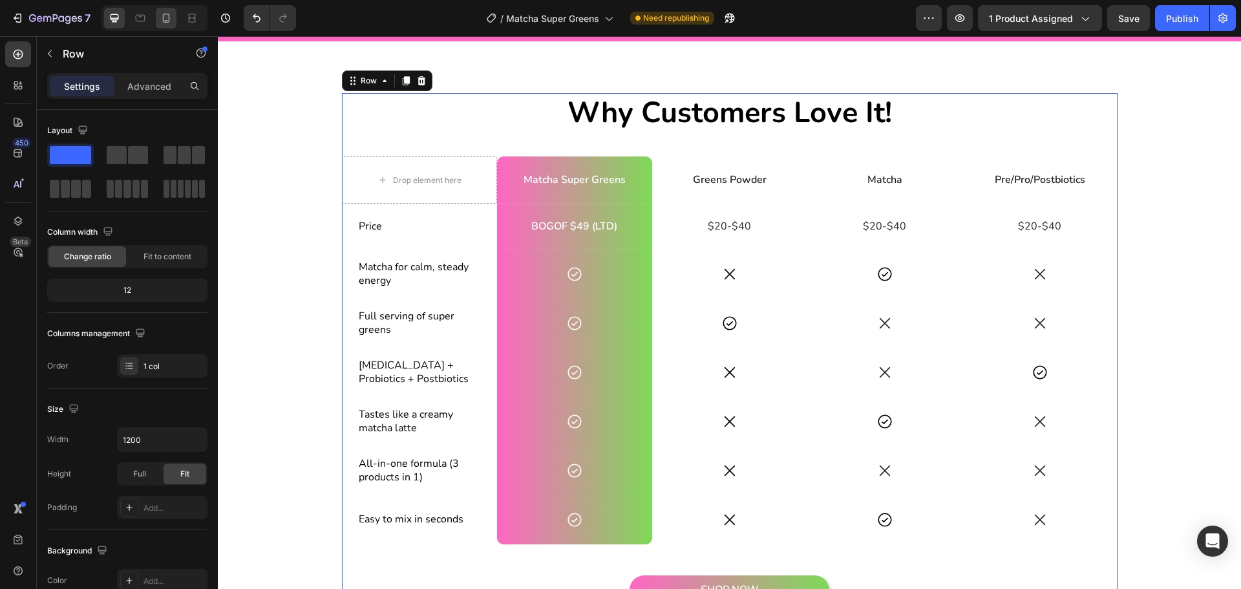
click at [162, 14] on icon at bounding box center [166, 18] width 13 height 13
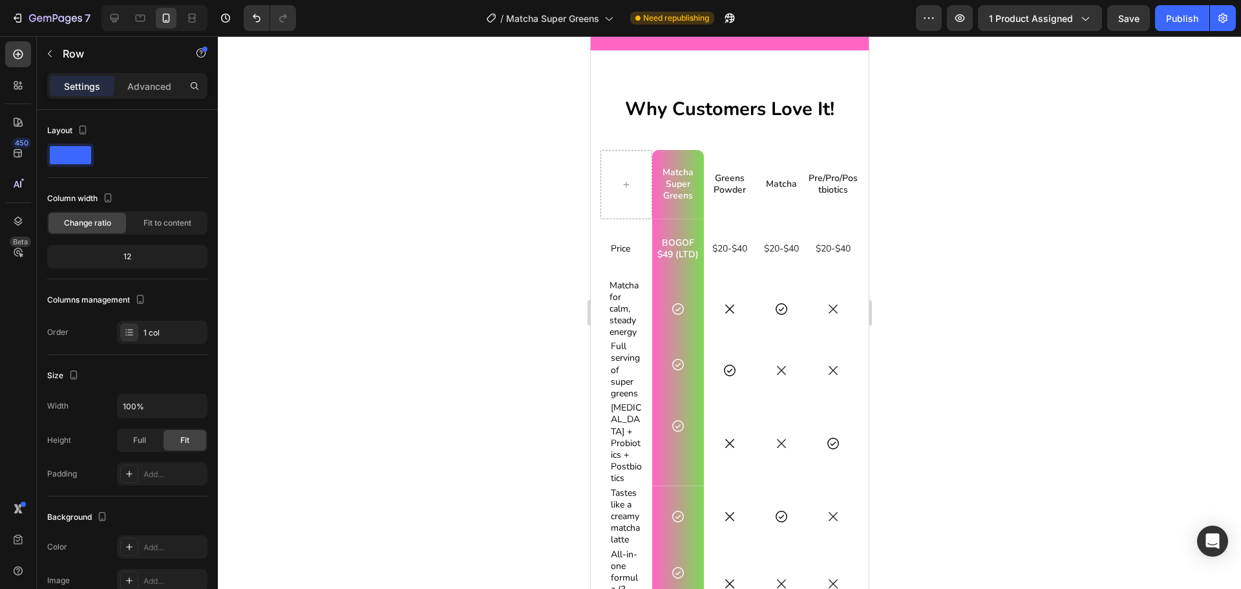
scroll to position [2285, 0]
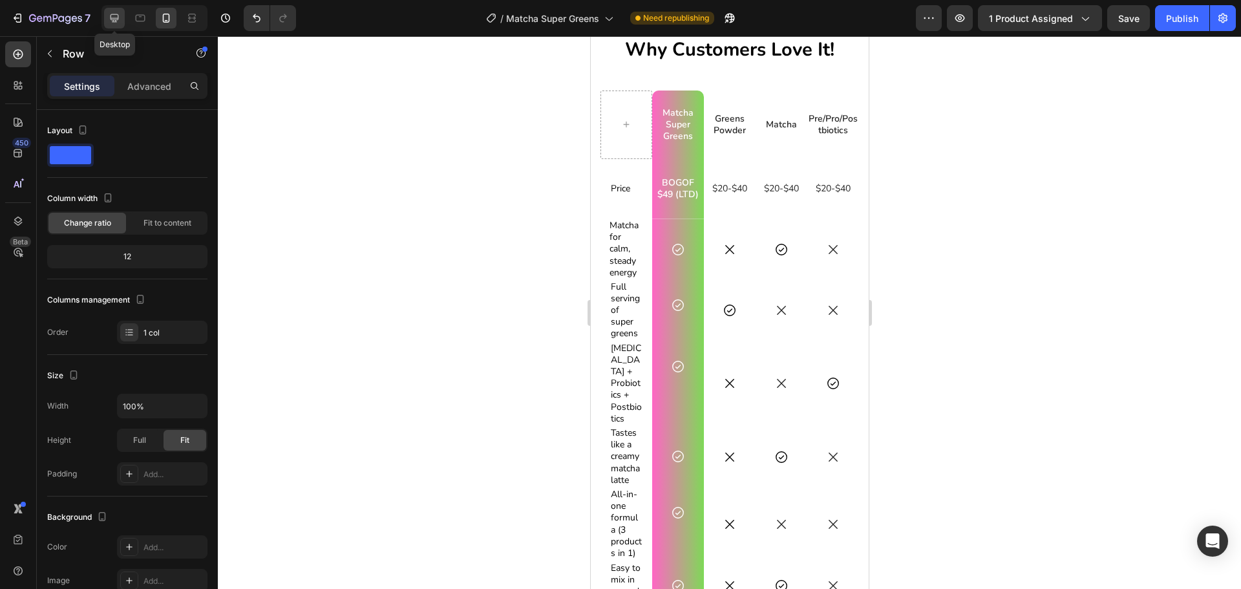
click at [115, 14] on icon at bounding box center [114, 18] width 13 height 13
type input "1200"
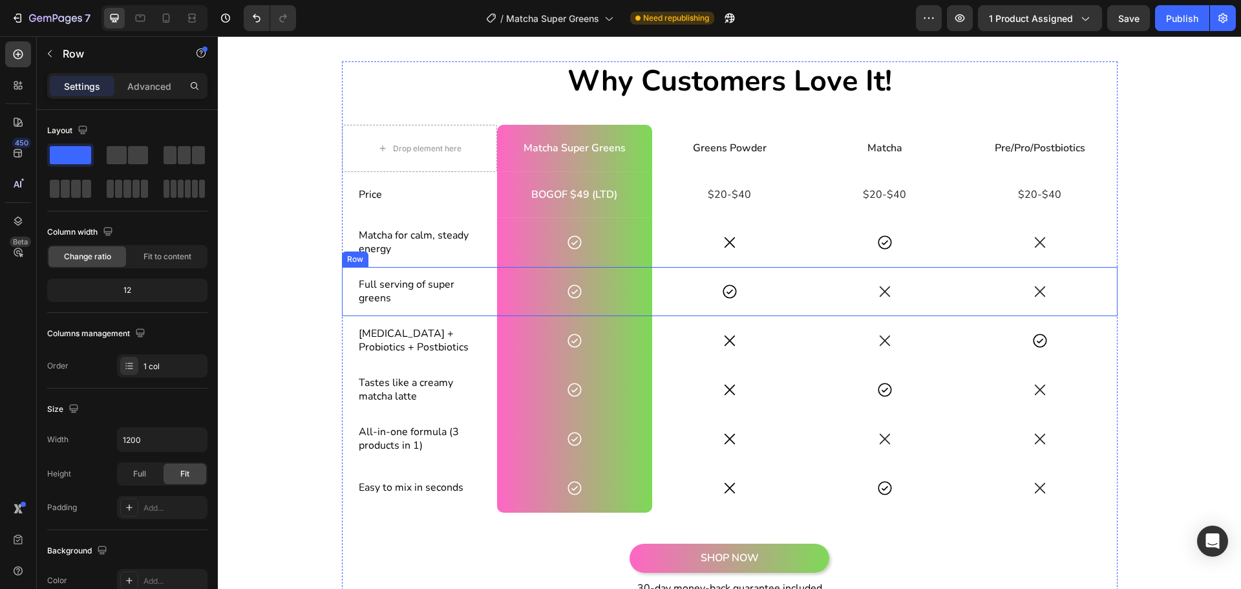
scroll to position [1380, 0]
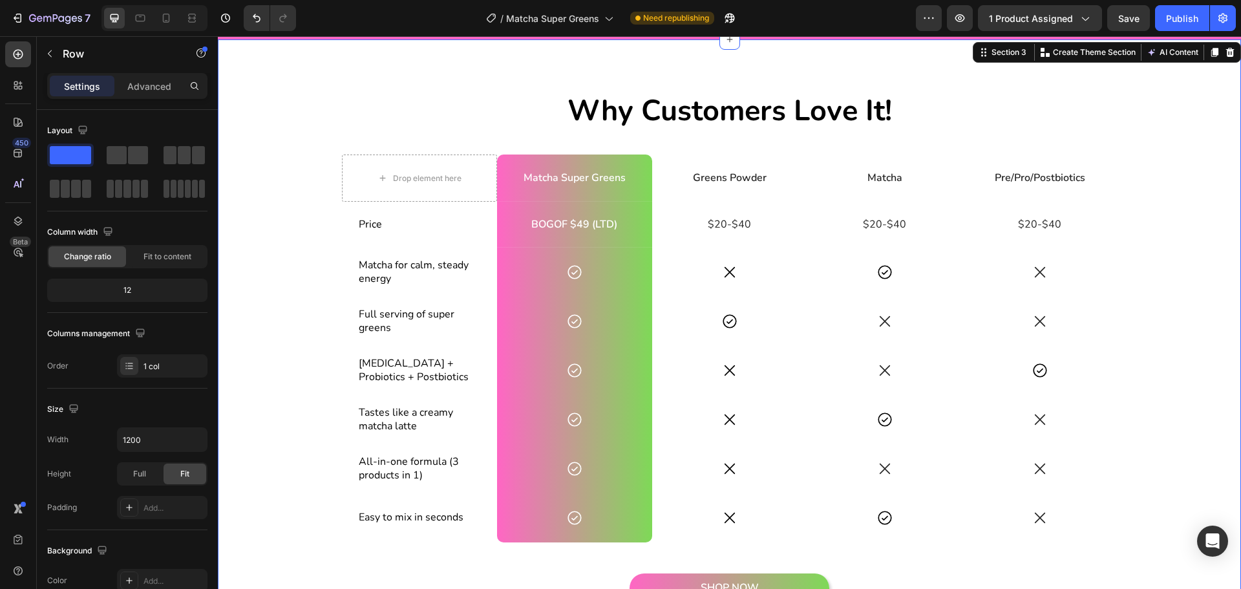
click at [300, 194] on div "Why Customers Love It! Heading Drop element here Matcha Super Greens Text Block…" at bounding box center [730, 369] width 1004 height 556
click at [1154, 206] on div "Why Customers Love It! Heading Drop element here Matcha Super Greens Text Block…" at bounding box center [730, 369] width 1004 height 556
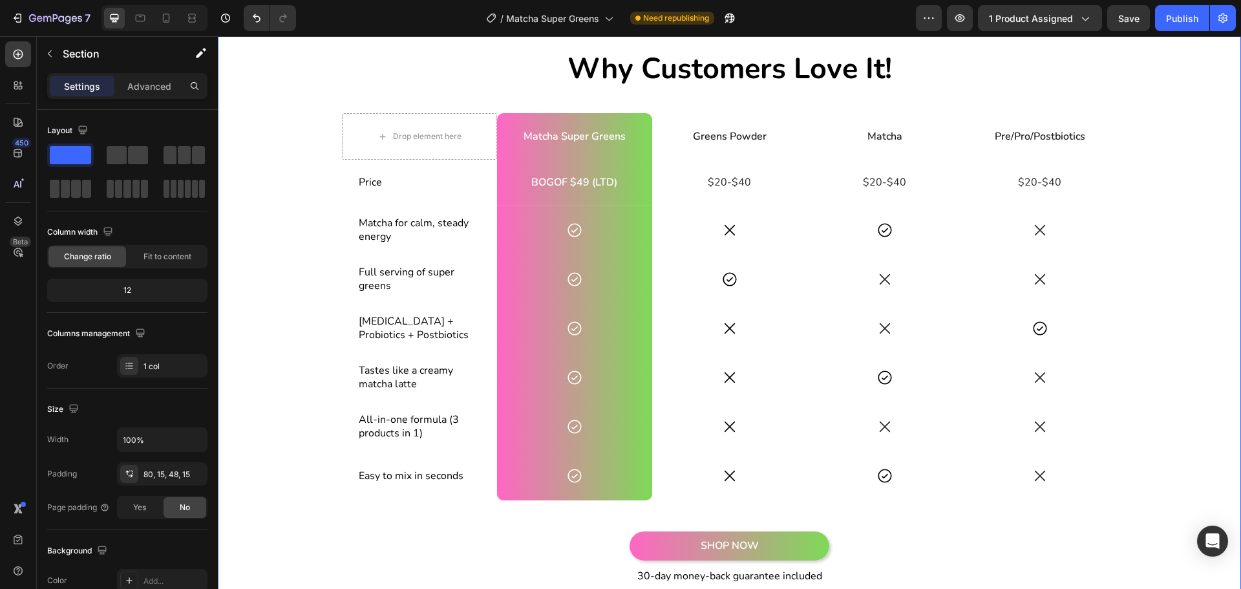
scroll to position [1444, 0]
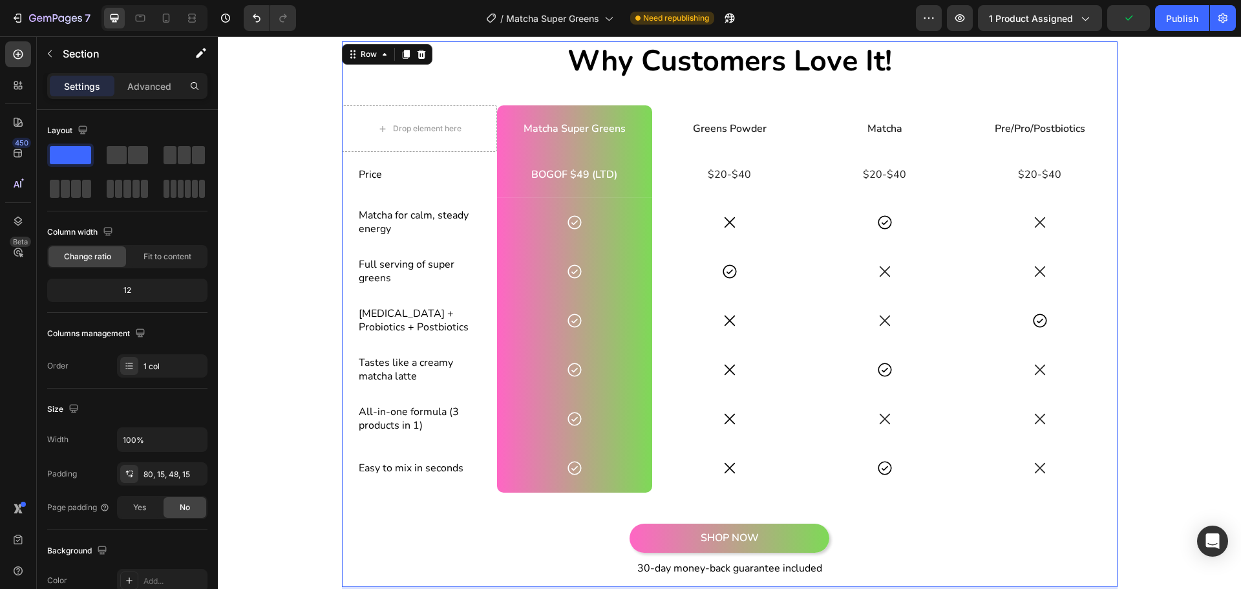
click at [404, 498] on div "Why Customers Love It! Heading Drop element here Matcha Super Greens Text Block…" at bounding box center [730, 314] width 776 height 546
click at [129, 440] on input "1200" at bounding box center [162, 439] width 89 height 23
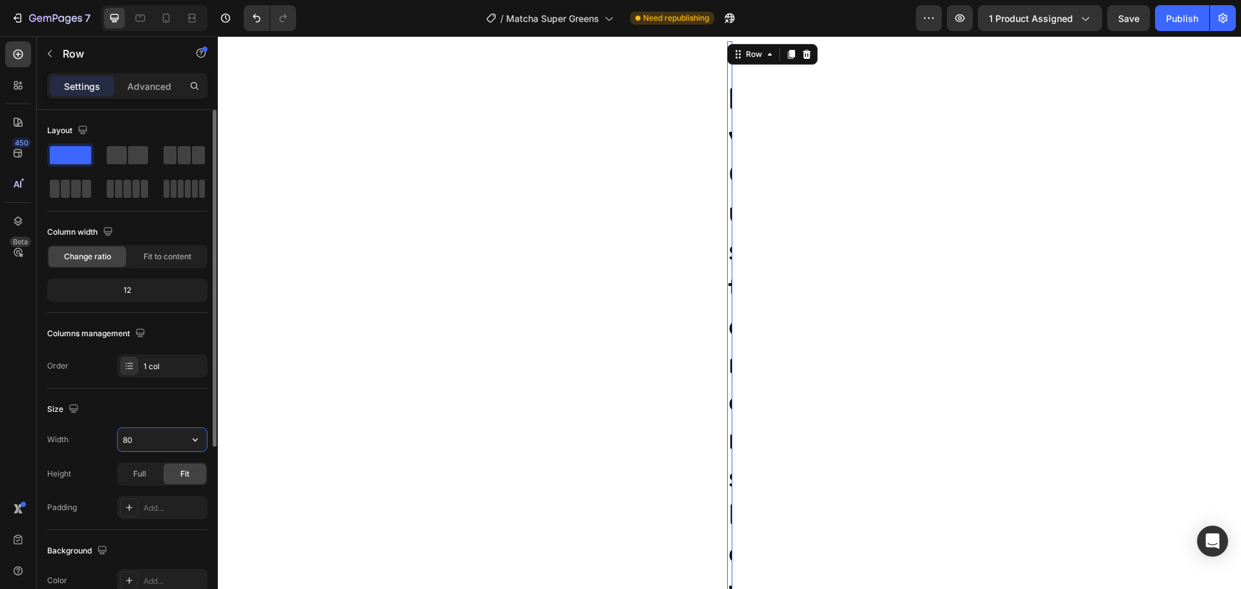
type input "800"
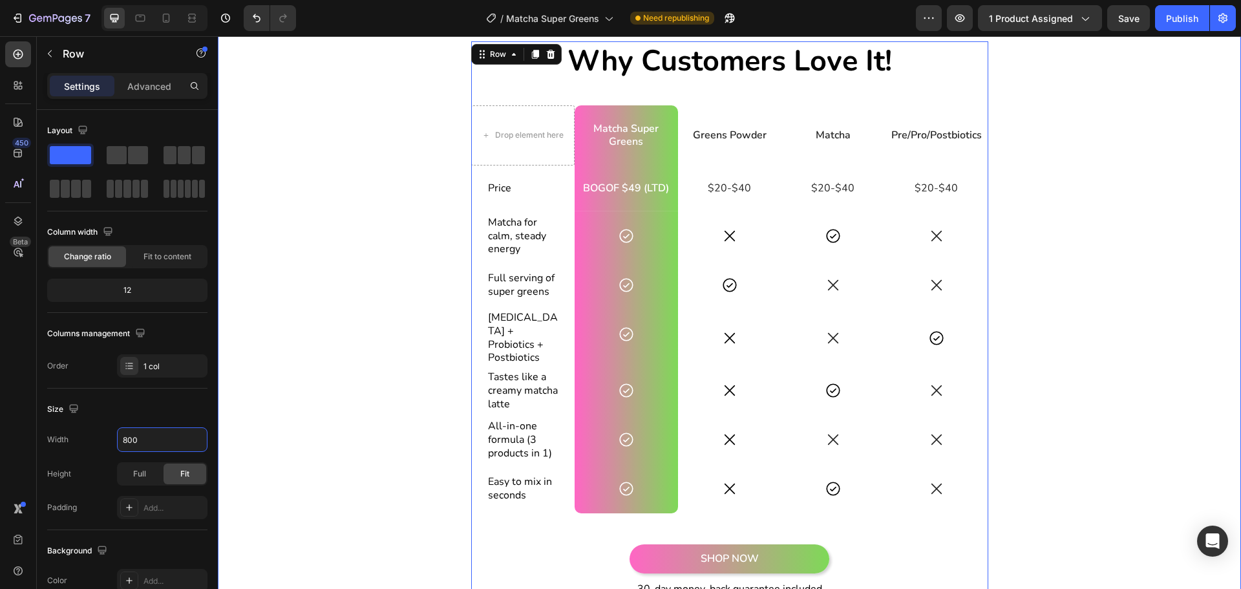
click at [1068, 354] on div "Why Customers Love It! Heading Drop element here Matcha Super Greens Text Block…" at bounding box center [730, 329] width 1004 height 577
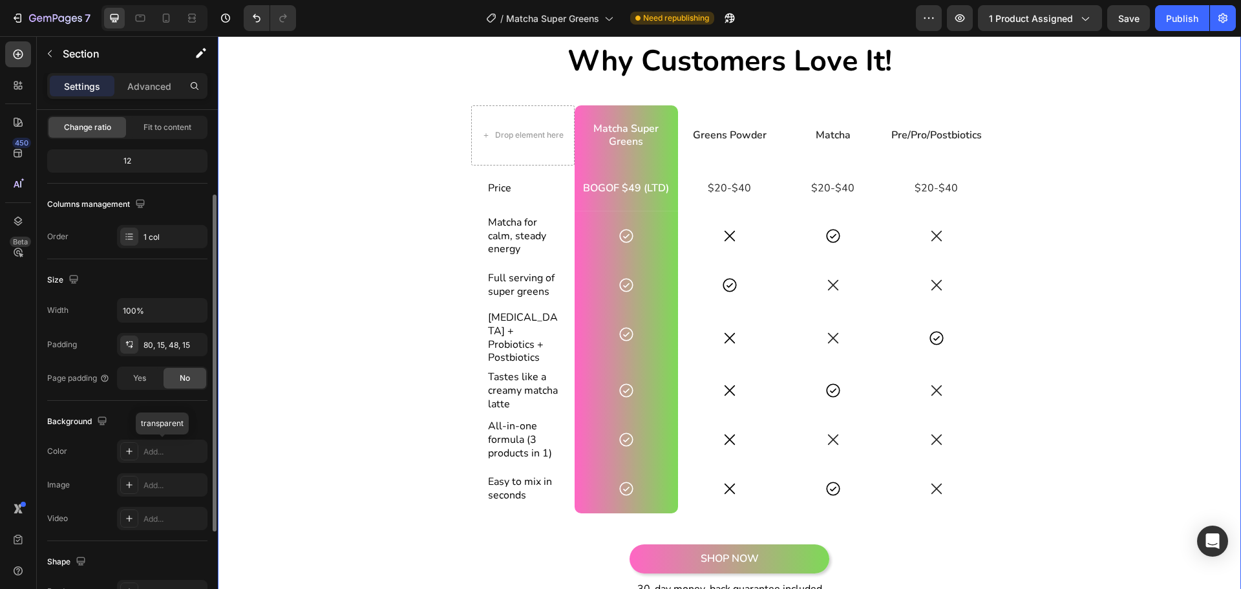
scroll to position [65, 0]
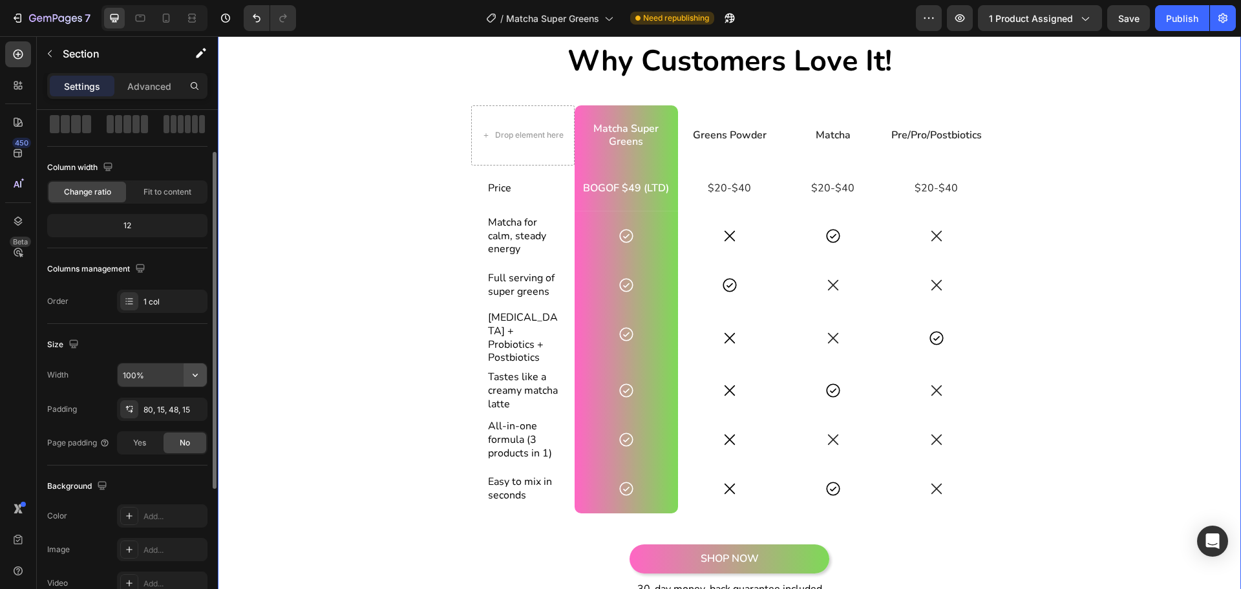
click at [200, 374] on icon "button" at bounding box center [195, 375] width 13 height 13
click at [170, 372] on input "100%" at bounding box center [162, 374] width 89 height 23
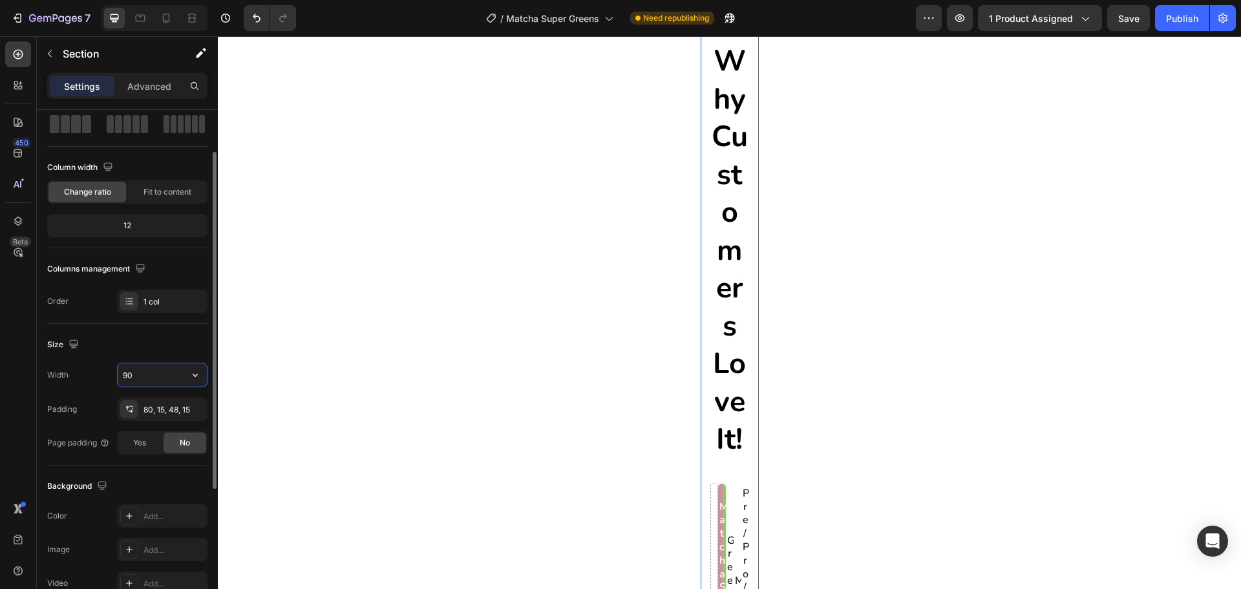
type input "9"
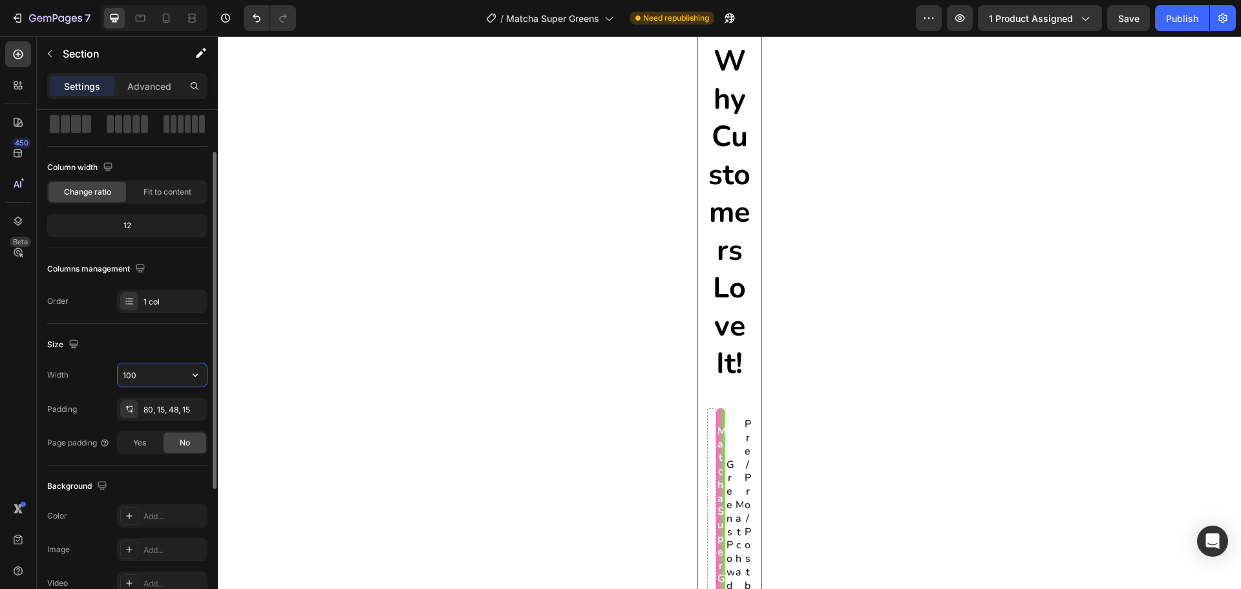
type input "1000"
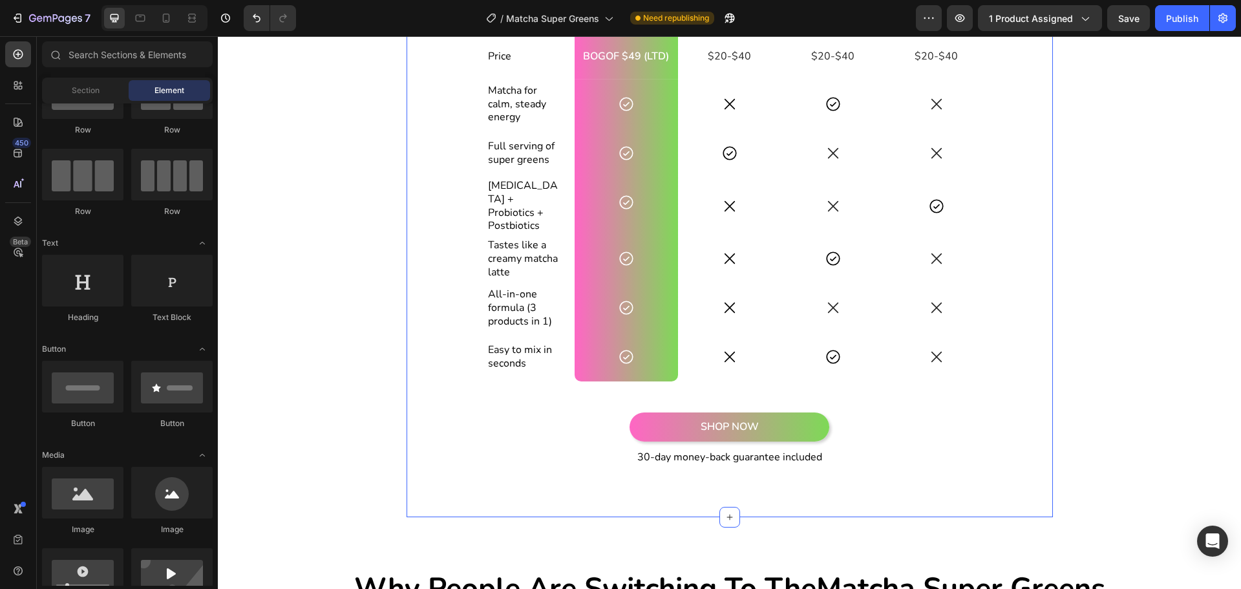
scroll to position [1509, 0]
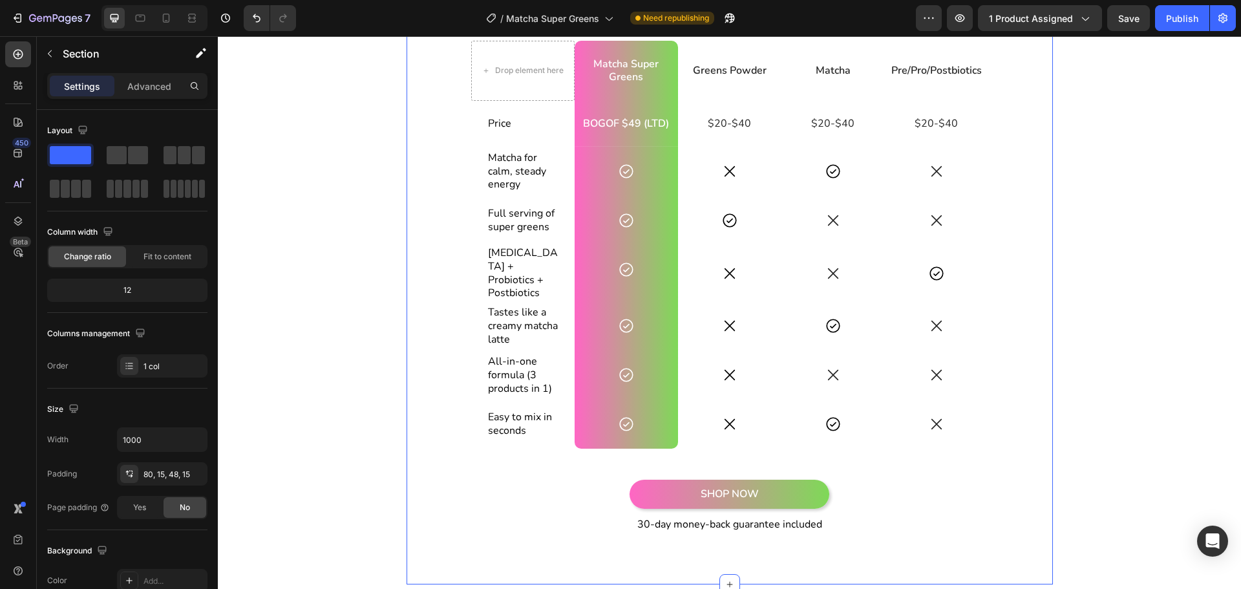
click at [1018, 292] on div "Why Customers Love It! Heading Drop element here Matcha Super Greens Text Block…" at bounding box center [729, 265] width 627 height 577
click at [172, 15] on icon at bounding box center [166, 18] width 13 height 13
type input "100%"
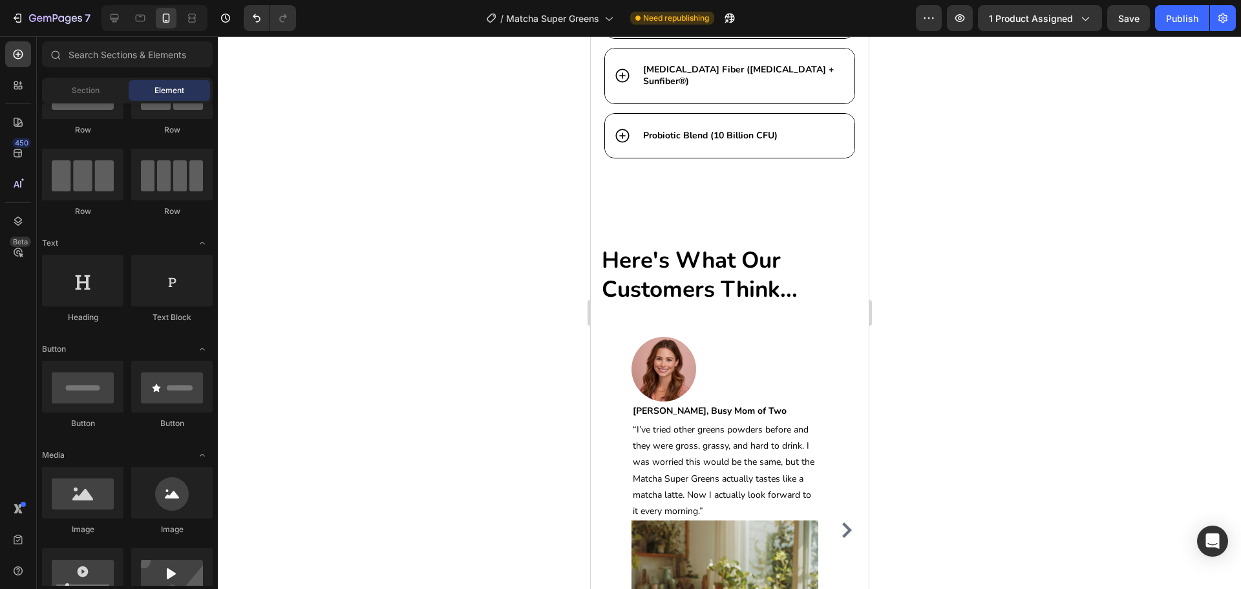
scroll to position [4722, 0]
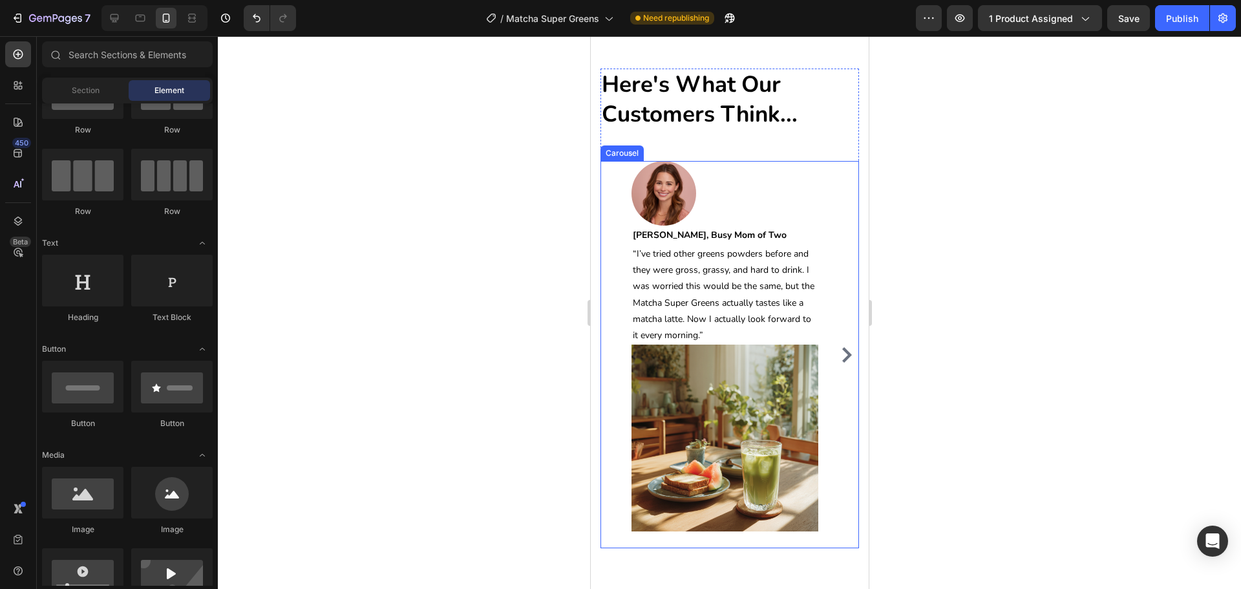
click at [839, 350] on icon "Carousel Next Arrow" at bounding box center [847, 355] width 16 height 16
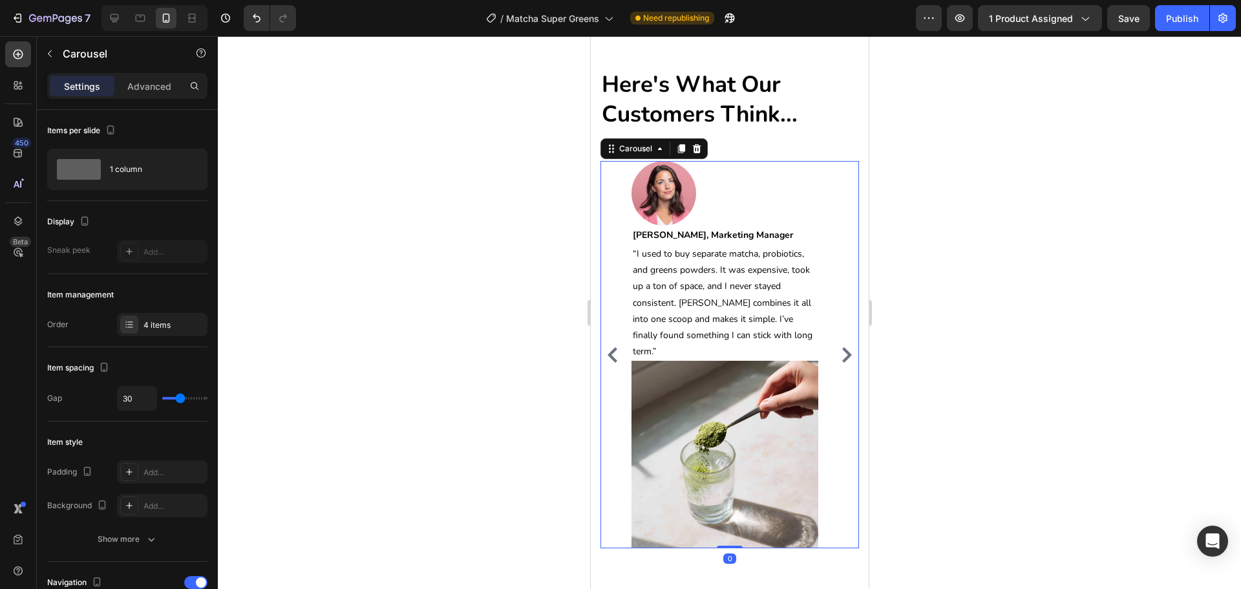
click at [842, 350] on icon "Carousel Next Arrow" at bounding box center [847, 355] width 10 height 16
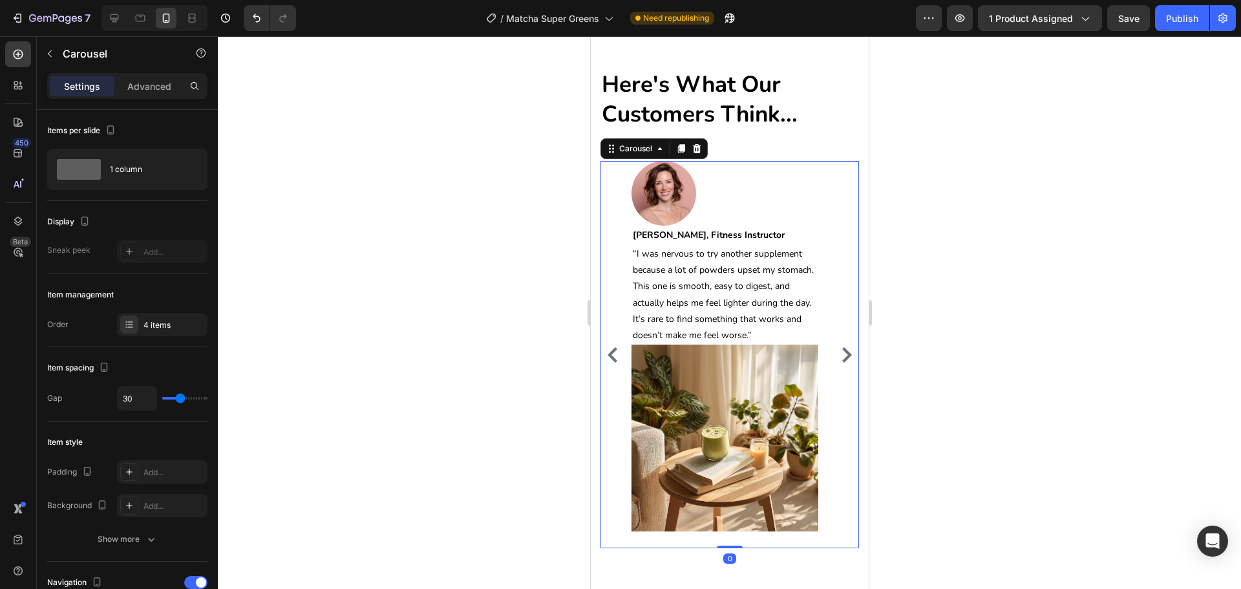
click at [840, 350] on icon "Carousel Next Arrow" at bounding box center [847, 355] width 16 height 16
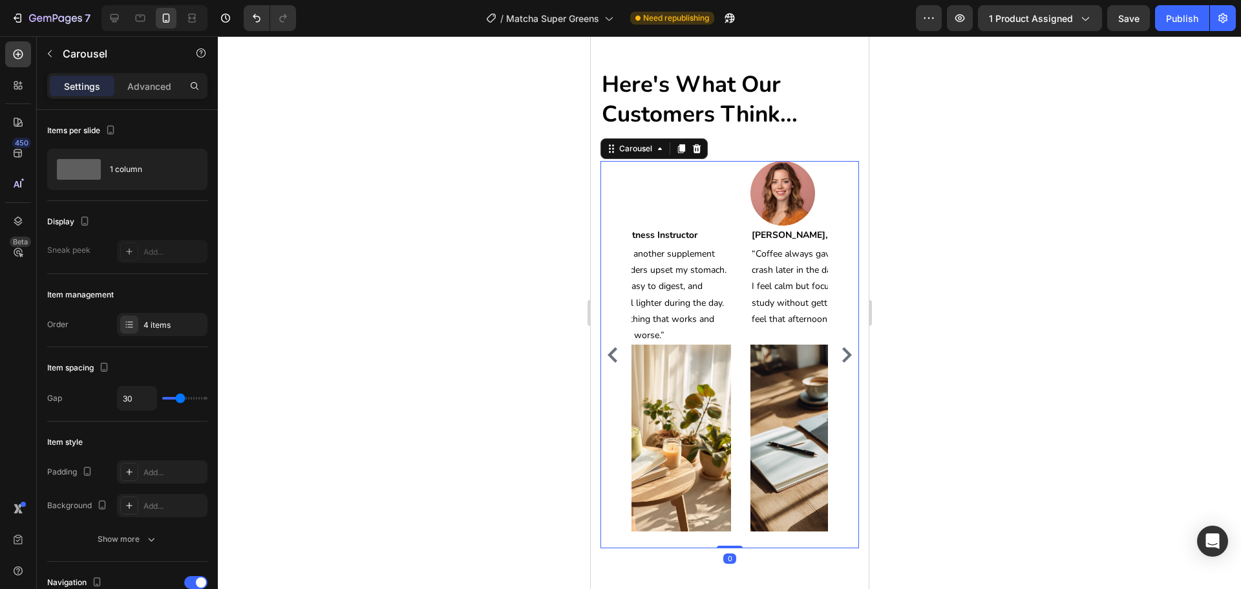
click at [842, 348] on icon "Carousel Next Arrow" at bounding box center [847, 355] width 10 height 16
click at [839, 347] on icon "Carousel Next Arrow" at bounding box center [847, 355] width 16 height 16
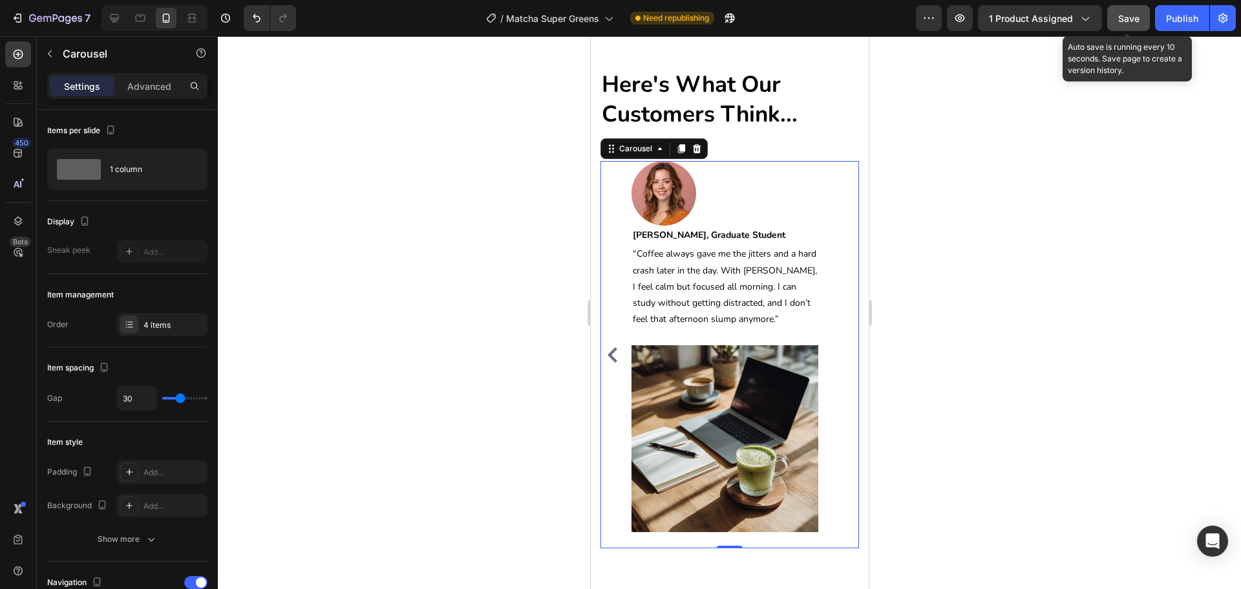
click at [1133, 21] on span "Save" at bounding box center [1129, 18] width 21 height 11
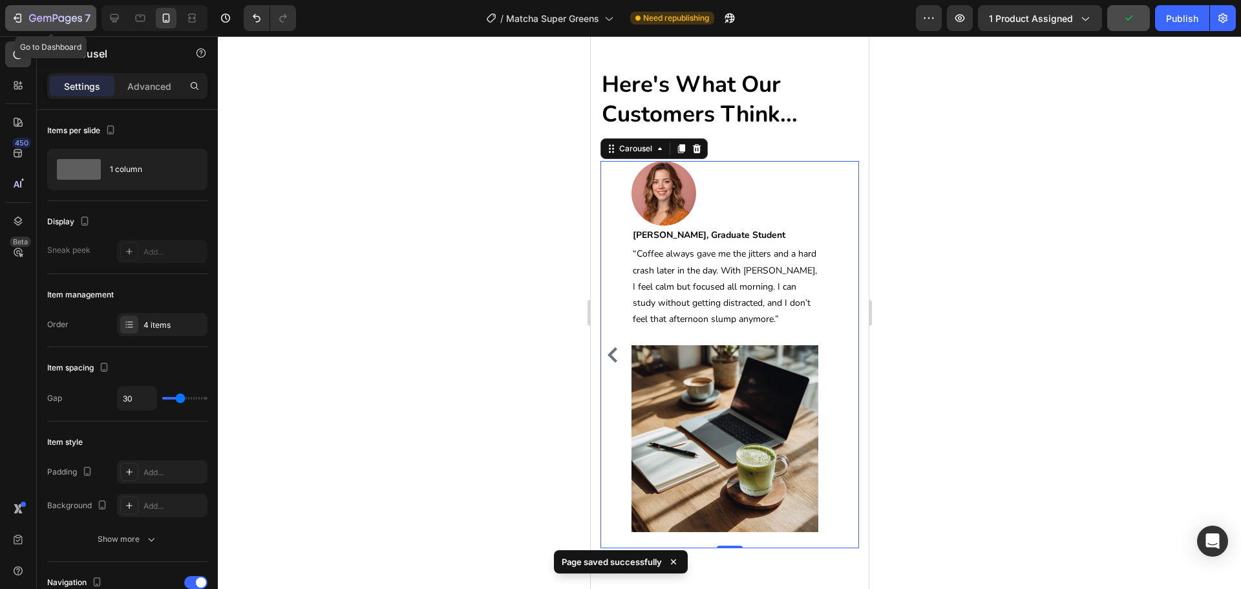
click at [61, 25] on div "7" at bounding box center [59, 18] width 61 height 16
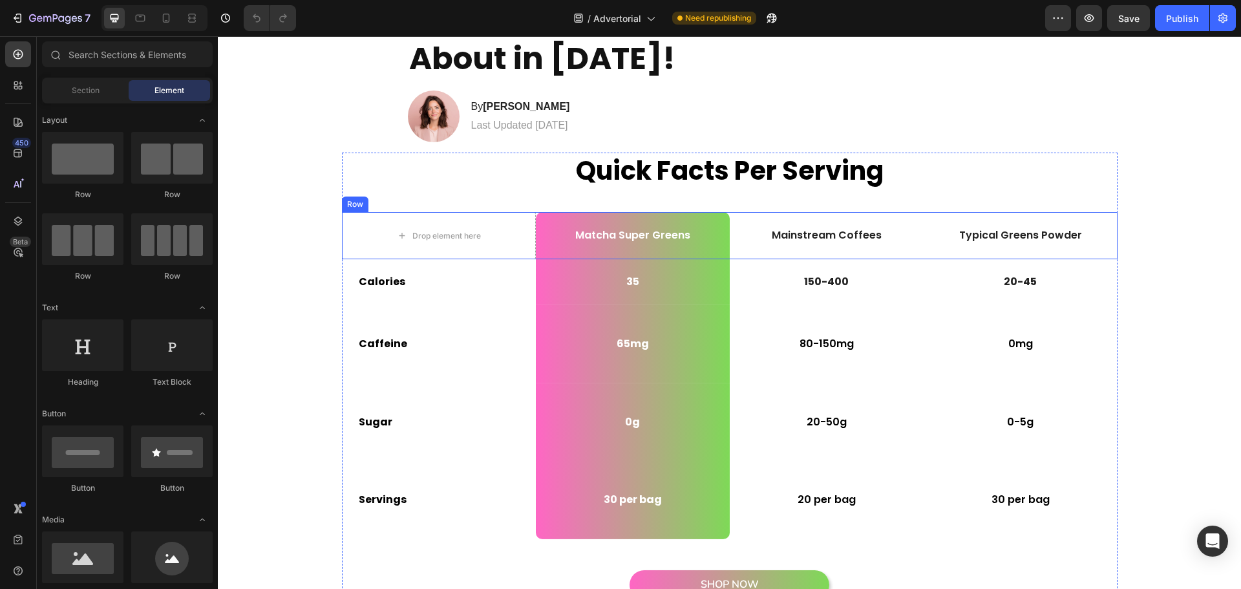
scroll to position [129, 0]
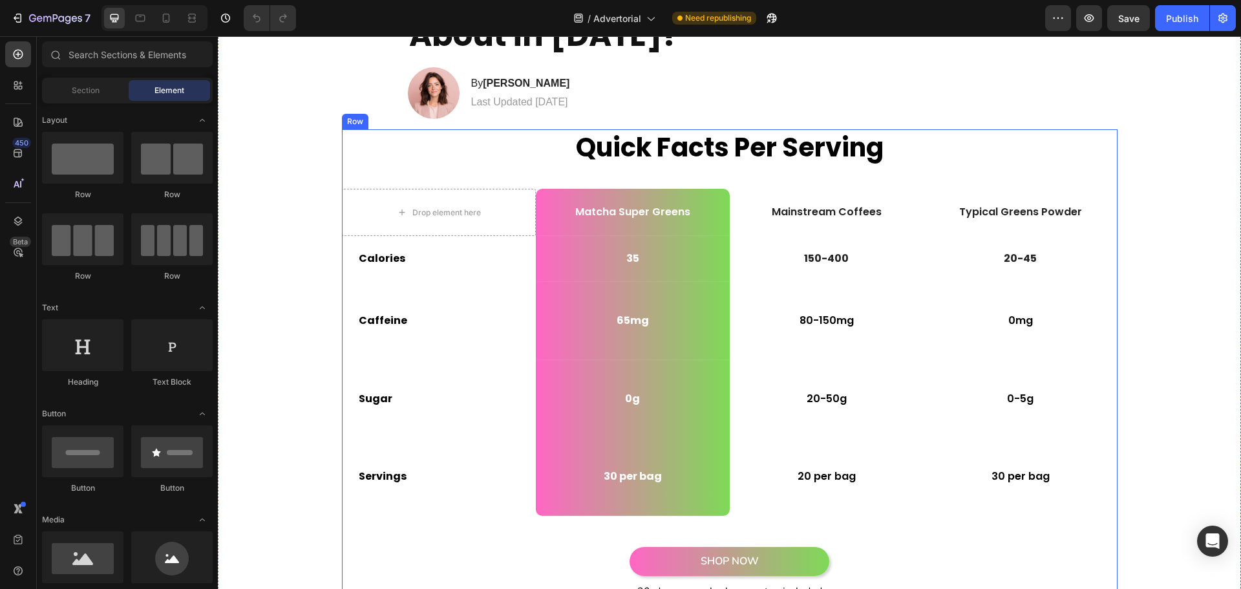
click at [1086, 519] on div "Quick Facts Per Serving Heading Drop element here Matcha Super Greens Text Bloc…" at bounding box center [730, 369] width 776 height 481
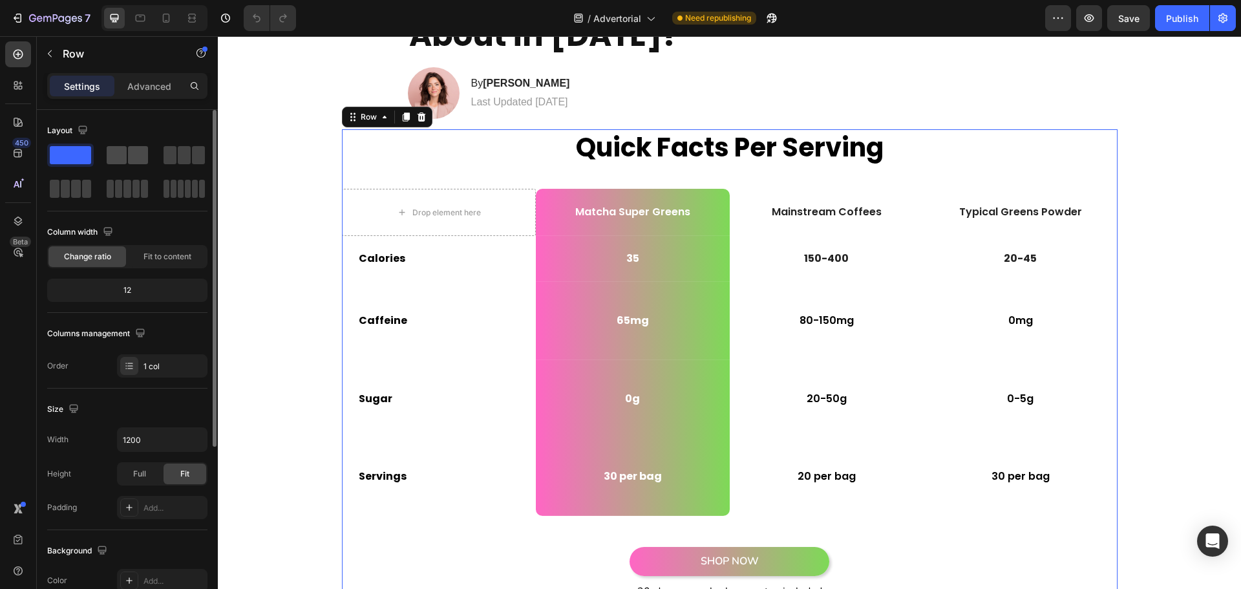
click at [136, 155] on span at bounding box center [138, 155] width 20 height 18
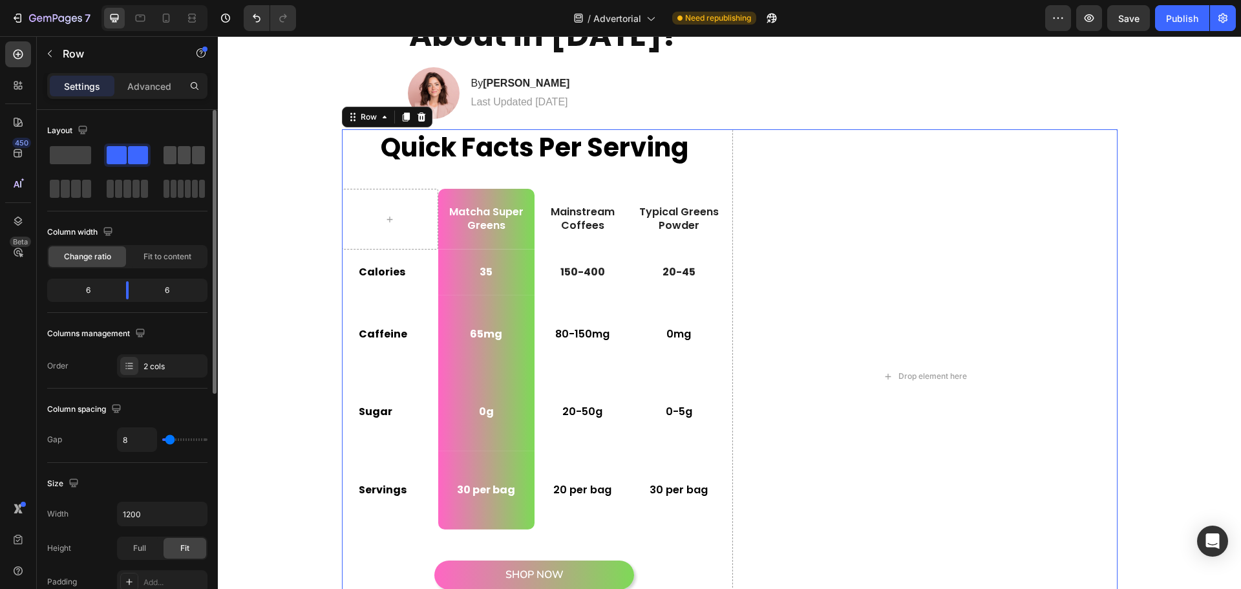
click at [189, 164] on span at bounding box center [184, 155] width 13 height 18
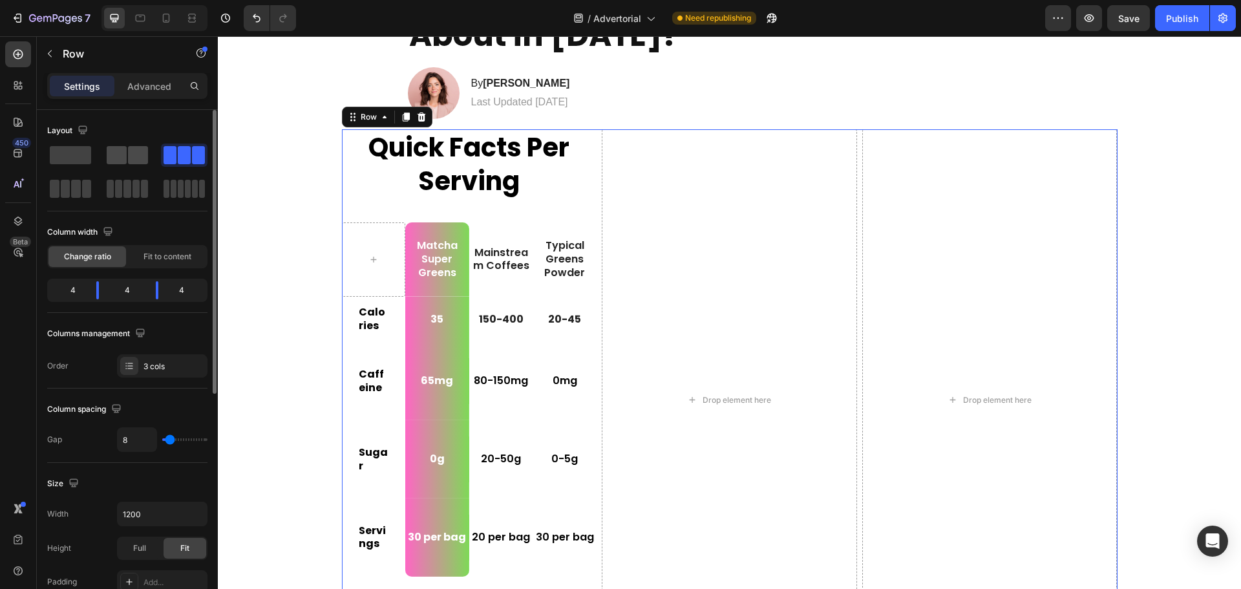
click at [142, 154] on span at bounding box center [138, 155] width 20 height 18
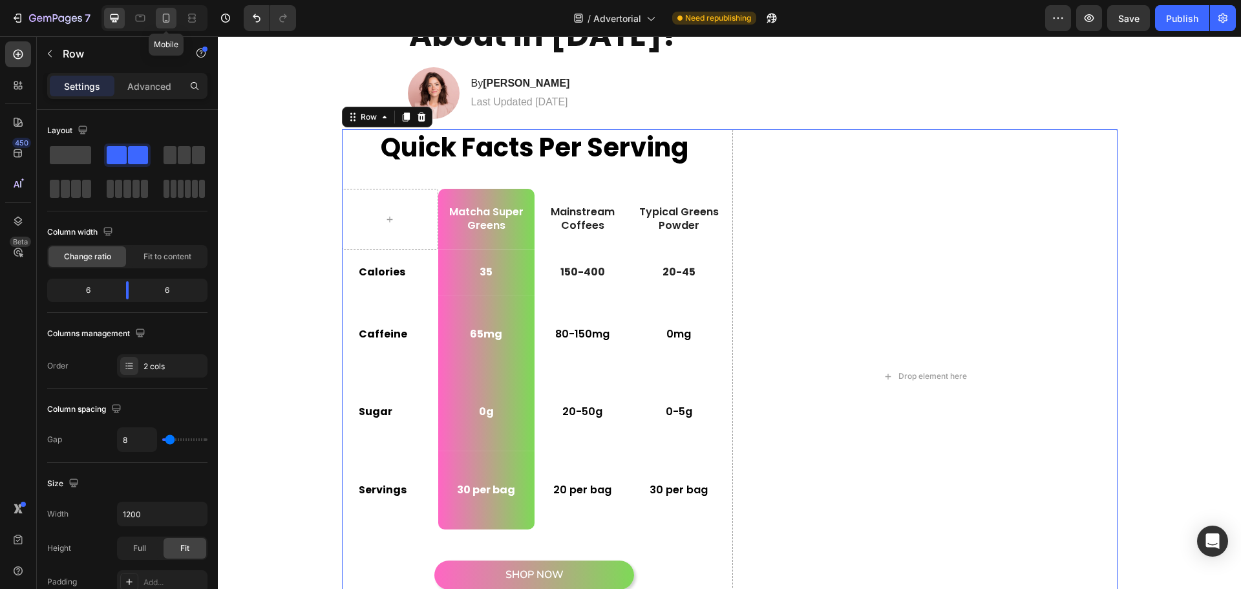
click at [167, 16] on icon at bounding box center [166, 18] width 13 height 13
type input "0"
type input "100%"
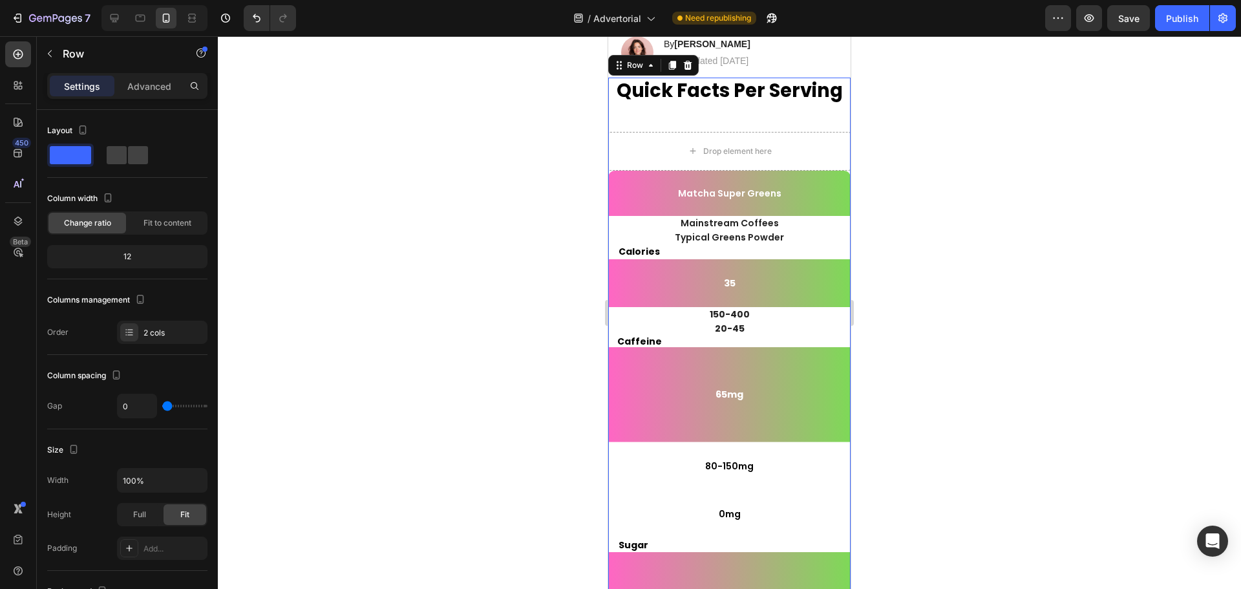
scroll to position [176, 0]
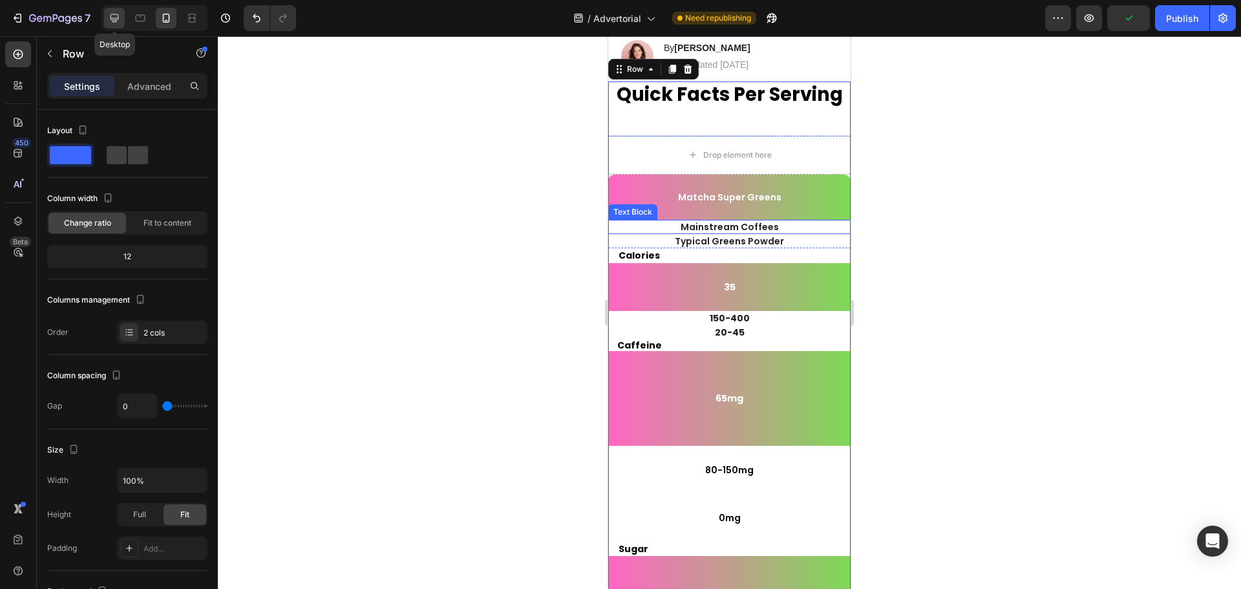
click at [109, 16] on icon at bounding box center [114, 18] width 13 height 13
type input "8"
type input "1200"
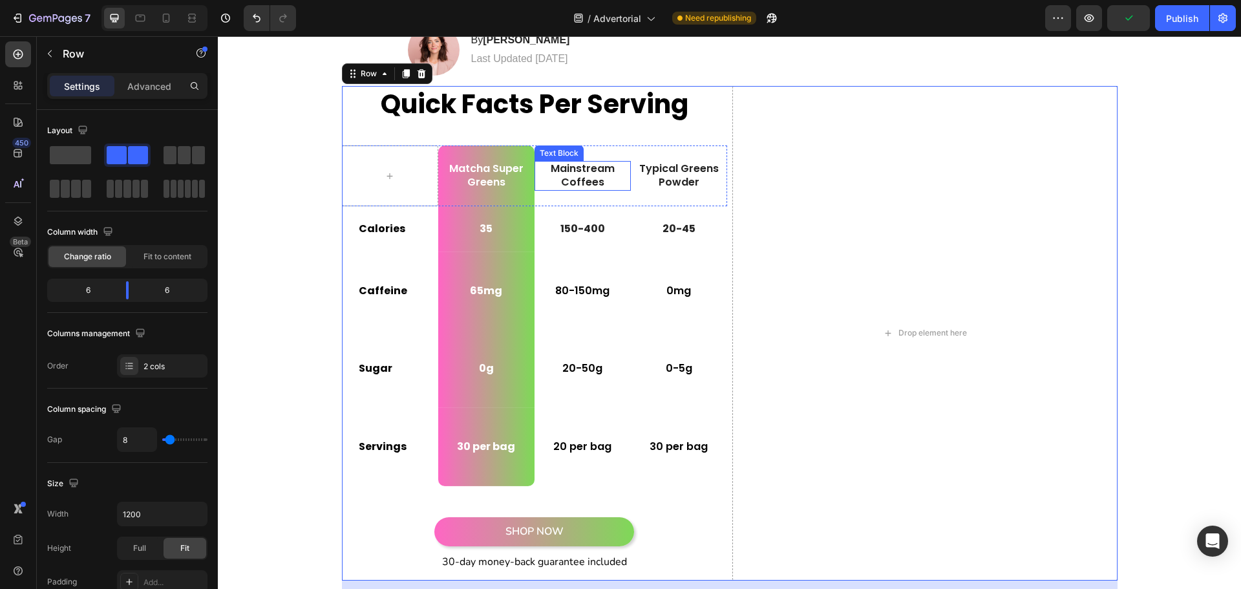
scroll to position [177, 0]
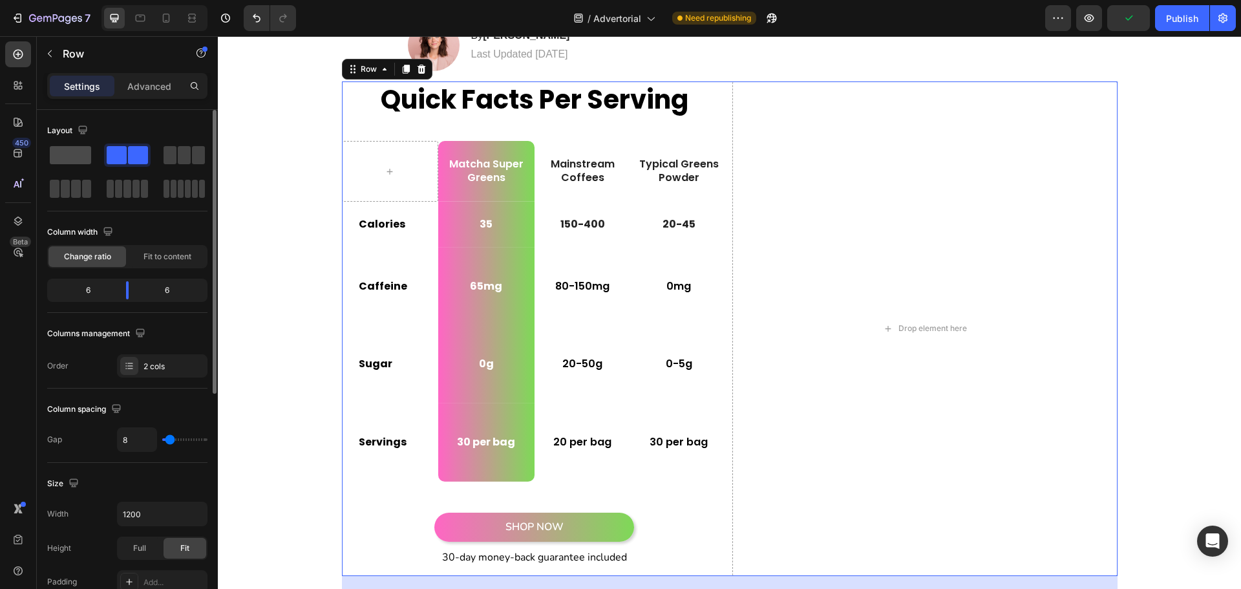
click at [56, 156] on span at bounding box center [70, 155] width 41 height 18
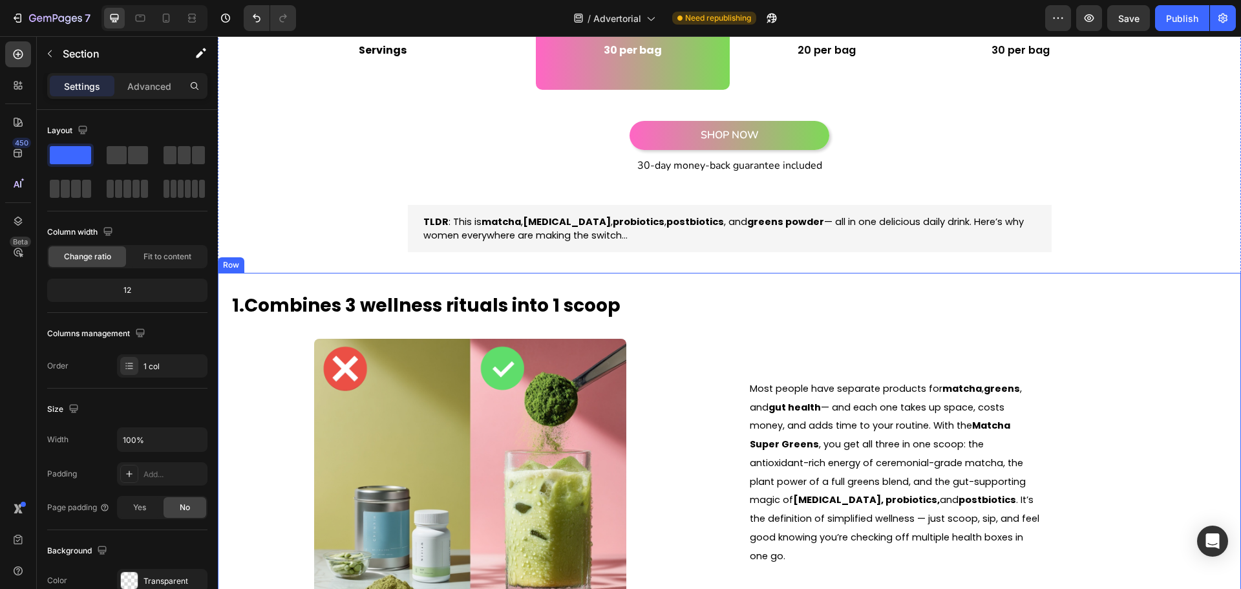
scroll to position [565, 0]
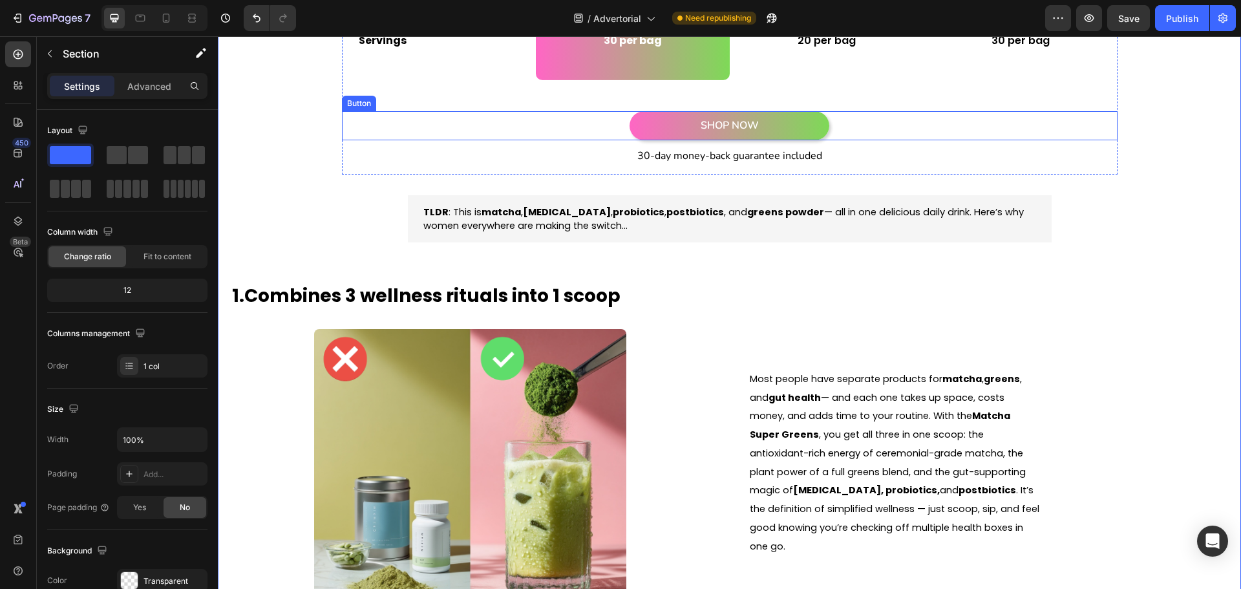
click at [778, 131] on link "SHOP NOW" at bounding box center [730, 125] width 200 height 29
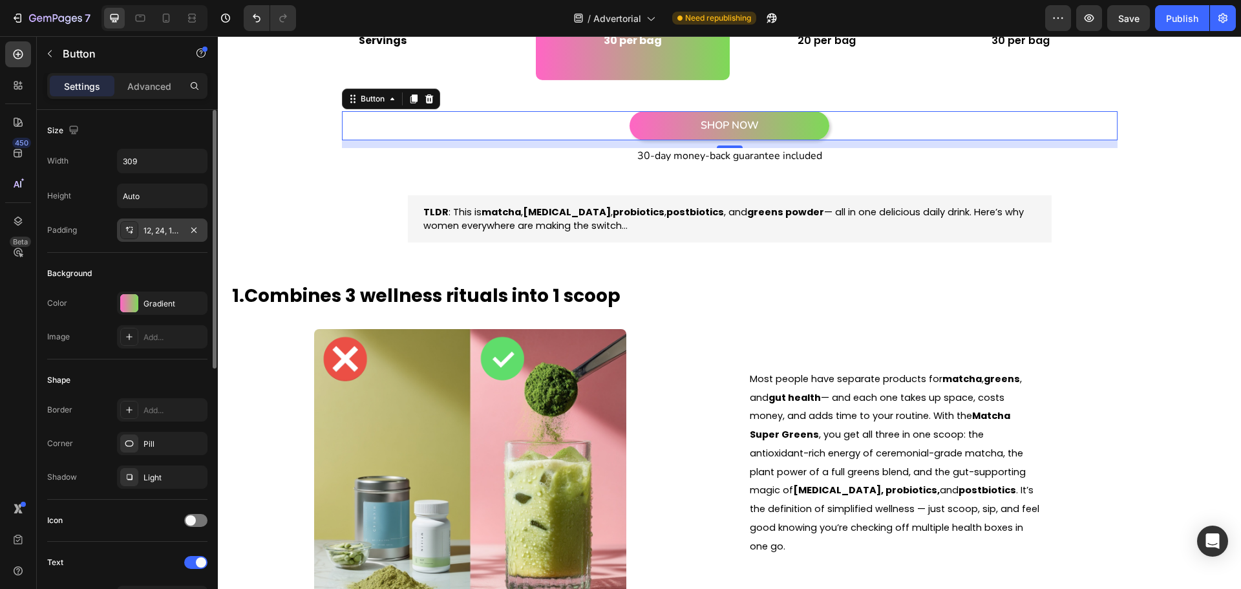
click at [155, 225] on div "12, 24, 12, 24" at bounding box center [162, 231] width 37 height 12
click at [104, 202] on div "Height Auto" at bounding box center [127, 196] width 160 height 25
click at [204, 162] on button "button" at bounding box center [195, 160] width 23 height 23
click at [182, 215] on span "100%" at bounding box center [185, 219] width 21 height 12
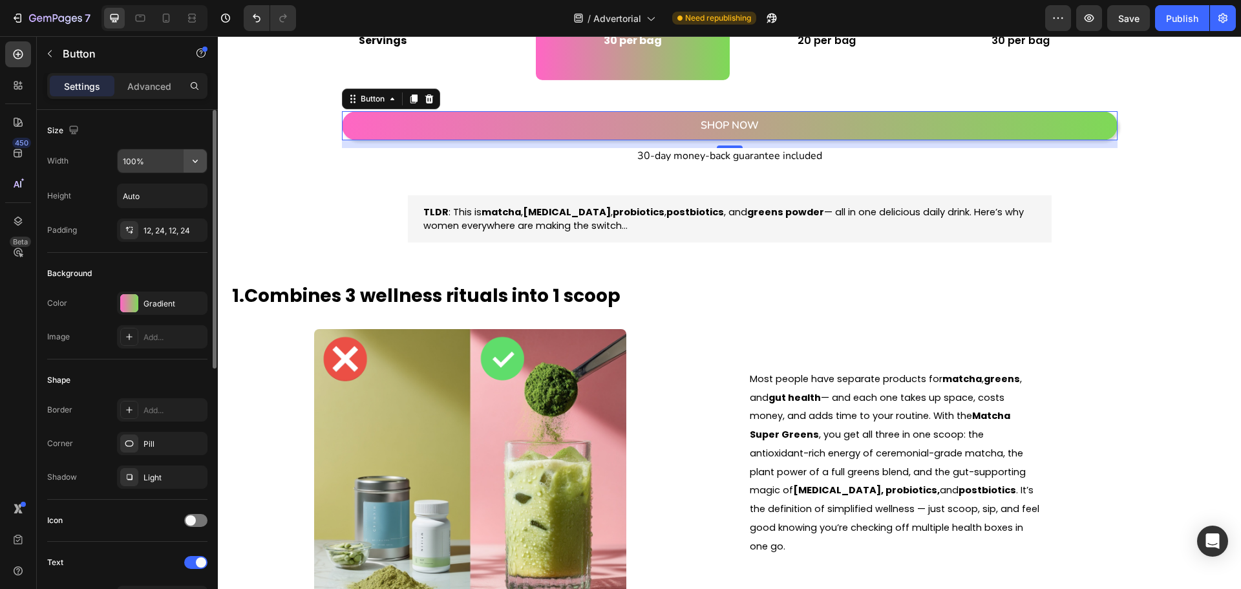
click at [195, 165] on icon "button" at bounding box center [195, 161] width 13 height 13
click at [195, 195] on span "Auto" at bounding box center [187, 194] width 17 height 12
type input "Auto"
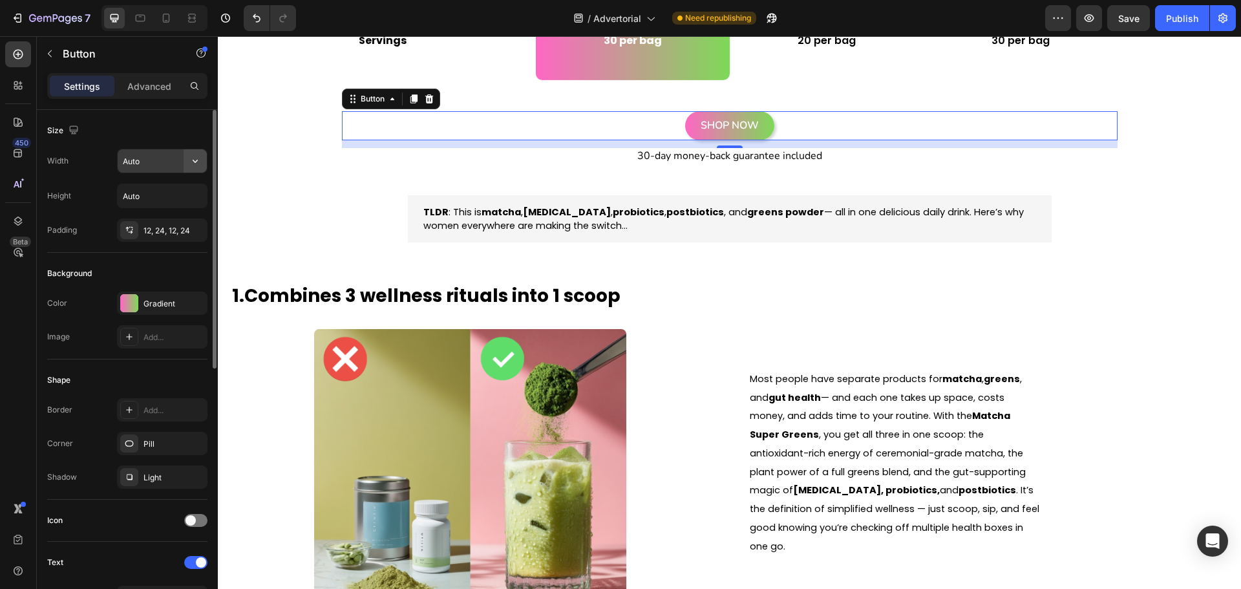
click at [198, 159] on icon "button" at bounding box center [195, 161] width 13 height 13
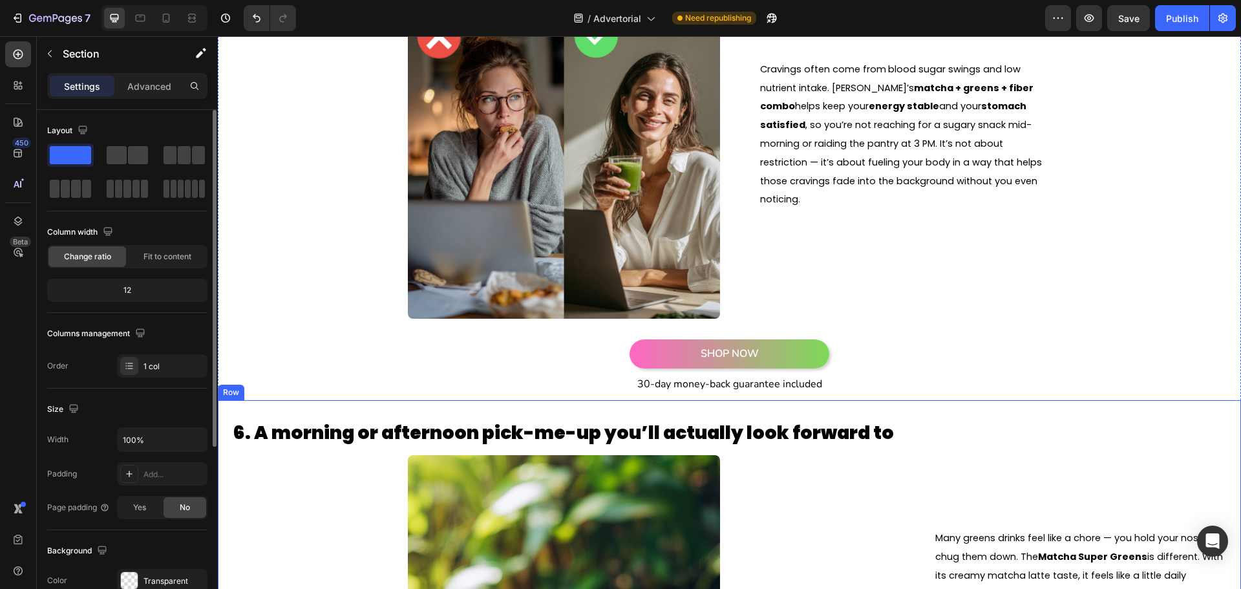
scroll to position [2505, 0]
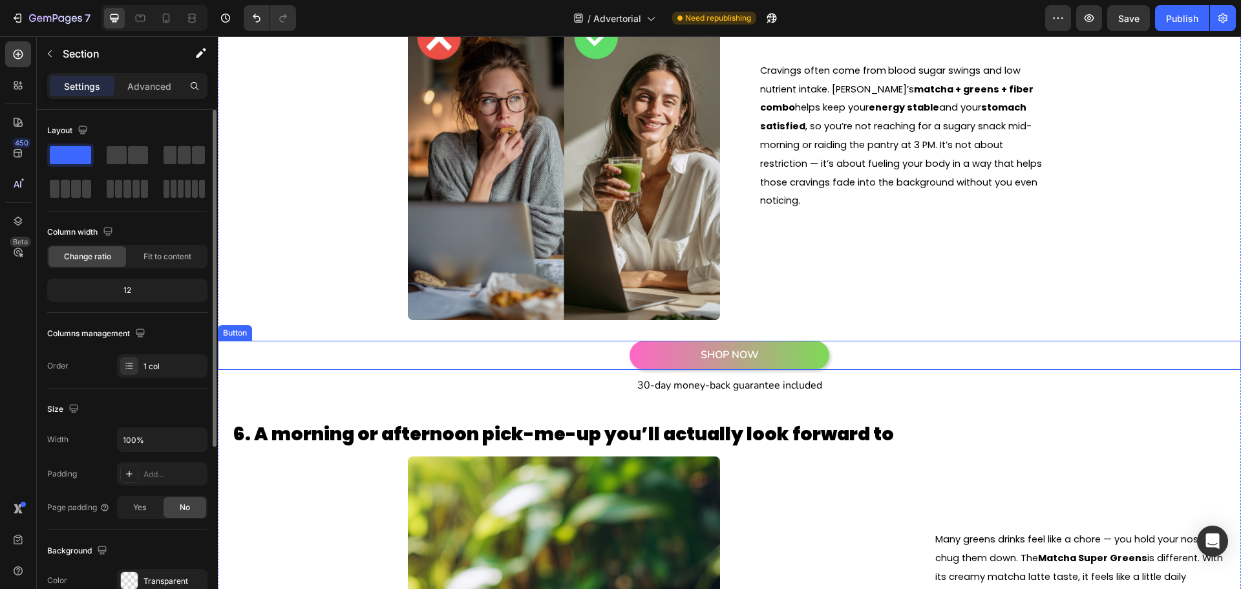
click at [797, 365] on link "SHOP NOW" at bounding box center [730, 355] width 200 height 29
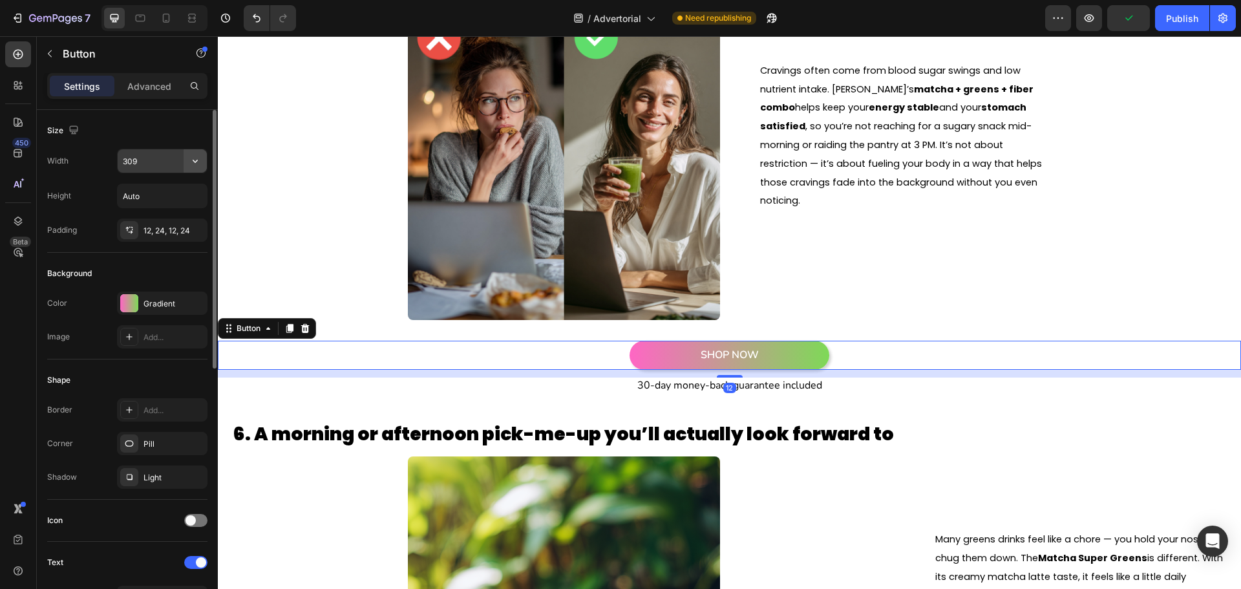
click at [195, 164] on icon "button" at bounding box center [195, 161] width 13 height 13
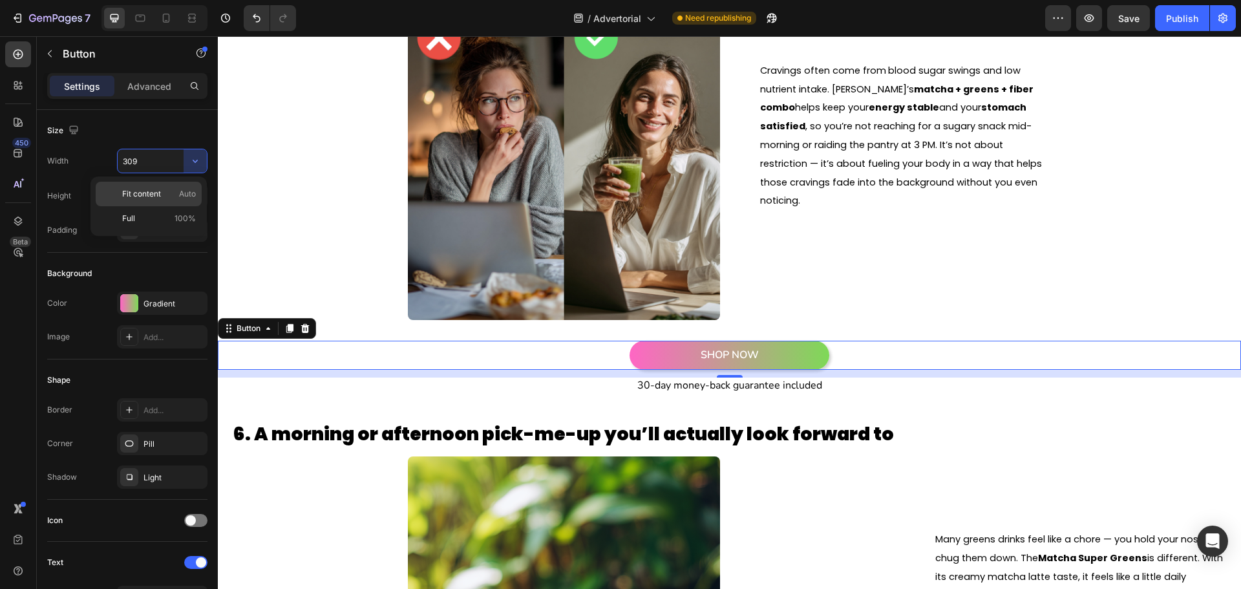
click at [182, 194] on span "Auto" at bounding box center [187, 194] width 17 height 12
type input "Auto"
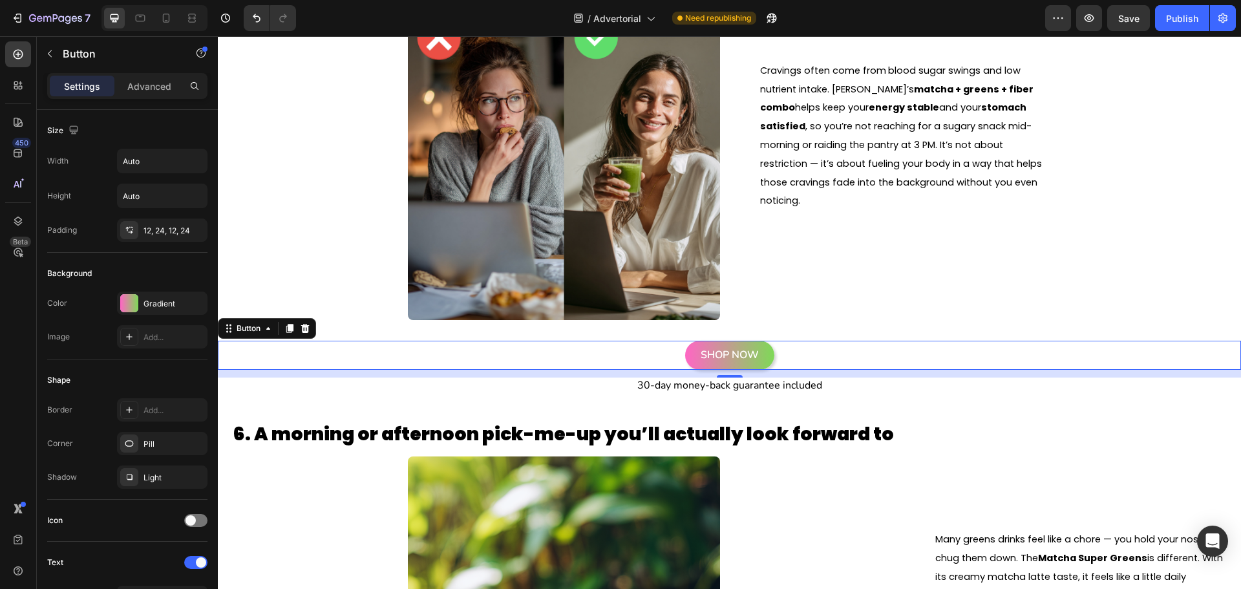
click at [580, 357] on div "SHOP NOW Button 12" at bounding box center [729, 355] width 1023 height 29
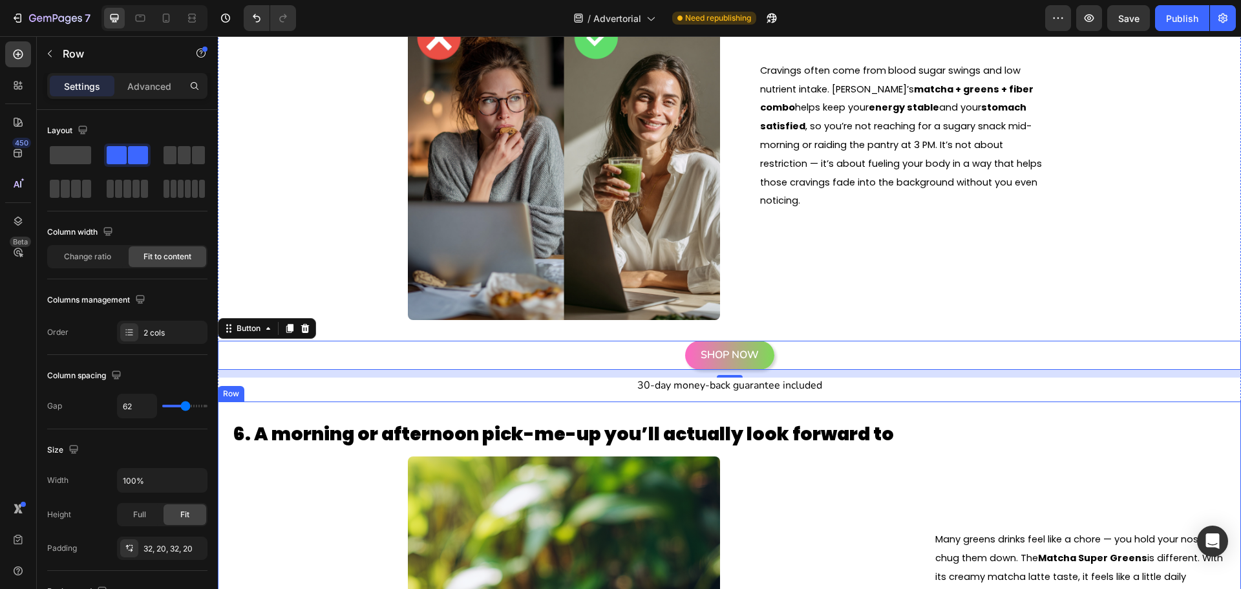
click at [969, 407] on div "6. A morning or afternoon pick-me-up you’ll actually look forward to Heading Im…" at bounding box center [729, 596] width 1023 height 389
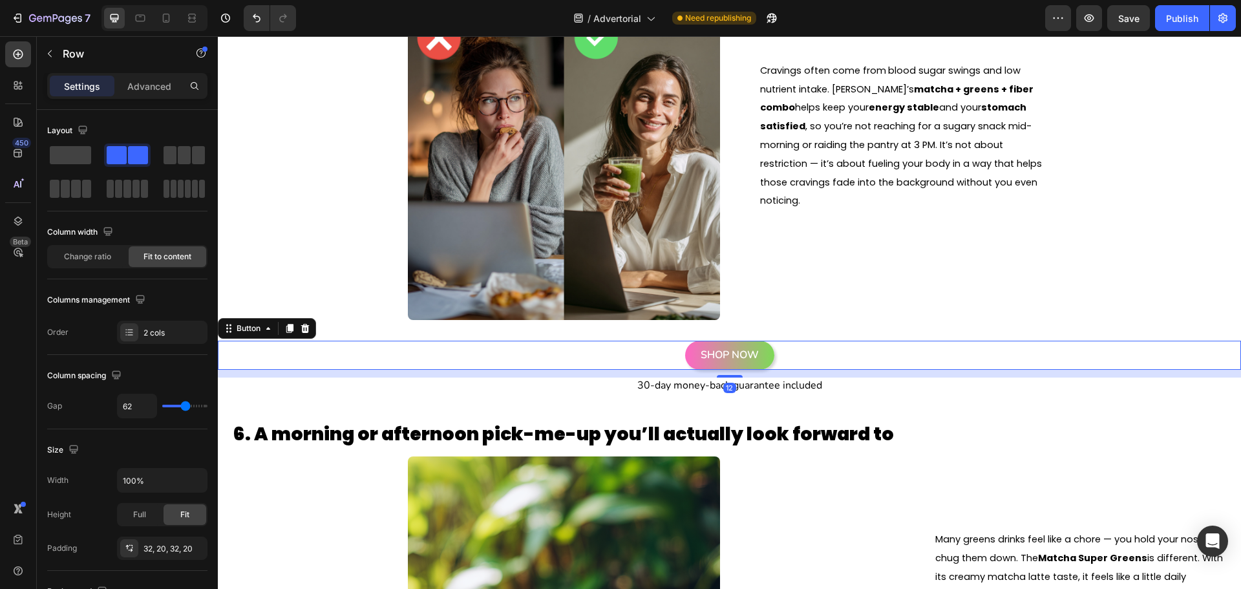
click at [858, 359] on div "SHOP NOW Button 12" at bounding box center [729, 355] width 1023 height 29
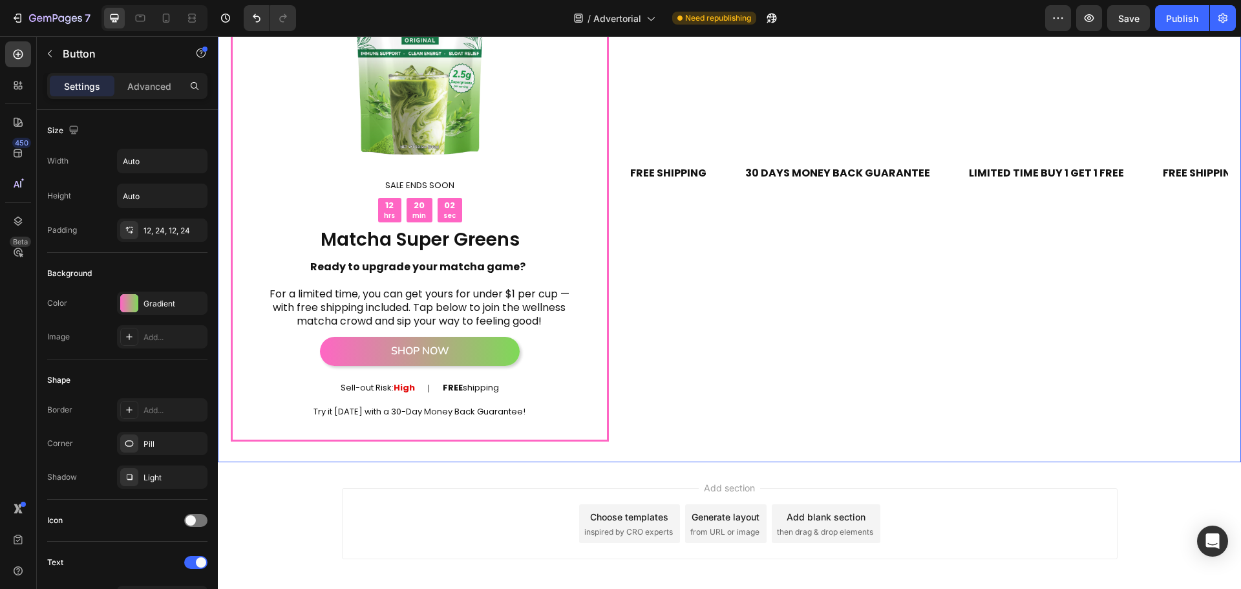
scroll to position [5079, 0]
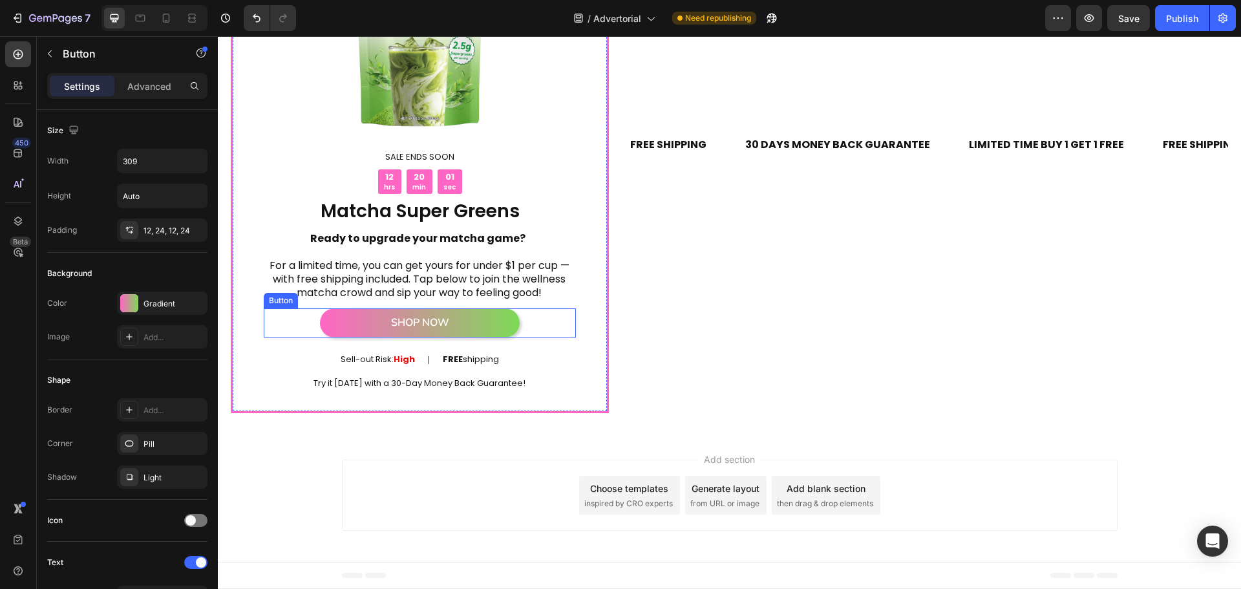
click at [477, 326] on link "SHOP NOW" at bounding box center [420, 322] width 200 height 29
click at [167, 12] on icon at bounding box center [166, 18] width 13 height 13
type input "100%"
type input "14"
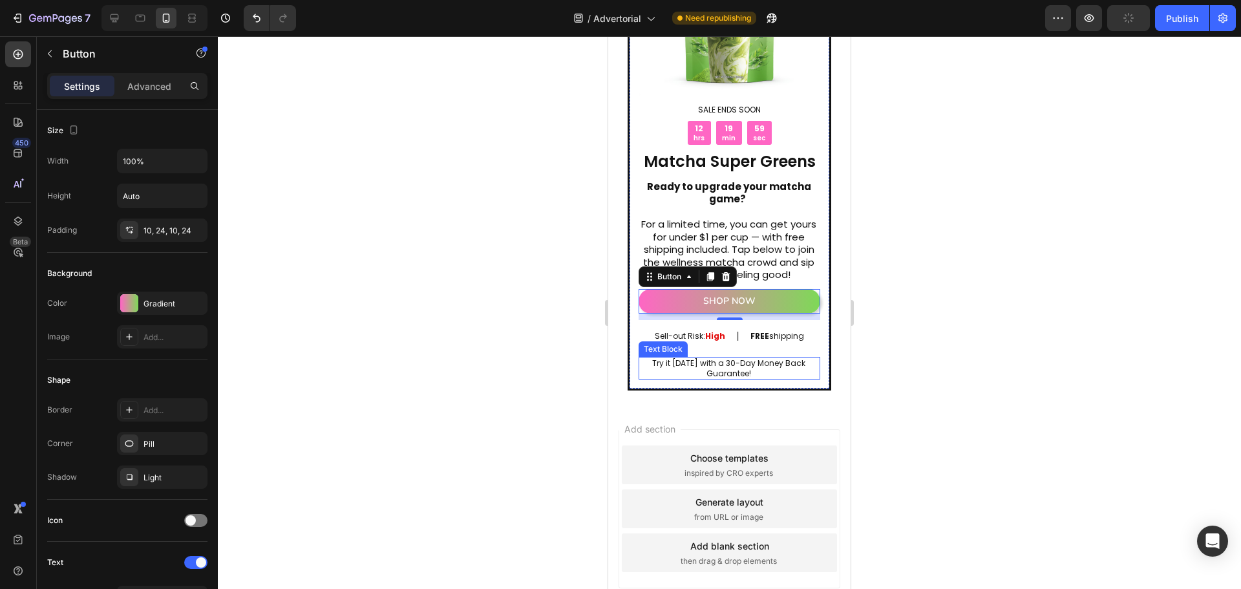
scroll to position [5220, 0]
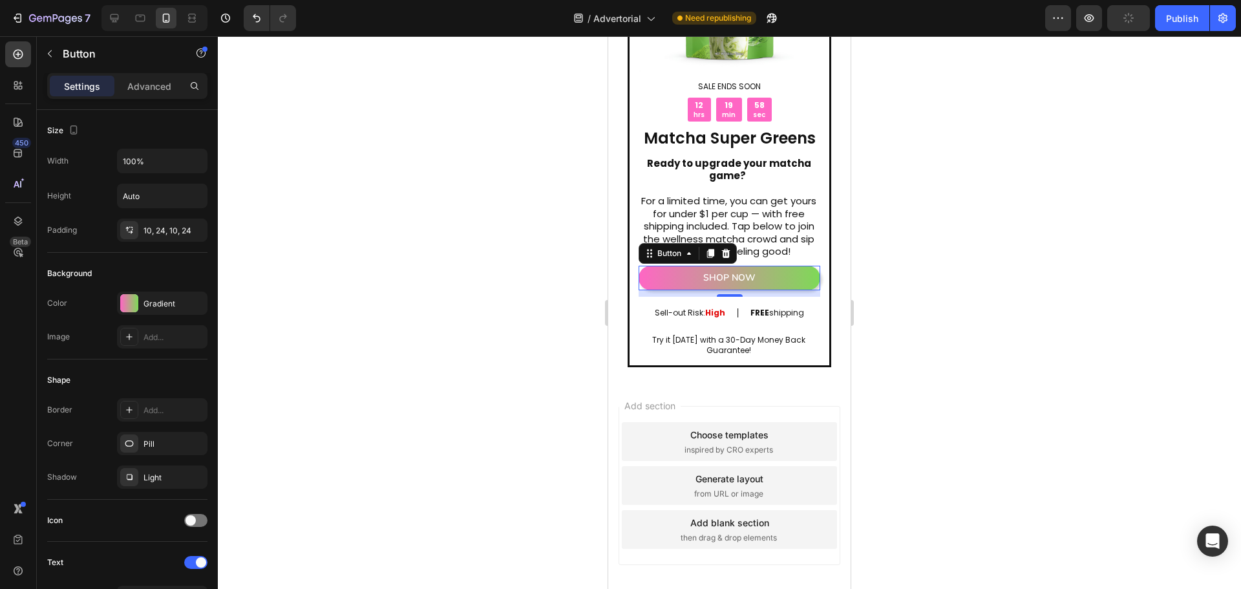
click at [976, 262] on div at bounding box center [729, 312] width 1023 height 553
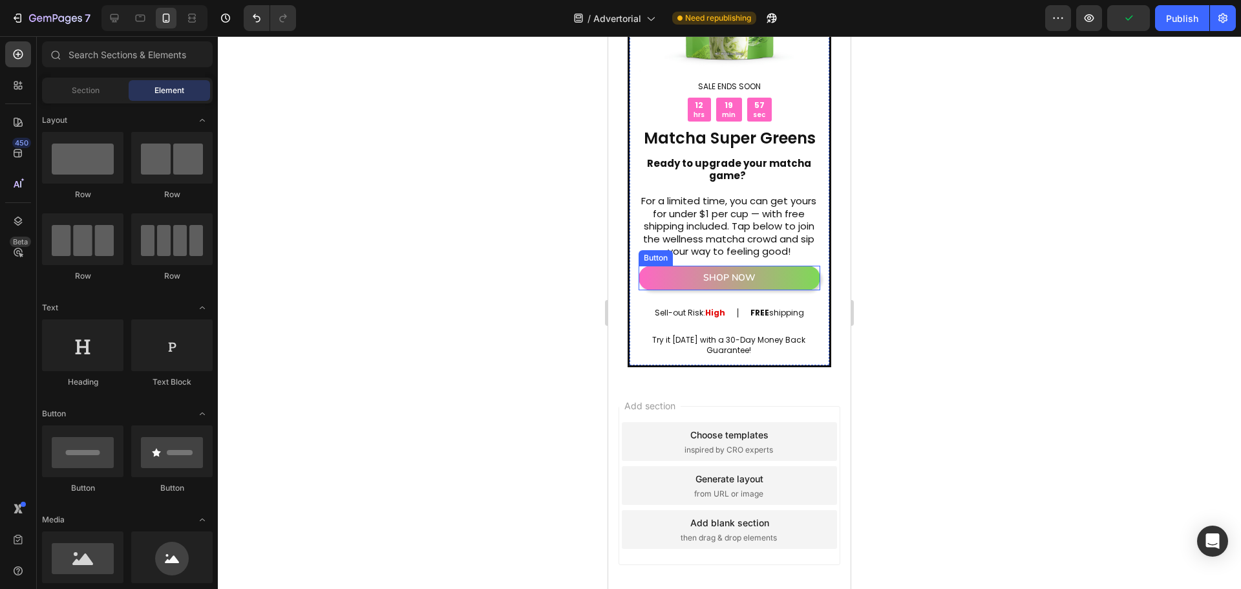
click at [783, 266] on link "SHOP NOW" at bounding box center [730, 278] width 182 height 25
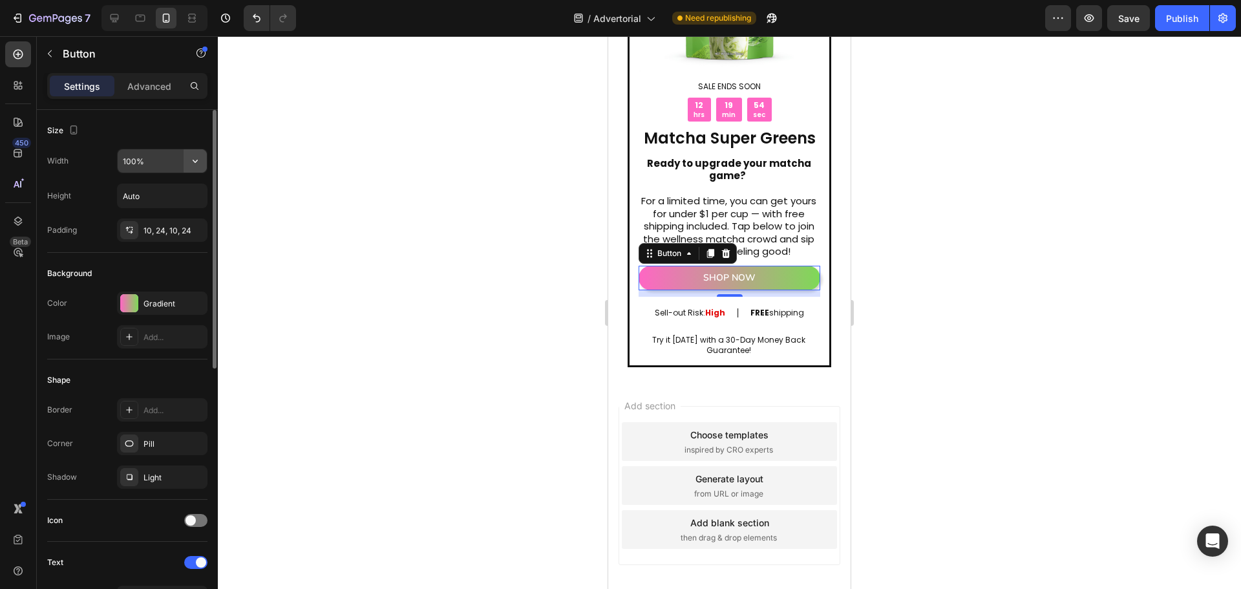
click at [197, 161] on icon "button" at bounding box center [195, 161] width 5 height 3
click at [184, 215] on span "100%" at bounding box center [185, 219] width 21 height 12
click at [191, 162] on icon "button" at bounding box center [195, 161] width 13 height 13
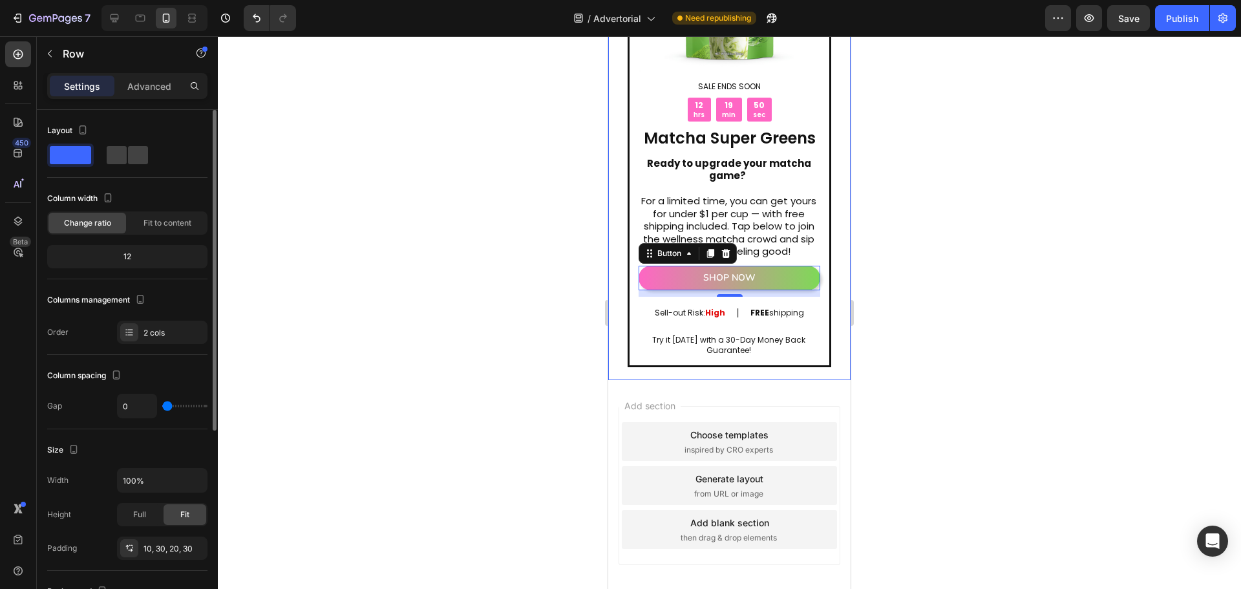
click at [841, 266] on div "Image SALE ENDS SOON Text Block 12 hrs 19 min 50 sec Countdown Timer Matcha Sup…" at bounding box center [729, 104] width 242 height 551
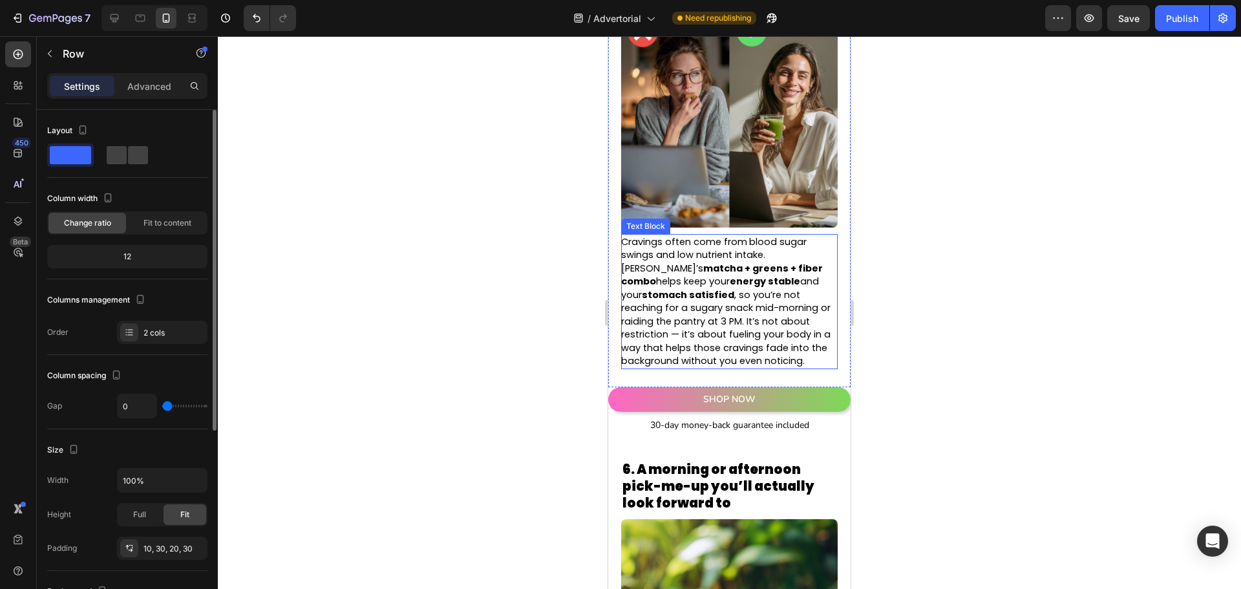
scroll to position [2440, 0]
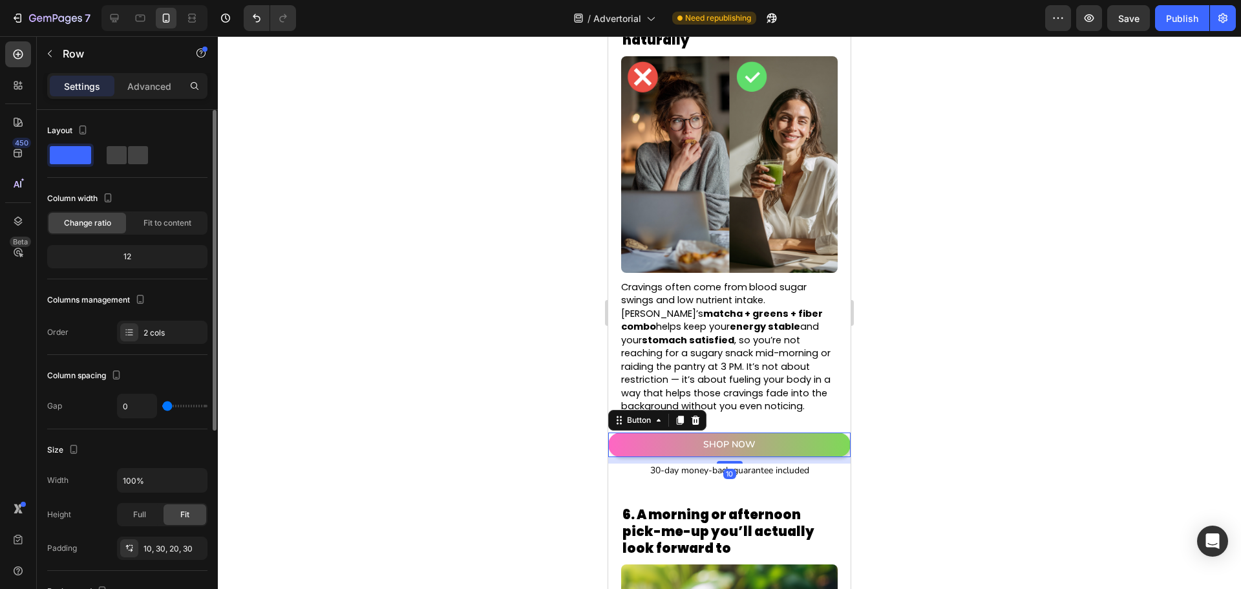
click at [798, 433] on link "SHOP NOW" at bounding box center [729, 445] width 242 height 25
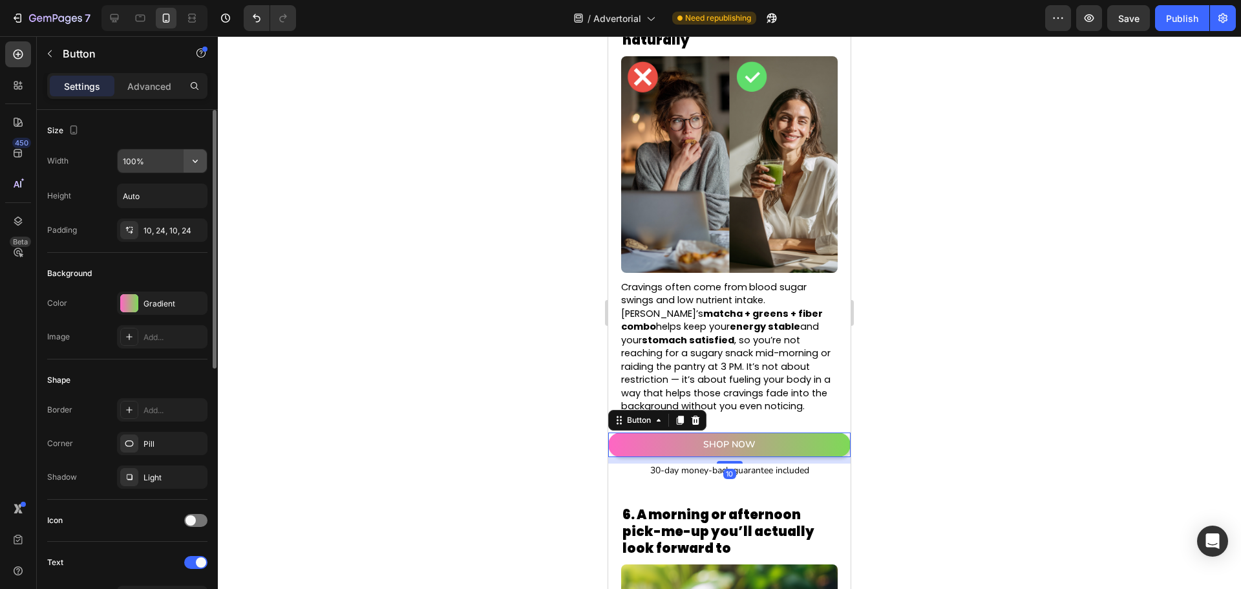
click at [197, 161] on icon "button" at bounding box center [195, 161] width 5 height 3
click at [187, 187] on div "Fit content Auto" at bounding box center [149, 194] width 106 height 25
click at [194, 162] on icon "button" at bounding box center [195, 161] width 5 height 3
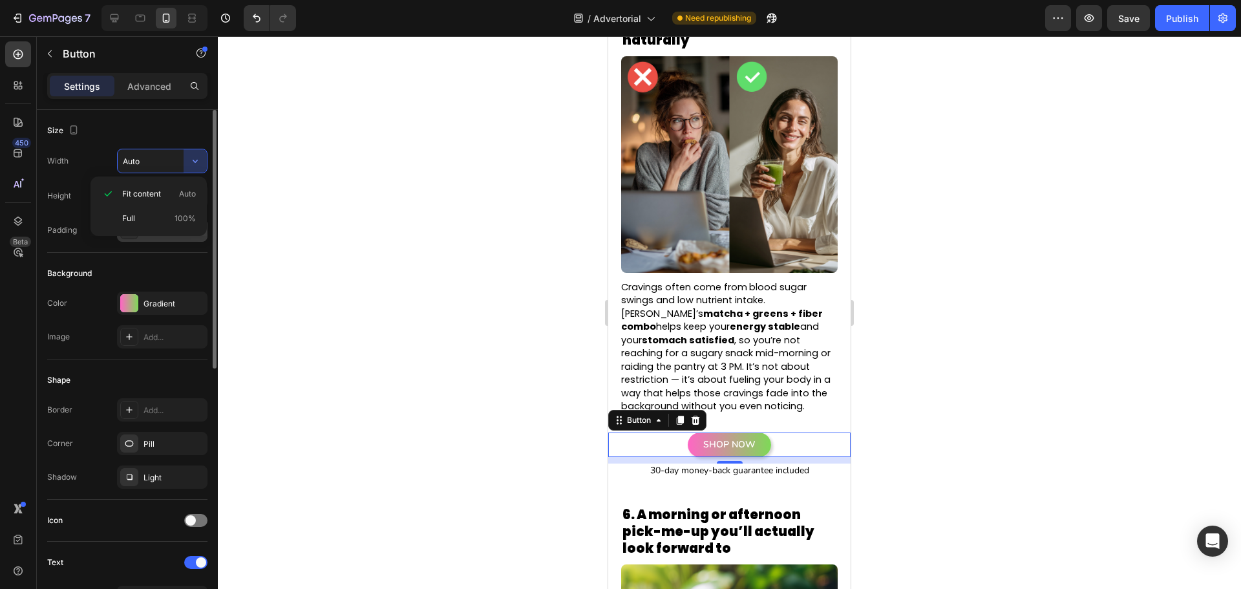
click at [173, 218] on p "Full 100%" at bounding box center [159, 219] width 74 height 12
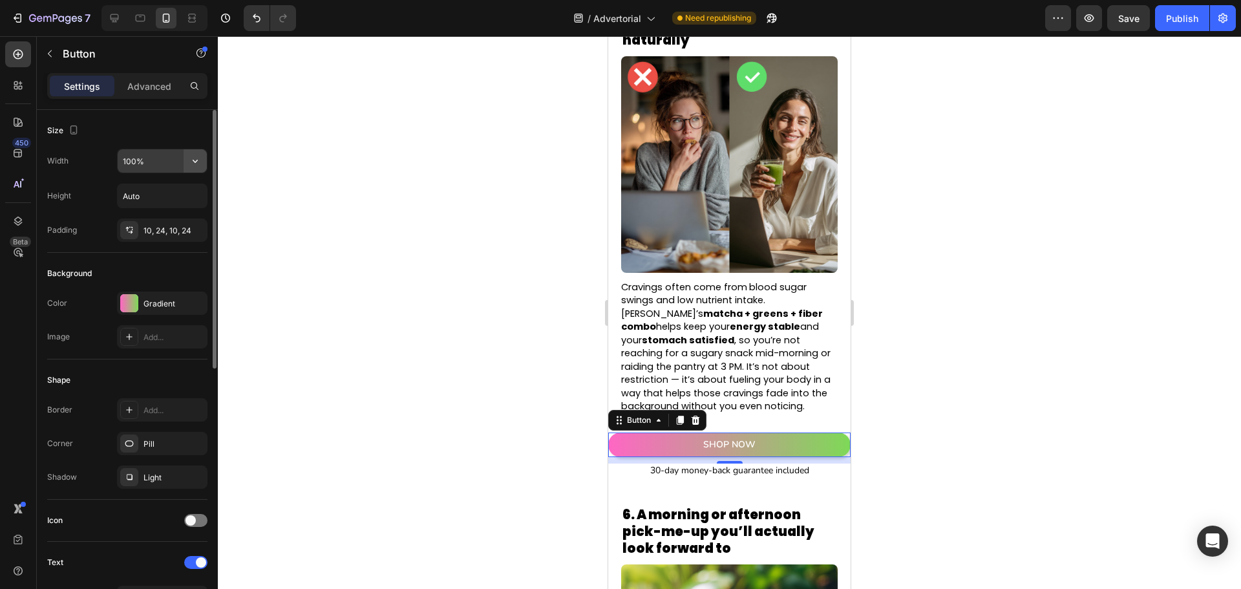
drag, startPoint x: 195, startPoint y: 173, endPoint x: 194, endPoint y: 164, distance: 9.1
click at [194, 164] on icon "button" at bounding box center [195, 161] width 13 height 13
click at [193, 193] on span "Auto" at bounding box center [187, 194] width 17 height 12
type input "Auto"
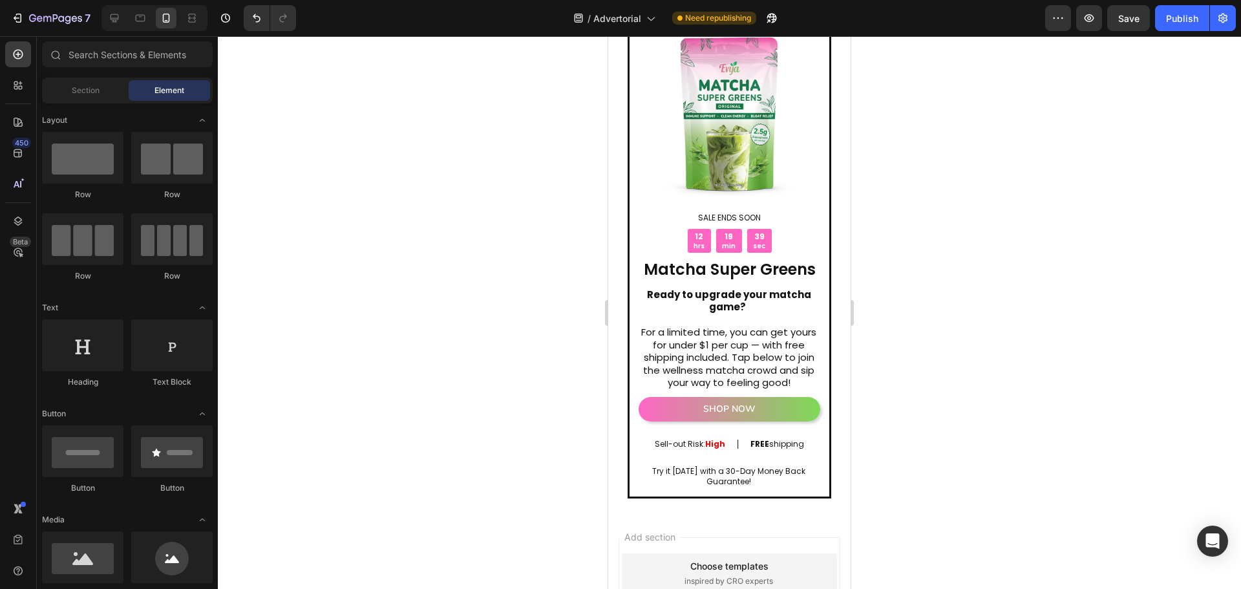
scroll to position [5174, 0]
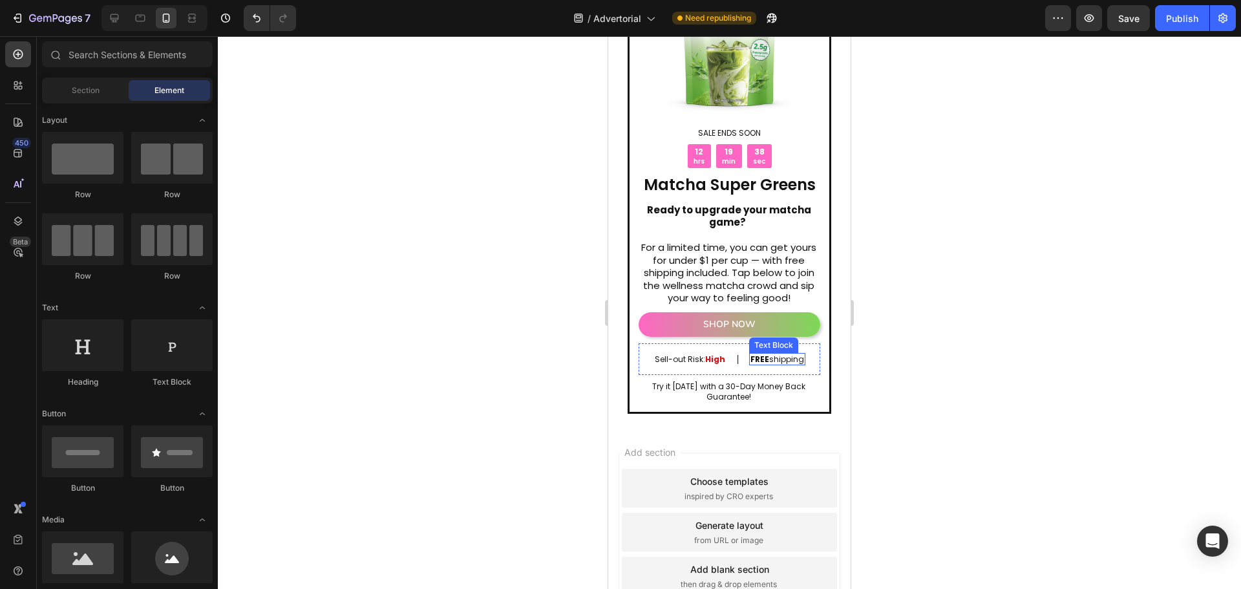
click at [782, 312] on link "SHOP NOW" at bounding box center [730, 324] width 182 height 25
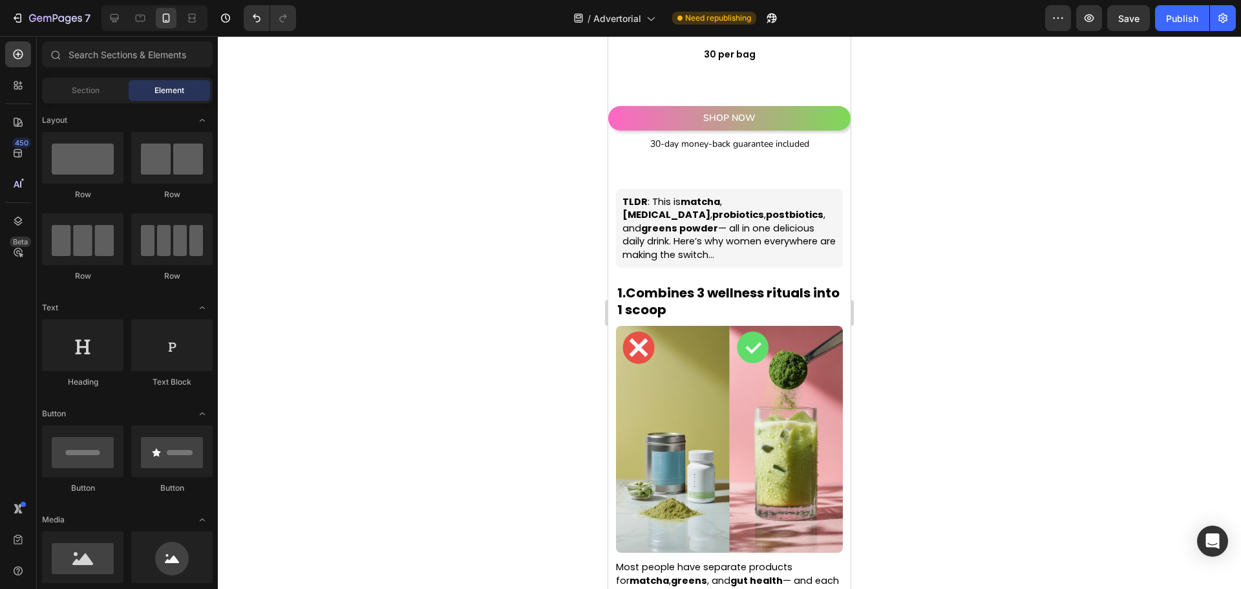
scroll to position [973, 0]
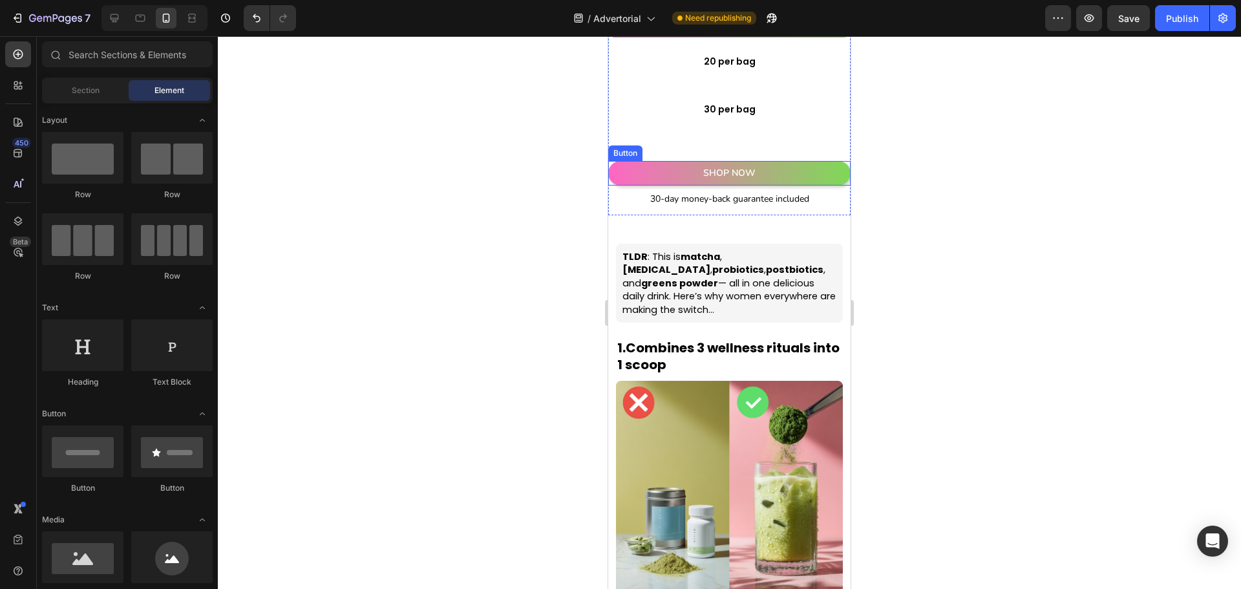
click at [785, 168] on link "SHOP NOW" at bounding box center [729, 173] width 242 height 25
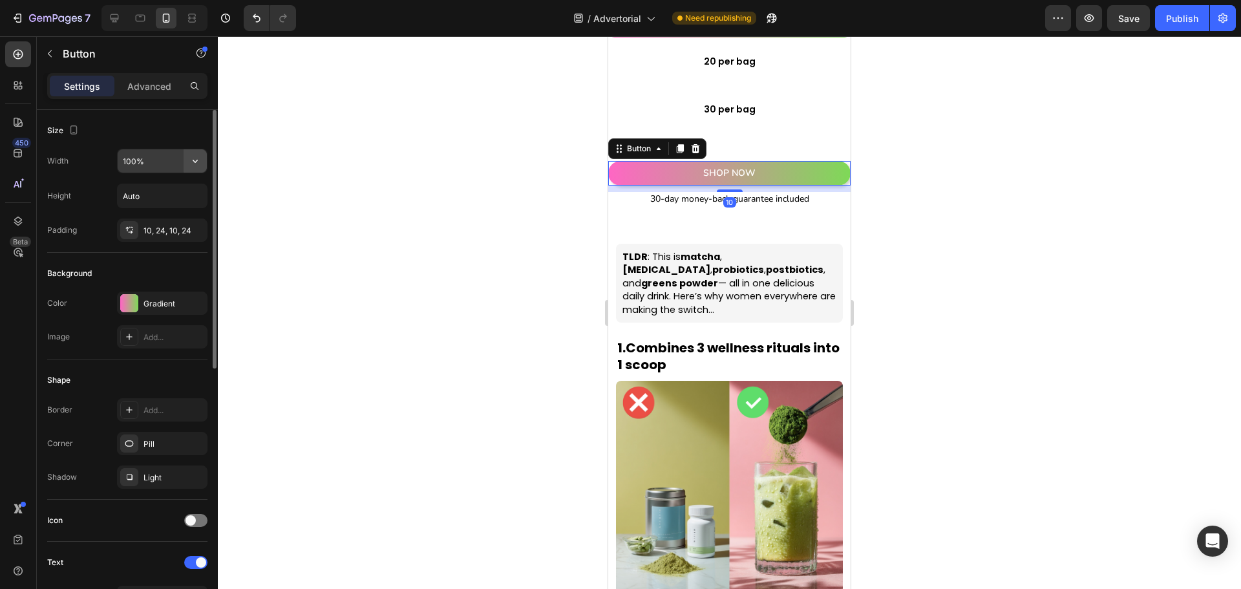
click at [195, 158] on icon "button" at bounding box center [195, 161] width 13 height 13
click at [173, 188] on p "Fit content Auto" at bounding box center [159, 194] width 74 height 12
type input "Auto"
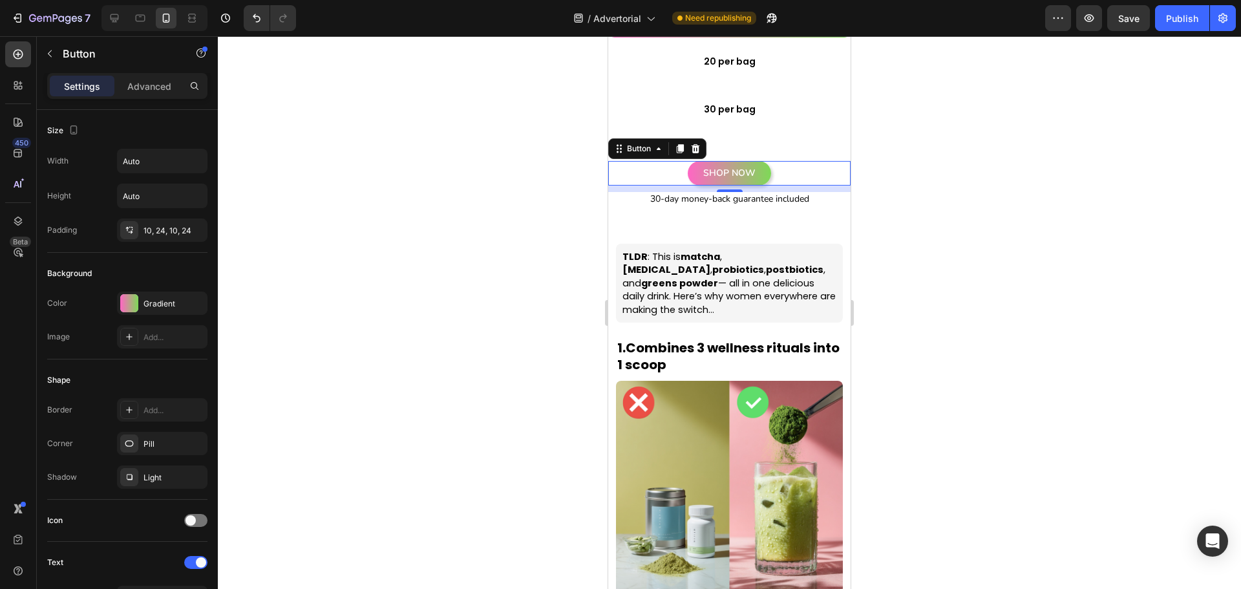
drag, startPoint x: 885, startPoint y: 241, endPoint x: 892, endPoint y: 244, distance: 7.2
click at [886, 244] on div at bounding box center [729, 312] width 1023 height 553
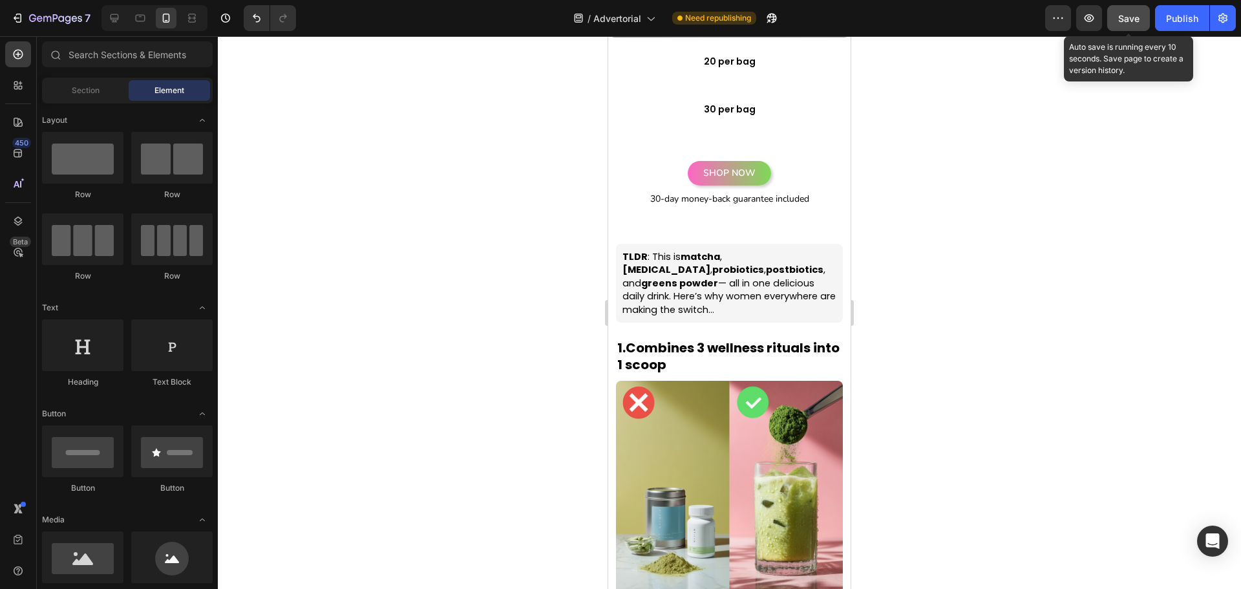
click at [1141, 14] on button "Save" at bounding box center [1129, 18] width 43 height 26
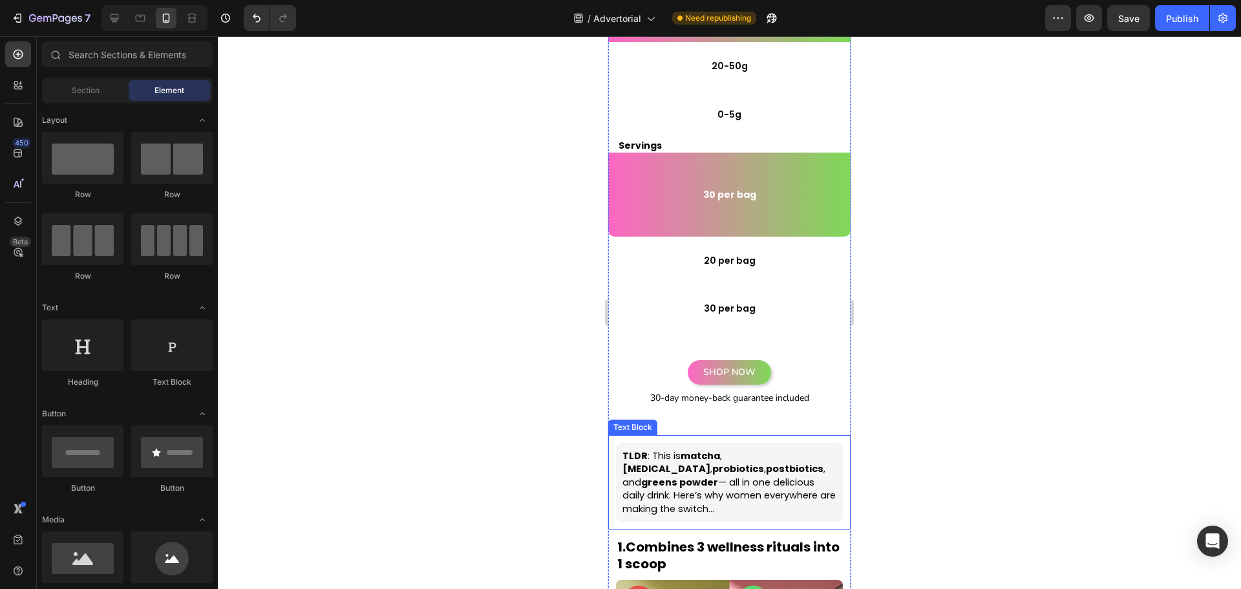
scroll to position [714, 0]
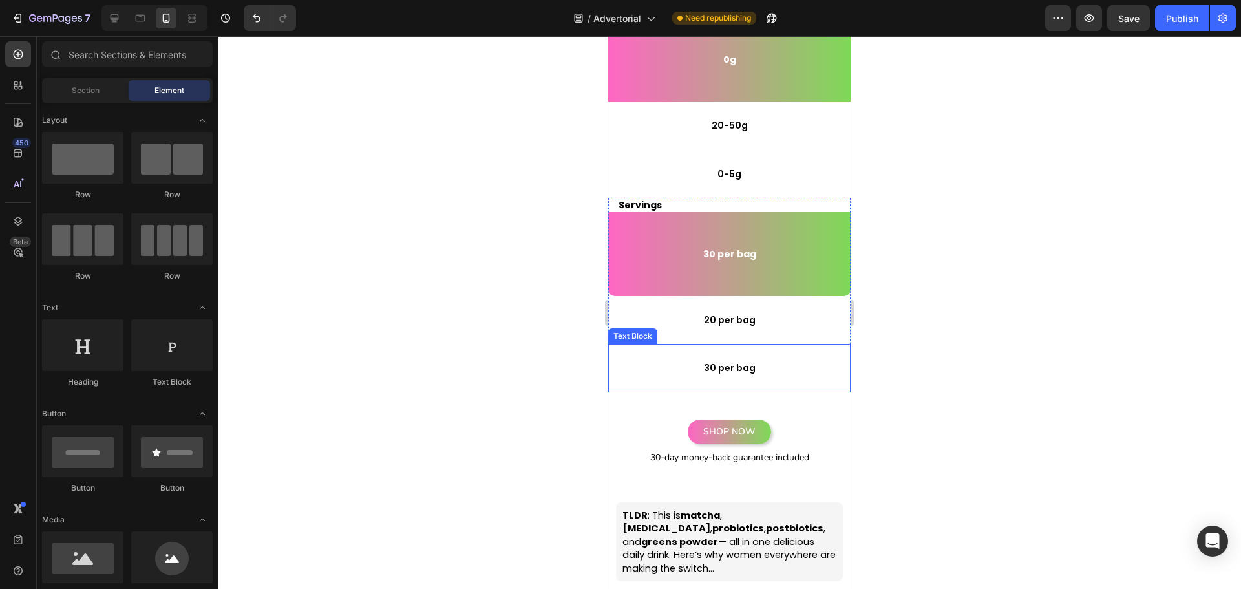
click at [667, 378] on div "30 per bag" at bounding box center [729, 368] width 242 height 48
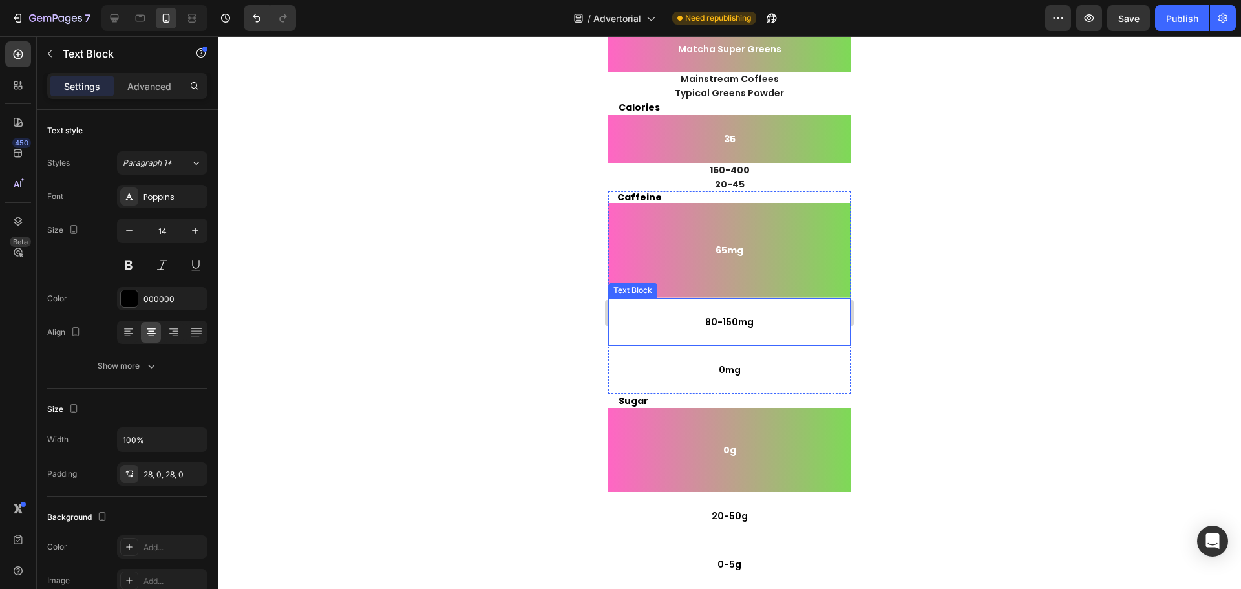
scroll to position [3, 0]
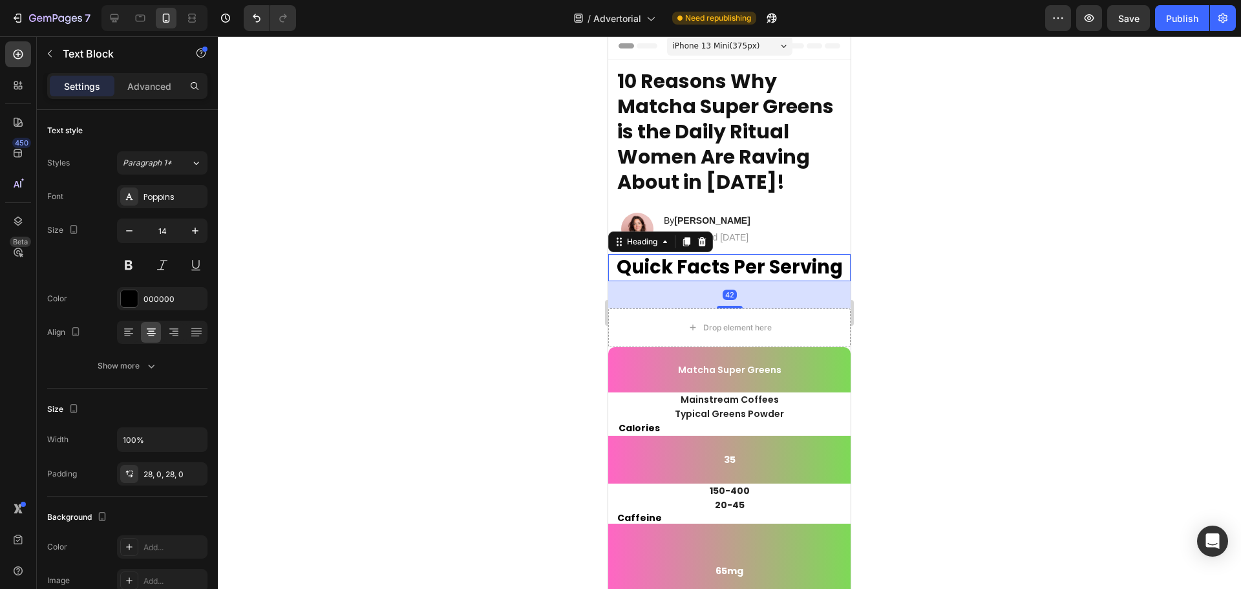
click at [750, 266] on h2 "Quick Facts Per Serving" at bounding box center [729, 267] width 242 height 27
click at [731, 303] on div "42" at bounding box center [729, 294] width 242 height 27
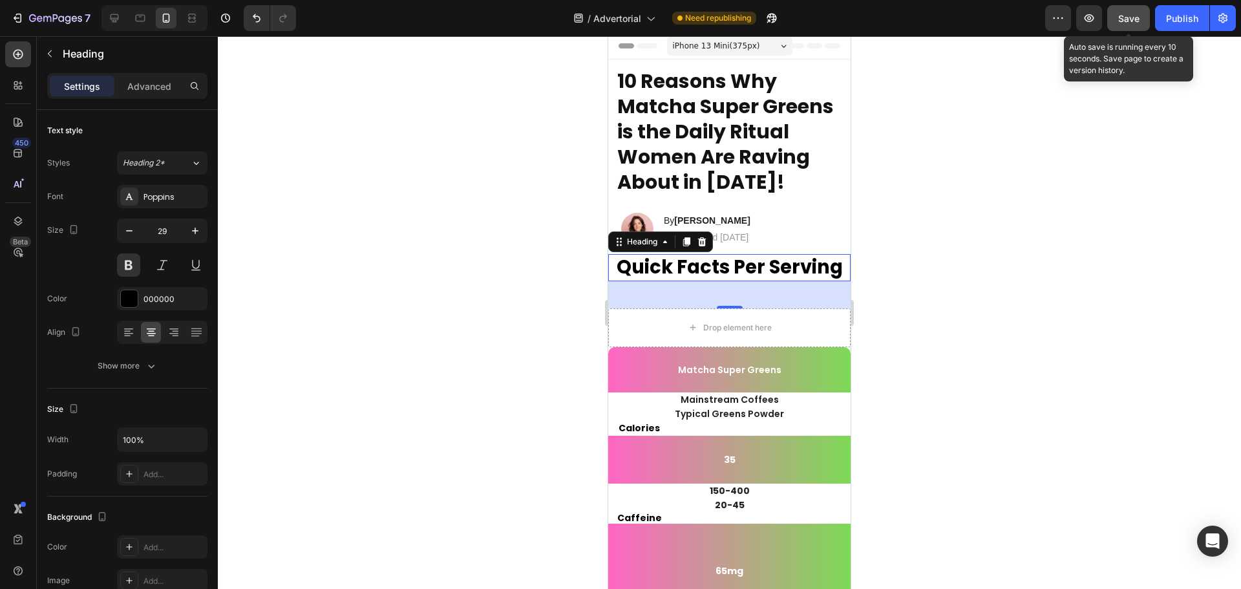
click at [1125, 15] on span "Save" at bounding box center [1129, 18] width 21 height 11
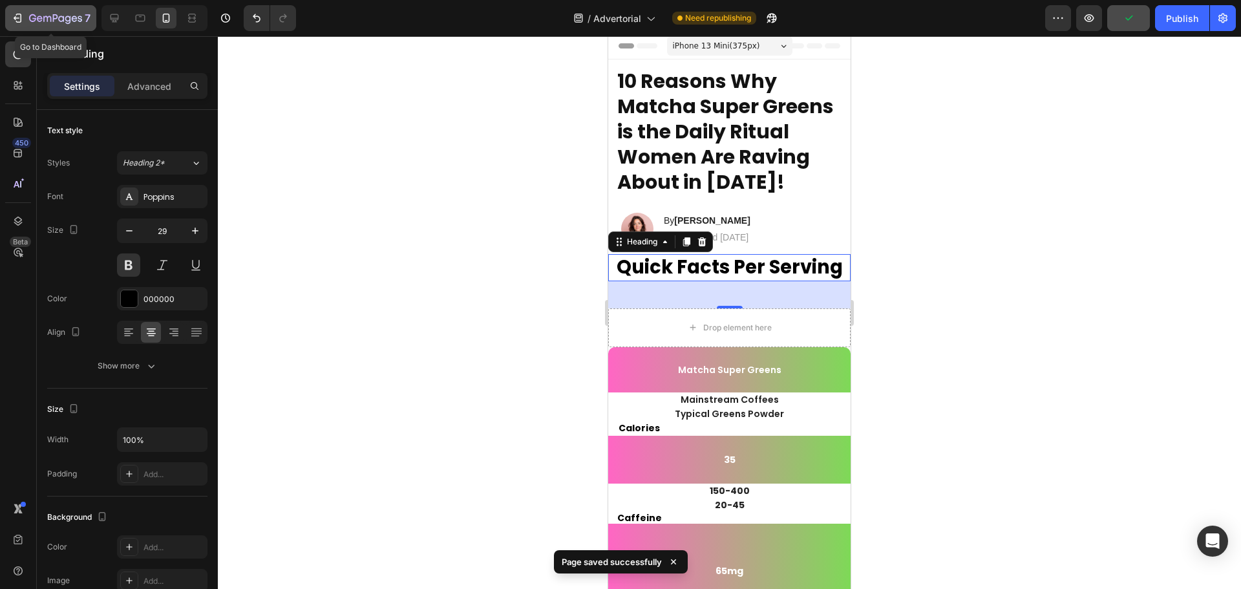
drag, startPoint x: 27, startPoint y: 21, endPoint x: 33, endPoint y: 23, distance: 6.6
click at [28, 21] on div "7" at bounding box center [51, 18] width 80 height 16
